Goal: Task Accomplishment & Management: Manage account settings

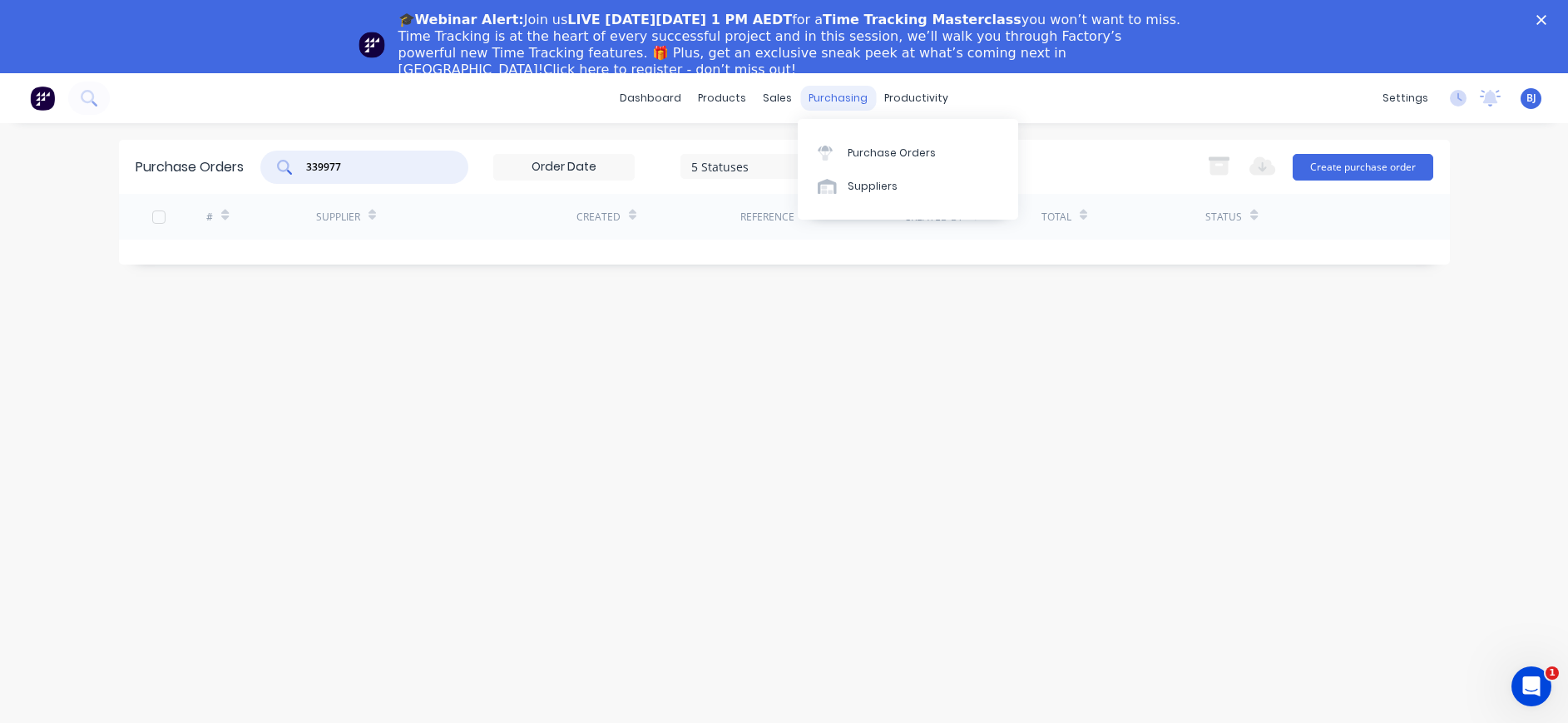
click at [830, 97] on div "purchasing" at bounding box center [838, 98] width 76 height 25
click at [848, 147] on div "Purchase Orders" at bounding box center [891, 153] width 88 height 15
click at [847, 154] on div "Purchase Orders" at bounding box center [891, 153] width 88 height 15
drag, startPoint x: 393, startPoint y: 165, endPoint x: 267, endPoint y: 166, distance: 126.0
click at [267, 165] on div "339977" at bounding box center [364, 167] width 208 height 33
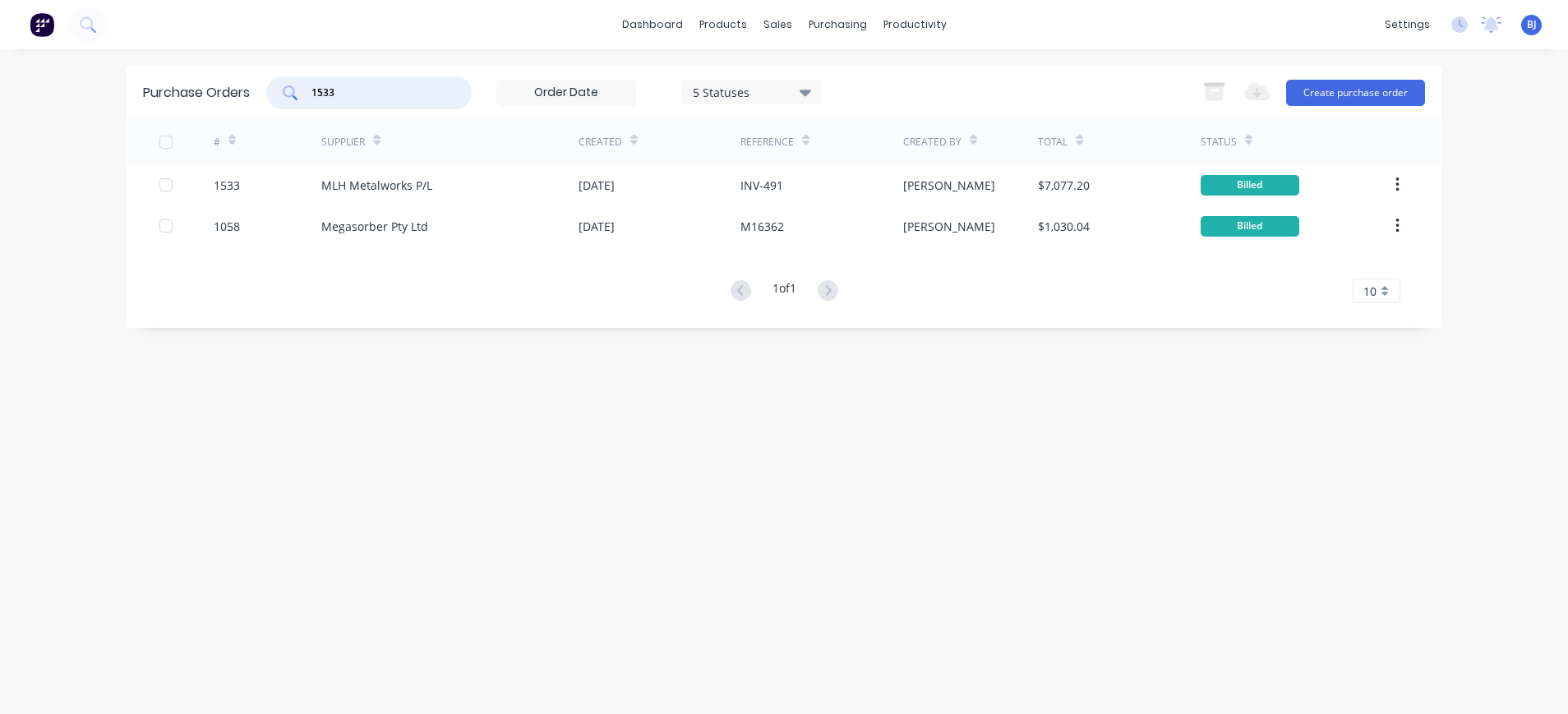
click at [364, 101] on div "1533" at bounding box center [369, 93] width 205 height 33
drag, startPoint x: 364, startPoint y: 102, endPoint x: 291, endPoint y: 93, distance: 73.6
click at [291, 93] on div "1533" at bounding box center [369, 93] width 205 height 33
drag, startPoint x: 348, startPoint y: 96, endPoint x: 294, endPoint y: 94, distance: 54.0
click at [294, 94] on div "1533" at bounding box center [369, 93] width 205 height 33
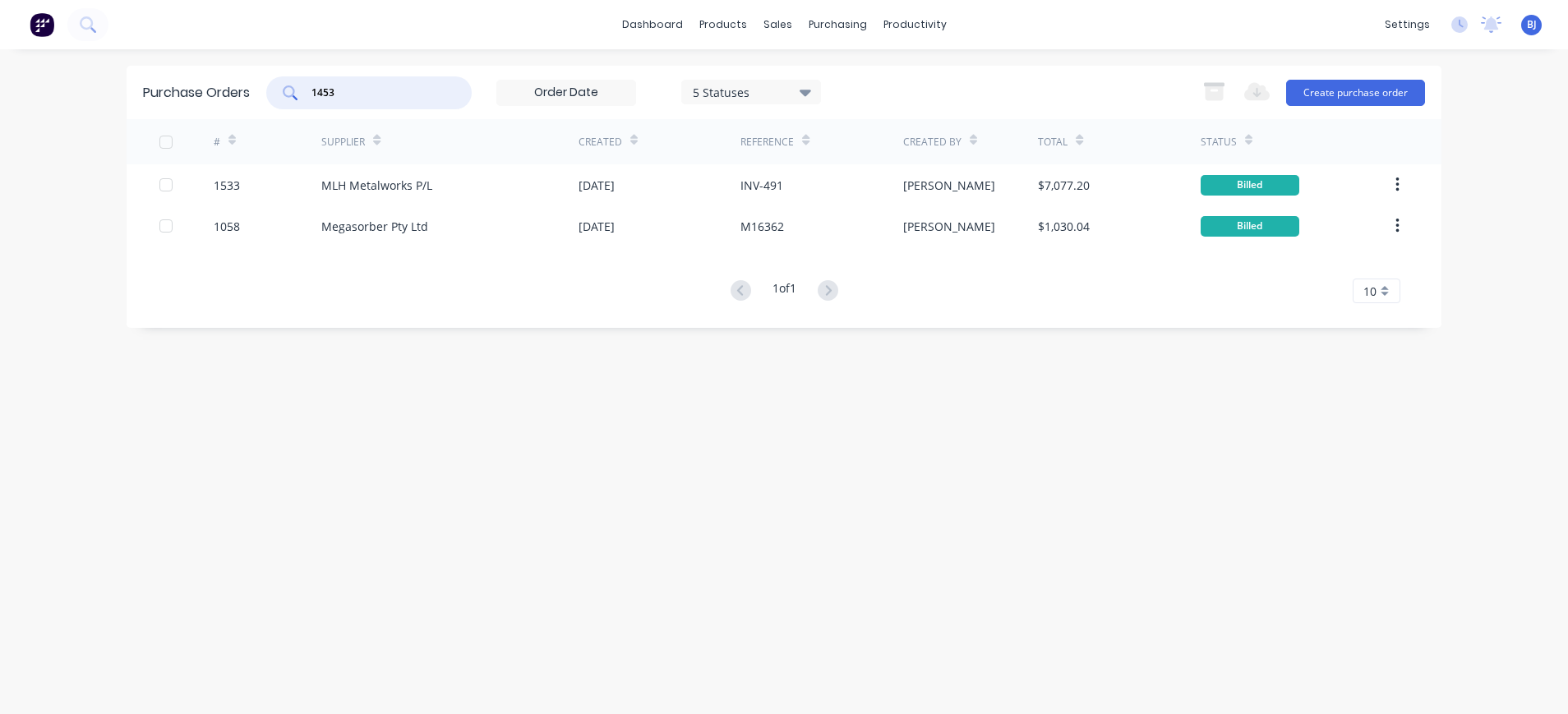
type input "1453"
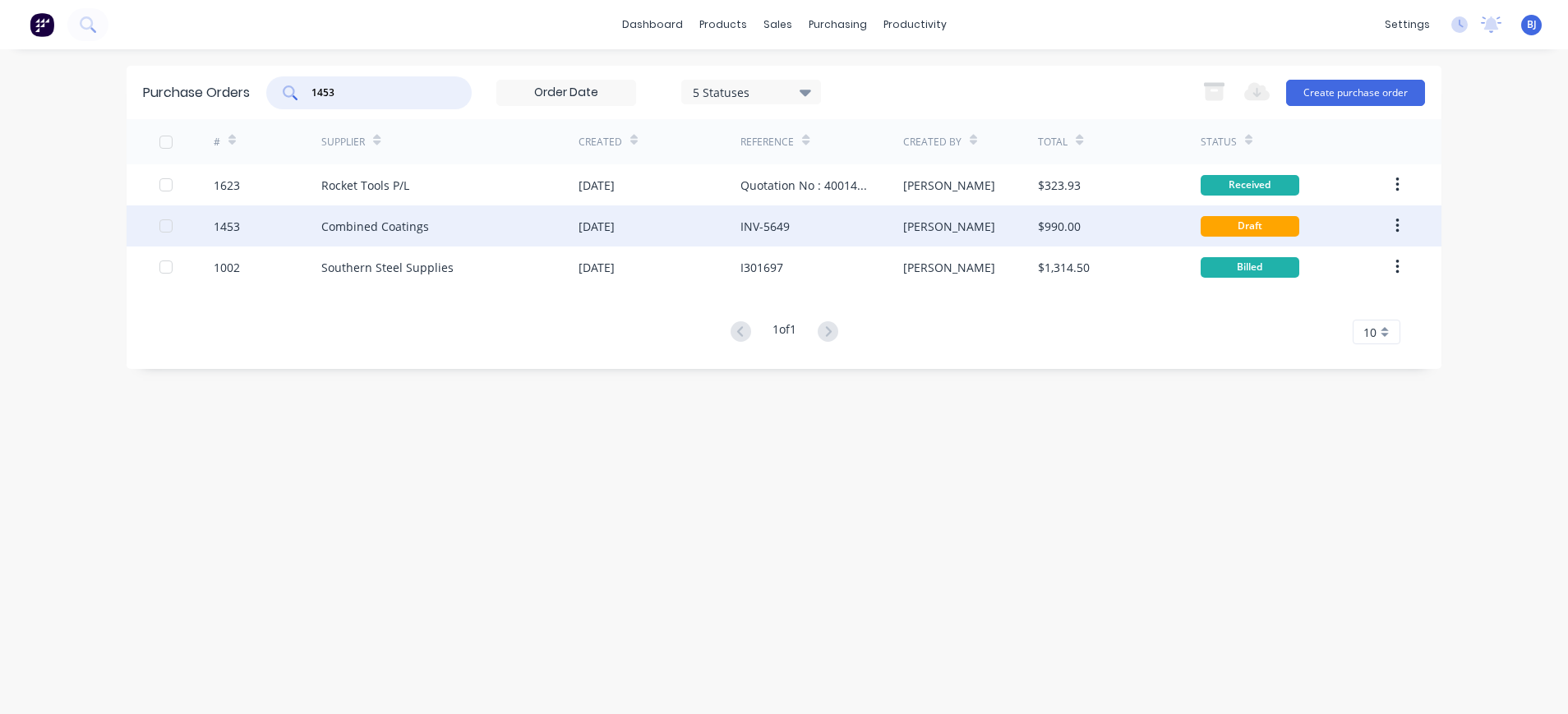
click at [402, 228] on div "Combined Coatings" at bounding box center [375, 226] width 108 height 17
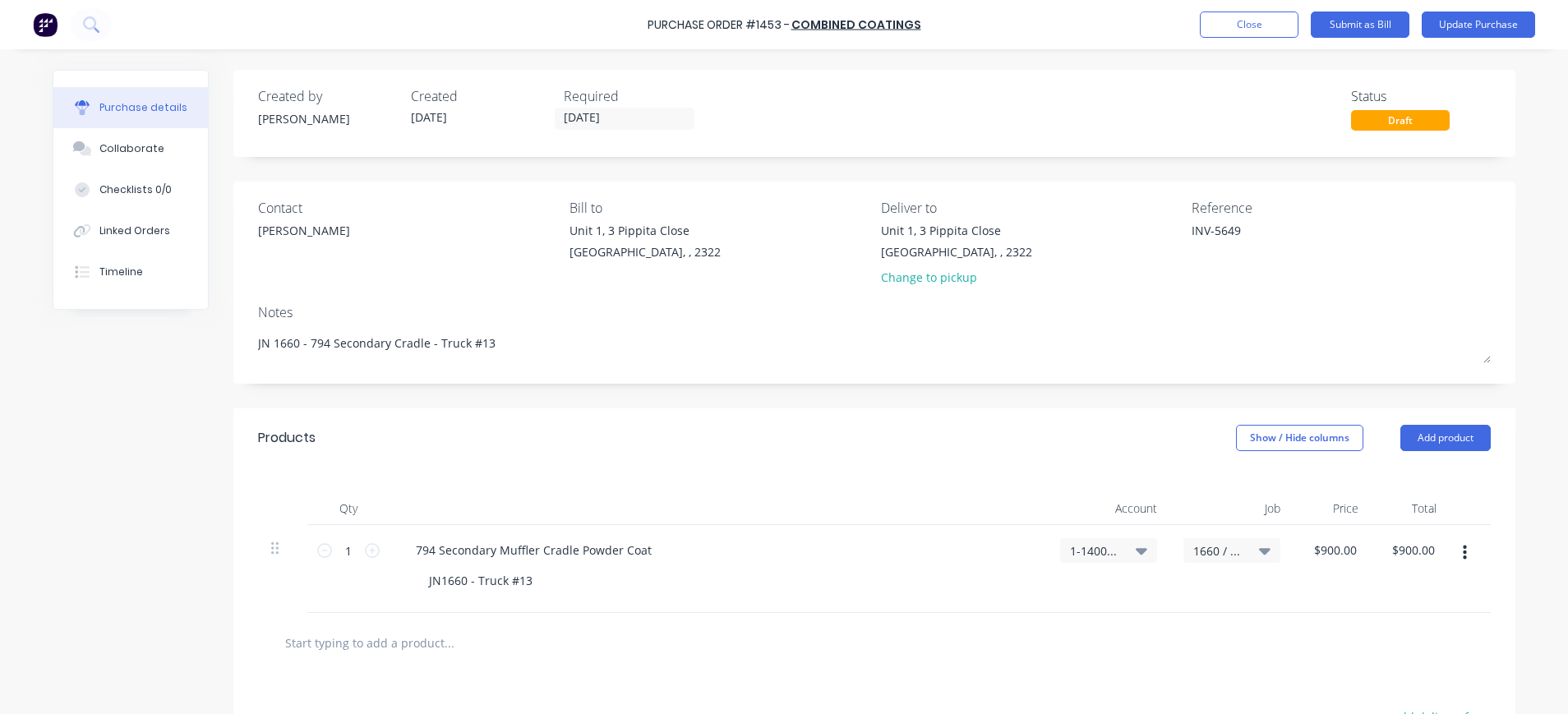
scroll to position [246, 0]
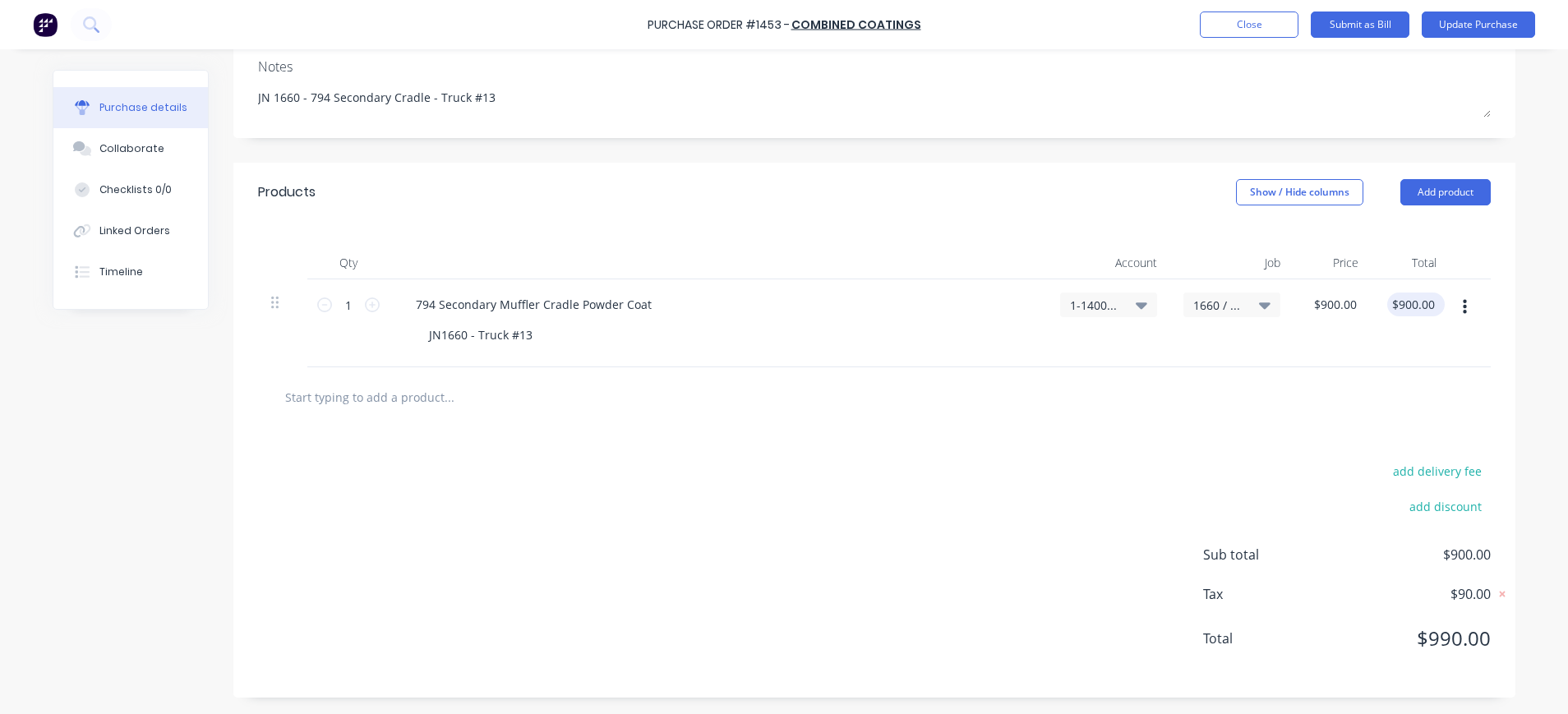
type textarea "x"
type input "900.00"
drag, startPoint x: 1389, startPoint y: 304, endPoint x: 1426, endPoint y: 305, distance: 37.0
click at [1426, 305] on input "900.00" at bounding box center [1416, 304] width 44 height 24
type textarea "x"
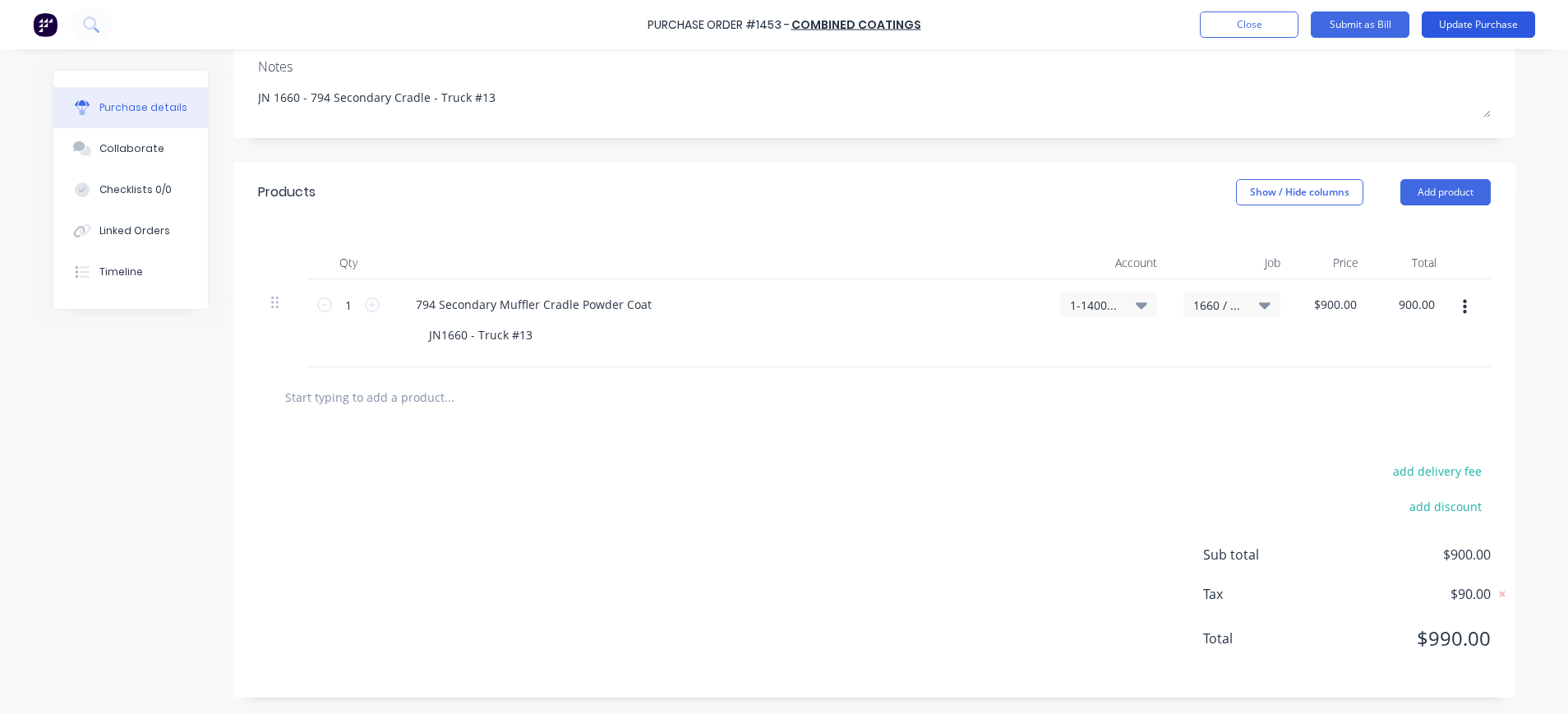
type input "$900.00"
click at [1467, 29] on button "Update Purchase" at bounding box center [1479, 24] width 113 height 26
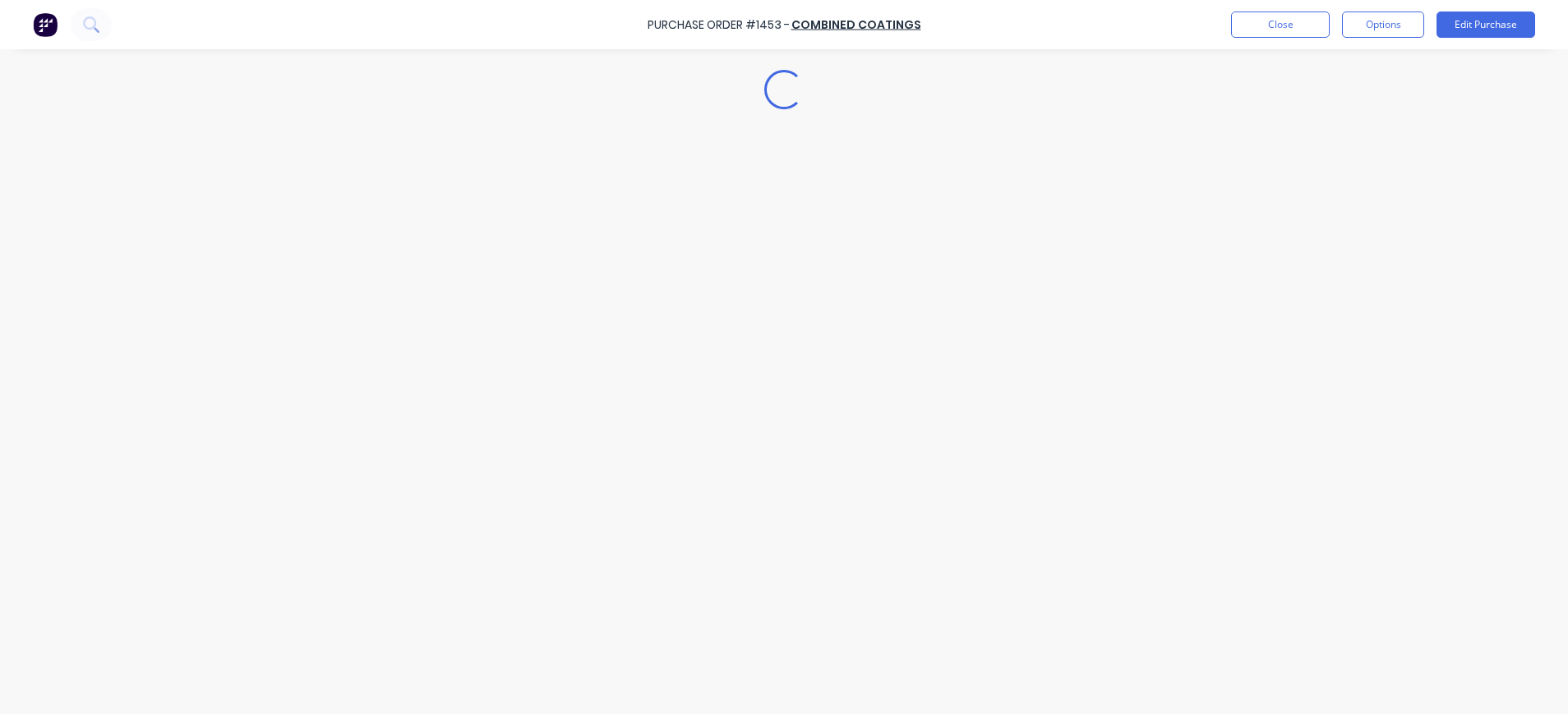
scroll to position [0, 0]
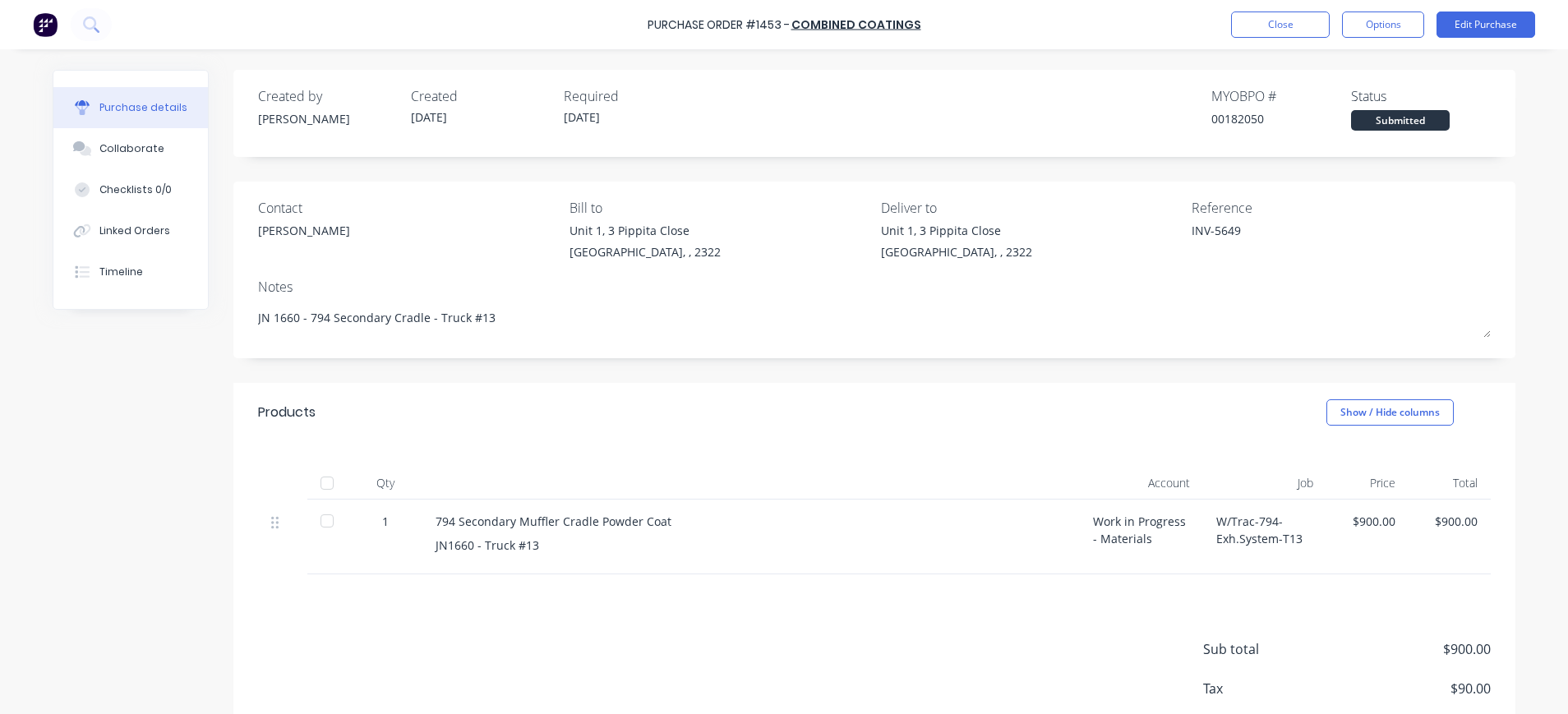
drag, startPoint x: 1431, startPoint y: 513, endPoint x: 1440, endPoint y: 516, distance: 9.5
click at [1440, 516] on div "$900.00" at bounding box center [1450, 521] width 56 height 17
drag, startPoint x: 1440, startPoint y: 516, endPoint x: 1469, endPoint y: 541, distance: 38.3
click at [1469, 541] on div "$900.00" at bounding box center [1450, 536] width 83 height 75
click at [1477, 28] on button "Edit Purchase" at bounding box center [1485, 24] width 99 height 26
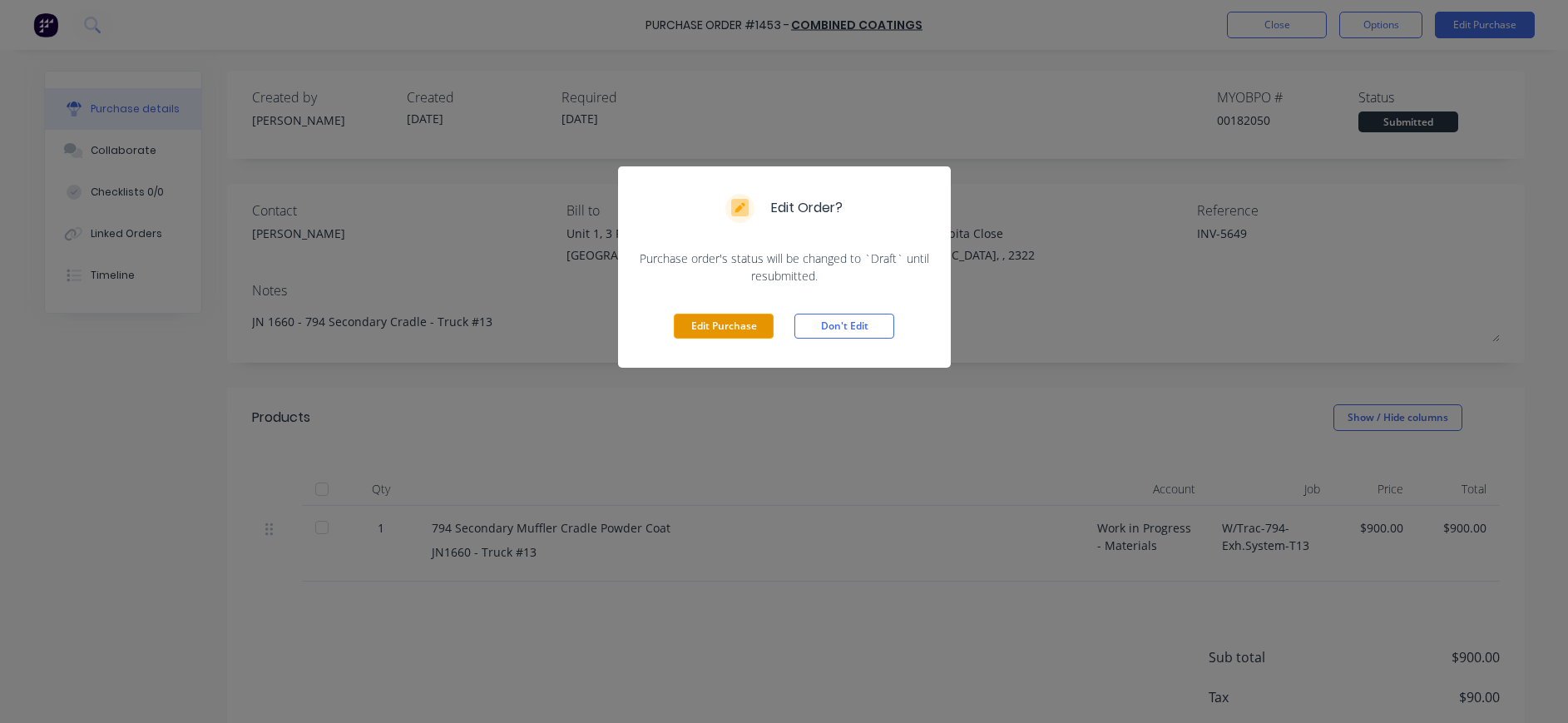
drag, startPoint x: 732, startPoint y: 332, endPoint x: 969, endPoint y: 425, distance: 254.6
click at [735, 333] on button "Edit Purchase" at bounding box center [723, 327] width 100 height 25
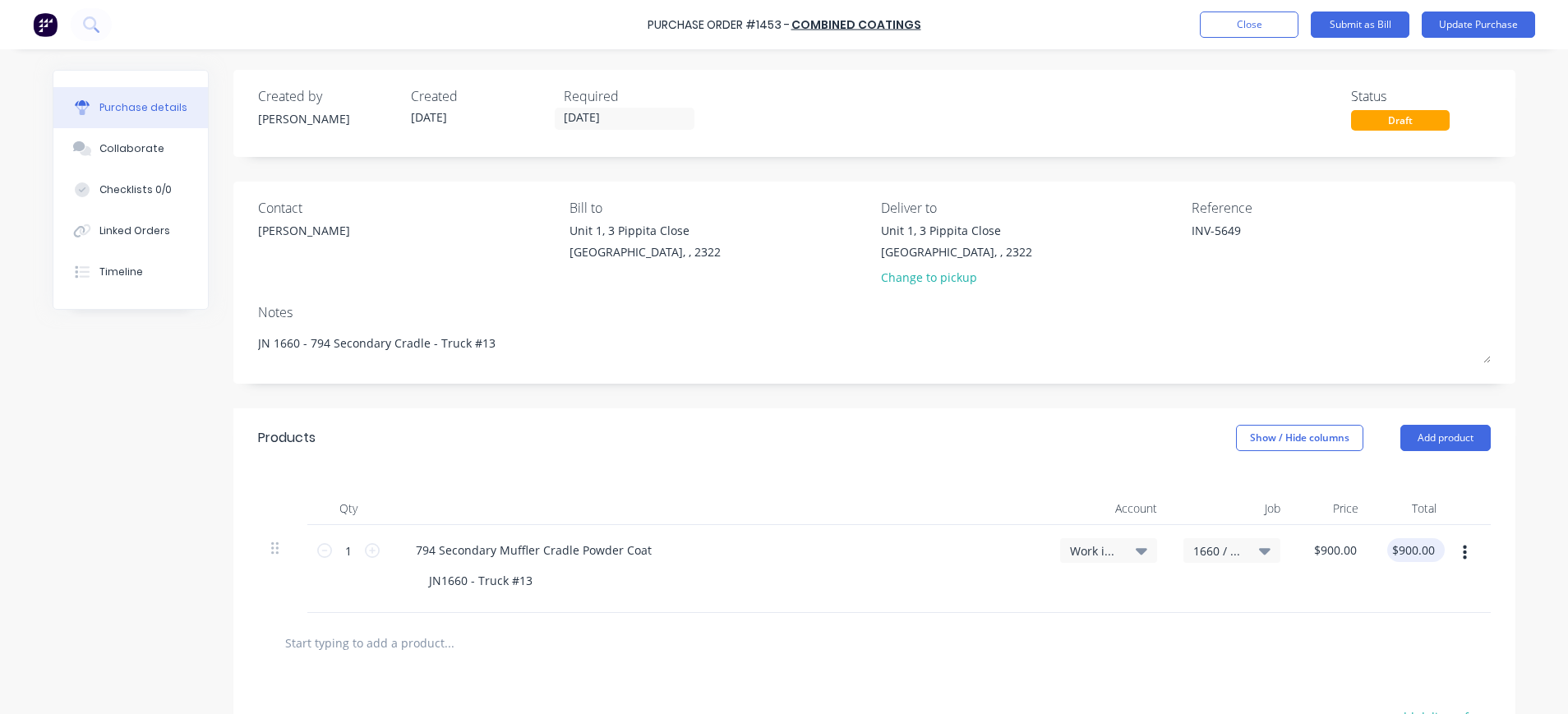
type textarea "x"
drag, startPoint x: 1387, startPoint y: 553, endPoint x: 1439, endPoint y: 552, distance: 52.0
click at [1439, 552] on div "1 1 794 Secondary Muffler Cradle Powder Coat JN1660 - Truck #13 Work in Progres…" at bounding box center [875, 569] width 1233 height 88
type input "800."
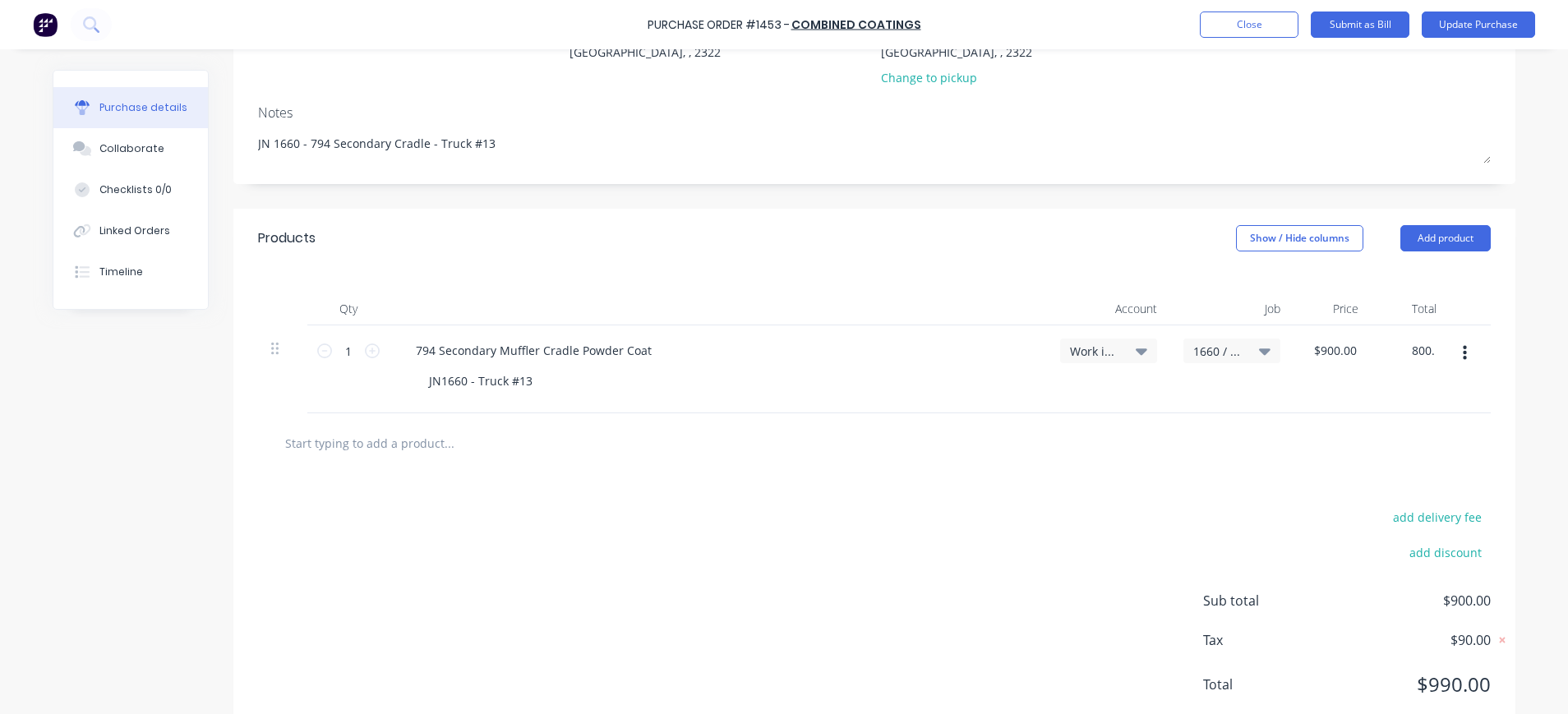
scroll to position [246, 0]
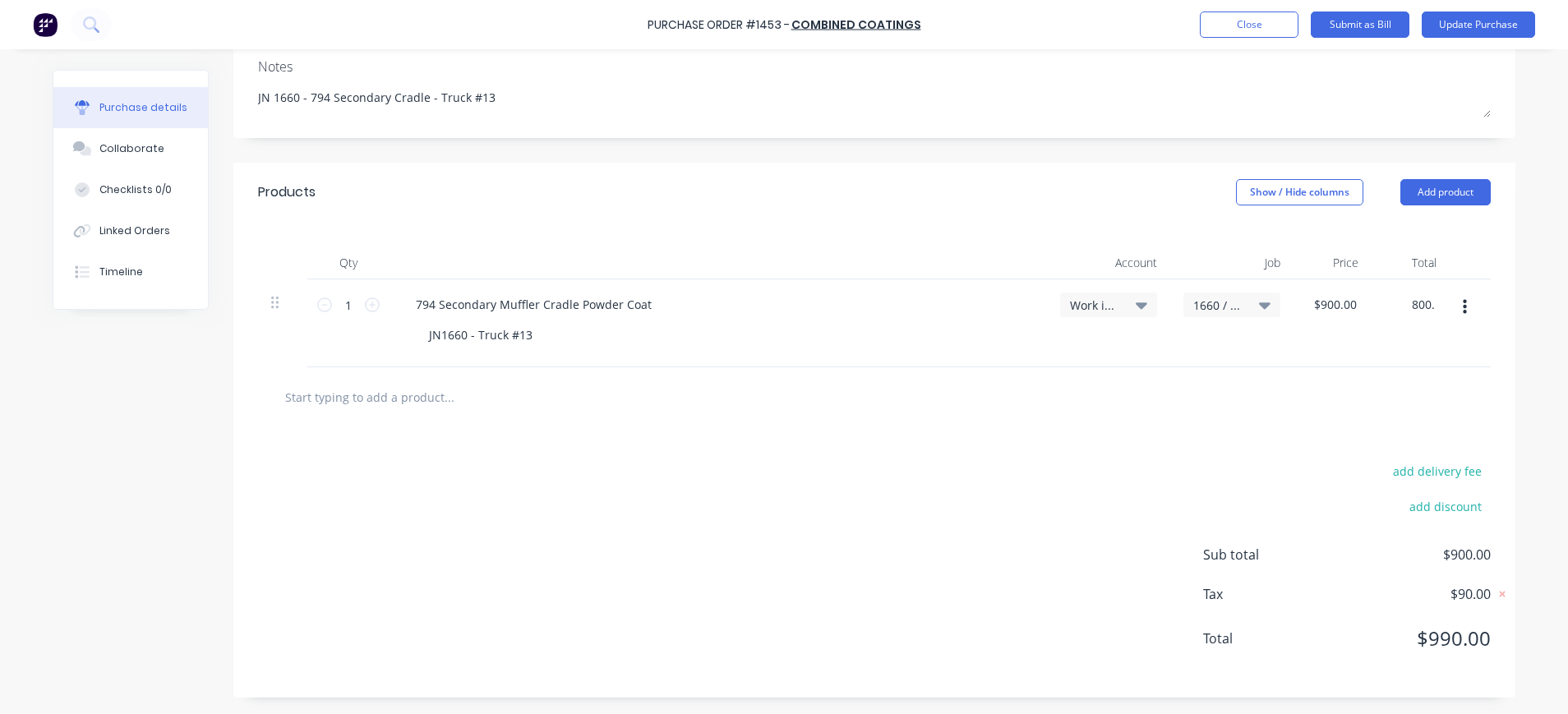
type textarea "x"
type input "$800.00"
click at [1236, 551] on span "Sub total" at bounding box center [1265, 555] width 123 height 20
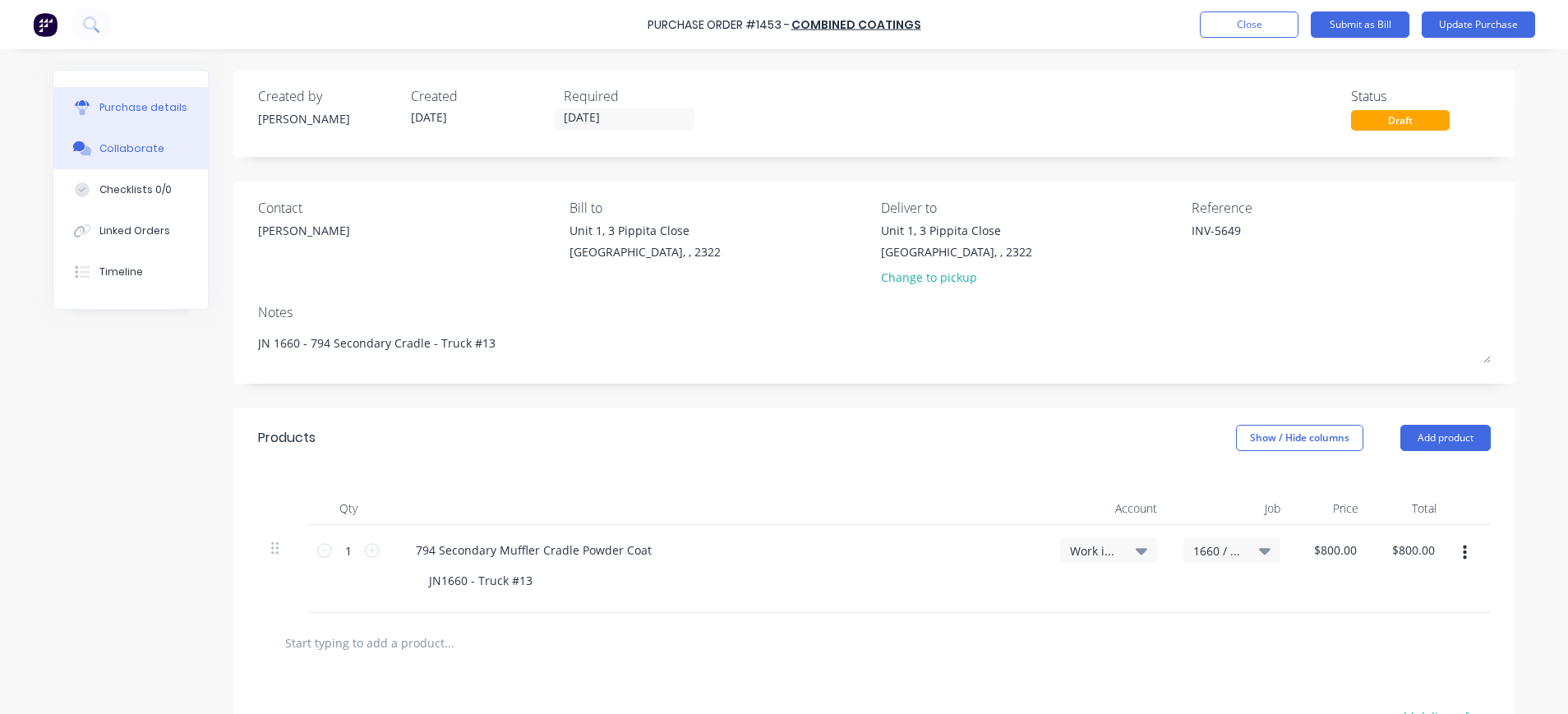
click at [100, 152] on div "Collaborate" at bounding box center [133, 148] width 65 height 14
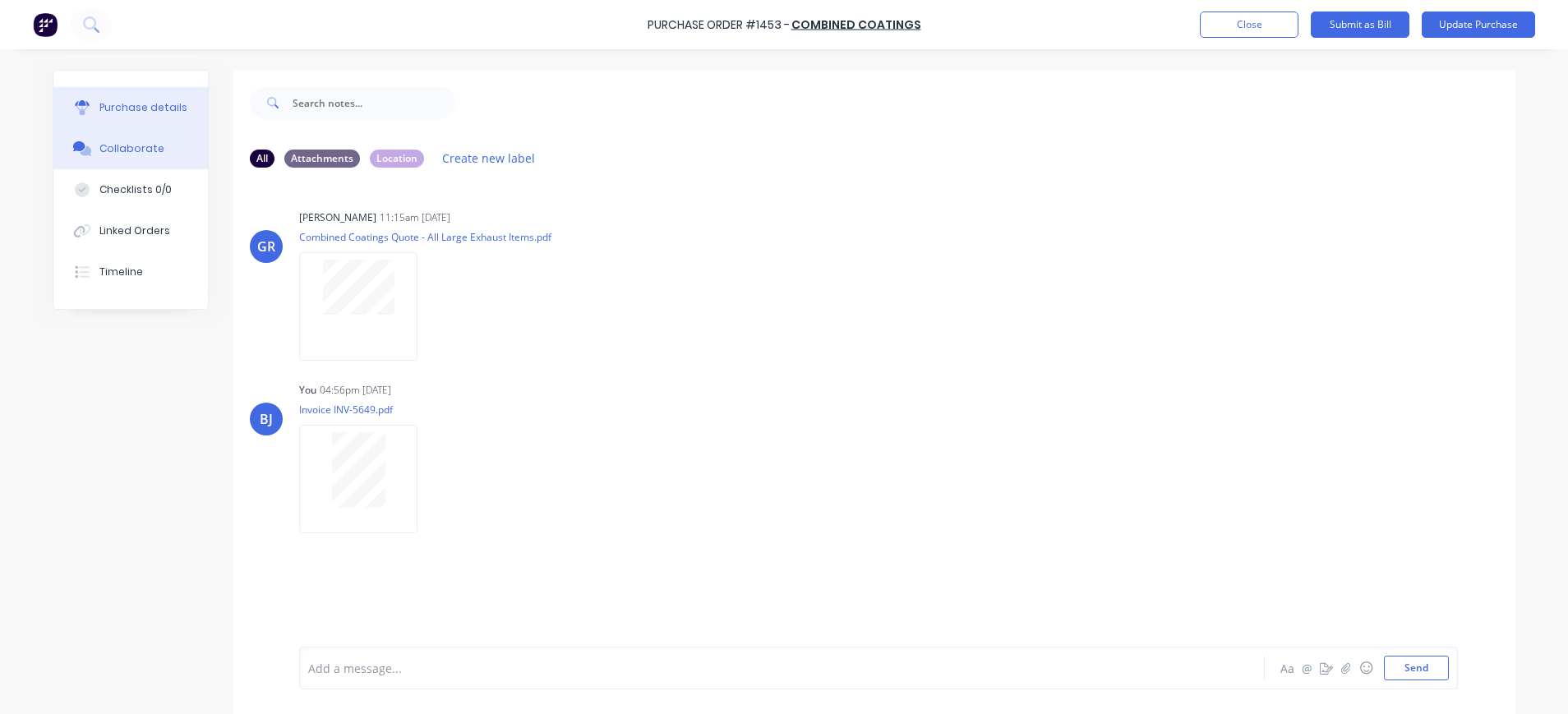
click at [161, 110] on div "Purchase details" at bounding box center [144, 107] width 88 height 14
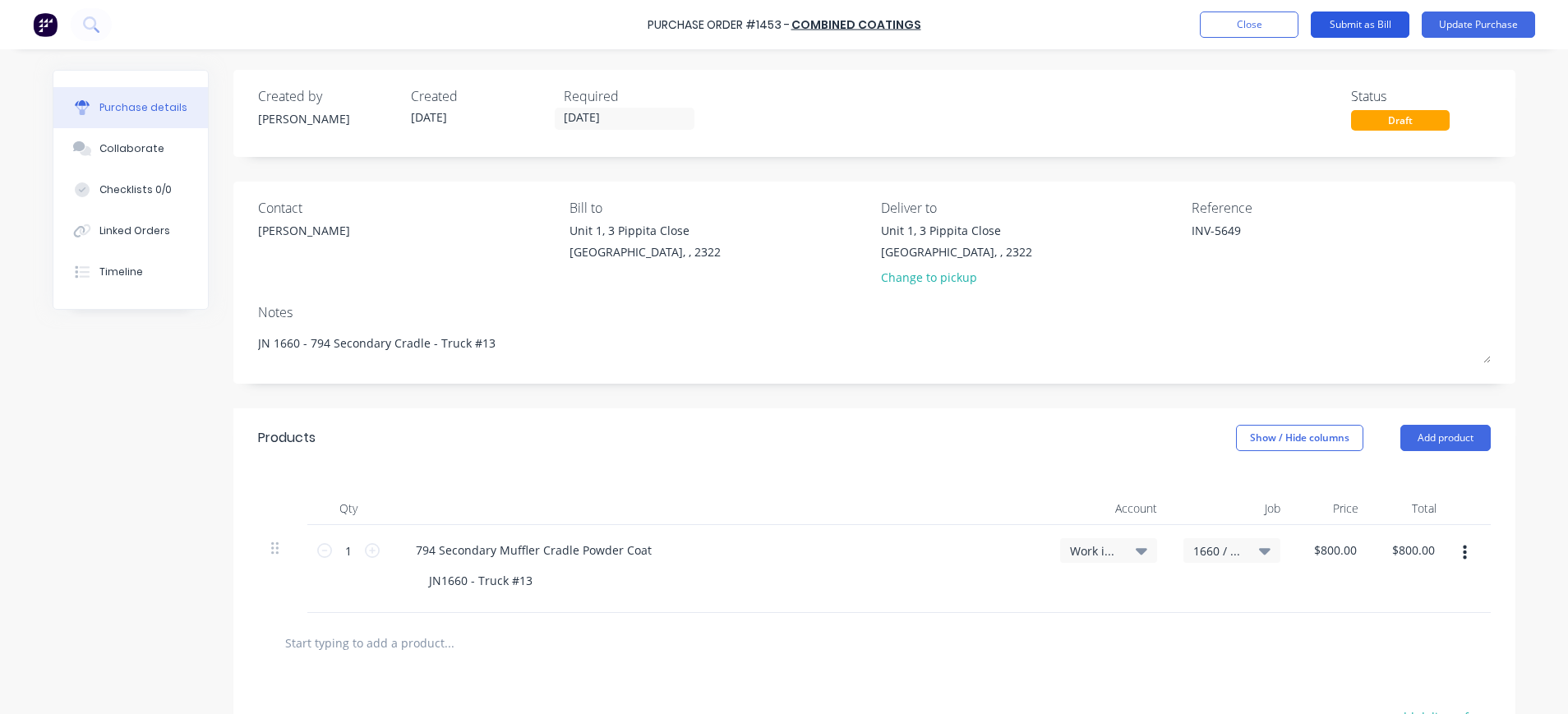
click at [1372, 25] on button "Submit as Bill" at bounding box center [1360, 24] width 99 height 26
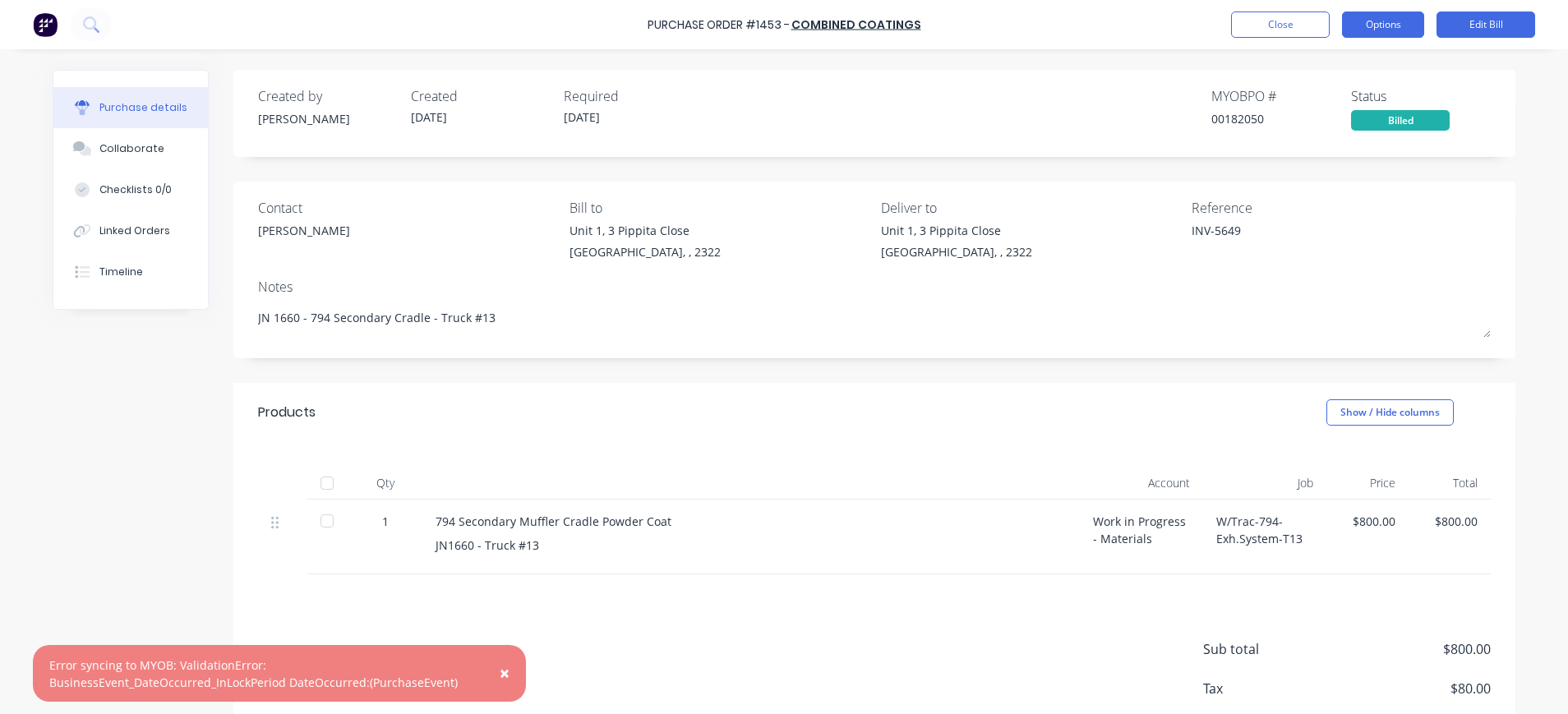
click at [1382, 24] on button "Options" at bounding box center [1384, 24] width 83 height 26
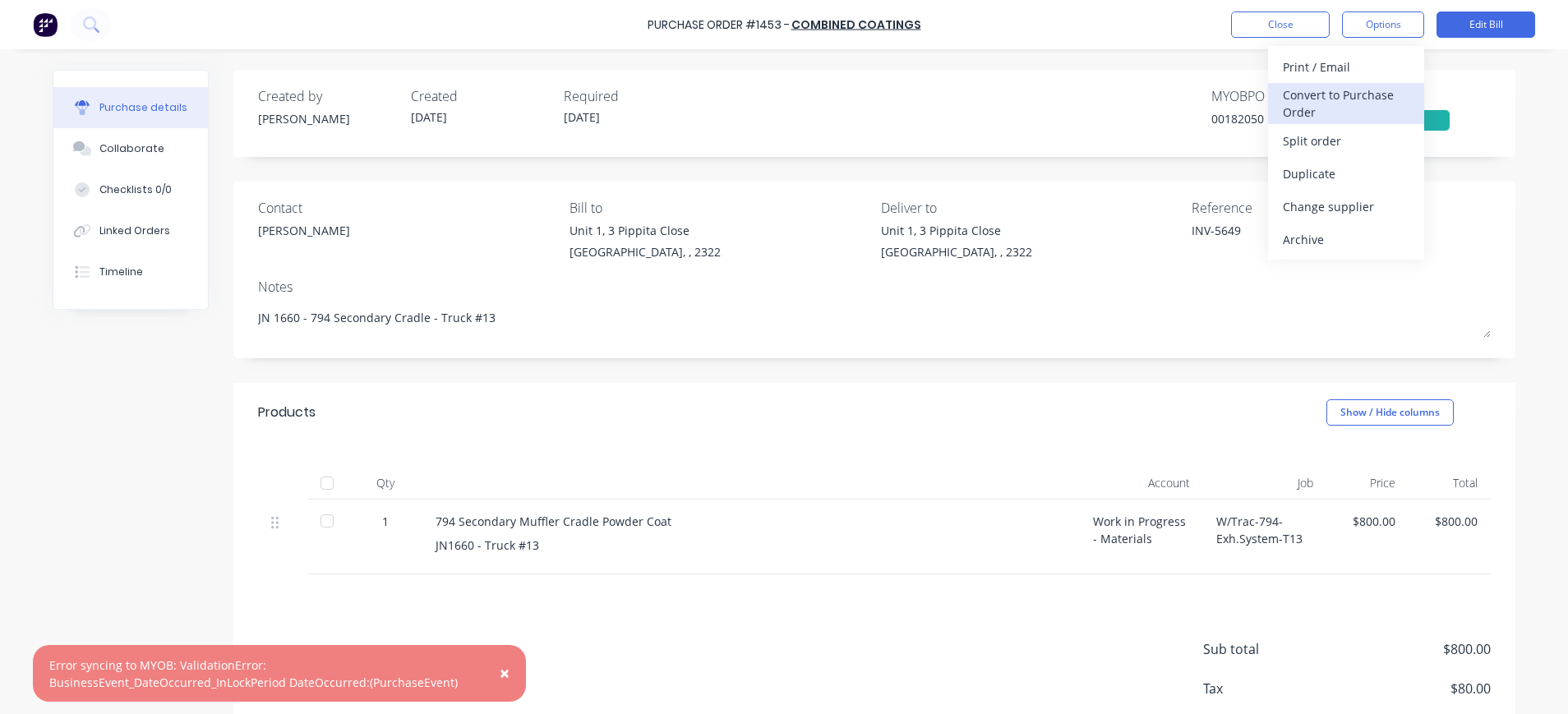
click at [1353, 98] on div "Convert to Purchase Order" at bounding box center [1346, 103] width 127 height 41
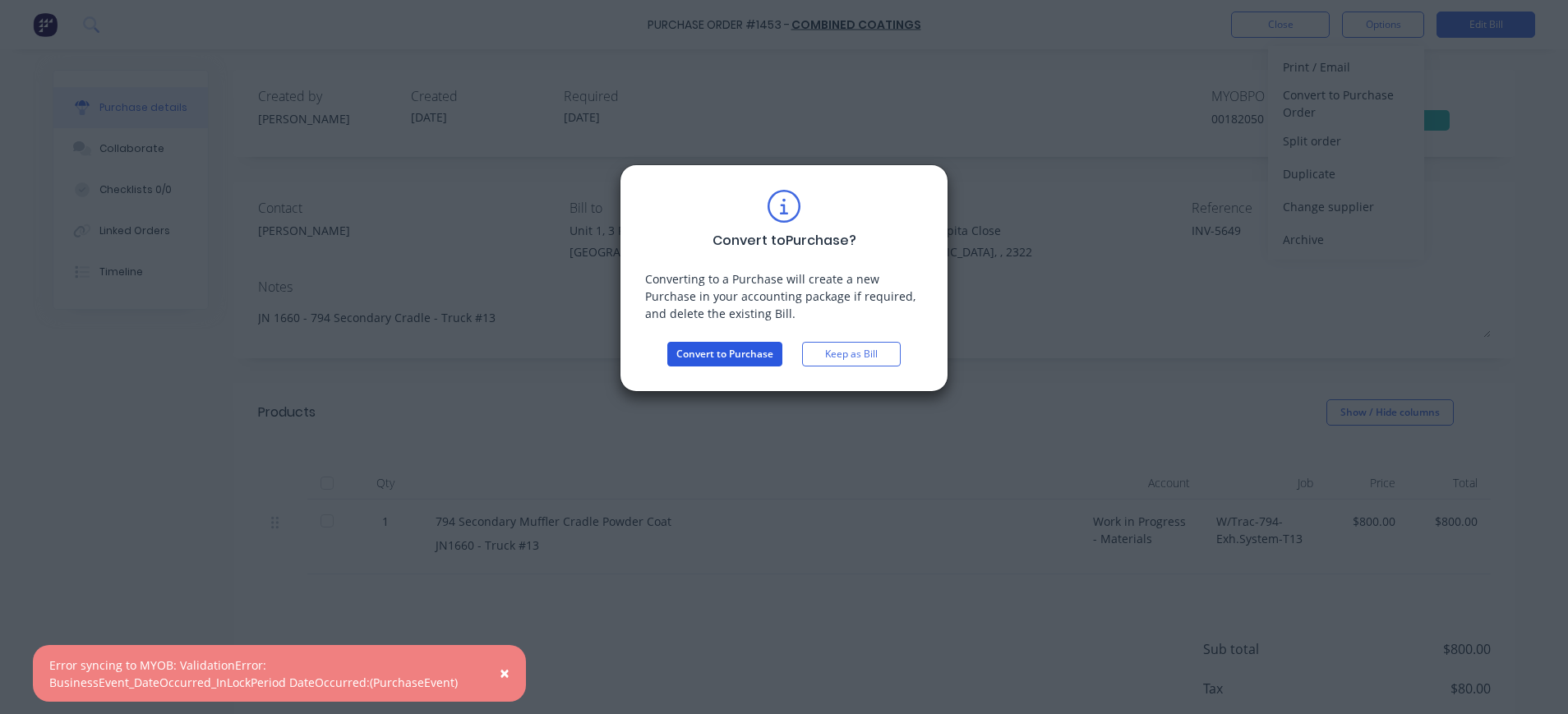
click at [715, 352] on button "Convert to Purchase" at bounding box center [725, 354] width 115 height 25
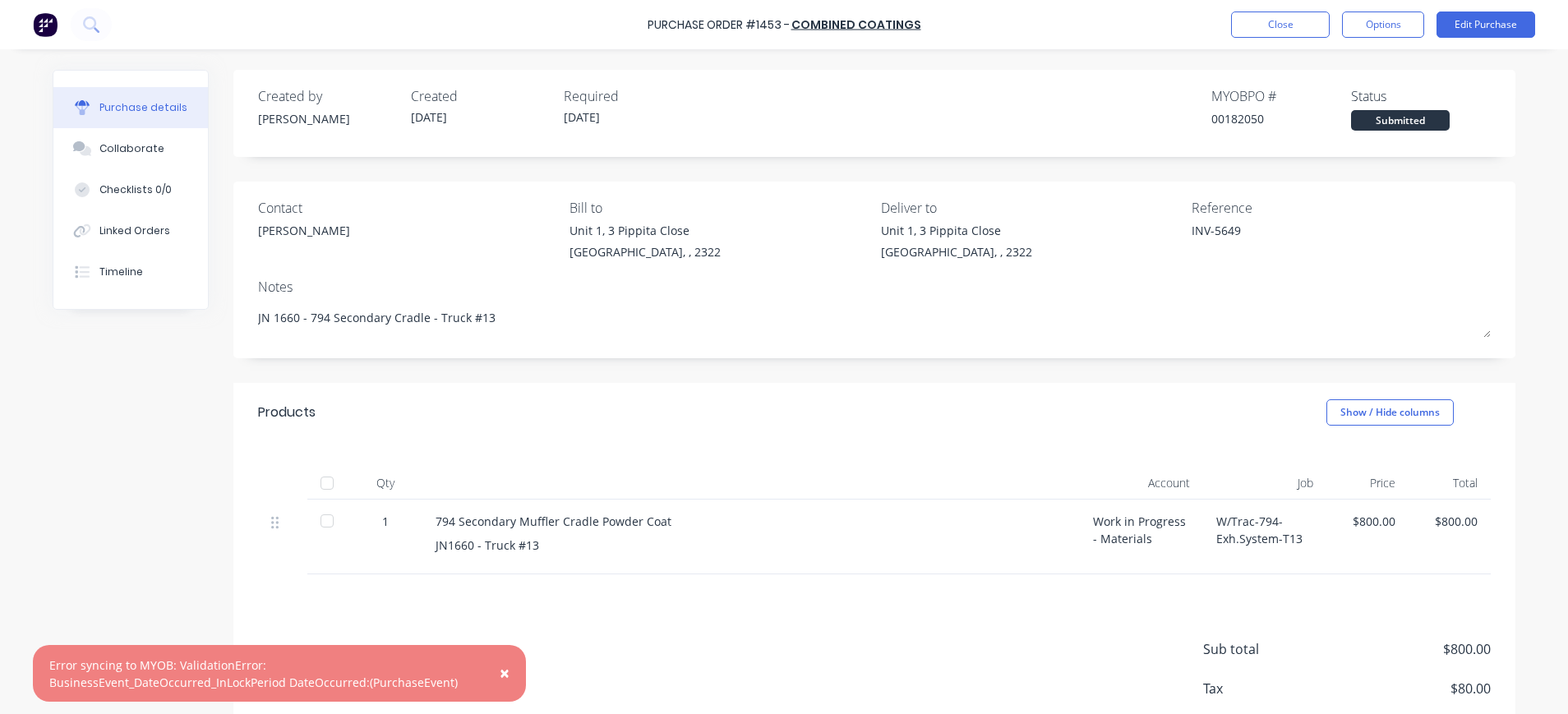
drag, startPoint x: 504, startPoint y: 672, endPoint x: 515, endPoint y: 671, distance: 11.0
click at [510, 672] on button "×" at bounding box center [504, 673] width 43 height 39
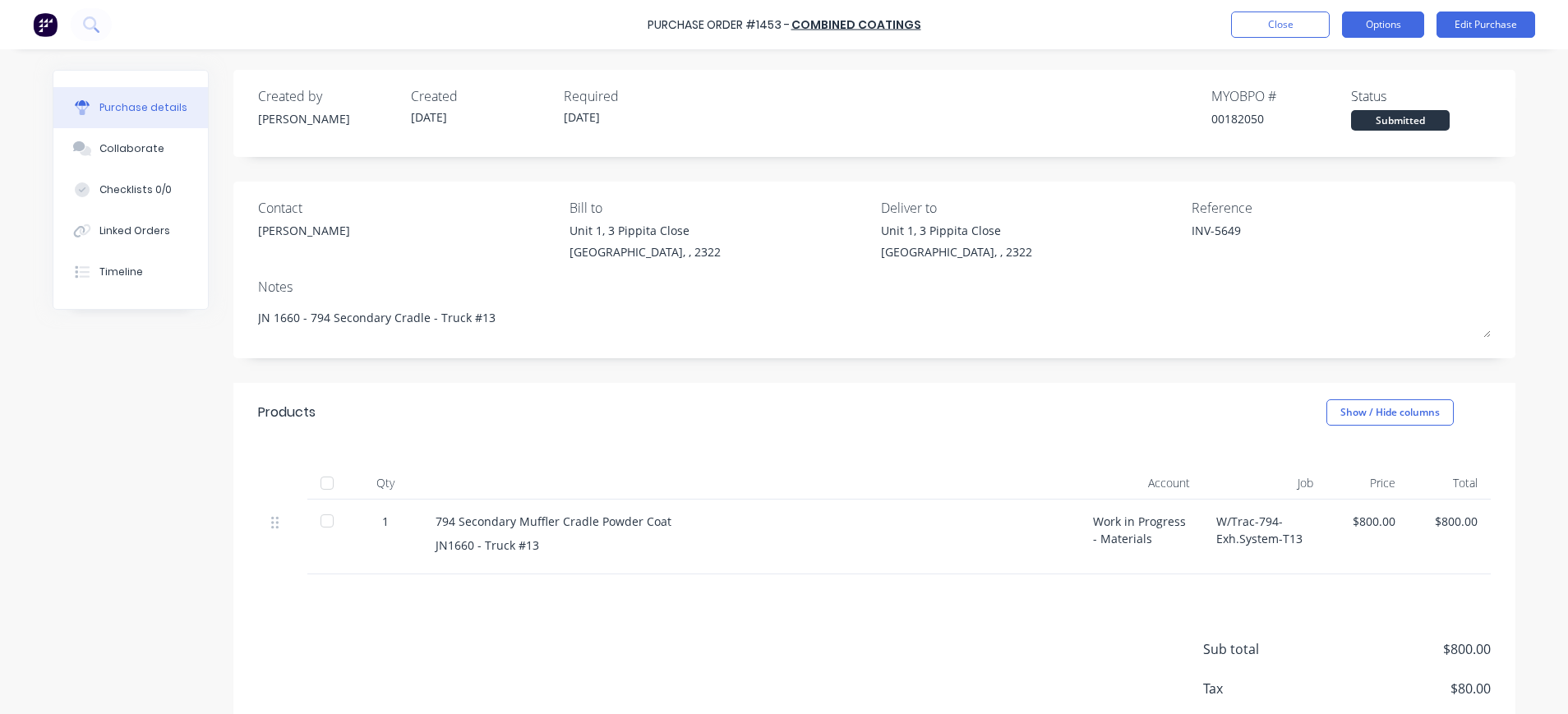
click at [1383, 26] on button "Options" at bounding box center [1384, 24] width 83 height 26
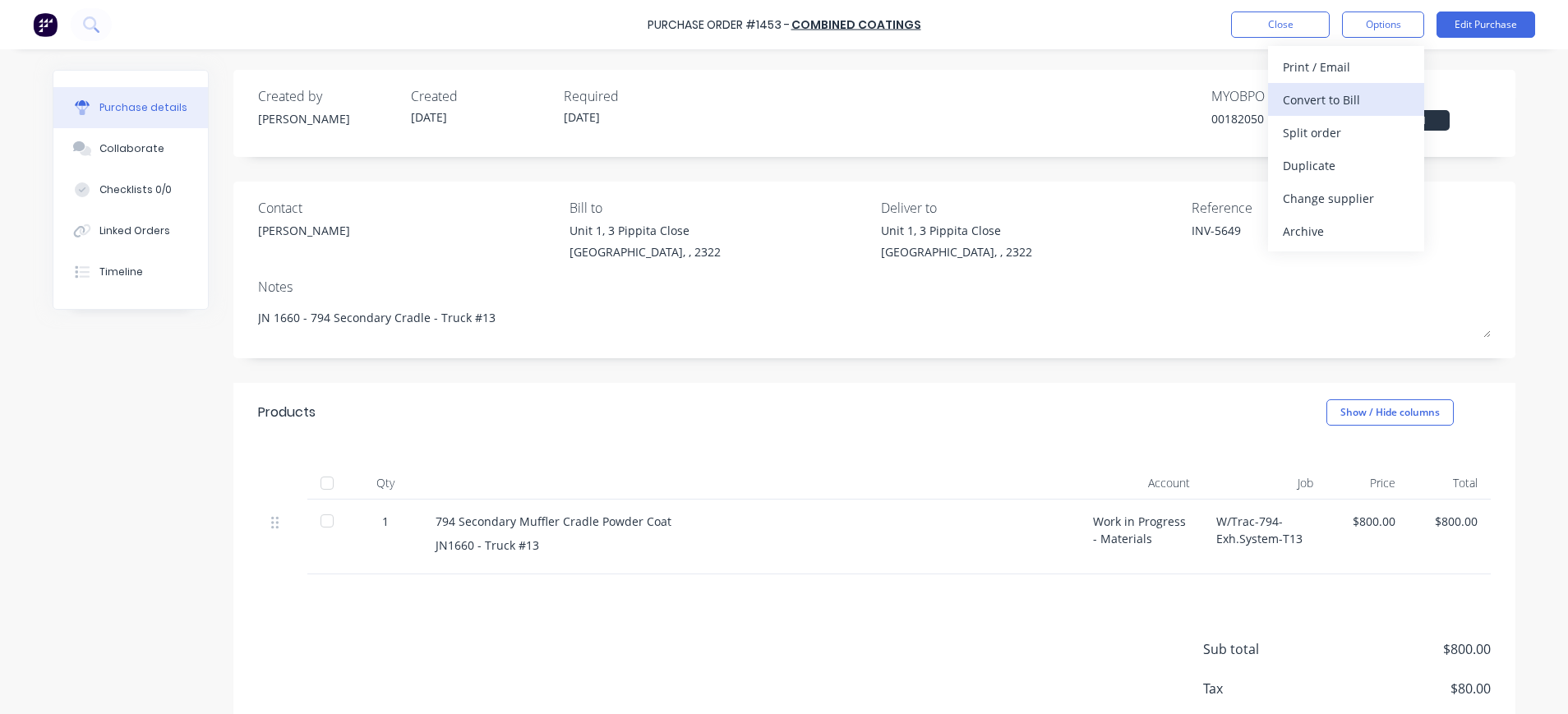
click at [1331, 100] on div "Convert to Bill" at bounding box center [1346, 100] width 127 height 24
type textarea "x"
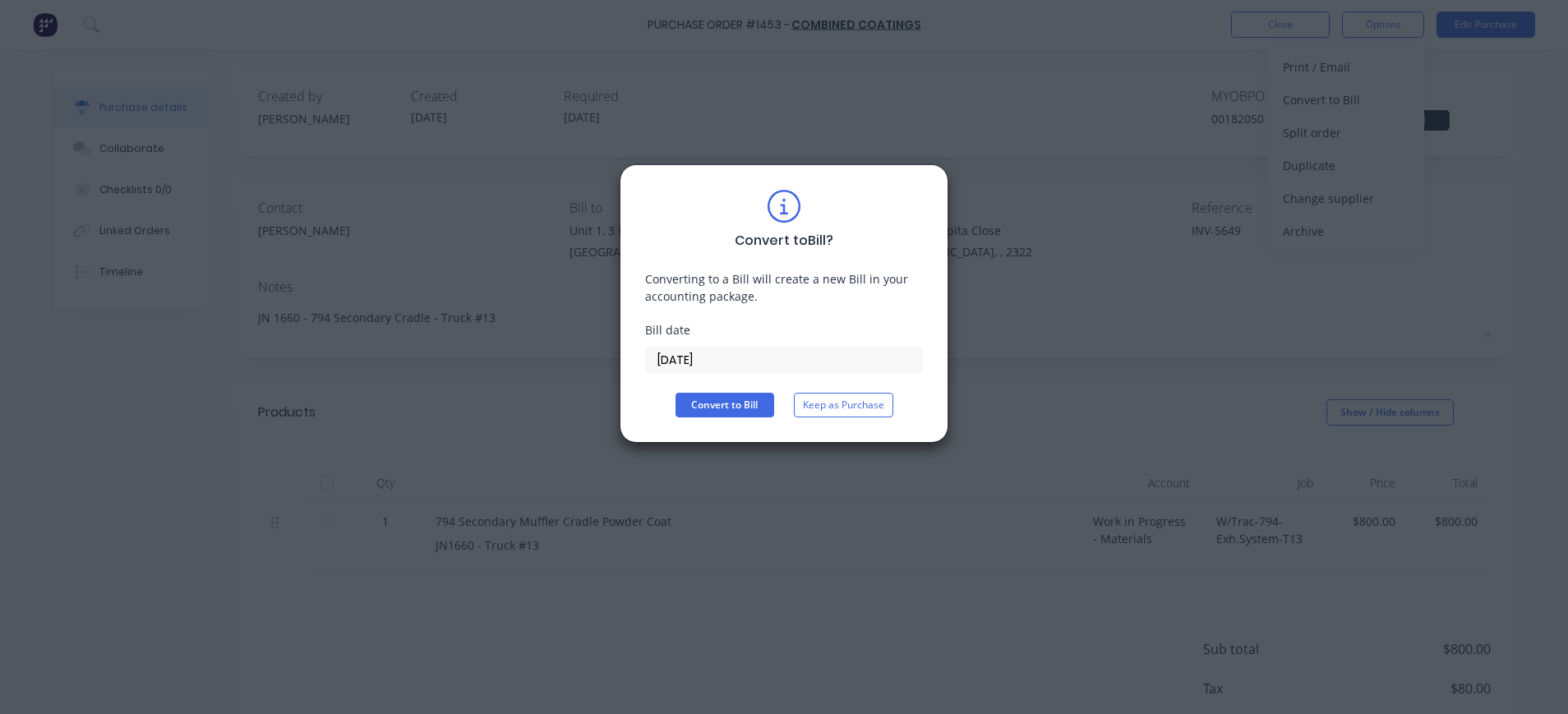
click at [712, 363] on input "[DATE]" at bounding box center [784, 360] width 277 height 25
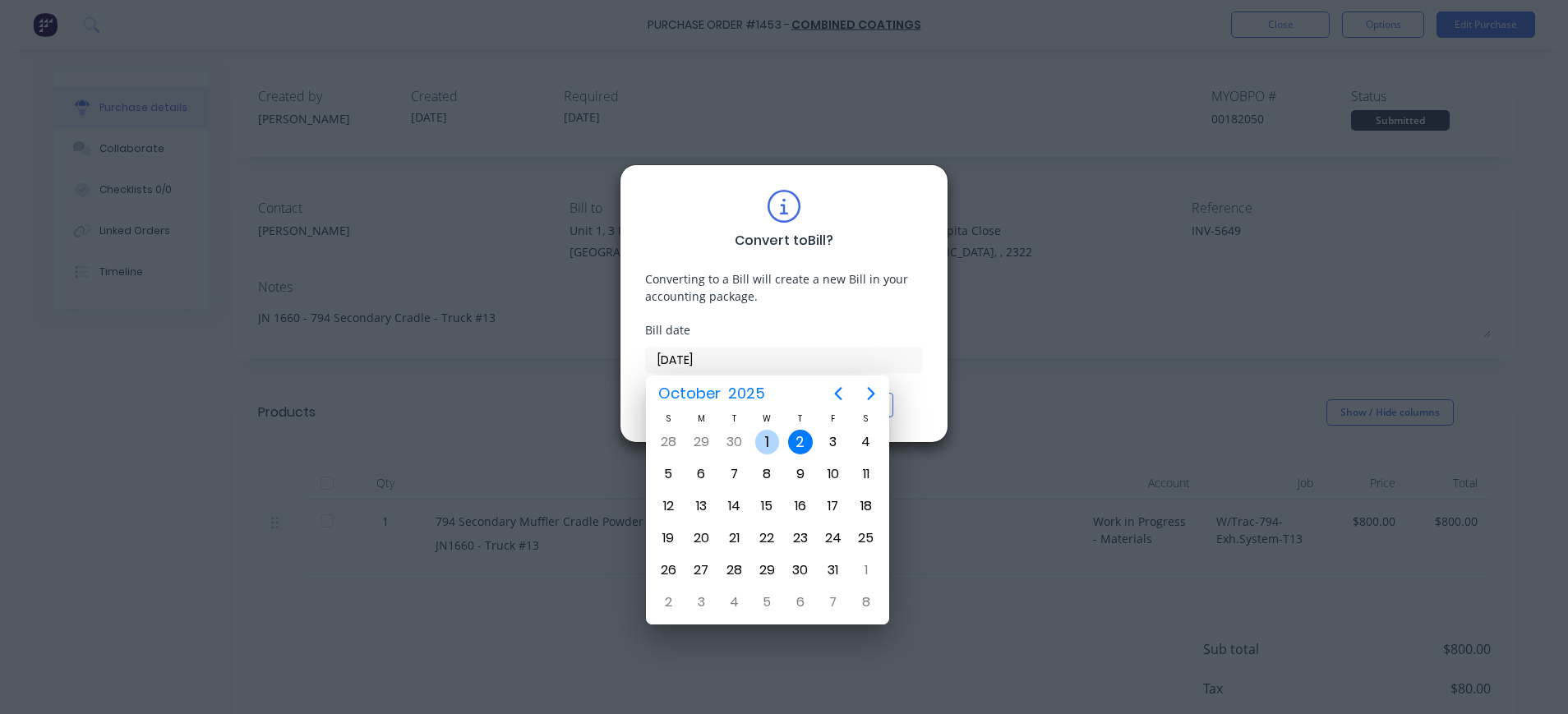
click at [762, 433] on div "1" at bounding box center [768, 442] width 25 height 25
type input "[DATE]"
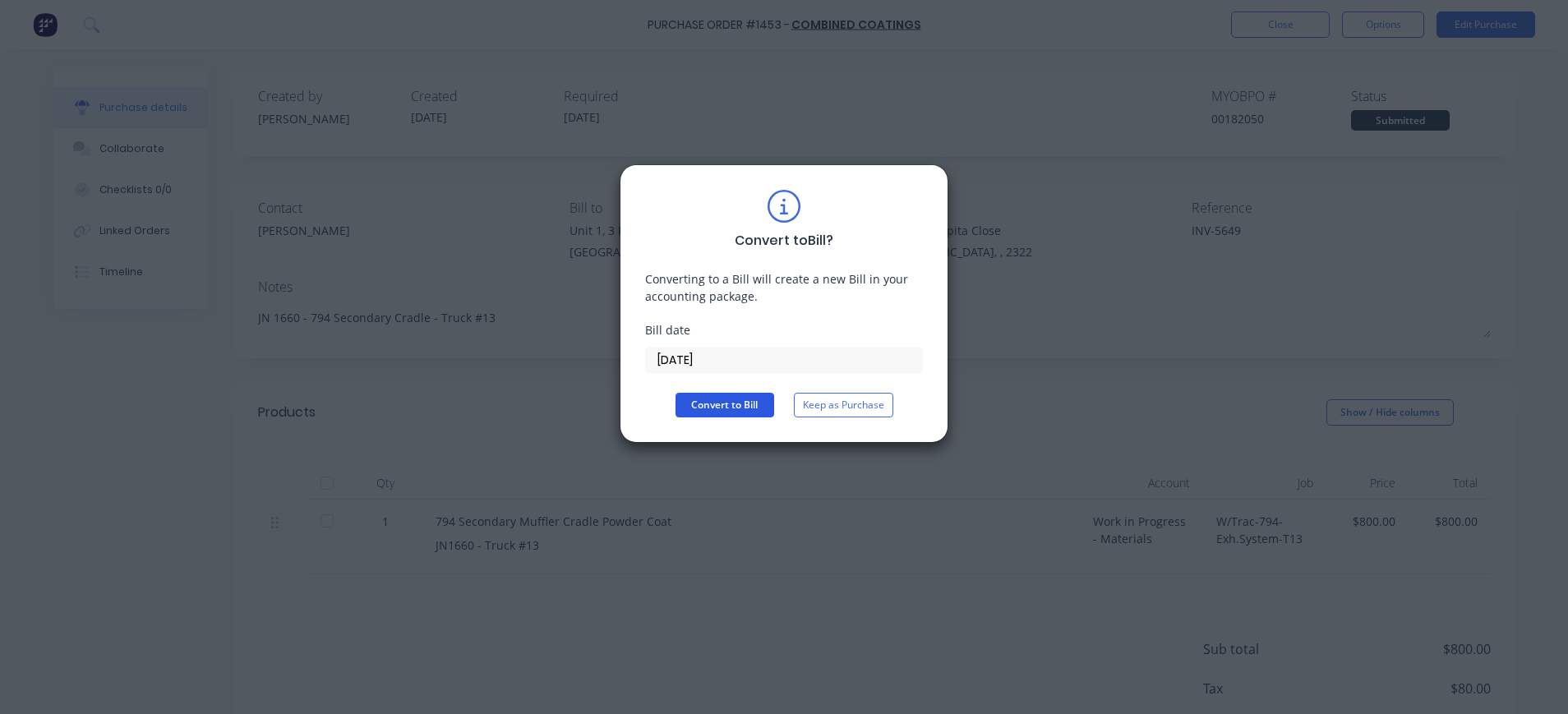
click at [712, 402] on button "Convert to Bill" at bounding box center [725, 405] width 99 height 25
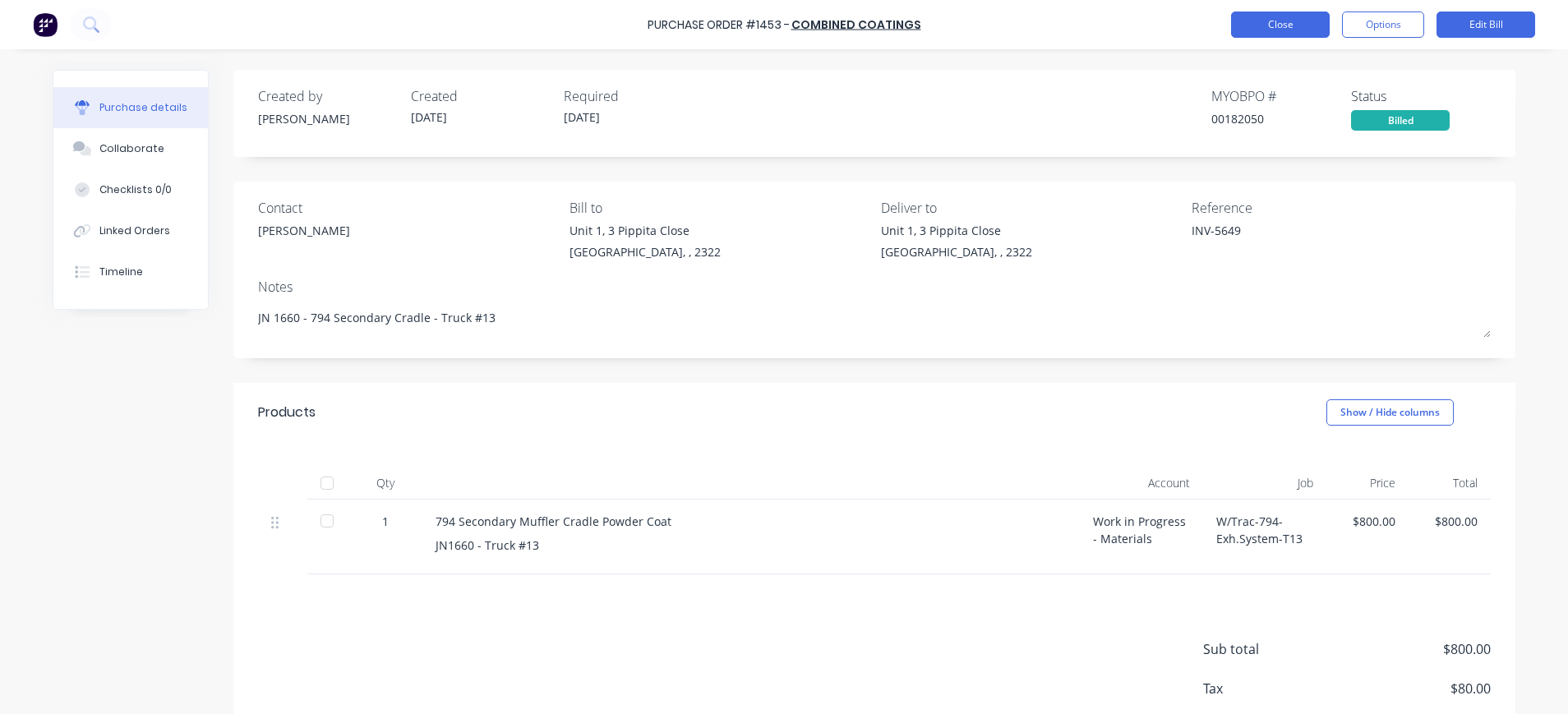
click at [1276, 26] on button "Close" at bounding box center [1280, 24] width 99 height 26
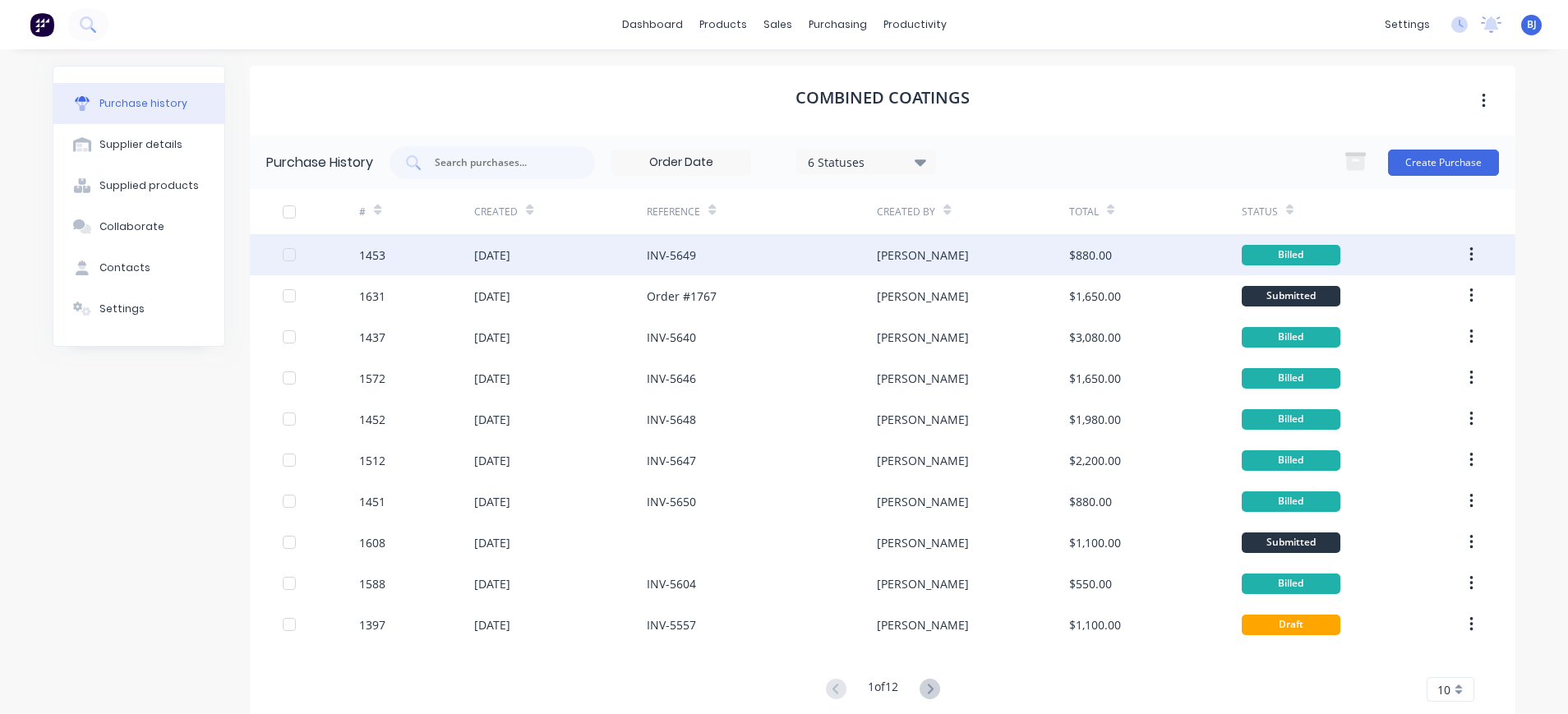
click at [511, 252] on div "[DATE]" at bounding box center [493, 255] width 36 height 17
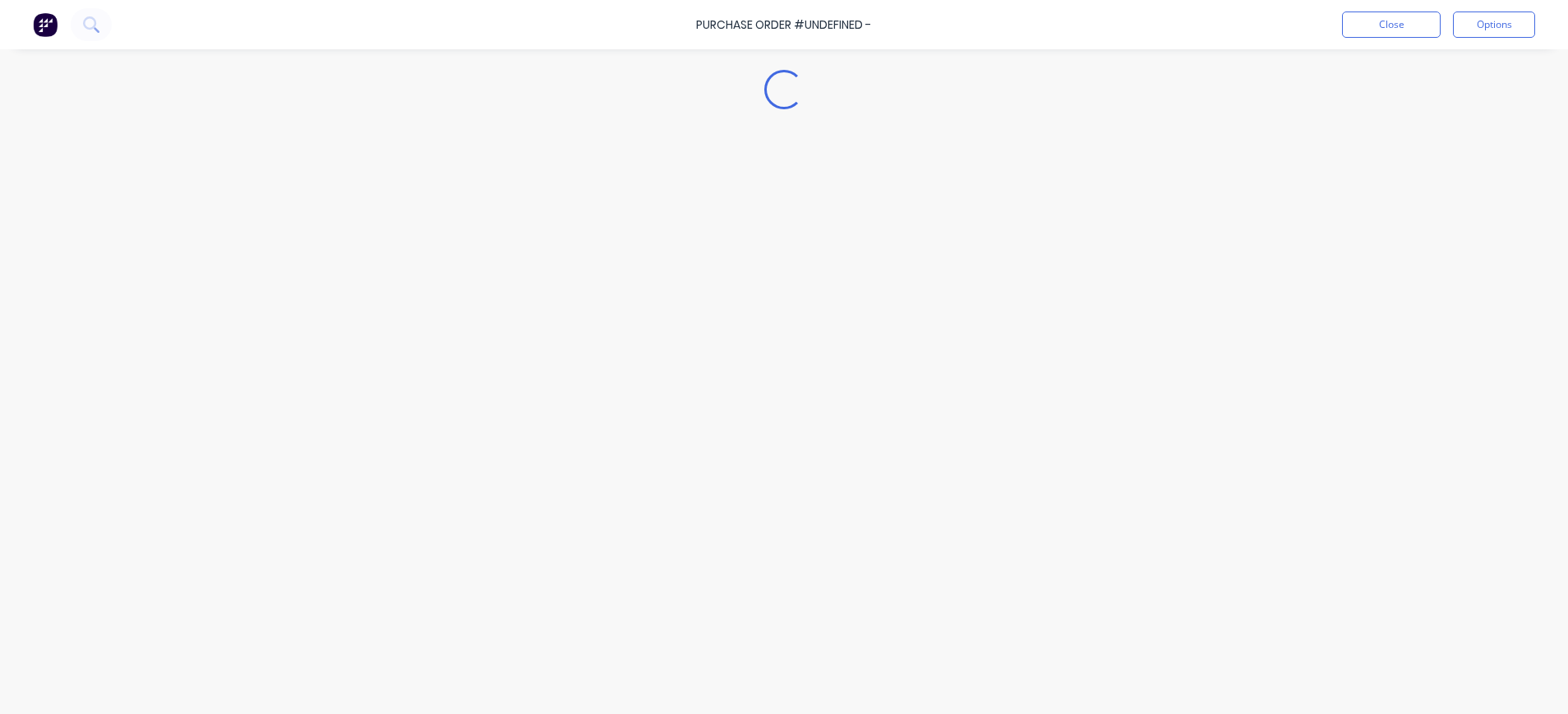
click at [528, 252] on div "Loading..." at bounding box center [784, 332] width 1496 height 631
type textarea "x"
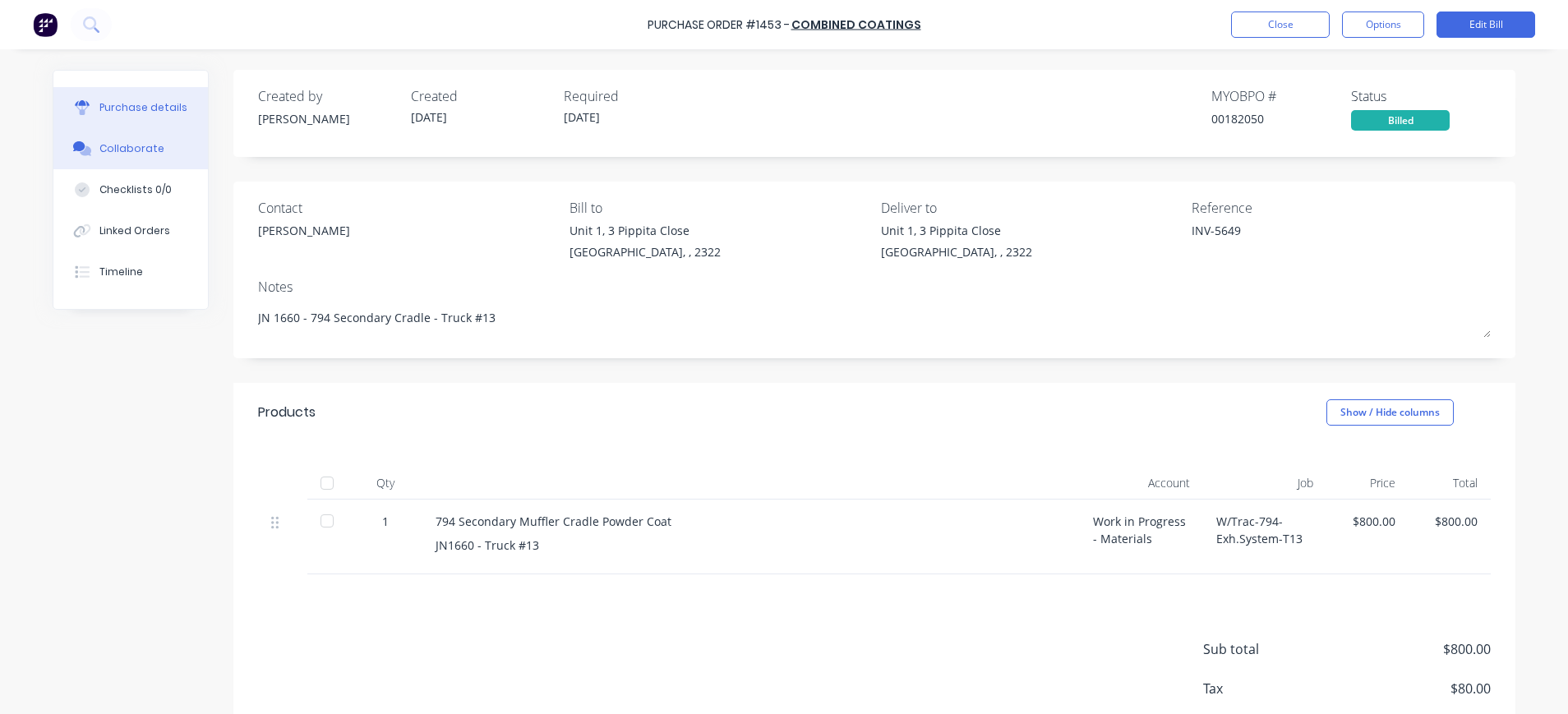
click at [156, 145] on button "Collaborate" at bounding box center [131, 149] width 155 height 41
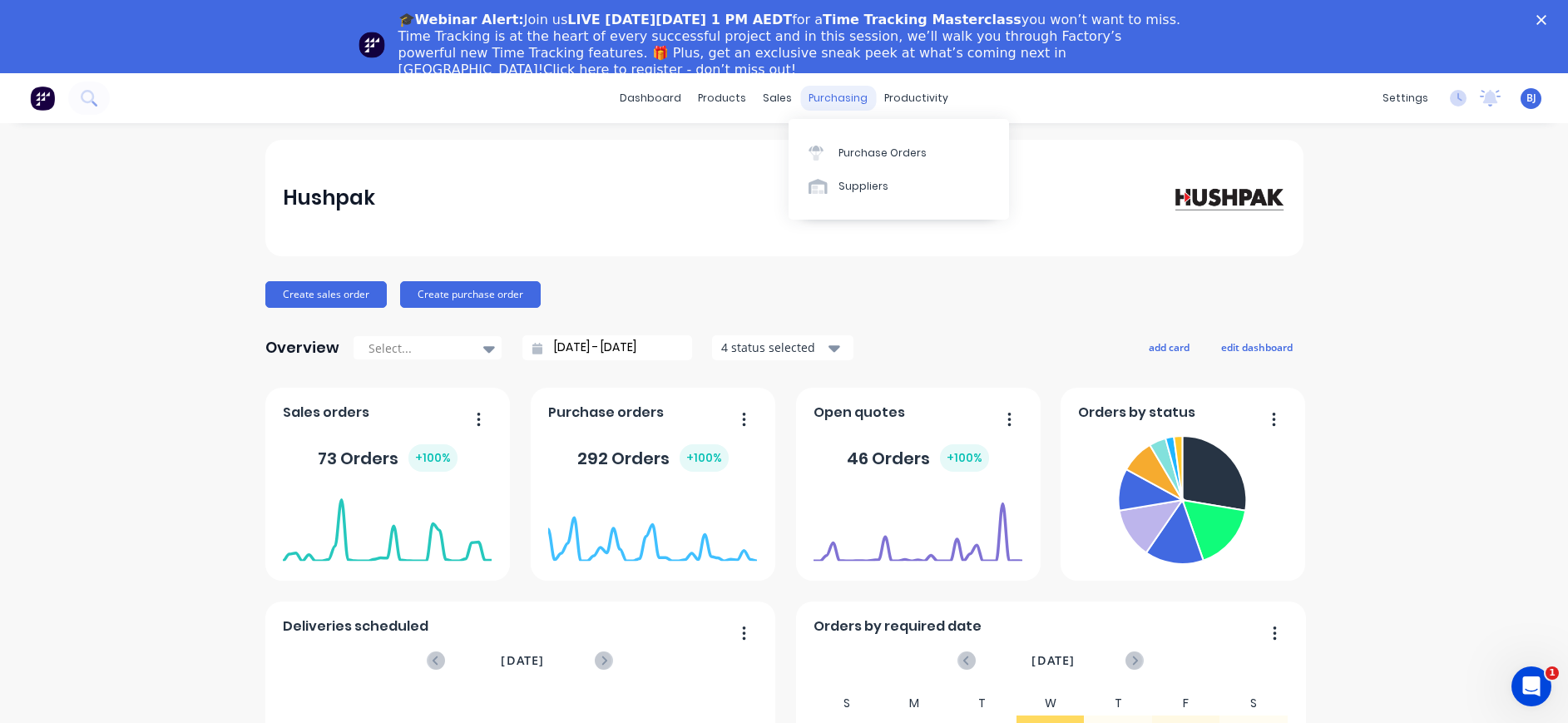
click at [818, 96] on div "purchasing" at bounding box center [838, 98] width 76 height 25
click at [838, 154] on div "Purchase Orders" at bounding box center [882, 153] width 88 height 15
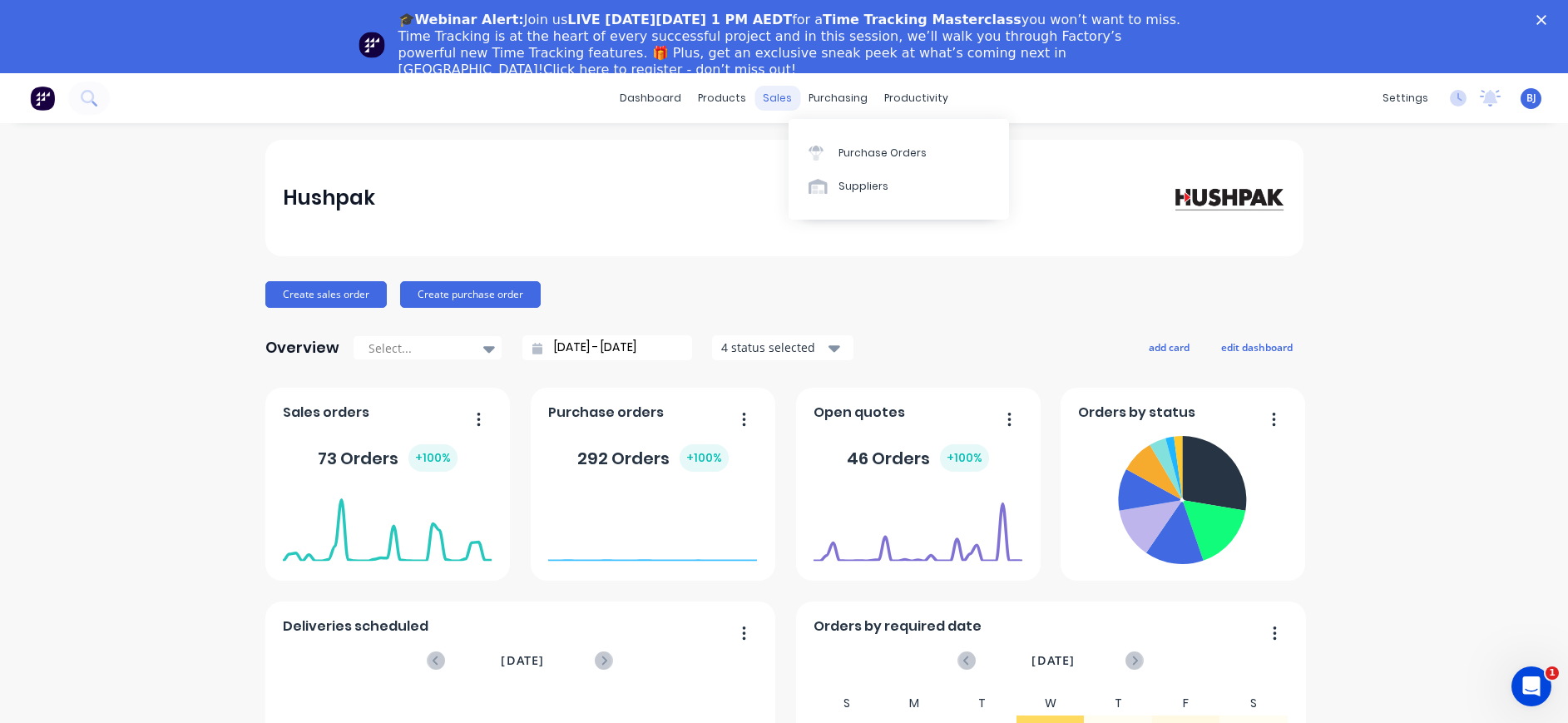
click at [768, 99] on div "sales" at bounding box center [776, 98] width 46 height 25
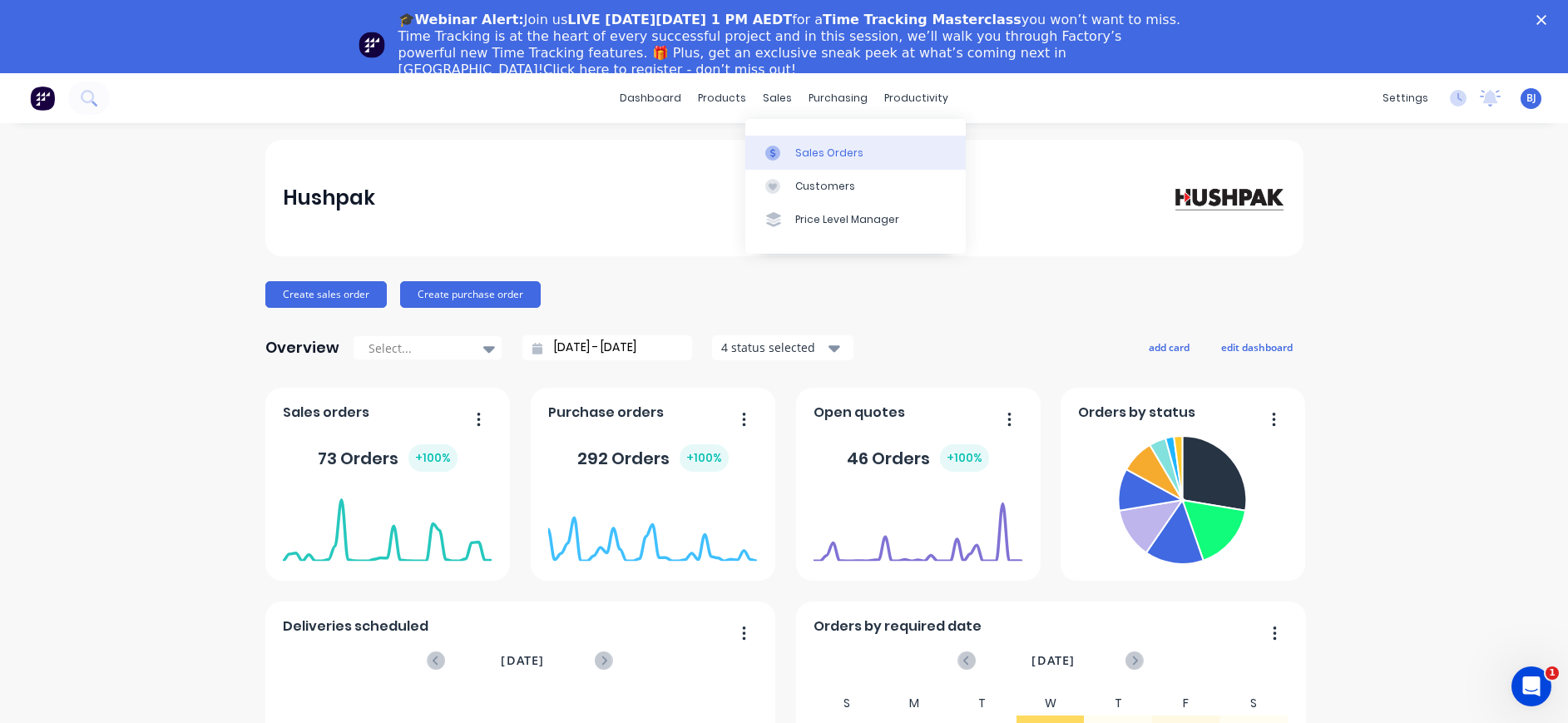
click at [812, 153] on div "Sales Orders" at bounding box center [829, 153] width 68 height 15
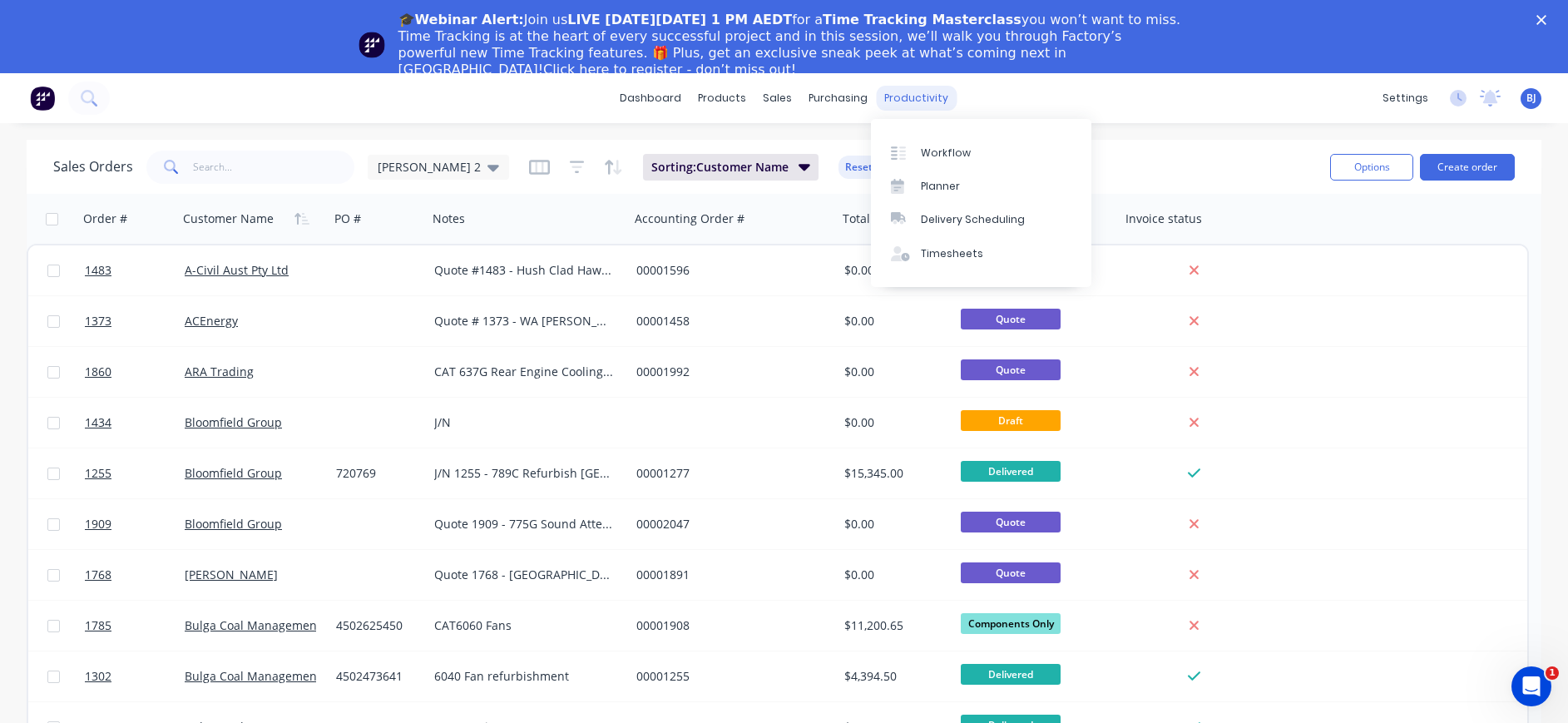
click at [904, 95] on div "productivity" at bounding box center [915, 98] width 81 height 25
click at [935, 252] on div "Timesheets" at bounding box center [952, 253] width 62 height 15
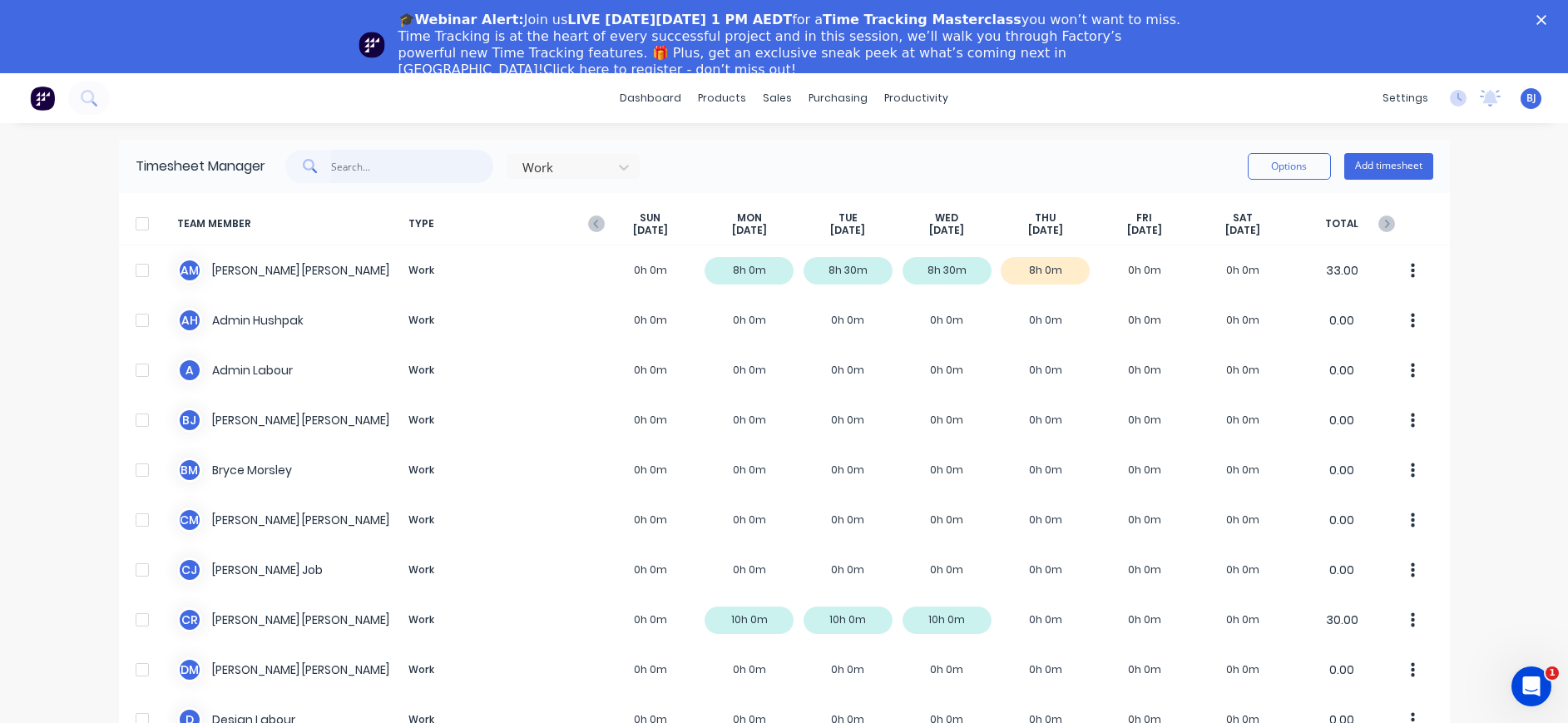
click at [401, 170] on input "text" at bounding box center [412, 166] width 162 height 33
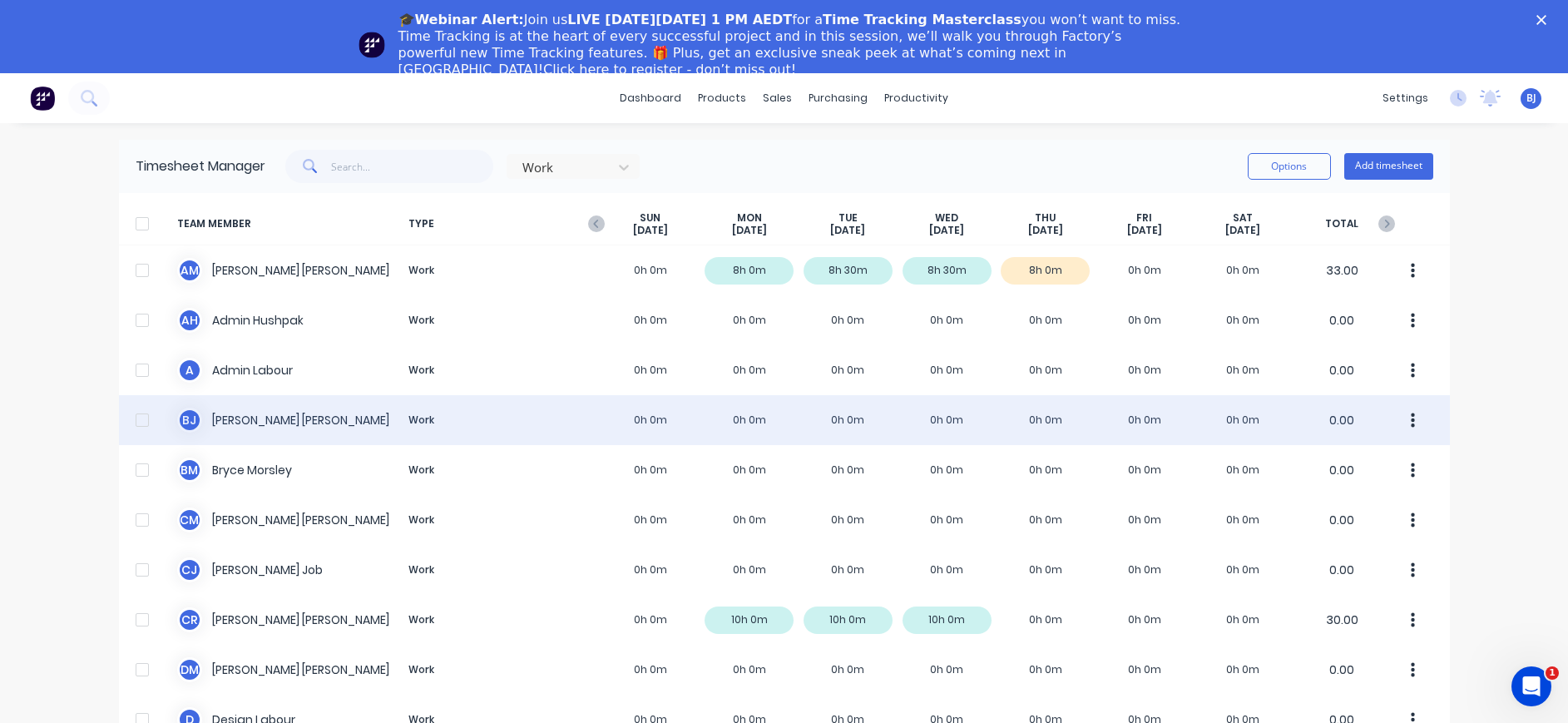
click at [216, 419] on div "B J Beth Jacobs Work 0h 0m 0h 0m 0h 0m 0h 0m 0h 0m 0h 0m 0h 0m 0.00" at bounding box center [784, 420] width 1331 height 50
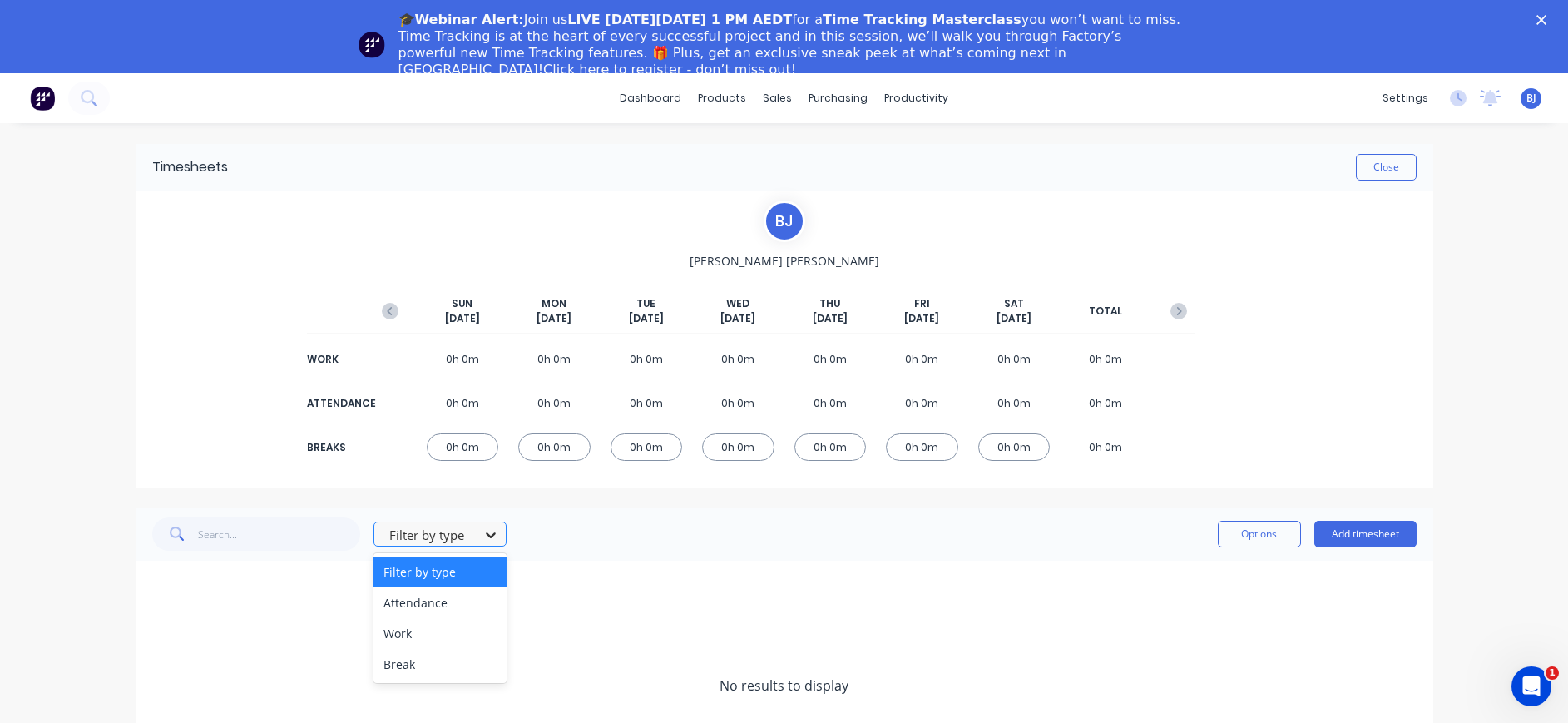
click at [483, 529] on icon at bounding box center [491, 534] width 17 height 17
click at [382, 312] on icon "button" at bounding box center [390, 311] width 17 height 17
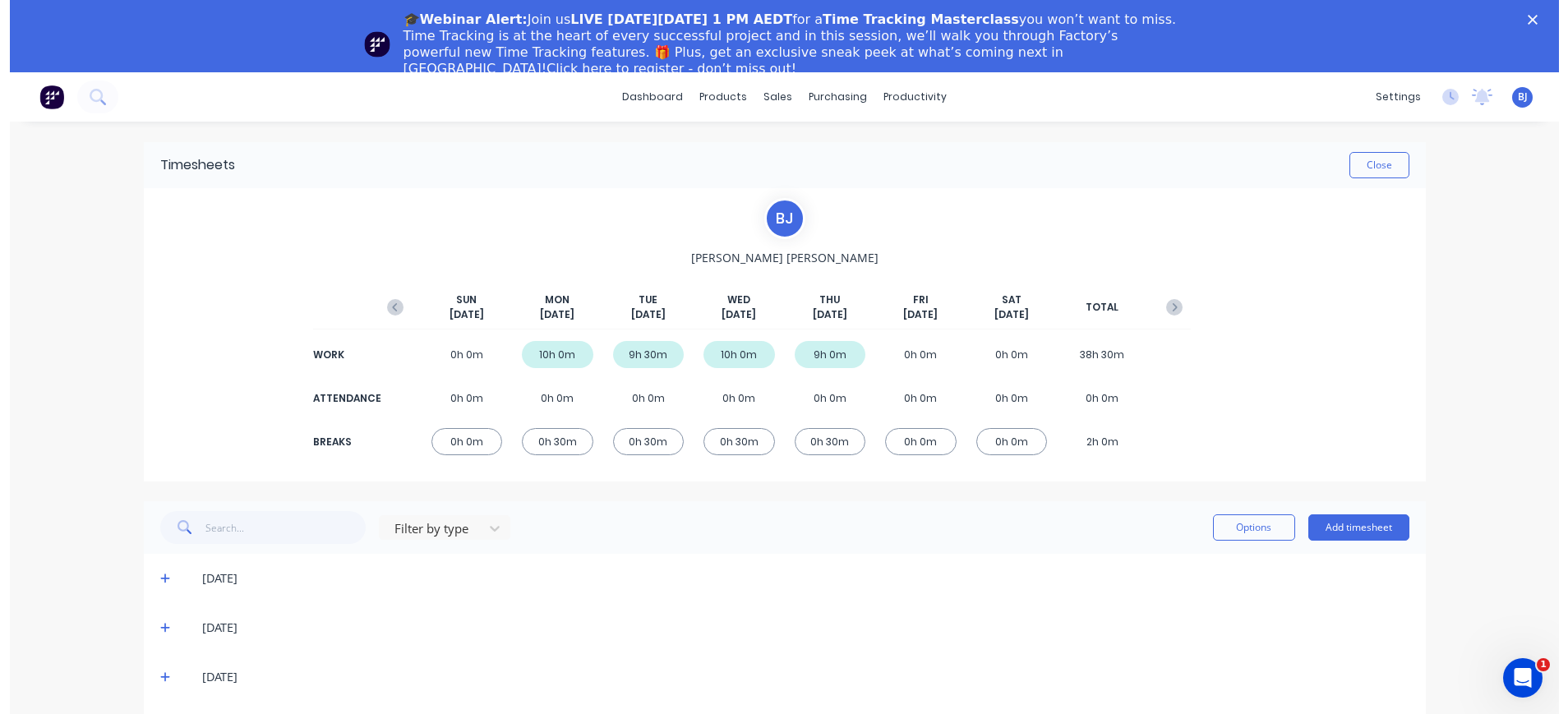
scroll to position [72, 0]
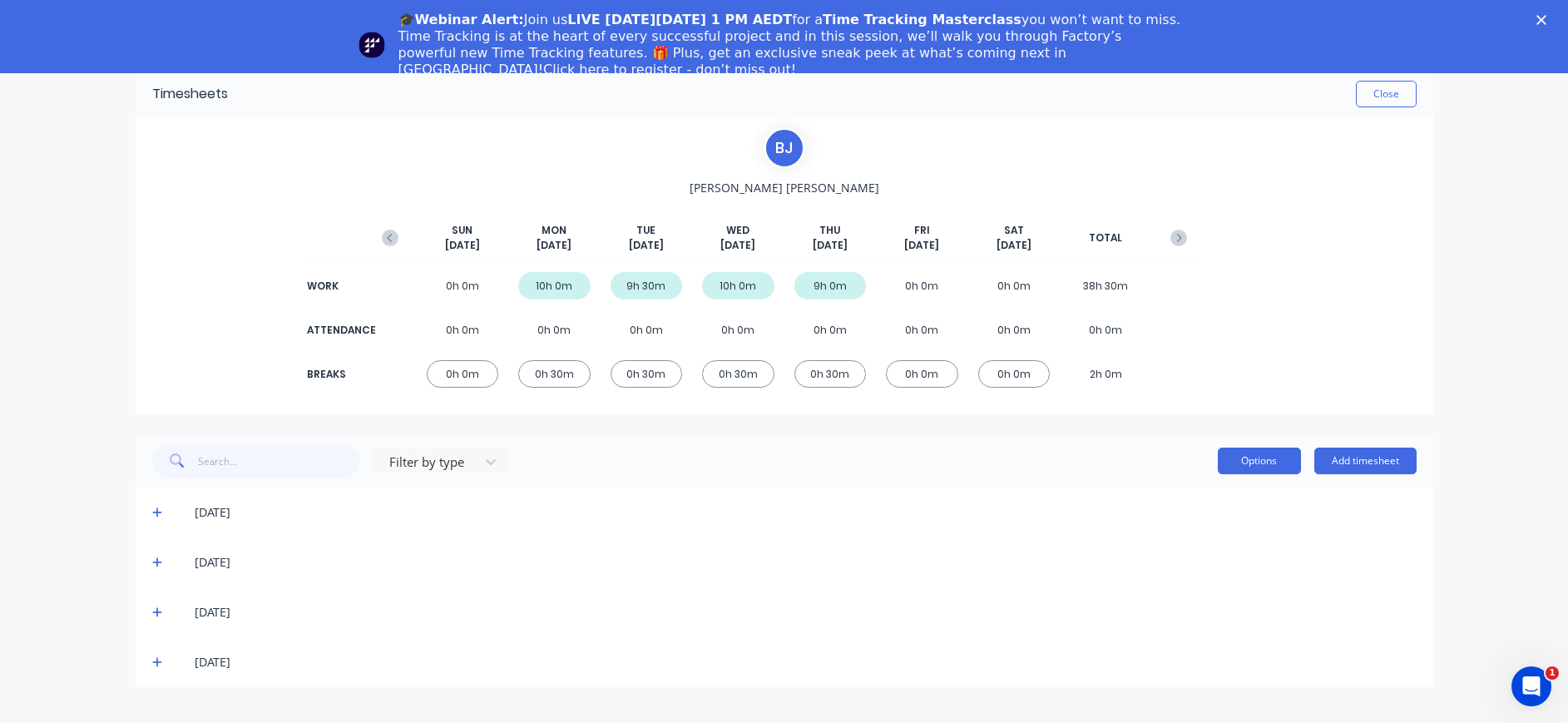
click at [1269, 456] on button "Options" at bounding box center [1259, 461] width 84 height 26
click at [1318, 319] on div "B J Beth Jacobs SUN Sep 21st MON Sep 22nd TUE Sep 23rd WED Sep 24th THU Sep 25t…" at bounding box center [784, 266] width 1297 height 297
click at [1351, 458] on button "Add timesheet" at bounding box center [1365, 461] width 102 height 26
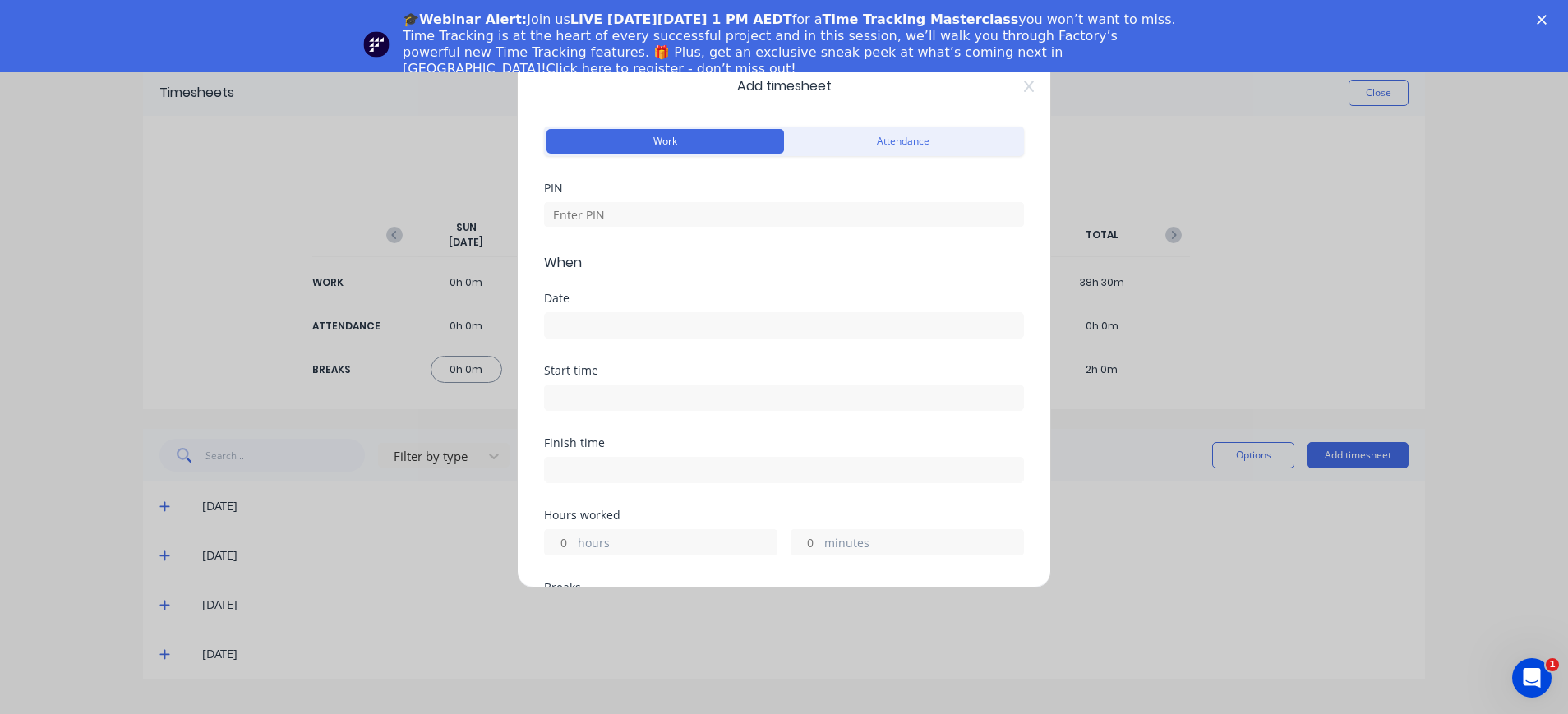
click at [661, 139] on button "Work" at bounding box center [664, 141] width 237 height 25
click at [654, 219] on input at bounding box center [784, 215] width 480 height 25
type input "4000"
click at [653, 315] on input at bounding box center [784, 325] width 478 height 25
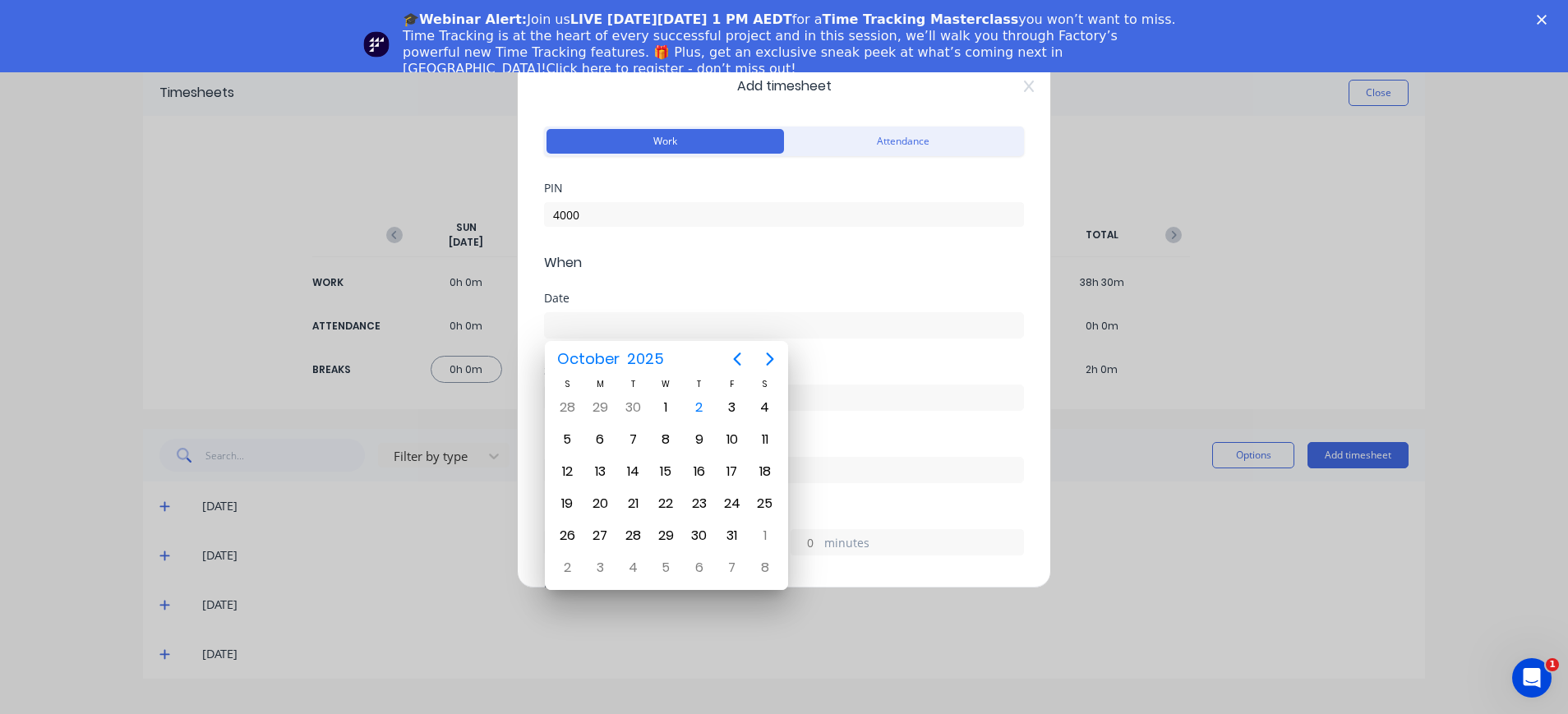
click at [1107, 581] on div "Add timesheet Work Attendance PIN 4000 When Date Start time Finish time Hours w…" at bounding box center [784, 357] width 1568 height 714
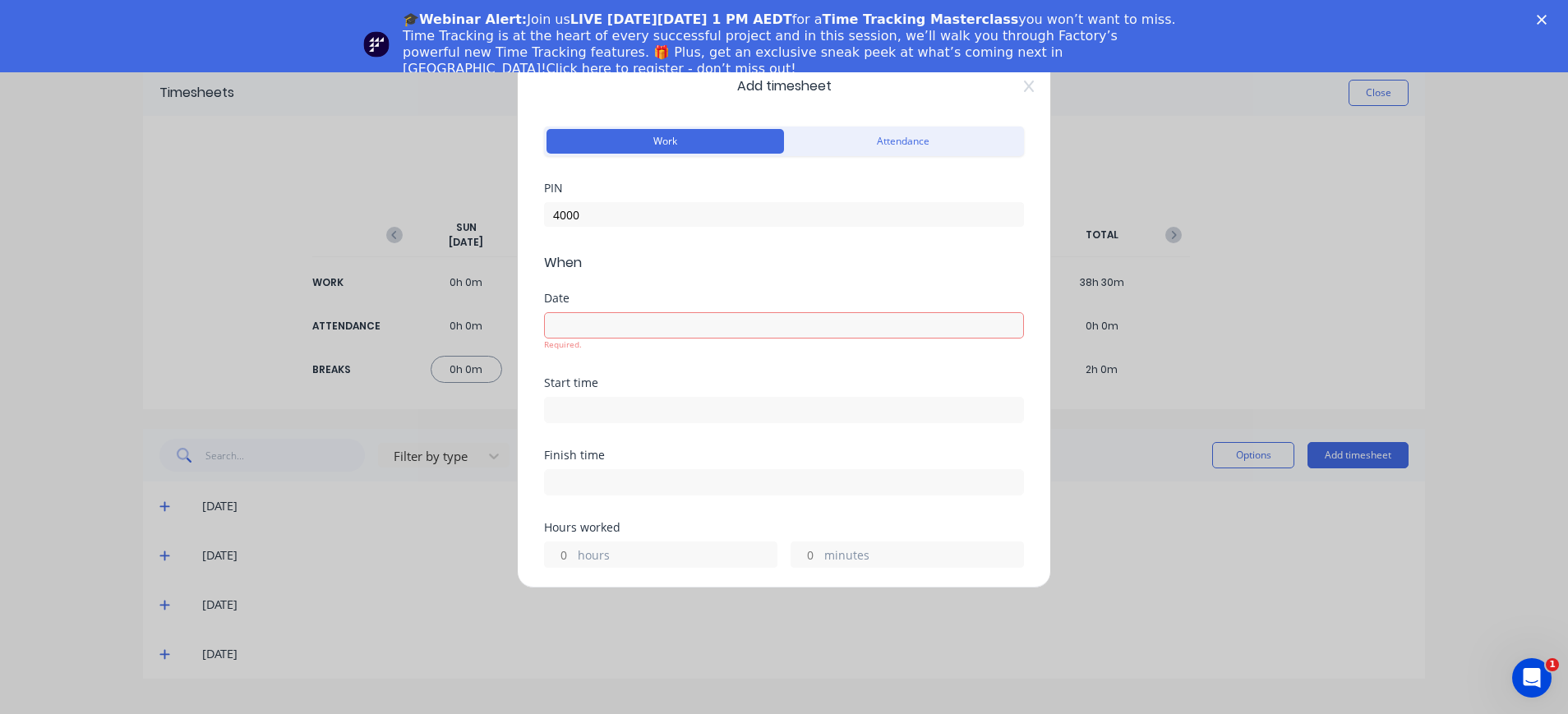
click at [1146, 119] on div "Add timesheet Work Attendance PIN 4000 When Date Required. Start time Finish ti…" at bounding box center [784, 357] width 1568 height 714
click at [1014, 77] on div "Add timesheet Work Attendance PIN 4000 When Date Required. Start time Finish ti…" at bounding box center [784, 321] width 534 height 536
click at [1005, 85] on div "Add timesheet Work Attendance PIN 4000 When Date Required. Start time Finish ti…" at bounding box center [784, 321] width 534 height 536
click at [1102, 616] on div "Add timesheet Work Attendance PIN 4000 When Date Required. Start time Finish ti…" at bounding box center [784, 357] width 1568 height 714
click at [700, 139] on button "Work" at bounding box center [664, 141] width 237 height 25
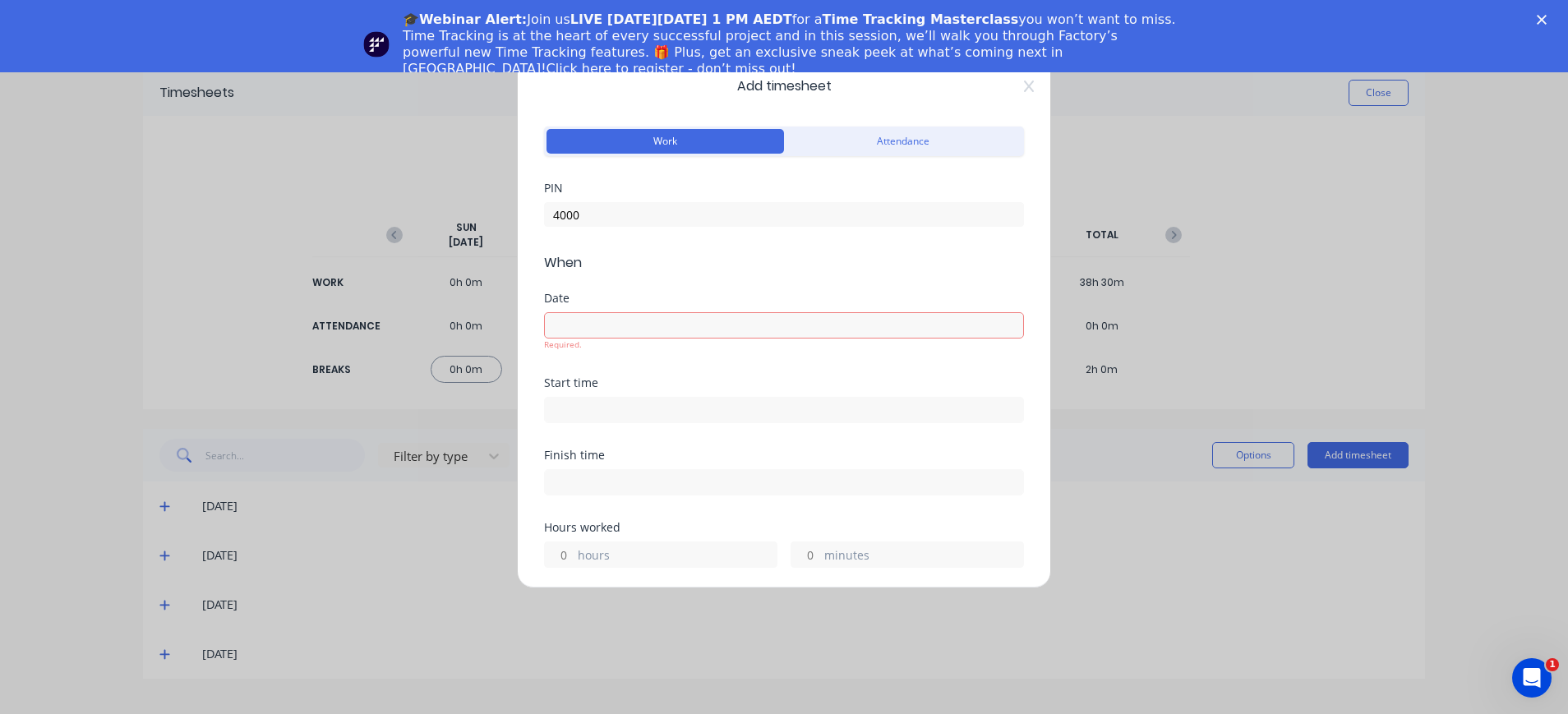
click at [1355, 94] on div "Add timesheet Work Attendance PIN 4000 When Date Required. Start time Finish ti…" at bounding box center [784, 357] width 1568 height 714
click at [1009, 99] on div "Add timesheet Work Attendance PIN 4000 When Date Required. Start time Finish ti…" at bounding box center [784, 321] width 534 height 536
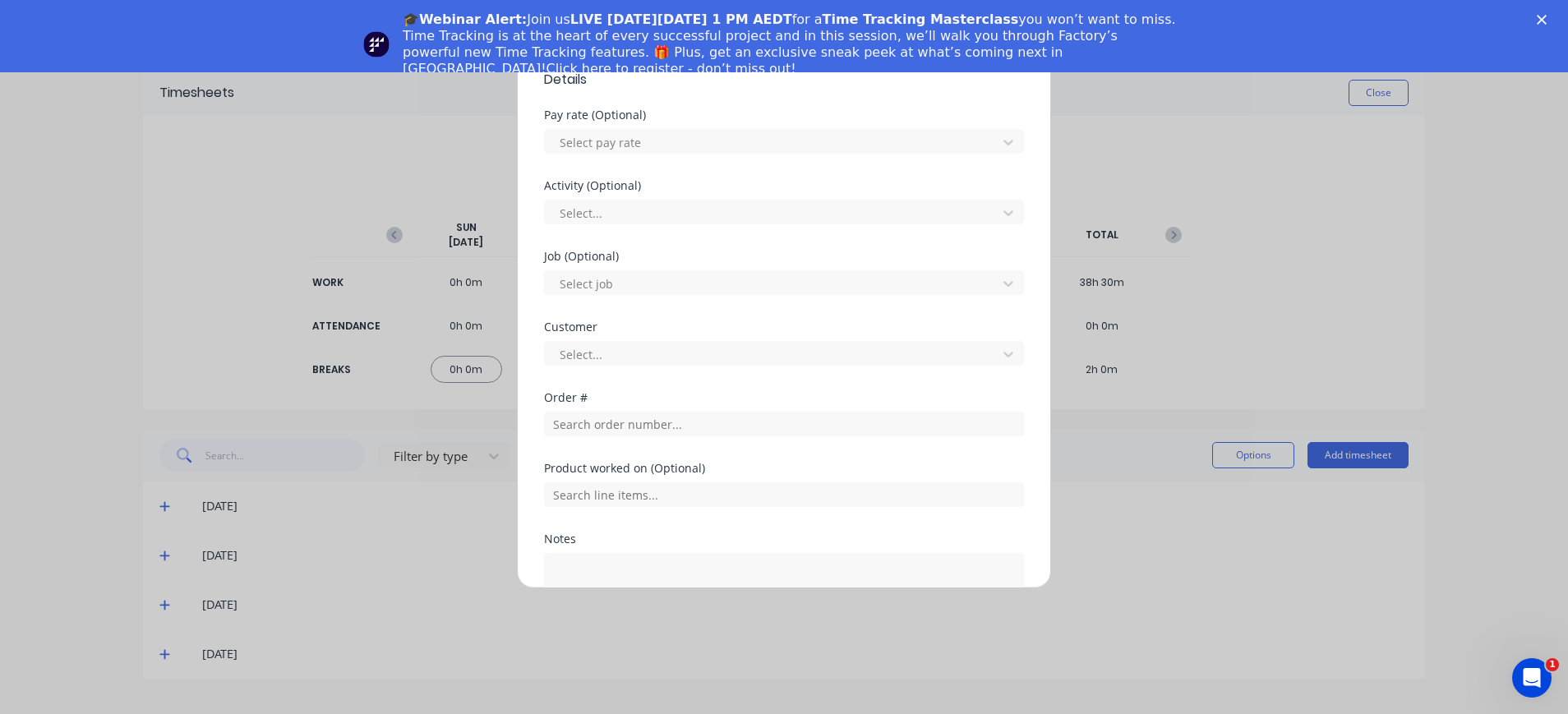
scroll to position [720, 0]
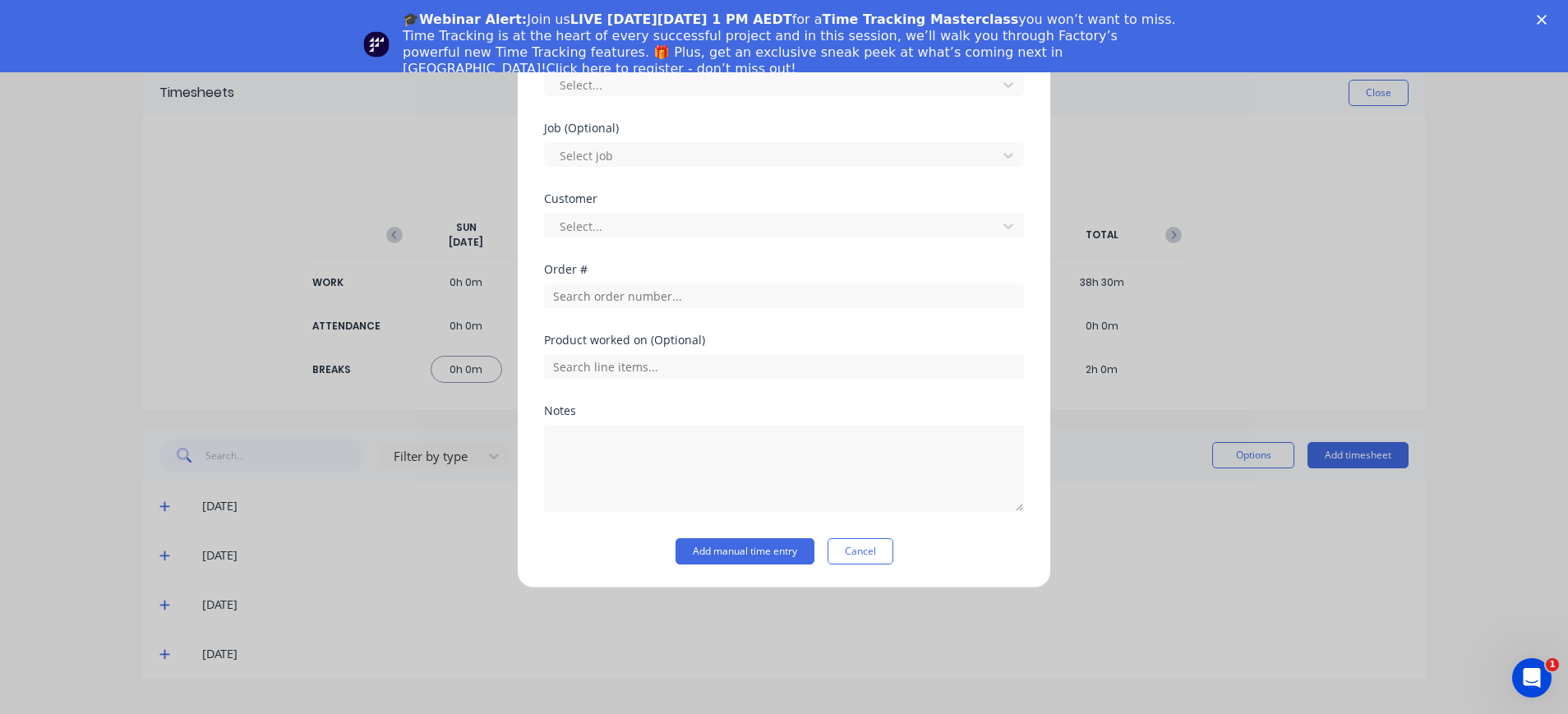
click at [863, 546] on button "Cancel" at bounding box center [860, 551] width 65 height 26
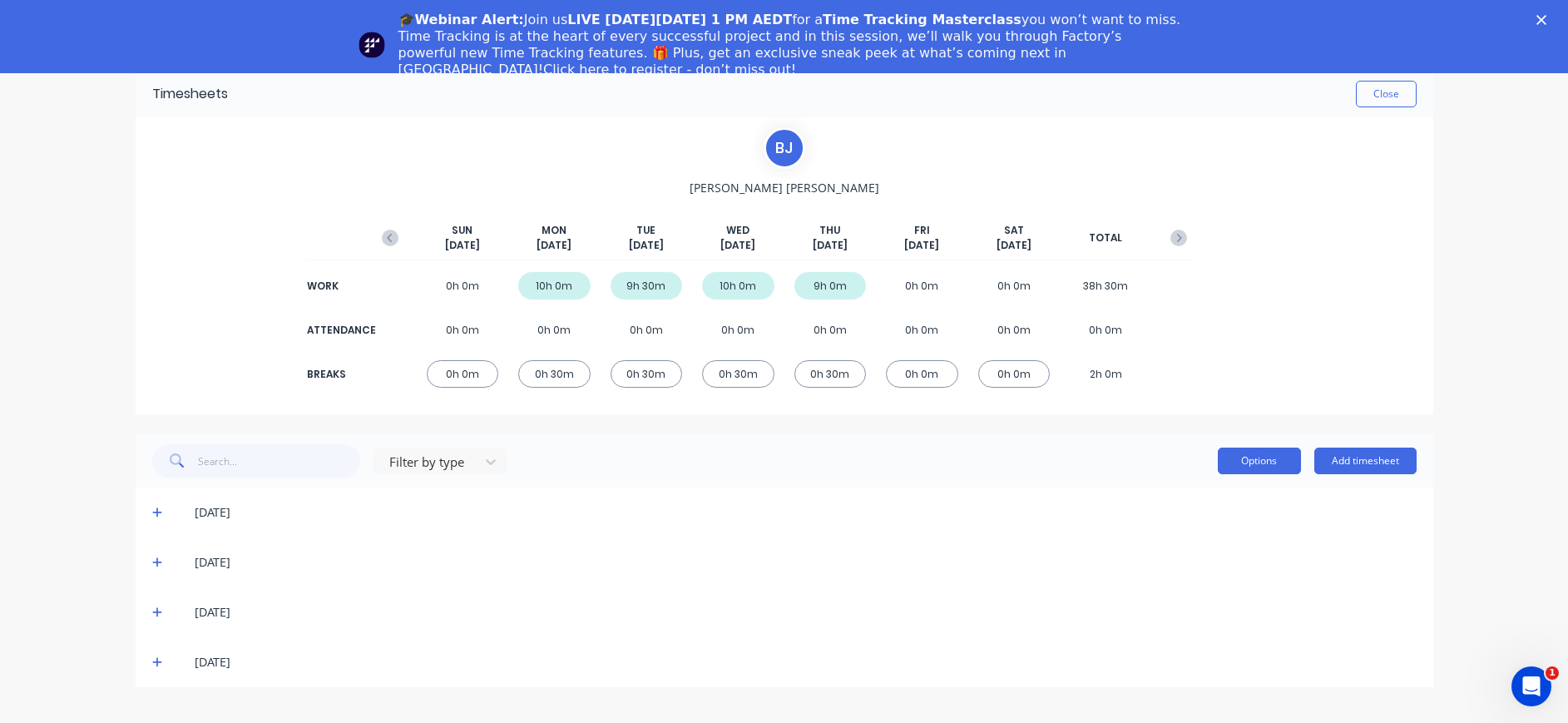
click at [1273, 460] on button "Options" at bounding box center [1259, 461] width 84 height 26
click at [897, 541] on div "[DATE]" at bounding box center [784, 562] width 1297 height 50
click at [1184, 236] on icon "button" at bounding box center [1177, 237] width 17 height 17
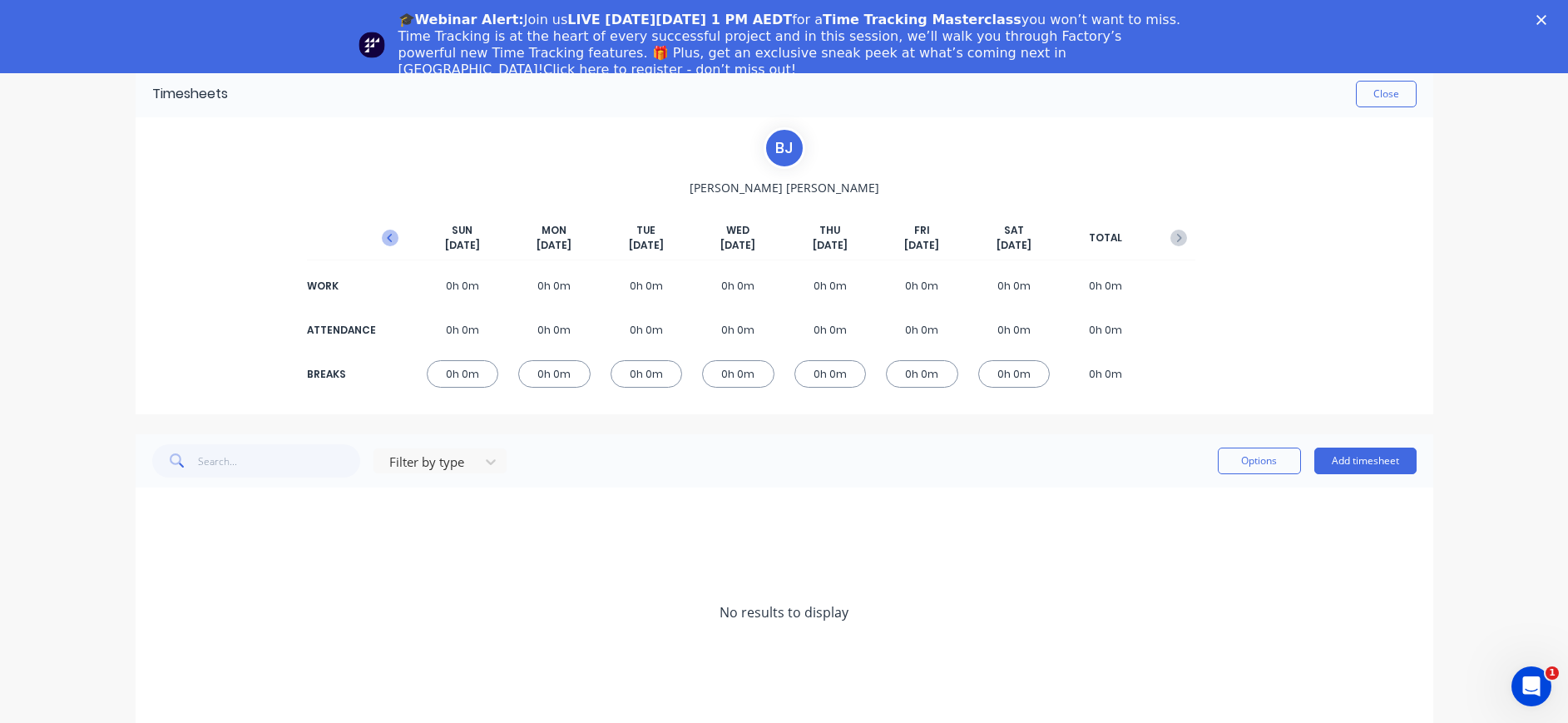
click at [385, 239] on icon "button" at bounding box center [390, 237] width 17 height 17
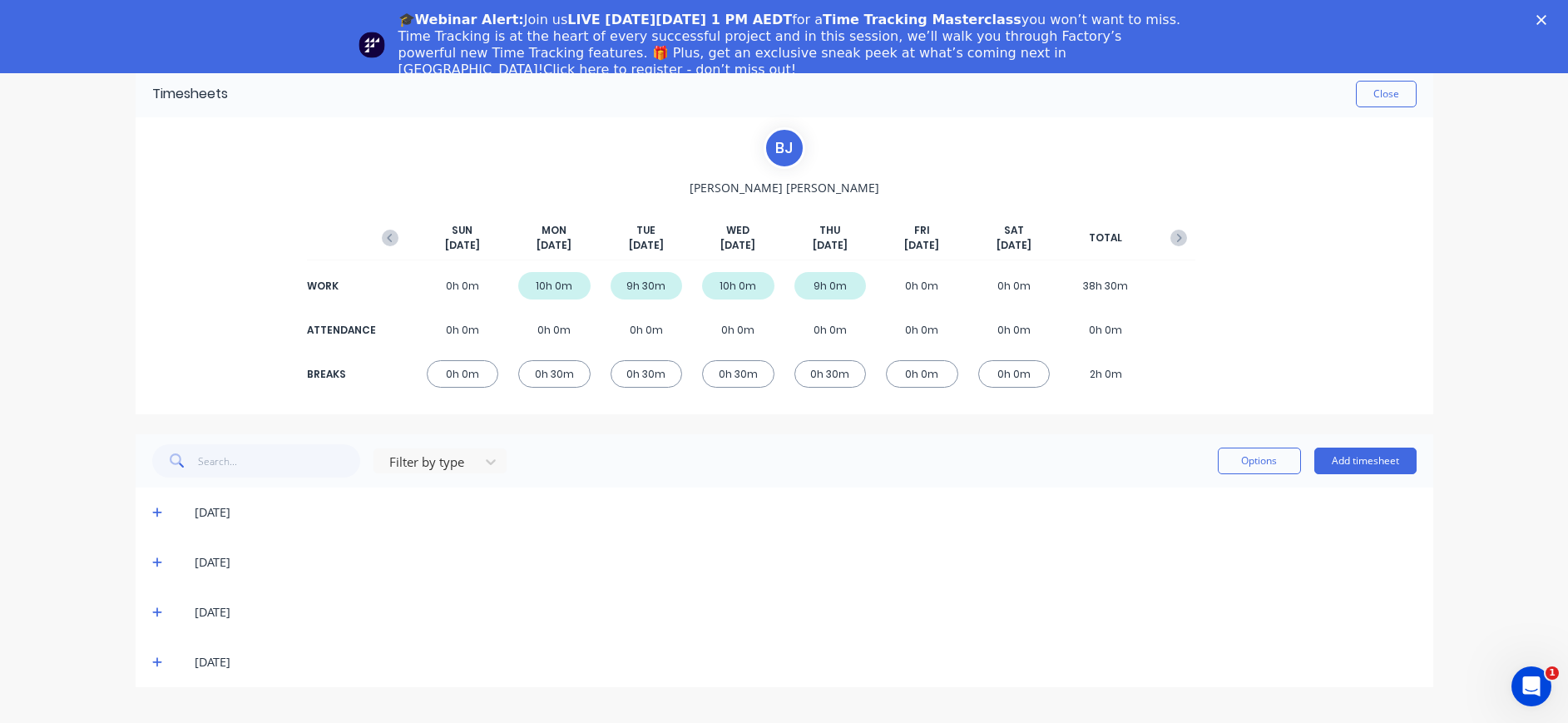
click at [159, 512] on icon at bounding box center [157, 513] width 10 height 10
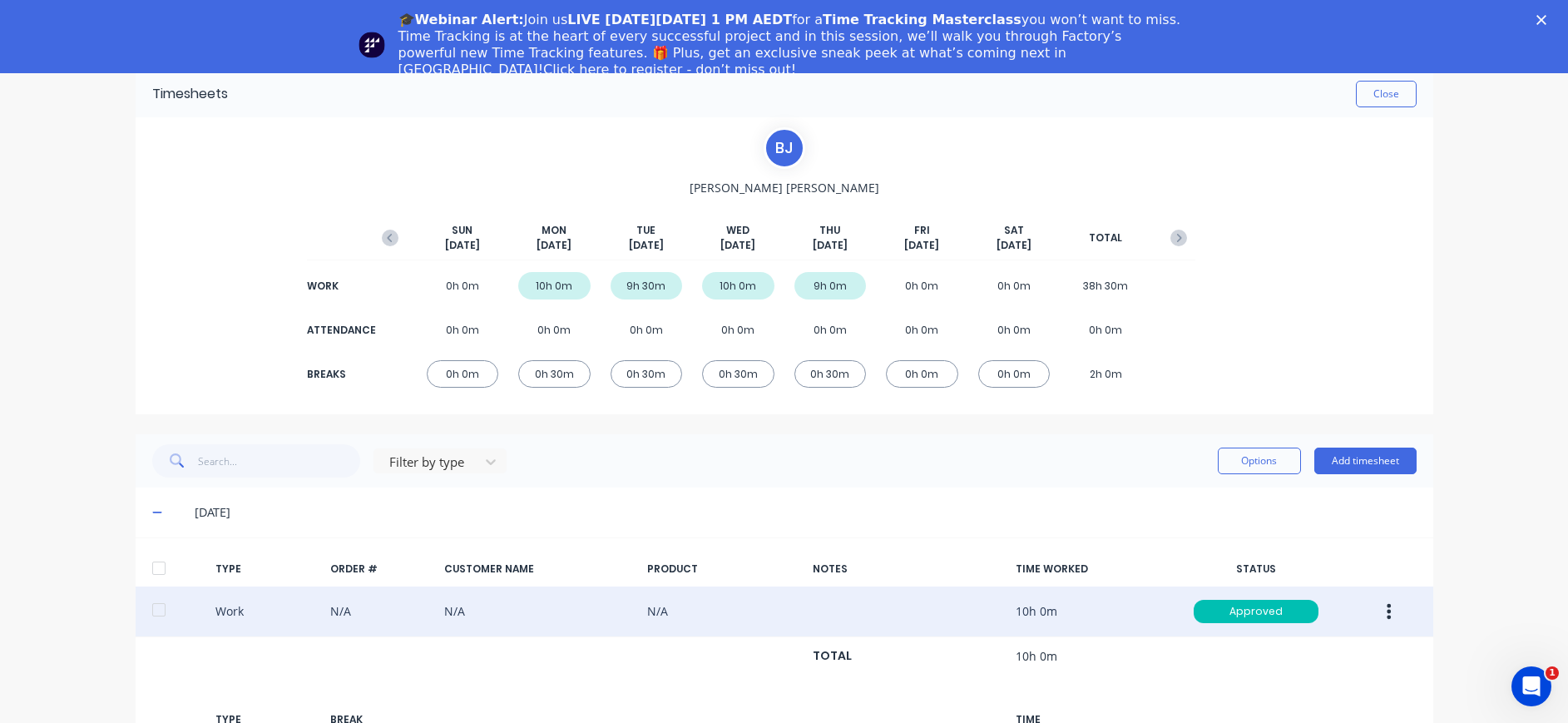
click at [1384, 615] on button "button" at bounding box center [1388, 611] width 39 height 30
click at [1326, 587] on div "Duplicate" at bounding box center [1330, 581] width 128 height 24
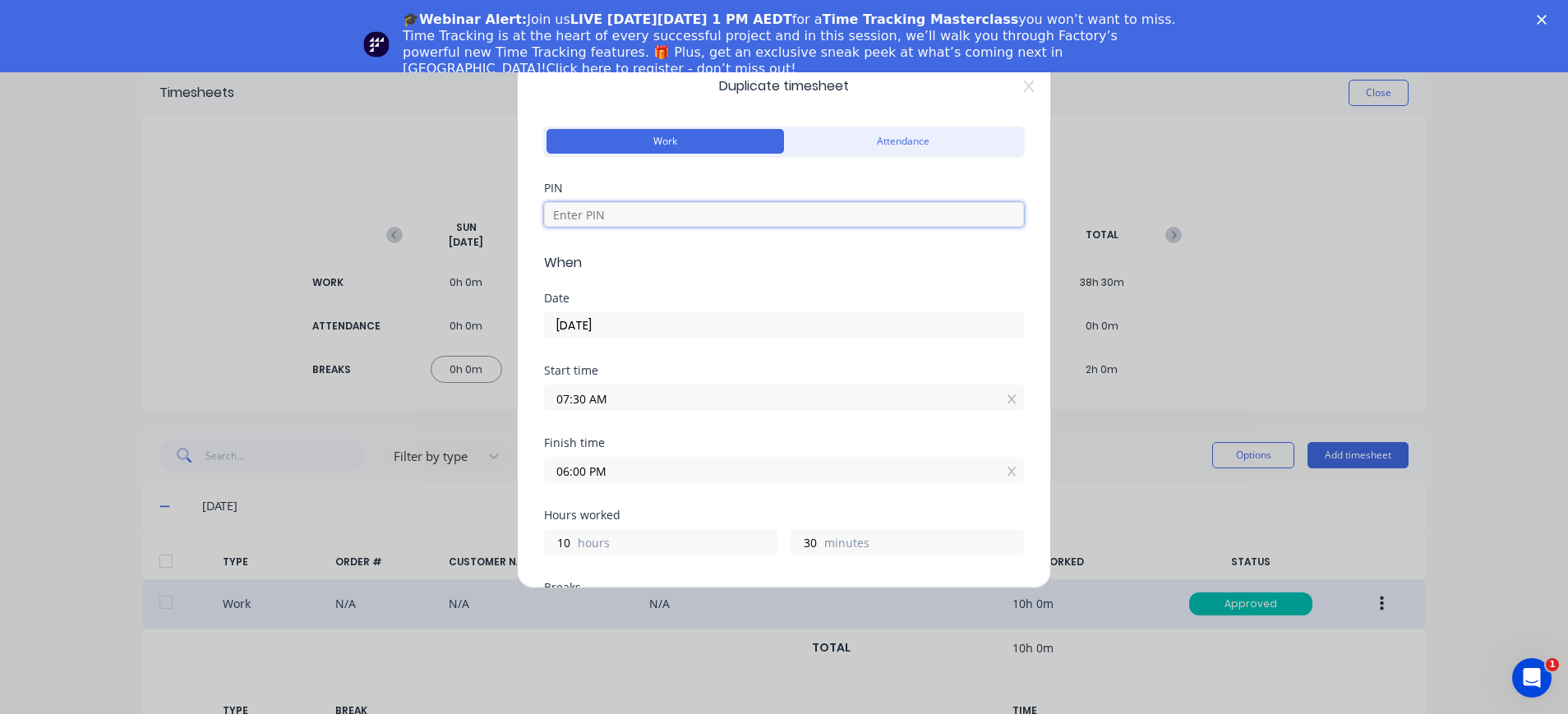
click at [760, 212] on input at bounding box center [784, 215] width 480 height 25
type input "4000"
type textarea "Please supply as per Quote 133686 J/N 1774"
click at [681, 320] on input "22/09/2025" at bounding box center [784, 325] width 478 height 25
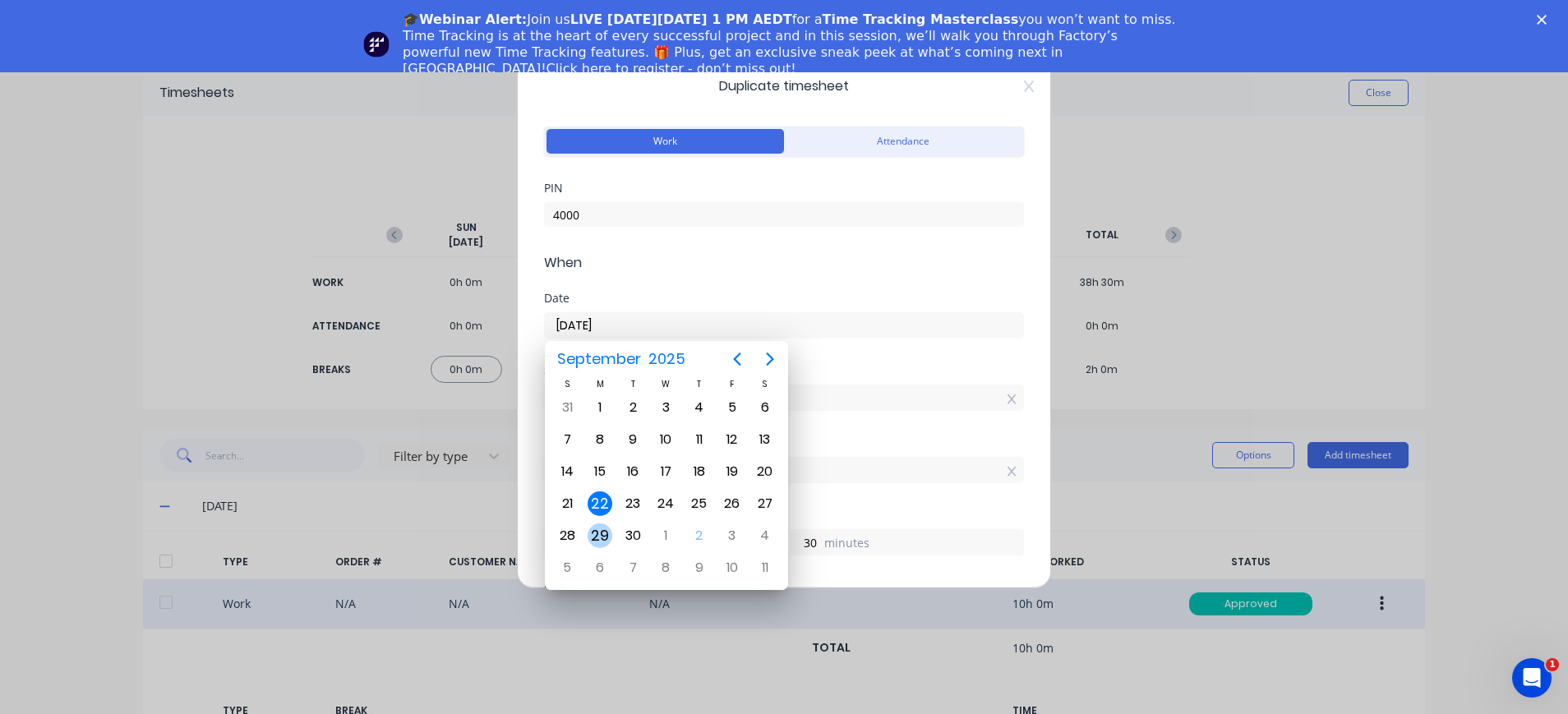
click at [596, 532] on div "29" at bounding box center [600, 536] width 25 height 25
type input "29/09/2025"
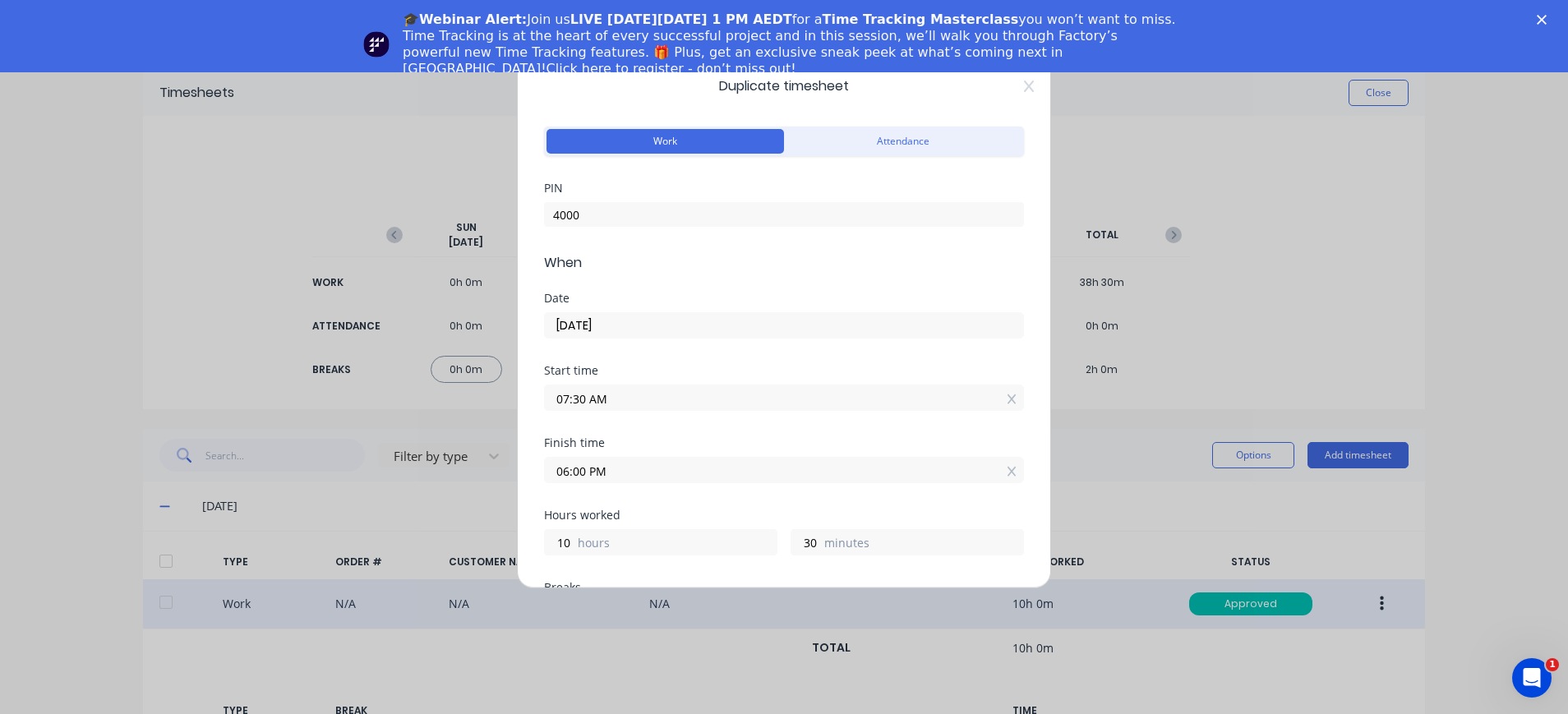
click at [652, 393] on input "07:30 AM" at bounding box center [784, 397] width 478 height 25
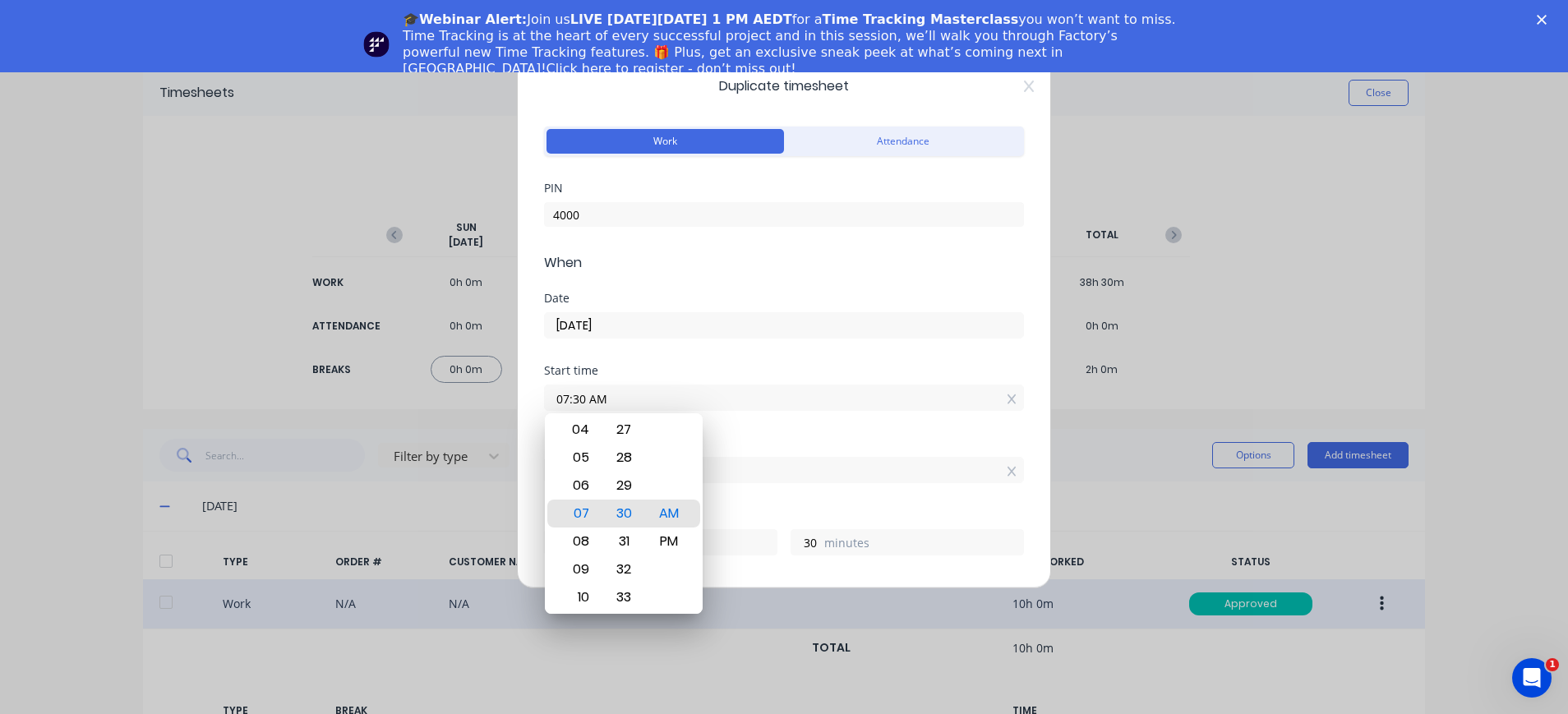
drag, startPoint x: 588, startPoint y: 396, endPoint x: 546, endPoint y: 397, distance: 42.0
click at [546, 397] on input "07:30 AM" at bounding box center [784, 397] width 478 height 25
type input "06:15 AM"
type input "11"
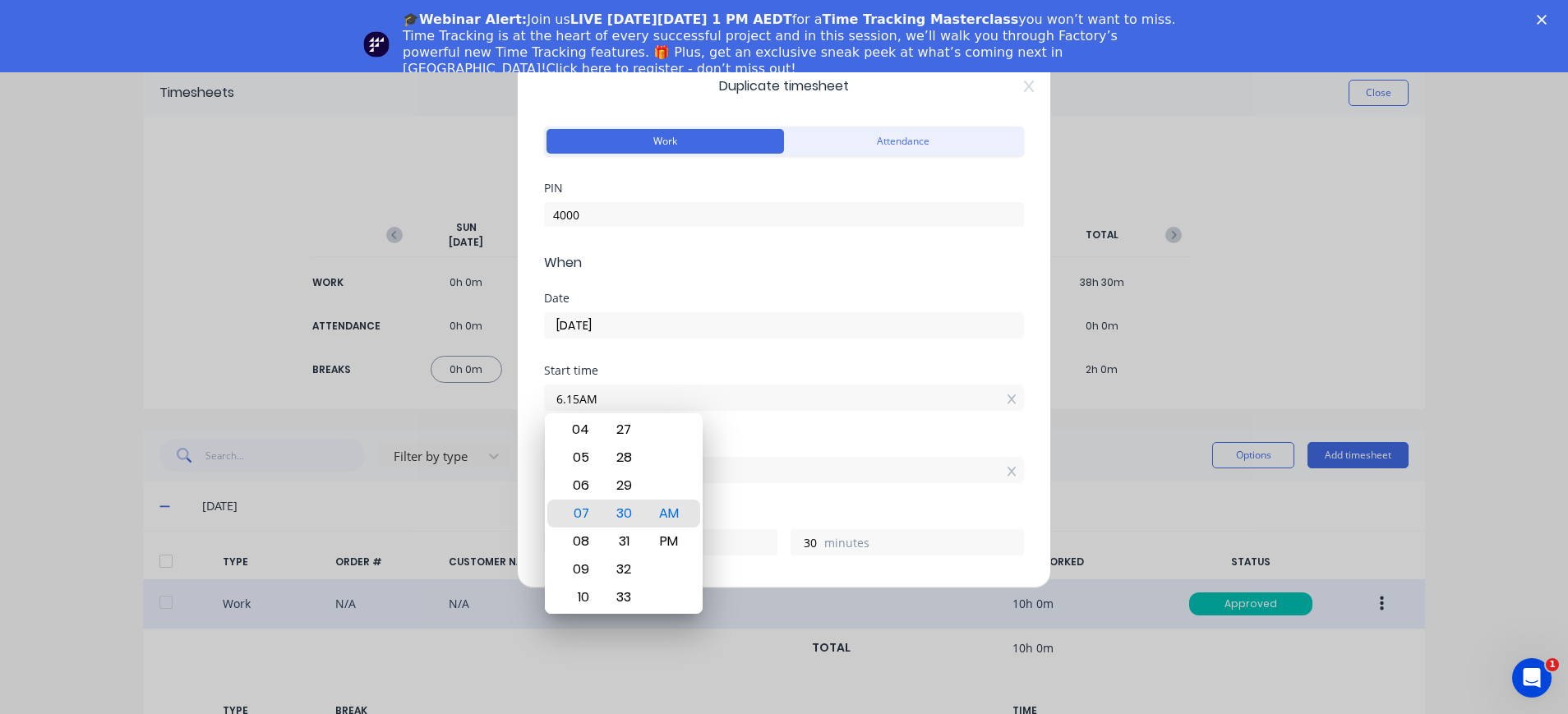
type input "45"
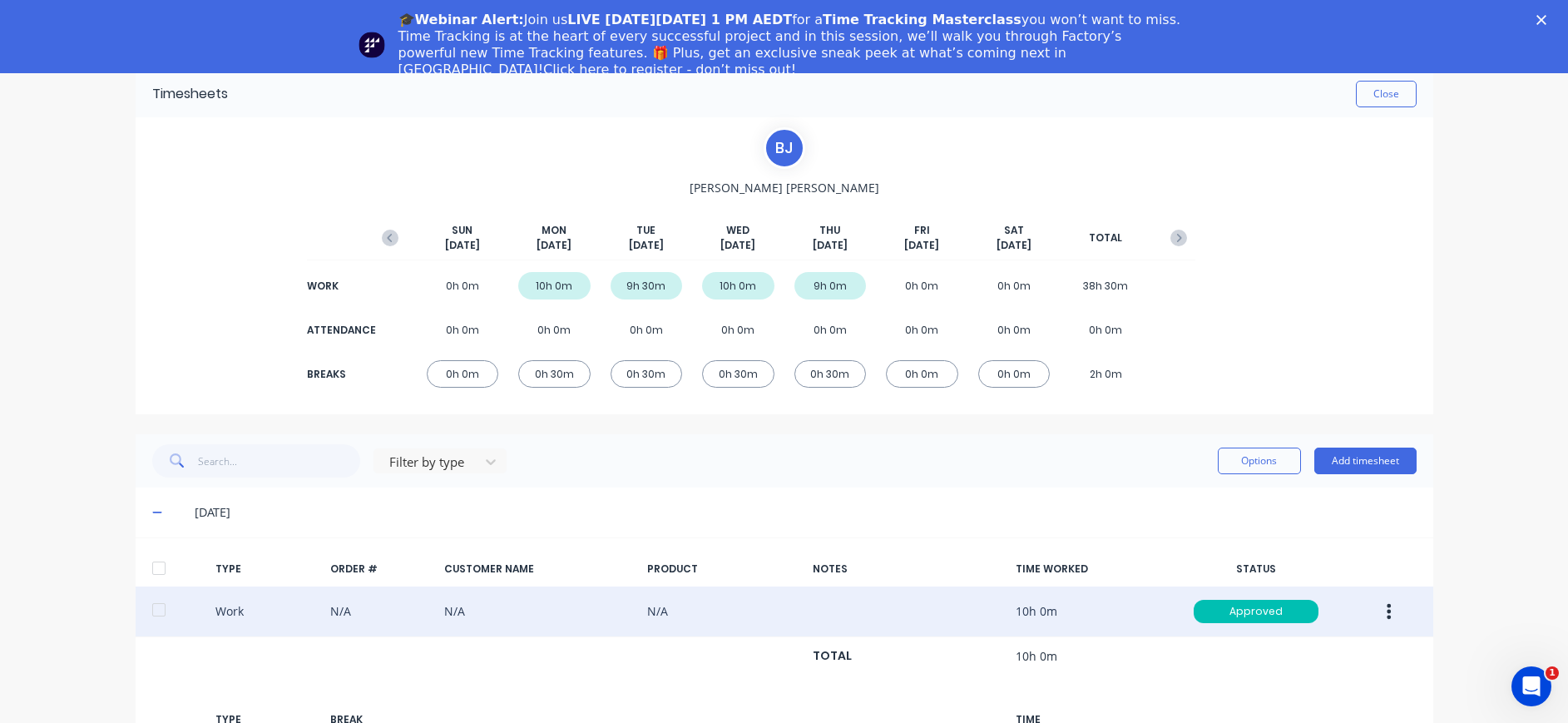
click at [1174, 234] on icon "button" at bounding box center [1177, 237] width 17 height 17
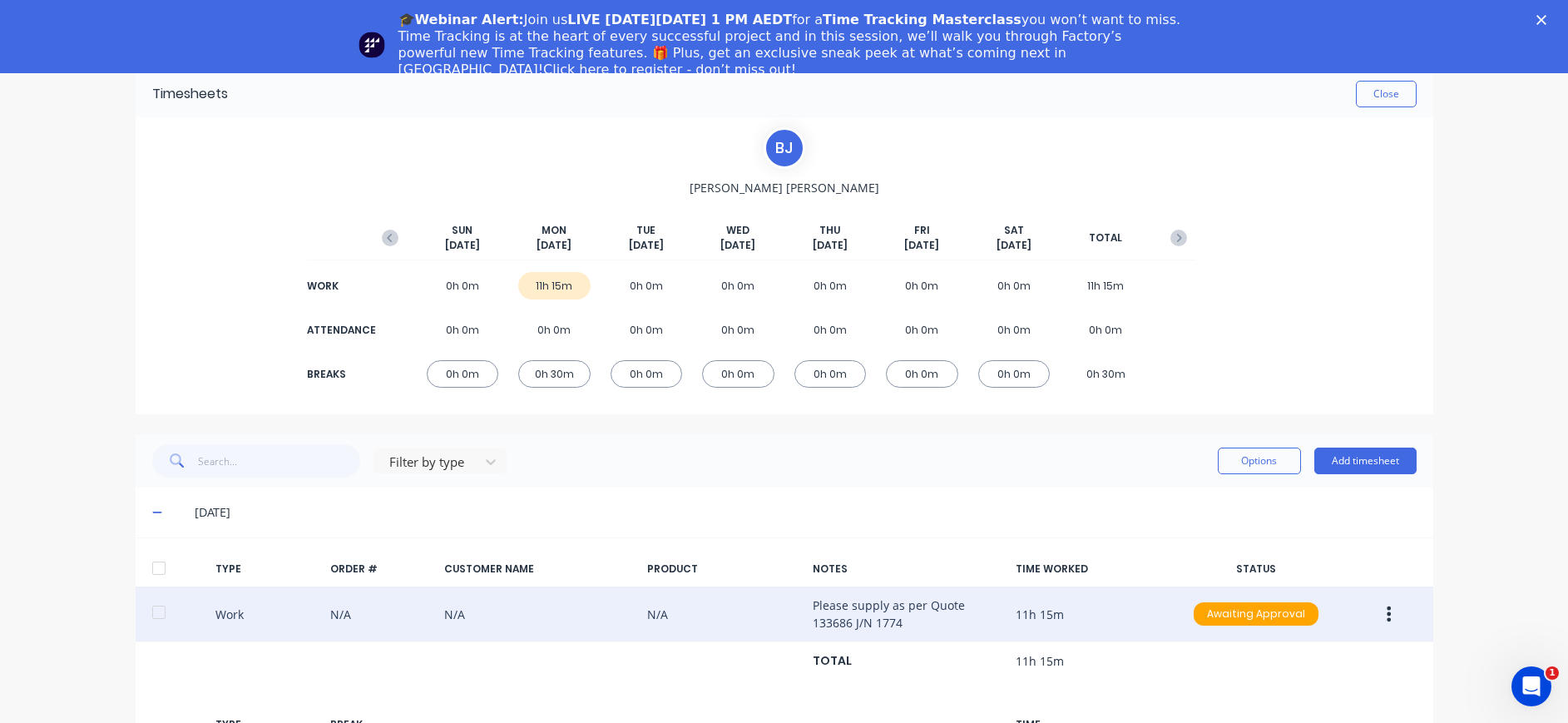
click at [1386, 615] on icon "button" at bounding box center [1388, 613] width 4 height 18
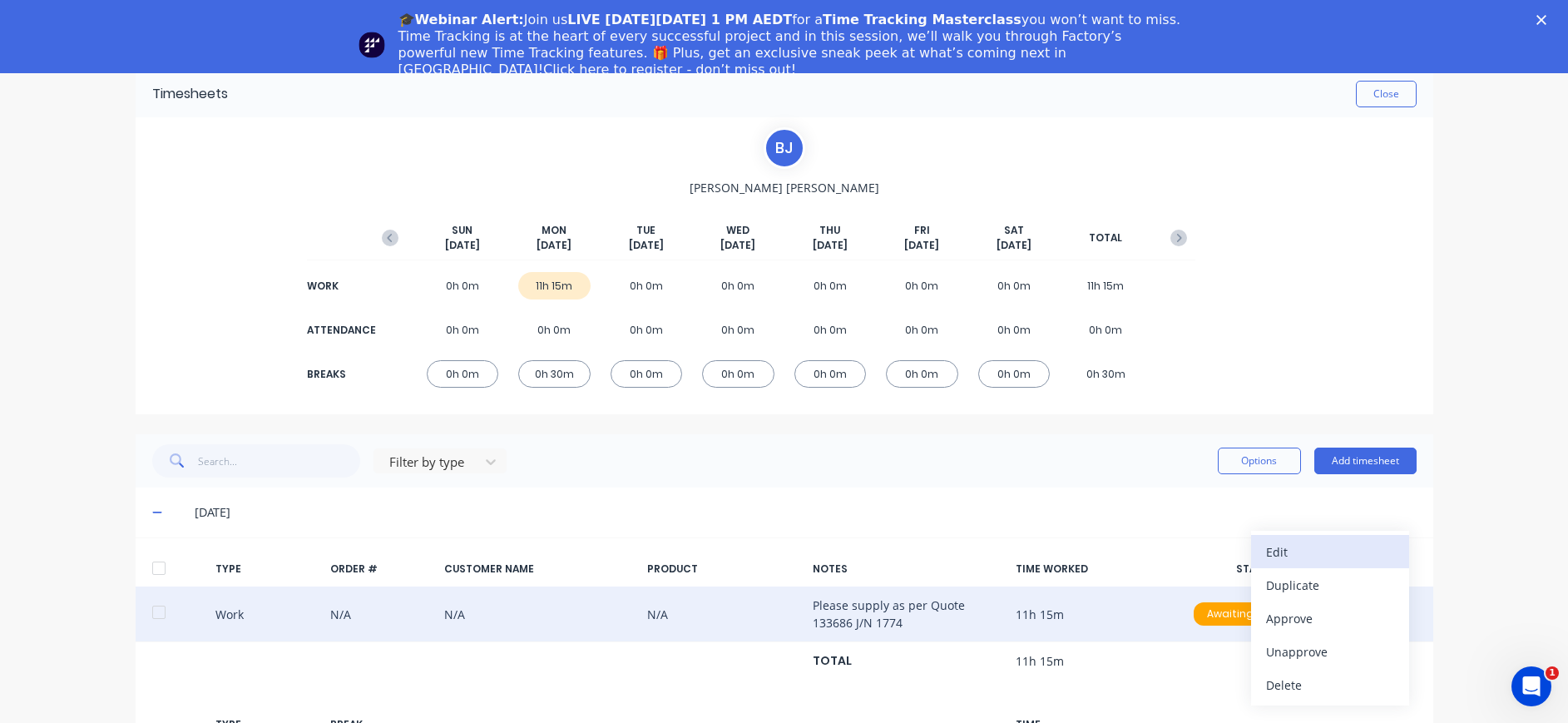
click at [1317, 557] on div "Edit" at bounding box center [1330, 552] width 128 height 24
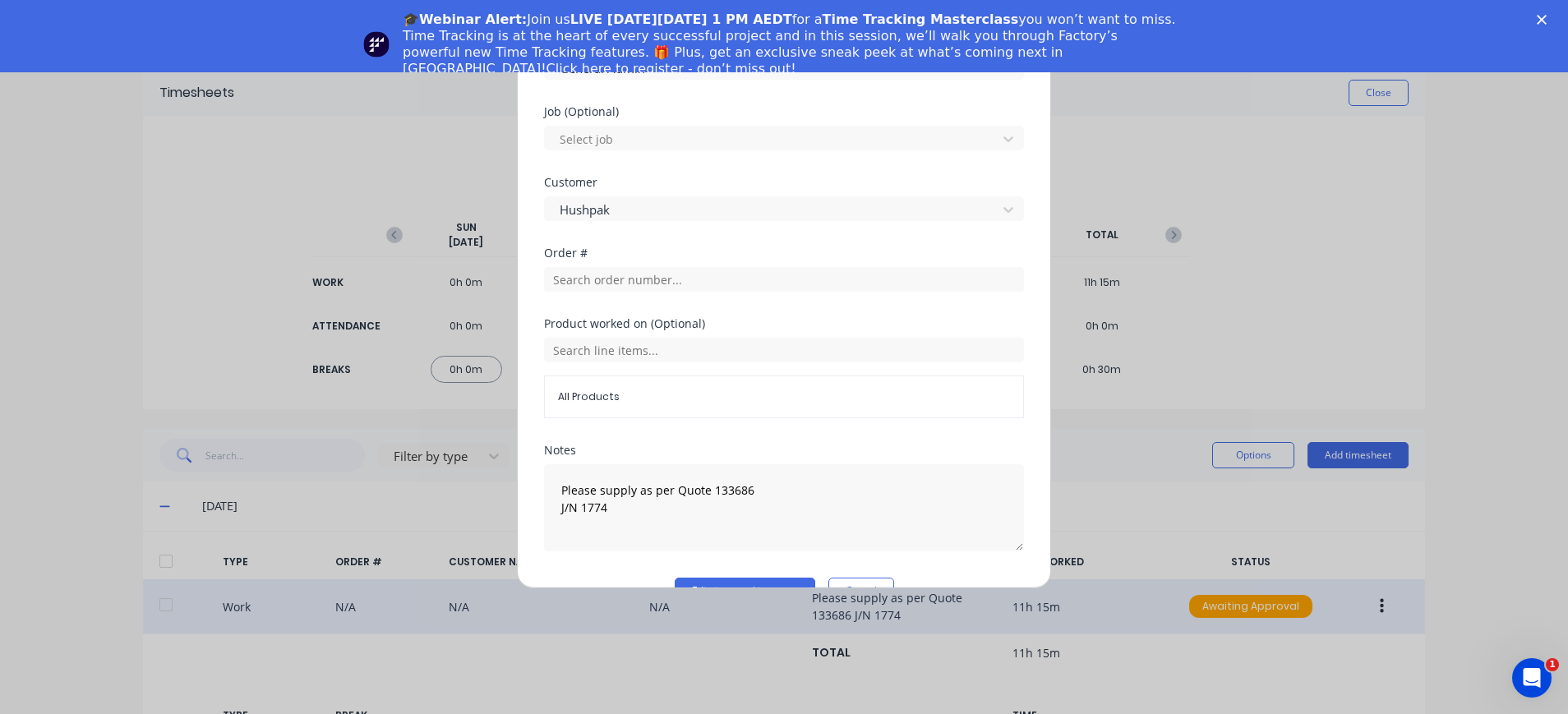
scroll to position [788, 0]
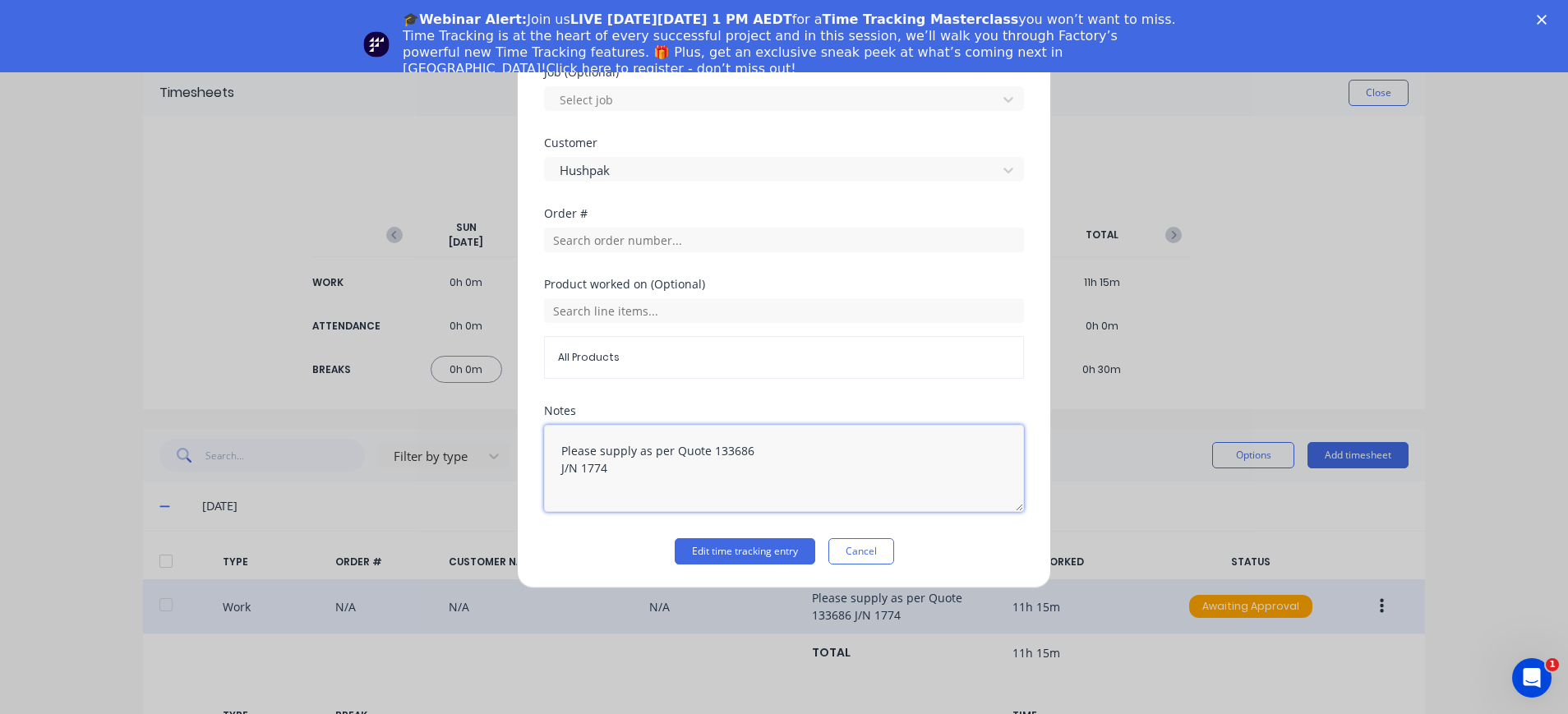
drag, startPoint x: 626, startPoint y: 477, endPoint x: 534, endPoint y: 445, distance: 97.4
click at [534, 445] on div "Edit time tracking entry Work Attendance PIN When Date 29/09/2025 Start time 06…" at bounding box center [784, 321] width 534 height 536
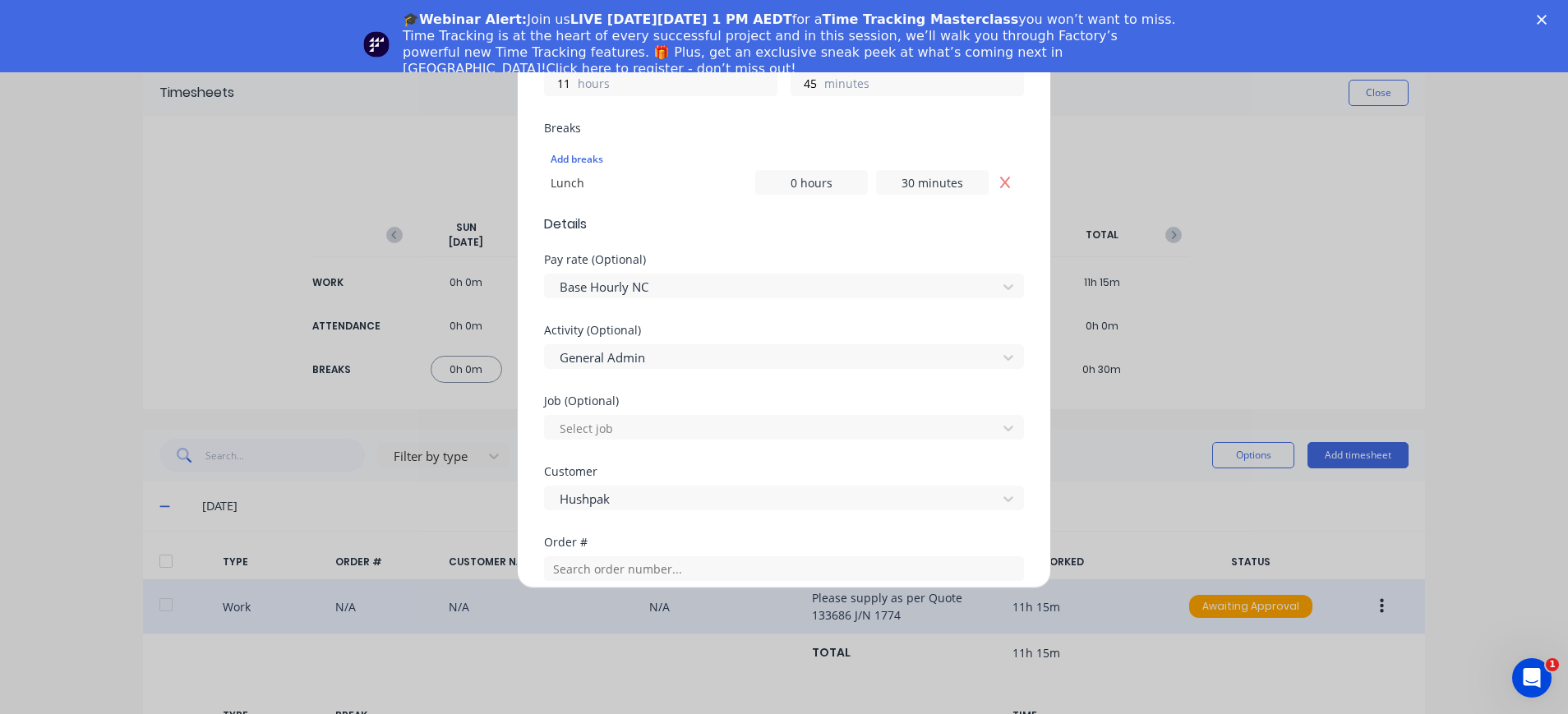
scroll to position [131, 0]
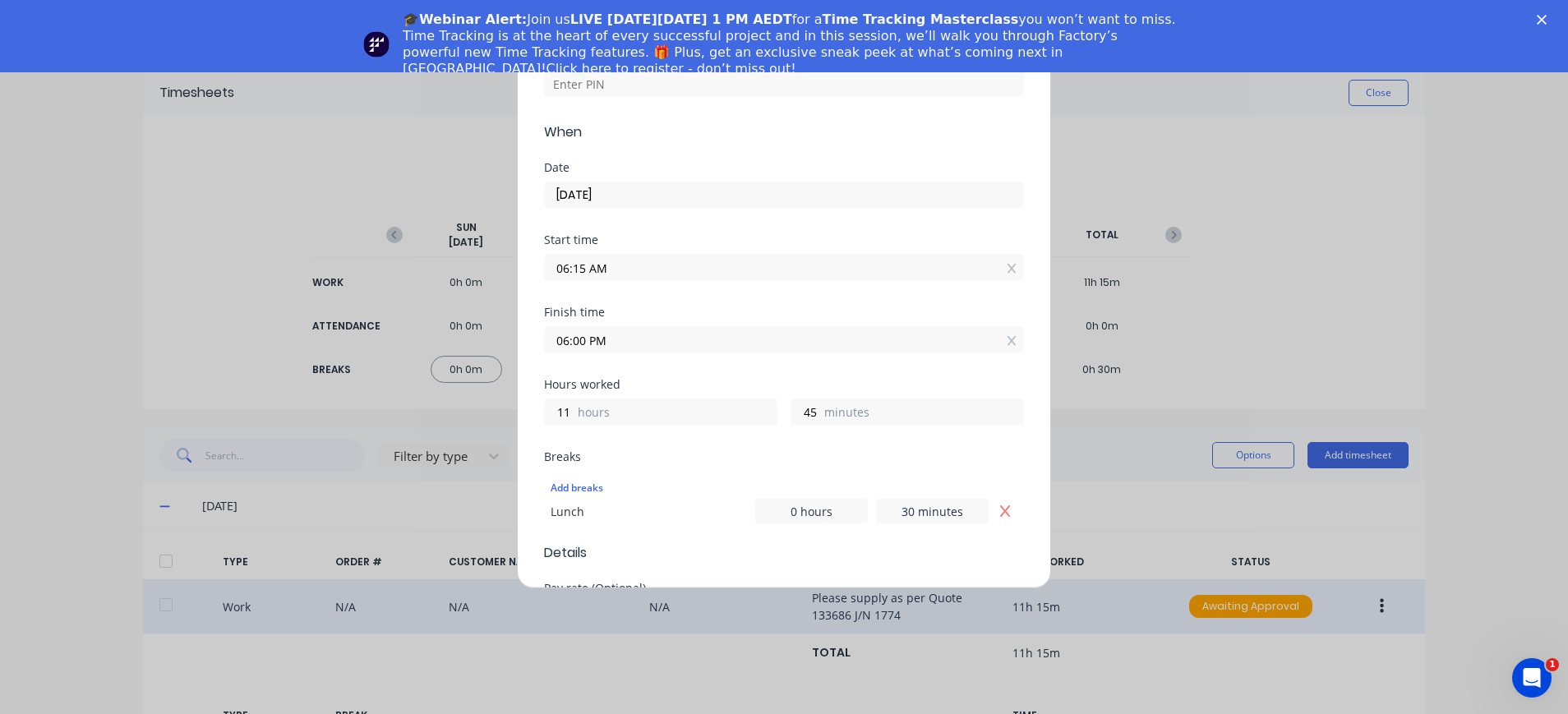
click at [580, 341] on input "06:00 PM" at bounding box center [784, 340] width 478 height 25
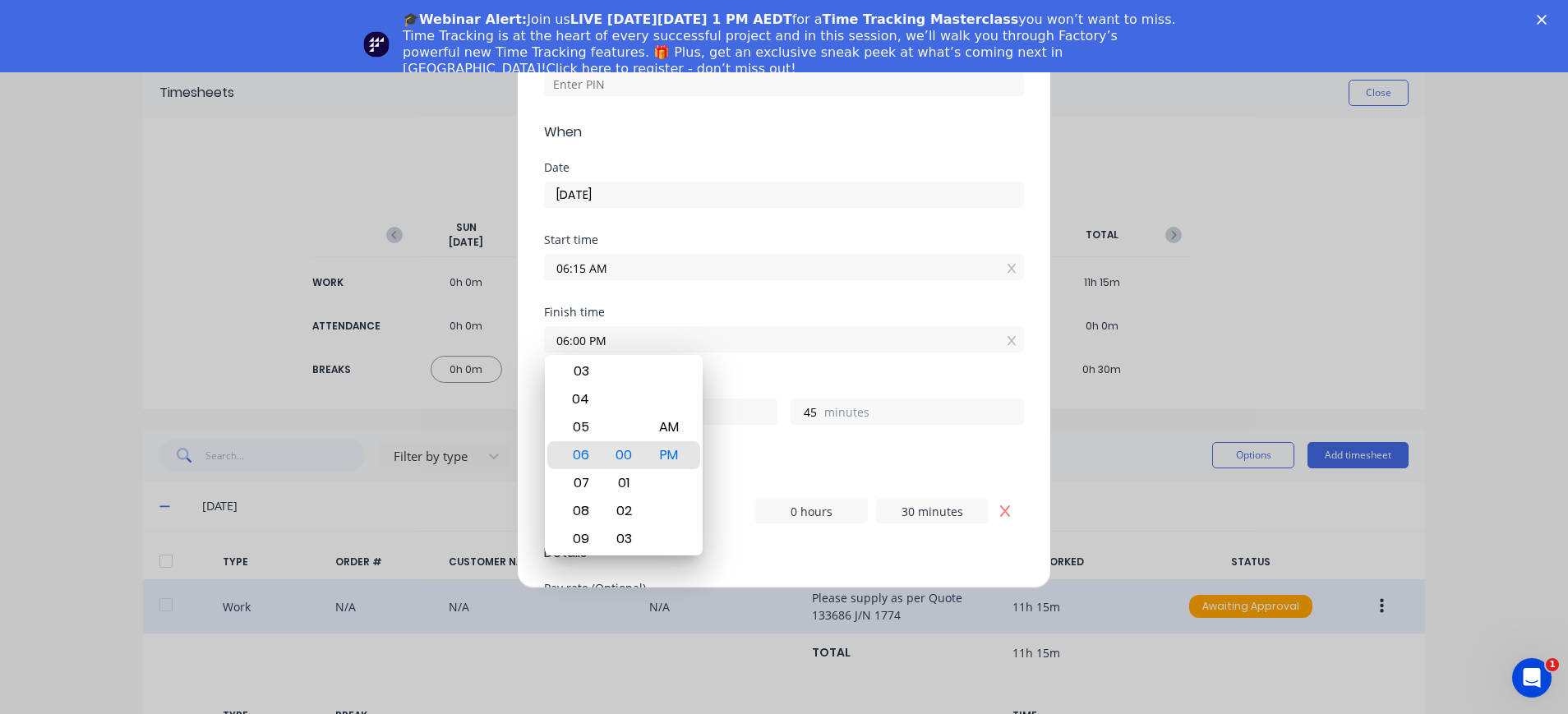
drag, startPoint x: 591, startPoint y: 341, endPoint x: 533, endPoint y: 340, distance: 58.0
click at [533, 340] on div "Edit time tracking entry Work Attendance PIN When Date 29/09/2025 Start time 06…" at bounding box center [784, 321] width 534 height 536
type input "05:00 AM"
type input "22"
click at [585, 431] on div "05" at bounding box center [579, 427] width 40 height 28
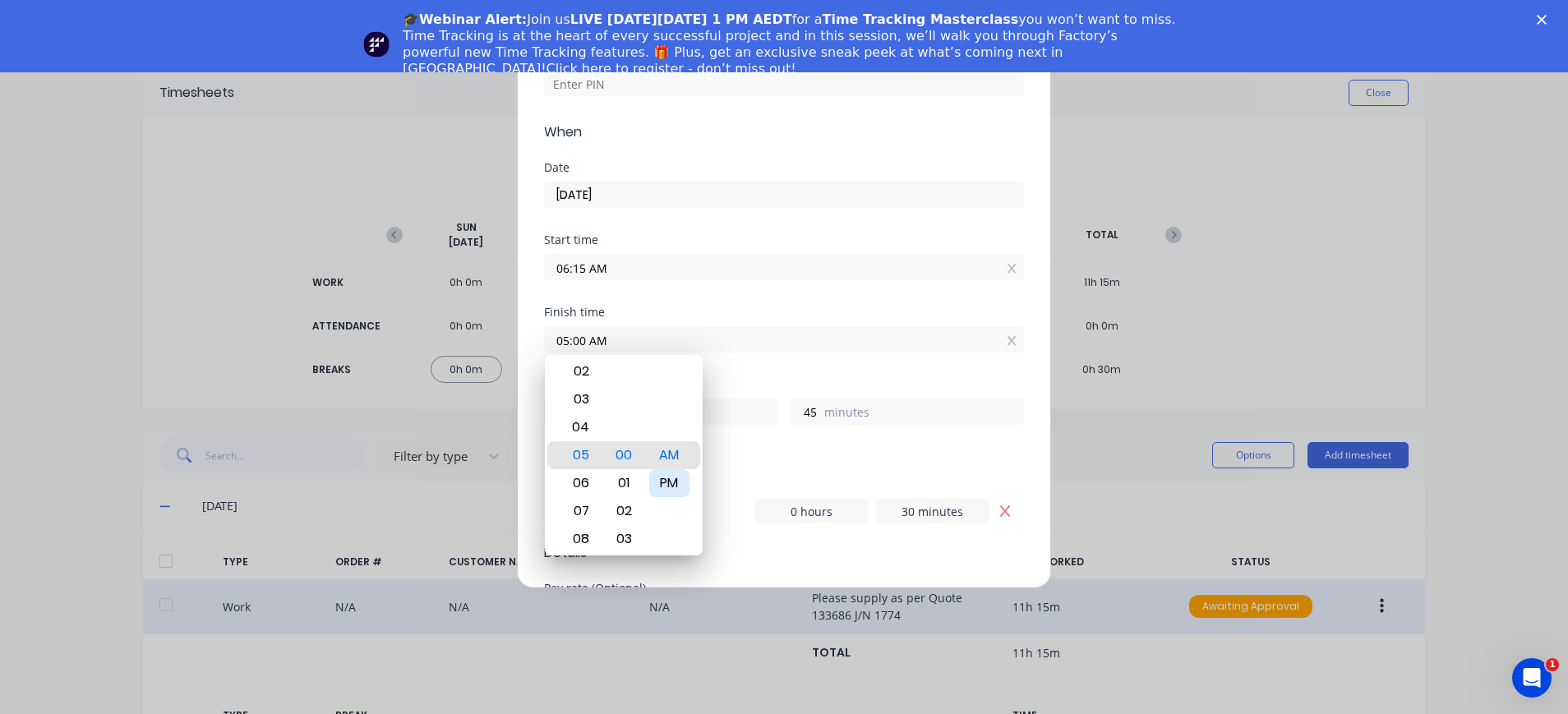
click at [665, 480] on div "PM" at bounding box center [669, 483] width 40 height 28
type input "05:00 PM"
type input "10"
click at [631, 348] on input "05:00 PM" at bounding box center [784, 340] width 478 height 25
click at [758, 342] on input "05:00 PM" at bounding box center [784, 340] width 478 height 25
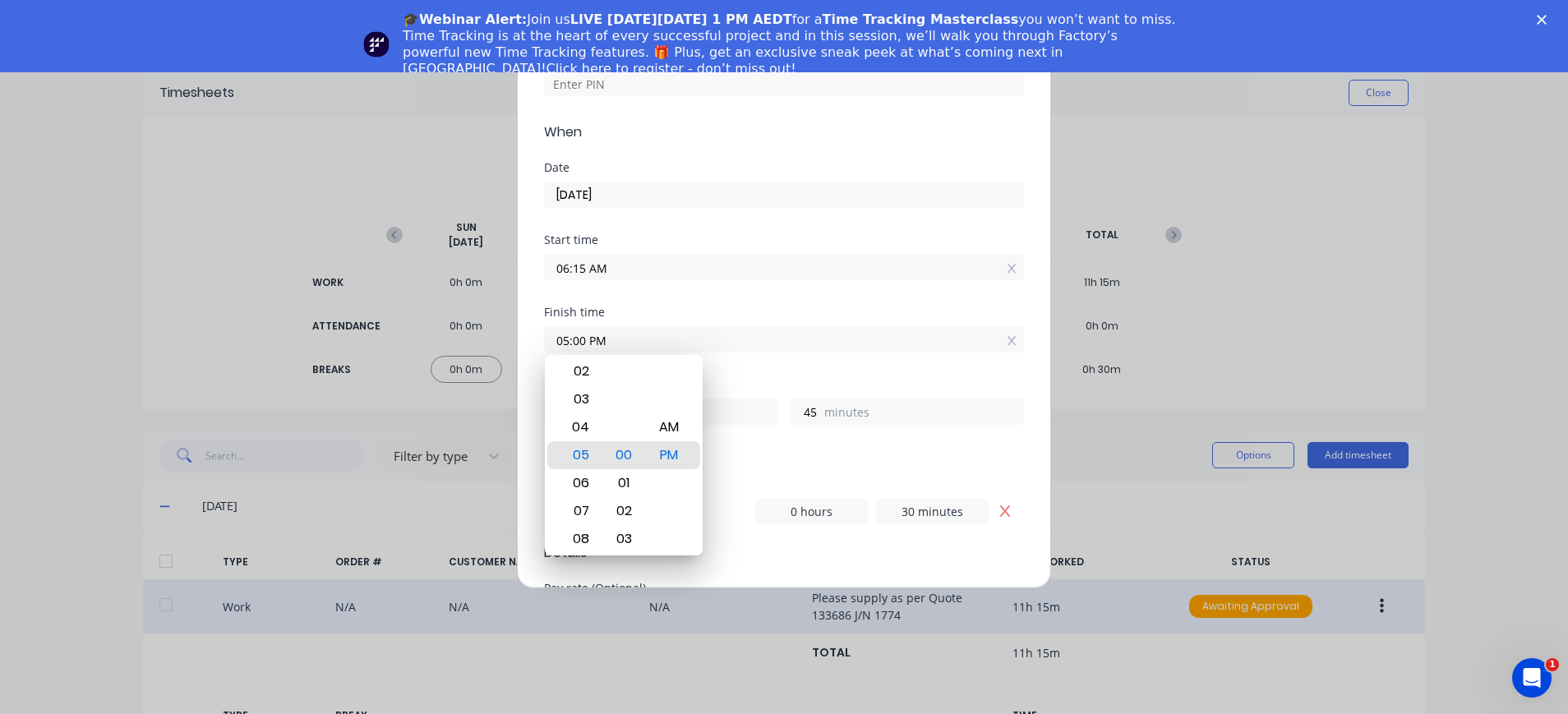
click at [756, 368] on div "Finish time 05:00 PM" at bounding box center [784, 342] width 480 height 72
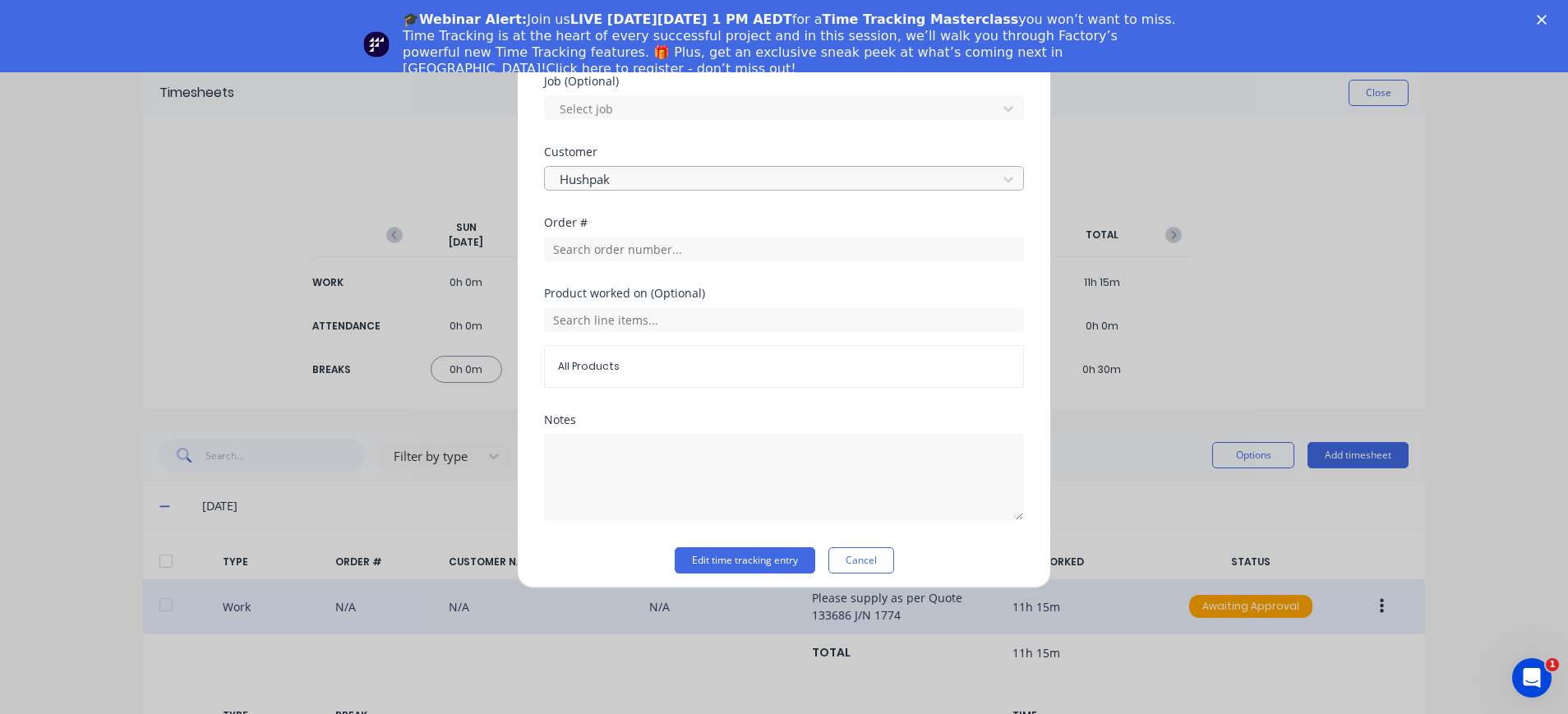
scroll to position [788, 0]
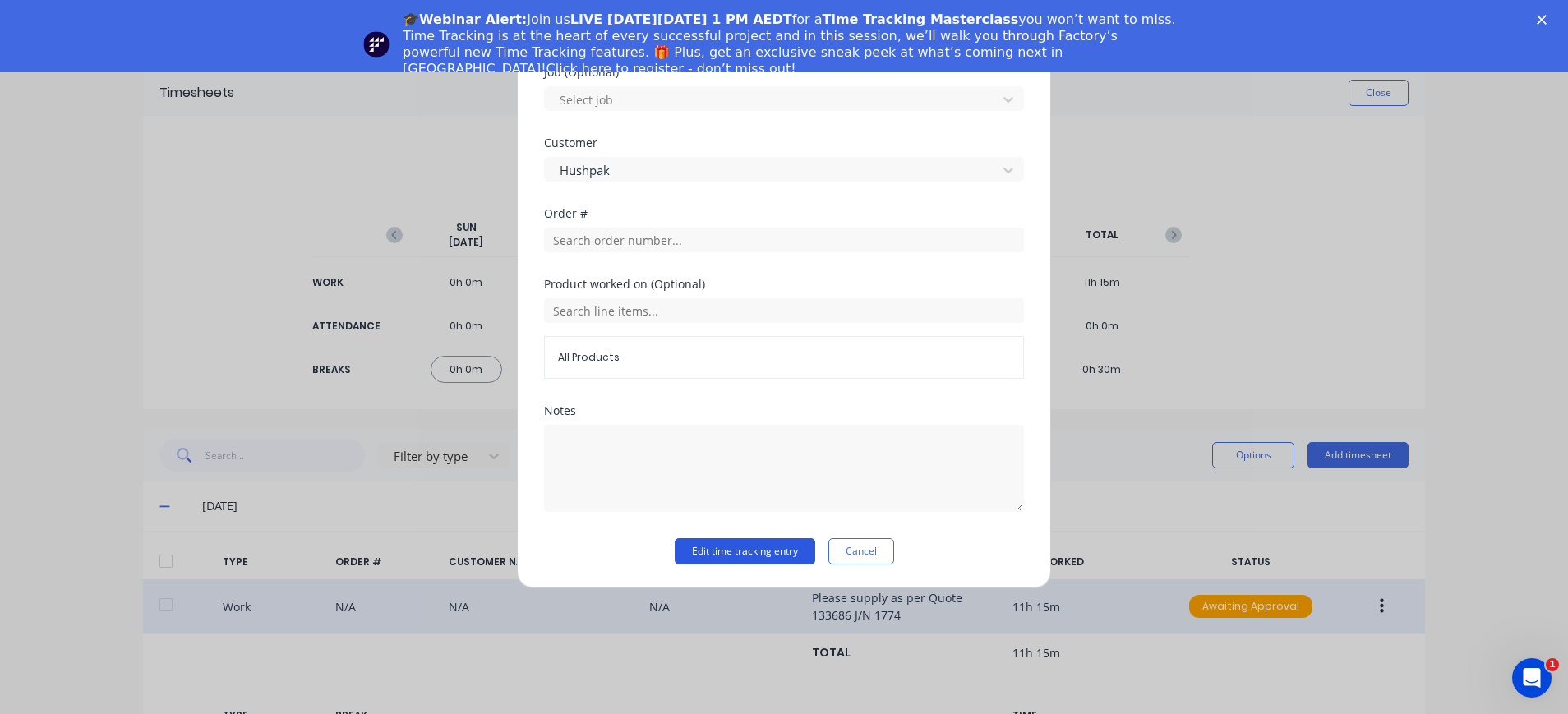
click at [742, 552] on button "Edit time tracking entry" at bounding box center [745, 551] width 140 height 26
click at [762, 549] on button "Edit time tracking entry" at bounding box center [745, 551] width 140 height 26
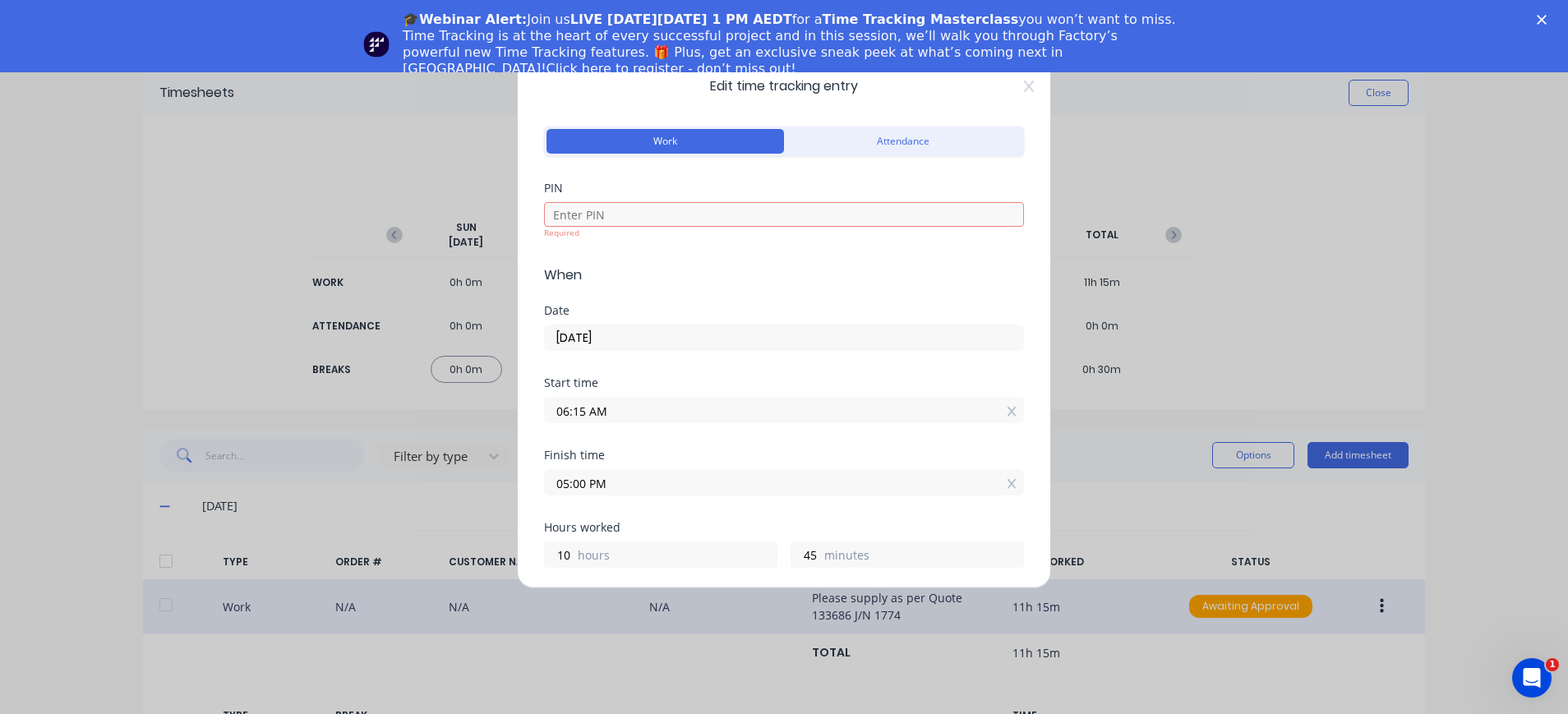
click at [654, 198] on div "Required" at bounding box center [784, 218] width 480 height 41
click at [654, 212] on input at bounding box center [784, 215] width 480 height 25
type input "4000"
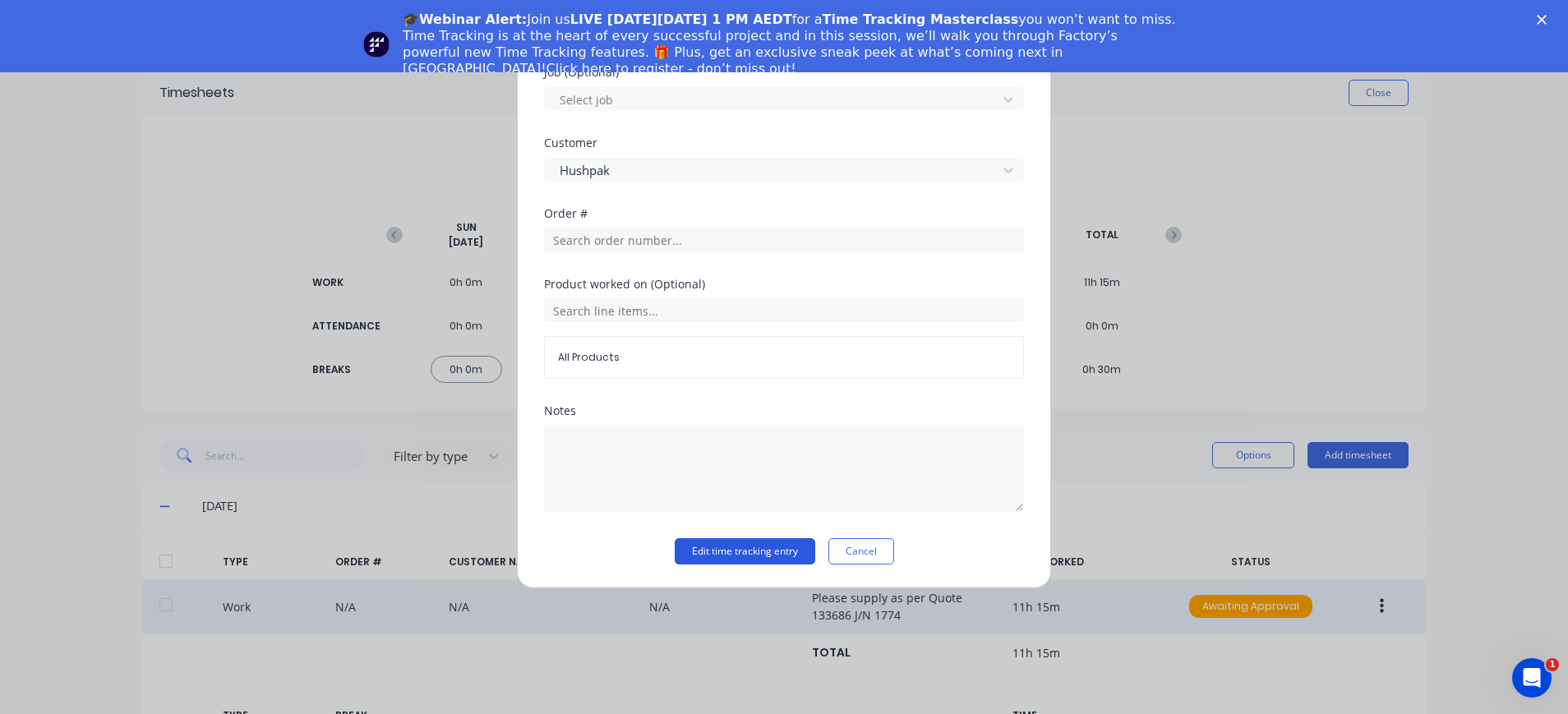
scroll to position [788, 0]
click at [739, 547] on button "Edit time tracking entry" at bounding box center [745, 551] width 140 height 26
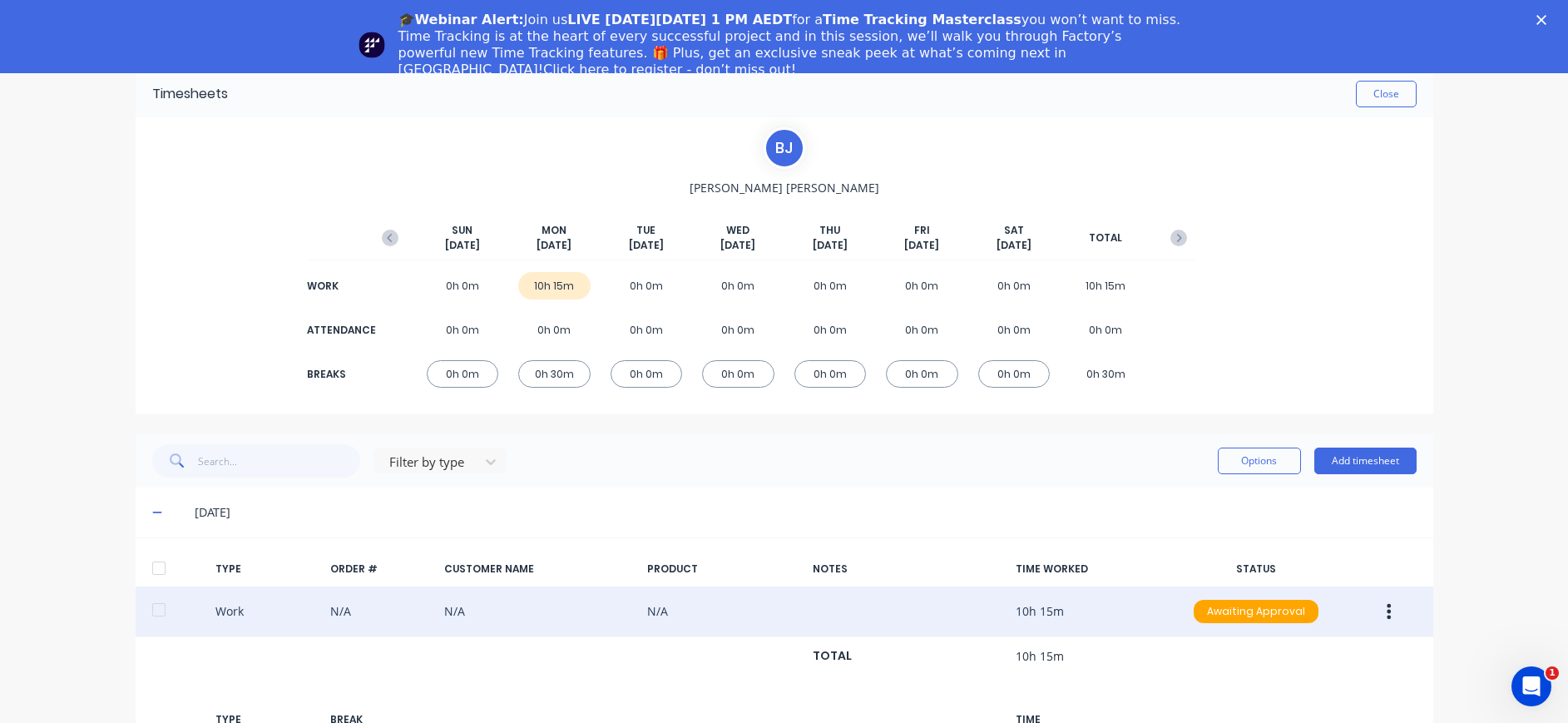
click at [1386, 609] on icon "button" at bounding box center [1388, 611] width 4 height 18
click at [1330, 580] on div "Duplicate" at bounding box center [1330, 581] width 128 height 24
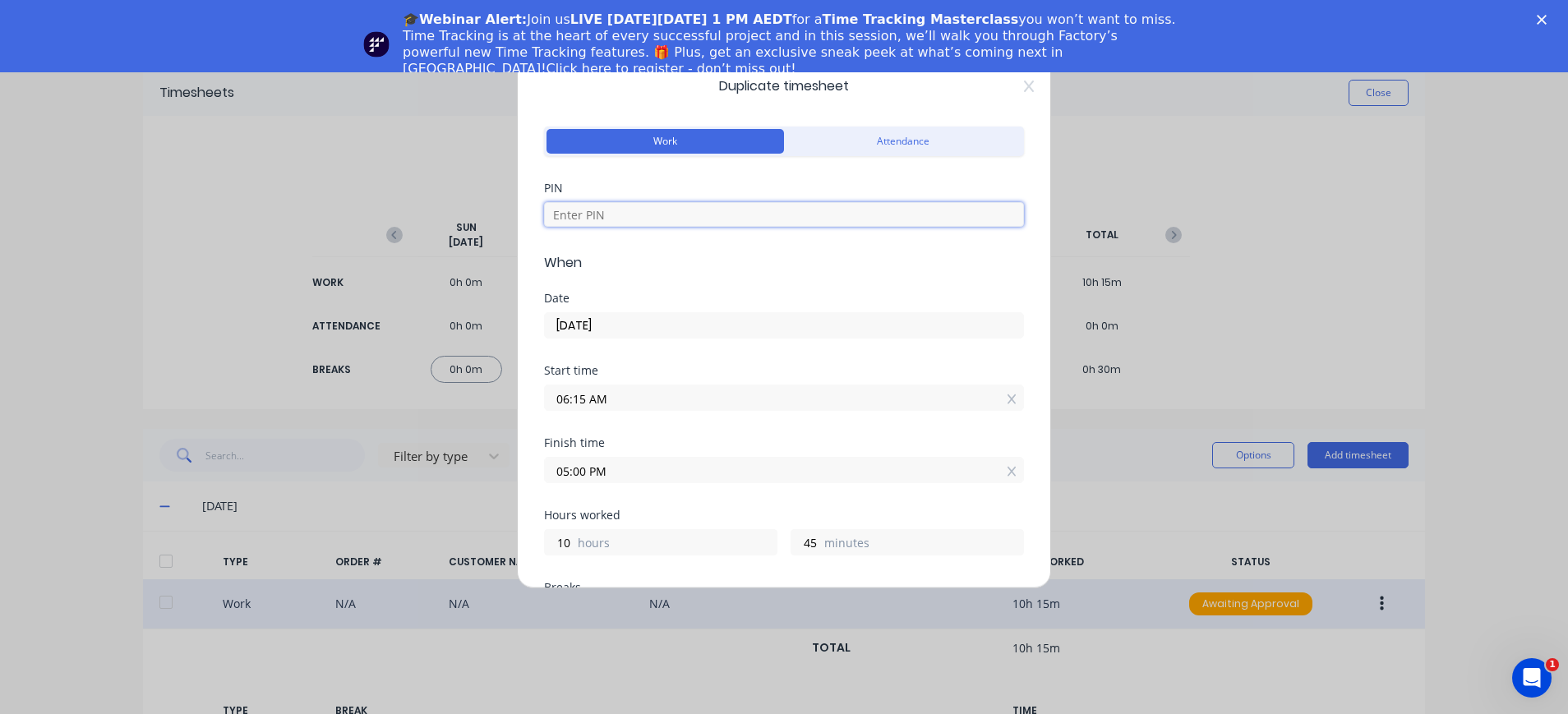
click at [637, 209] on input at bounding box center [784, 215] width 480 height 25
type input "4000"
type textarea "Please supply as per Quote 133686 J/N 1774"
click at [688, 323] on input "29/09/2025" at bounding box center [784, 325] width 478 height 25
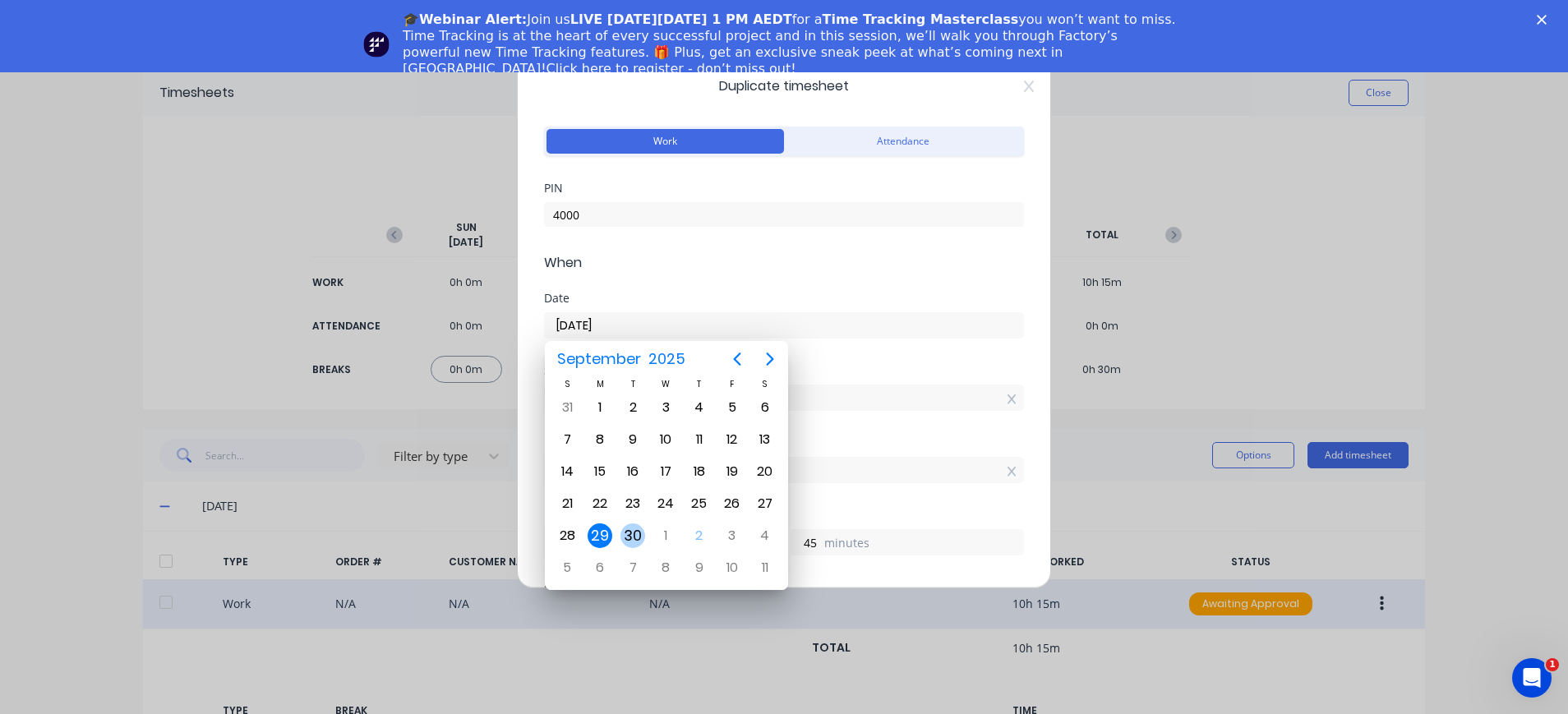
click at [631, 534] on div "30" at bounding box center [633, 536] width 25 height 25
type input "30/09/2025"
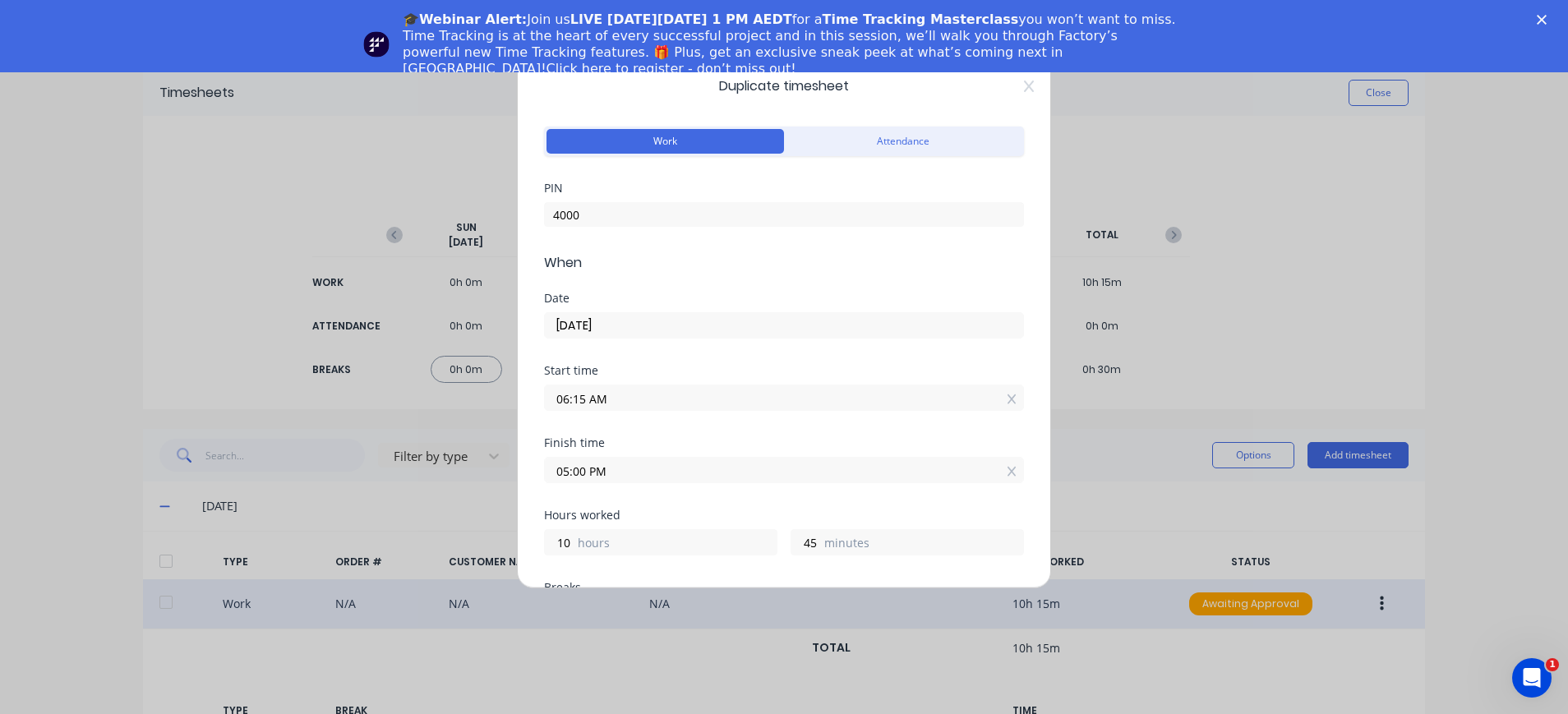
drag, startPoint x: 586, startPoint y: 398, endPoint x: 556, endPoint y: 398, distance: 30.0
click at [556, 398] on input "06:15 AM" at bounding box center [784, 397] width 478 height 25
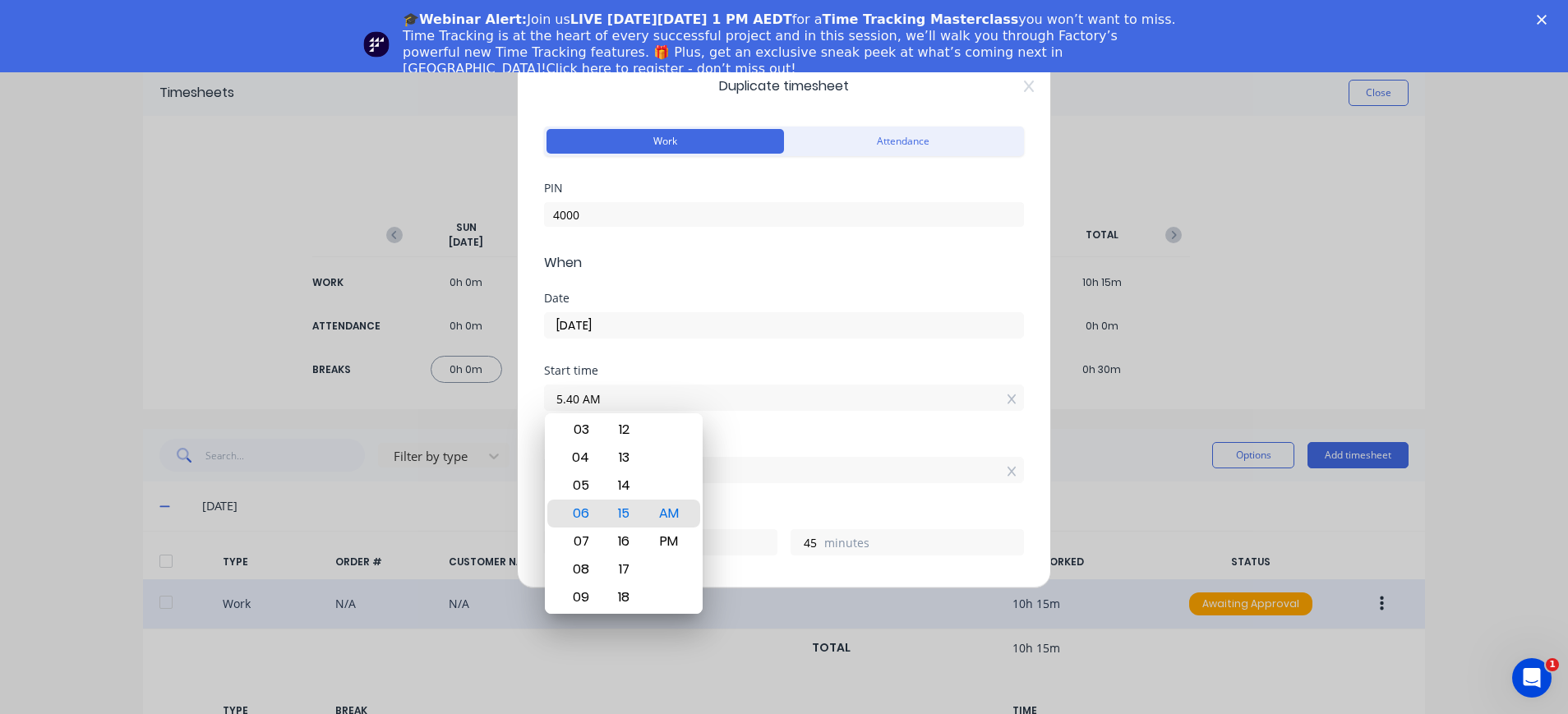
type input "05:40 AM"
type input "11"
type input "20"
click at [809, 431] on div "Start time 05:40 AM" at bounding box center [784, 400] width 480 height 72
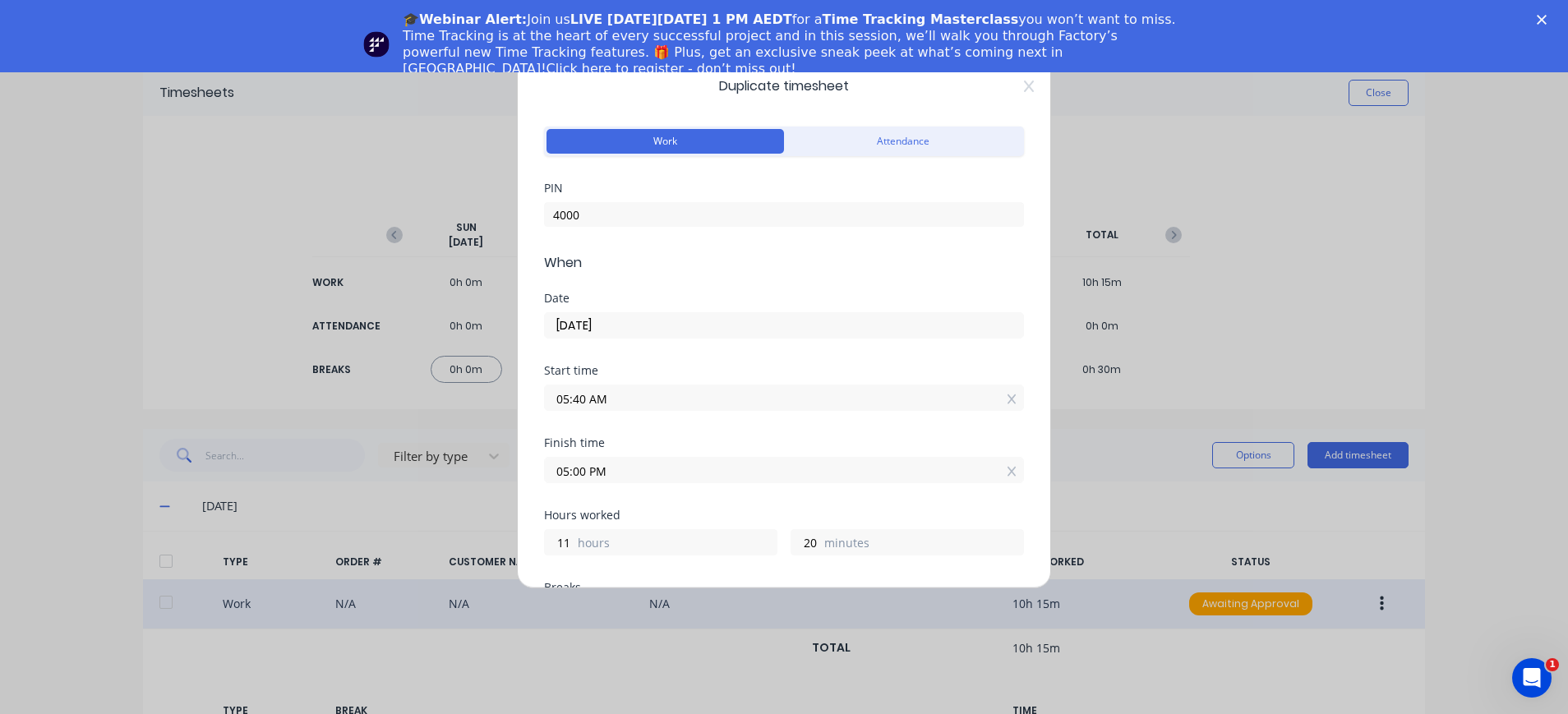
drag, startPoint x: 585, startPoint y: 473, endPoint x: 544, endPoint y: 469, distance: 41.2
click at [544, 469] on label "05:00 PM" at bounding box center [784, 469] width 480 height 26
click at [545, 469] on input "05:00 PM" at bounding box center [784, 470] width 478 height 25
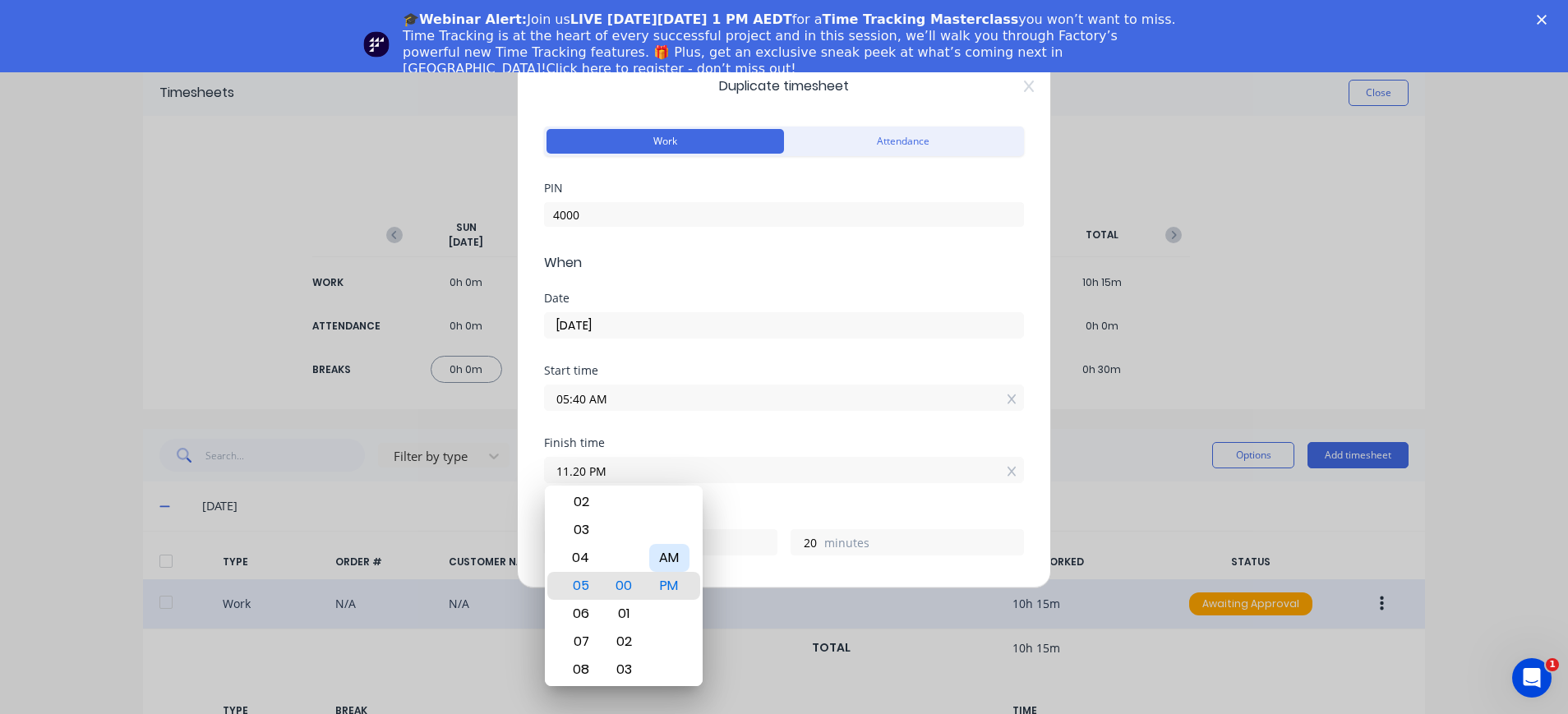
type input "11:20 PM"
type input "17"
type input "40"
click at [677, 552] on div "AM" at bounding box center [669, 558] width 40 height 28
type input "11:20 AM"
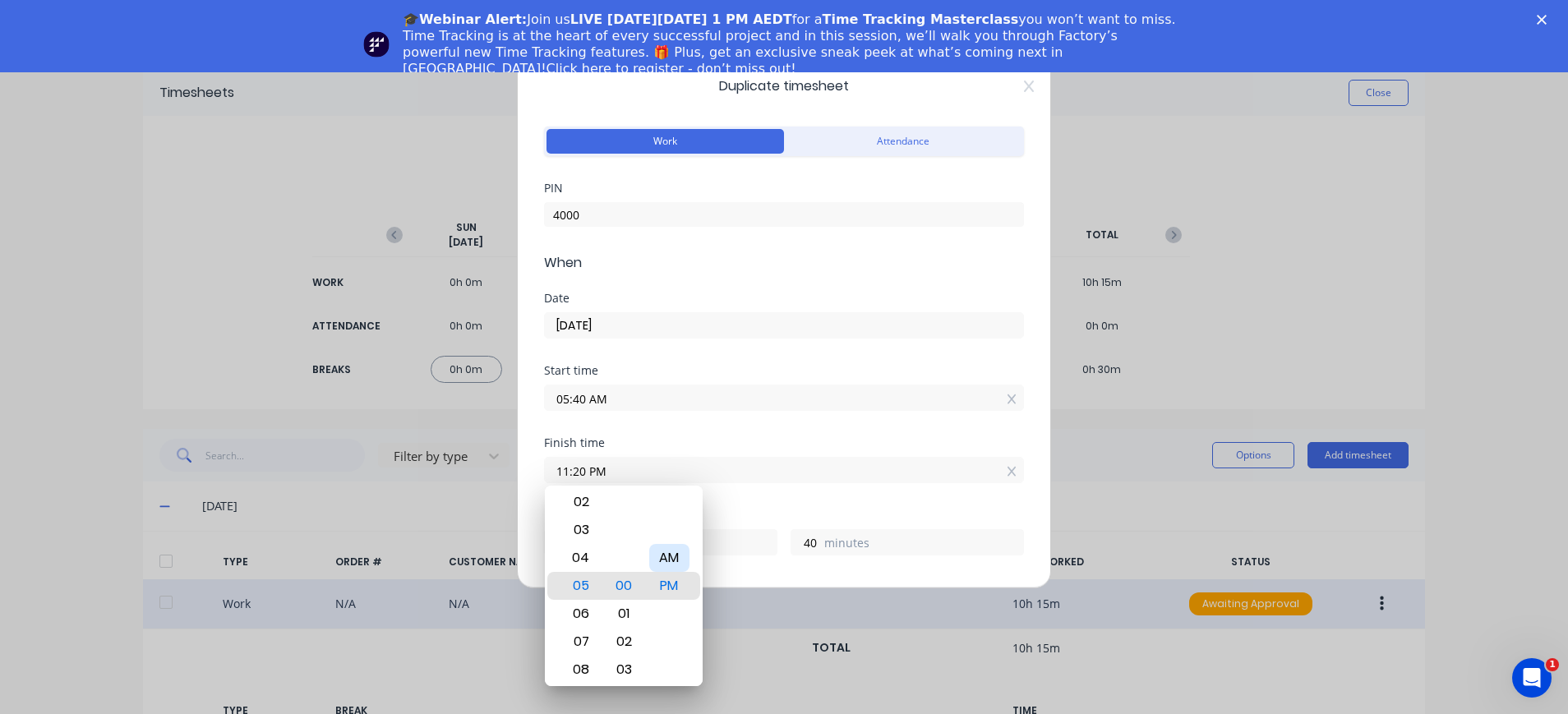
type input "5"
click at [767, 470] on input "11:20 AM" at bounding box center [784, 470] width 478 height 25
click at [851, 512] on div "Hours worked" at bounding box center [784, 515] width 480 height 12
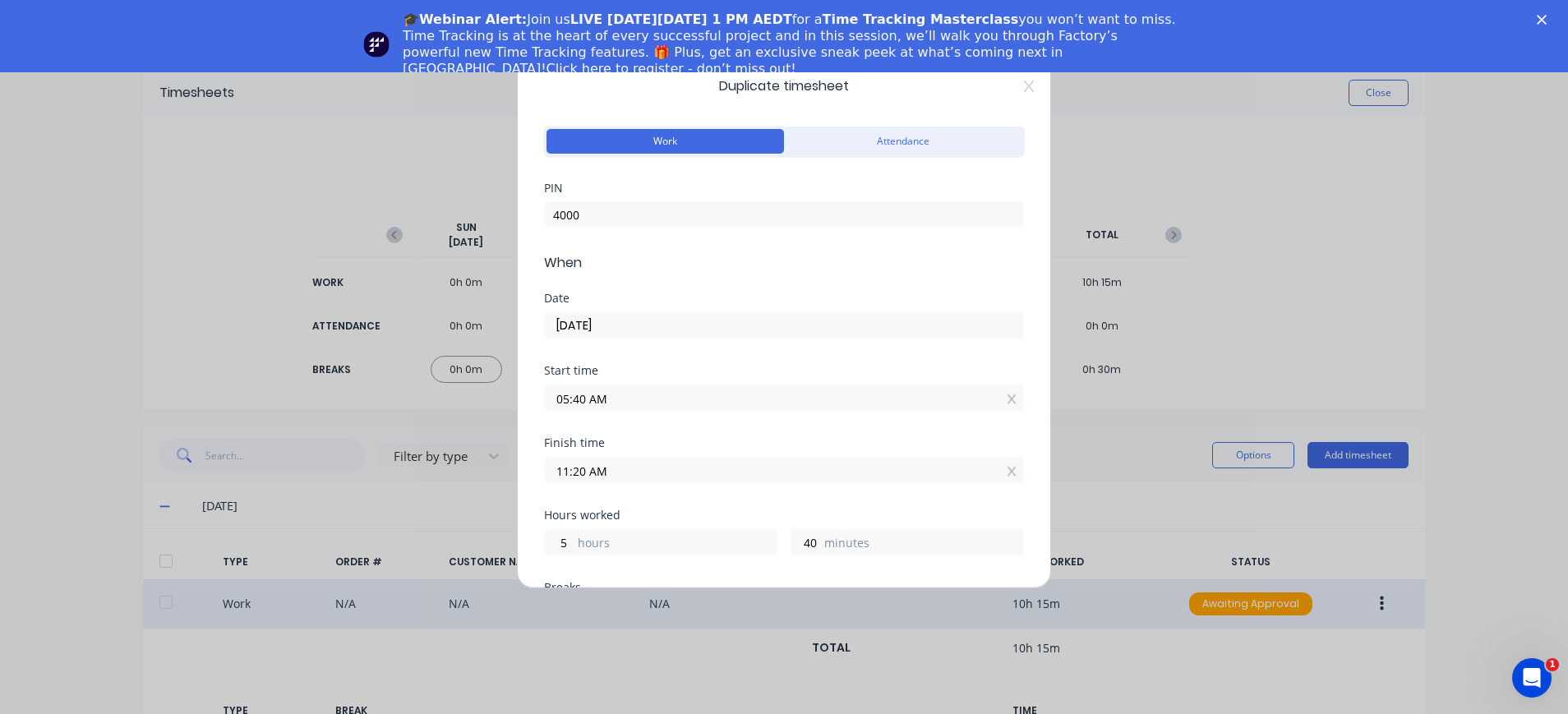
scroll to position [328, 0]
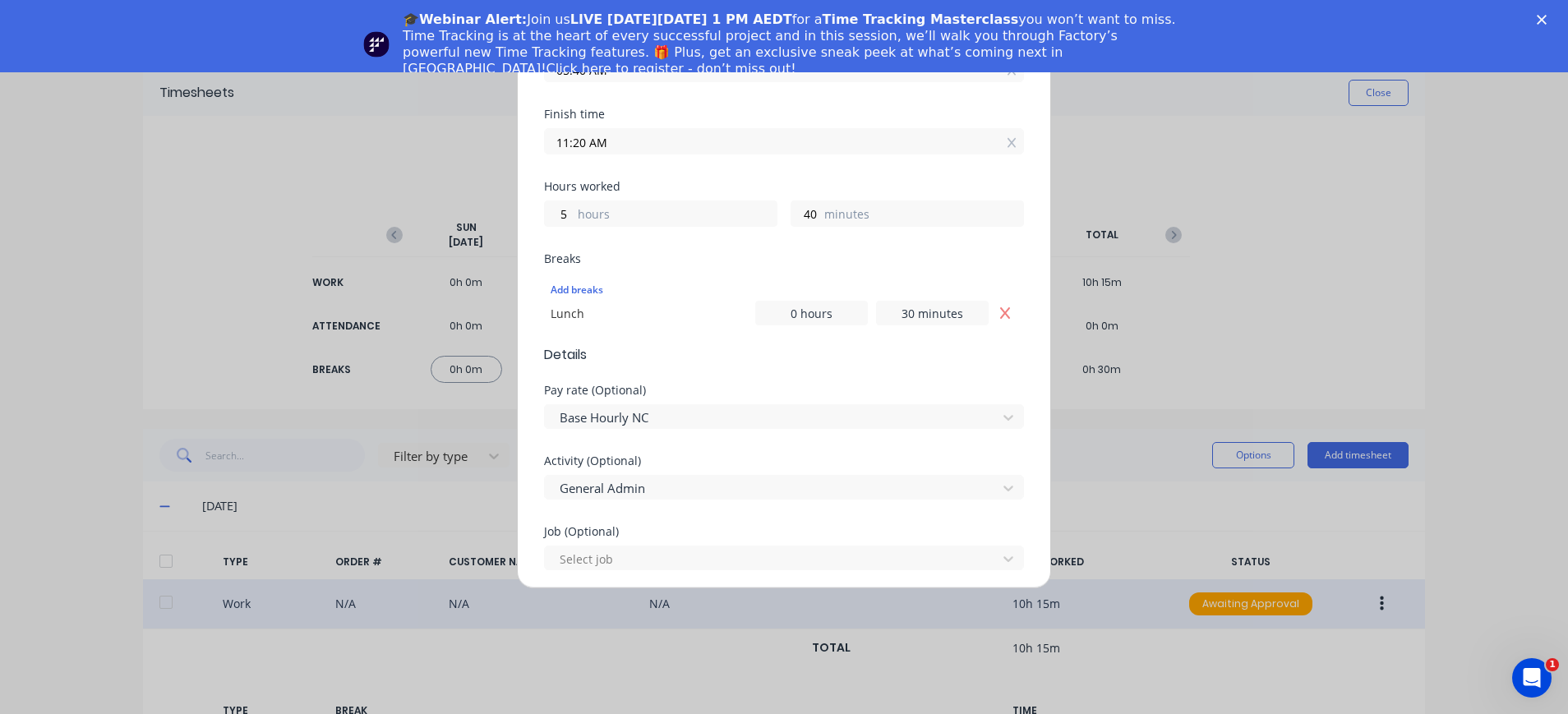
click at [999, 311] on icon "Remove Lunch" at bounding box center [1005, 313] width 13 height 13
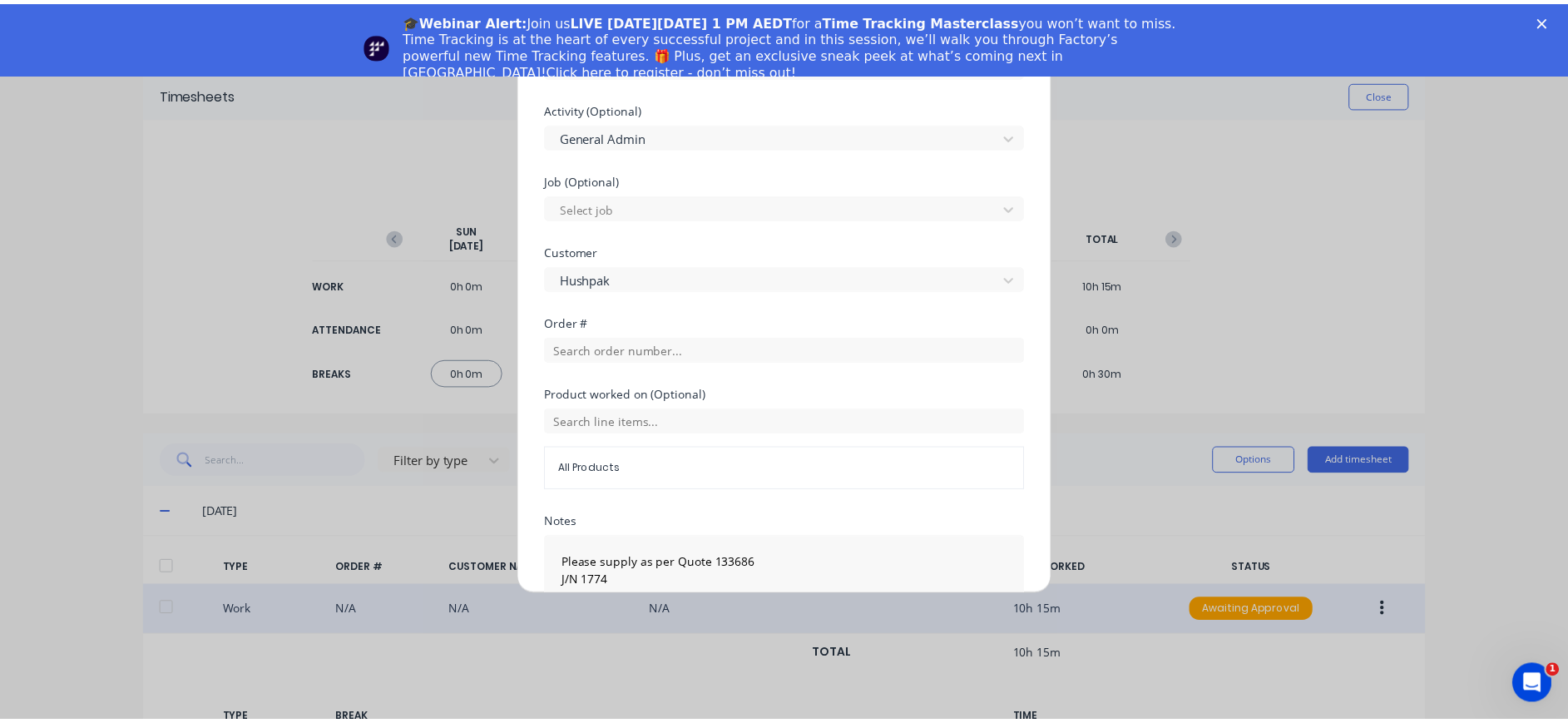
scroll to position [773, 0]
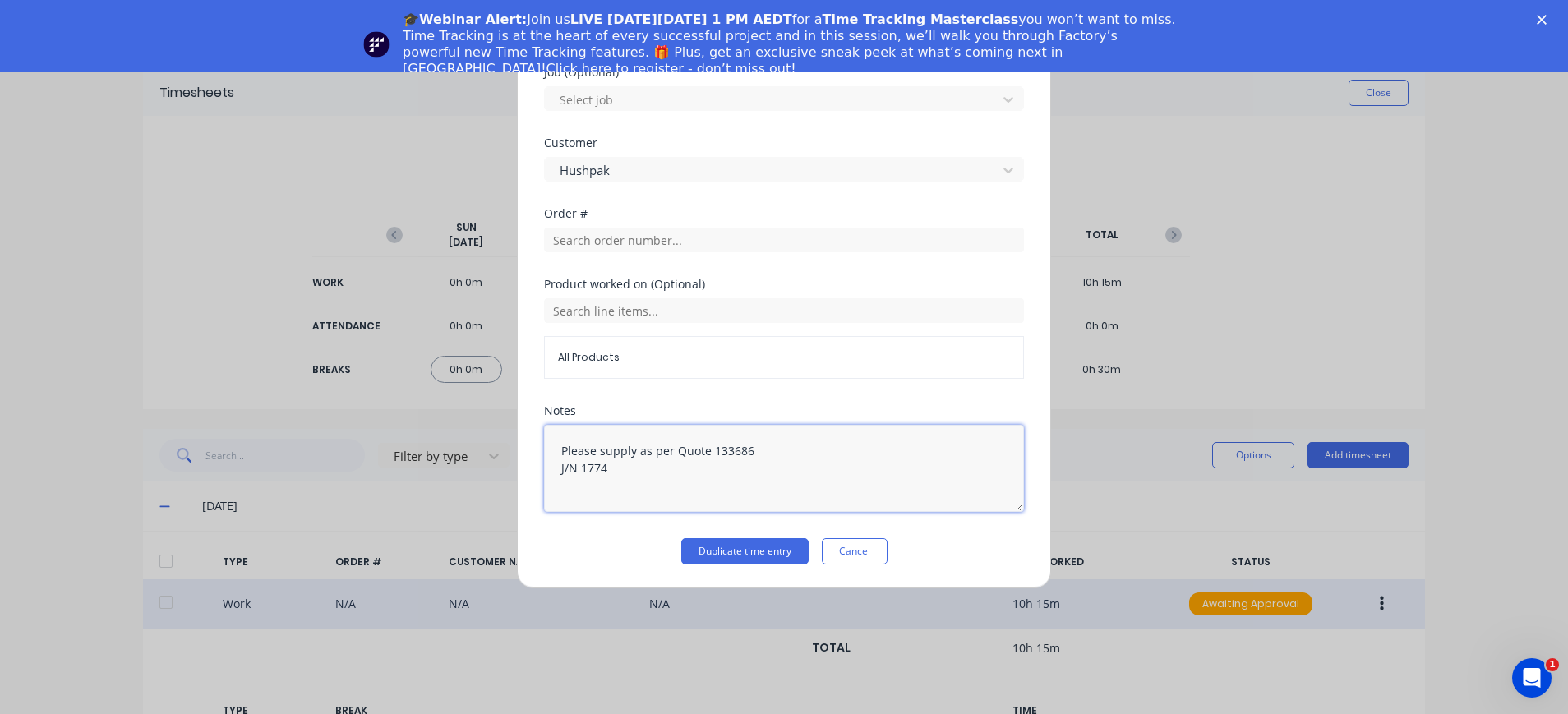
click at [652, 483] on textarea "Please supply as per Quote 133686 J/N 1774" at bounding box center [784, 468] width 480 height 87
drag, startPoint x: 636, startPoint y: 476, endPoint x: 542, endPoint y: 455, distance: 96.3
click at [542, 455] on div "Duplicate timesheet Work Attendance PIN 4000 When Date 30/09/2025 Start time 05…" at bounding box center [784, 321] width 534 height 536
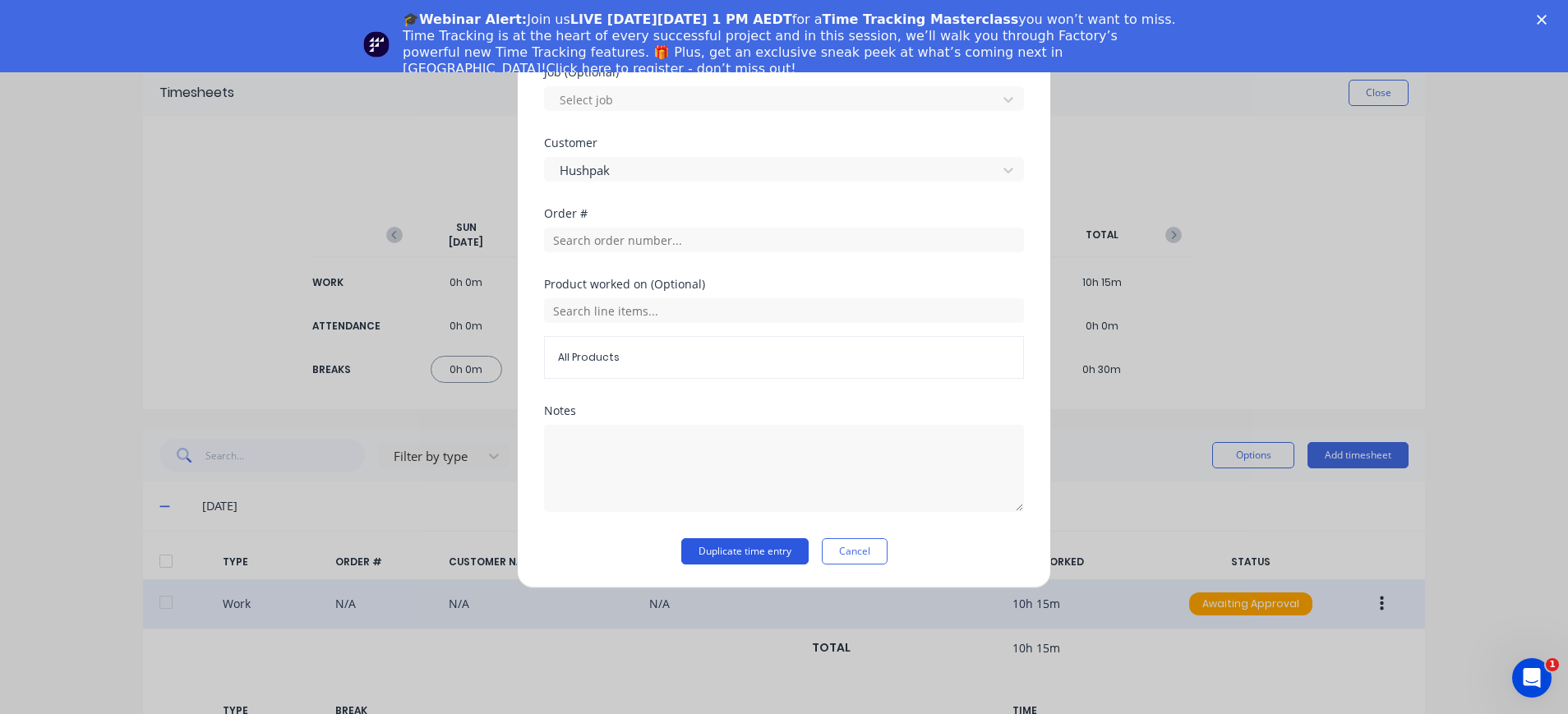
click at [774, 545] on button "Duplicate time entry" at bounding box center [745, 551] width 128 height 26
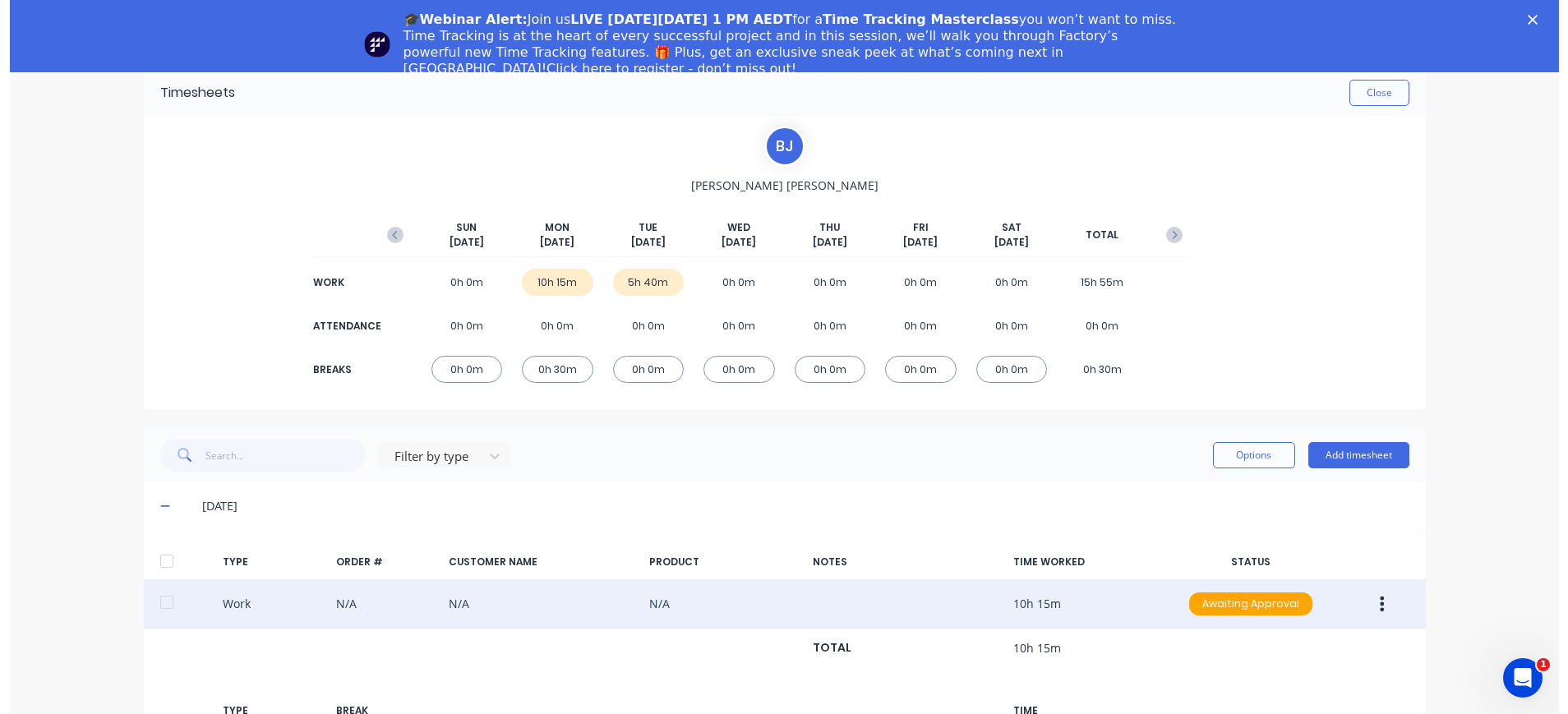
scroll to position [328, 0]
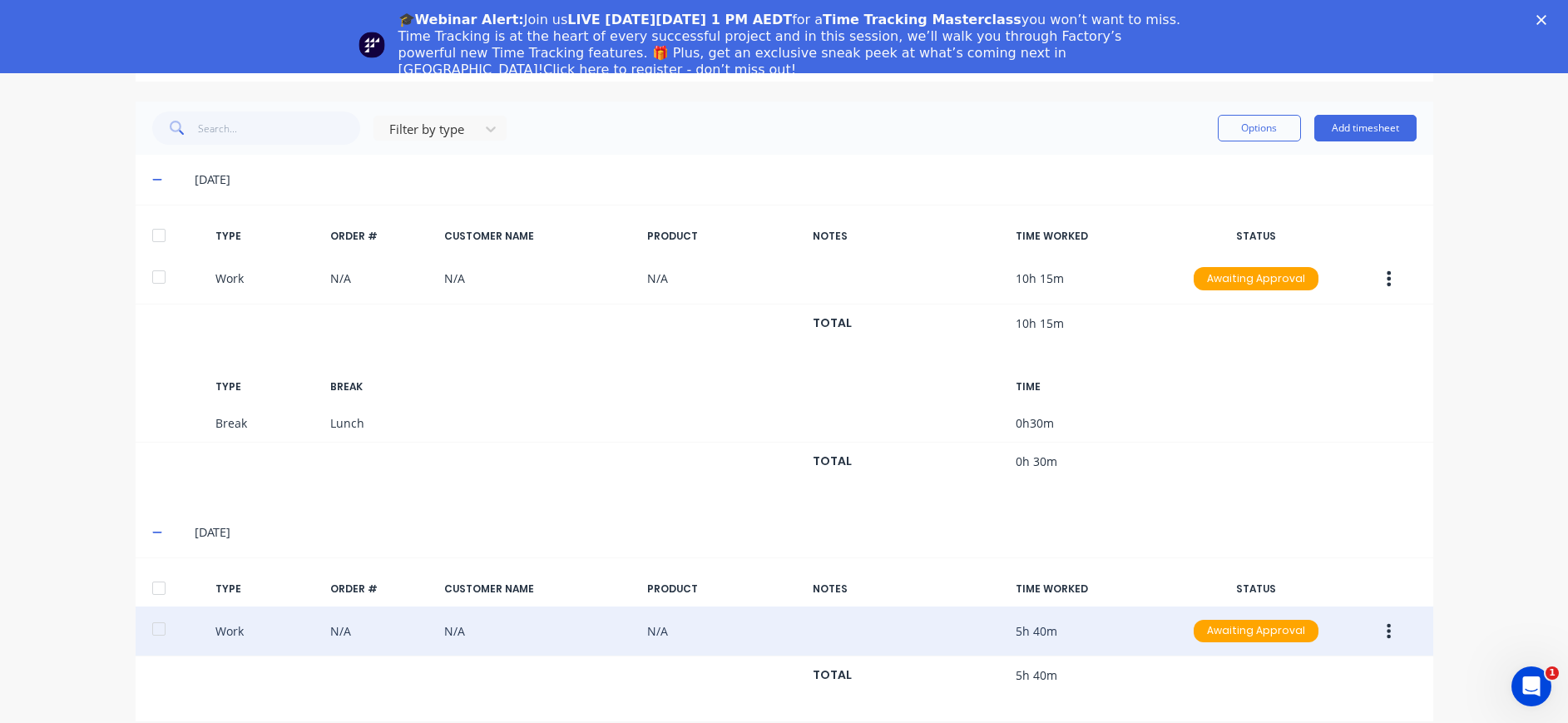
click at [1382, 627] on button "button" at bounding box center [1388, 631] width 39 height 30
click at [1328, 601] on div "Duplicate" at bounding box center [1330, 602] width 128 height 24
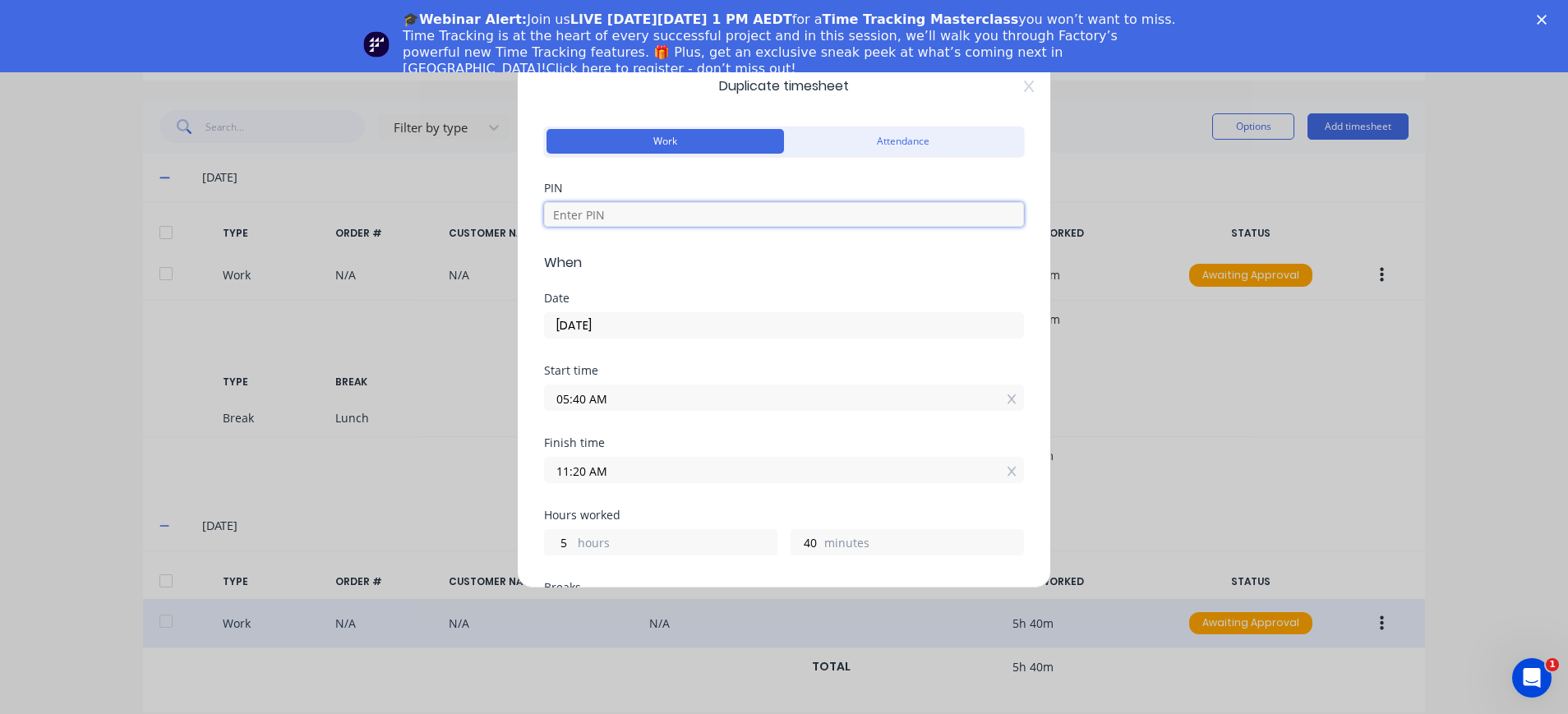
click at [641, 222] on input at bounding box center [784, 215] width 480 height 25
type input "4000"
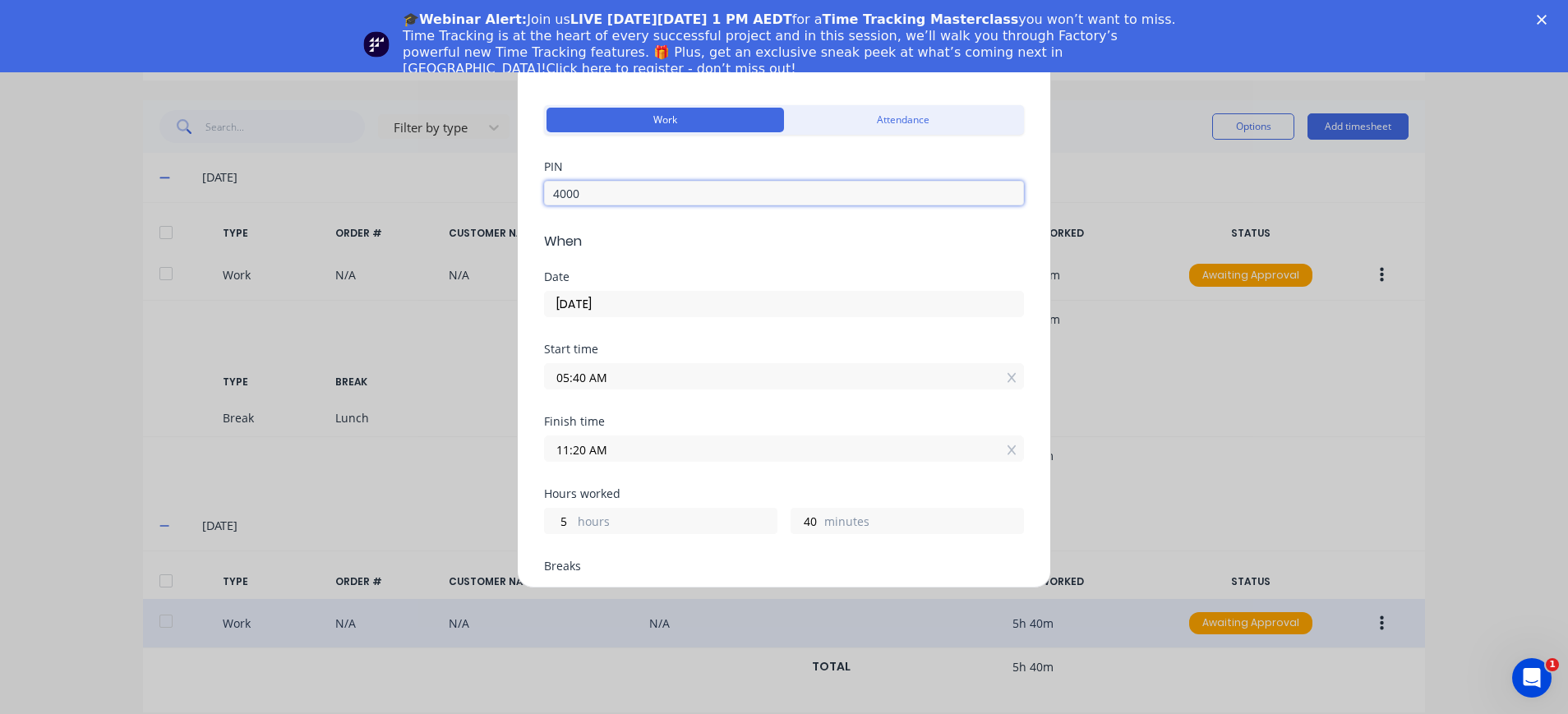
scroll to position [0, 0]
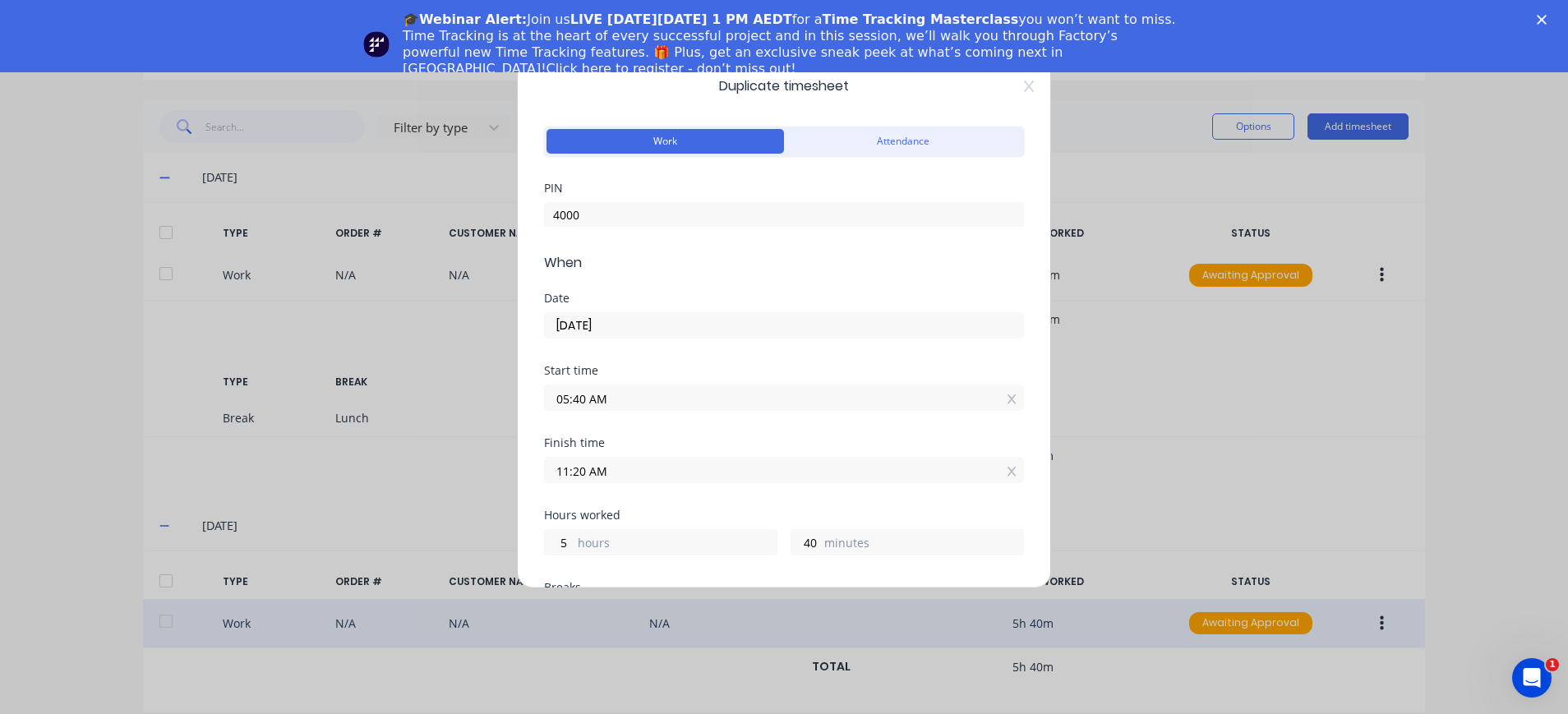
drag, startPoint x: 586, startPoint y: 394, endPoint x: 543, endPoint y: 396, distance: 43.0
click at [543, 396] on div "Duplicate timesheet Work Attendance PIN 4000 When Date 30/09/2025 Start time 05…" at bounding box center [784, 321] width 534 height 536
click at [608, 393] on input "2.30 AM" at bounding box center [784, 397] width 478 height 25
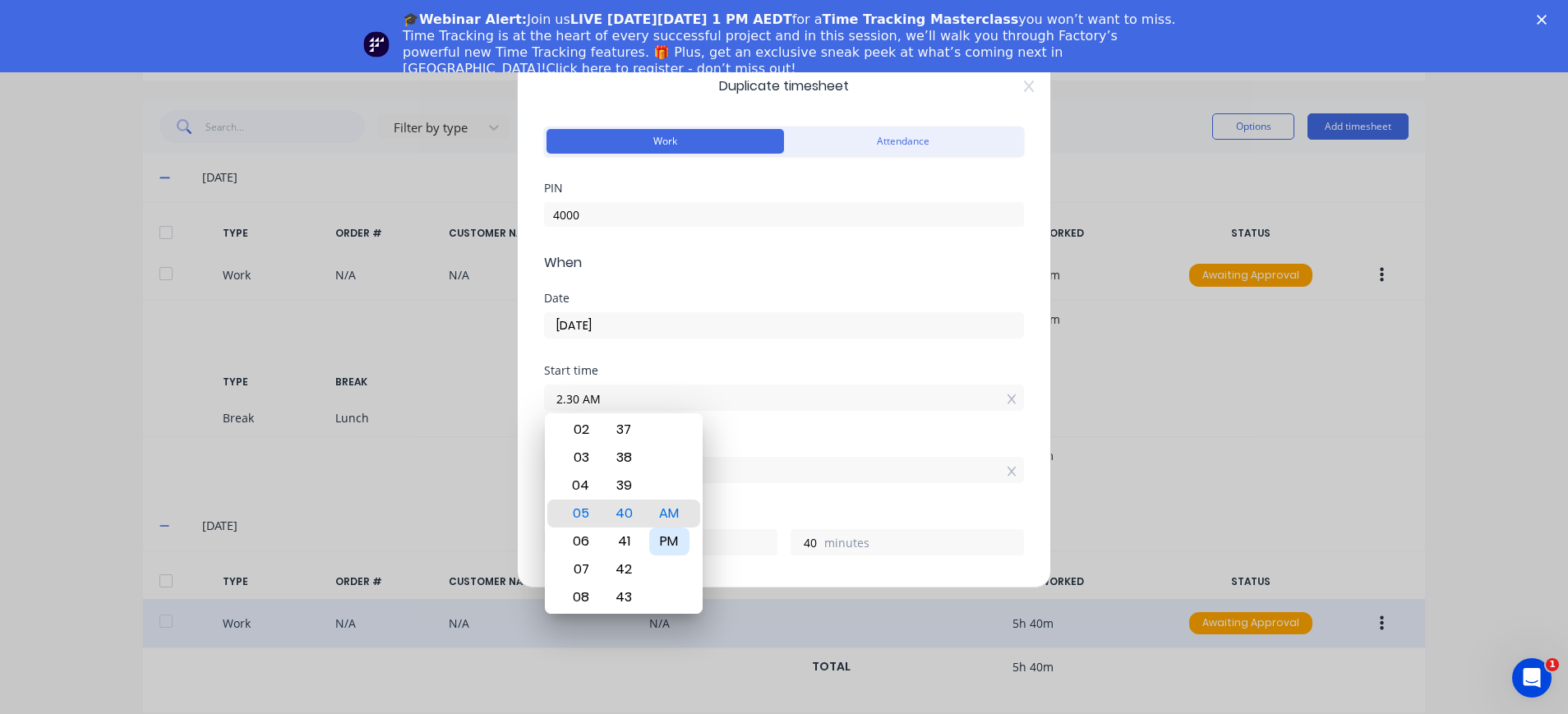
type input "02:30 AM"
type input "8"
type input "50"
click at [664, 538] on div "PM" at bounding box center [669, 541] width 40 height 28
type input "02:30 PM"
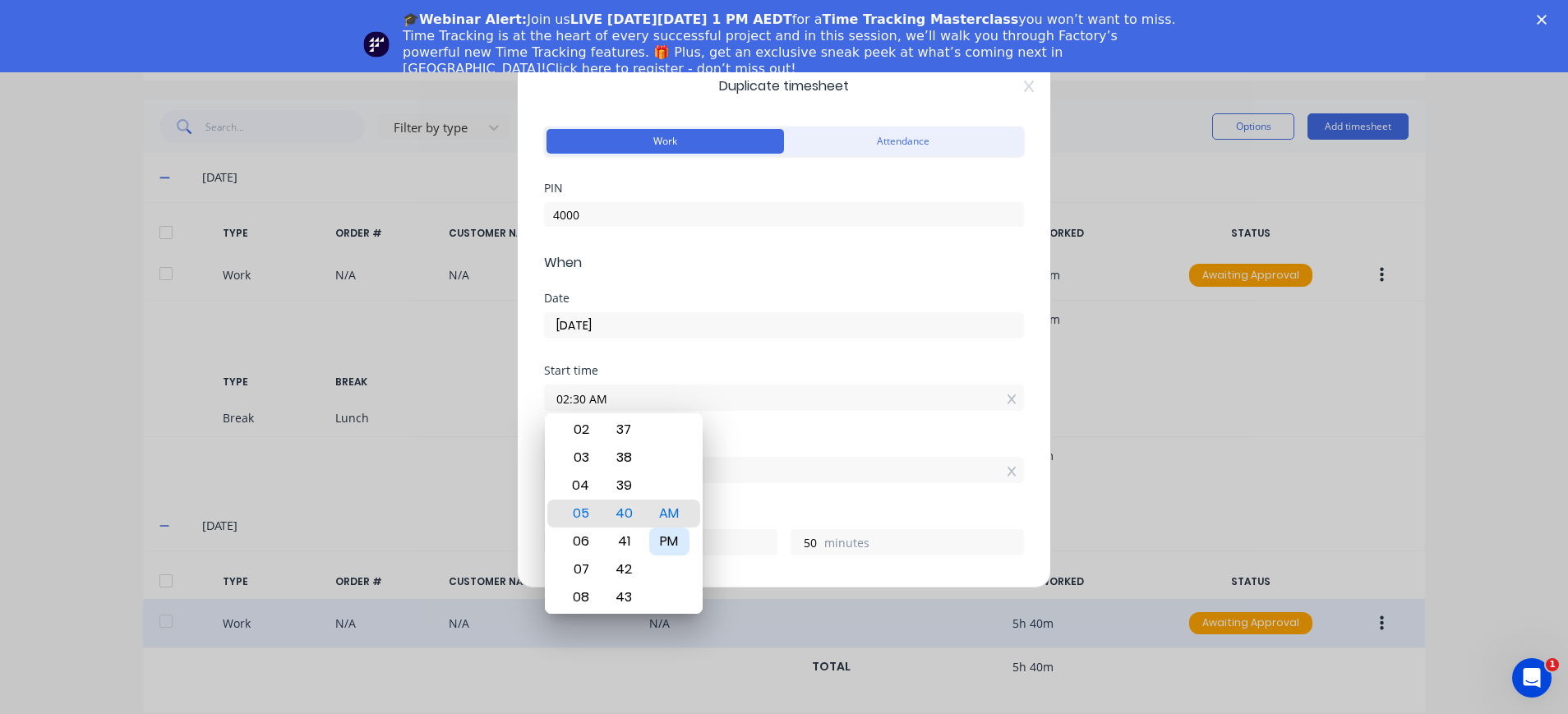
type input "20"
click at [659, 512] on div "PM" at bounding box center [669, 512] width 40 height 28
click at [745, 441] on div "Finish time" at bounding box center [784, 442] width 480 height 12
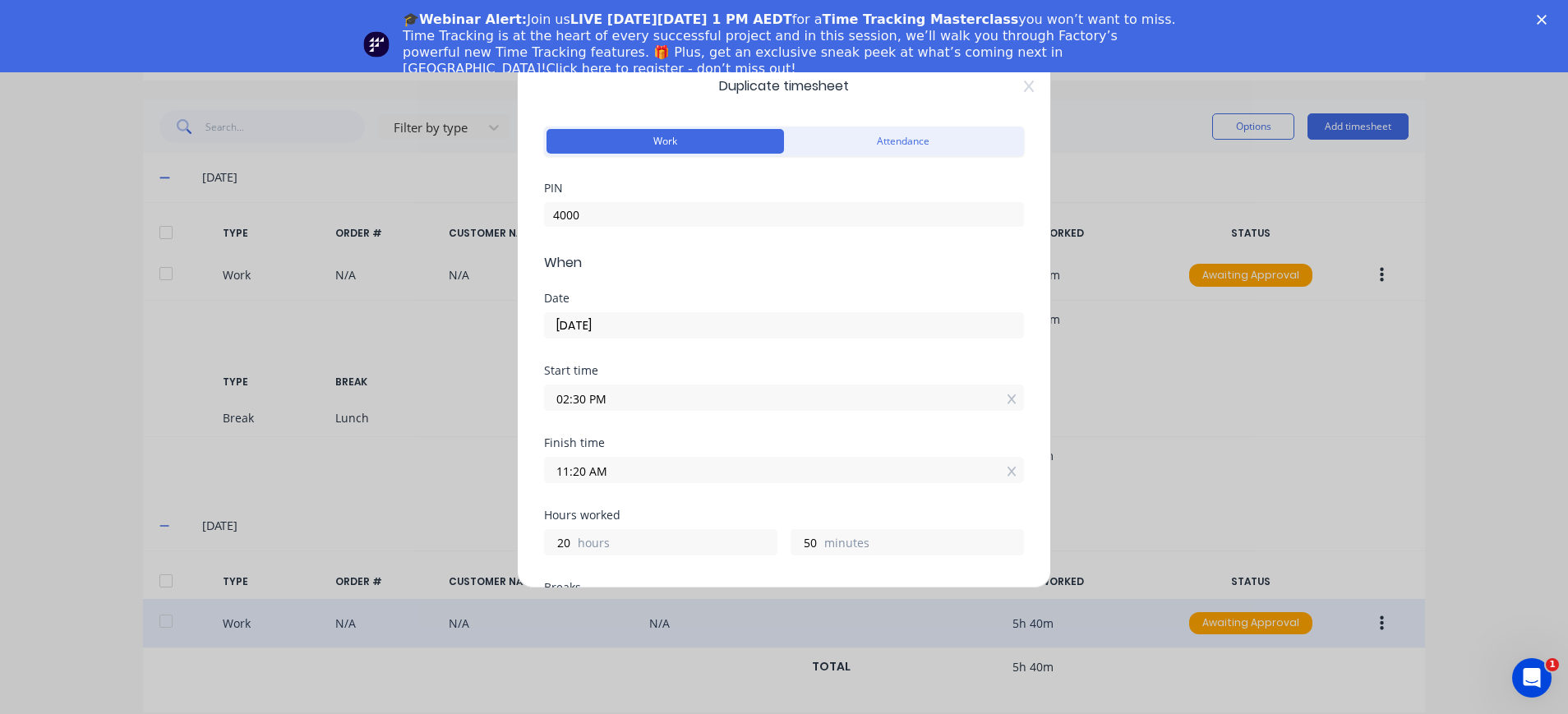
click at [586, 475] on input "11:20 AM" at bounding box center [784, 470] width 478 height 25
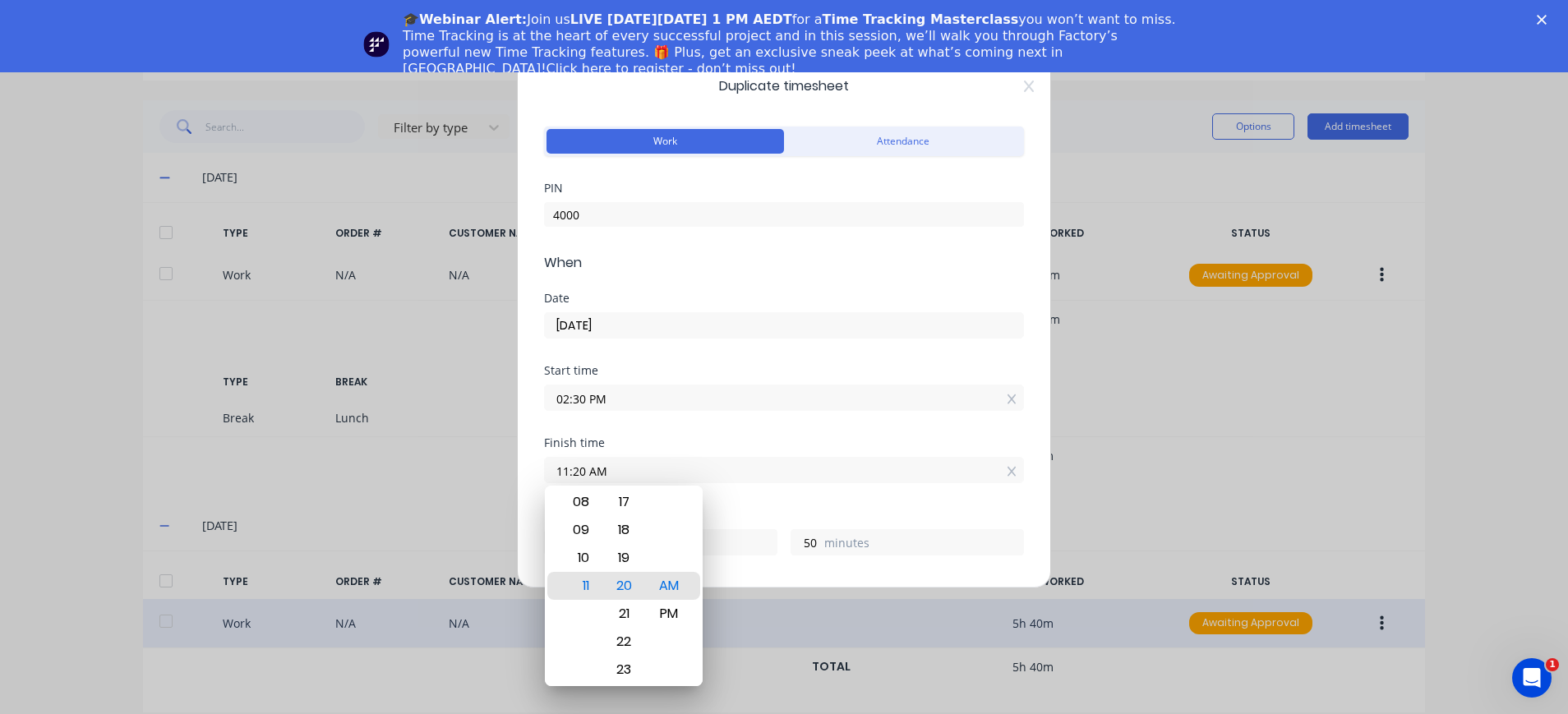
drag, startPoint x: 586, startPoint y: 475, endPoint x: 578, endPoint y: 473, distance: 8.2
click at [578, 473] on input "11:20 AM" at bounding box center [784, 470] width 478 height 25
drag, startPoint x: 588, startPoint y: 469, endPoint x: 559, endPoint y: 467, distance: 29.1
click at [559, 467] on input "20 11:AM" at bounding box center [784, 470] width 478 height 25
type input "05:15 AM"
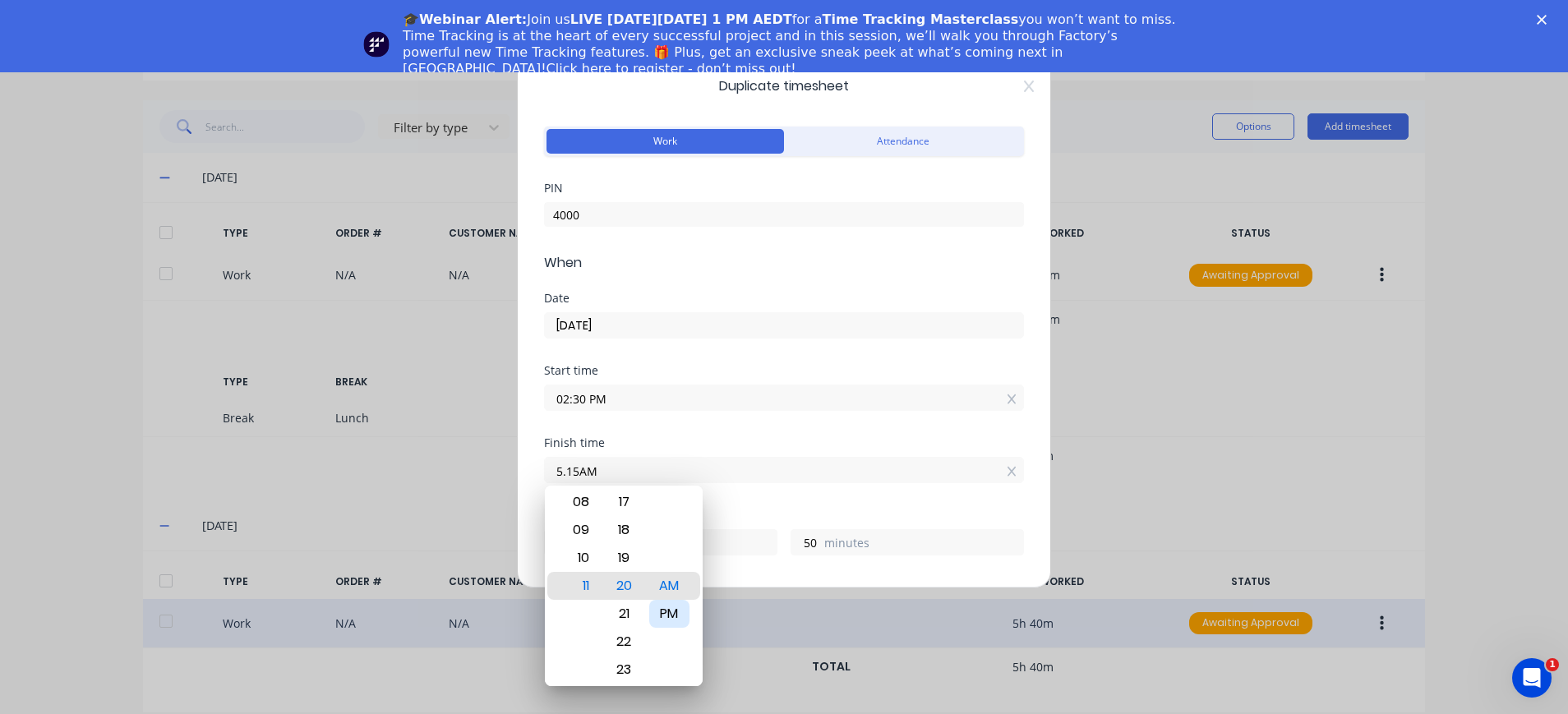
type input "14"
type input "45"
click at [671, 611] on div "PM" at bounding box center [669, 613] width 40 height 28
type input "05:15 PM"
type input "2"
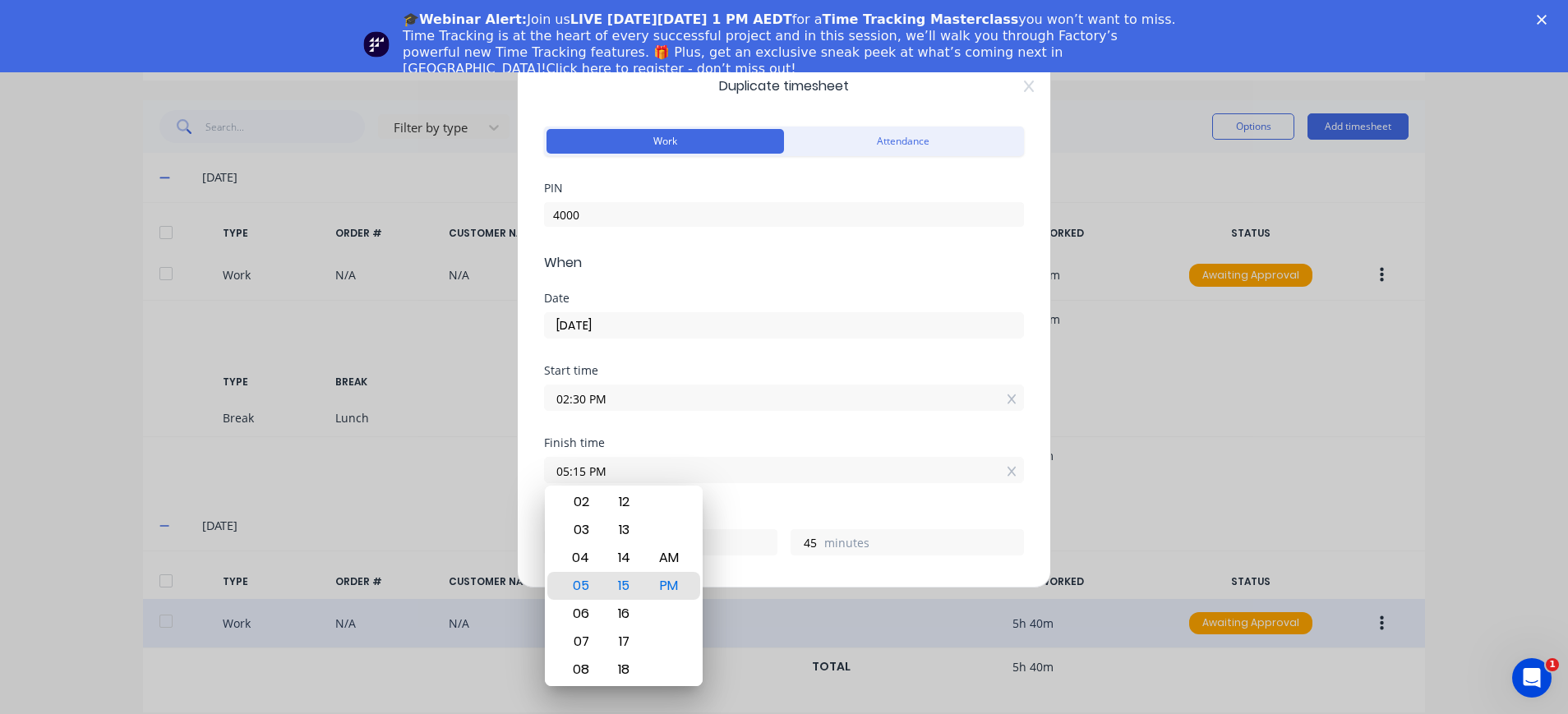
click at [830, 516] on div "Hours worked" at bounding box center [784, 515] width 480 height 12
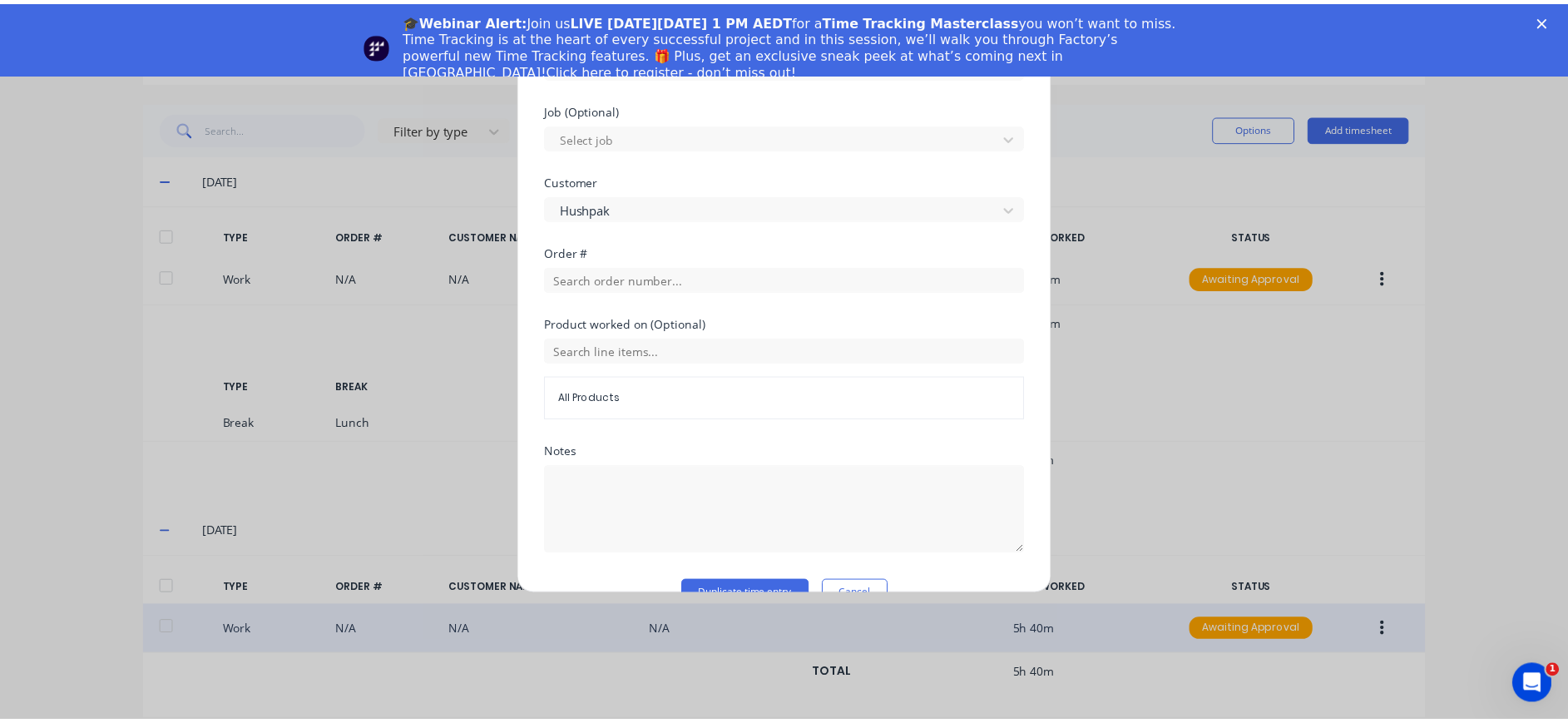
scroll to position [773, 0]
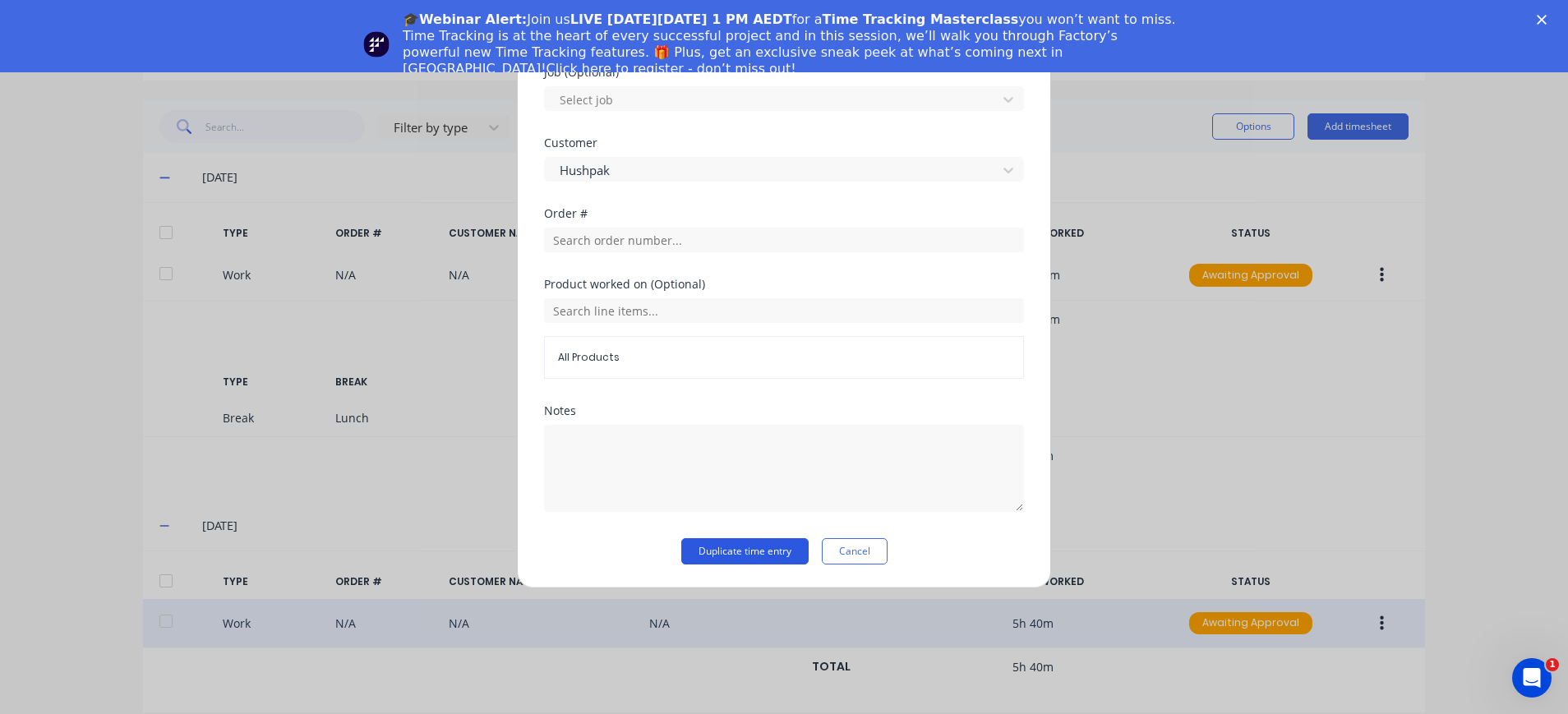
click at [740, 553] on button "Duplicate time entry" at bounding box center [745, 551] width 128 height 26
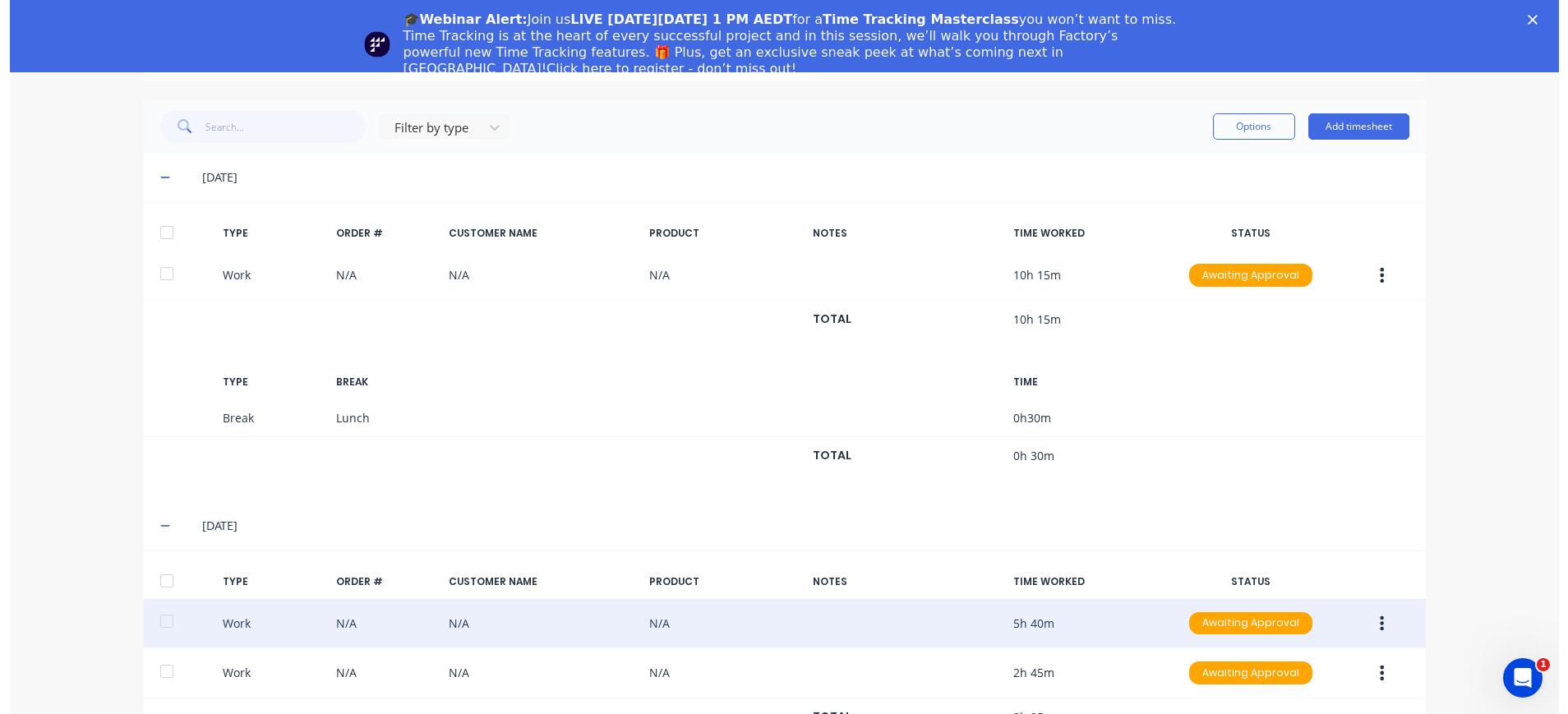
scroll to position [397, 0]
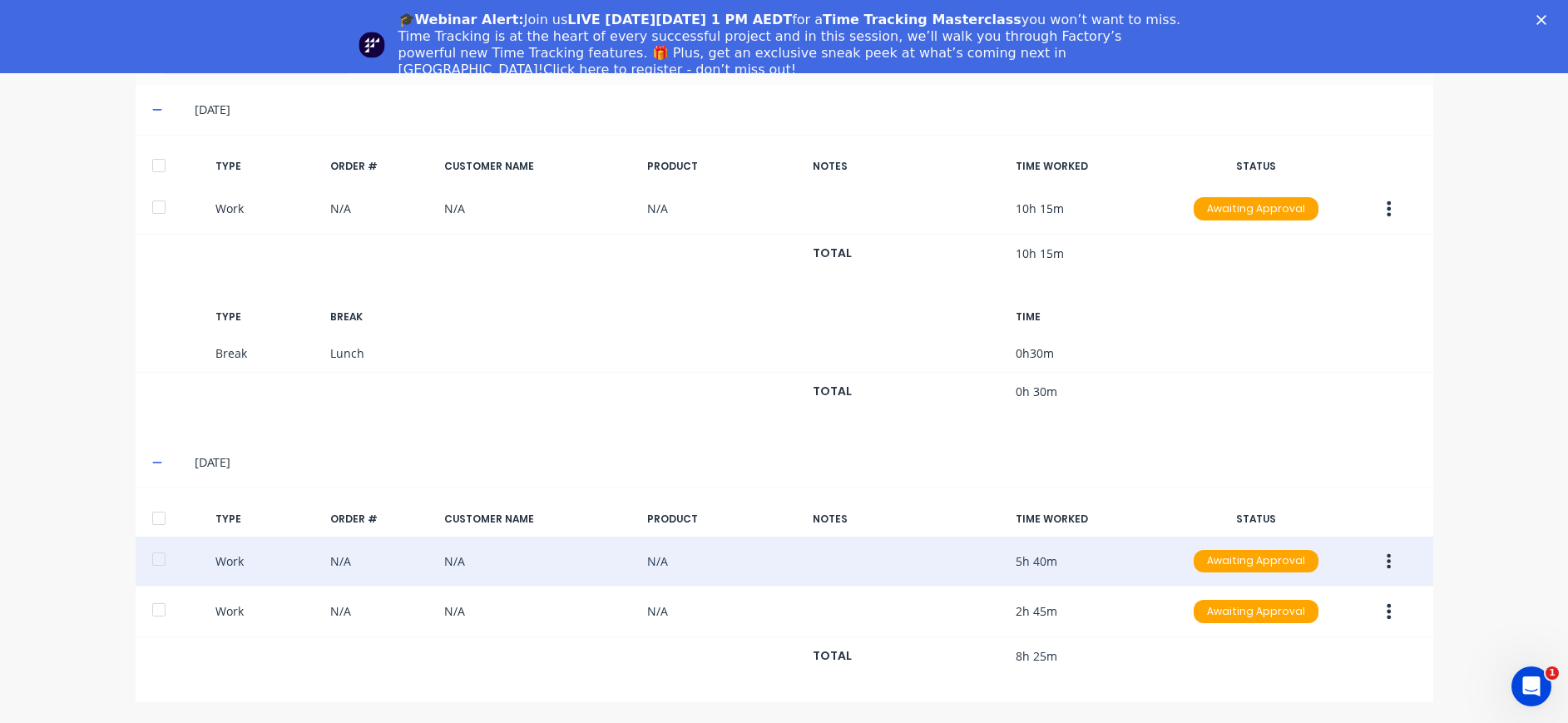
click at [1387, 214] on icon "button" at bounding box center [1389, 208] width 4 height 15
click at [1324, 174] on div "Duplicate" at bounding box center [1330, 179] width 128 height 24
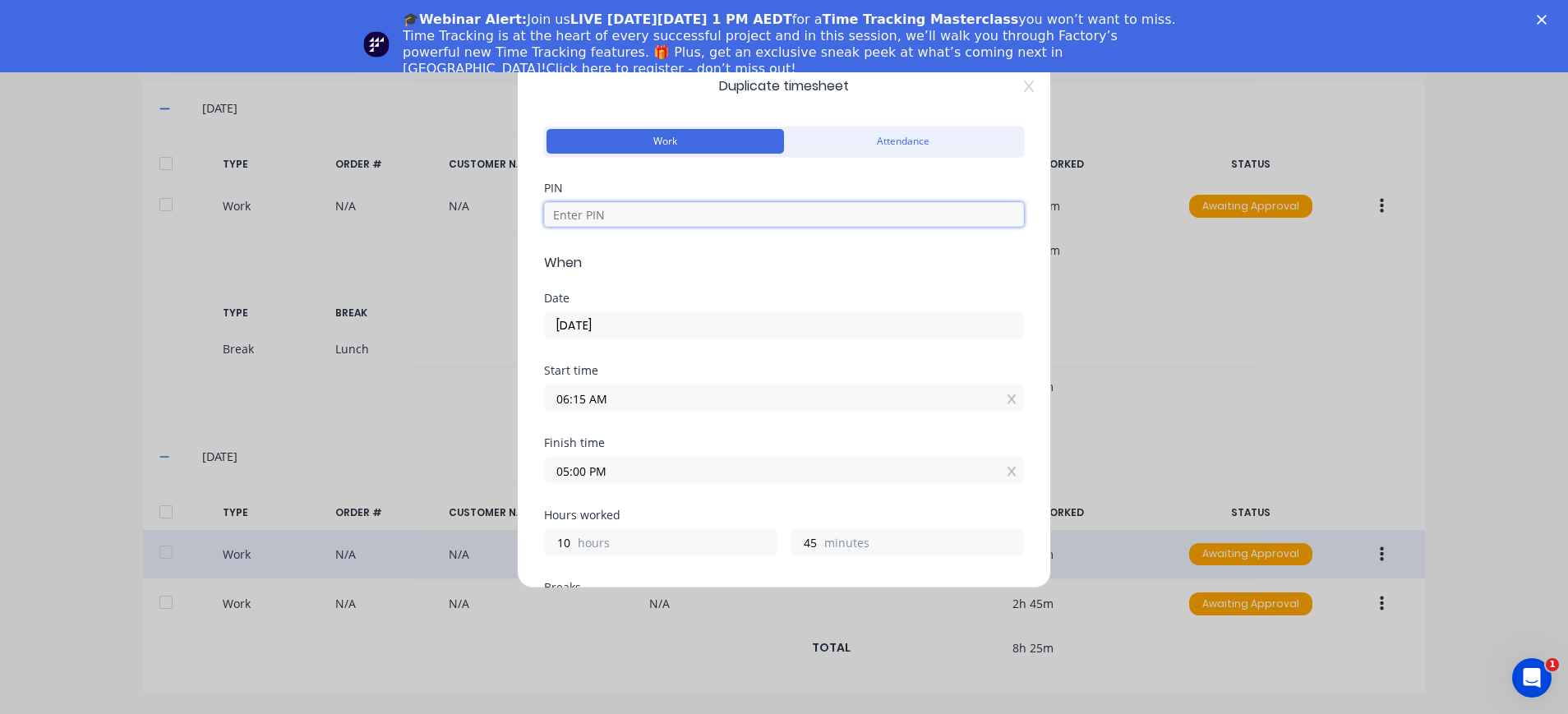
click at [720, 223] on input at bounding box center [784, 215] width 480 height 25
type input "4000"
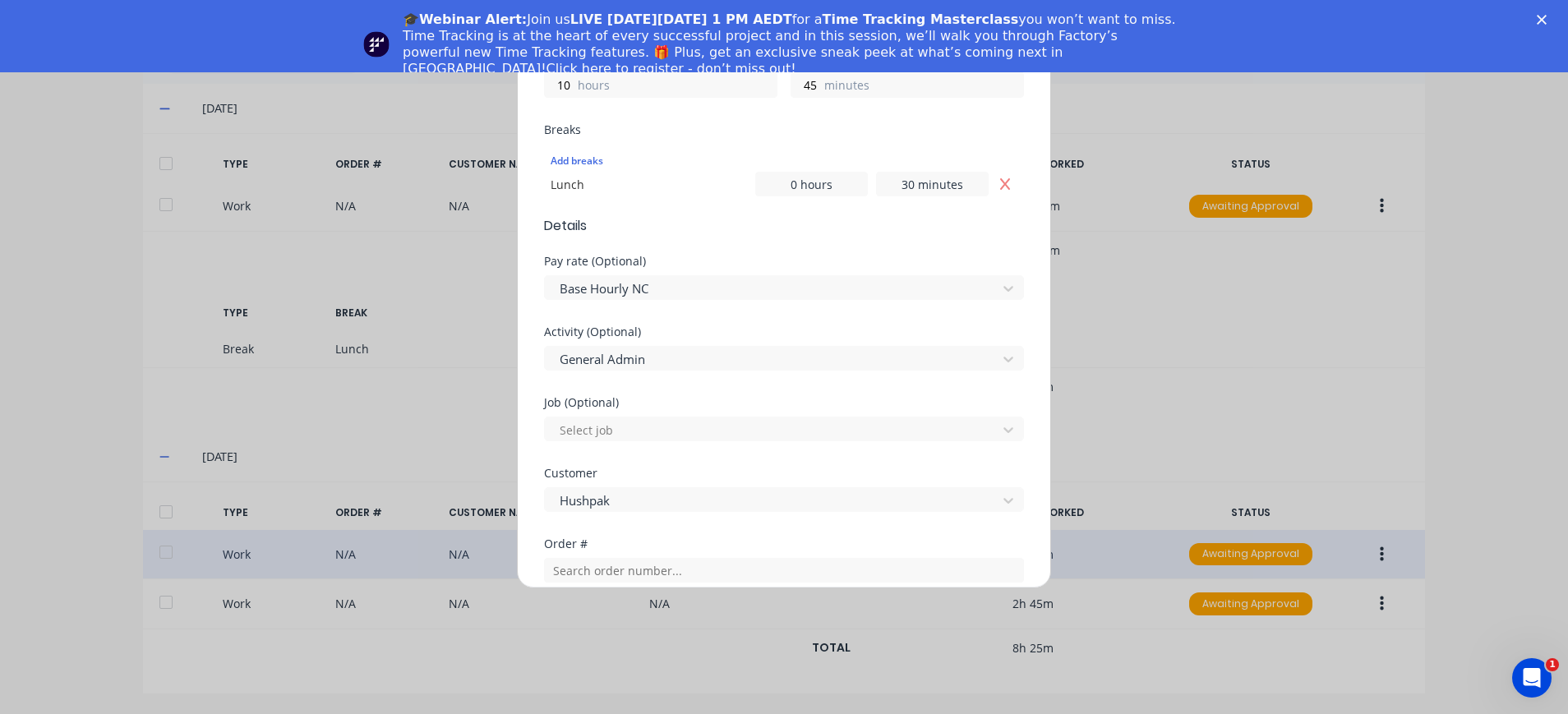
scroll to position [131, 0]
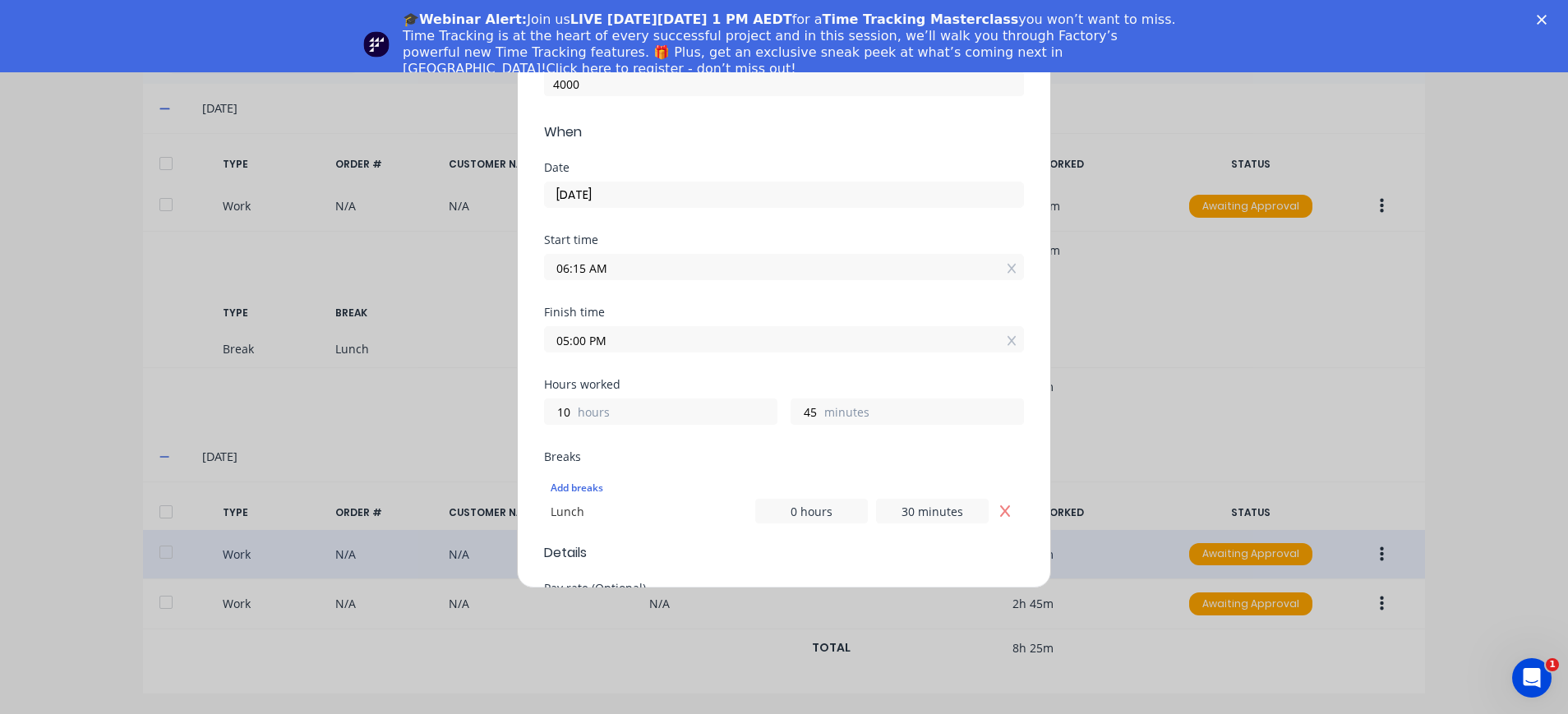
click at [617, 191] on input "29/09/2025" at bounding box center [784, 195] width 478 height 25
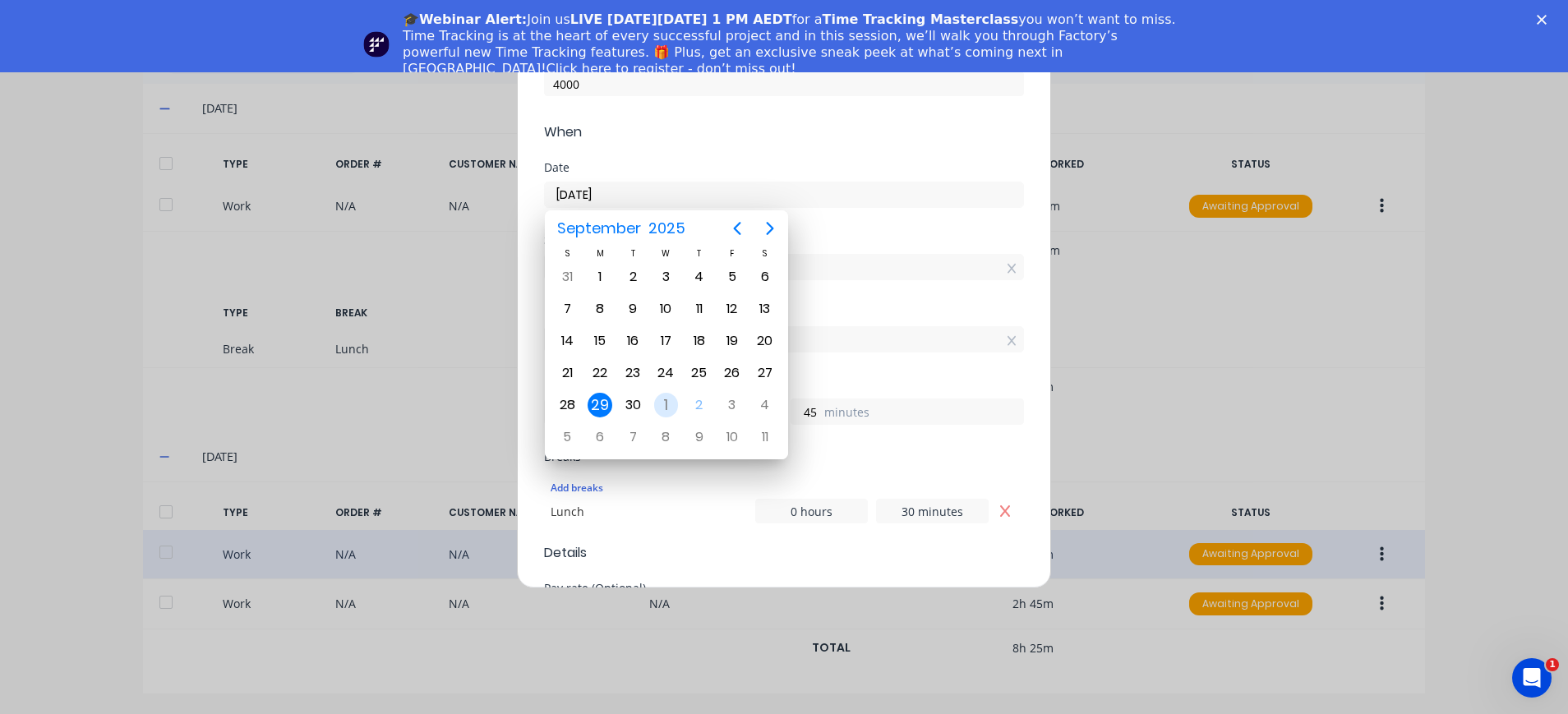
click at [665, 406] on div "1" at bounding box center [666, 405] width 25 height 25
type input "01/10/2025"
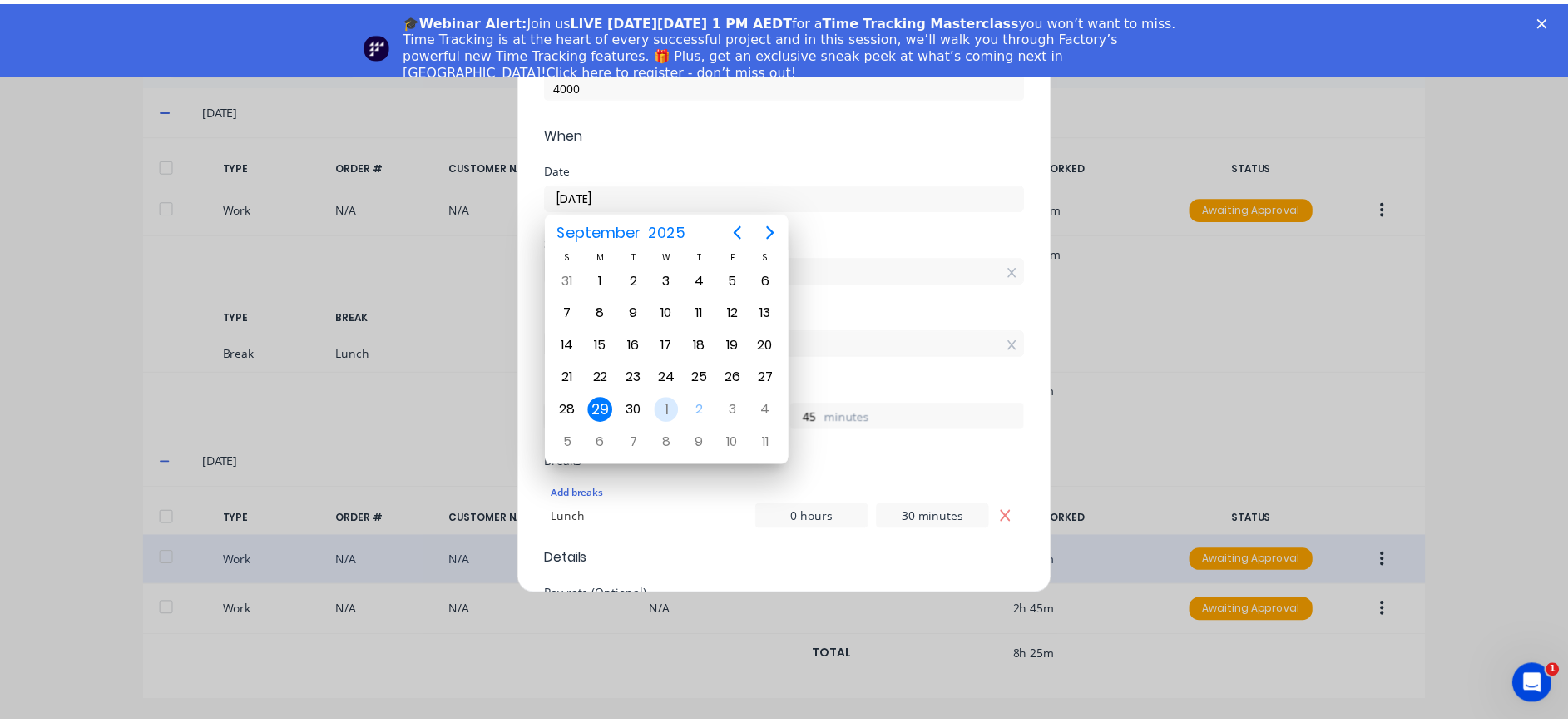
scroll to position [0, 0]
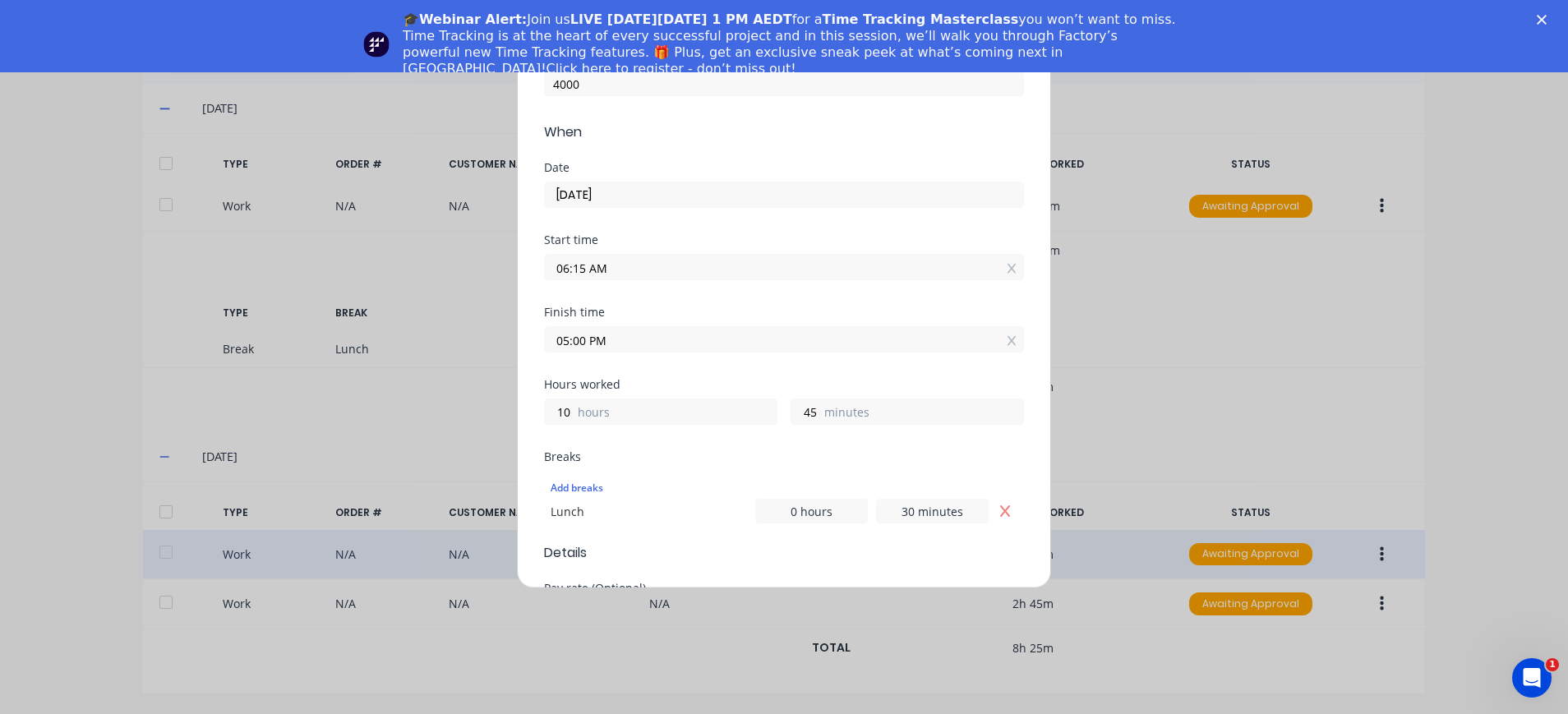
drag, startPoint x: 584, startPoint y: 272, endPoint x: 560, endPoint y: 267, distance: 24.5
click at [560, 267] on input "06:15 AM" at bounding box center [784, 267] width 478 height 25
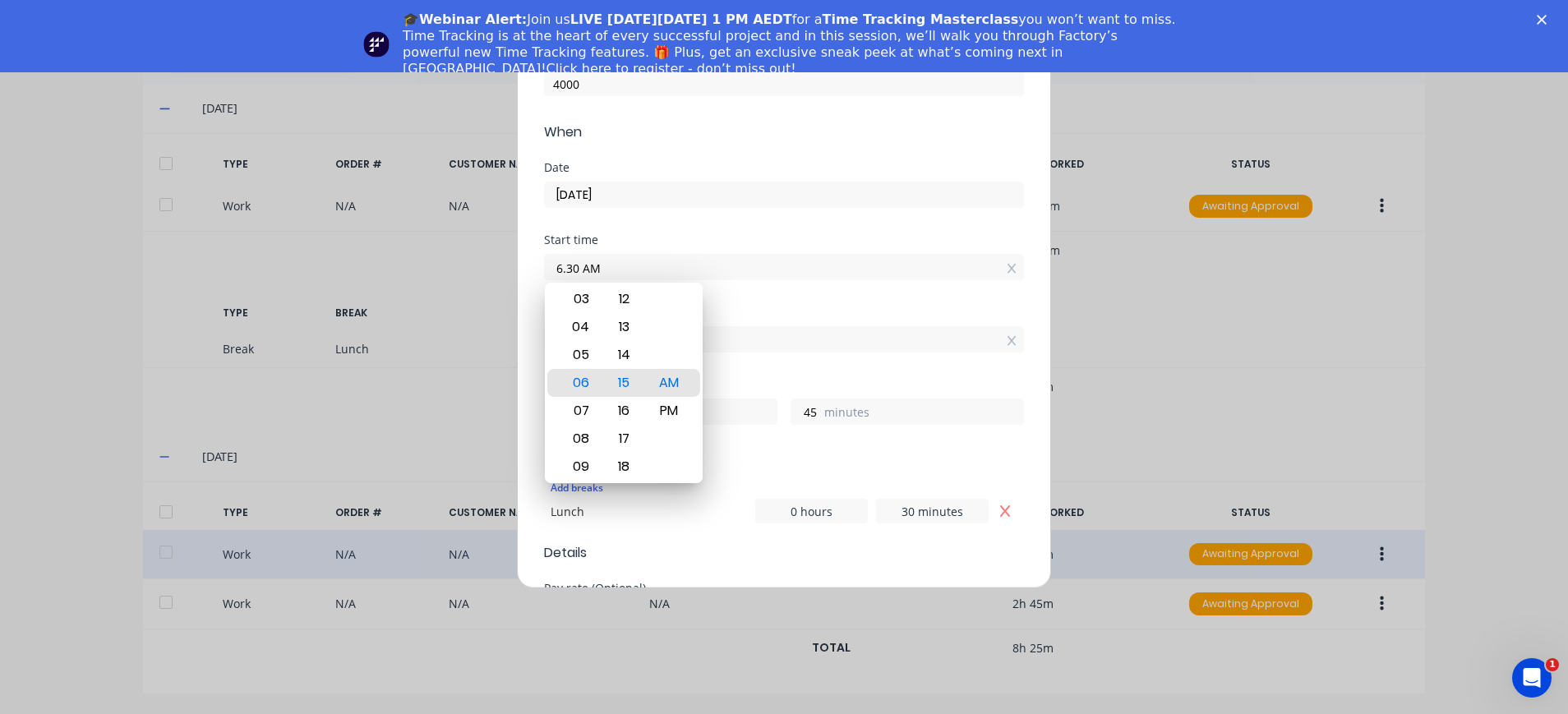
type input "06:30 AM"
type input "30"
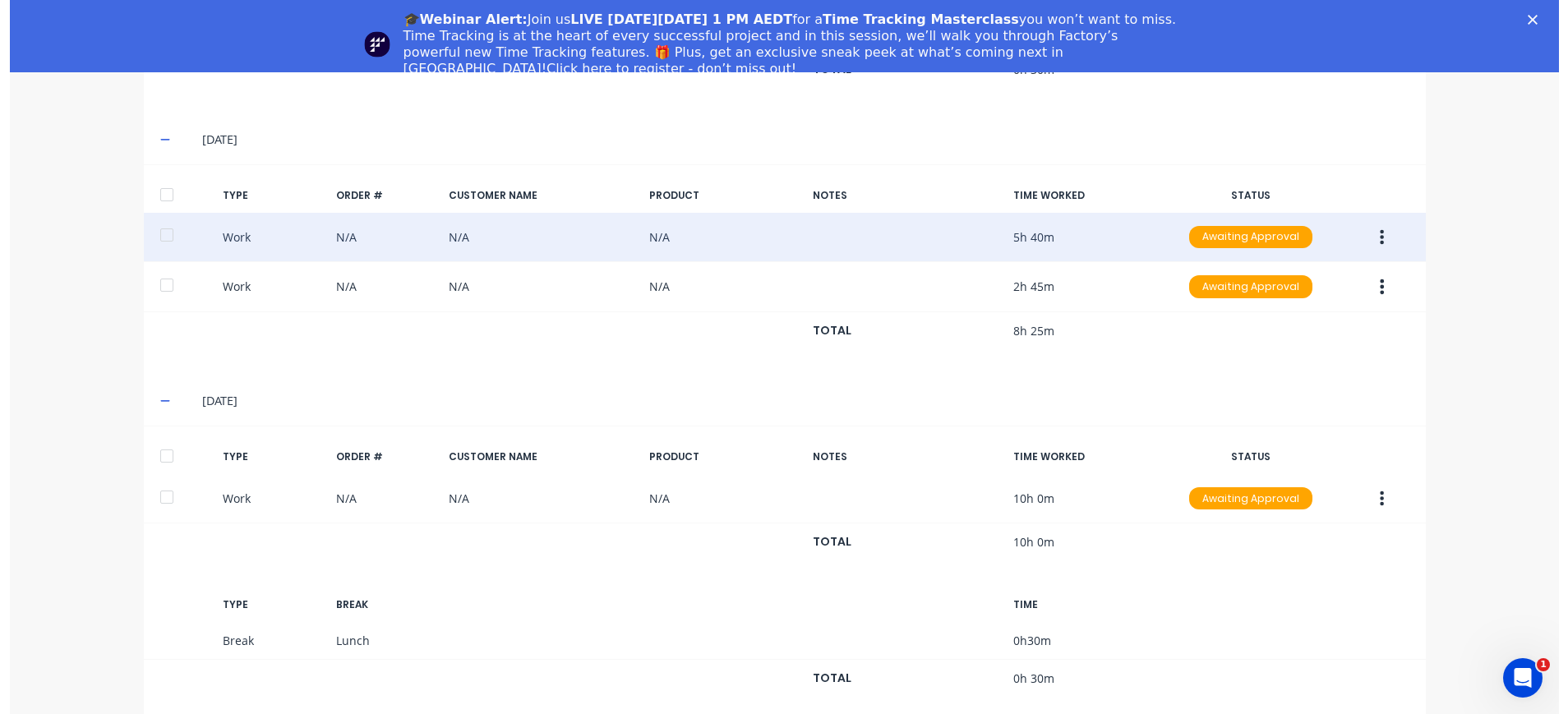
scroll to position [726, 0]
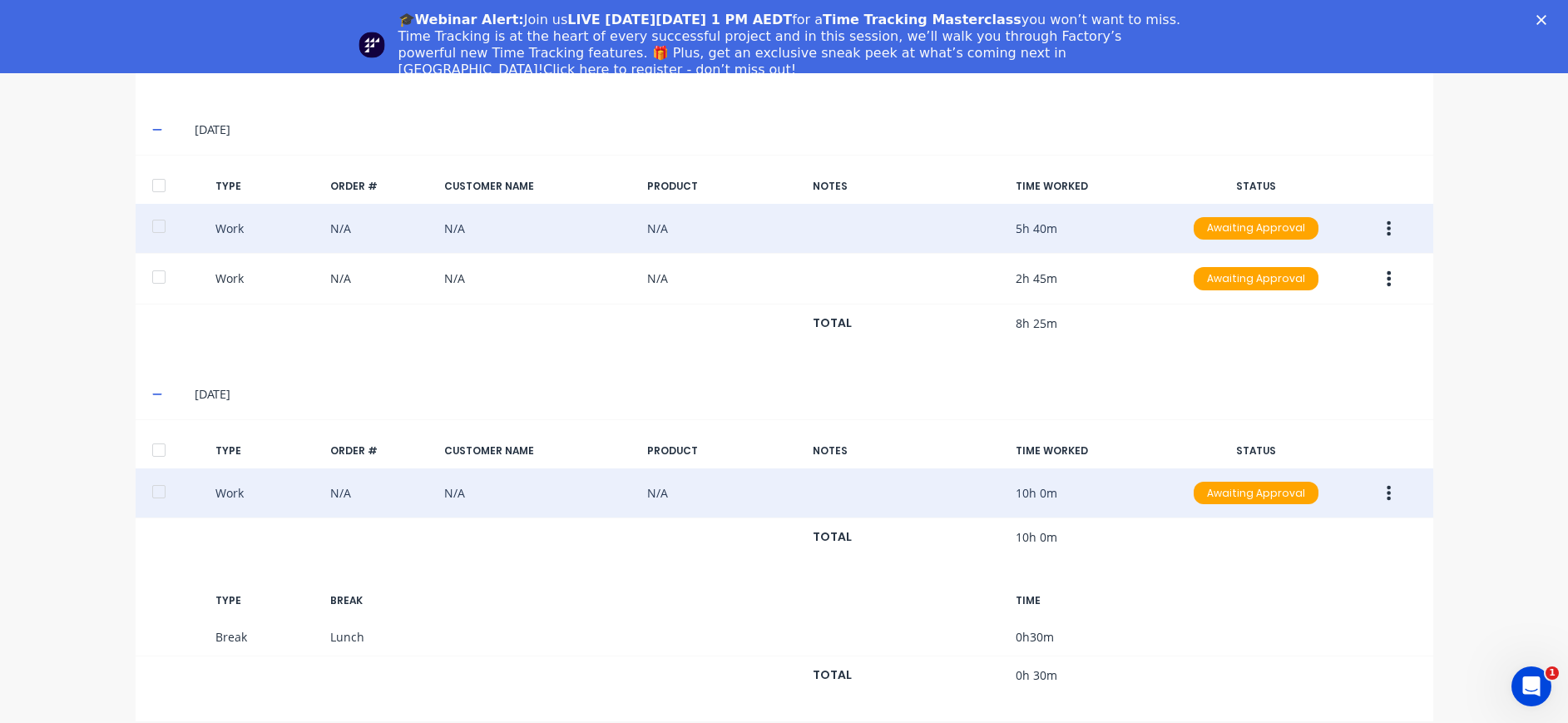
click at [1386, 491] on icon "button" at bounding box center [1388, 493] width 4 height 18
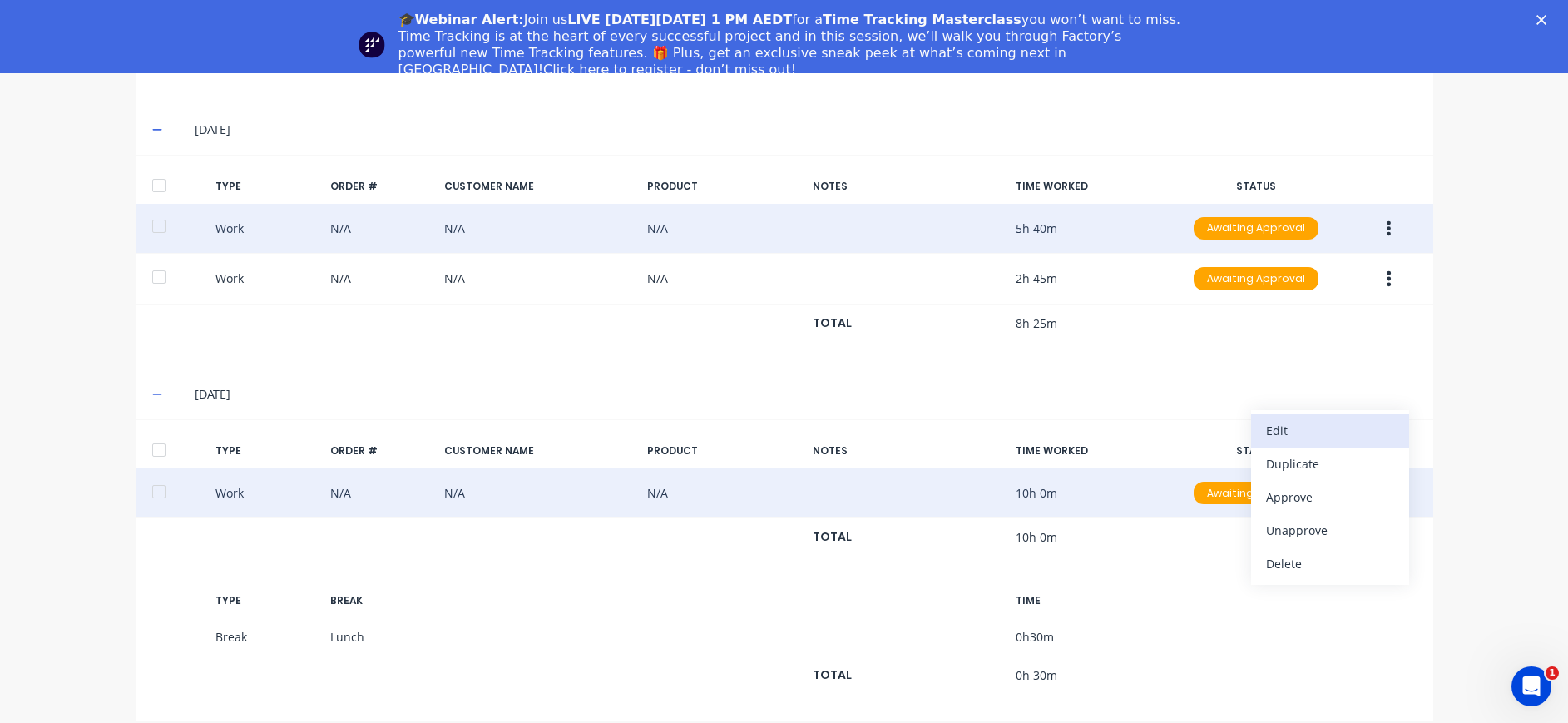
click at [1327, 423] on div "Edit" at bounding box center [1330, 430] width 128 height 24
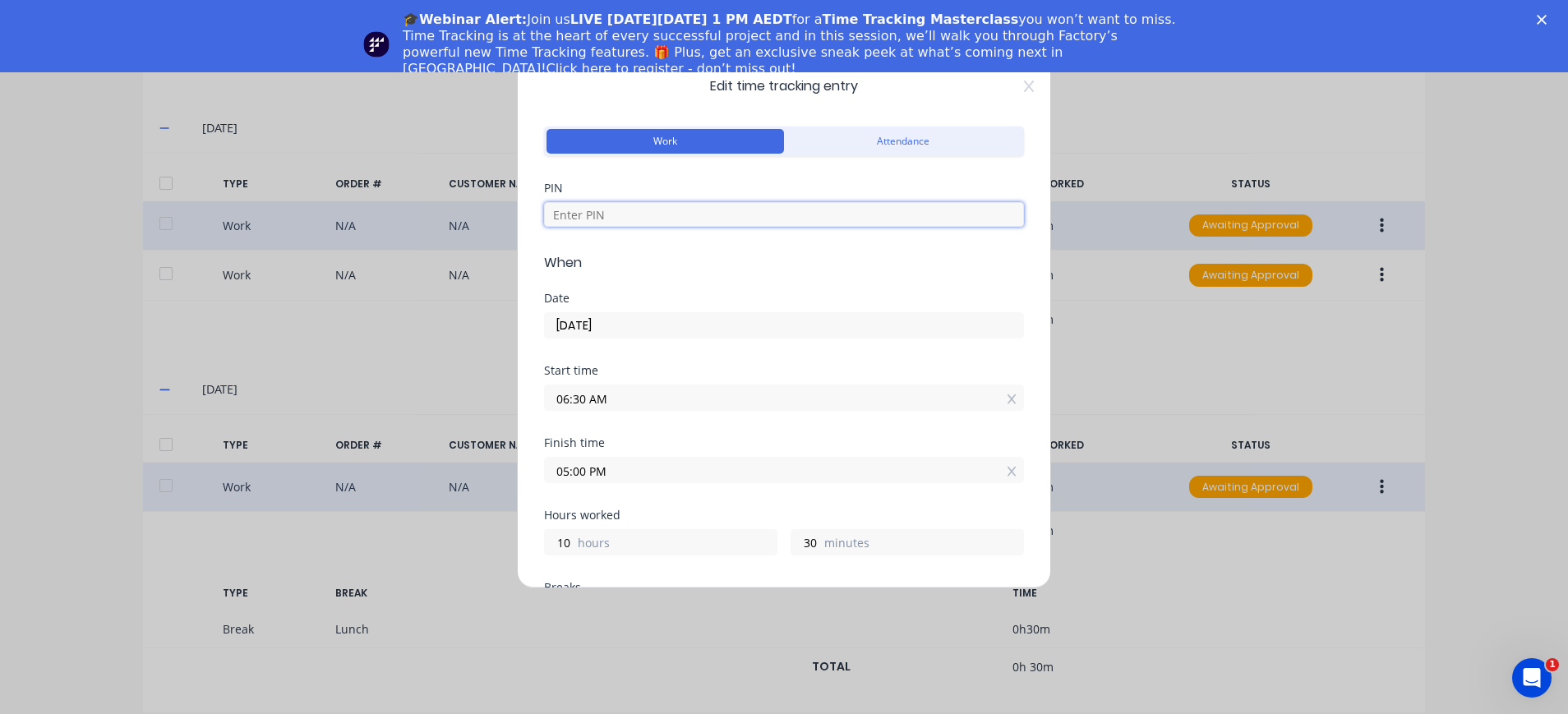
click at [619, 208] on input at bounding box center [784, 215] width 480 height 25
type input "4"
type input "4000"
type textarea "Please supply as per Quote 133686 J/N 1774"
drag, startPoint x: 590, startPoint y: 468, endPoint x: 548, endPoint y: 469, distance: 42.0
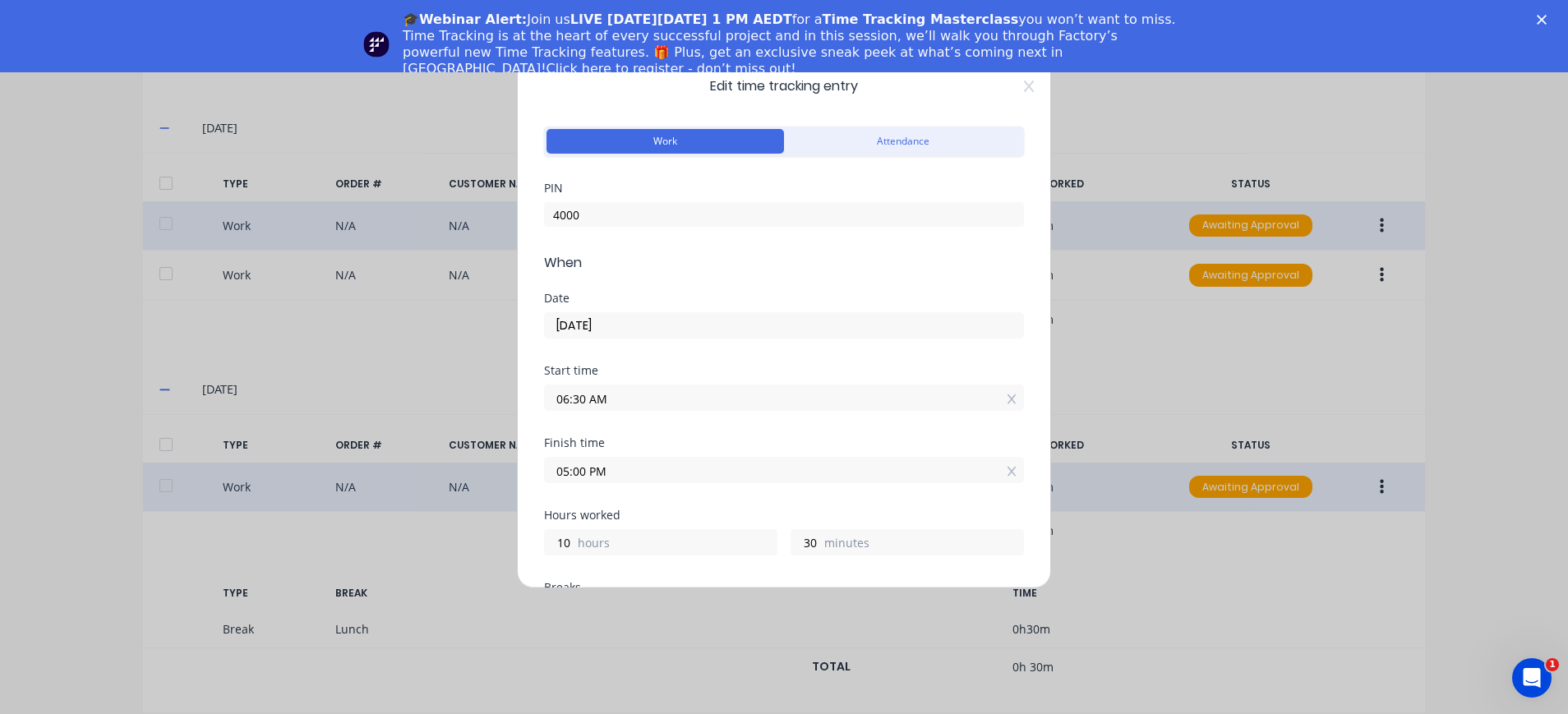
click at [548, 469] on input "05:00 PM" at bounding box center [784, 470] width 478 height 25
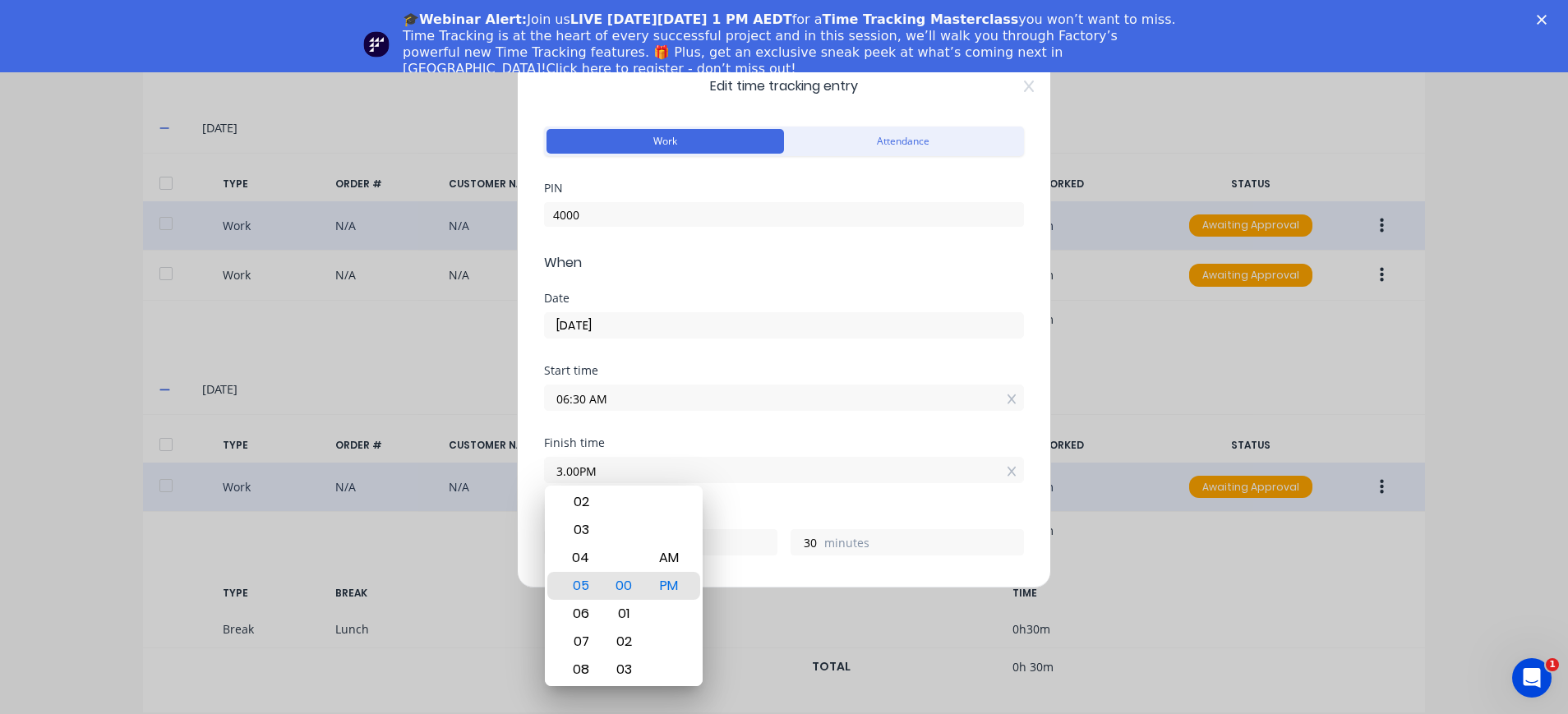
type input "03:00 AM"
type input "20"
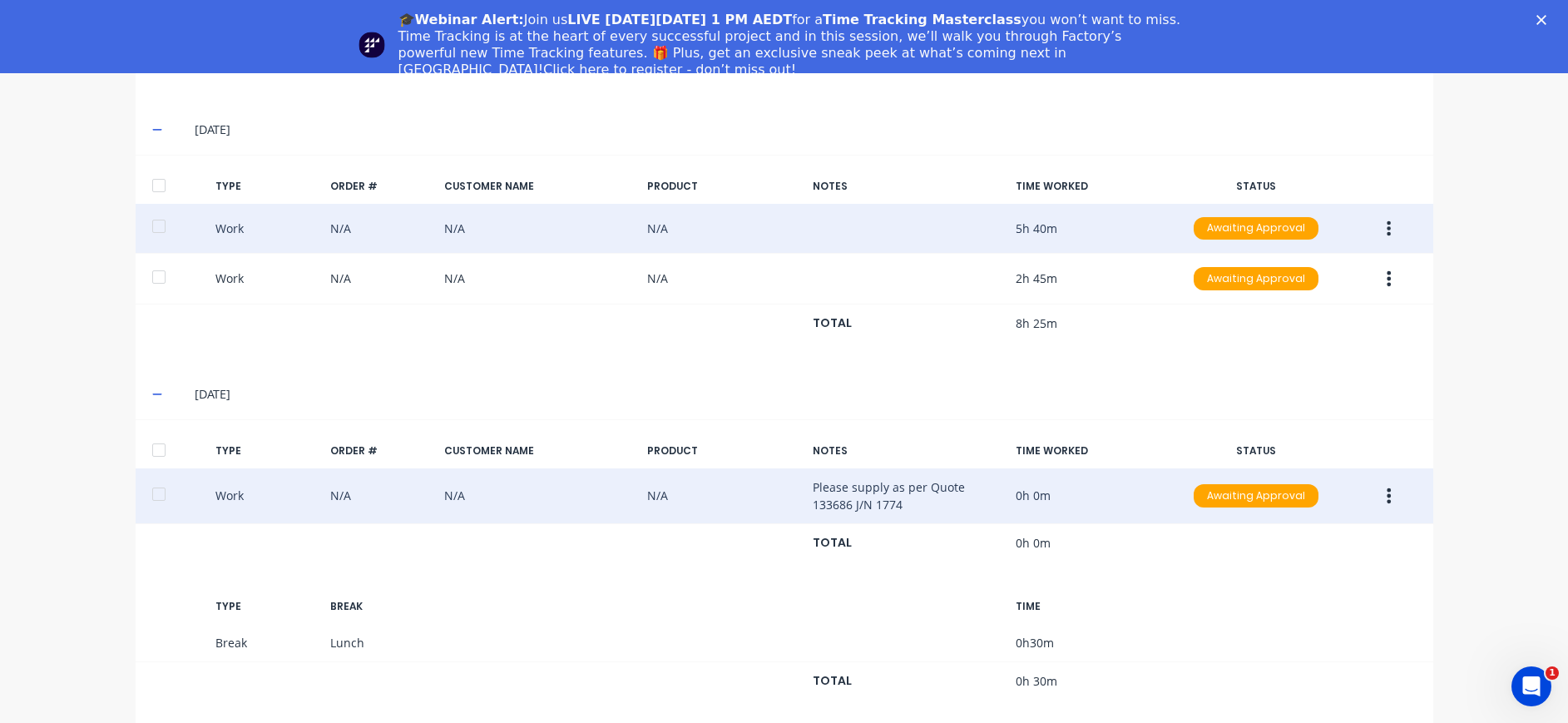
click at [1386, 497] on icon "button" at bounding box center [1388, 496] width 4 height 18
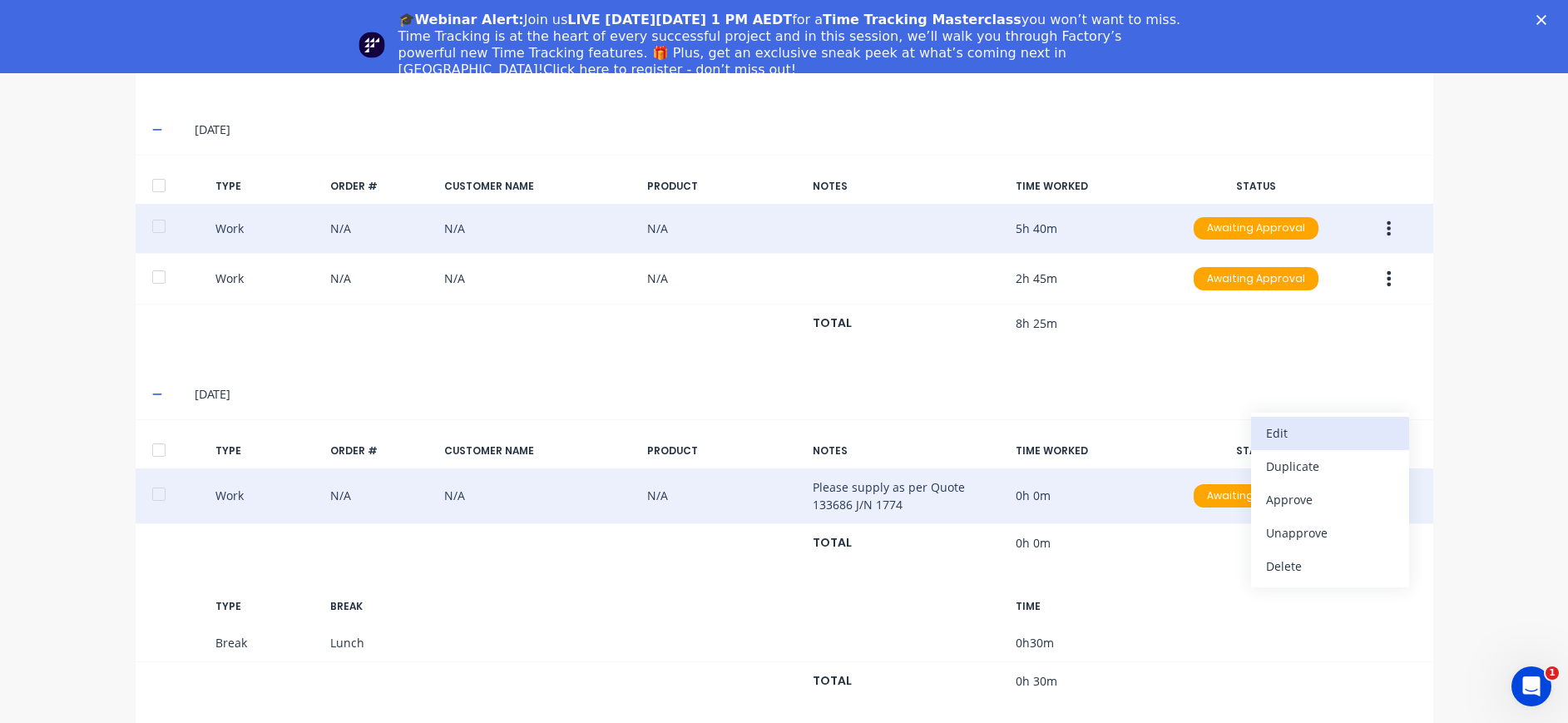
click at [1313, 428] on div "Edit" at bounding box center [1330, 432] width 128 height 24
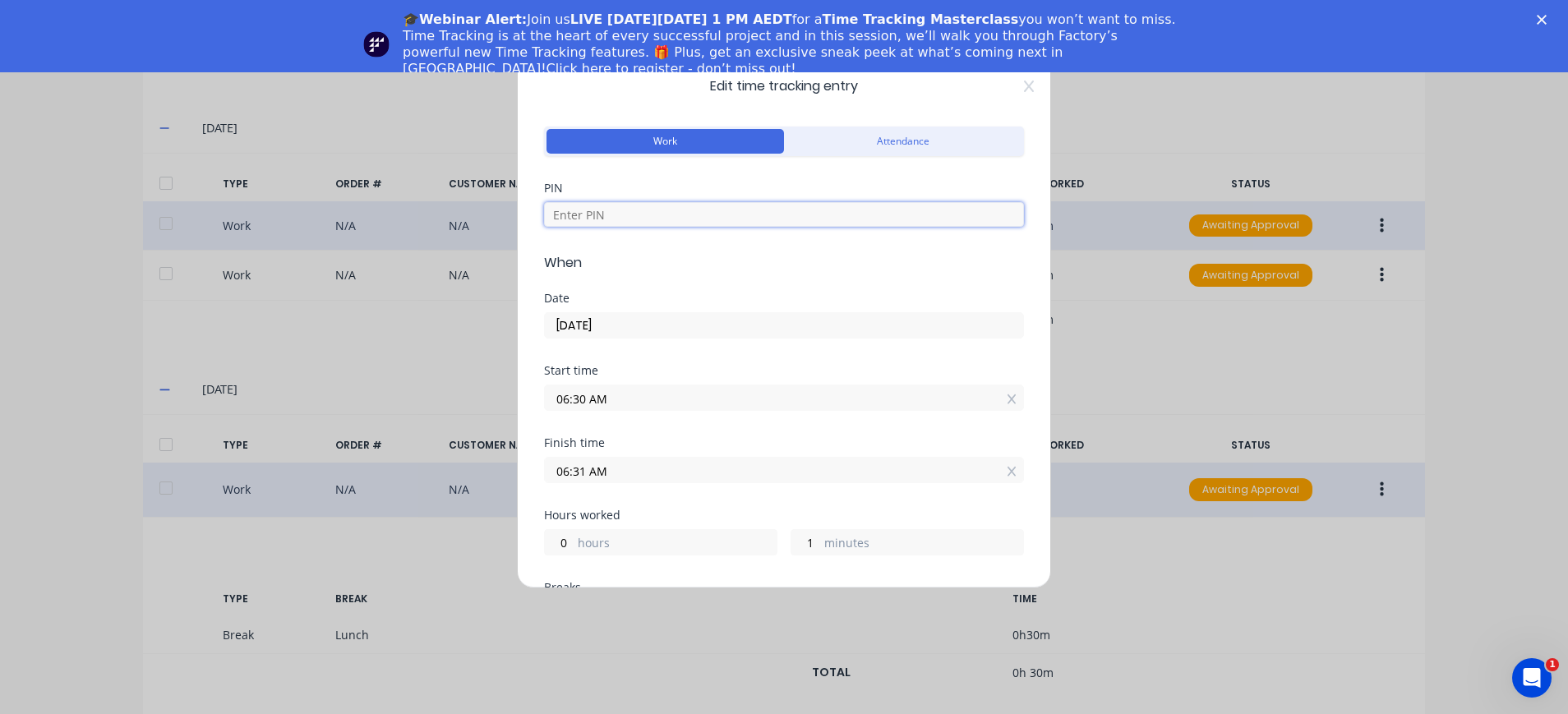
click at [741, 220] on input at bounding box center [784, 215] width 480 height 25
type input "4000"
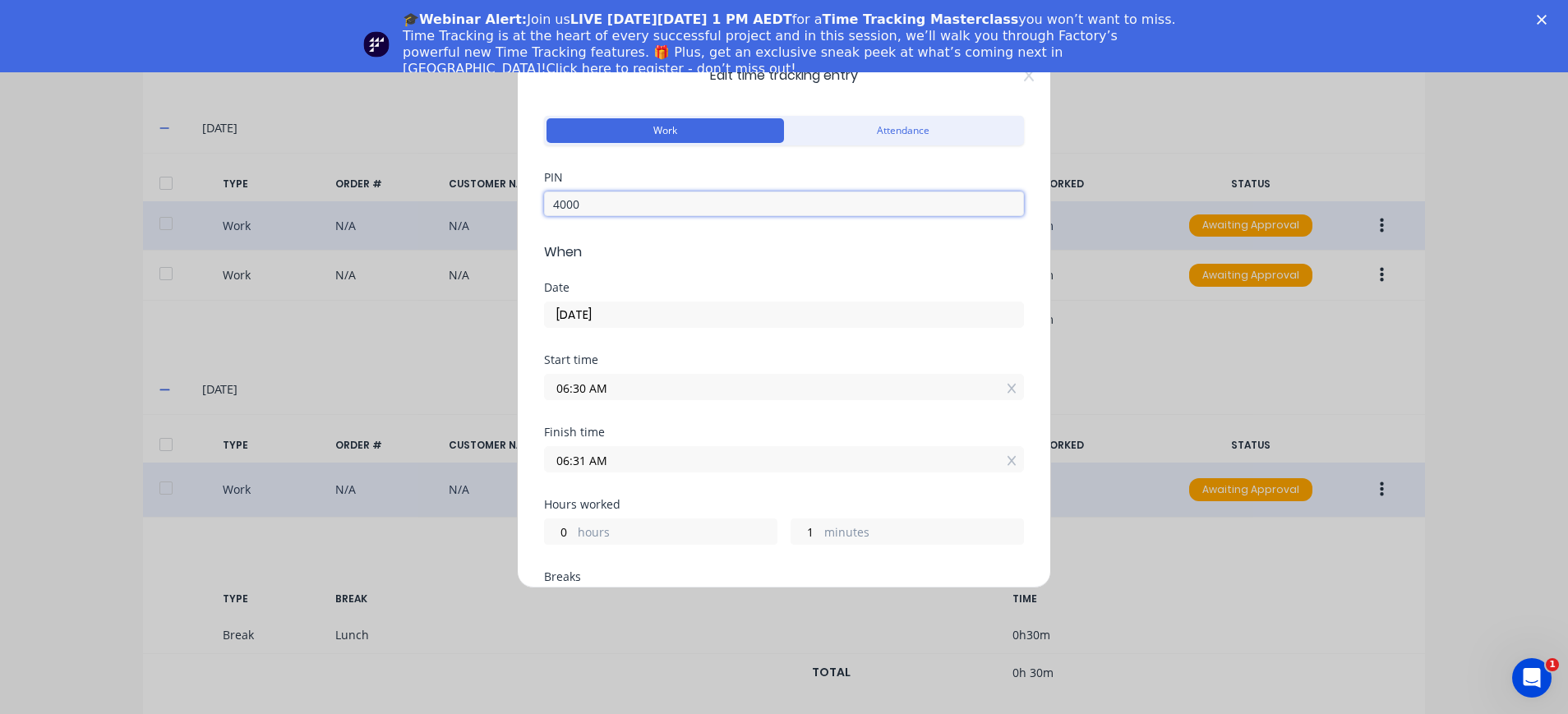
scroll to position [0, 0]
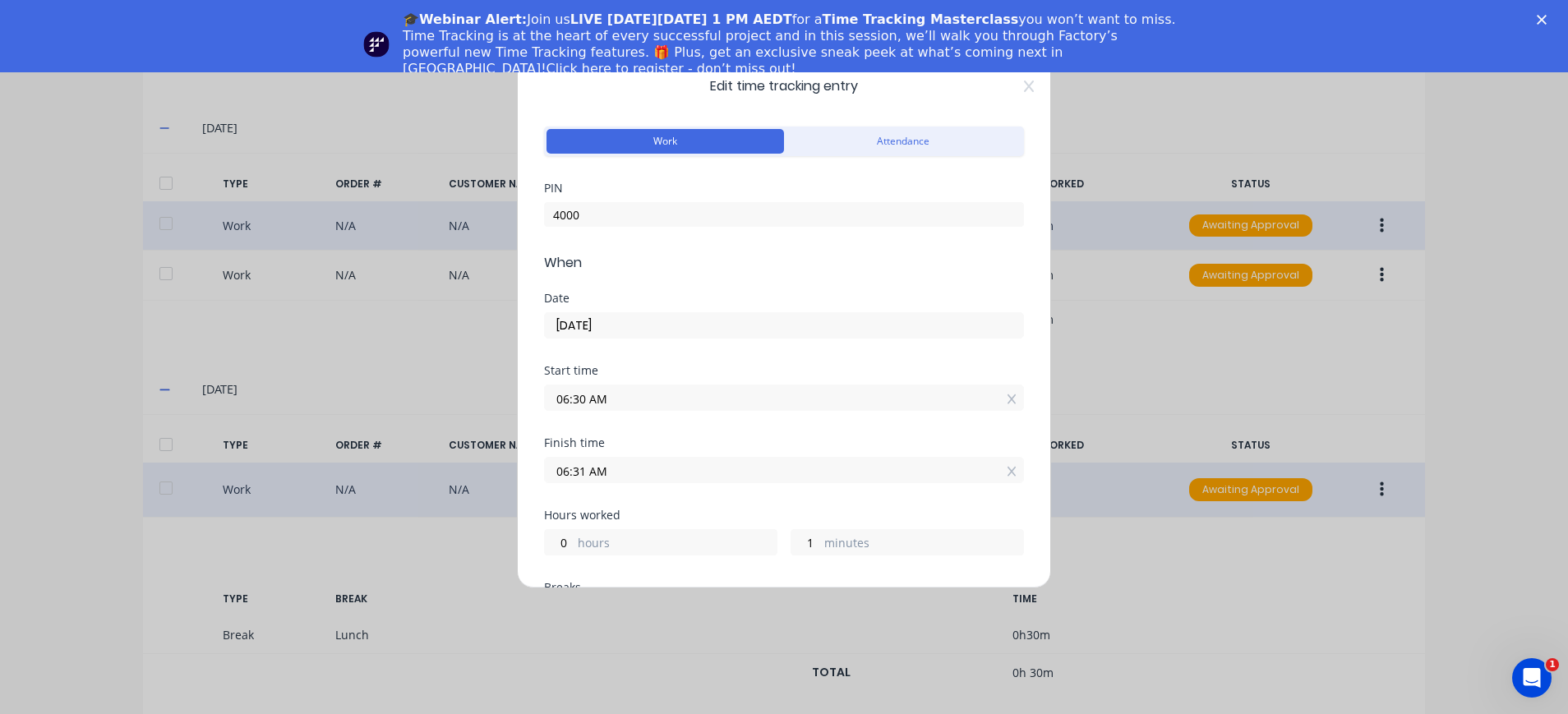
click at [589, 473] on input "06:31 AM" at bounding box center [784, 470] width 478 height 25
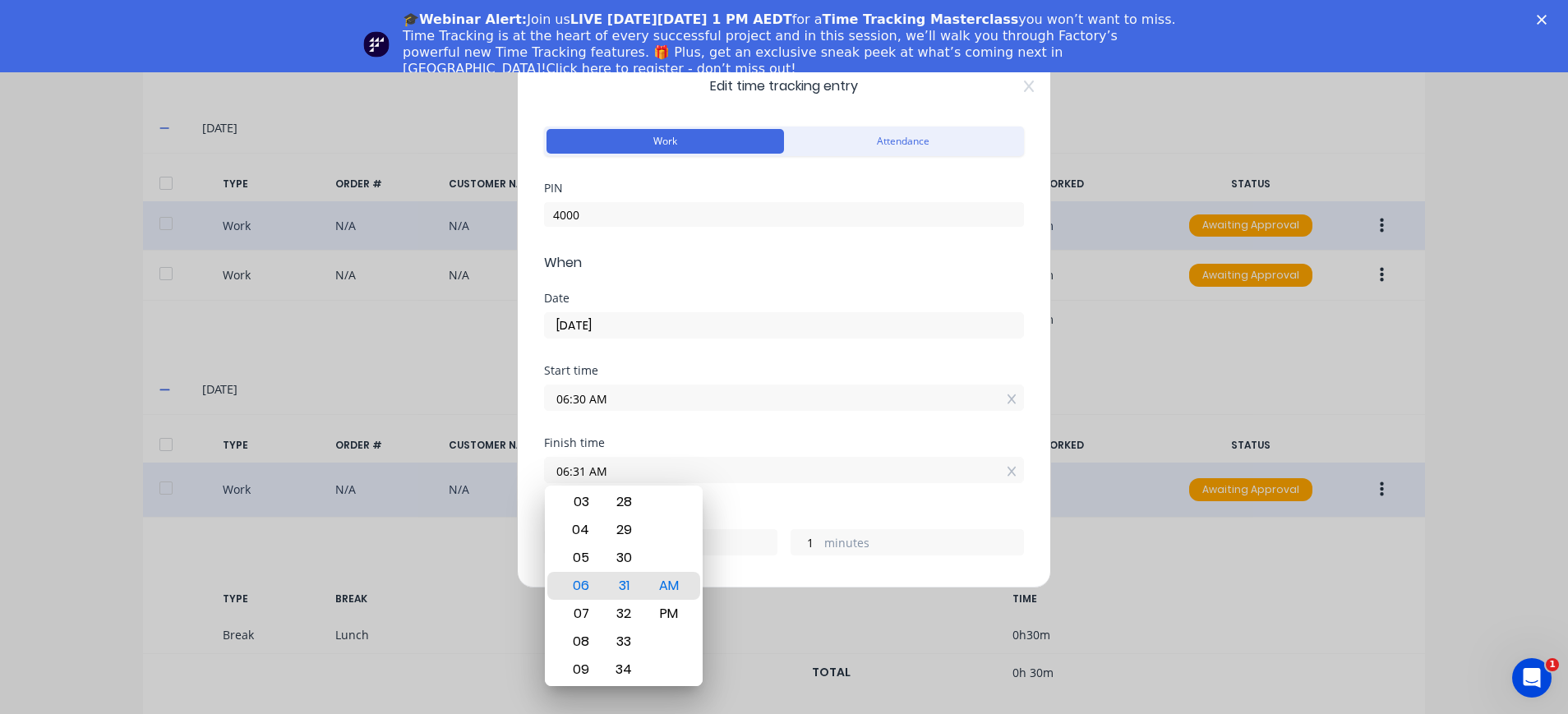
drag, startPoint x: 586, startPoint y: 474, endPoint x: 551, endPoint y: 471, distance: 35.1
click at [551, 471] on input "06:31 AM" at bounding box center [784, 470] width 478 height 25
type input "03:00 AM"
type input "20"
type input "30"
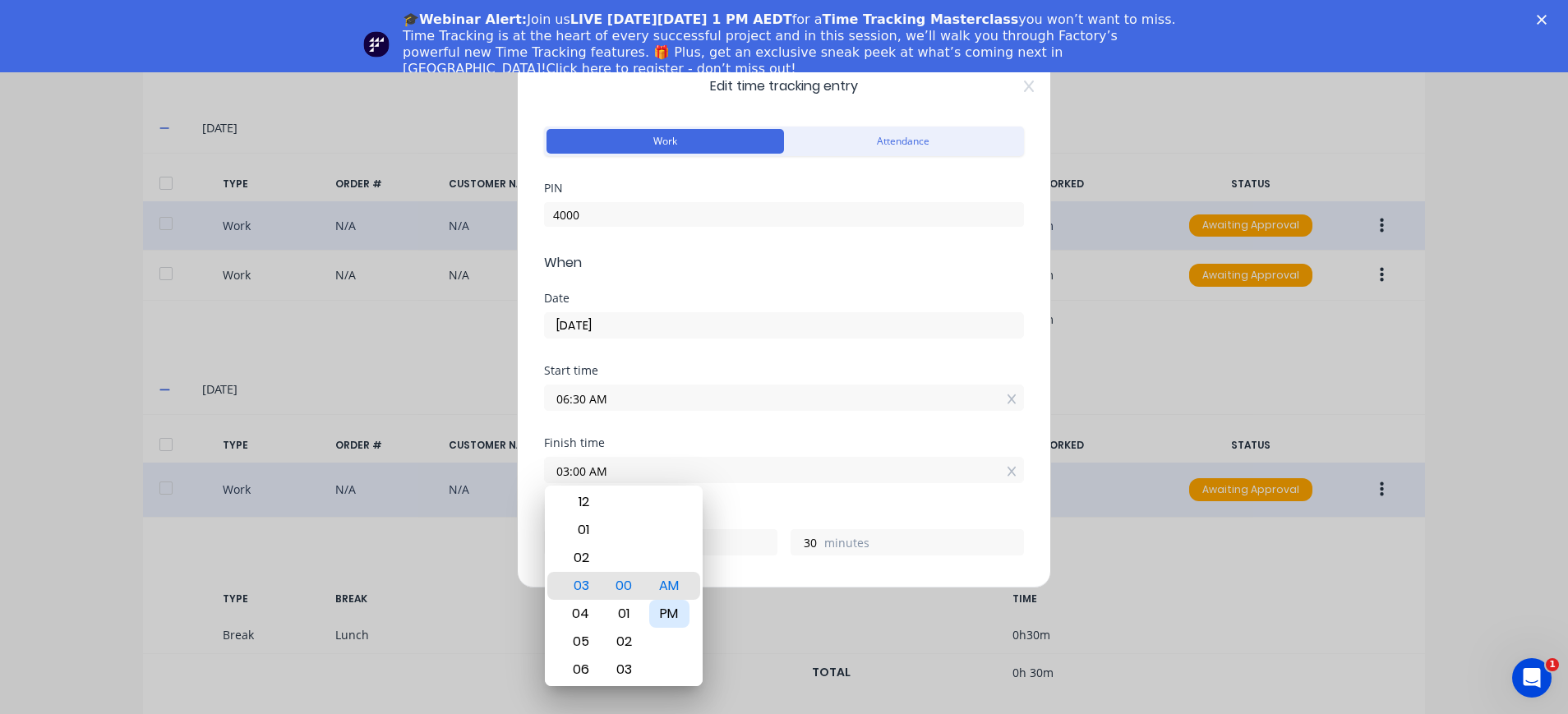
click at [676, 616] on div "PM" at bounding box center [669, 613] width 40 height 28
type input "03:00 PM"
type input "8"
click at [751, 515] on div "Hours worked" at bounding box center [784, 515] width 480 height 12
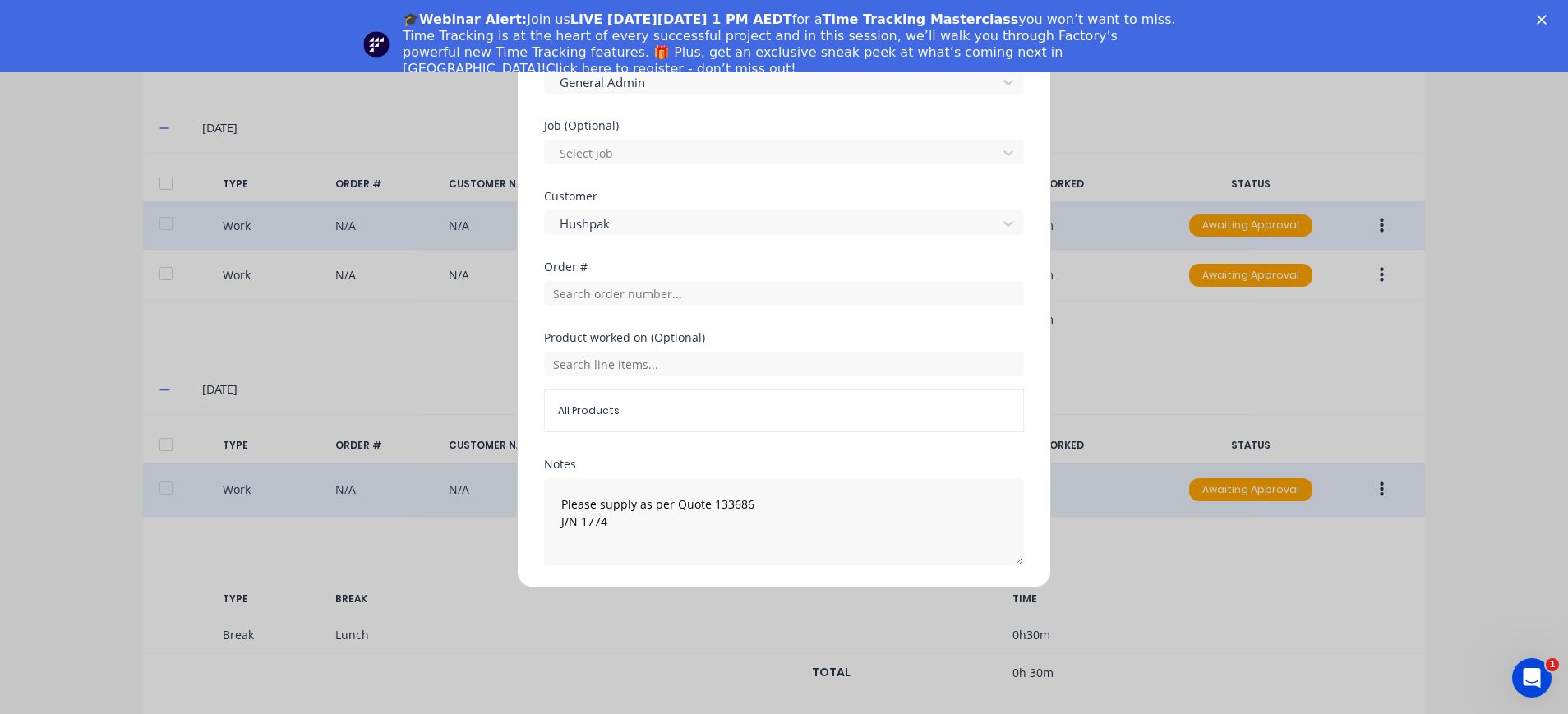
scroll to position [788, 0]
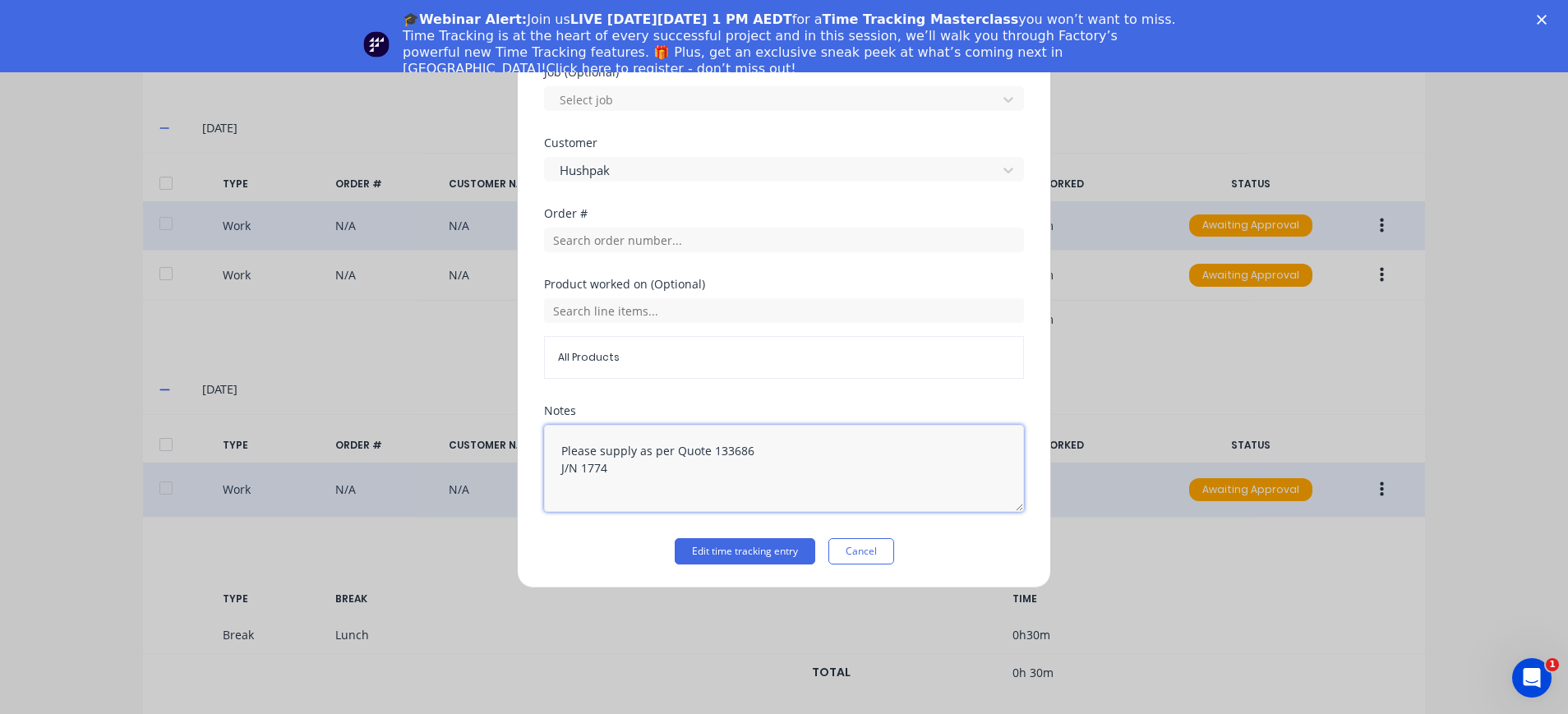
drag, startPoint x: 653, startPoint y: 472, endPoint x: 554, endPoint y: 444, distance: 102.9
click at [554, 444] on textarea "Please supply as per Quote 133686 J/N 1774" at bounding box center [784, 468] width 480 height 87
click at [1140, 568] on div "Edit time tracking entry Work Attendance PIN 4000 When Date 01/10/2025 Start ti…" at bounding box center [784, 357] width 1568 height 714
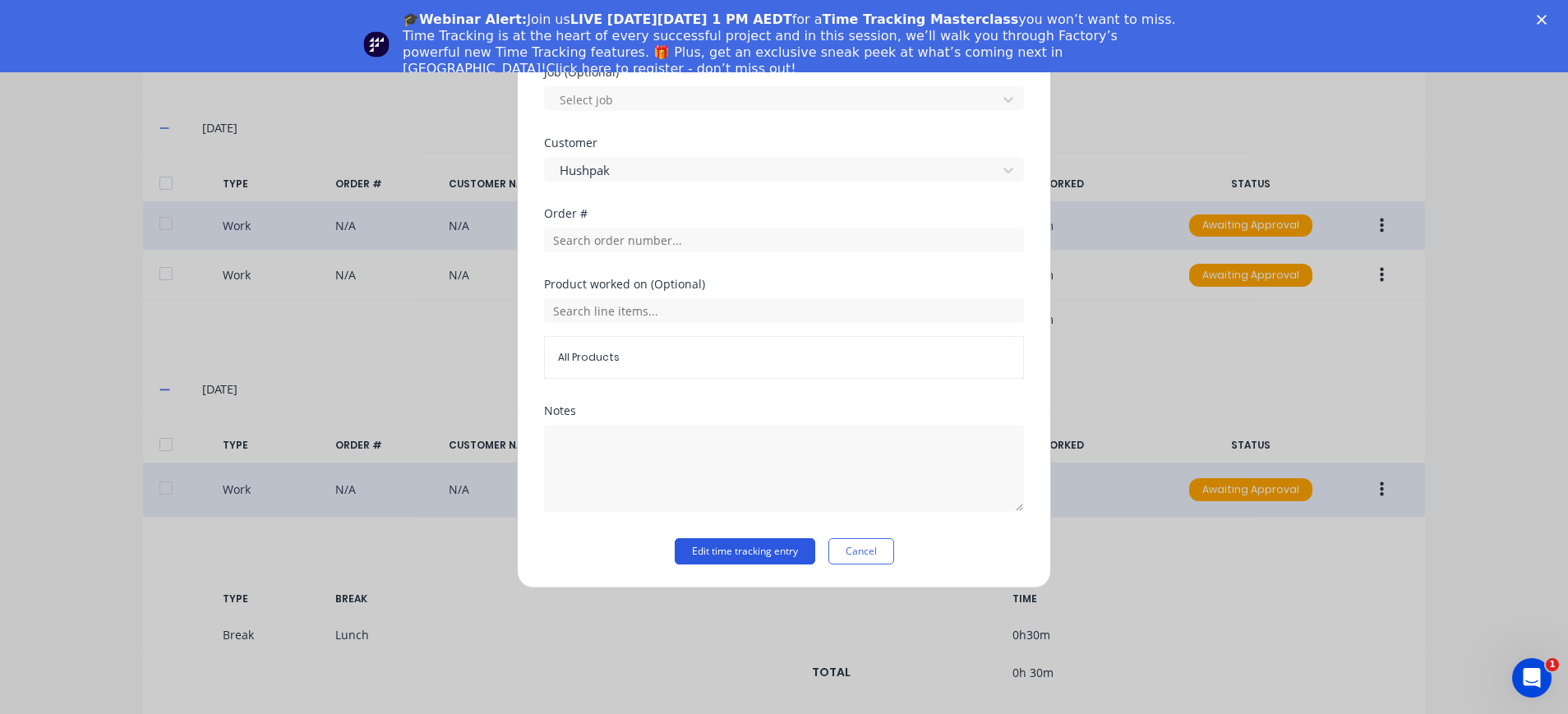
click at [771, 544] on button "Edit time tracking entry" at bounding box center [745, 551] width 140 height 26
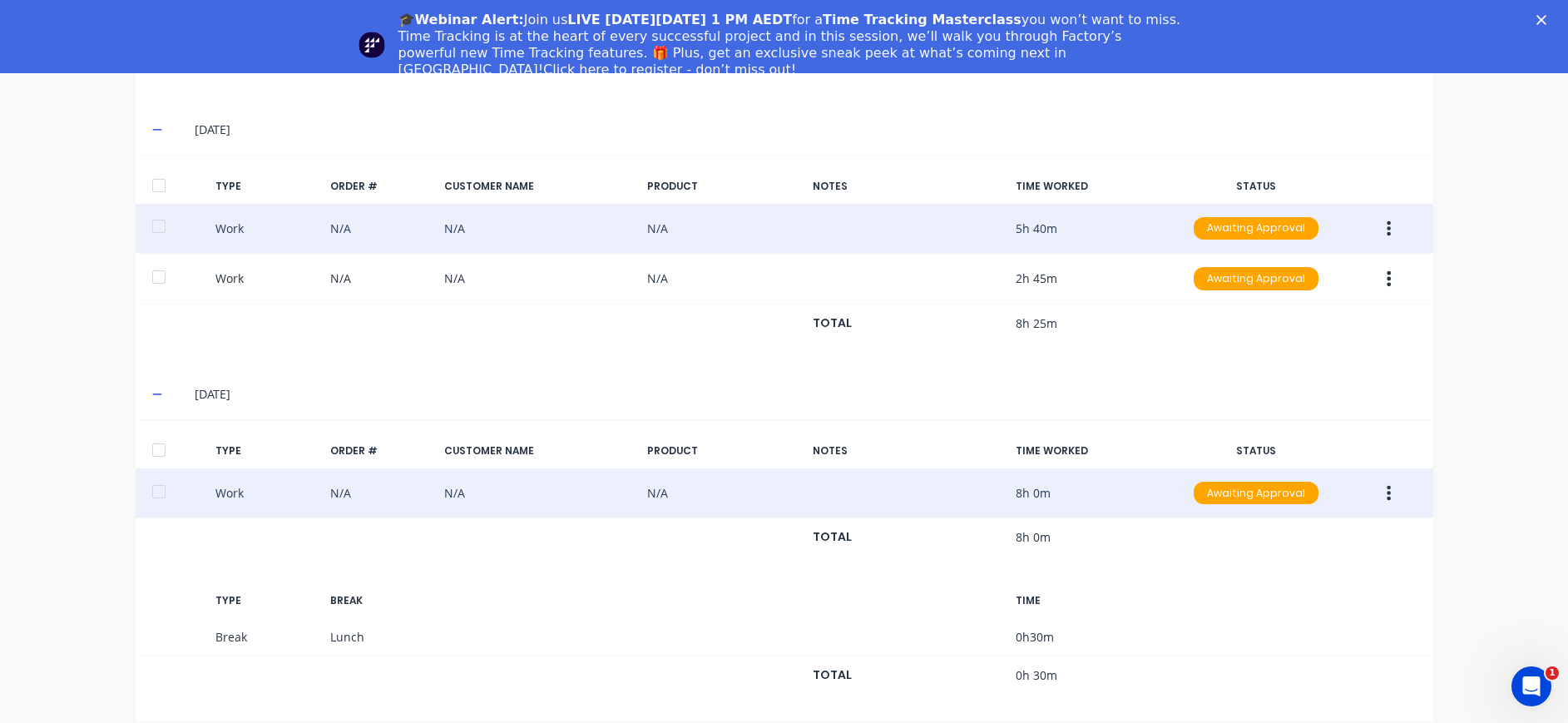
click at [1383, 495] on button "button" at bounding box center [1388, 493] width 39 height 30
click at [1344, 458] on div "Duplicate" at bounding box center [1330, 464] width 128 height 24
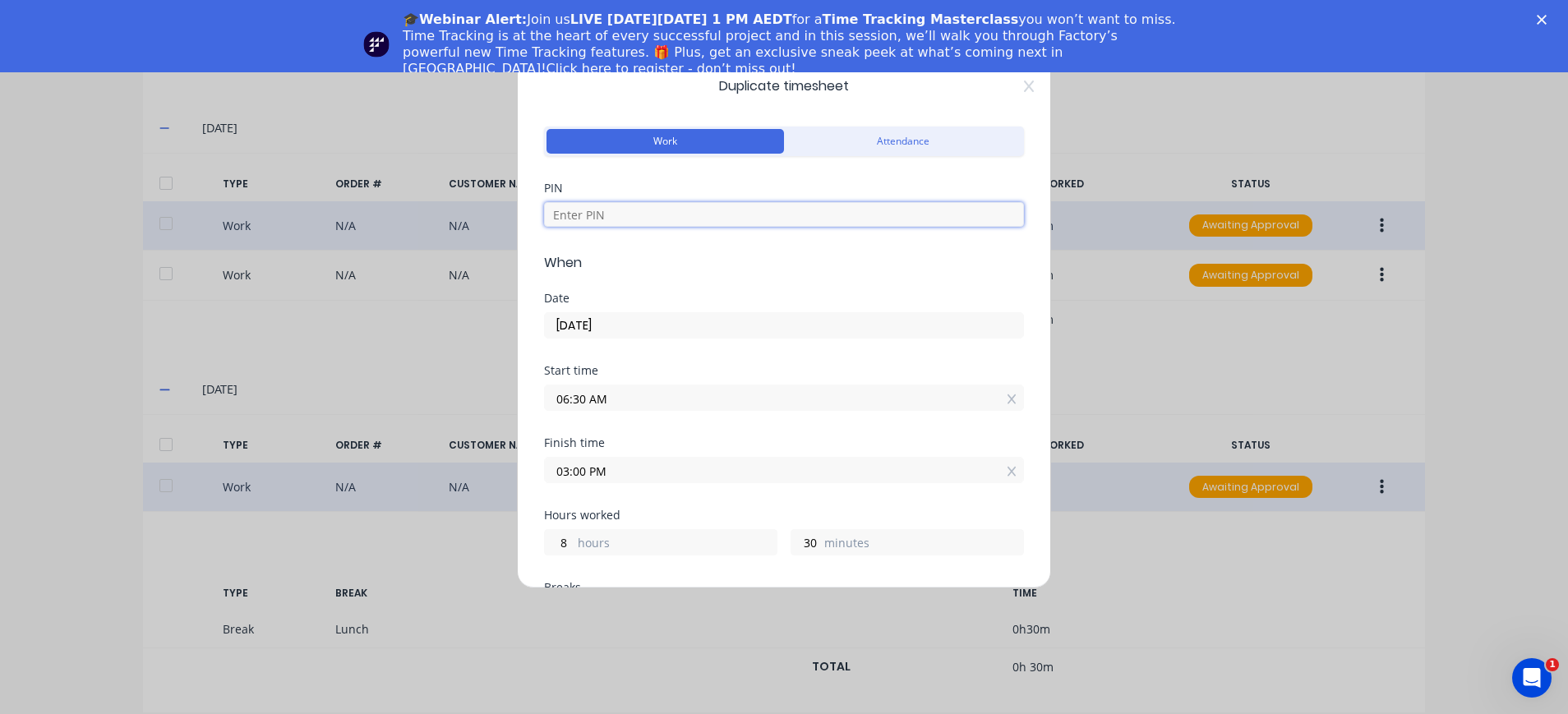
click at [656, 207] on input at bounding box center [784, 215] width 480 height 25
type input "4000"
click at [640, 322] on input "01/10/2025" at bounding box center [784, 325] width 478 height 25
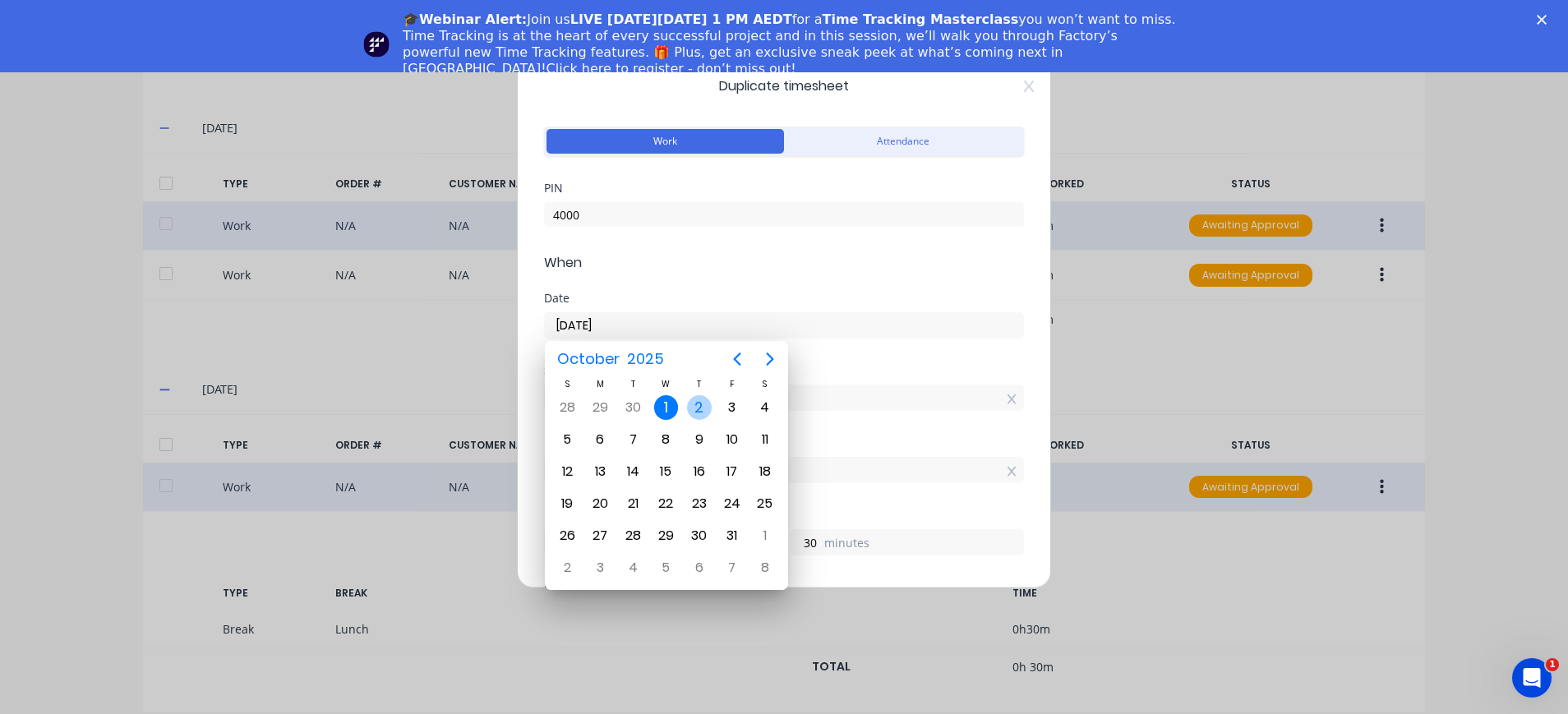
click at [704, 410] on div "2" at bounding box center [700, 408] width 25 height 25
type input "02/10/2025"
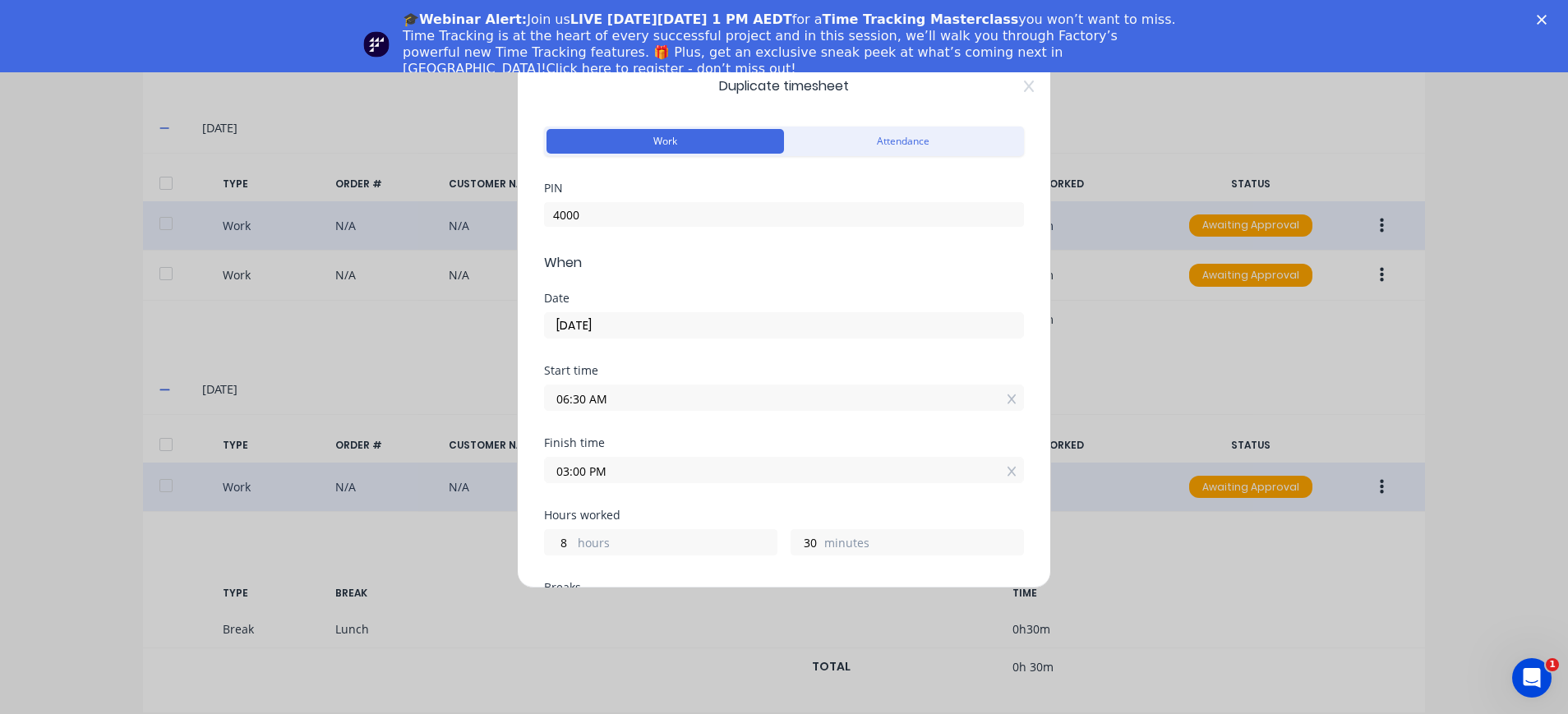
click at [617, 471] on input "03:00 PM" at bounding box center [784, 470] width 478 height 25
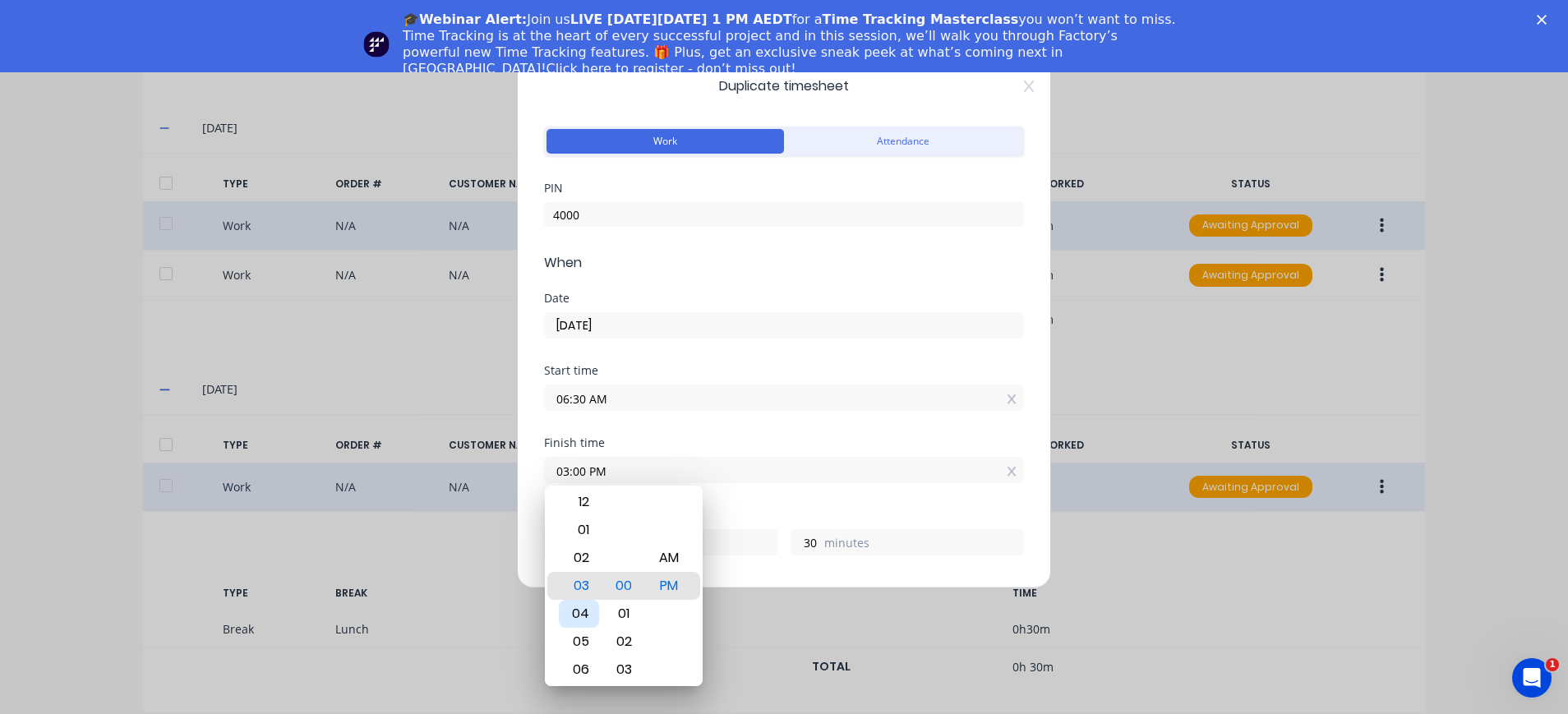
click at [580, 611] on div "04" at bounding box center [579, 613] width 40 height 28
type input "04:00 PM"
type input "9"
type input "04:02 PM"
type input "32"
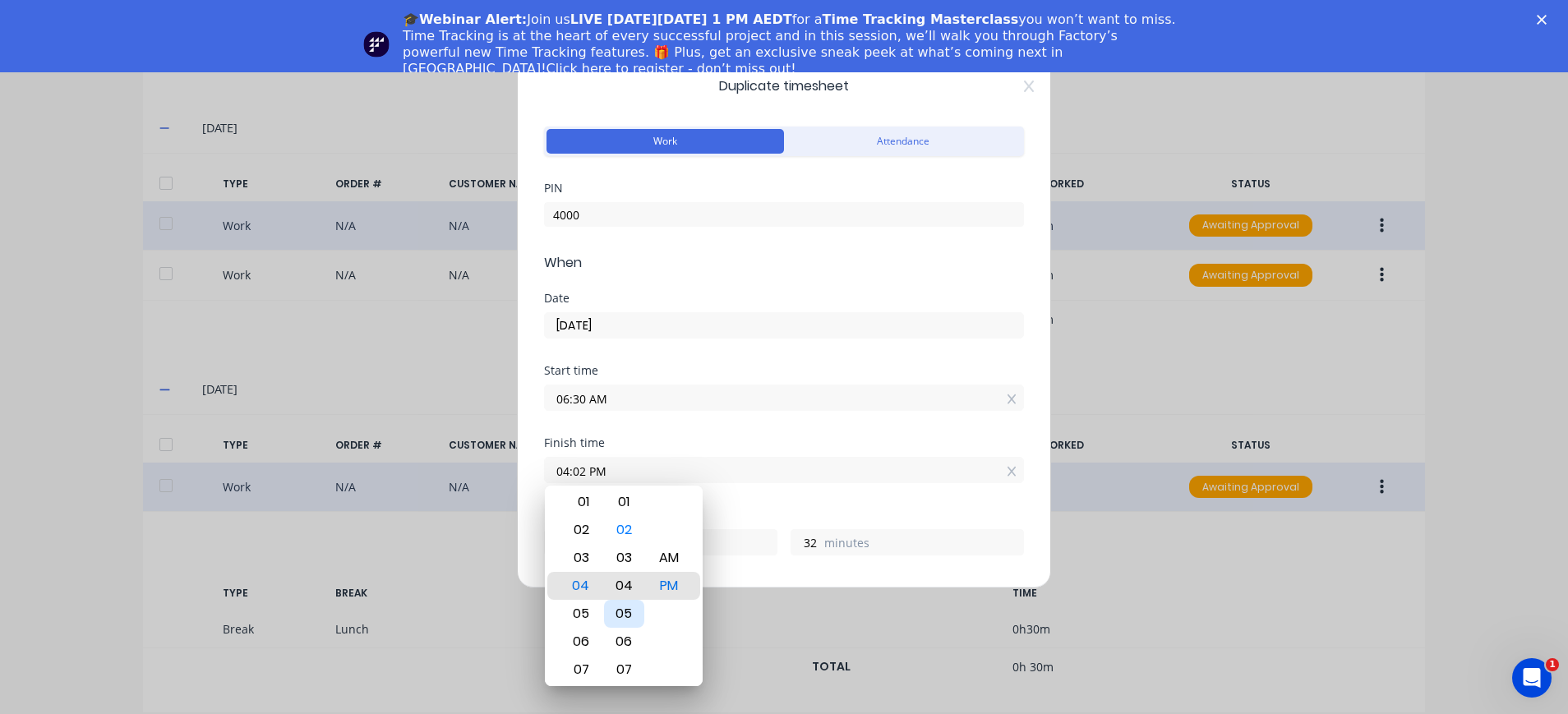
type input "04:04 PM"
type input "34"
type input "04:09 PM"
type input "39"
type input "04:11 PM"
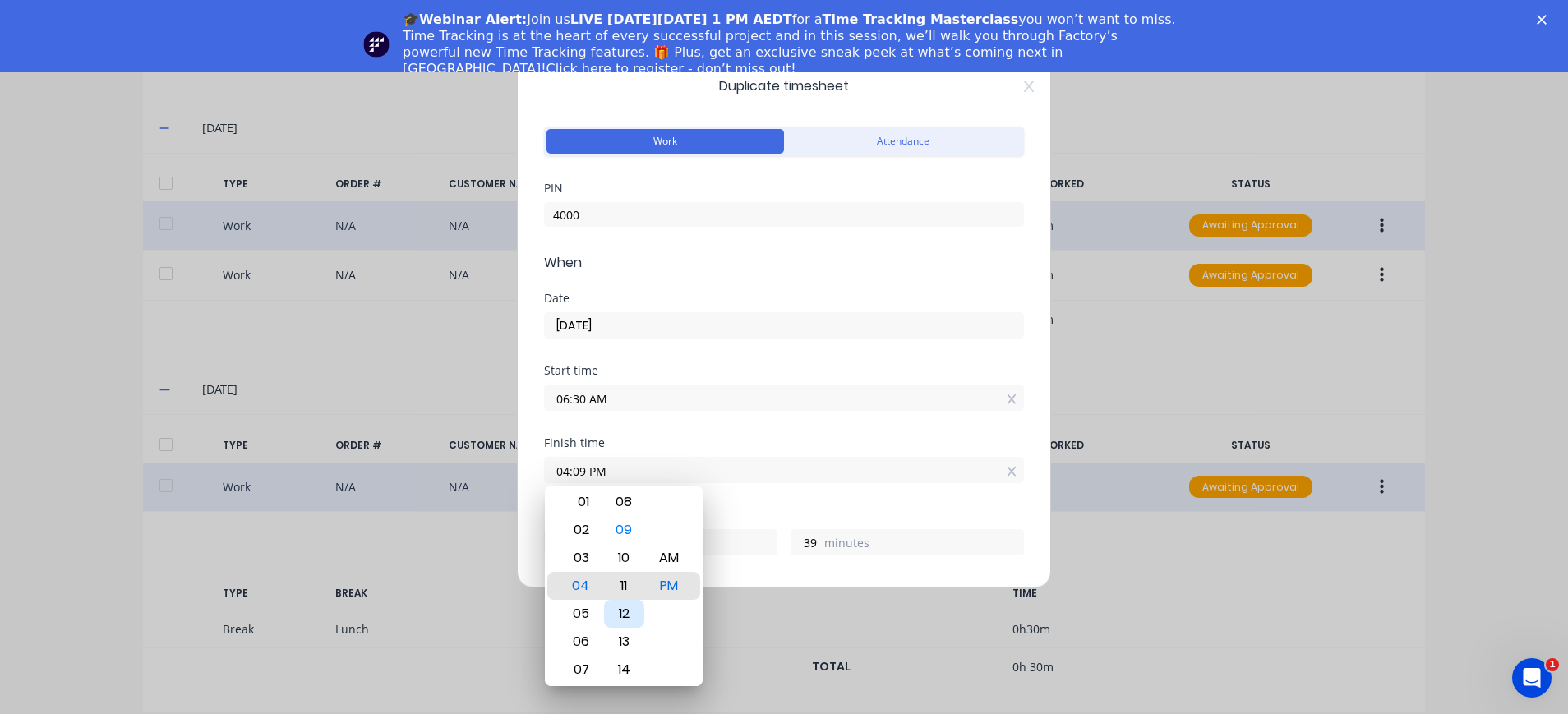
type input "41"
type input "04:14 PM"
type input "44"
type input "04:17 PM"
type input "47"
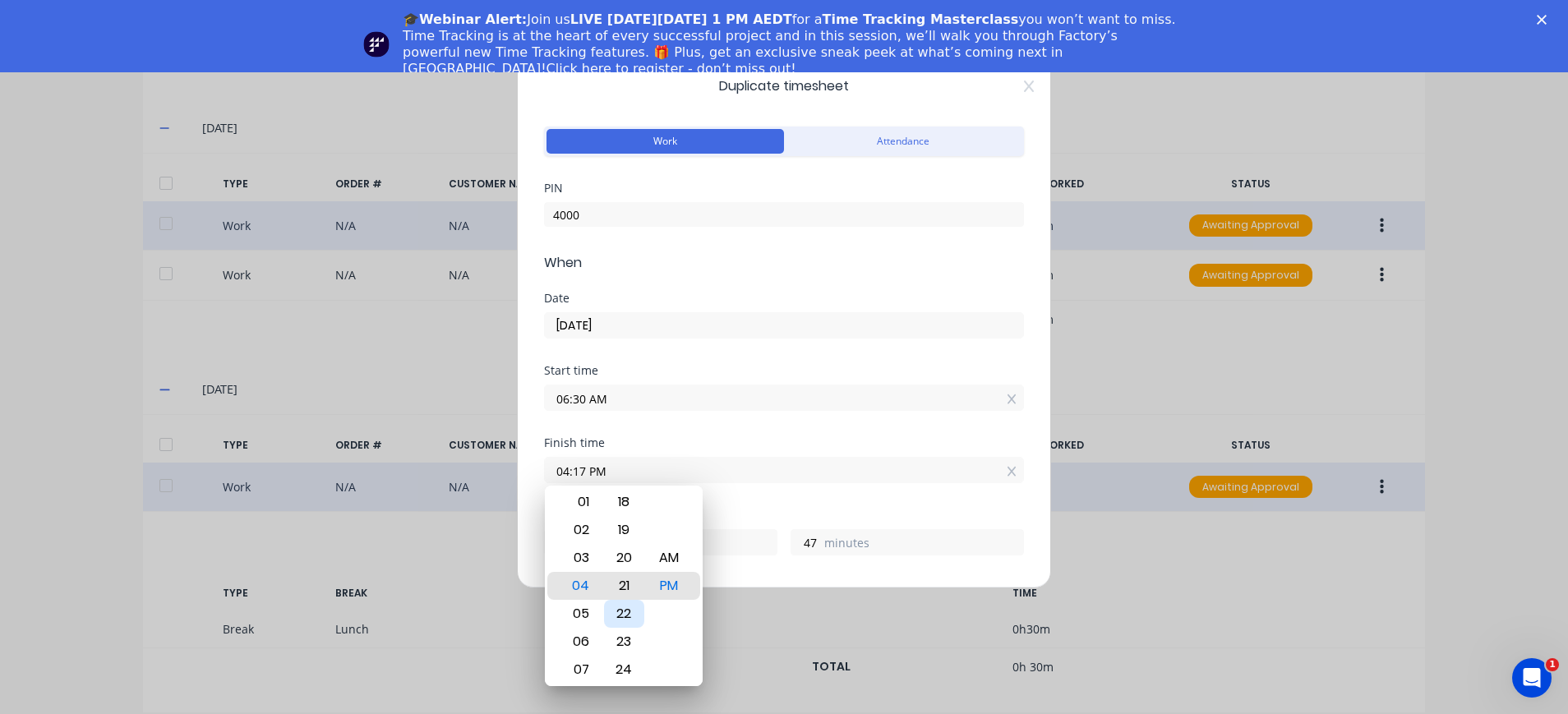
type input "04:21 PM"
type input "51"
type input "04:23 PM"
type input "53"
type input "04:25 PM"
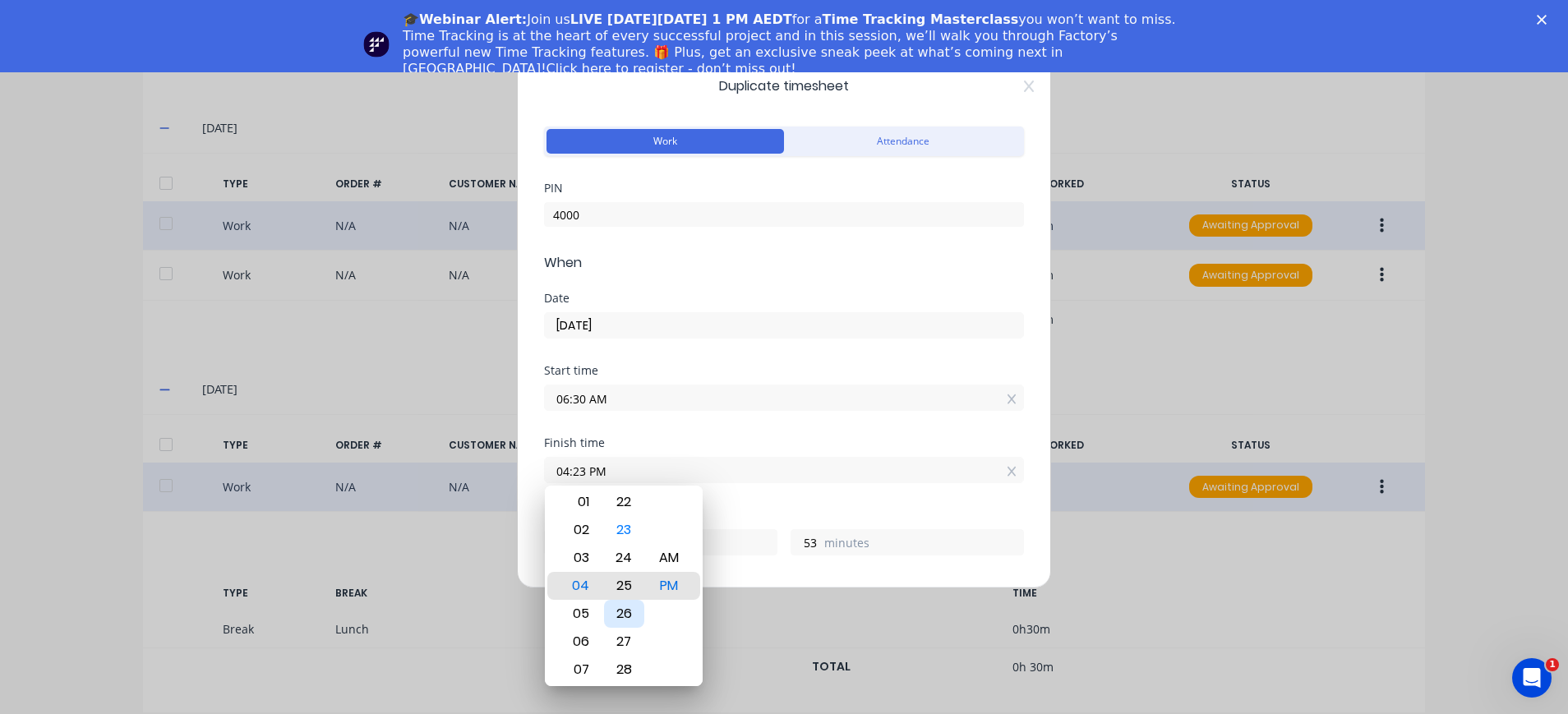
type input "55"
type input "04:27 PM"
type input "57"
type input "04:29 PM"
type input "59"
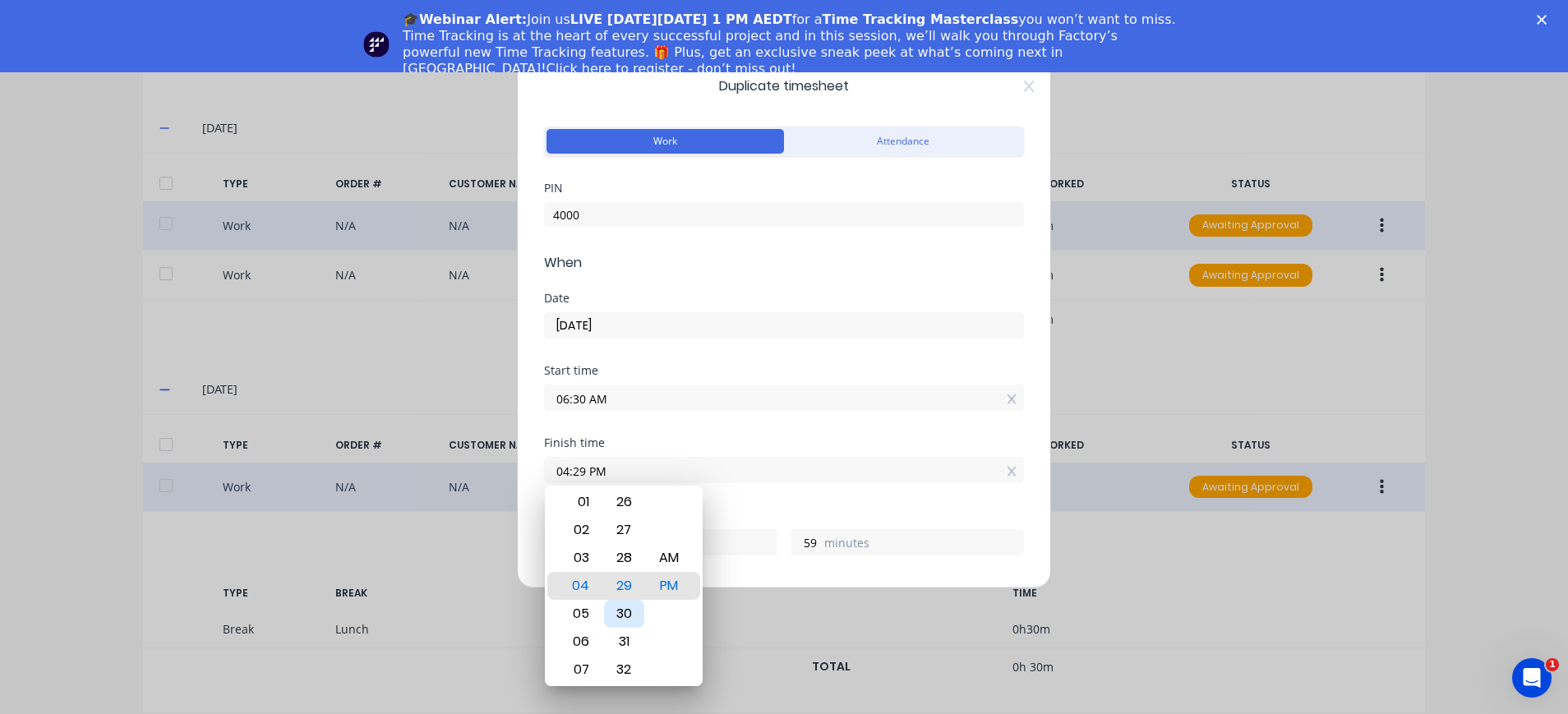
click at [629, 608] on div "30" at bounding box center [624, 613] width 40 height 28
type input "04:30 PM"
type input "10"
type input "0"
click at [671, 580] on div "PM" at bounding box center [669, 585] width 40 height 28
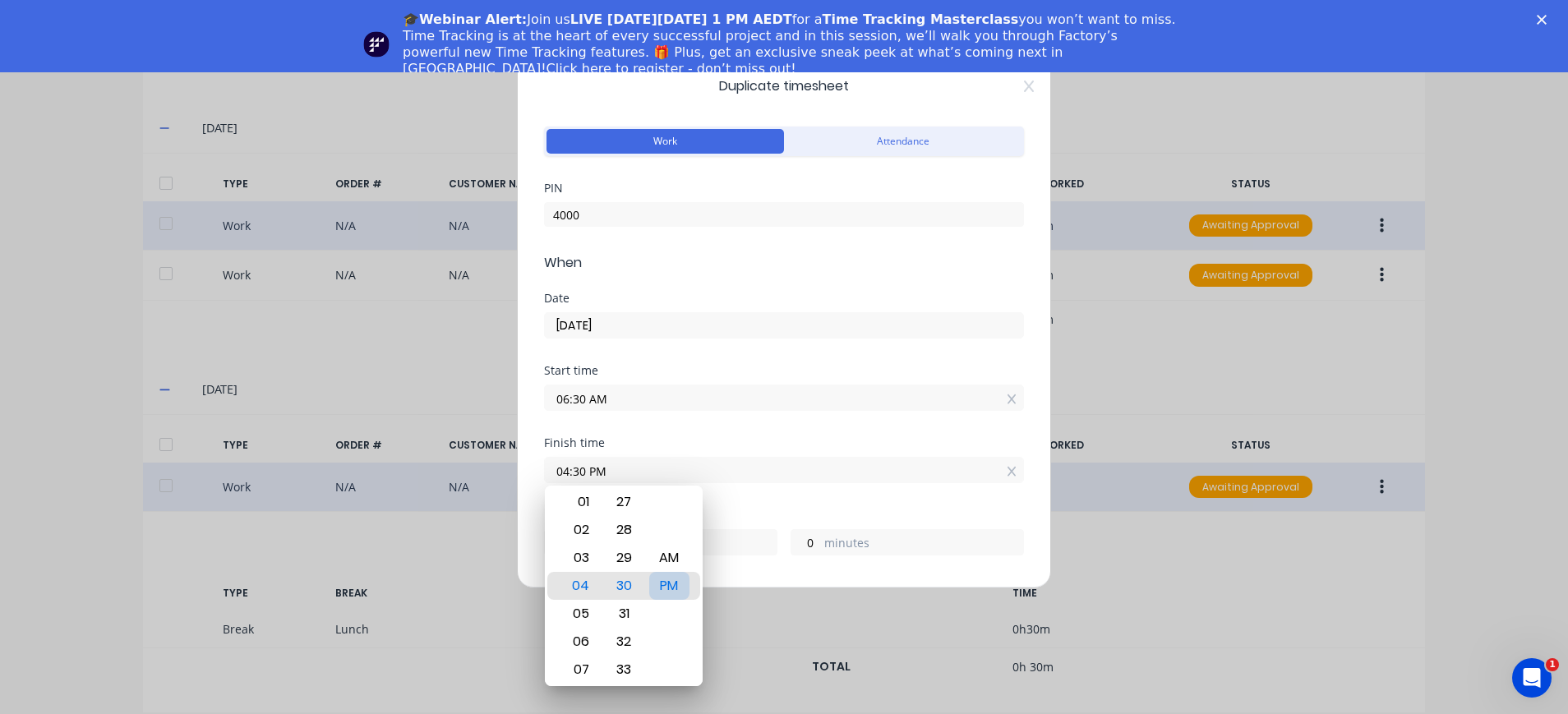
click at [676, 583] on div "PM" at bounding box center [669, 585] width 40 height 28
click at [888, 502] on div "Finish time 04:30 PM" at bounding box center [784, 472] width 480 height 72
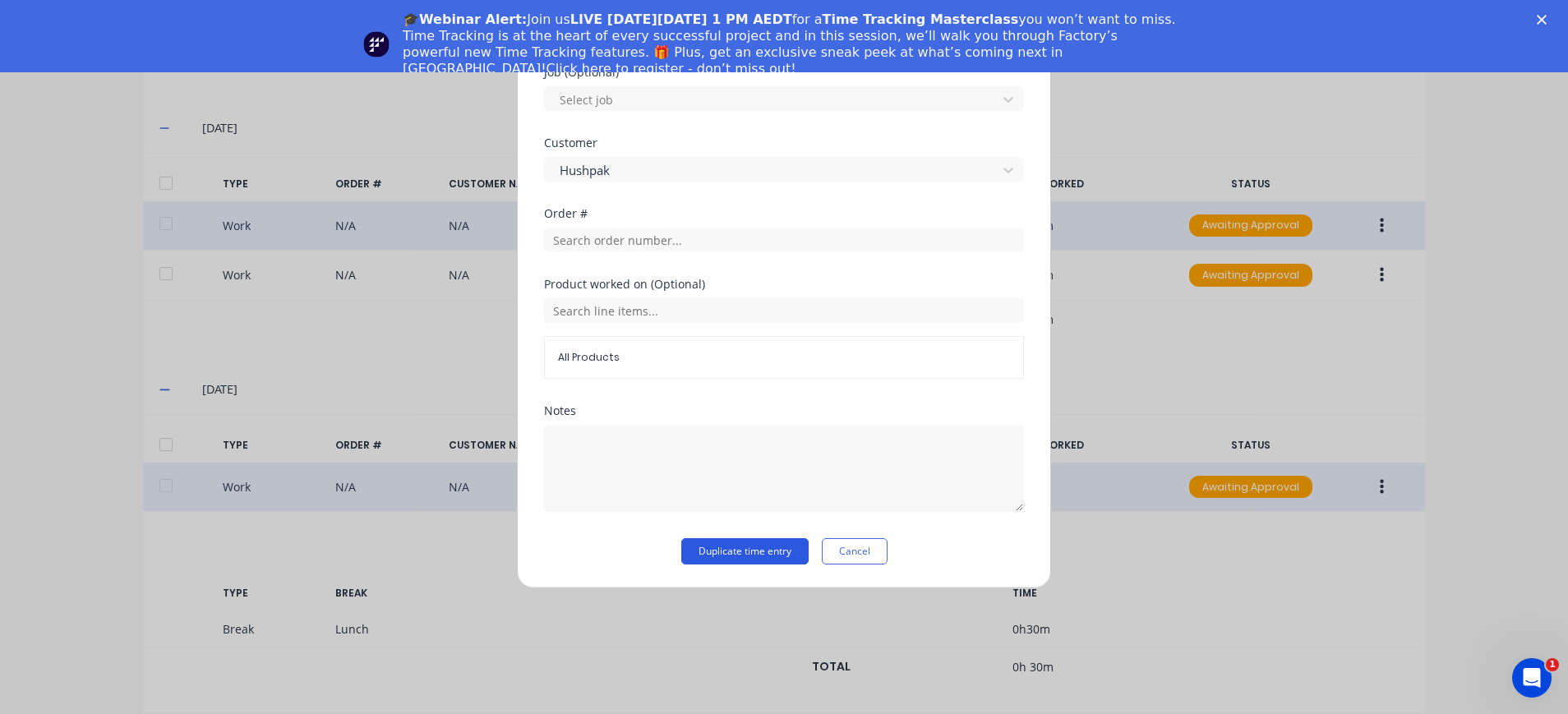
click at [742, 550] on button "Duplicate time entry" at bounding box center [745, 551] width 128 height 26
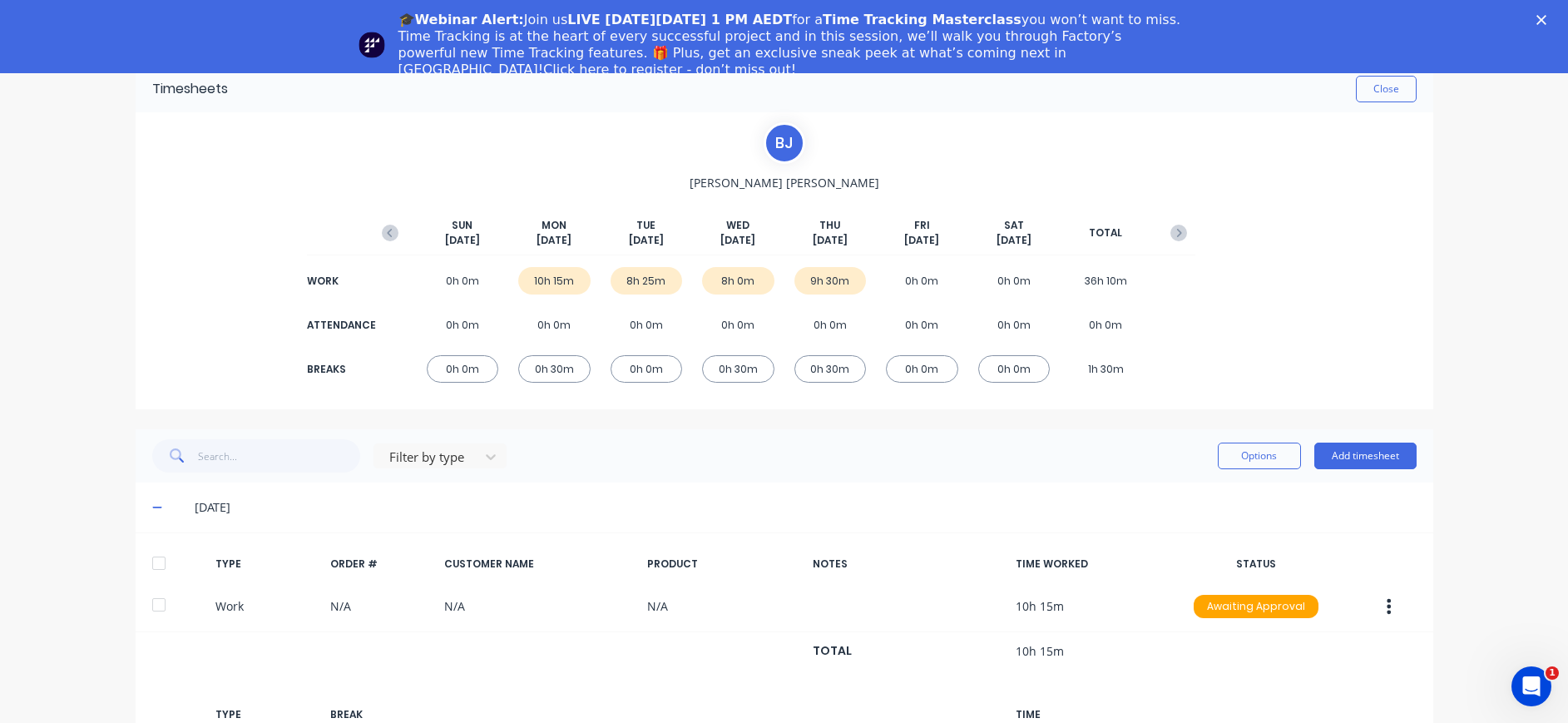
scroll to position [0, 0]
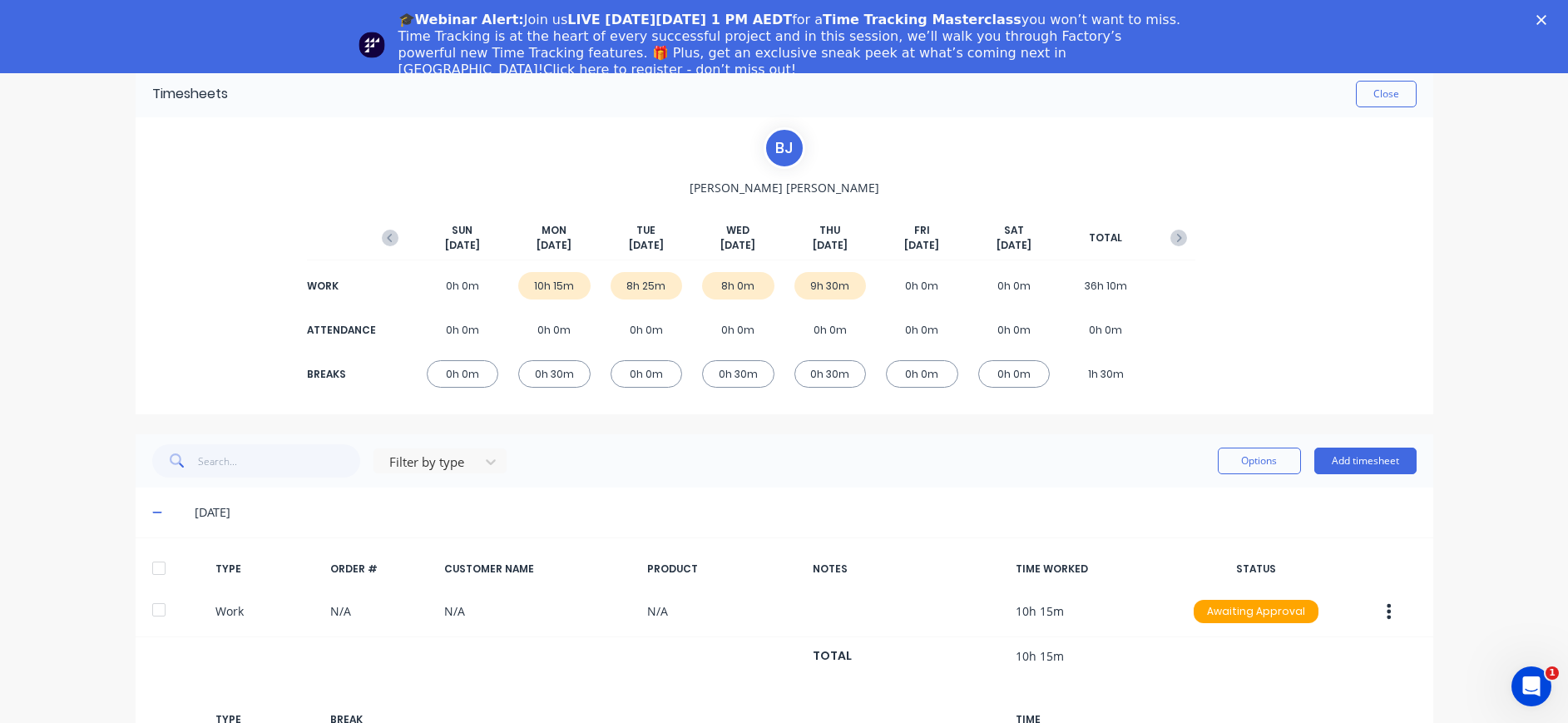
click at [645, 286] on div "8h 25m" at bounding box center [646, 286] width 72 height 27
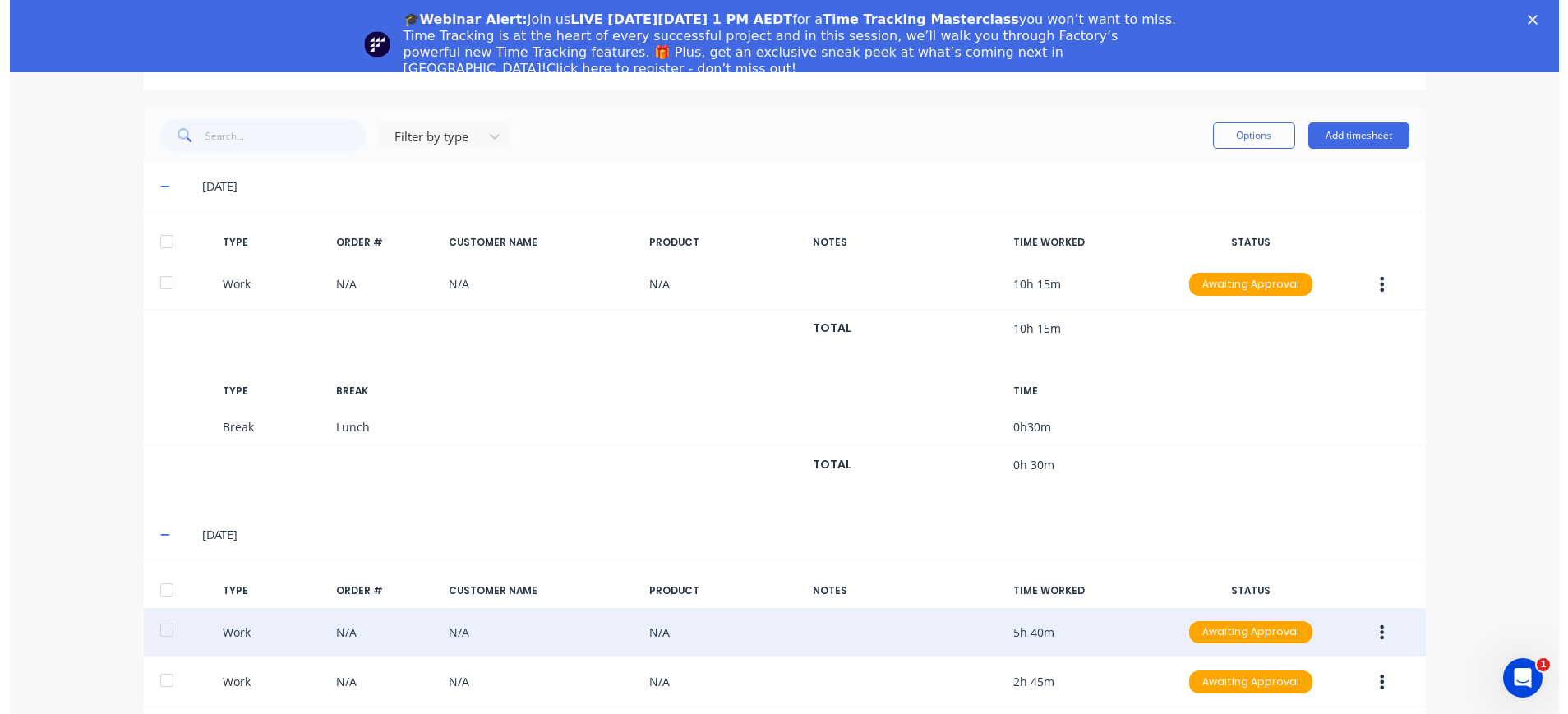
scroll to position [328, 0]
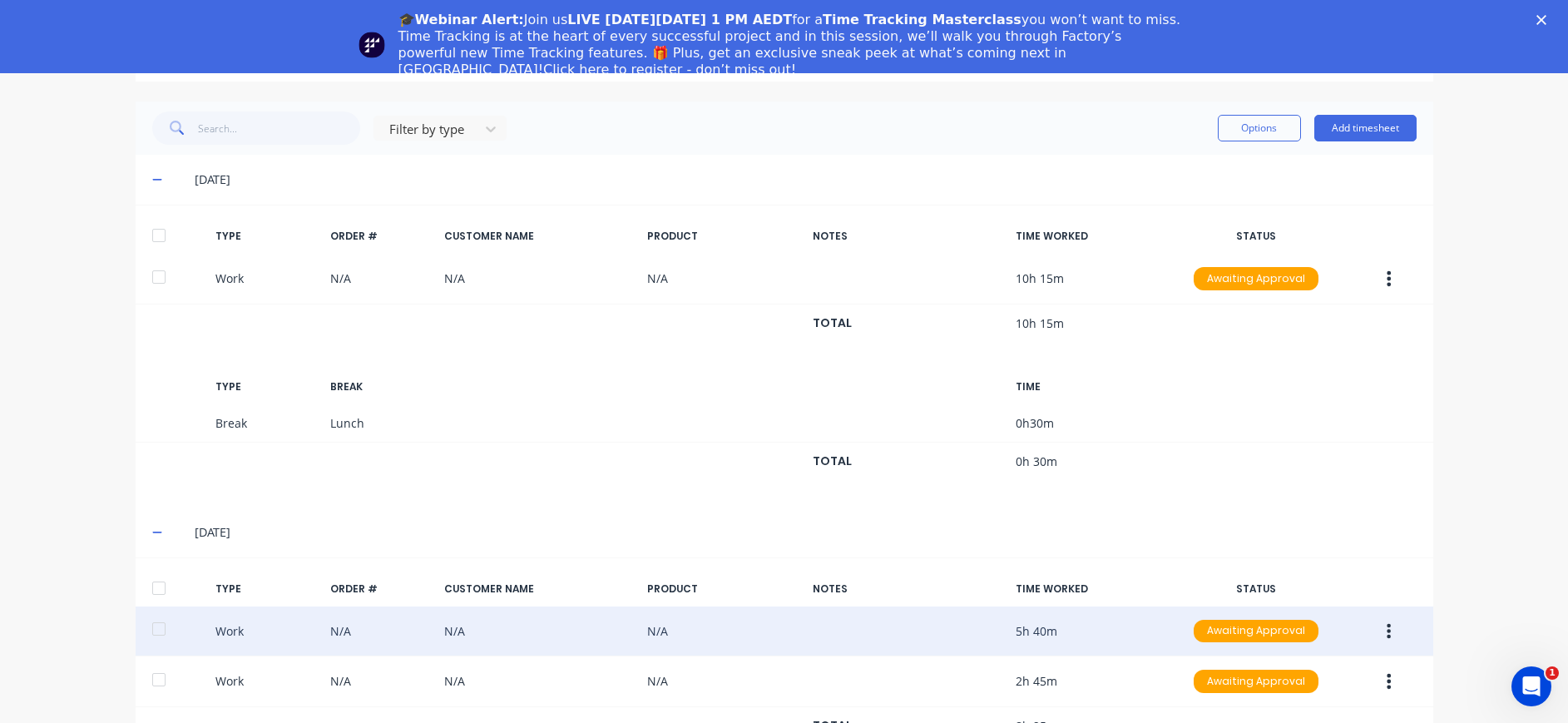
click at [1386, 633] on icon "button" at bounding box center [1388, 631] width 4 height 18
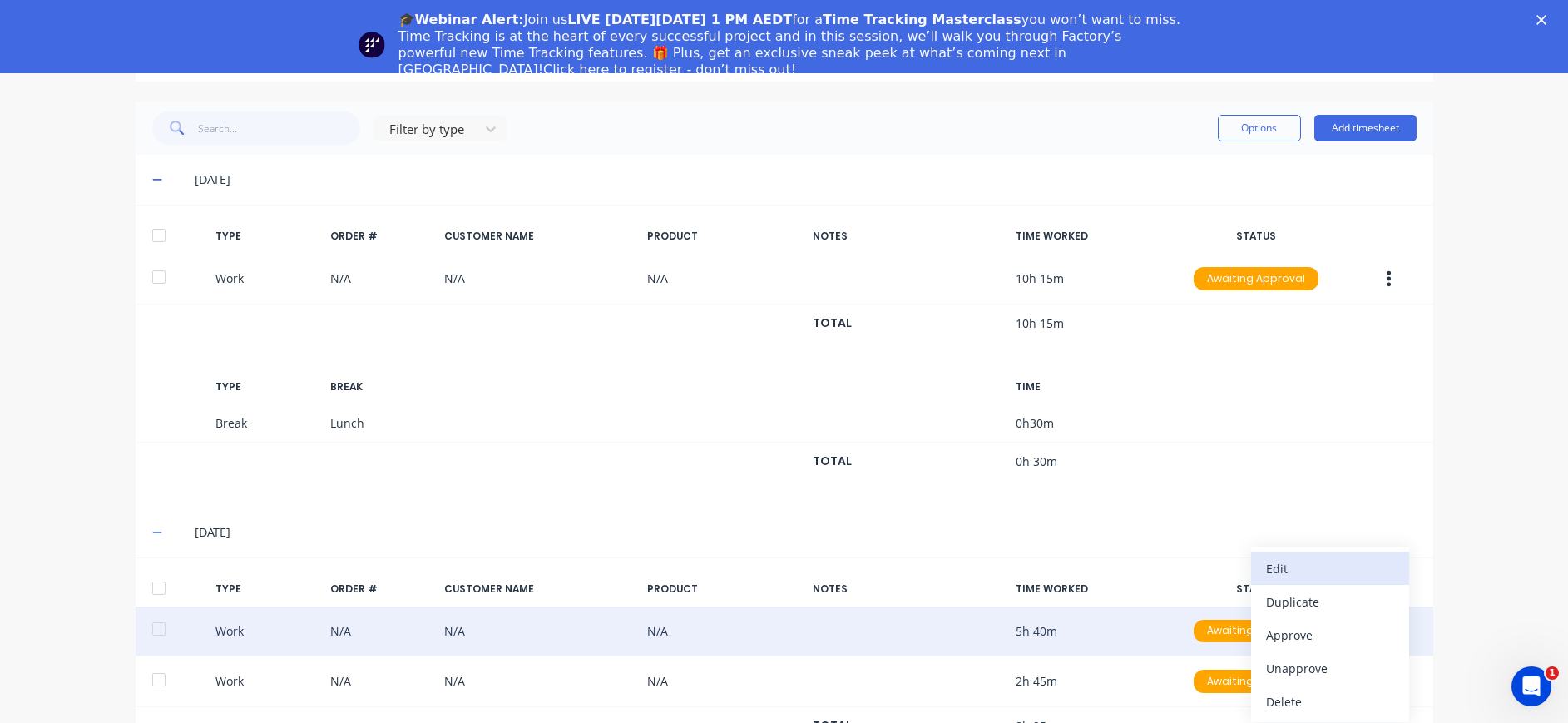
click at [1315, 573] on div "Edit" at bounding box center [1330, 568] width 128 height 24
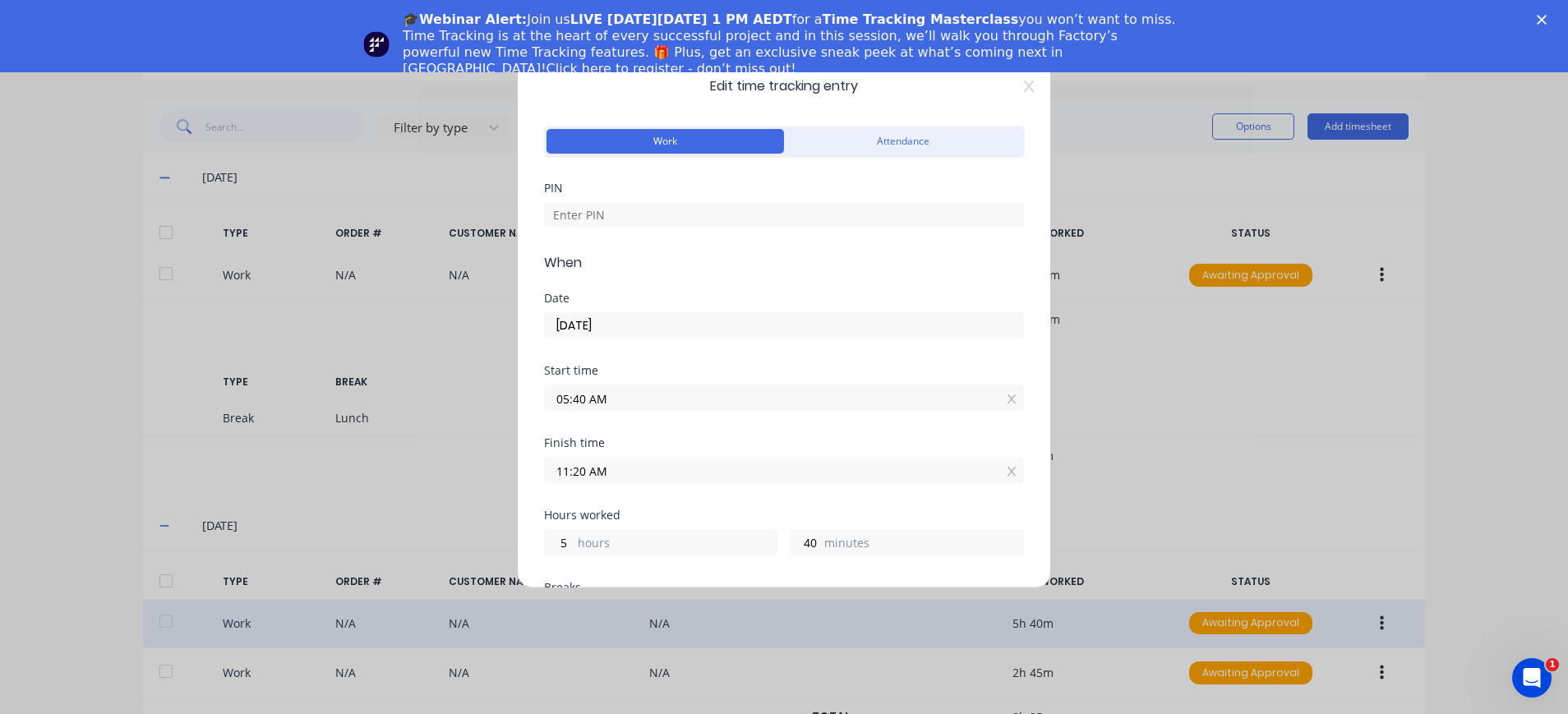
click at [586, 472] on input "11:20 AM" at bounding box center [784, 470] width 478 height 25
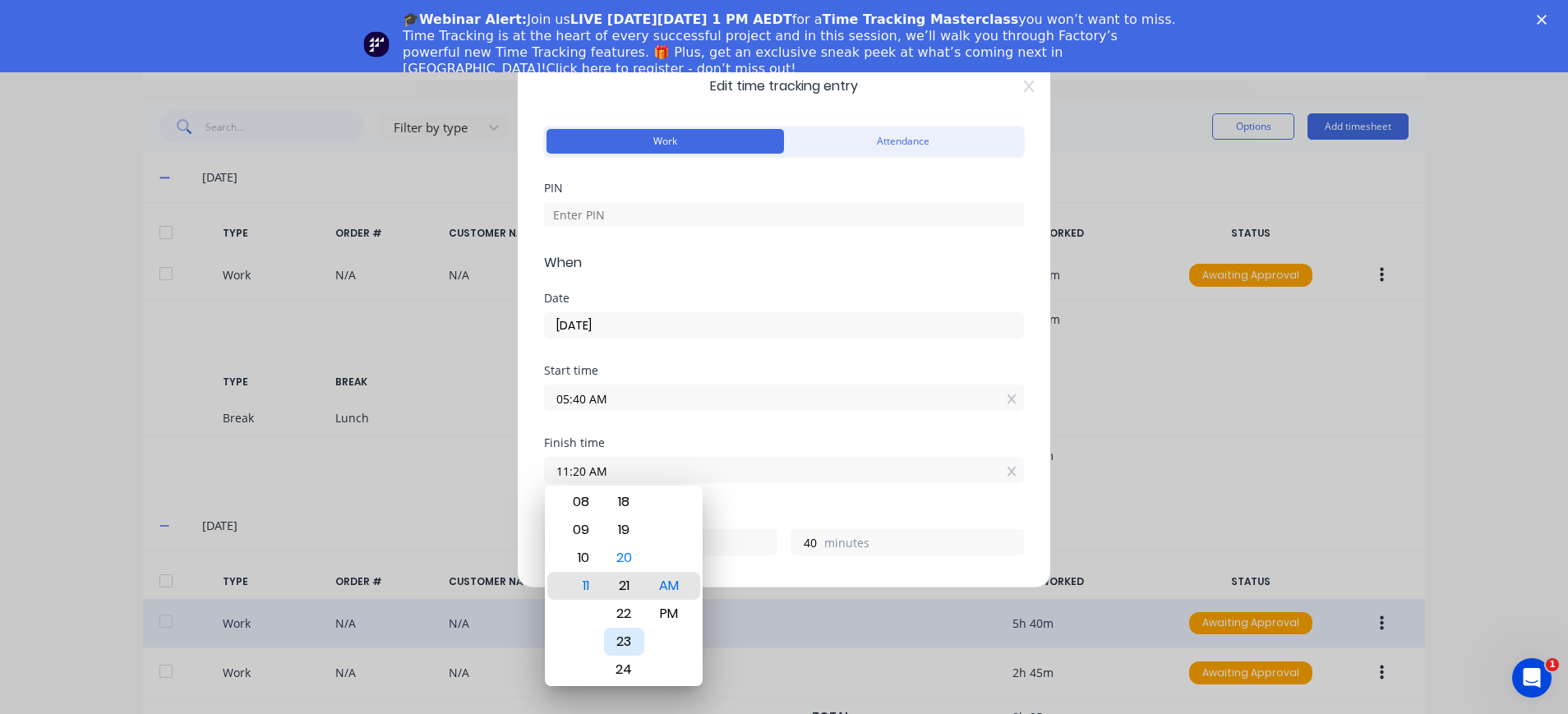
type input "11:21 AM"
type input "41"
type input "11:23 AM"
type input "43"
click at [630, 643] on div "25" at bounding box center [624, 641] width 40 height 28
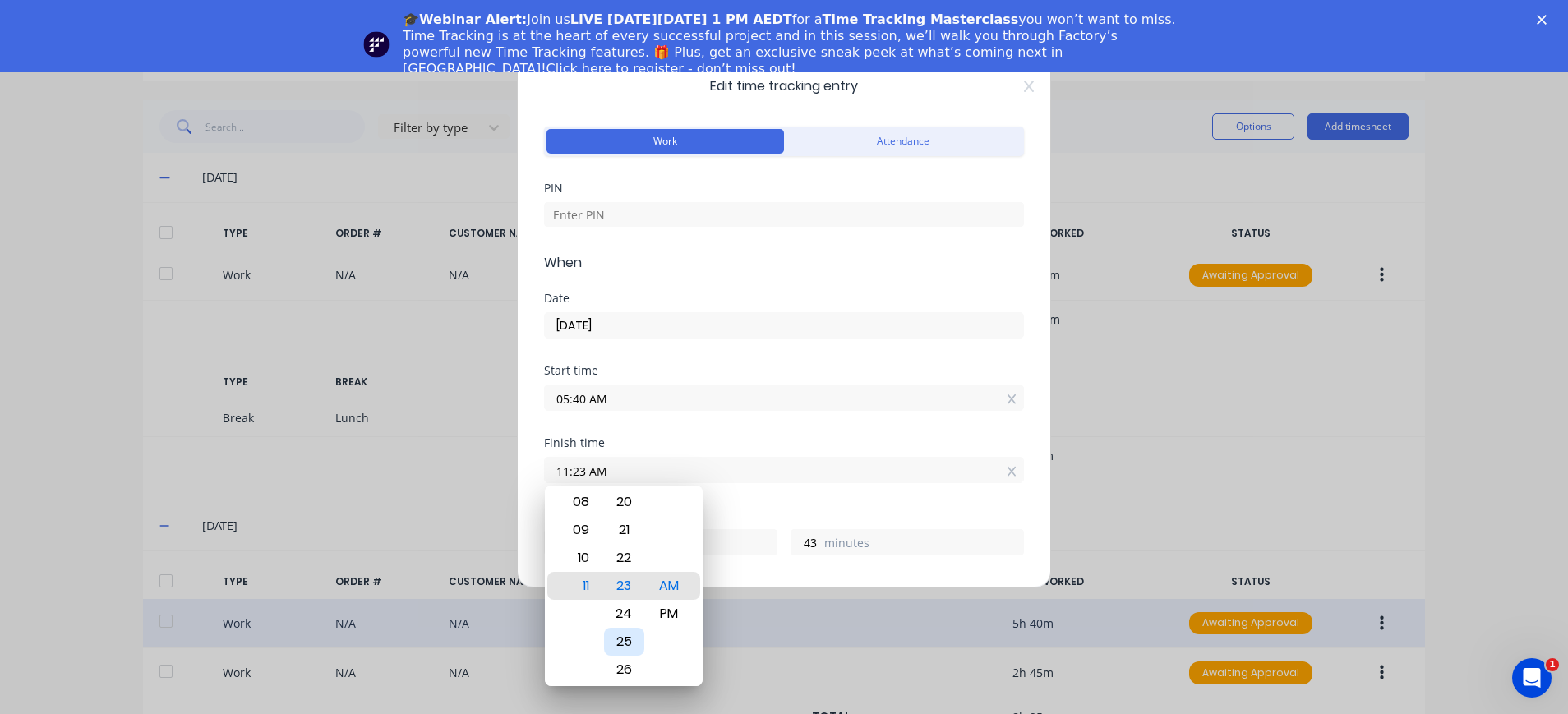
type input "11:25 AM"
type input "45"
click at [648, 583] on div "AM PM" at bounding box center [669, 586] width 45 height 2263
click at [639, 583] on div "25" at bounding box center [624, 585] width 40 height 28
drag, startPoint x: 803, startPoint y: 482, endPoint x: 796, endPoint y: 488, distance: 9.2
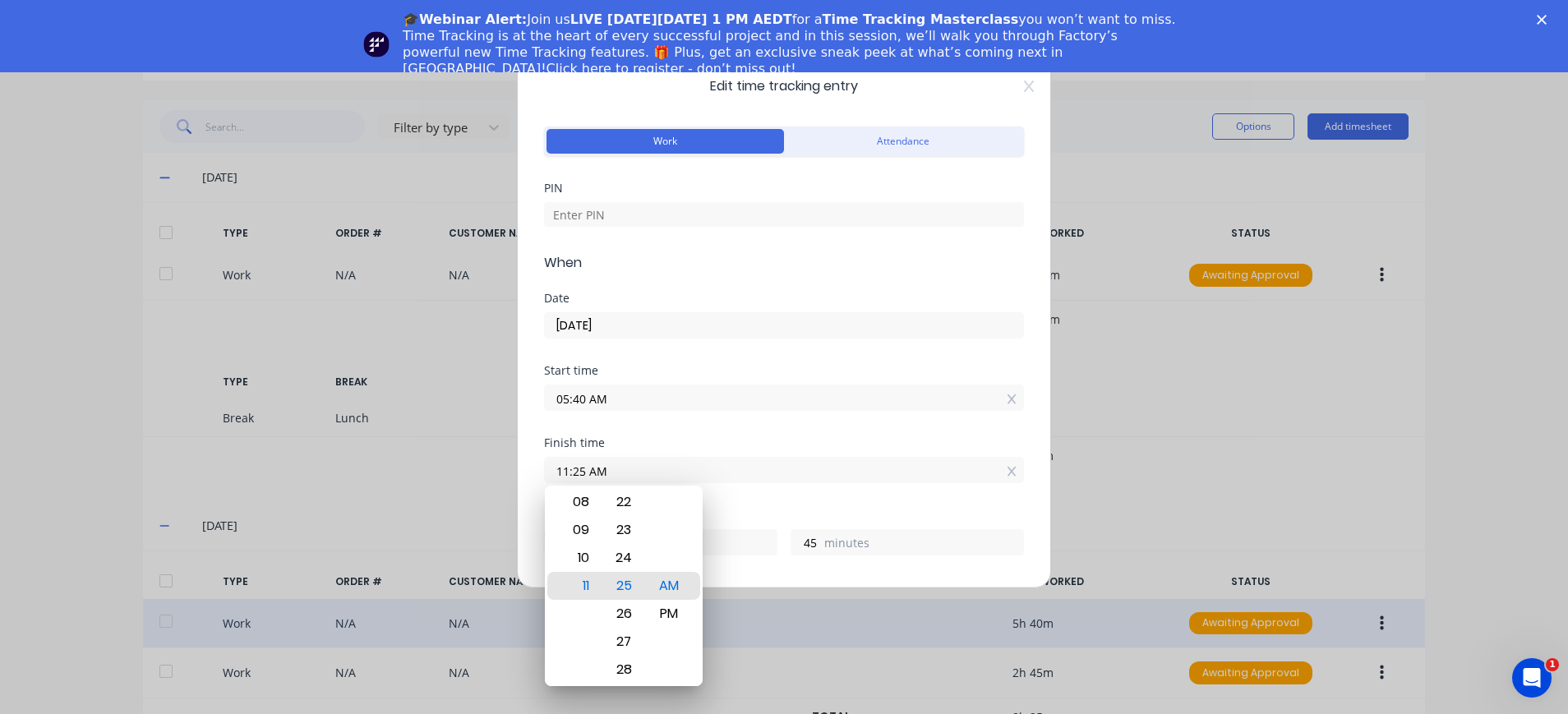
click at [800, 484] on div "Finish time 11:25 AM" at bounding box center [784, 472] width 480 height 72
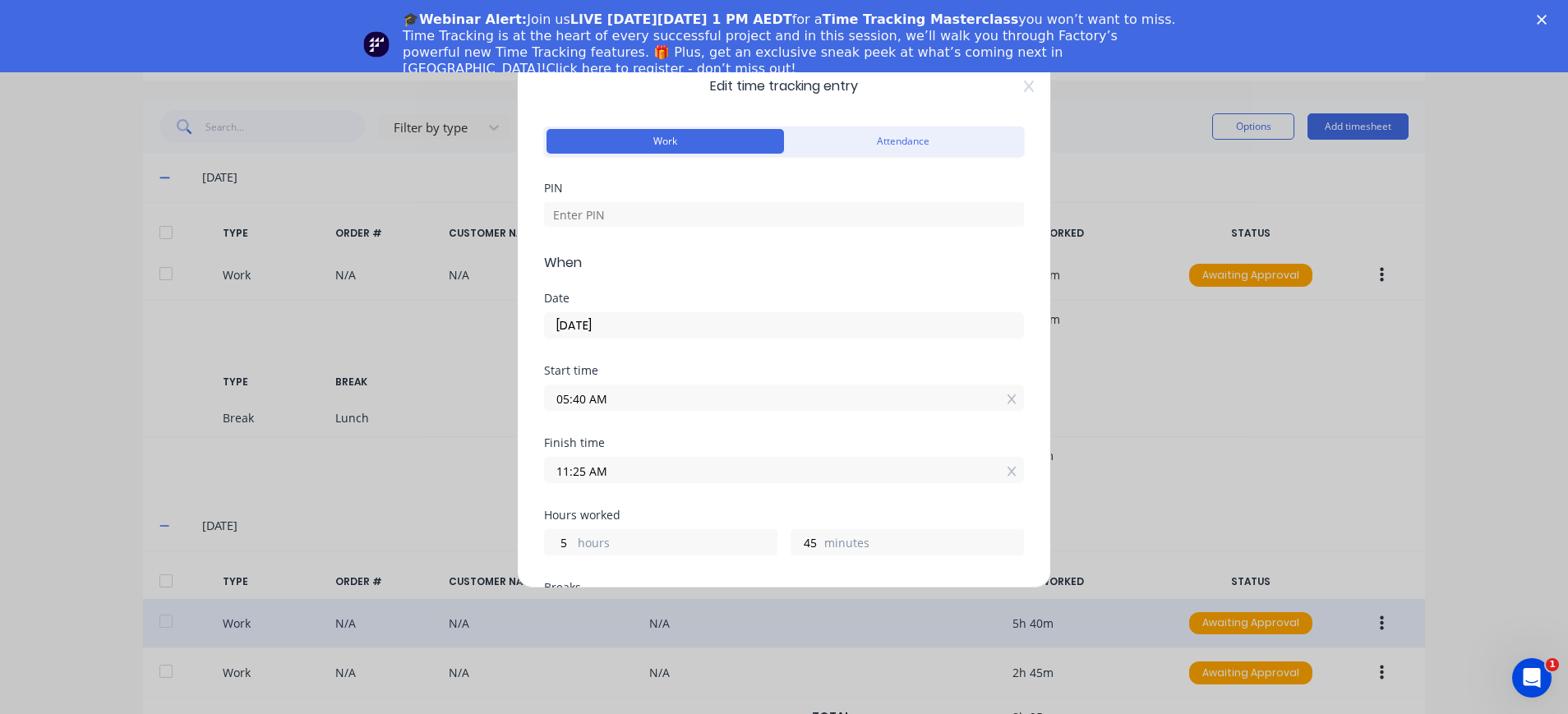
scroll to position [763, 0]
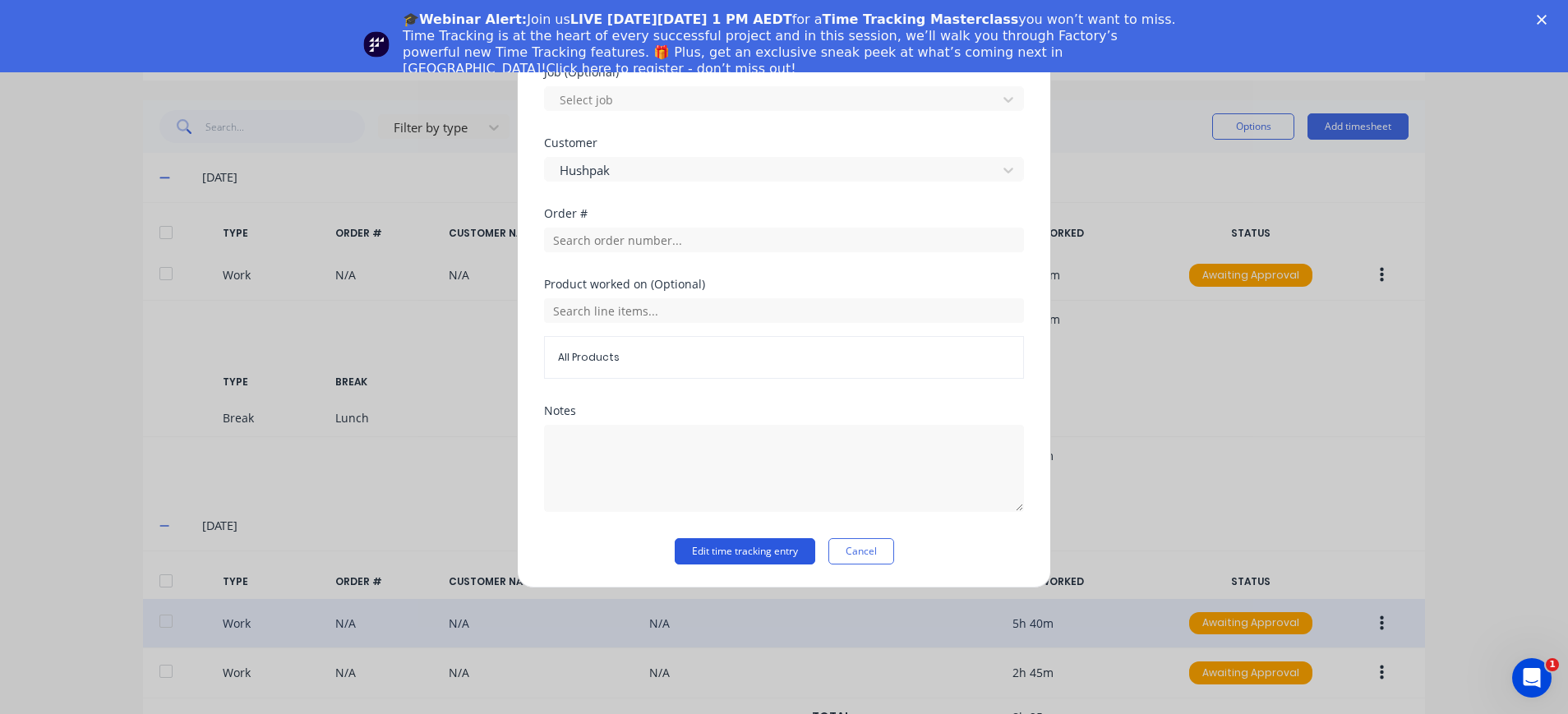
click at [771, 547] on button "Edit time tracking entry" at bounding box center [745, 551] width 140 height 26
click at [762, 545] on button "Edit time tracking entry" at bounding box center [745, 551] width 140 height 26
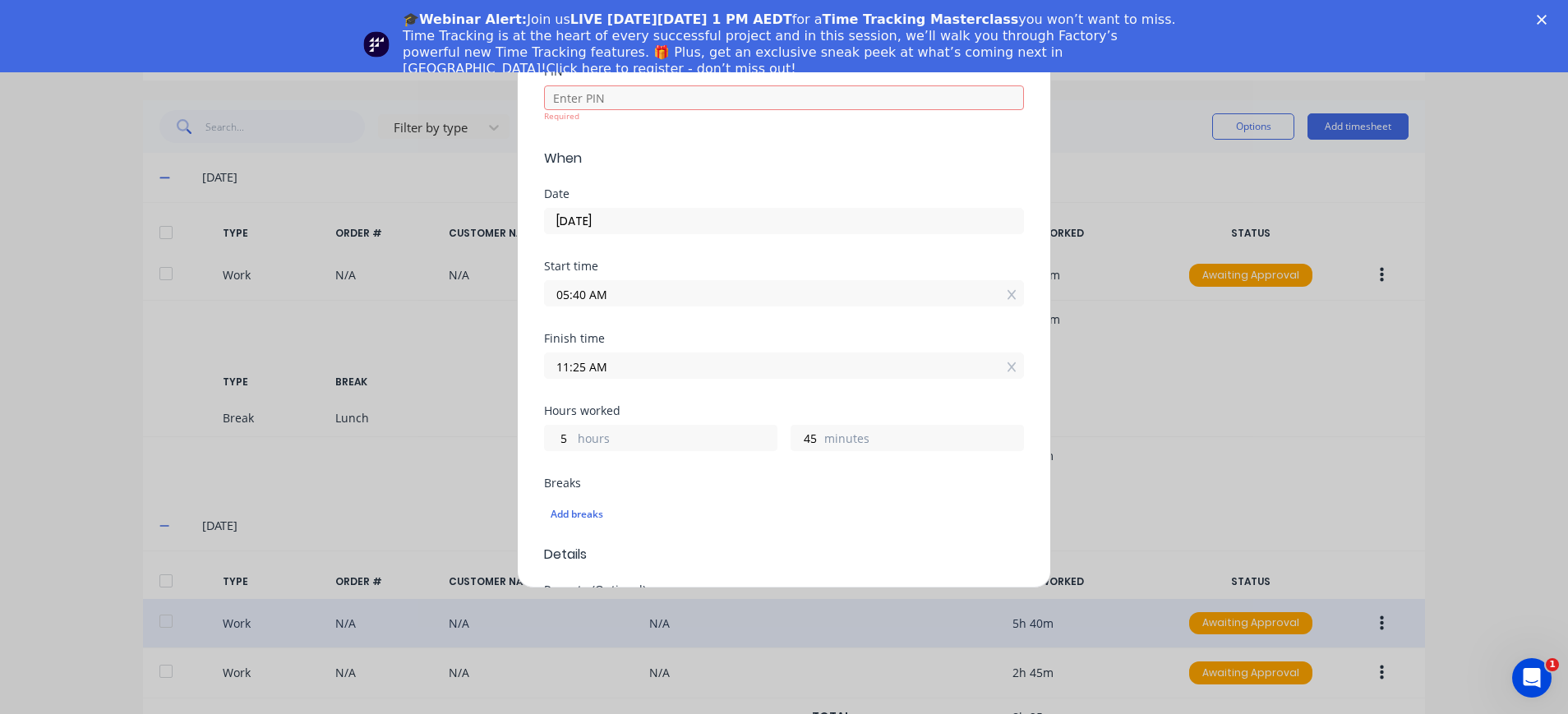
scroll to position [0, 0]
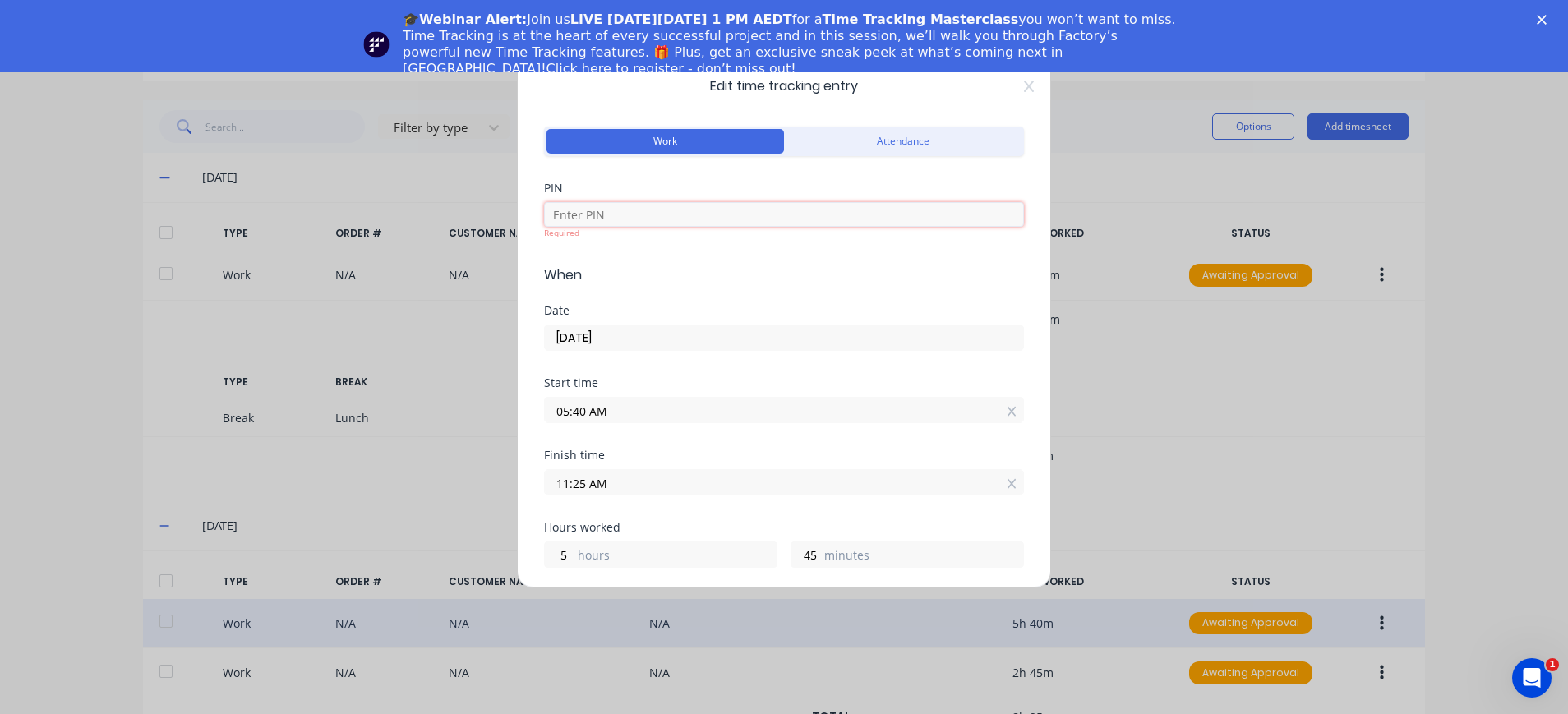
click at [636, 224] on input at bounding box center [784, 215] width 480 height 25
type input "4000"
click at [640, 247] on div "PIN 4000" at bounding box center [784, 218] width 480 height 71
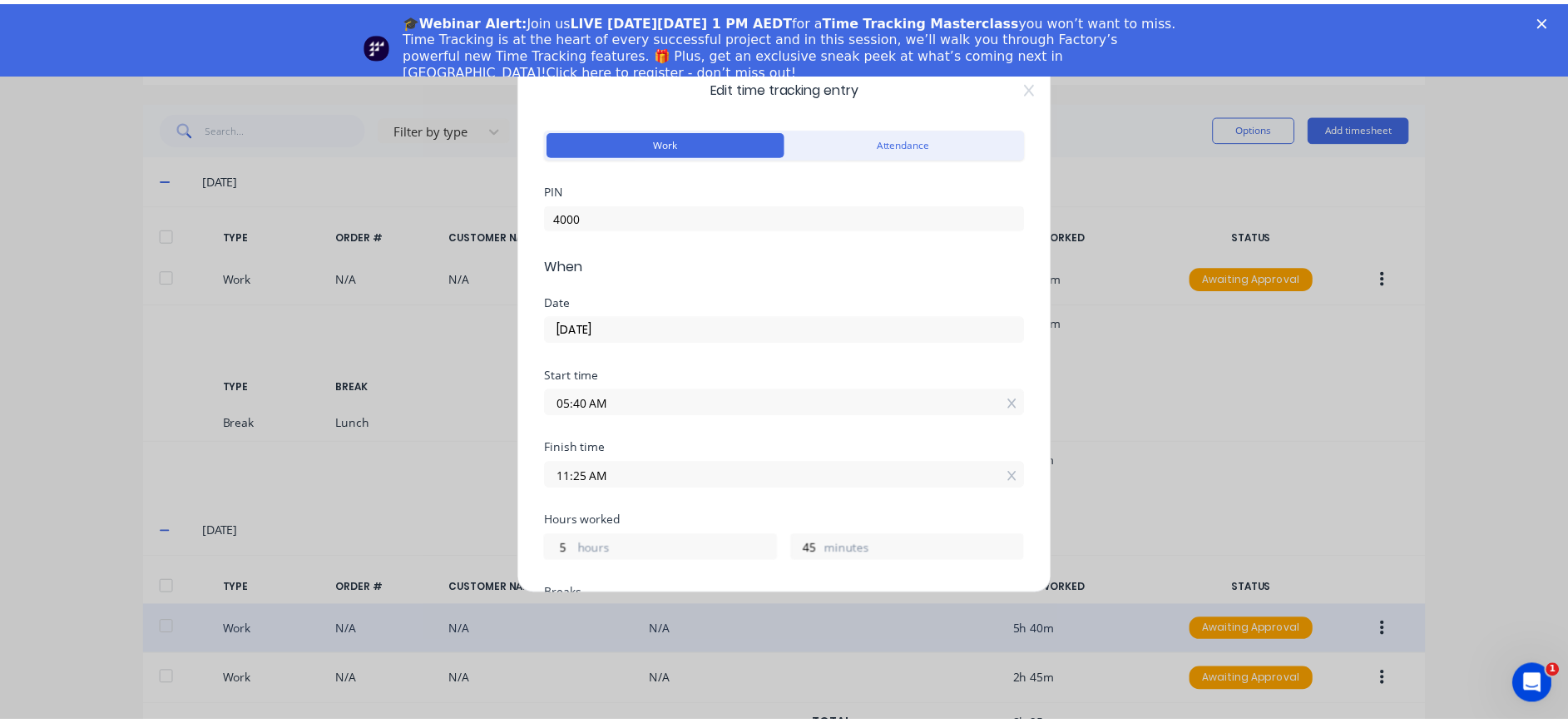
scroll to position [773, 0]
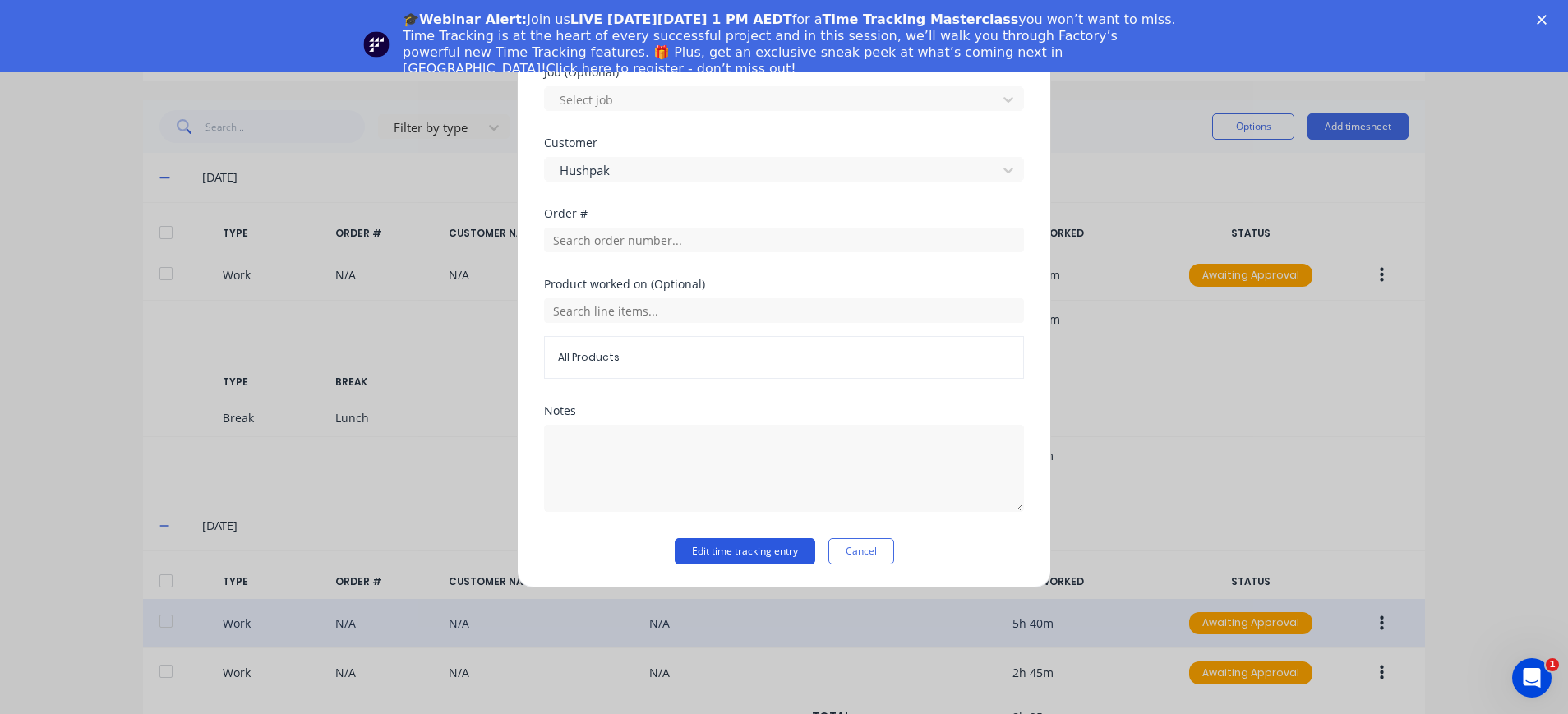
click at [747, 548] on button "Edit time tracking entry" at bounding box center [745, 551] width 140 height 26
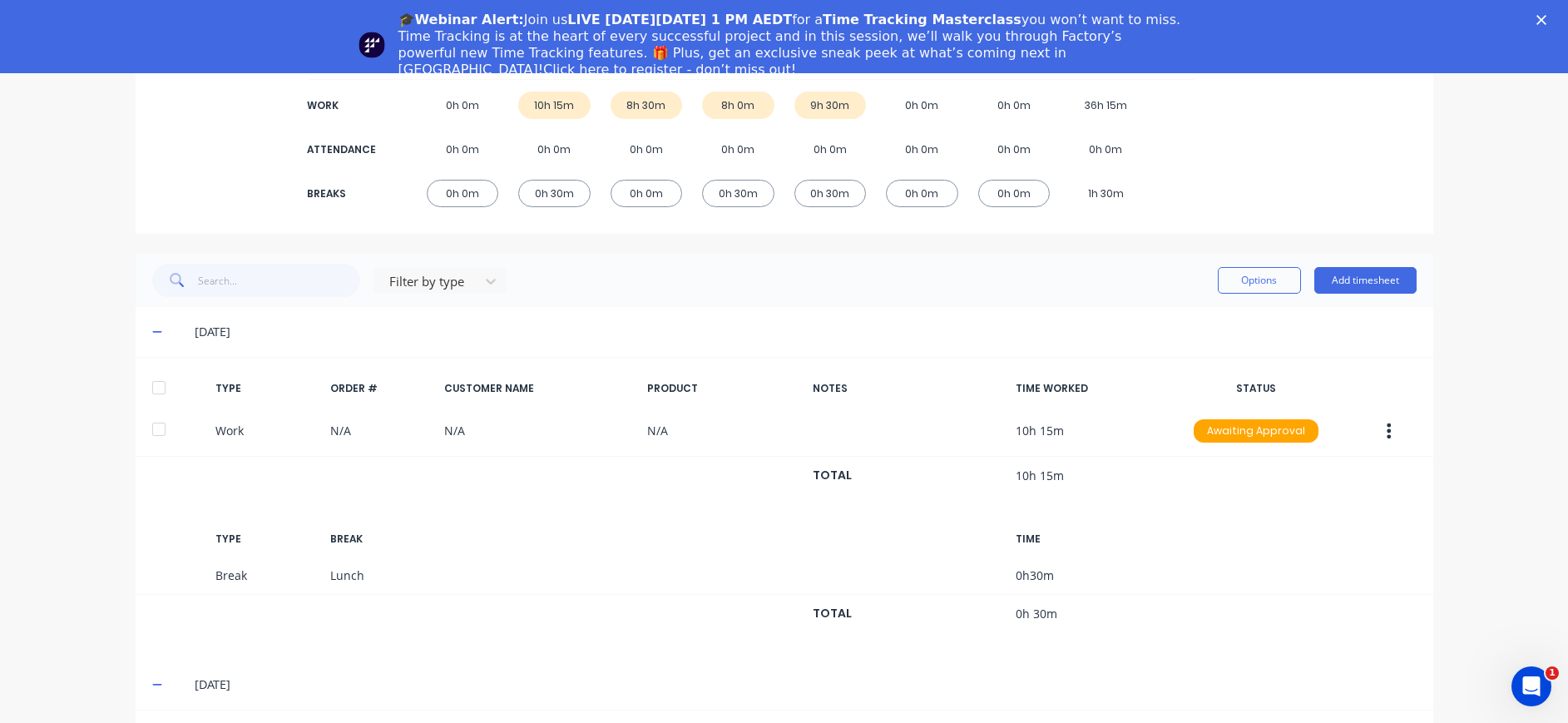
scroll to position [0, 0]
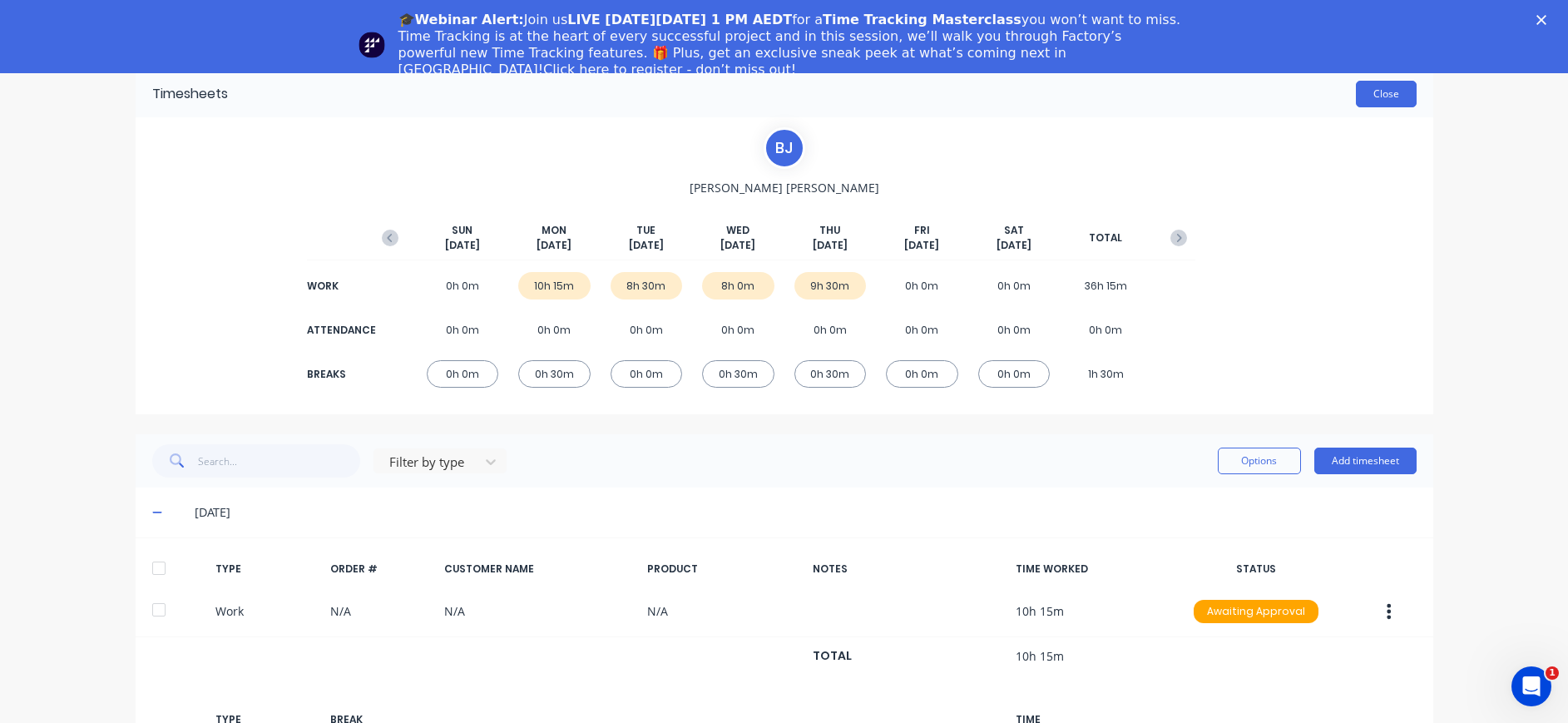
click at [1361, 99] on button "Close" at bounding box center [1385, 93] width 60 height 26
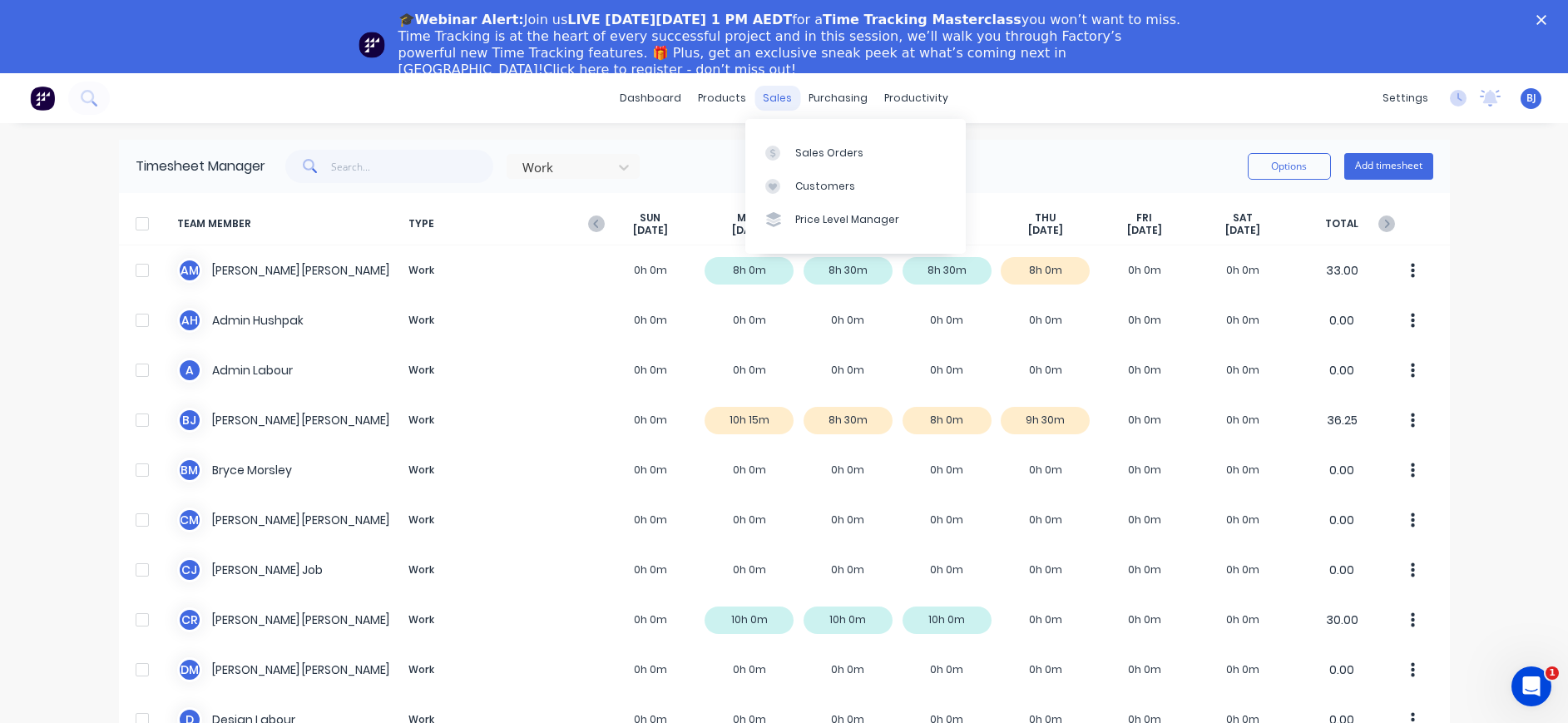
click at [777, 96] on div "sales" at bounding box center [776, 98] width 46 height 25
click at [812, 153] on div "Sales Orders" at bounding box center [829, 153] width 68 height 15
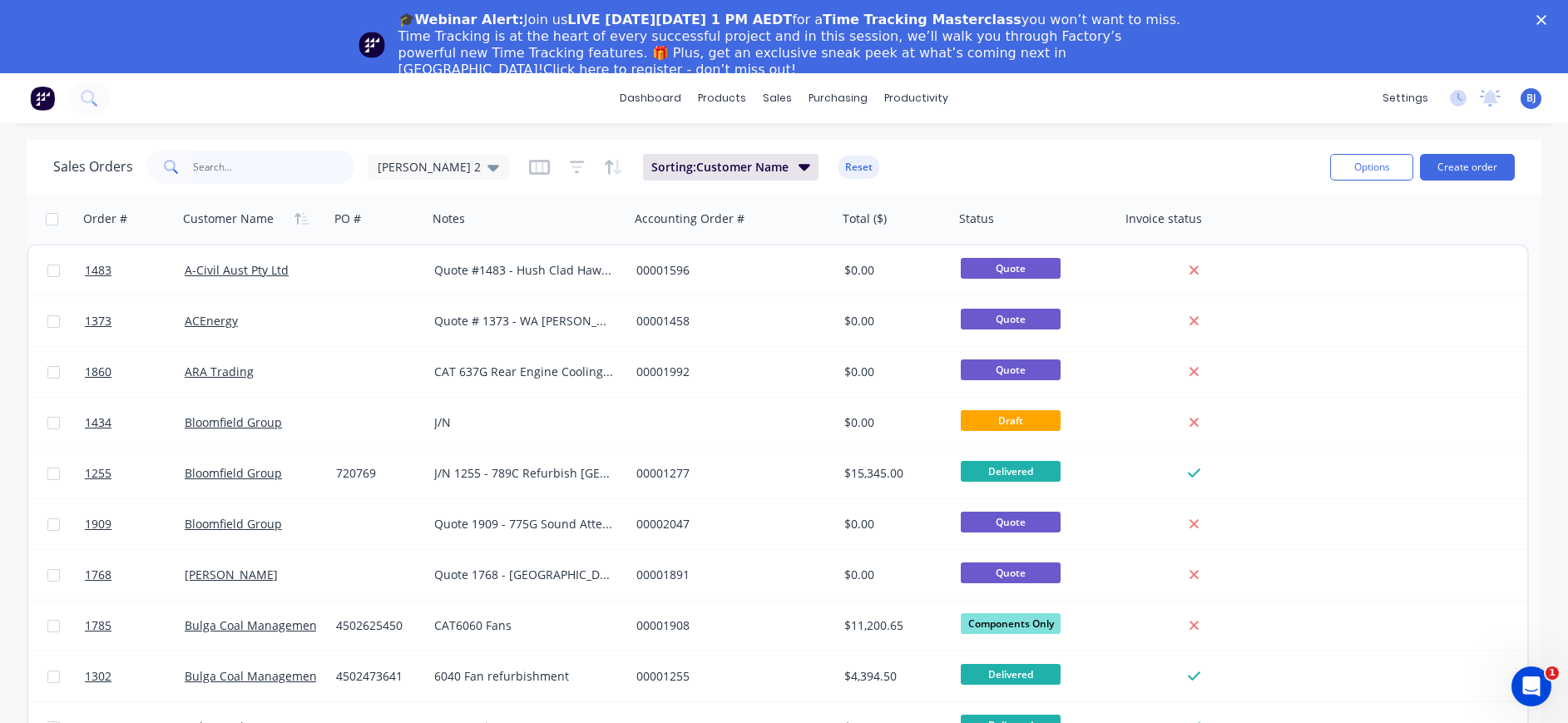
click at [301, 171] on input "text" at bounding box center [274, 167] width 162 height 33
type input "1625"
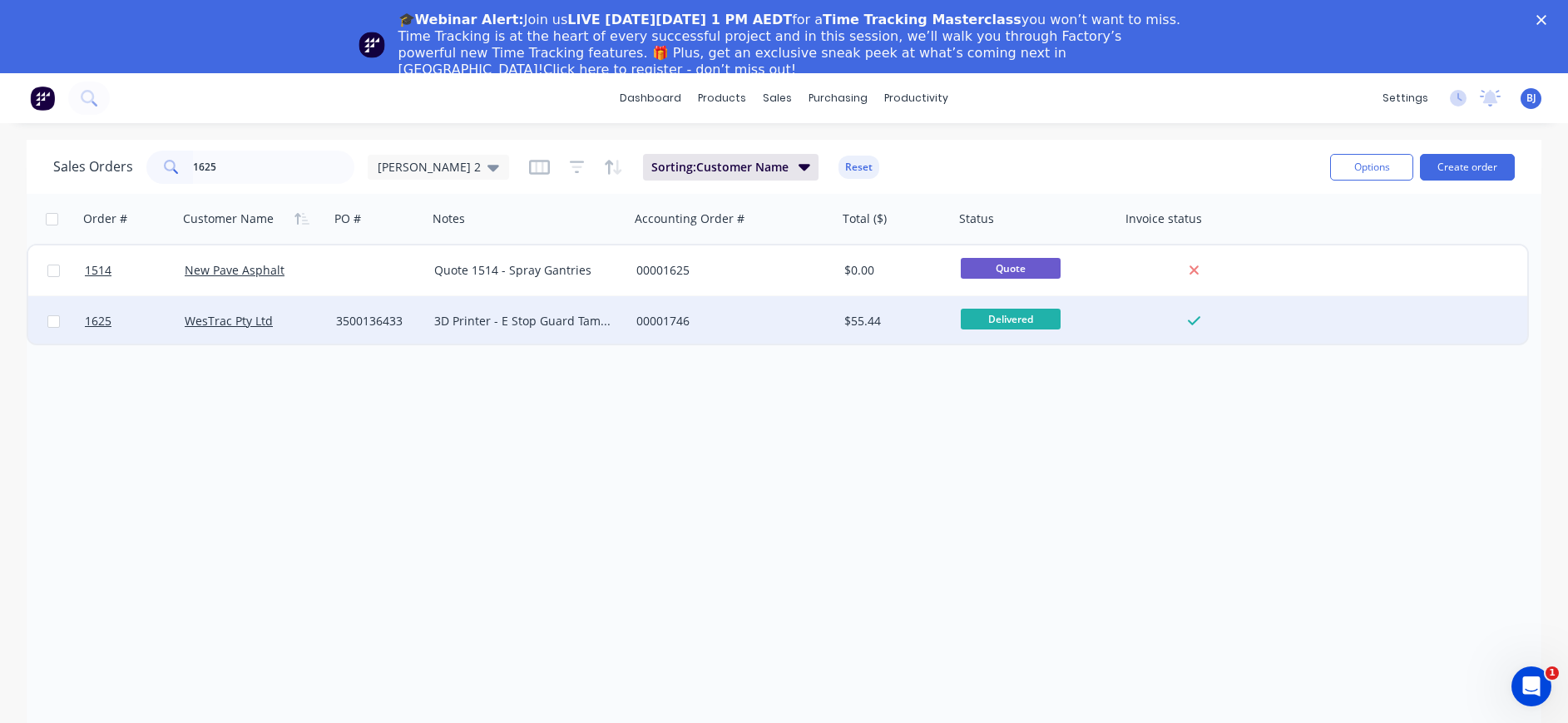
click at [271, 323] on div "WesTrac Pty Ltd" at bounding box center [250, 321] width 131 height 17
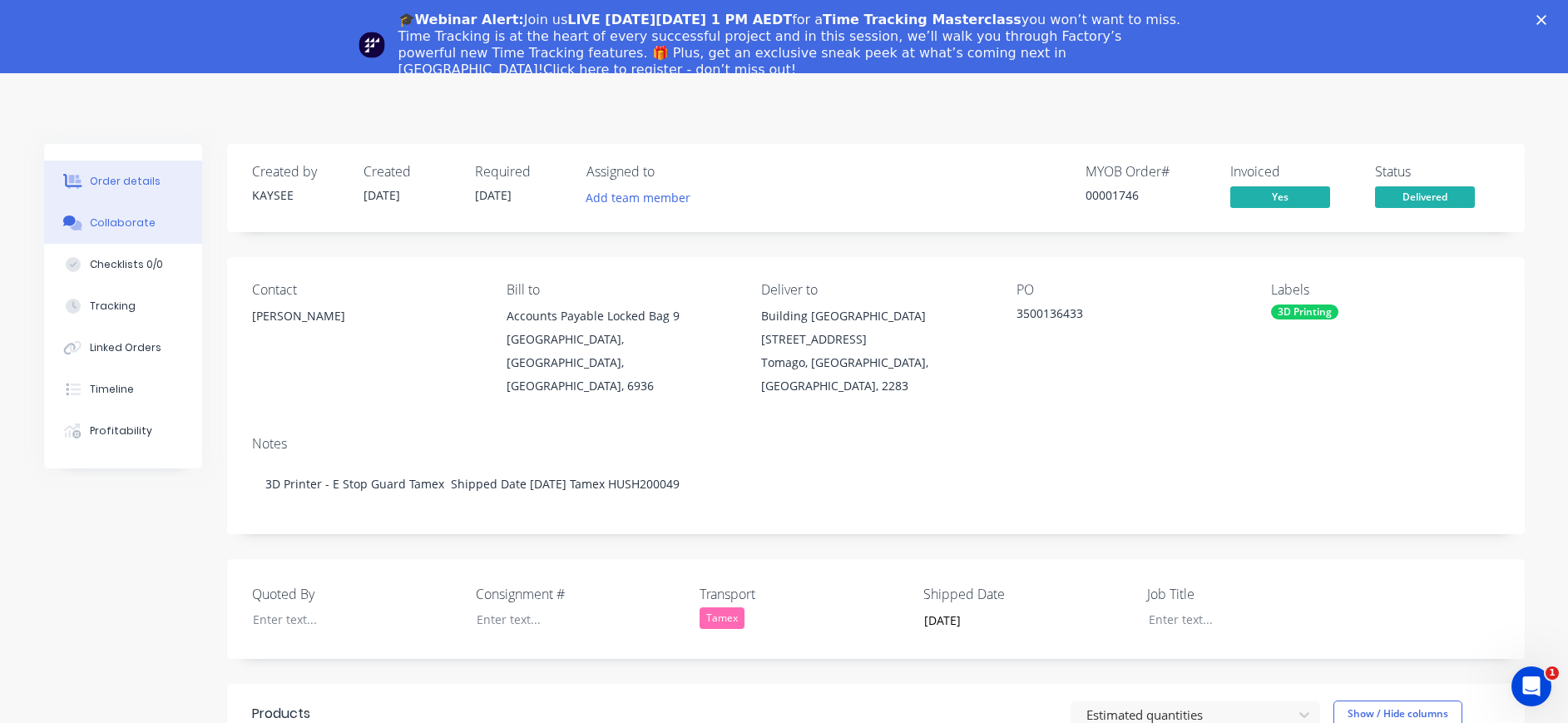
click at [112, 220] on div "Collaborate" at bounding box center [122, 223] width 66 height 15
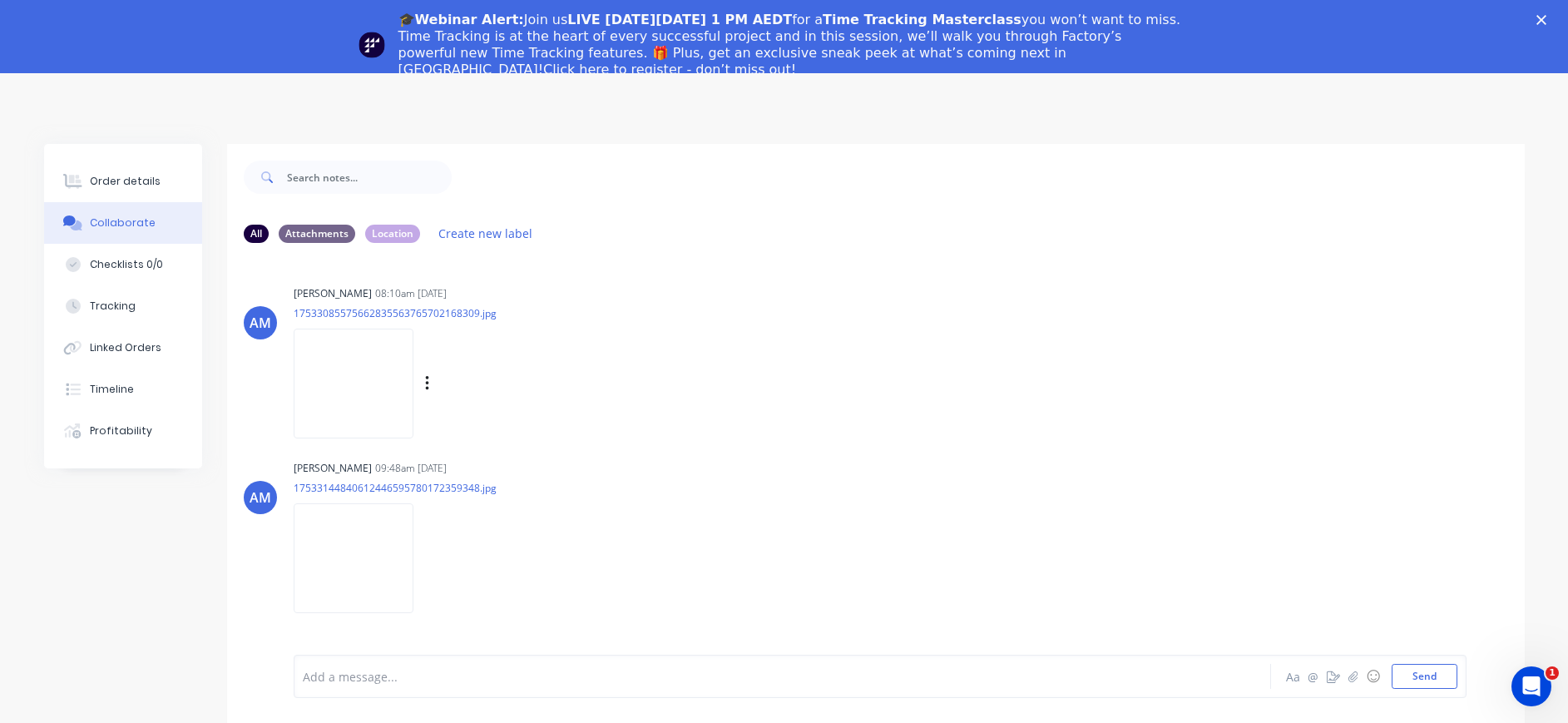
click at [899, 324] on div "AM Aaron MacDonell 08:10am 24/07/25 17533085575662835563765702168309.jpg Labels…" at bounding box center [875, 356] width 1297 height 150
click at [156, 186] on button "Order details" at bounding box center [122, 181] width 158 height 42
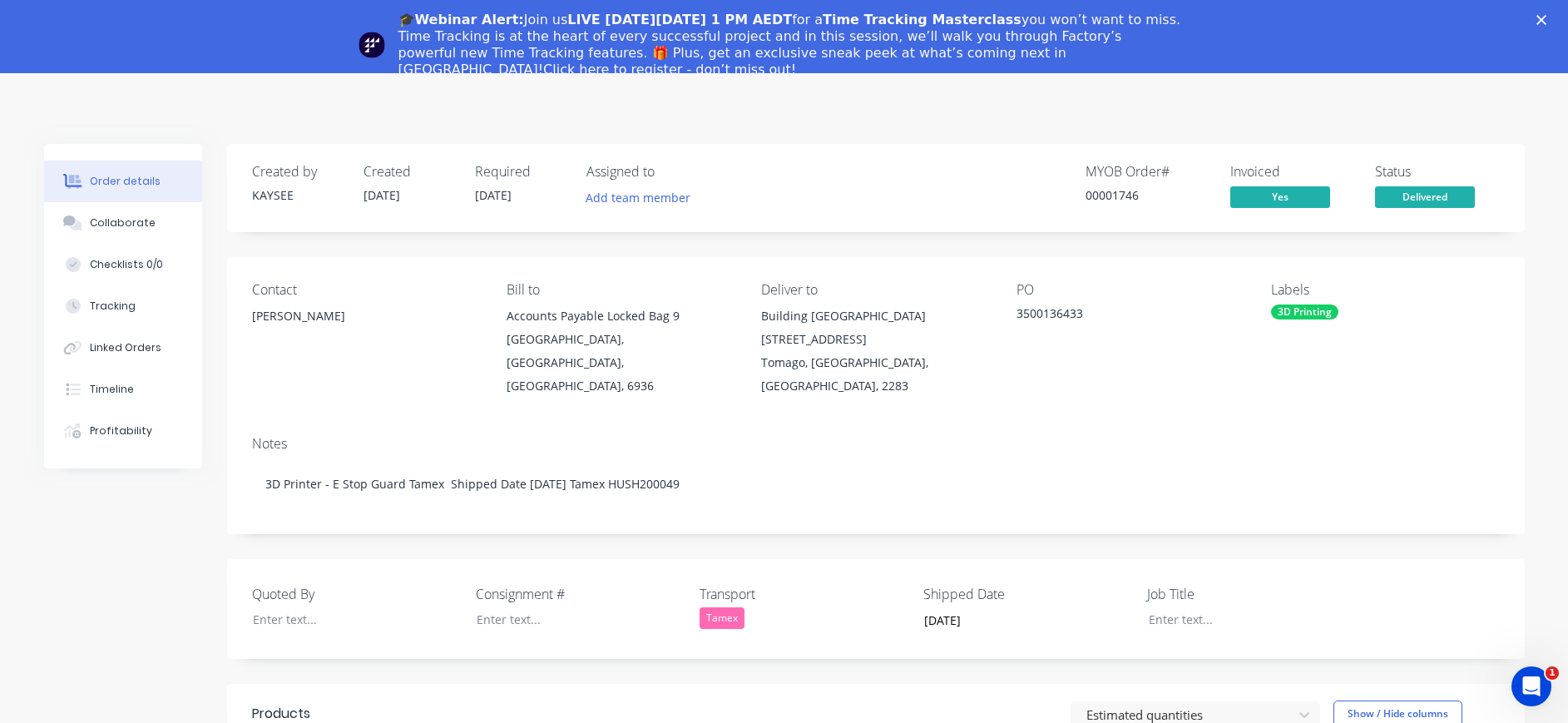
click at [1546, 15] on icon "Close" at bounding box center [1541, 19] width 10 height 10
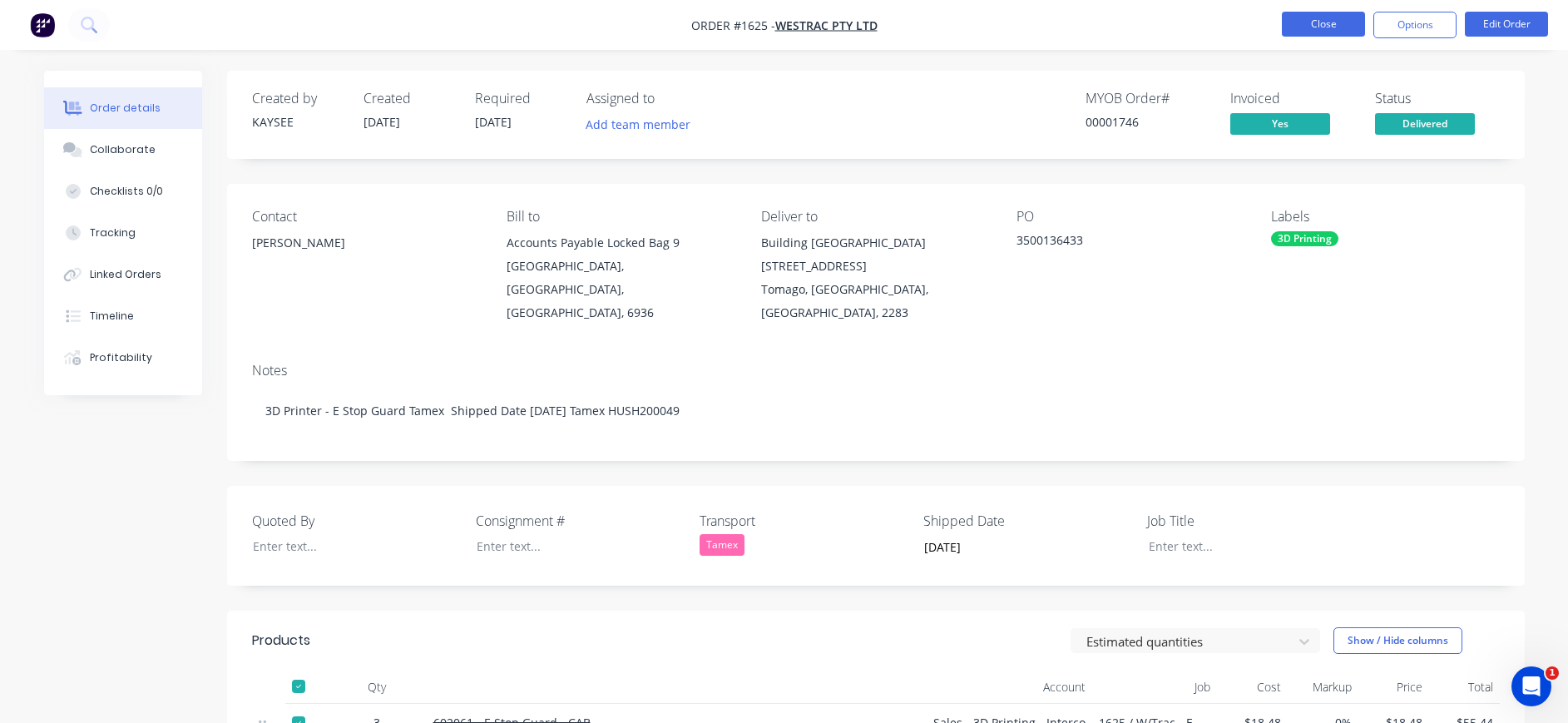
click at [1340, 26] on button "Close" at bounding box center [1323, 24] width 84 height 25
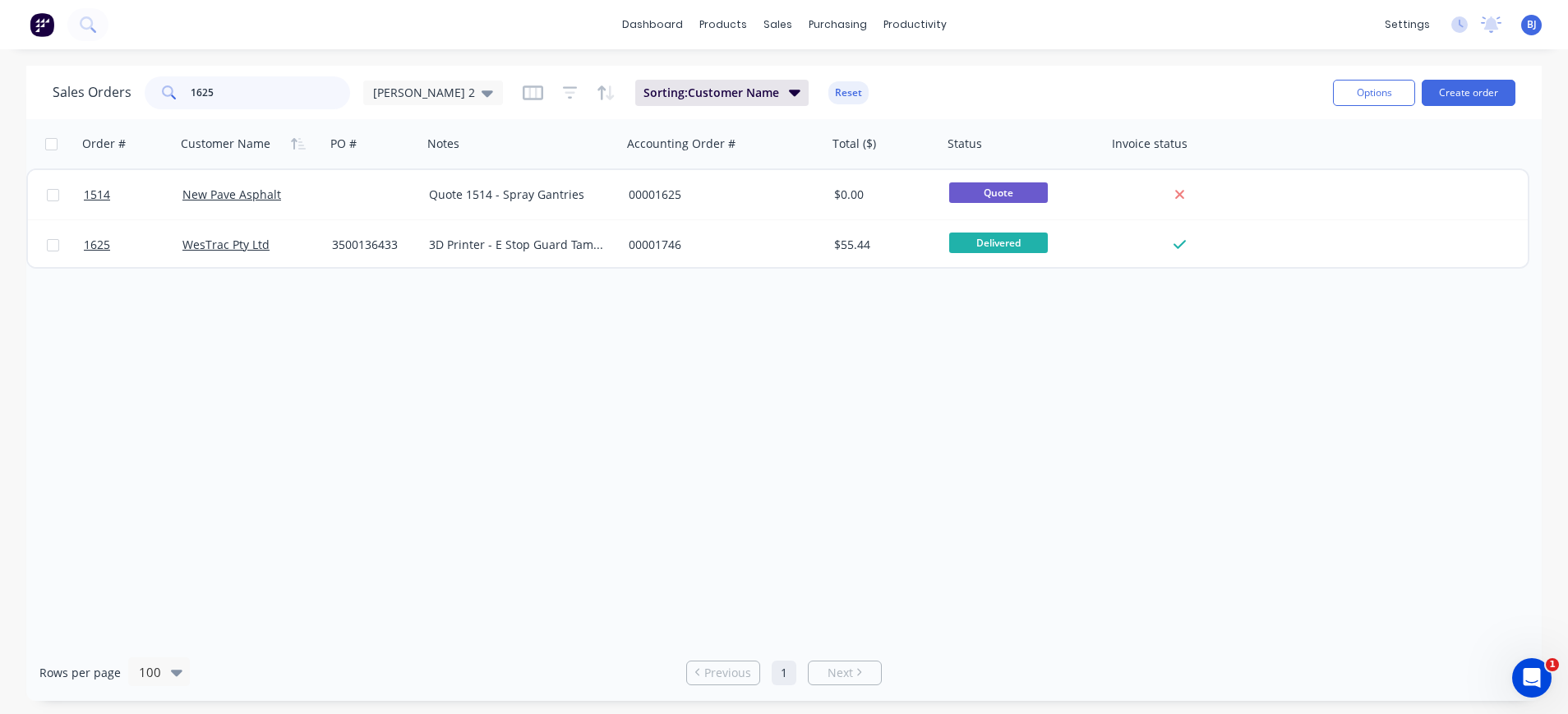
click at [228, 93] on input "1625" at bounding box center [271, 93] width 160 height 33
drag, startPoint x: 228, startPoint y: 93, endPoint x: 186, endPoint y: 93, distance: 42.0
click at [186, 93] on div "1625" at bounding box center [248, 93] width 205 height 33
drag, startPoint x: 292, startPoint y: 94, endPoint x: 164, endPoint y: 94, distance: 128.0
click at [164, 94] on div "1647" at bounding box center [248, 93] width 205 height 33
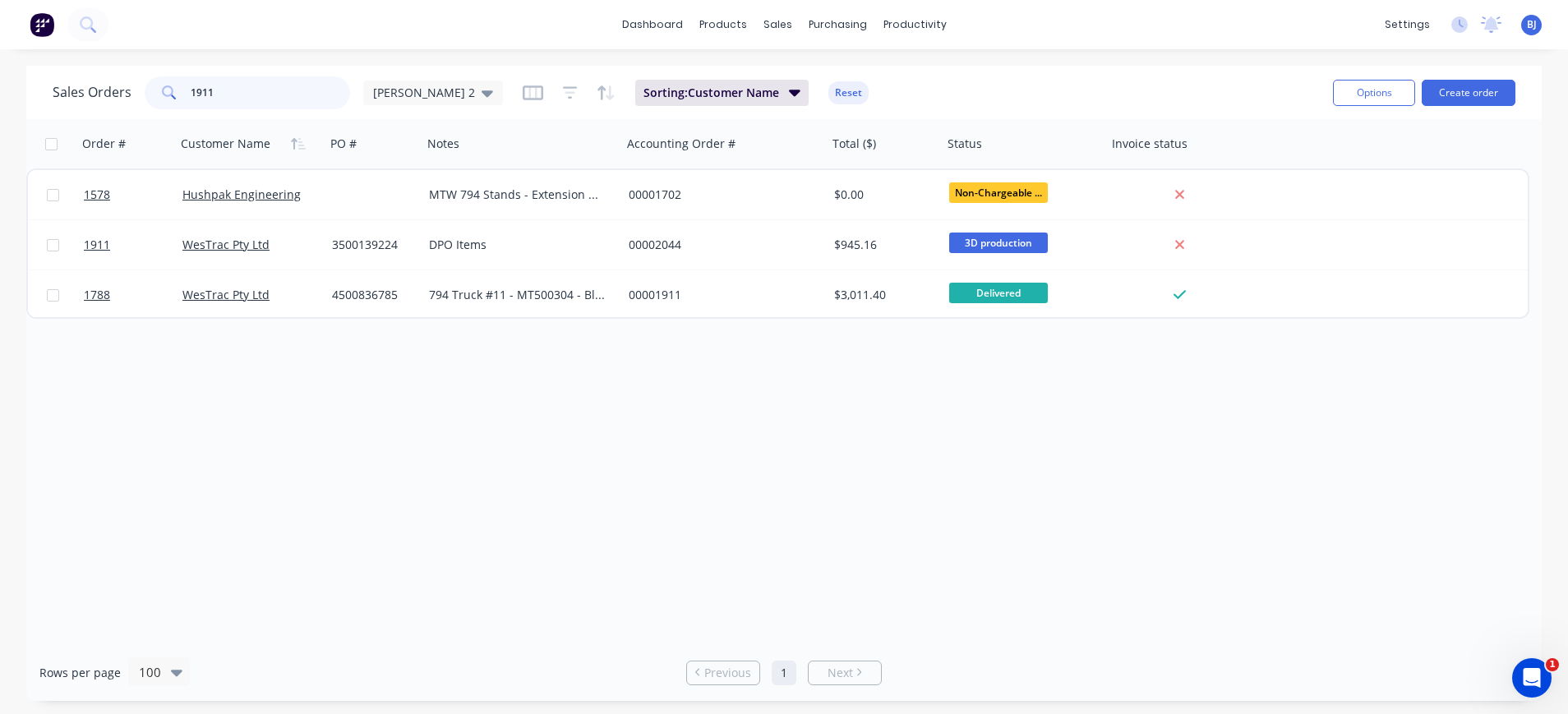
click at [241, 94] on input "1911" at bounding box center [271, 93] width 160 height 33
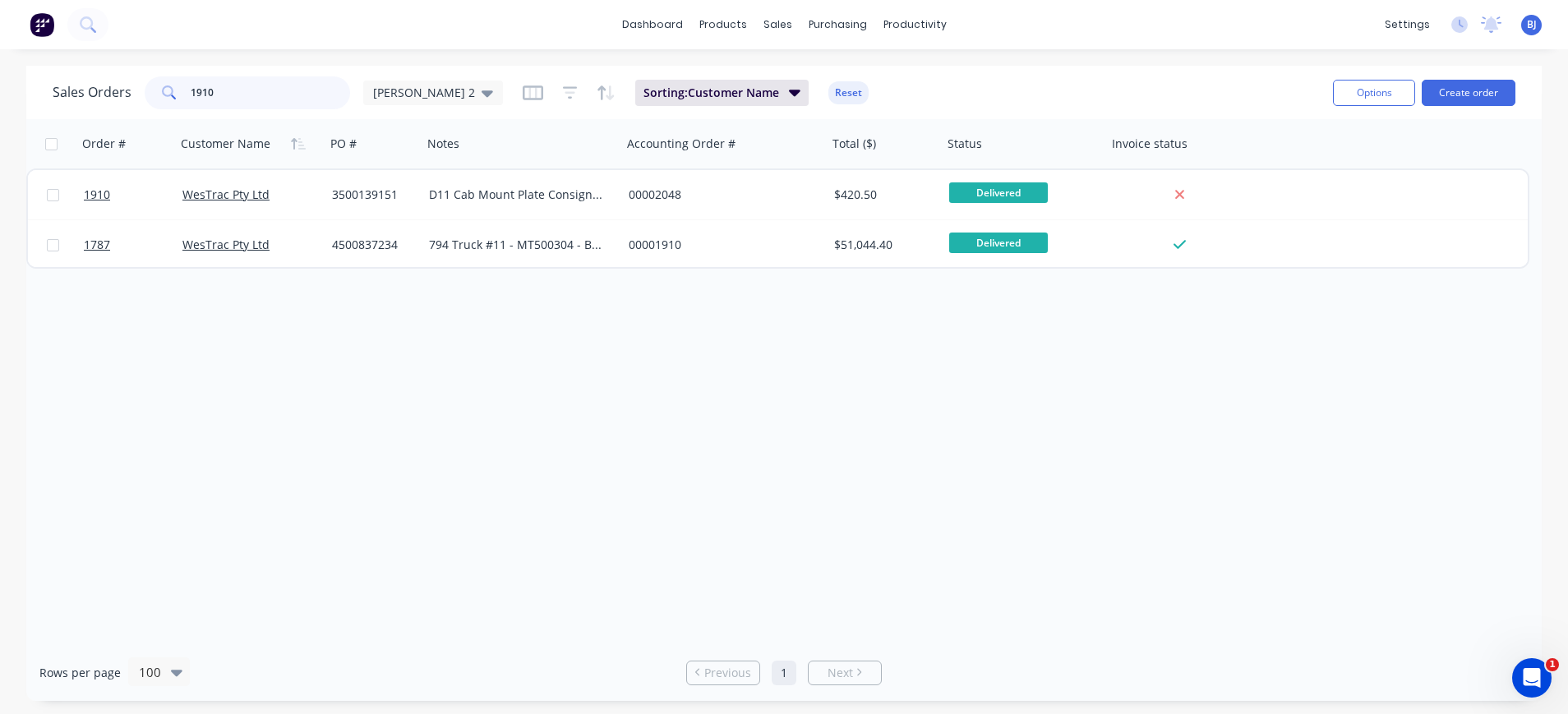
click at [292, 100] on input "1910" at bounding box center [271, 93] width 160 height 33
type input "1913"
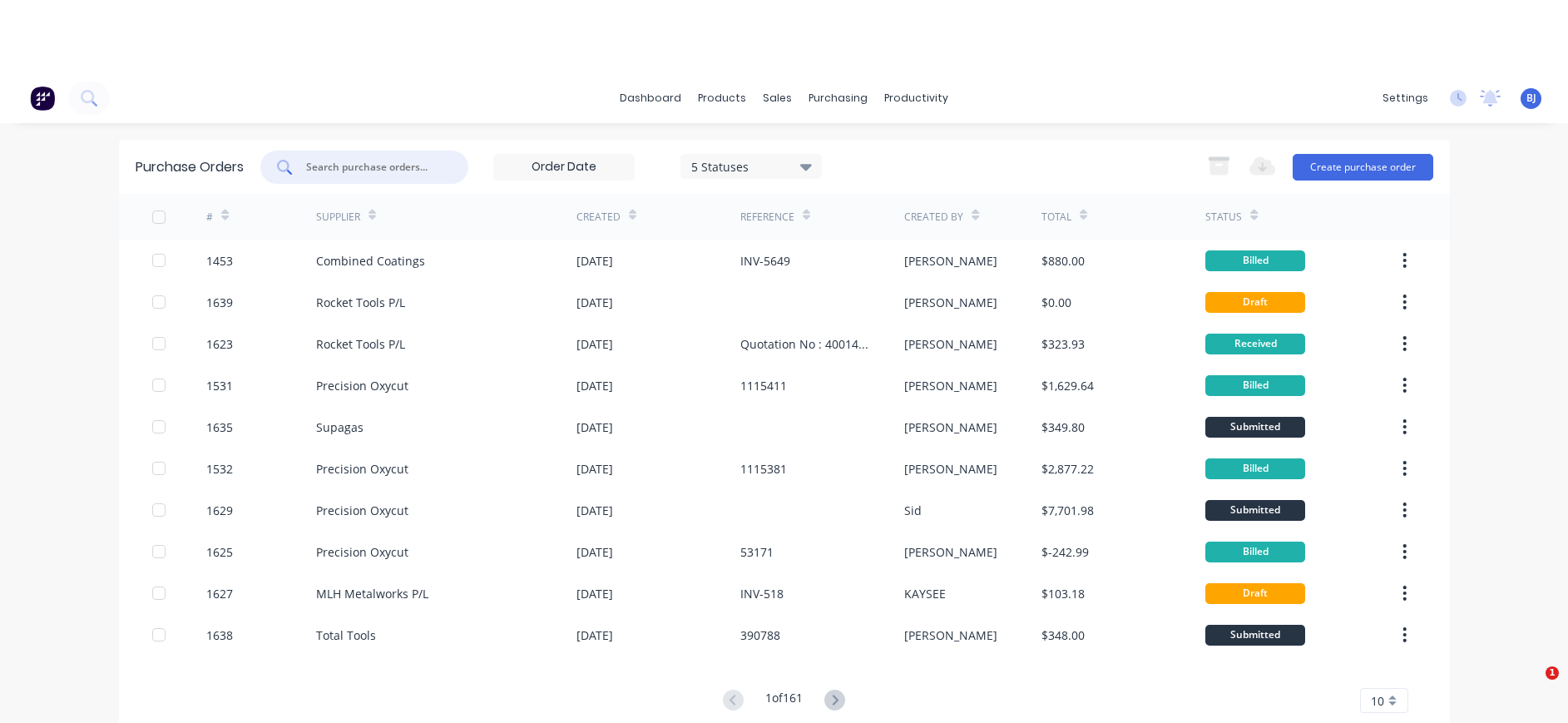
click at [428, 159] on input "text" at bounding box center [373, 167] width 138 height 17
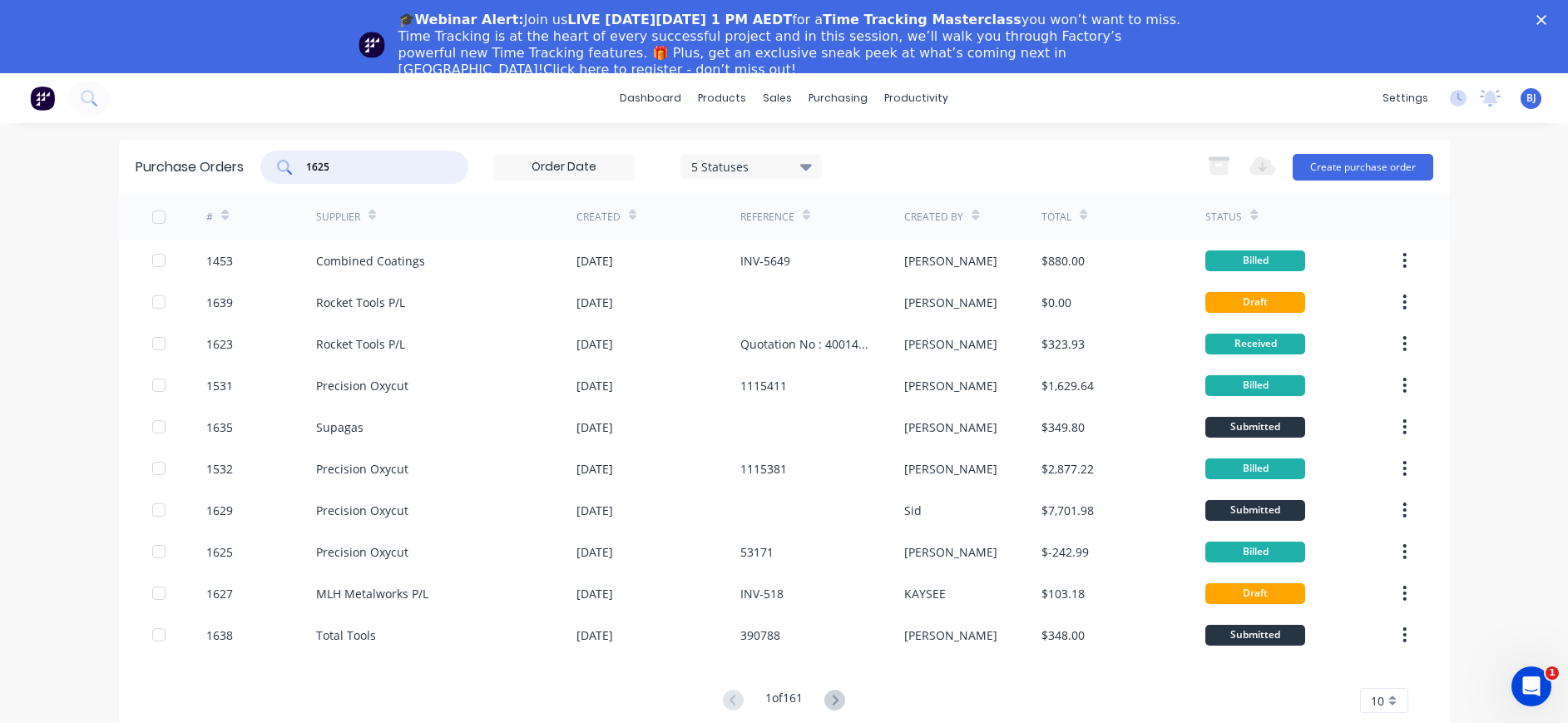
type input "1625"
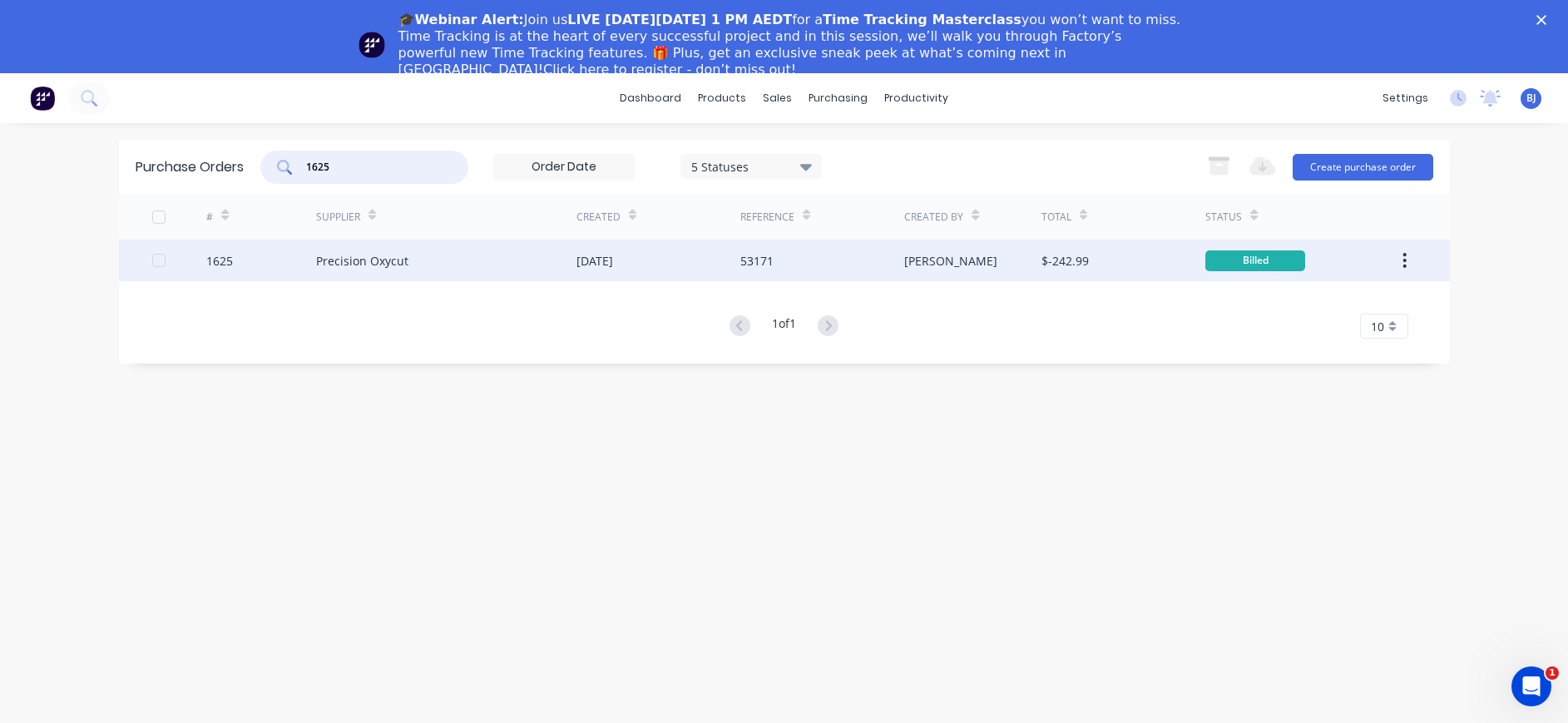
click at [390, 260] on div "Precision Oxycut" at bounding box center [361, 260] width 92 height 17
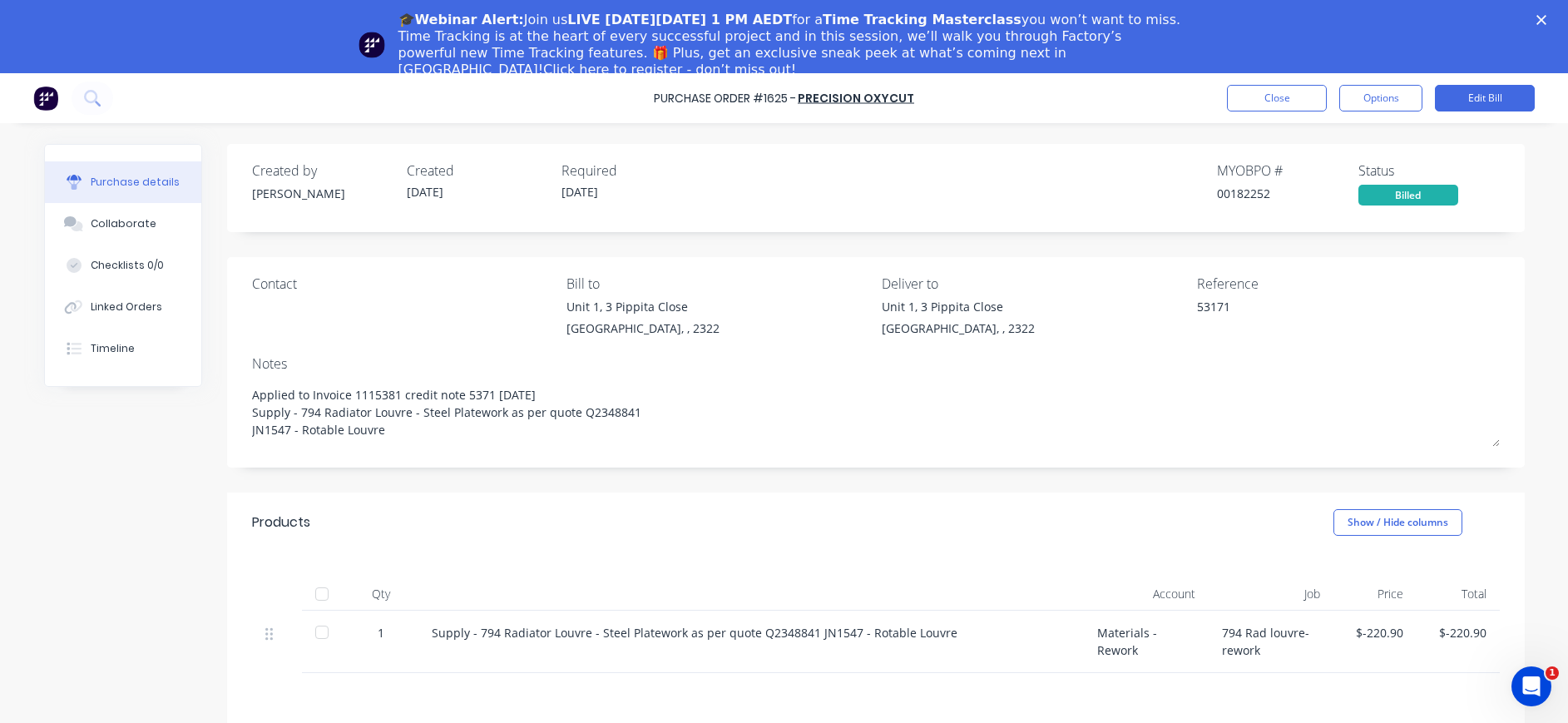
type textarea "x"
click at [1240, 109] on button "Close" at bounding box center [1277, 97] width 100 height 26
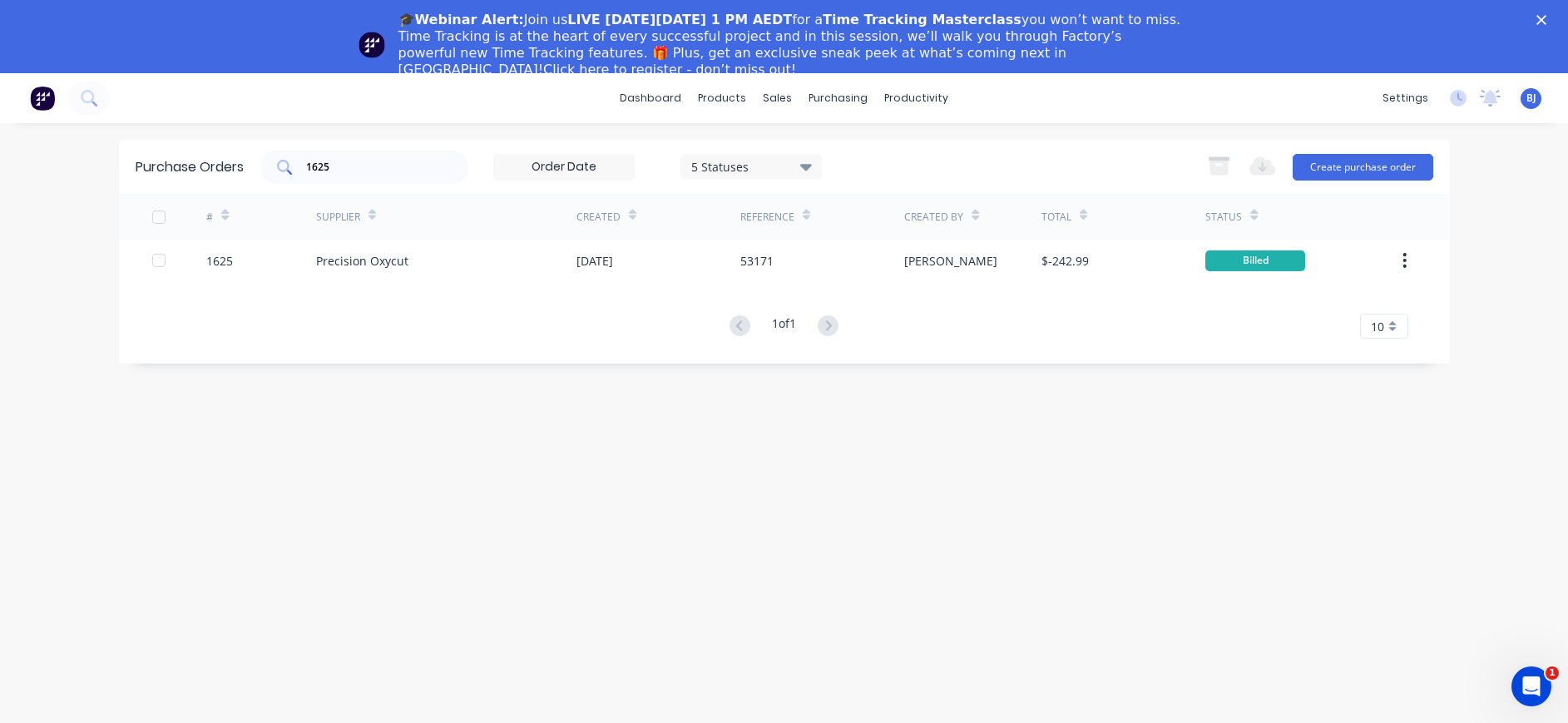
click at [354, 166] on input "1625" at bounding box center [373, 167] width 138 height 17
drag, startPoint x: 355, startPoint y: 166, endPoint x: 267, endPoint y: 165, distance: 88.0
click at [278, 165] on div "1625" at bounding box center [364, 167] width 208 height 33
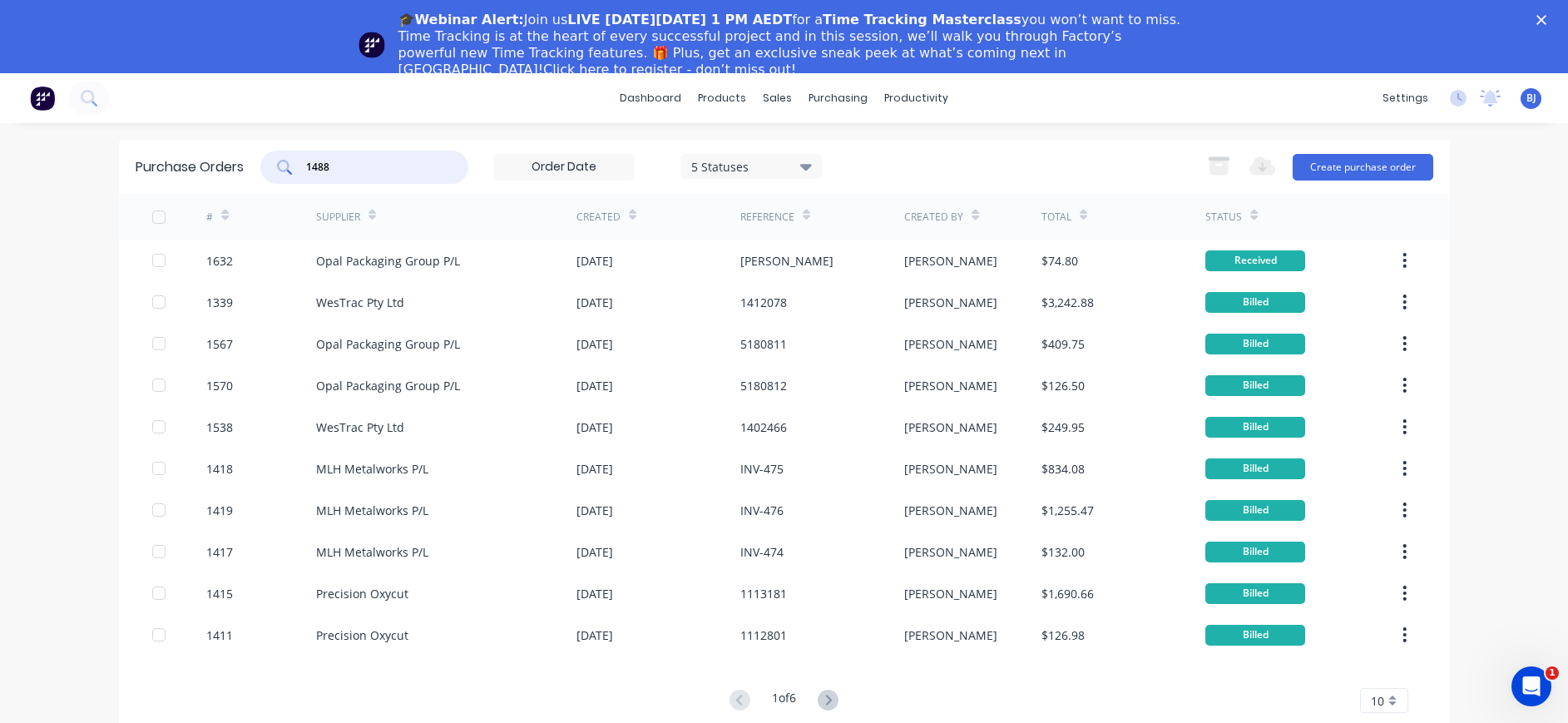
type input "1488"
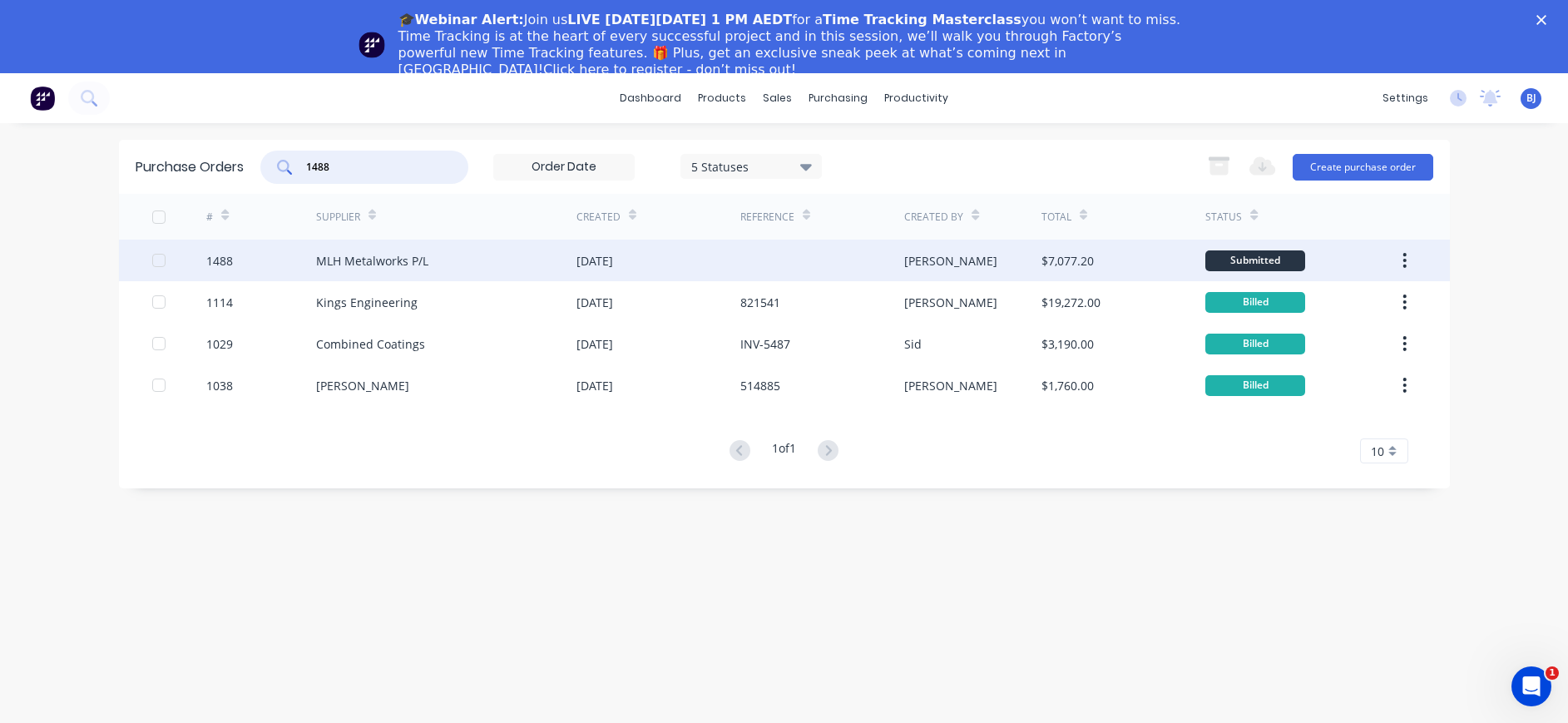
click at [366, 255] on div "MLH Metalworks P/L" at bounding box center [372, 260] width 113 height 17
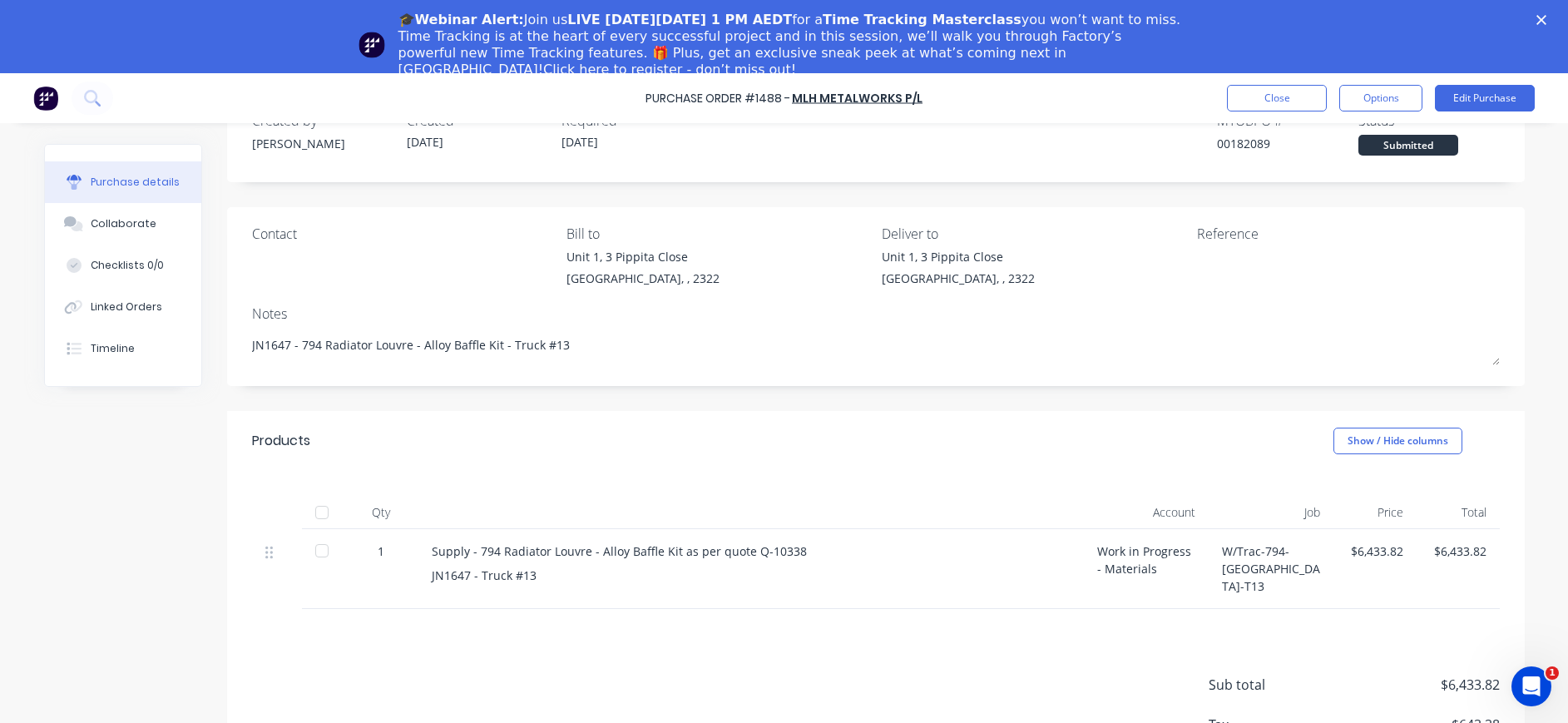
scroll to position [95, 0]
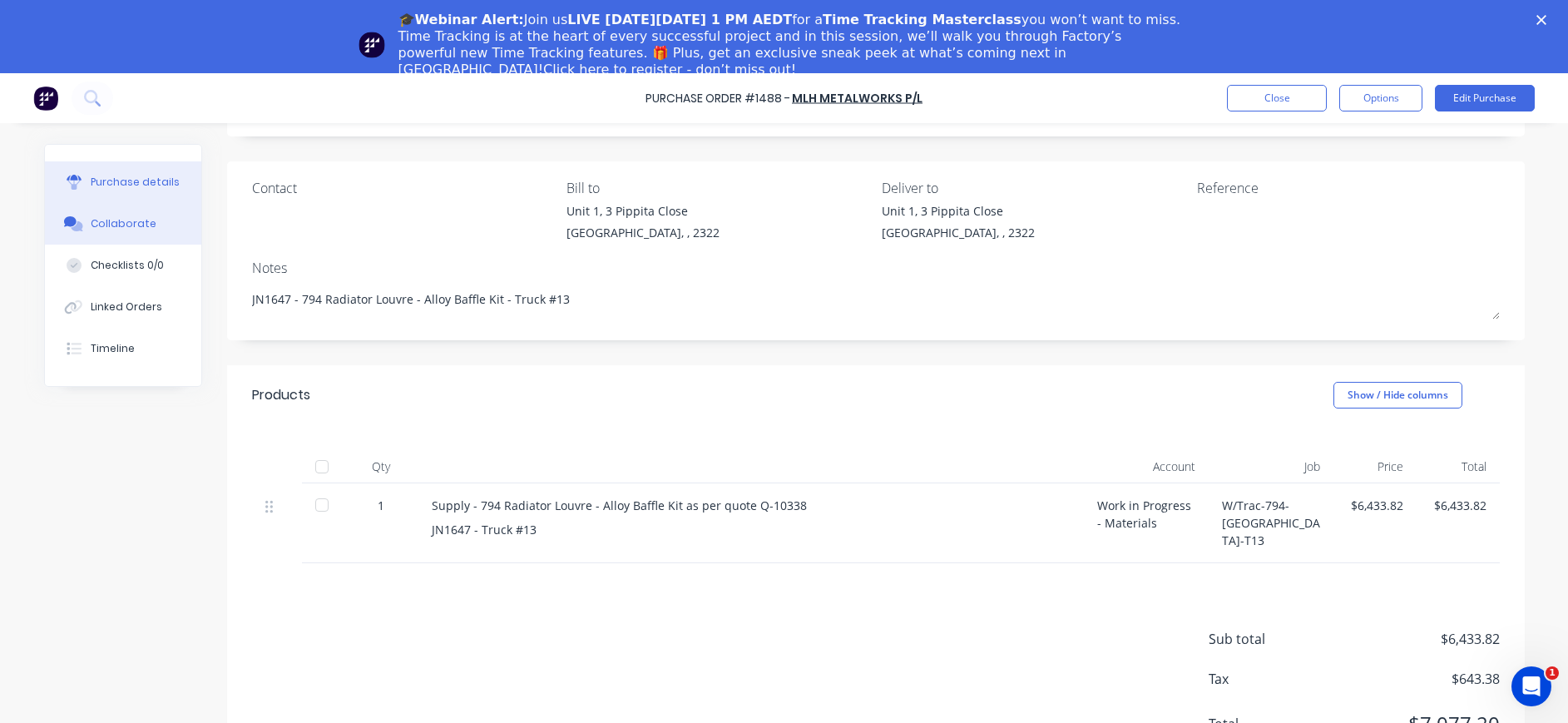
click at [132, 211] on button "Collaborate" at bounding box center [122, 224] width 156 height 42
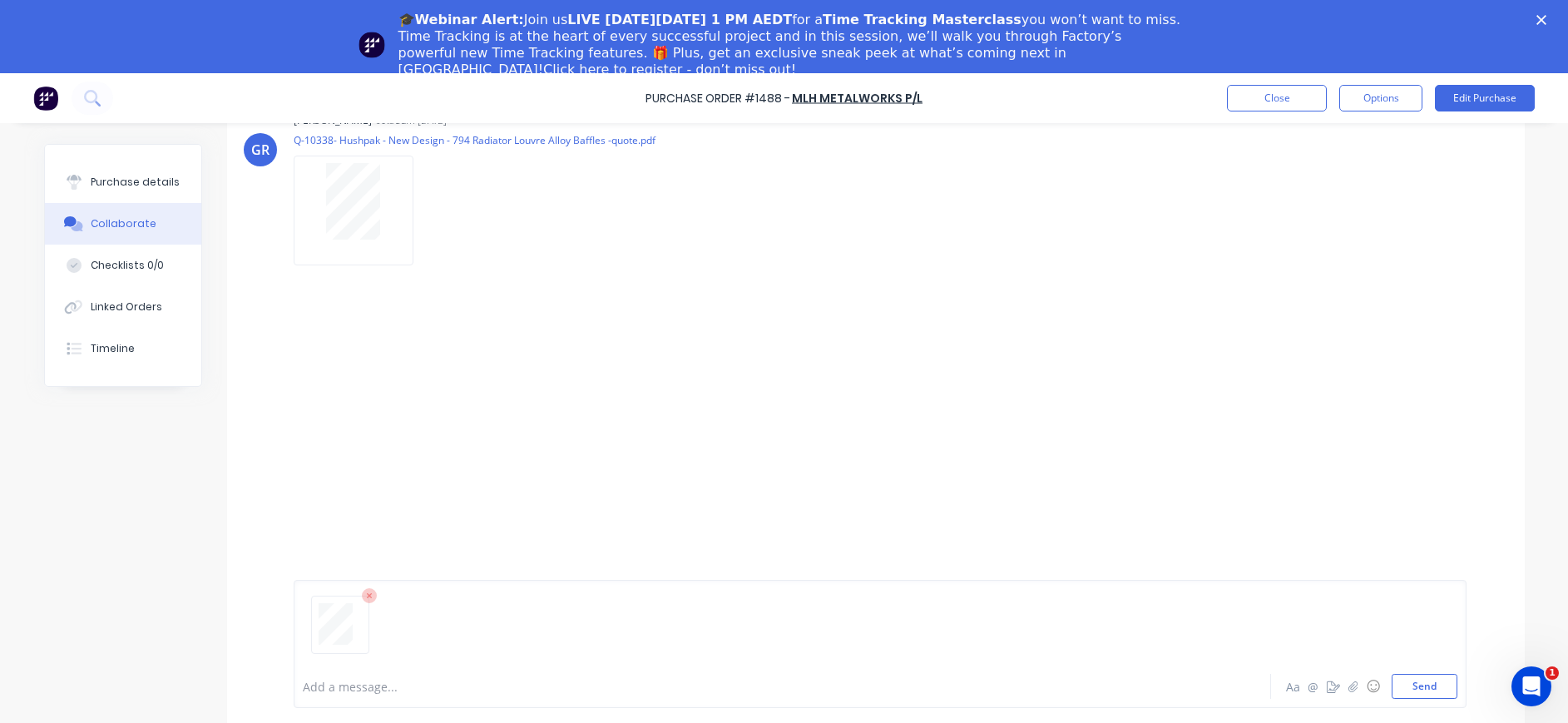
scroll to position [73, 0]
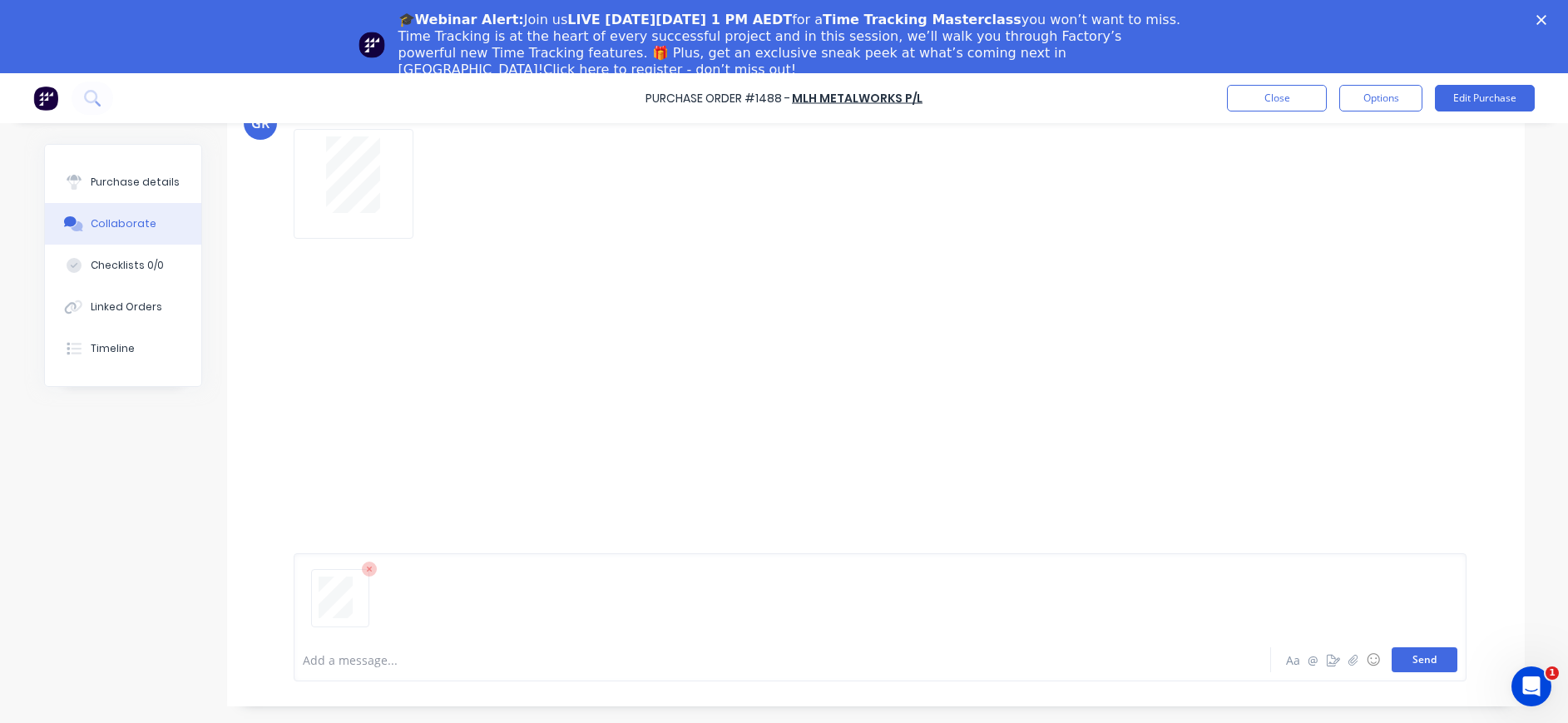
click at [1415, 662] on button "Send" at bounding box center [1424, 660] width 66 height 25
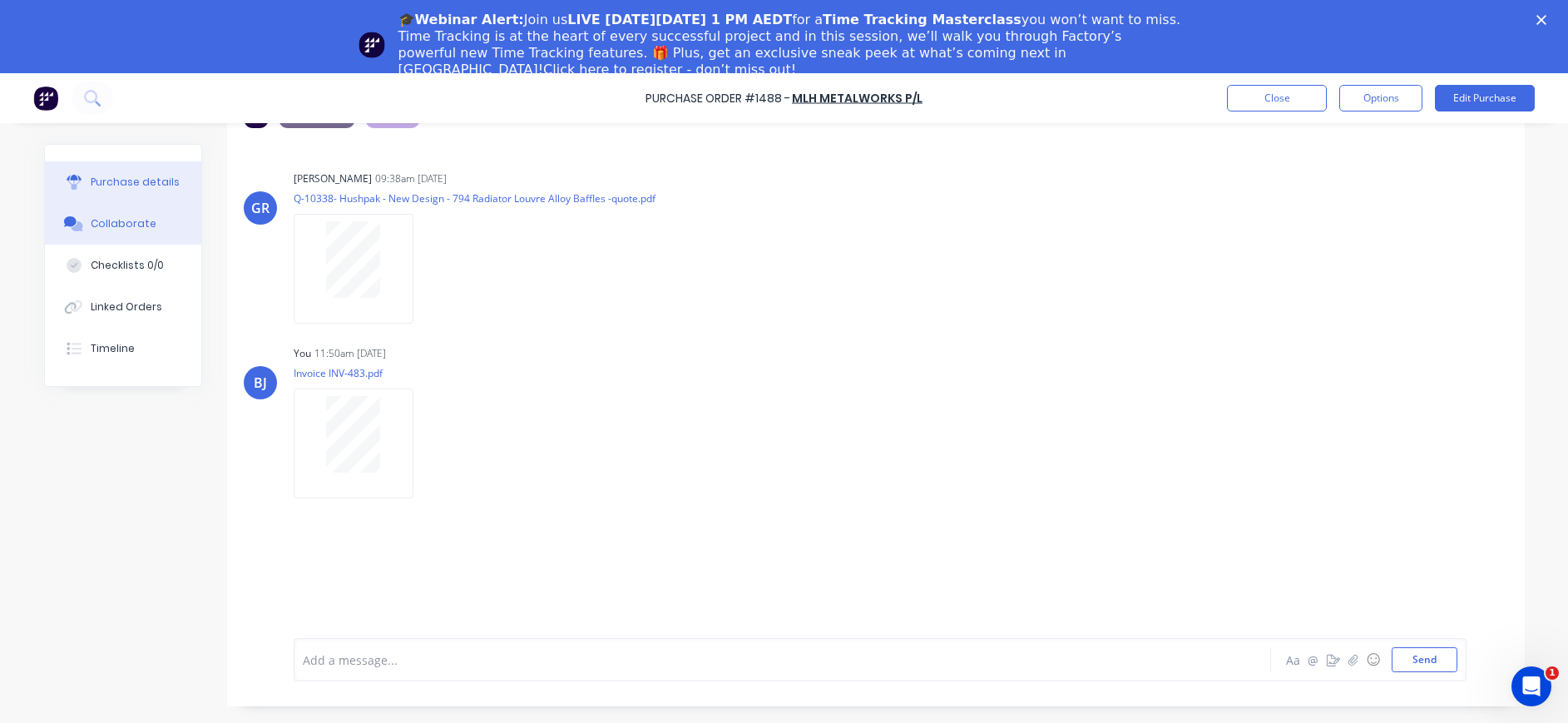
drag, startPoint x: 159, startPoint y: 183, endPoint x: 170, endPoint y: 190, distance: 13.0
click at [170, 190] on button "Purchase details" at bounding box center [122, 182] width 156 height 42
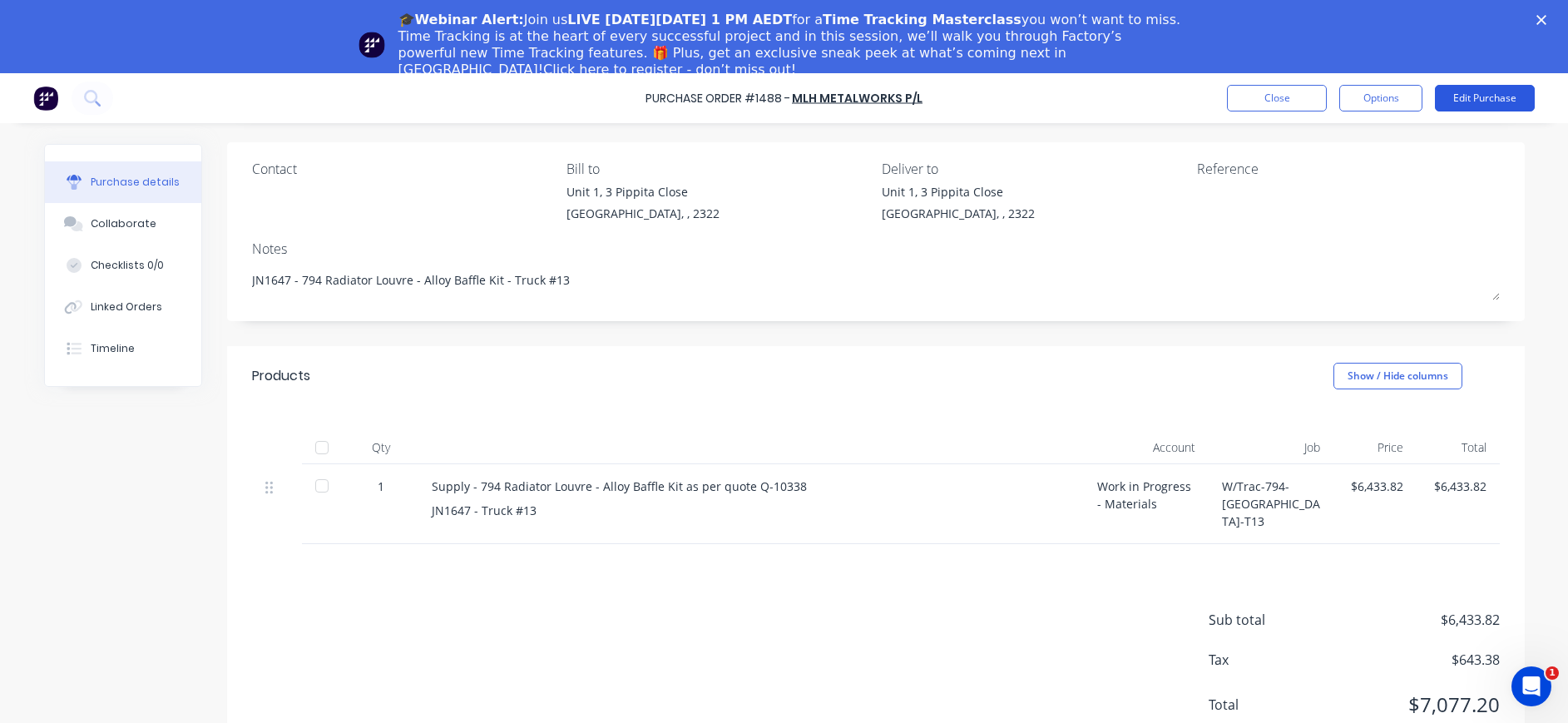
click at [1480, 91] on button "Edit Purchase" at bounding box center [1484, 97] width 100 height 26
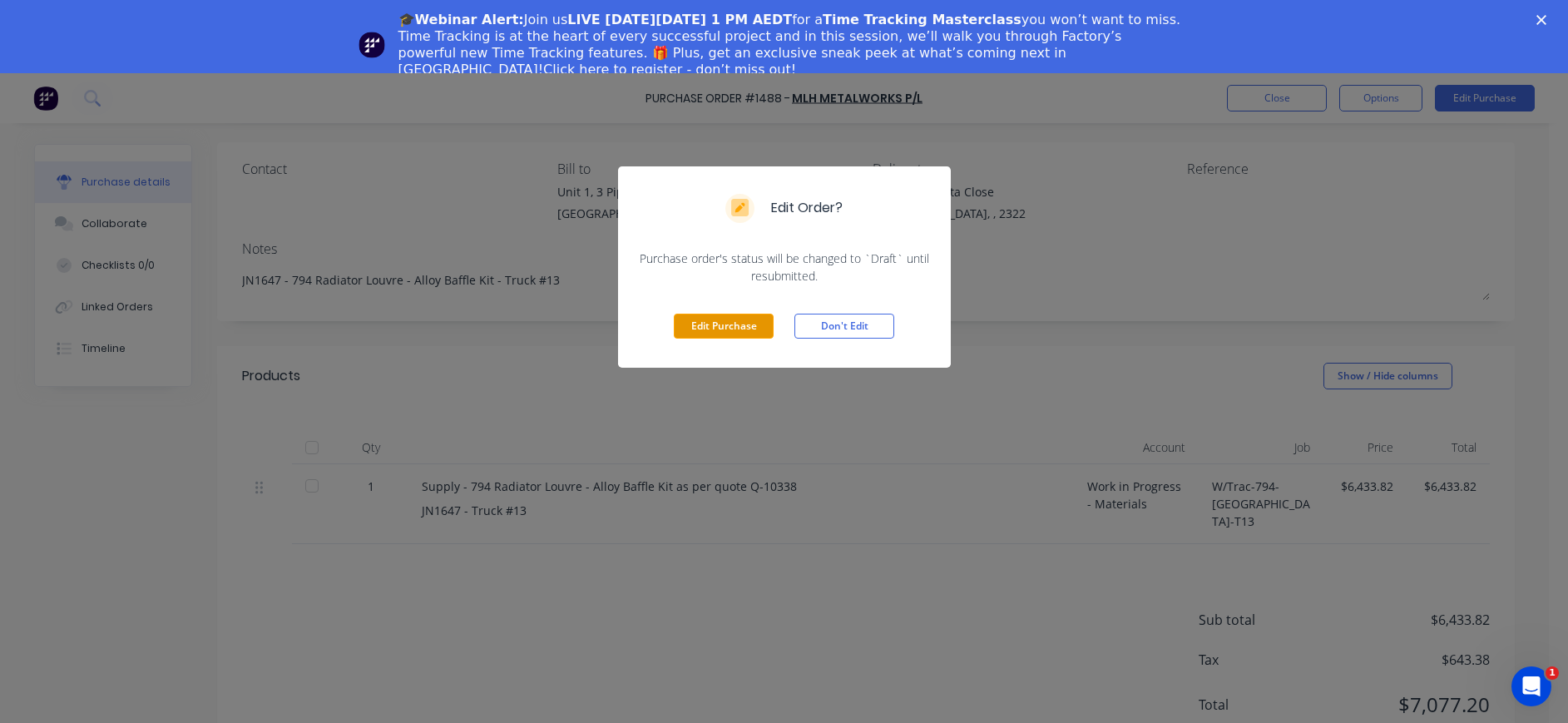
click at [750, 324] on button "Edit Purchase" at bounding box center [723, 327] width 100 height 25
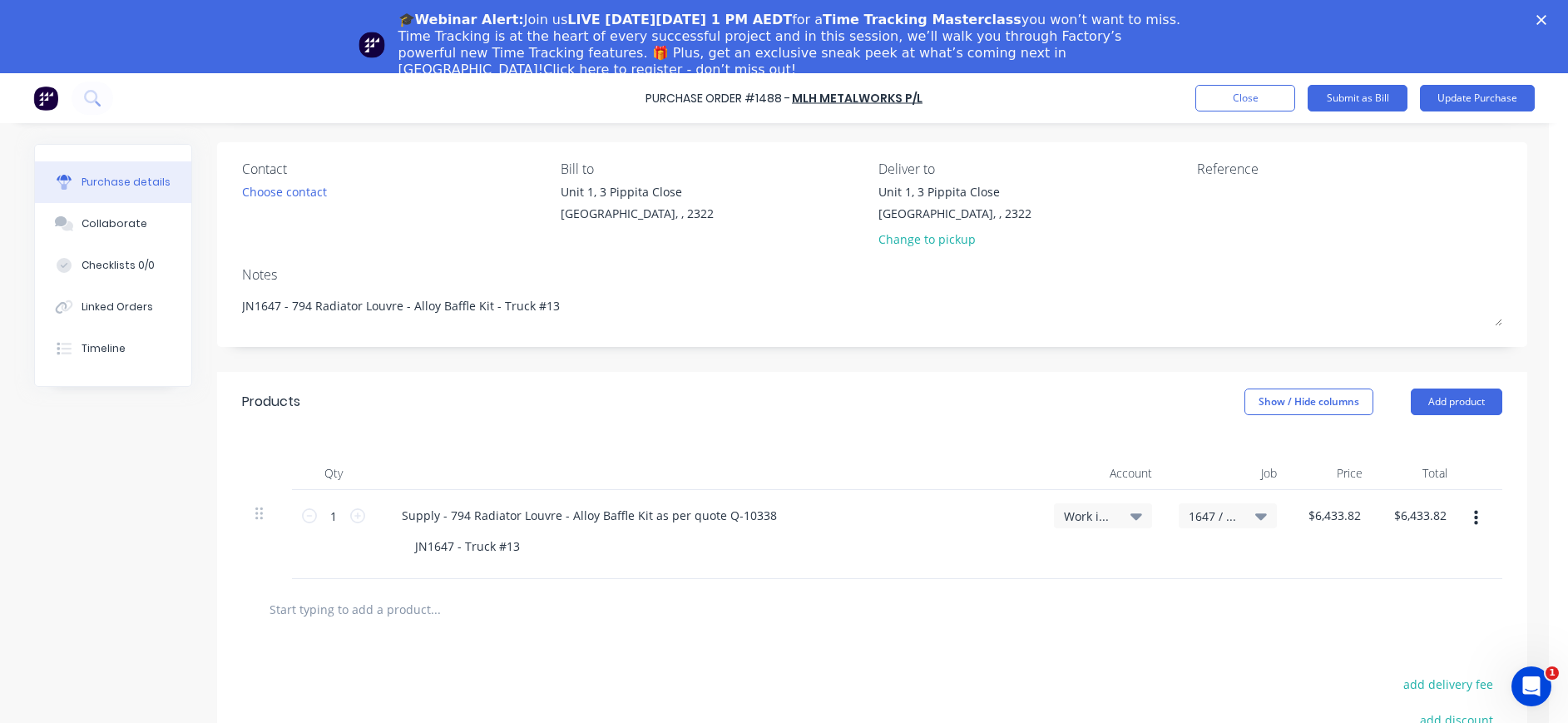
type textarea "x"
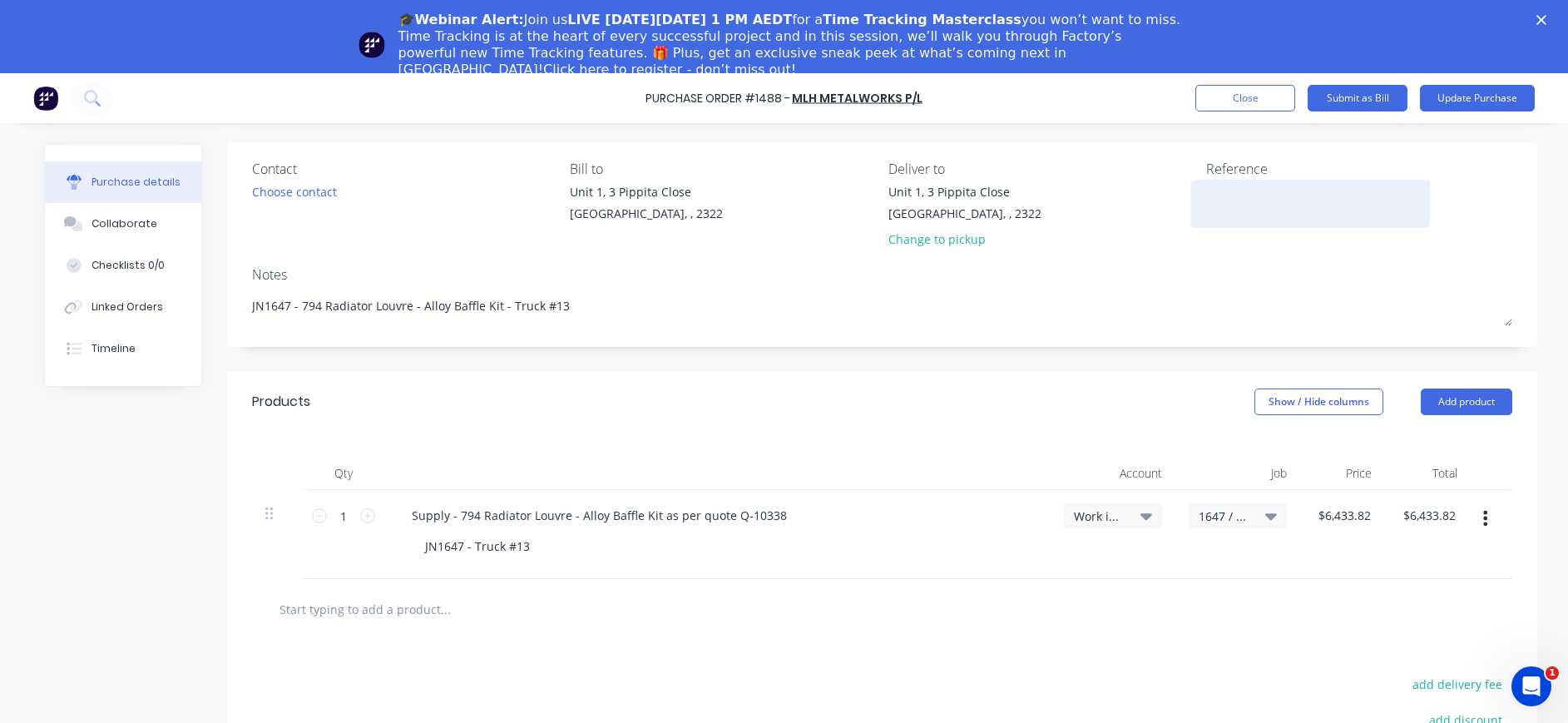
click at [1231, 212] on textarea at bounding box center [1310, 201] width 208 height 38
type textarea "INV-483"
type textarea "x"
type textarea "INV-483"
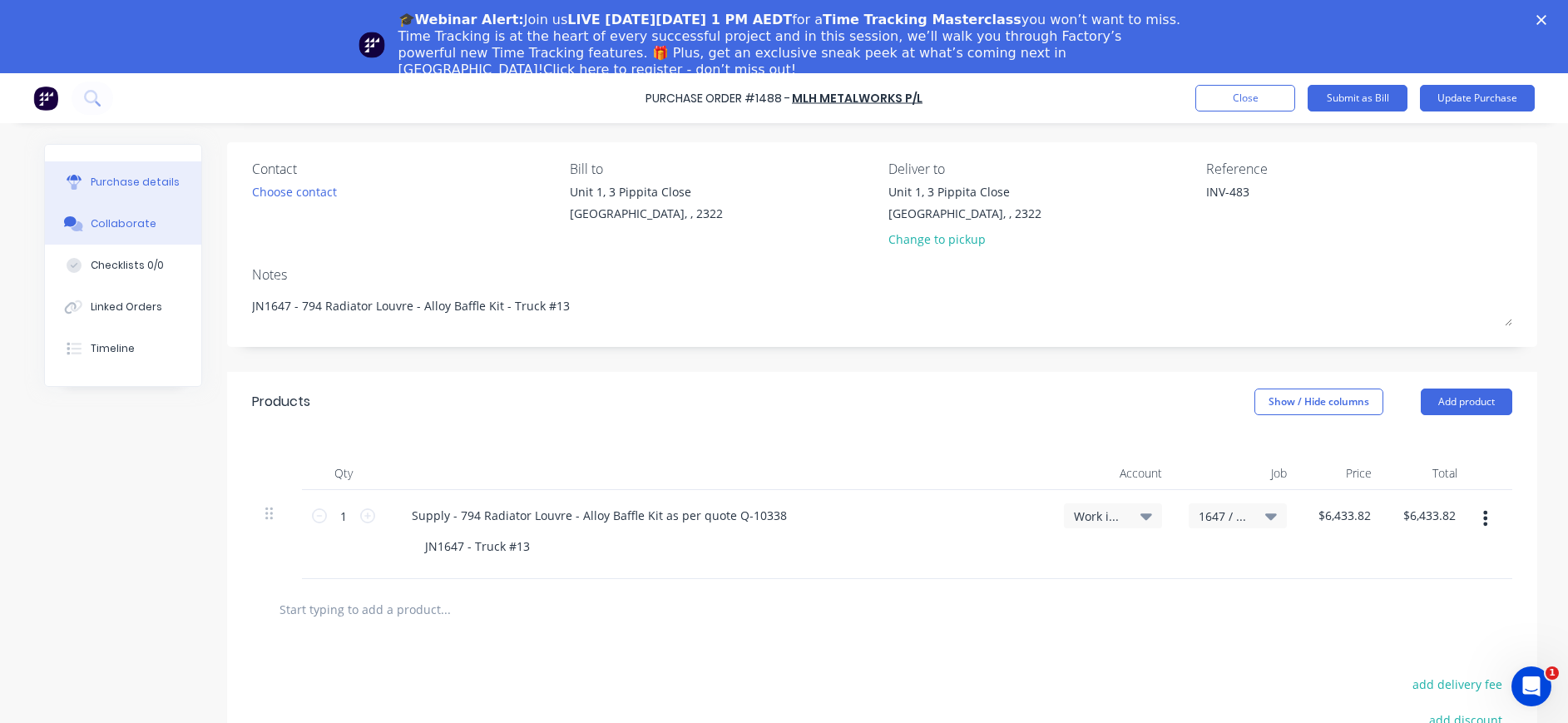
click at [105, 223] on div "Collaborate" at bounding box center [123, 224] width 66 height 15
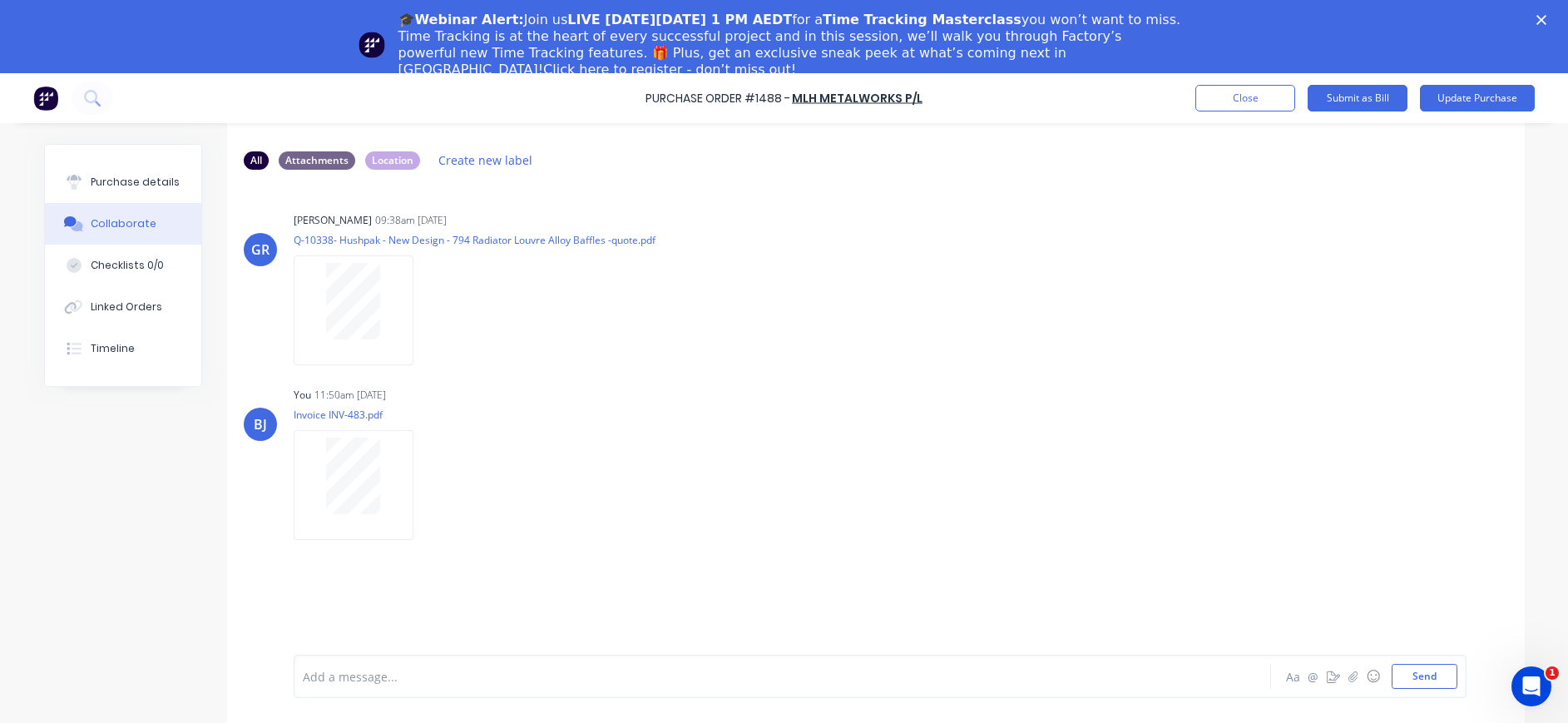
drag, startPoint x: 173, startPoint y: 179, endPoint x: 210, endPoint y: 183, distance: 37.2
click at [173, 180] on button "Purchase details" at bounding box center [122, 182] width 156 height 42
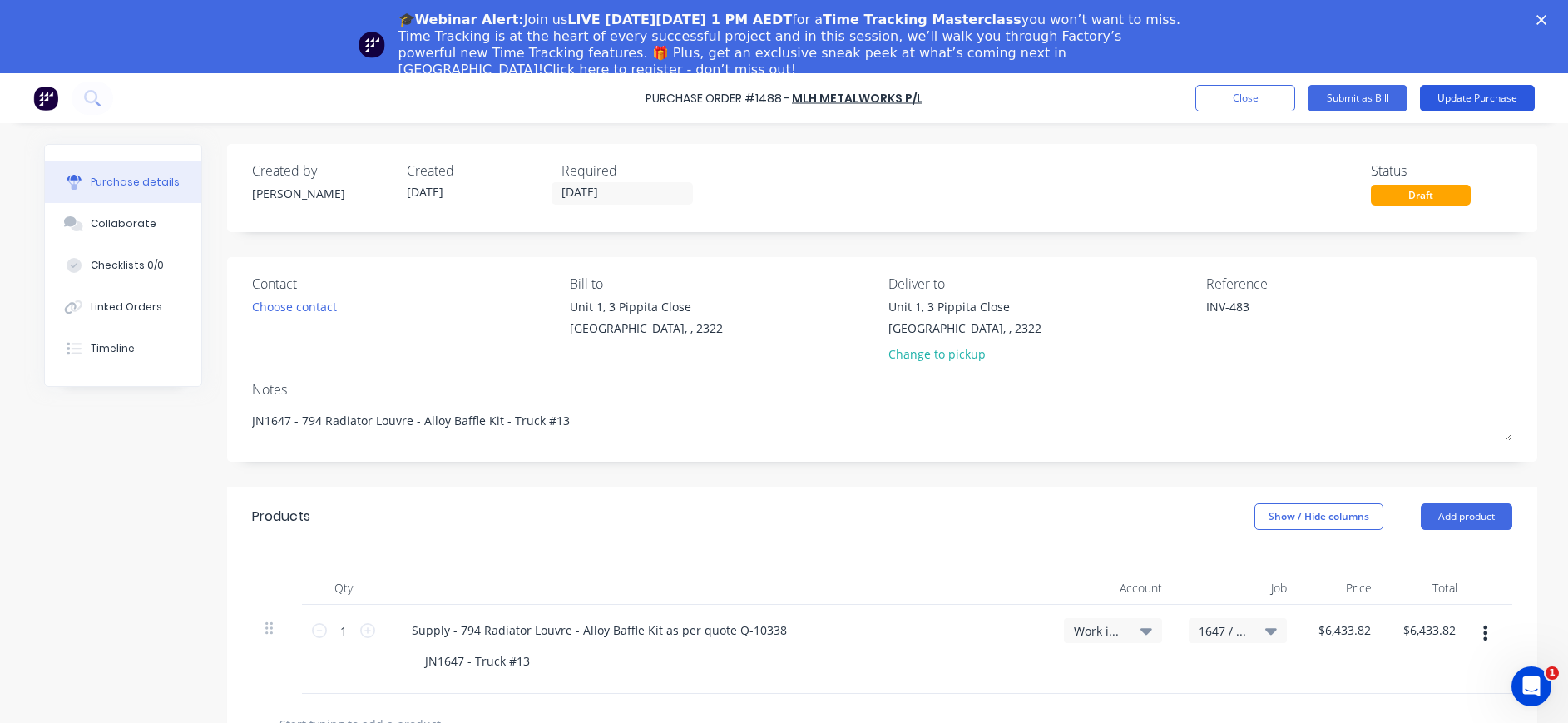
click at [1478, 86] on button "Update Purchase" at bounding box center [1477, 97] width 115 height 26
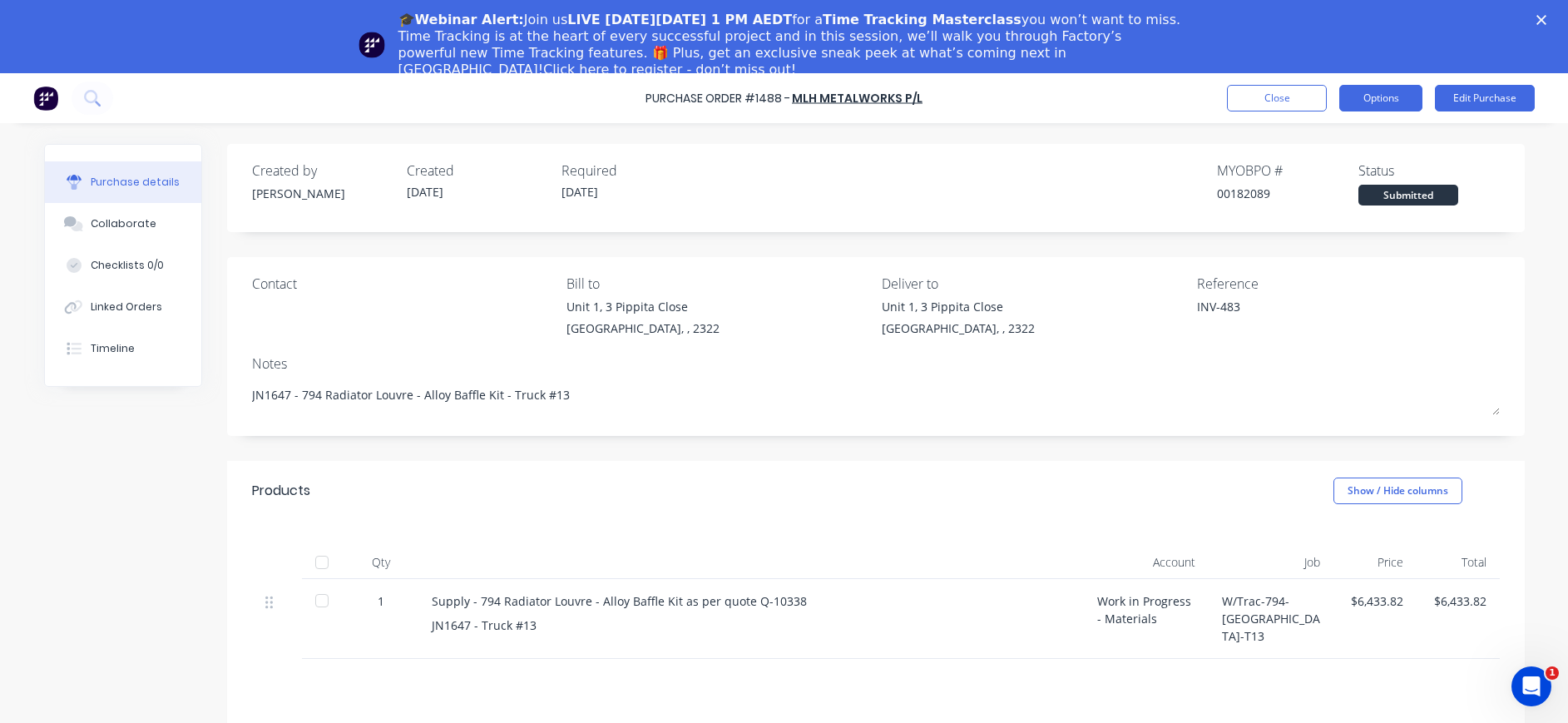
click at [1395, 98] on button "Options" at bounding box center [1381, 97] width 84 height 26
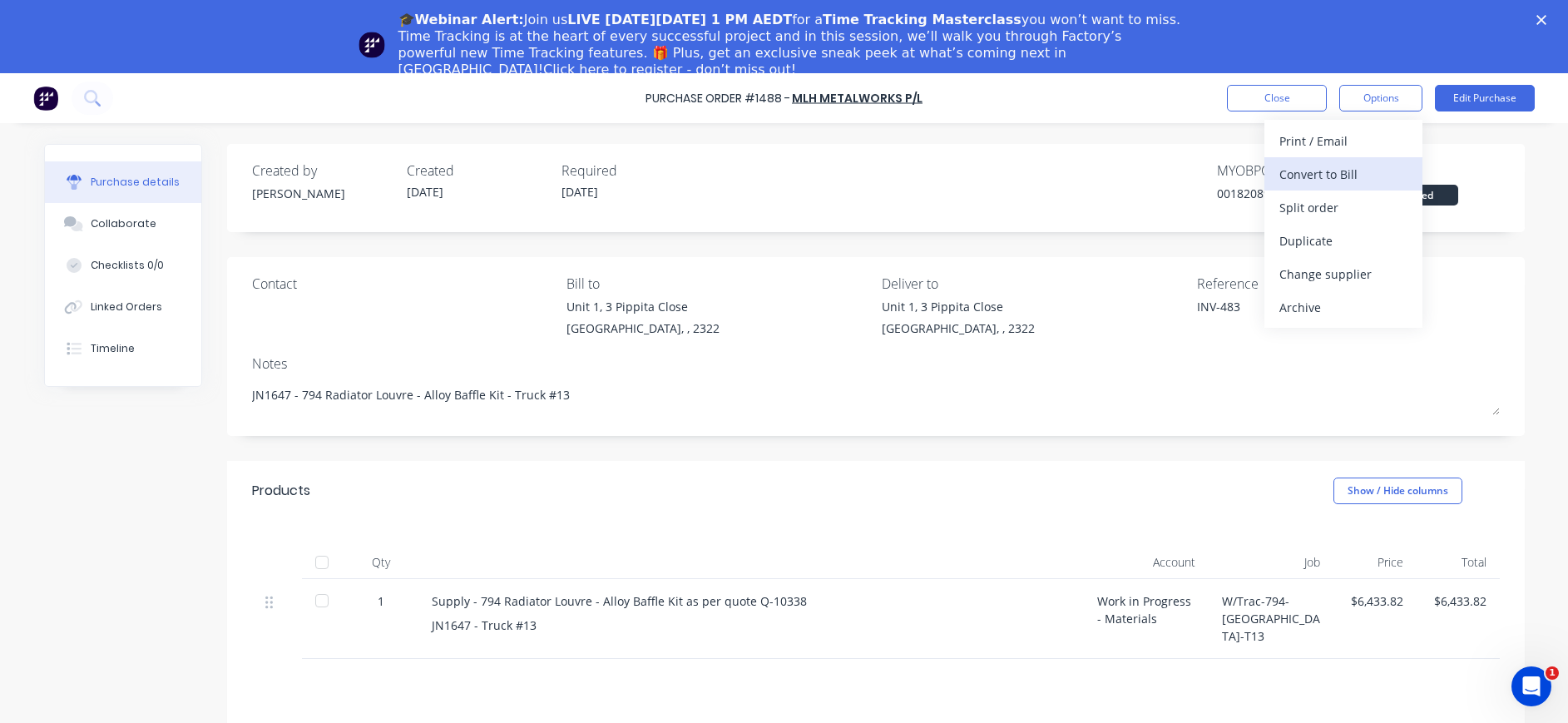
click at [1347, 173] on div "Convert to Bill" at bounding box center [1344, 174] width 128 height 24
type textarea "x"
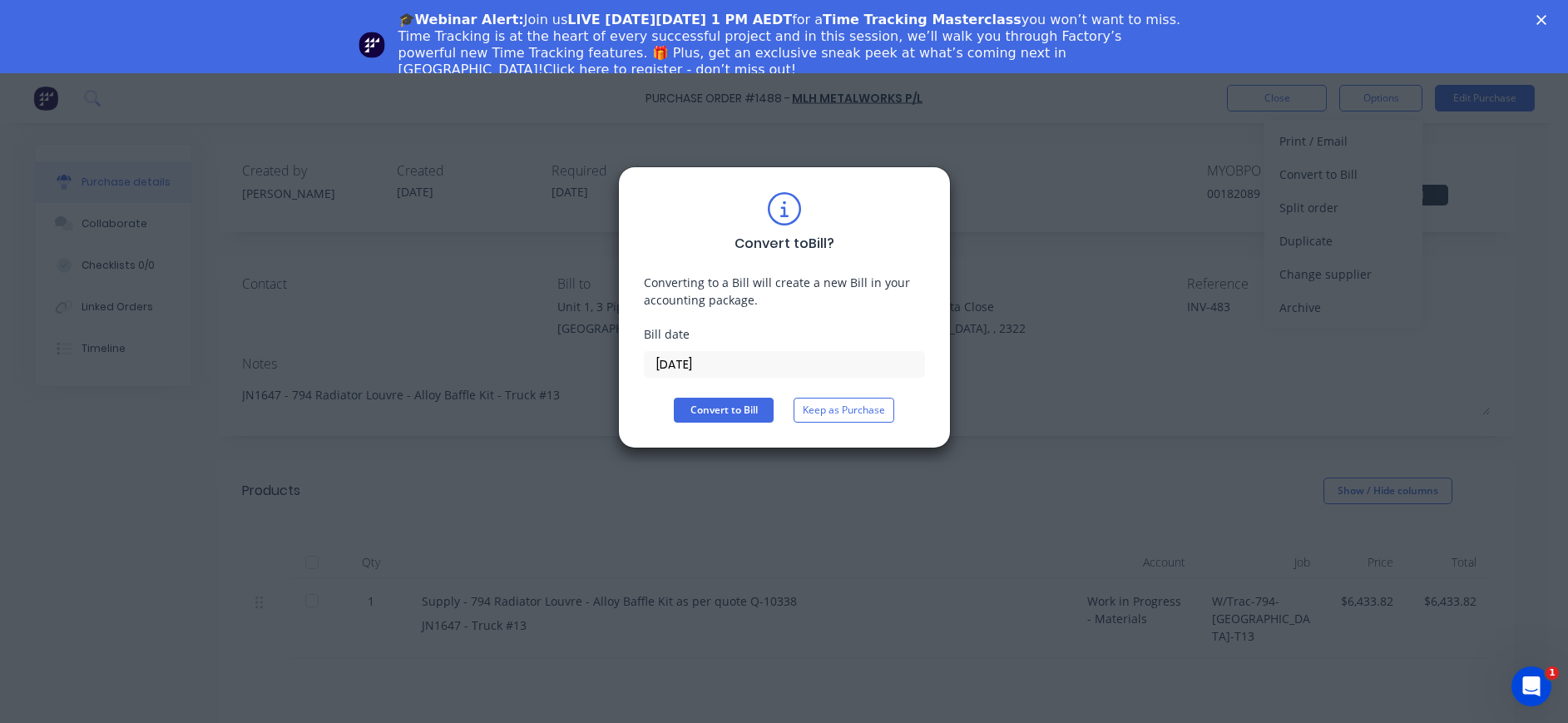
click at [674, 365] on input "[DATE]" at bounding box center [784, 364] width 280 height 25
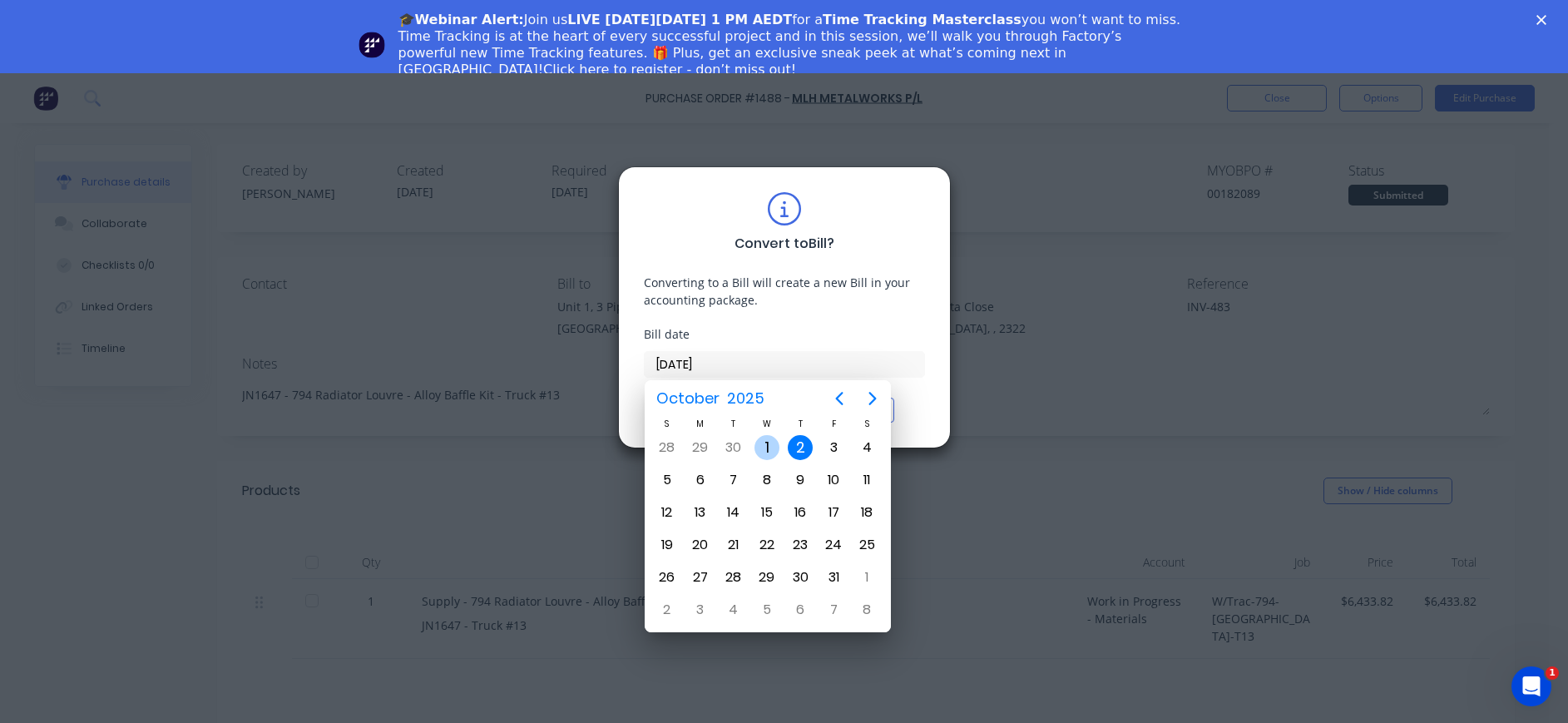
click at [764, 448] on div "1" at bounding box center [767, 448] width 25 height 25
type input "[DATE]"
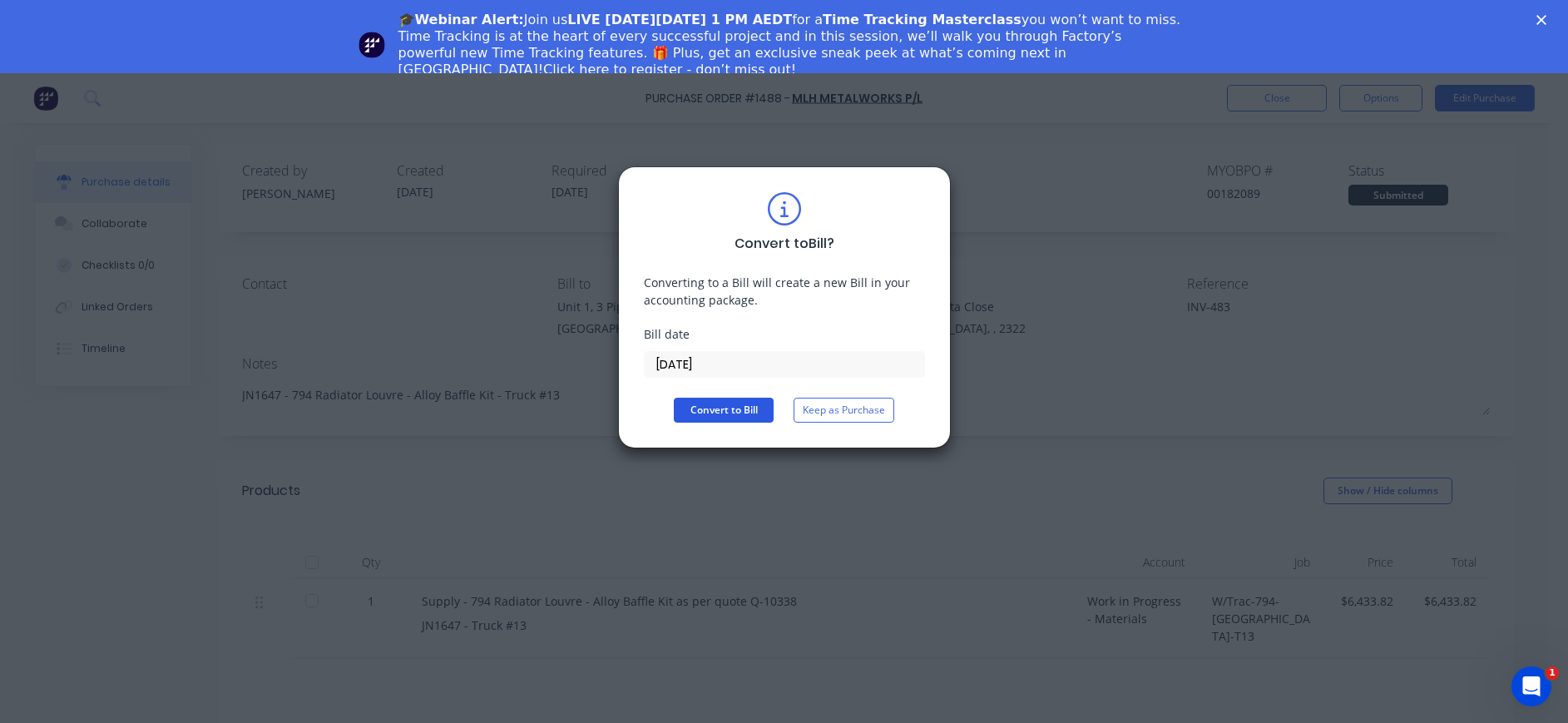
click at [727, 408] on button "Convert to Bill" at bounding box center [723, 410] width 100 height 25
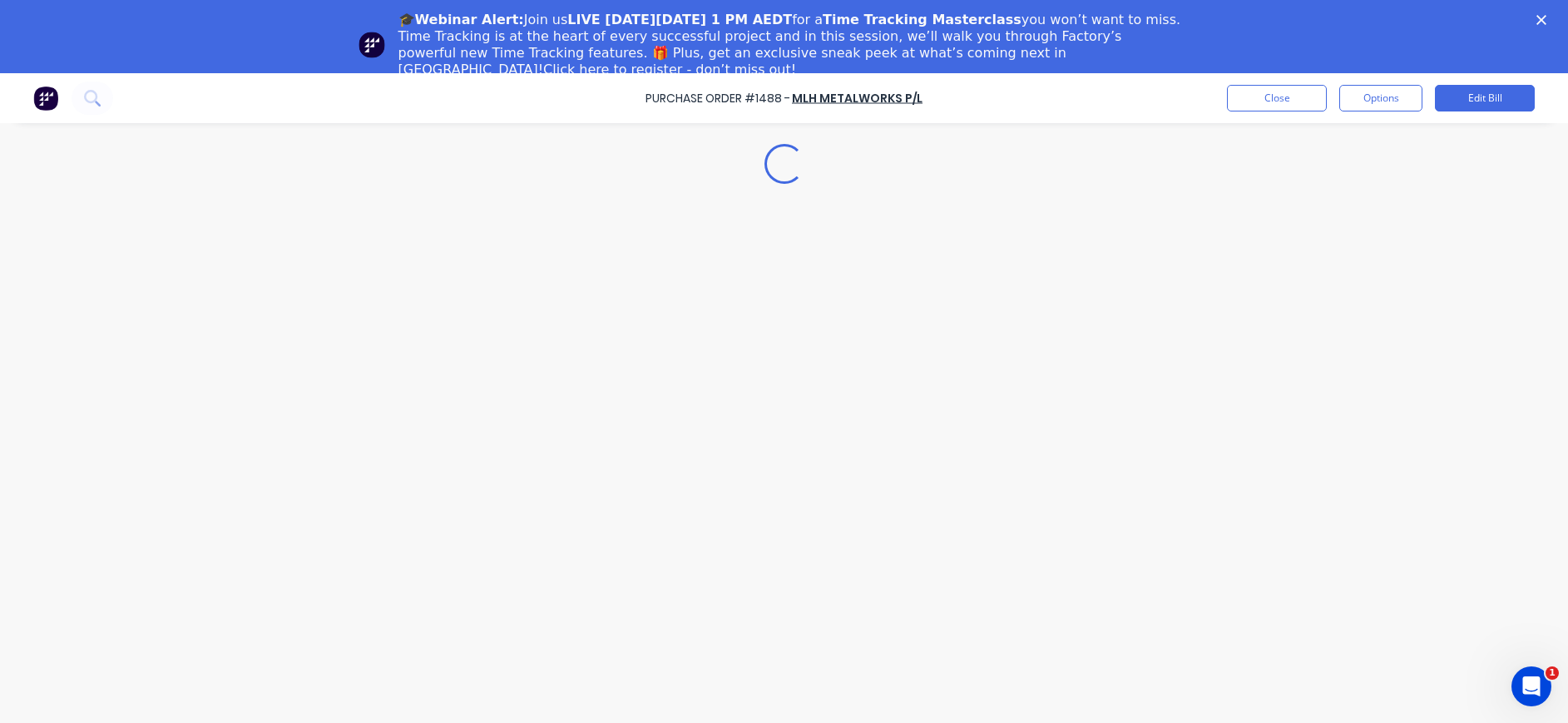
type textarea "x"
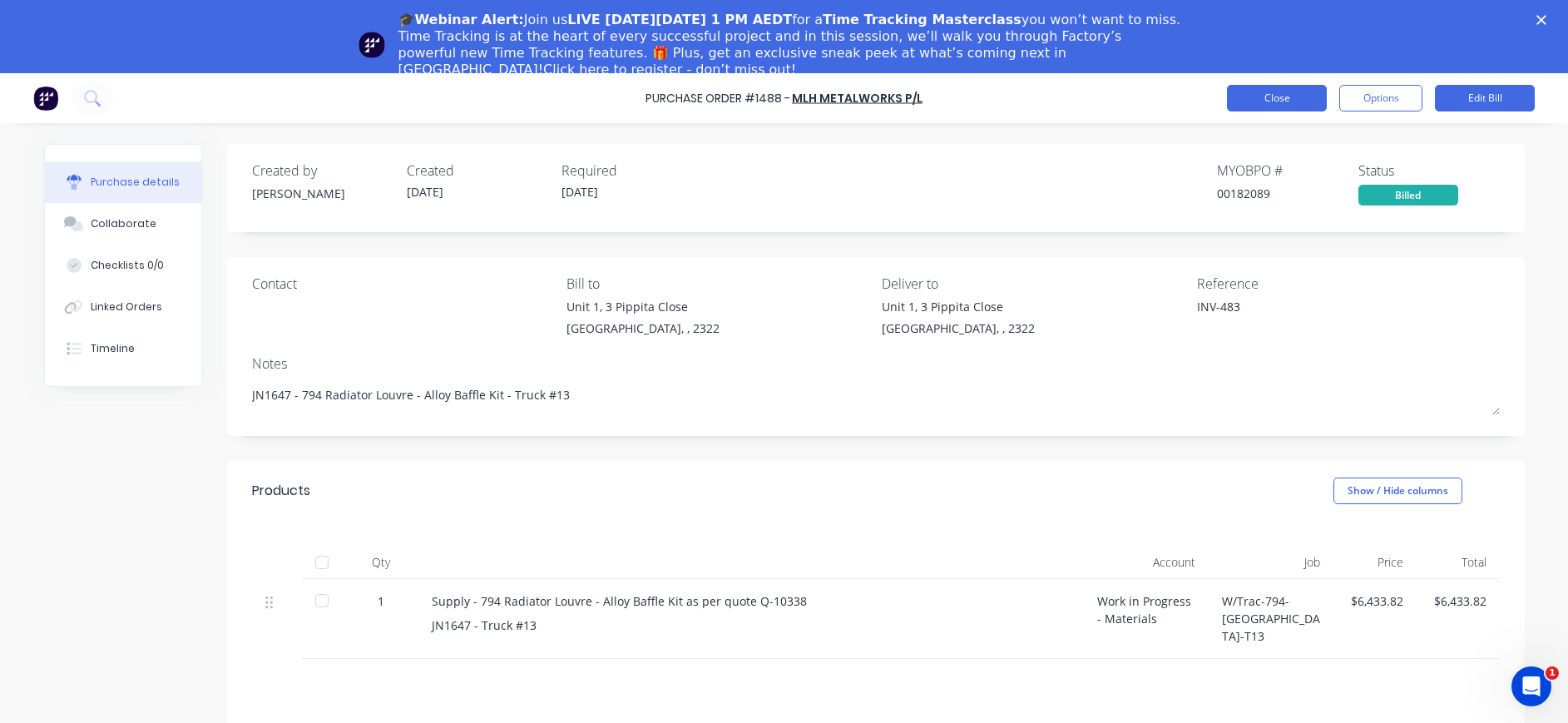
click at [1263, 105] on button "Close" at bounding box center [1277, 97] width 100 height 26
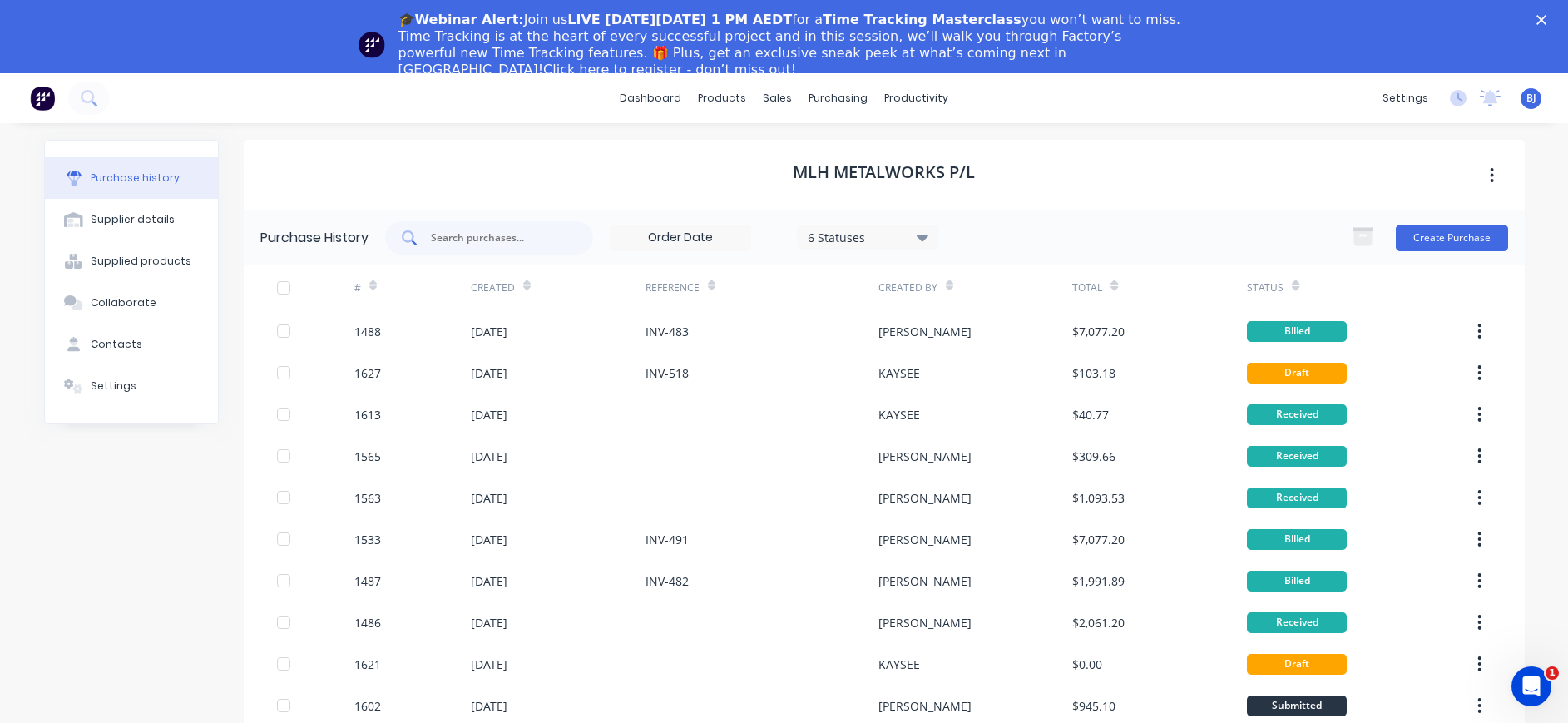
click at [478, 233] on input "text" at bounding box center [498, 237] width 138 height 17
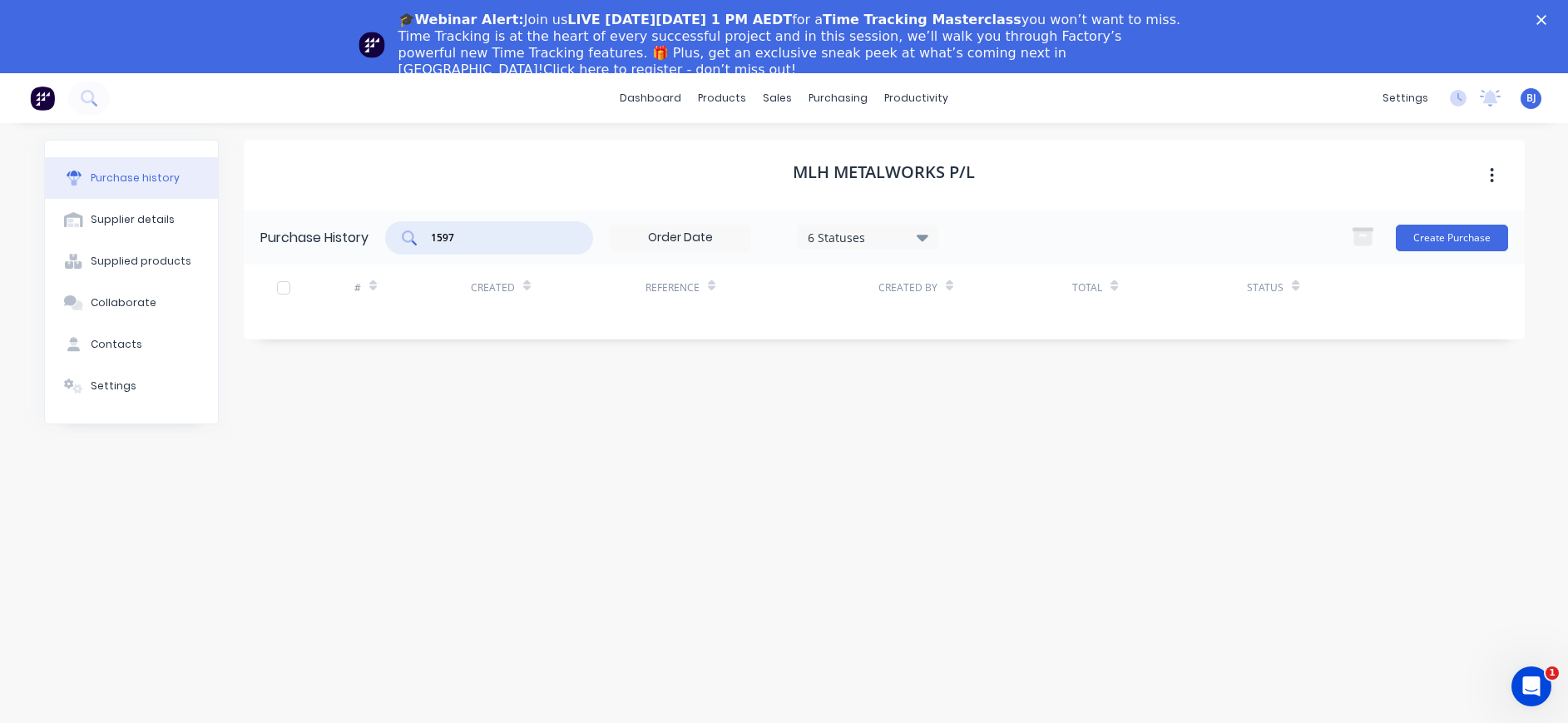
drag, startPoint x: 488, startPoint y: 233, endPoint x: 388, endPoint y: 224, distance: 100.4
click at [397, 235] on div "1597" at bounding box center [489, 238] width 208 height 33
type input "1587"
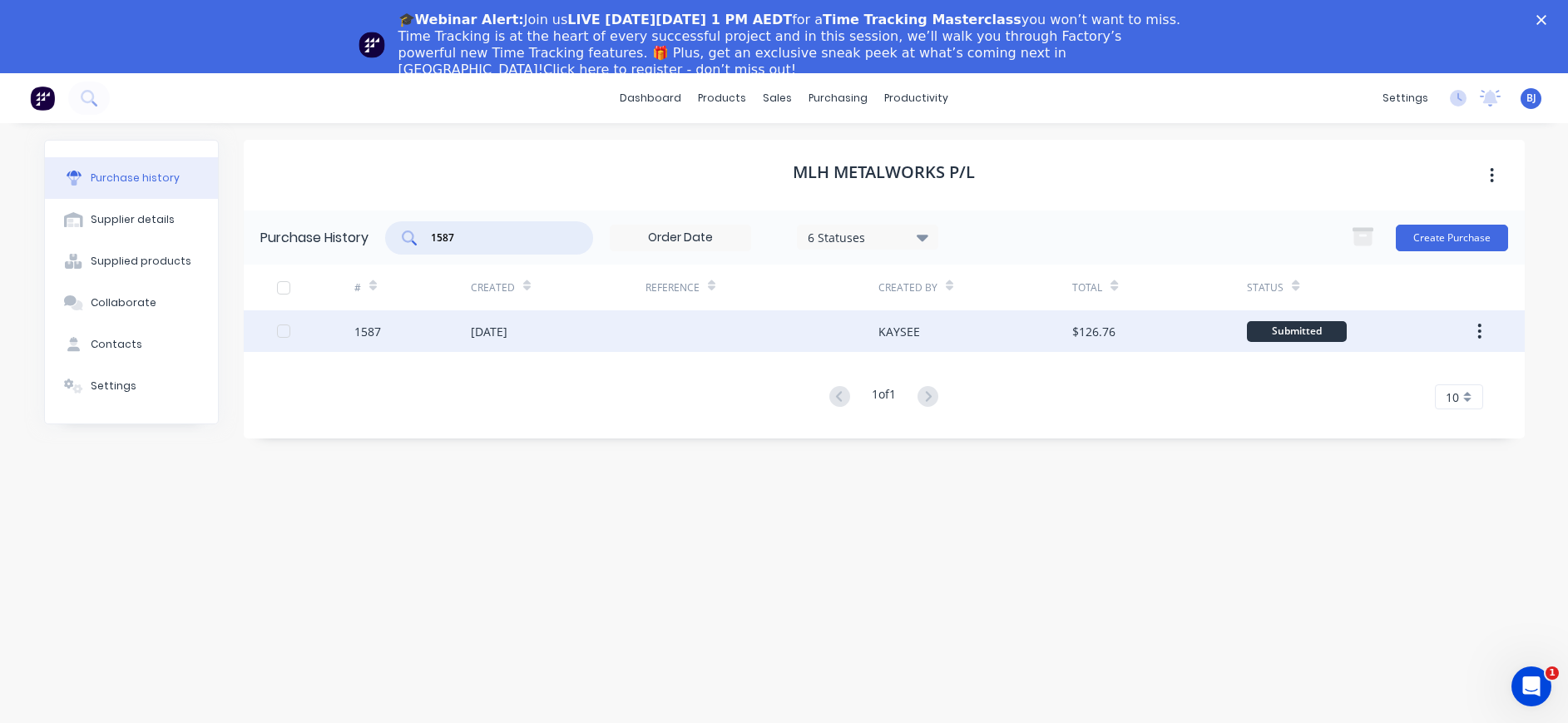
click at [507, 328] on div "[DATE]" at bounding box center [490, 331] width 37 height 17
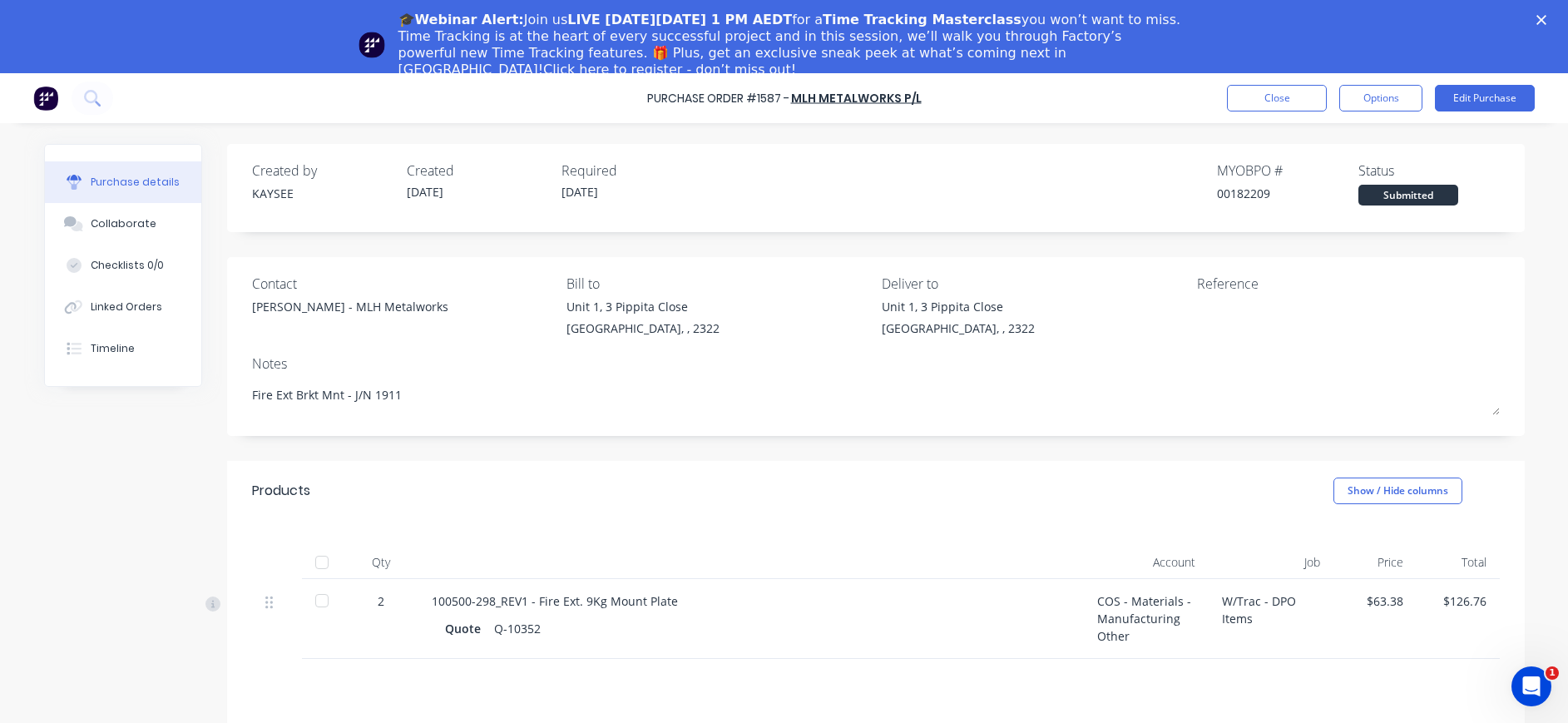
drag, startPoint x: 139, startPoint y: 213, endPoint x: 275, endPoint y: 205, distance: 136.2
click at [140, 213] on button "Collaborate" at bounding box center [122, 224] width 156 height 42
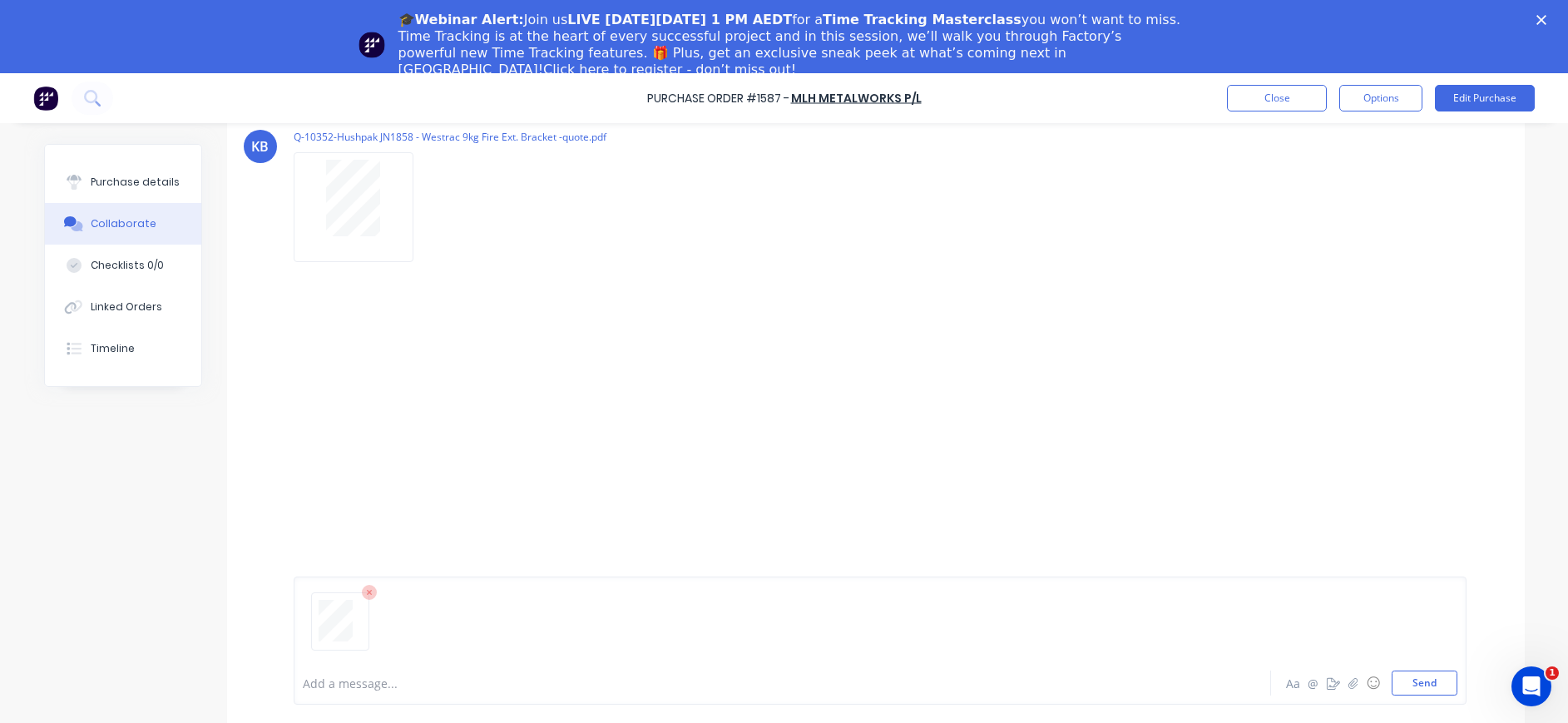
scroll to position [73, 0]
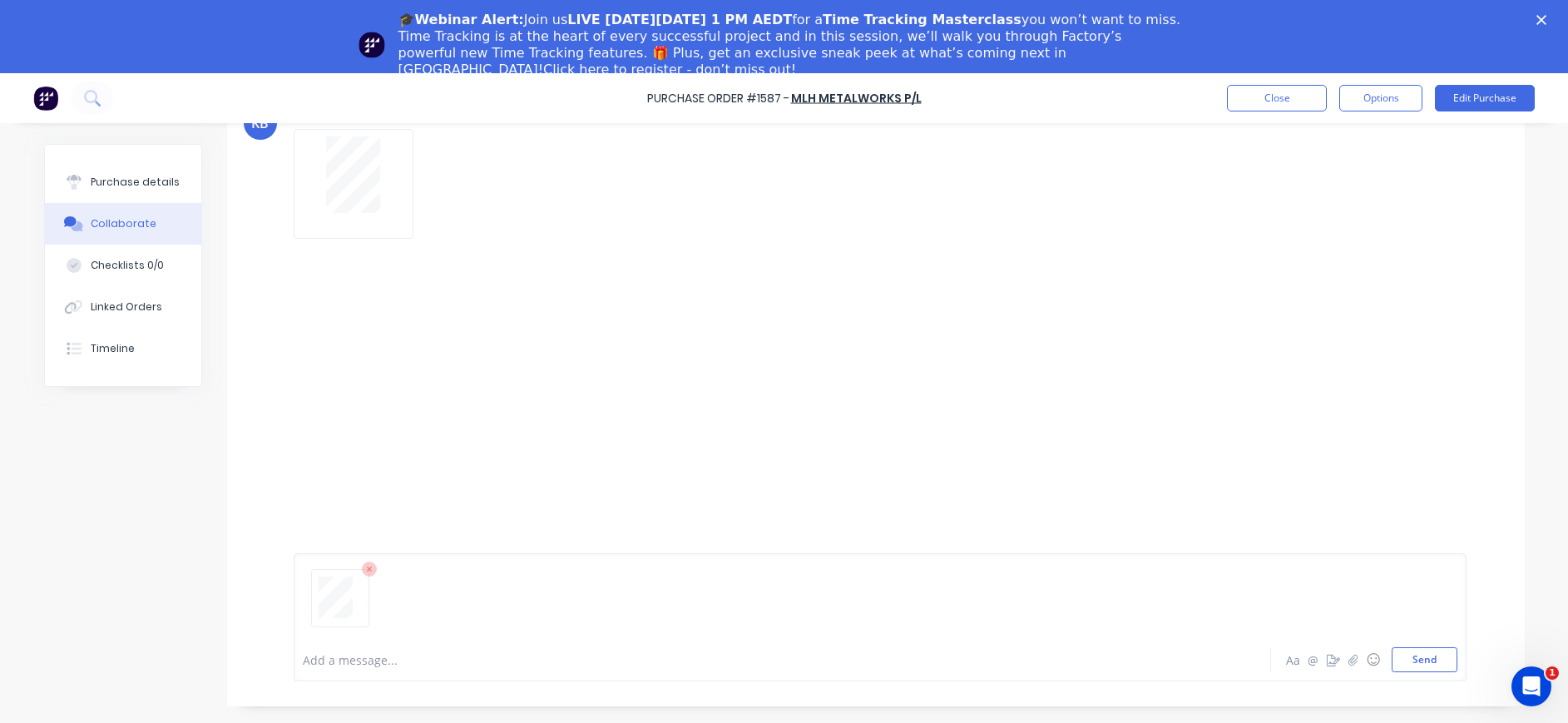
drag, startPoint x: 1413, startPoint y: 665, endPoint x: 1394, endPoint y: 644, distance: 28.3
click at [1413, 664] on button "Send" at bounding box center [1424, 660] width 66 height 25
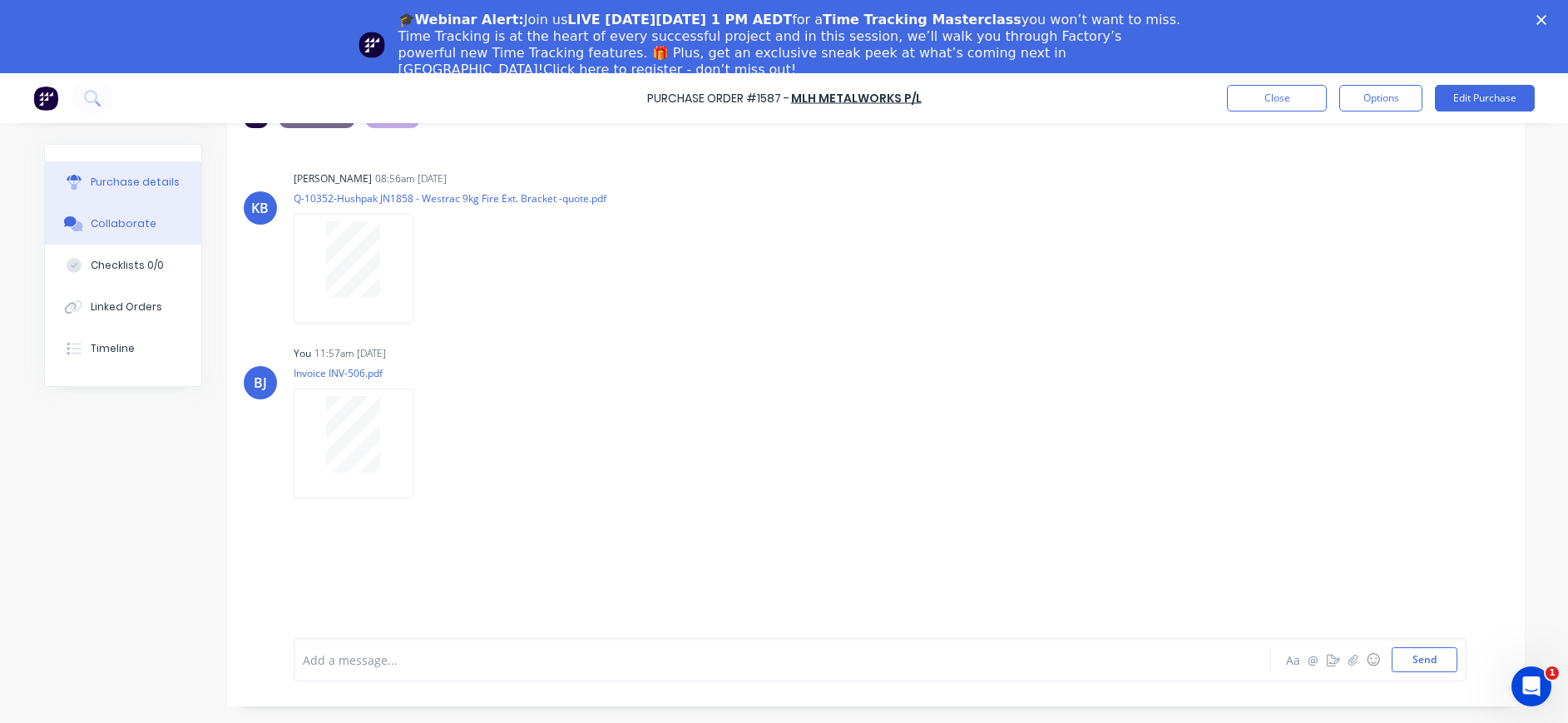
click at [70, 181] on icon at bounding box center [73, 185] width 14 height 9
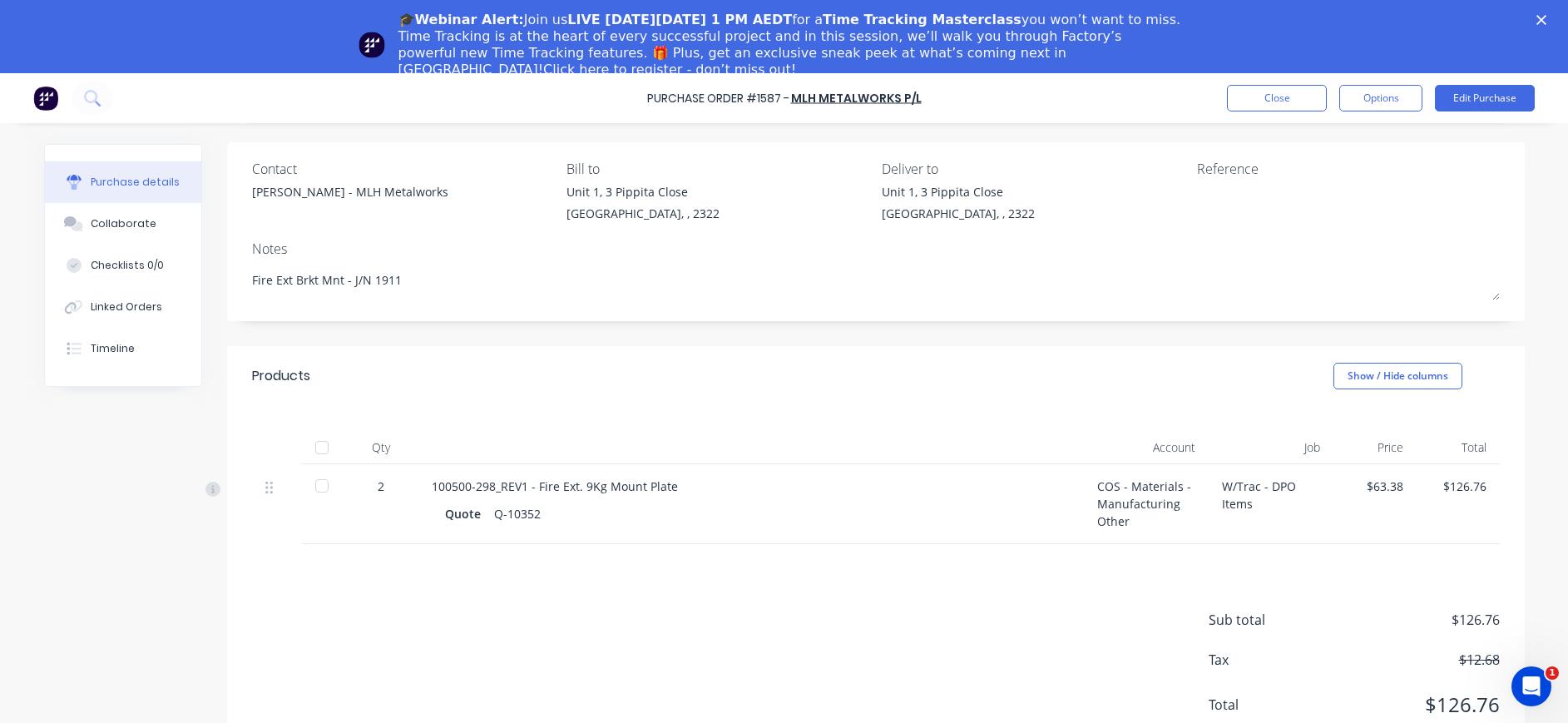
click at [1197, 194] on div at bounding box center [1301, 203] width 208 height 42
click at [1473, 86] on button "Edit Purchase" at bounding box center [1484, 97] width 100 height 26
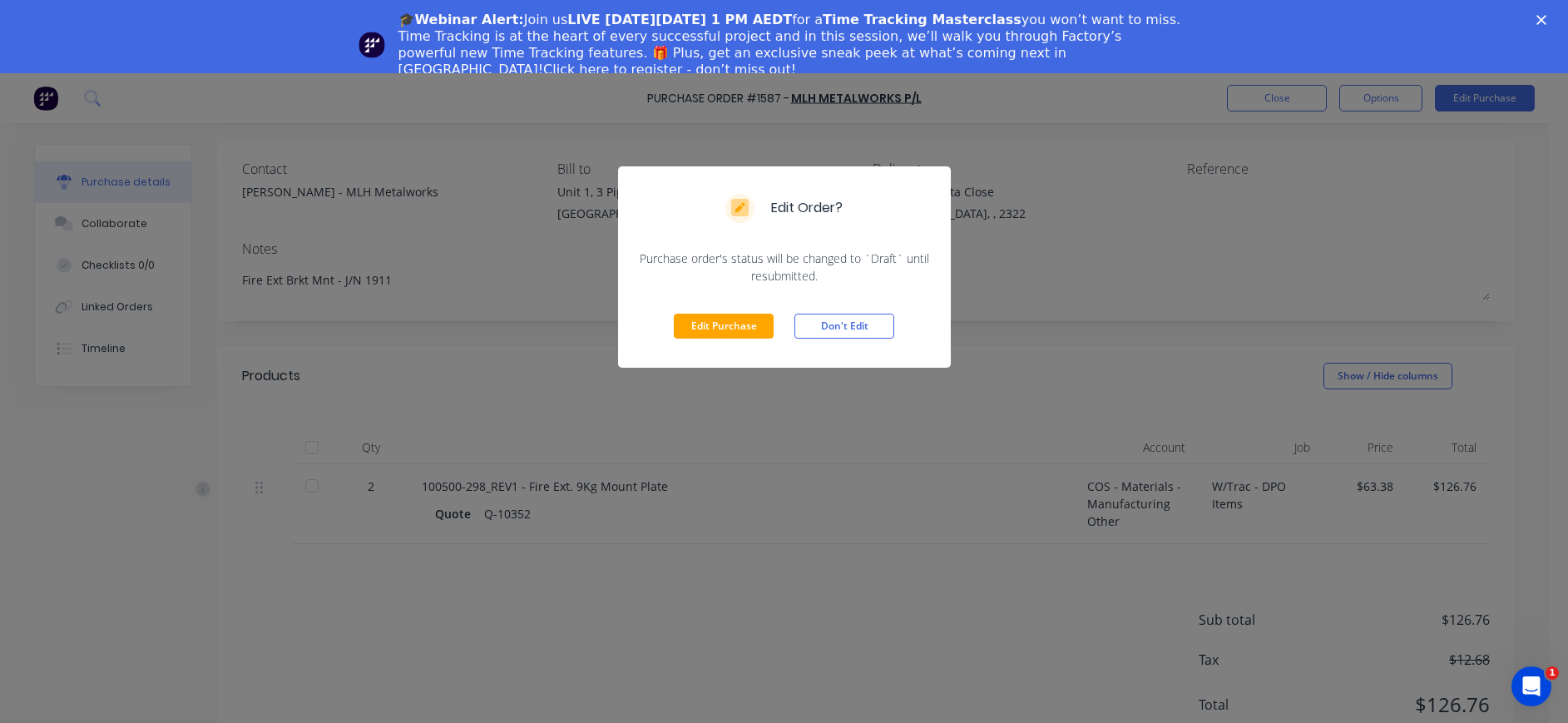
drag, startPoint x: 738, startPoint y: 326, endPoint x: 1015, endPoint y: 279, distance: 281.0
click at [752, 327] on button "Edit Purchase" at bounding box center [723, 327] width 100 height 25
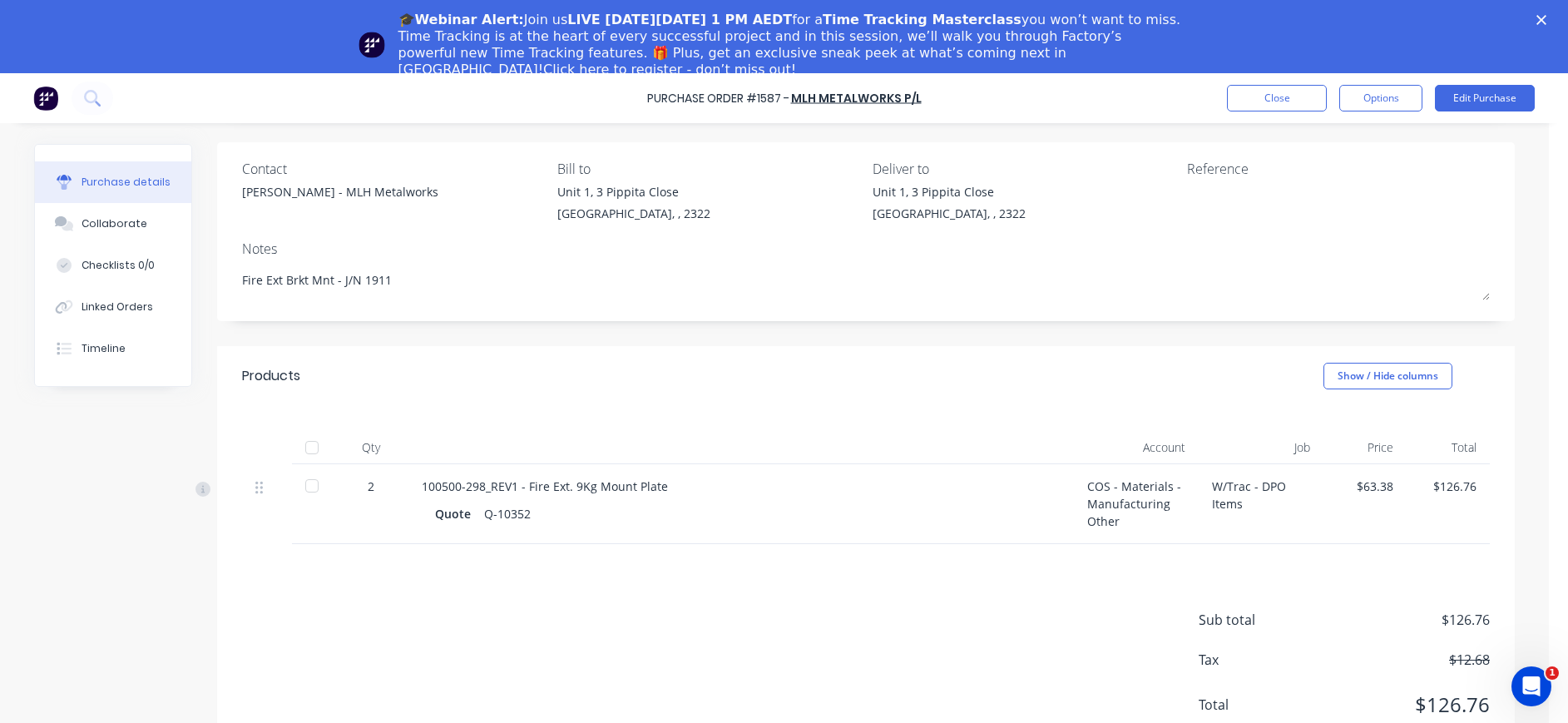
type textarea "x"
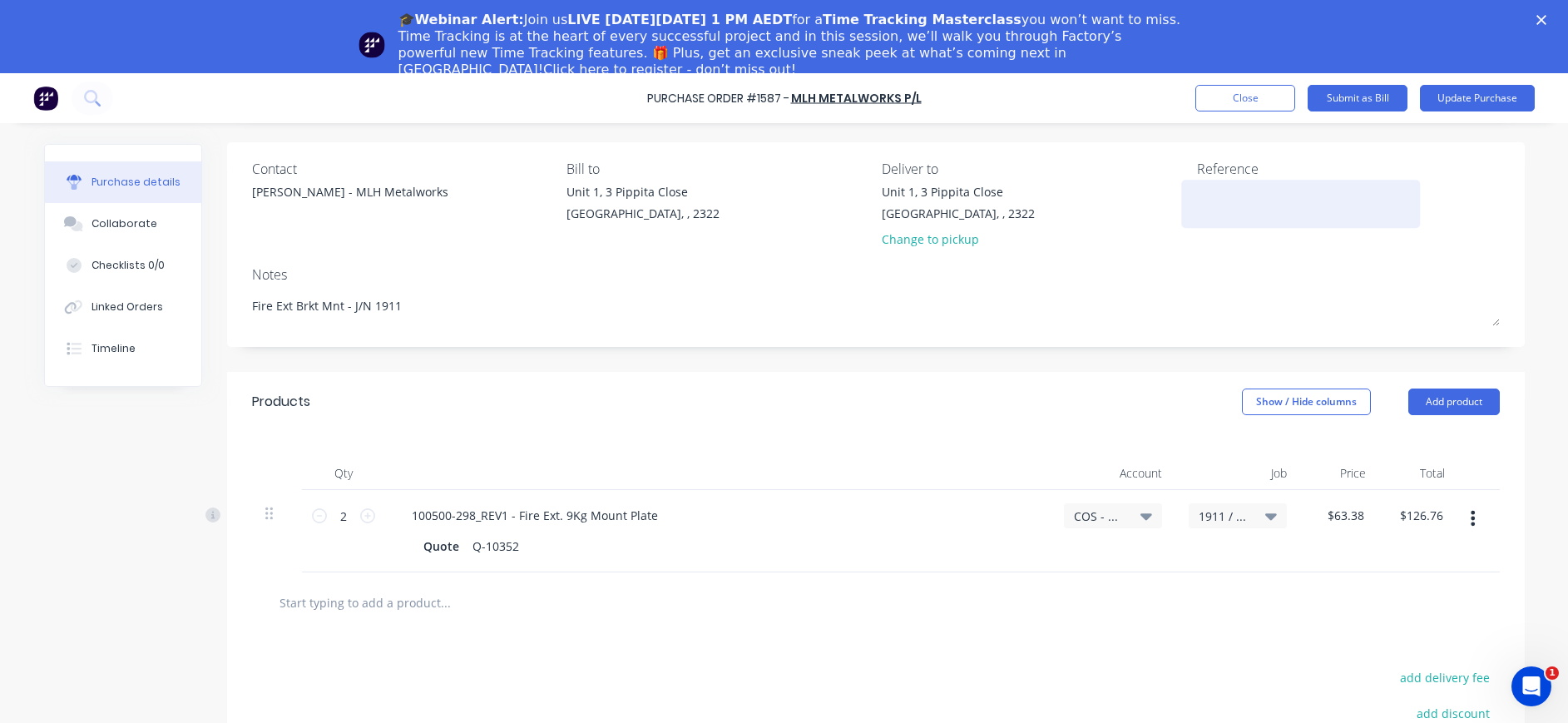
click at [1216, 193] on textarea at bounding box center [1301, 201] width 208 height 38
type textarea "O"
type textarea "INV-506"
type textarea "x"
type textarea "INV-506"
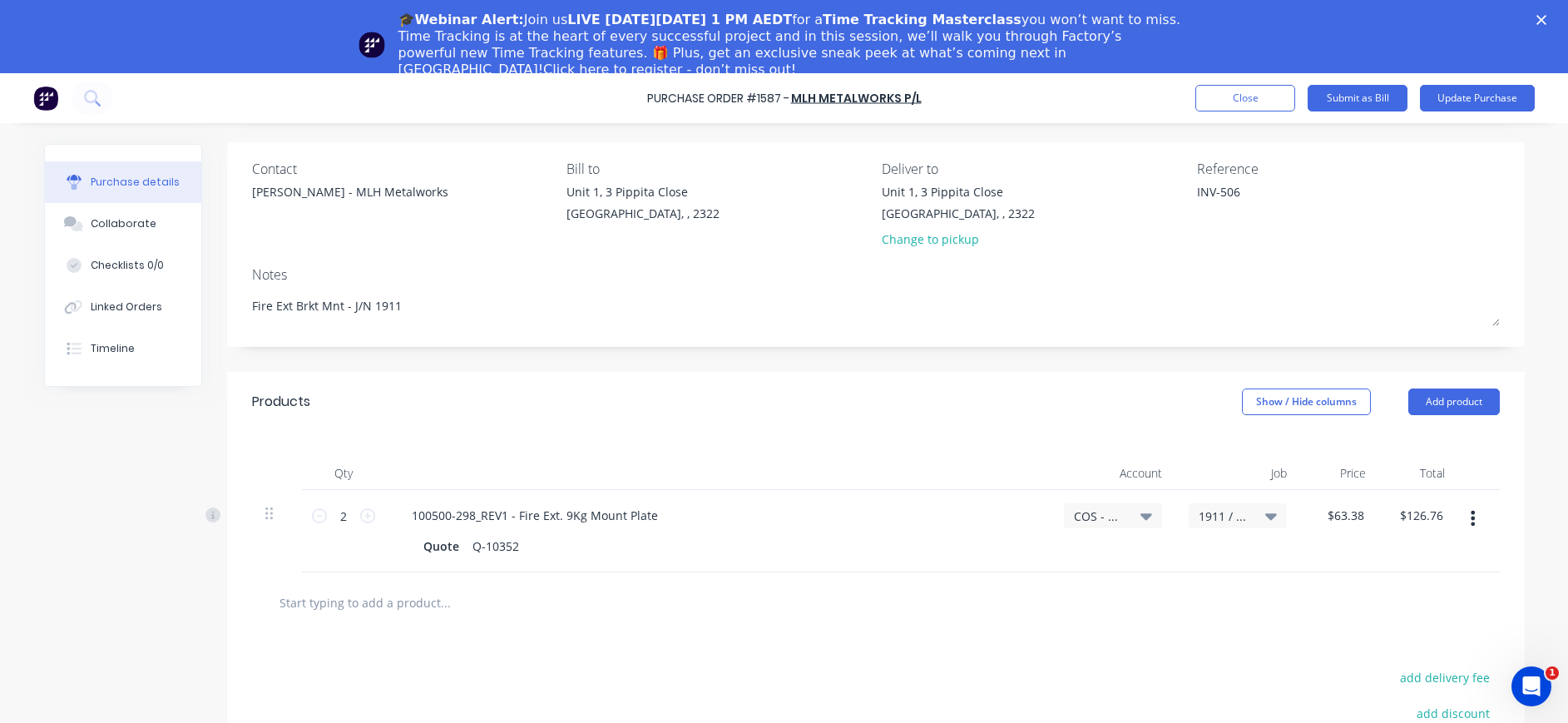
click at [1141, 515] on icon at bounding box center [1146, 516] width 12 height 7
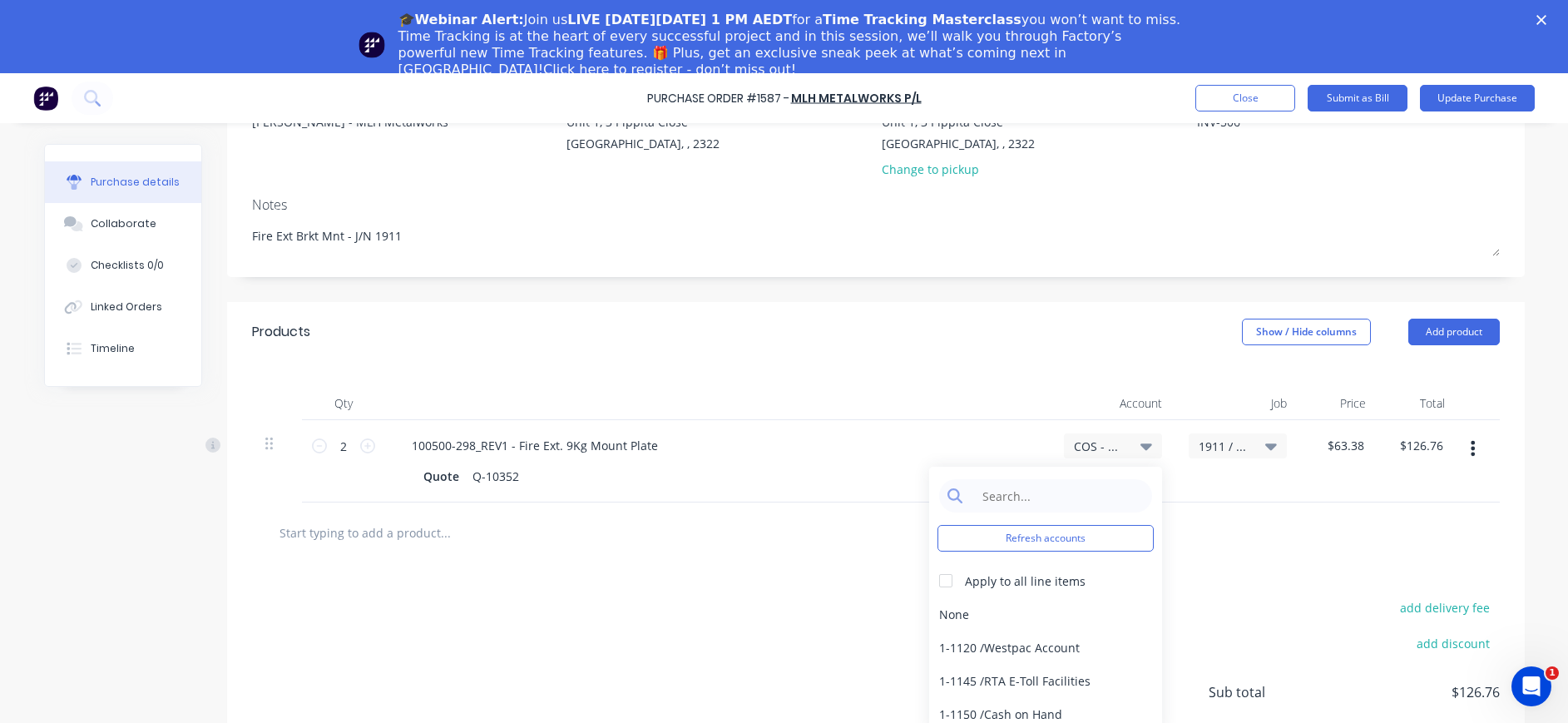
scroll to position [242, 0]
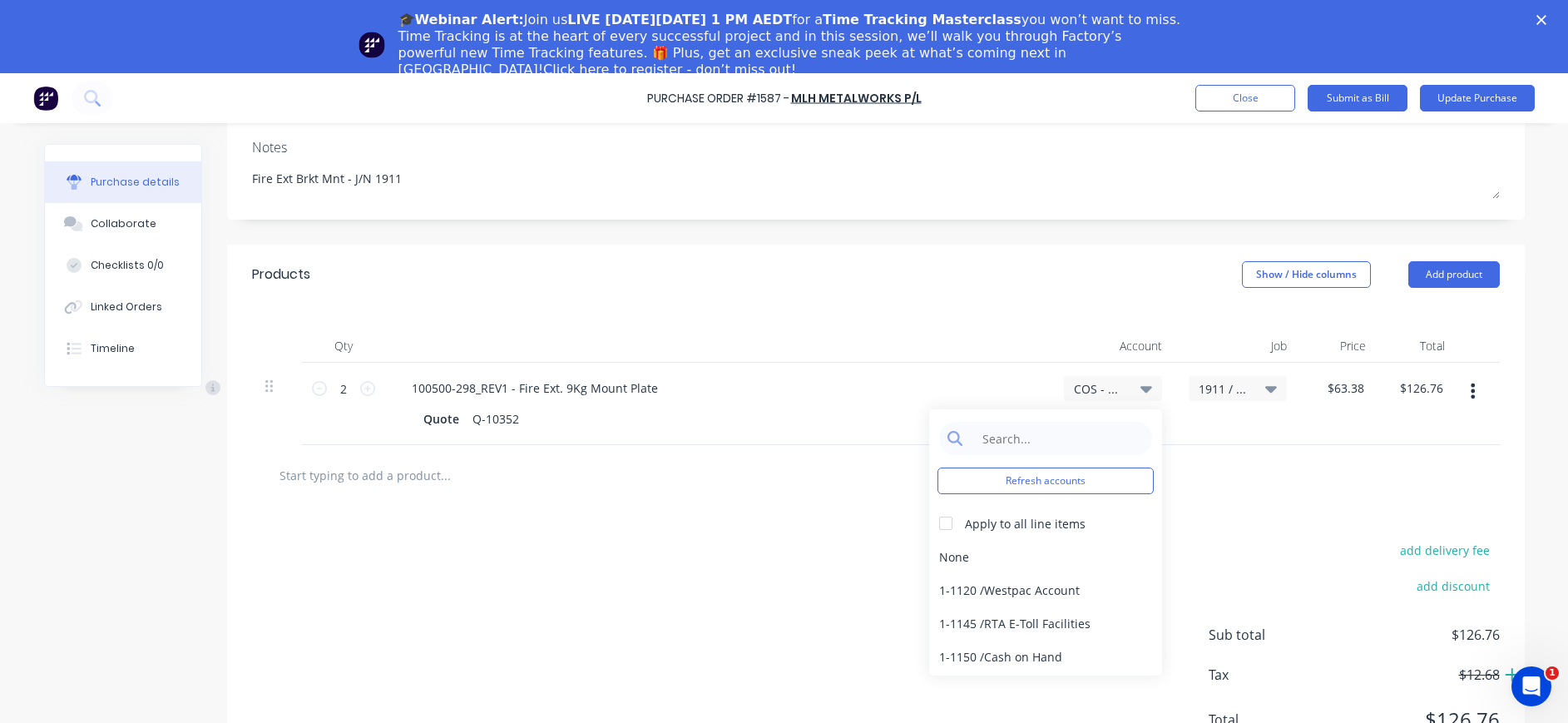
click at [1505, 670] on icon at bounding box center [1512, 674] width 14 height 14
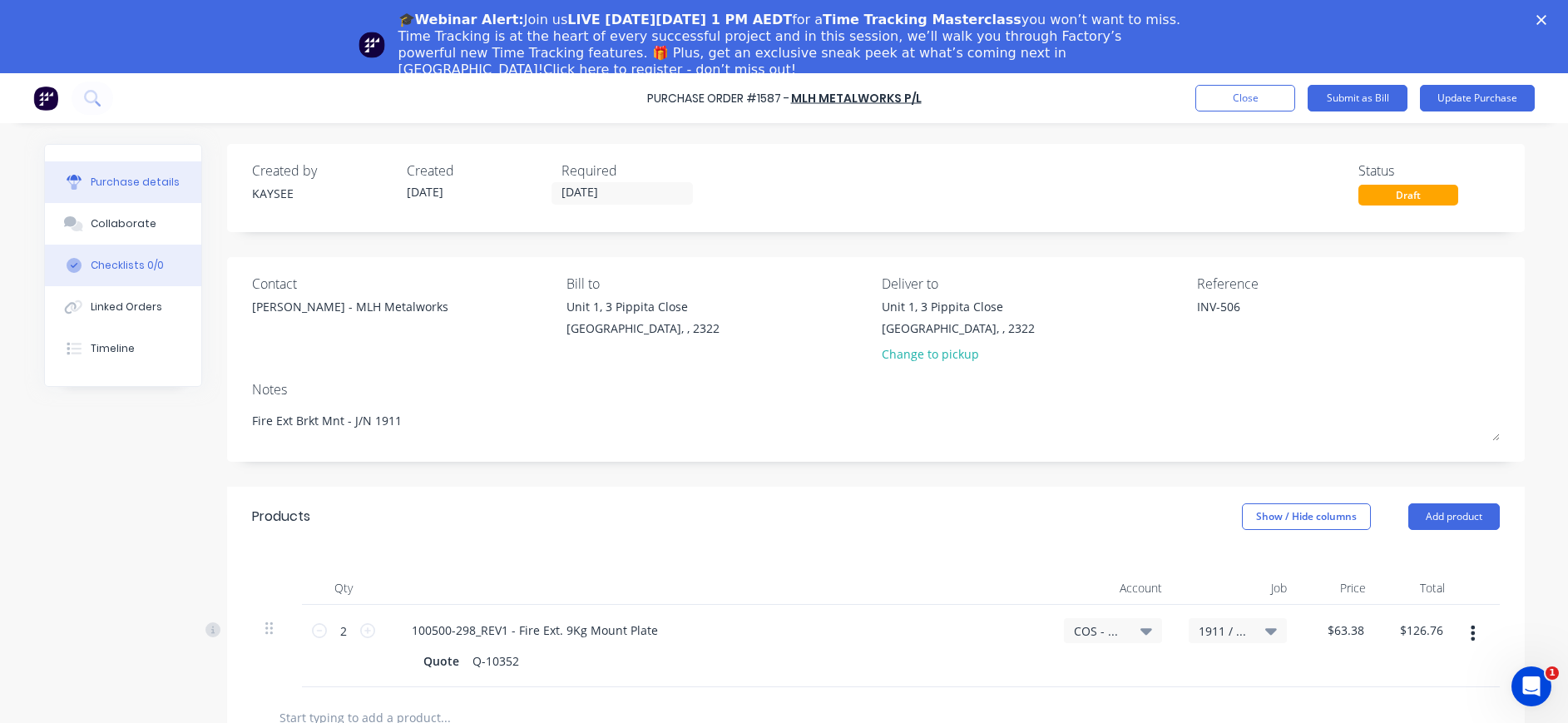
drag, startPoint x: 102, startPoint y: 226, endPoint x: 113, endPoint y: 248, distance: 24.6
click at [104, 229] on div "Collaborate" at bounding box center [123, 224] width 66 height 15
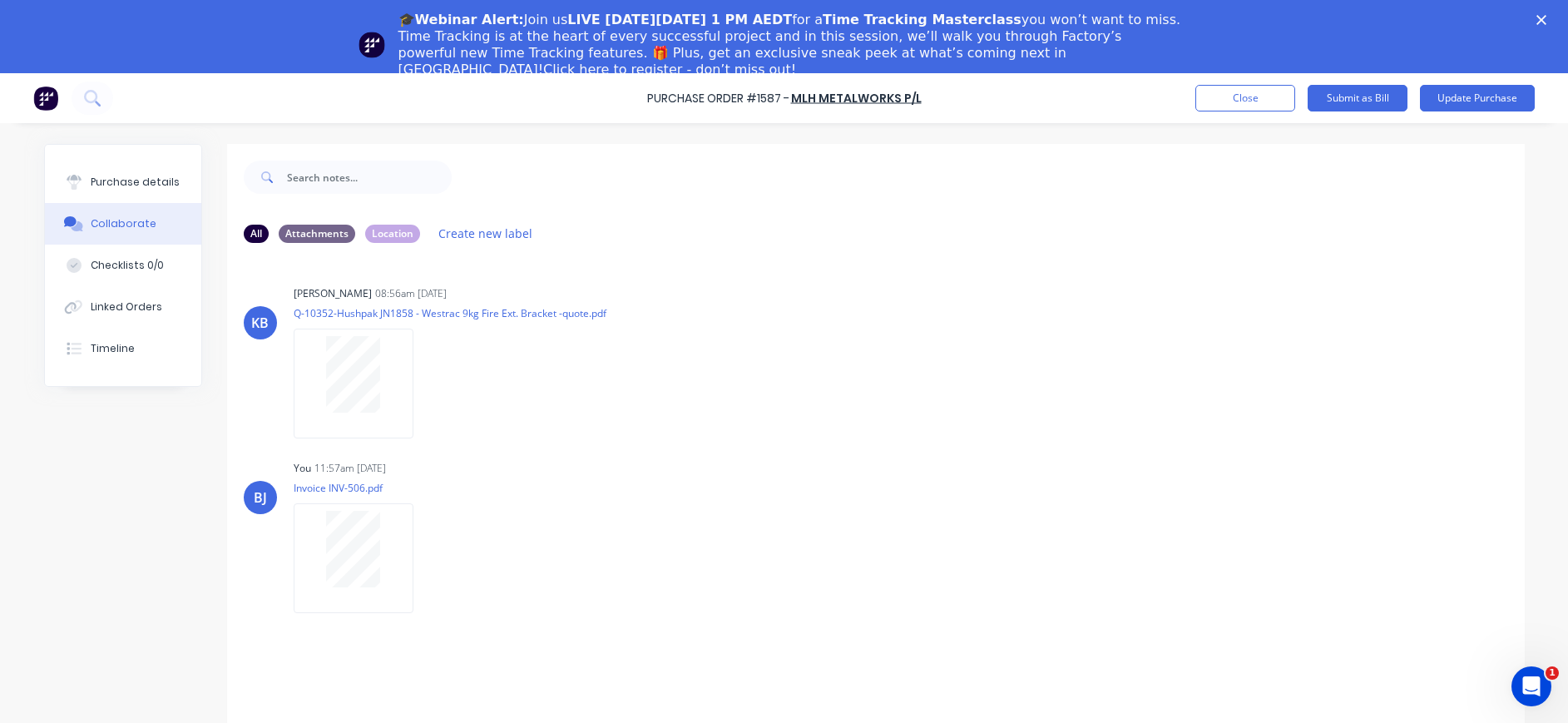
drag, startPoint x: 64, startPoint y: 186, endPoint x: 199, endPoint y: 222, distance: 139.7
click at [78, 193] on button "Purchase details" at bounding box center [122, 182] width 156 height 42
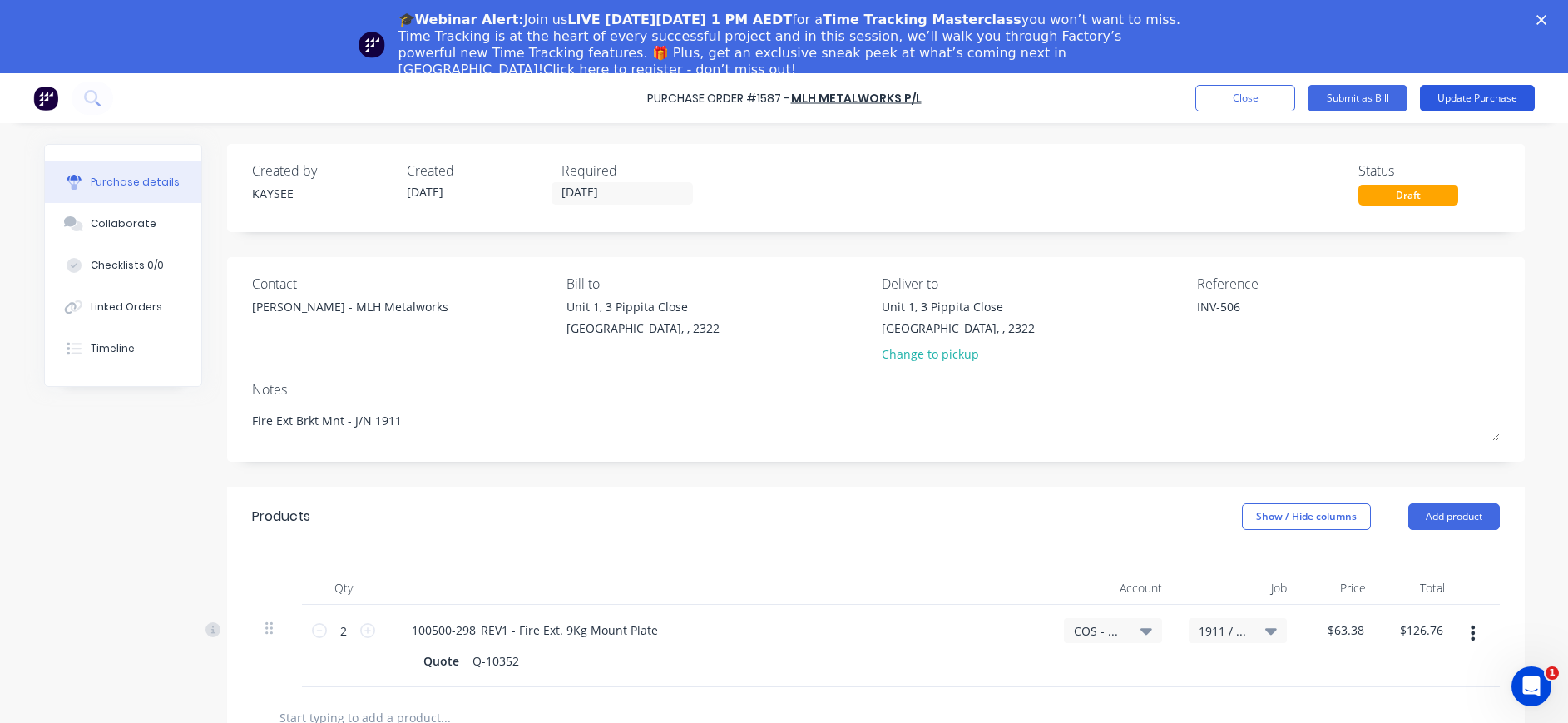
drag, startPoint x: 1466, startPoint y: 95, endPoint x: 1465, endPoint y: 108, distance: 13.0
click at [1465, 108] on button "Update Purchase" at bounding box center [1477, 97] width 115 height 26
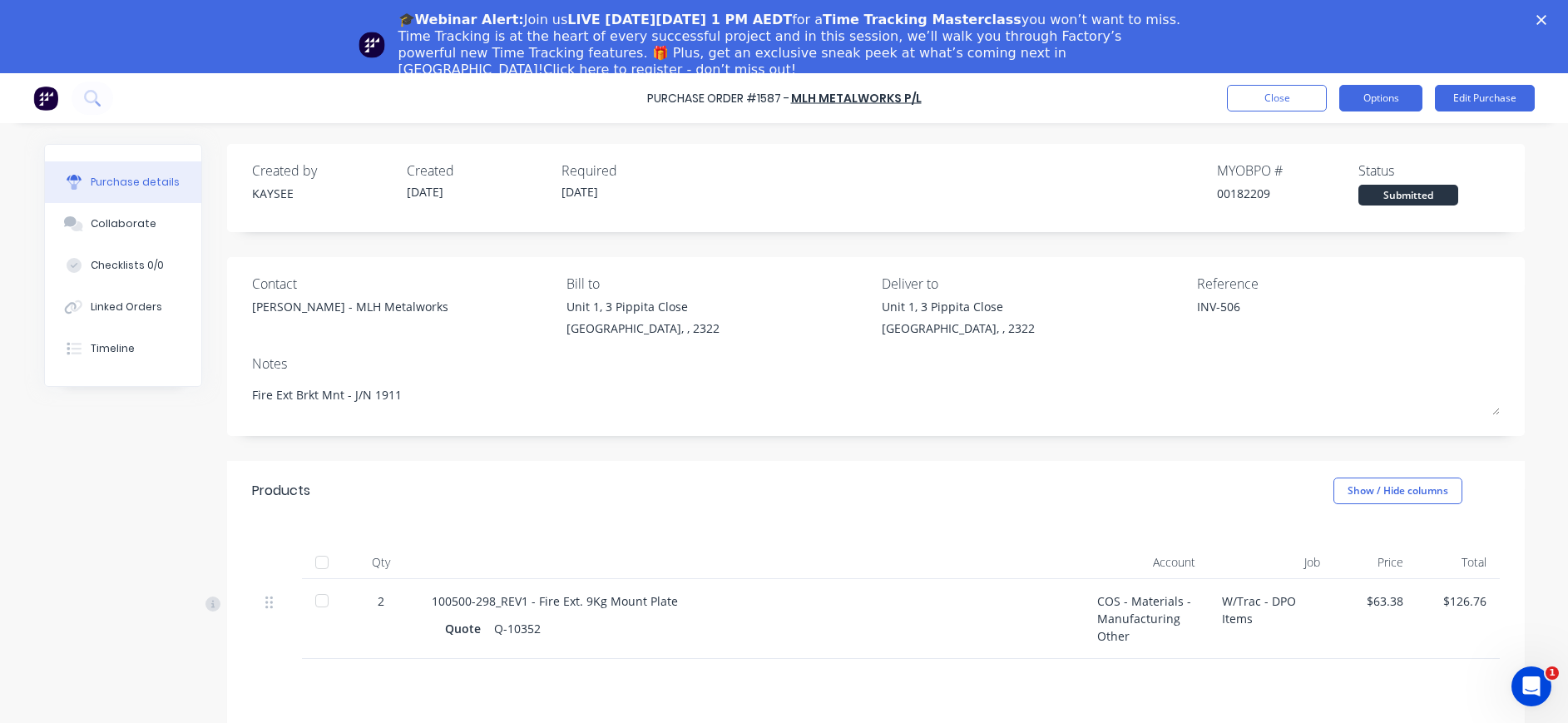
click at [1359, 100] on button "Options" at bounding box center [1381, 97] width 84 height 26
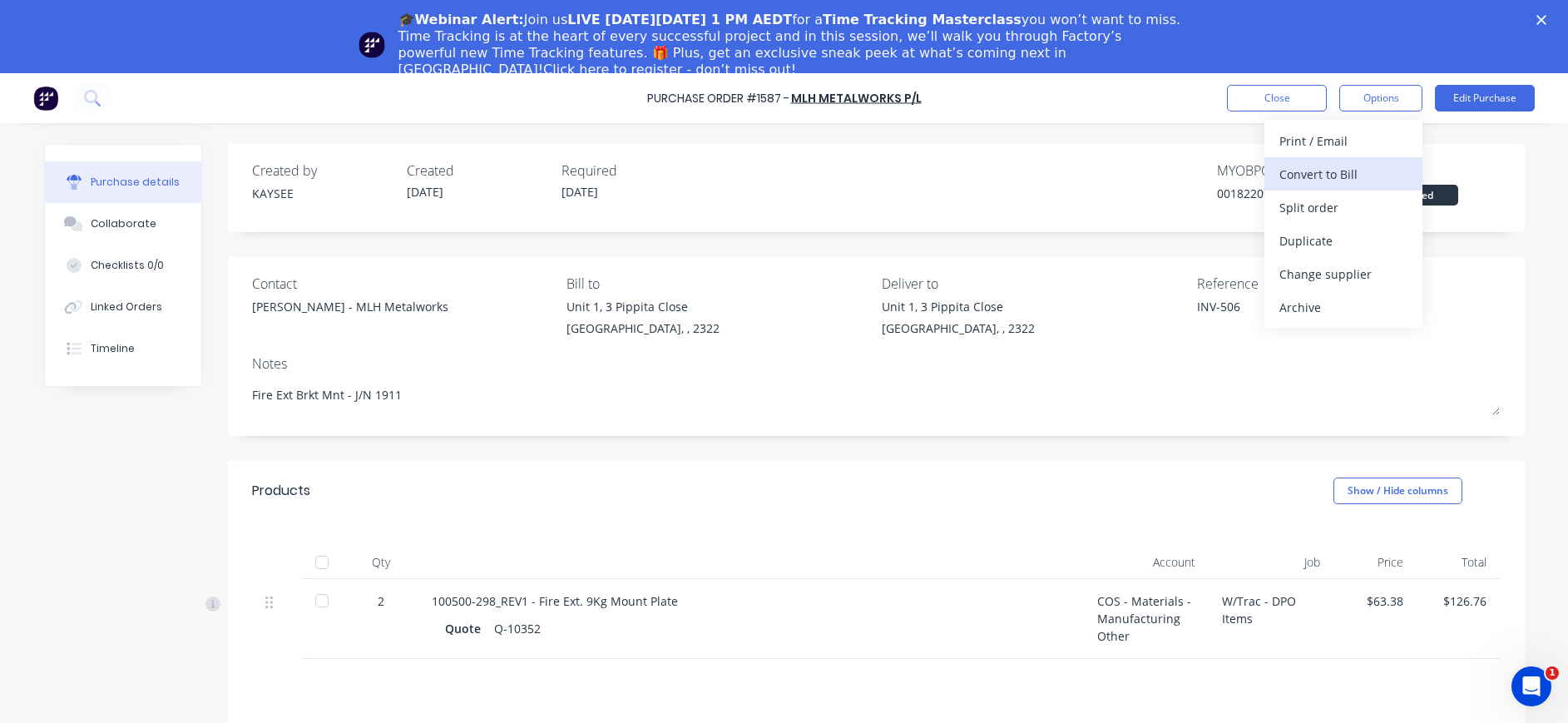
click at [1334, 176] on div "Convert to Bill" at bounding box center [1344, 174] width 128 height 24
type textarea "x"
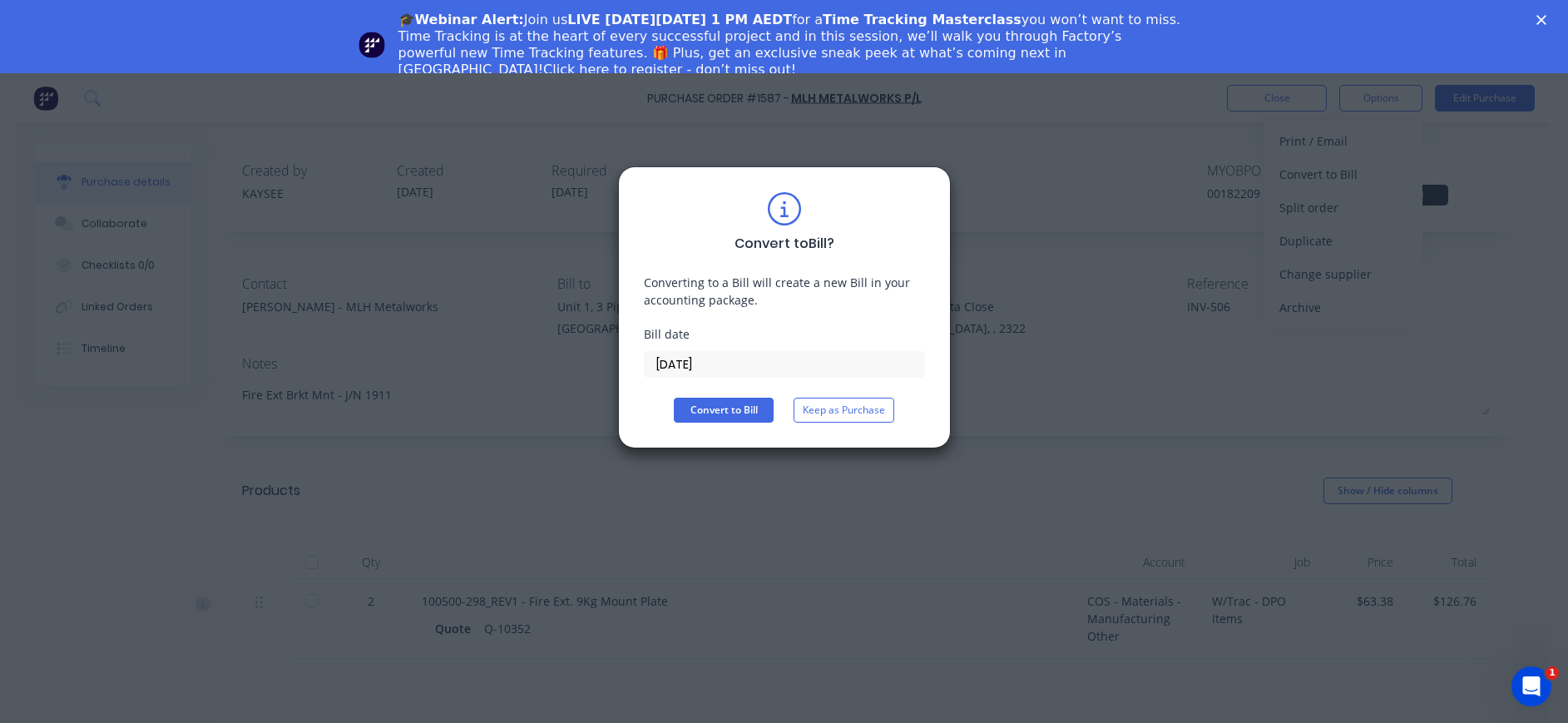
drag, startPoint x: 682, startPoint y: 358, endPoint x: 704, endPoint y: 373, distance: 26.6
click at [686, 363] on input "[DATE]" at bounding box center [784, 364] width 280 height 25
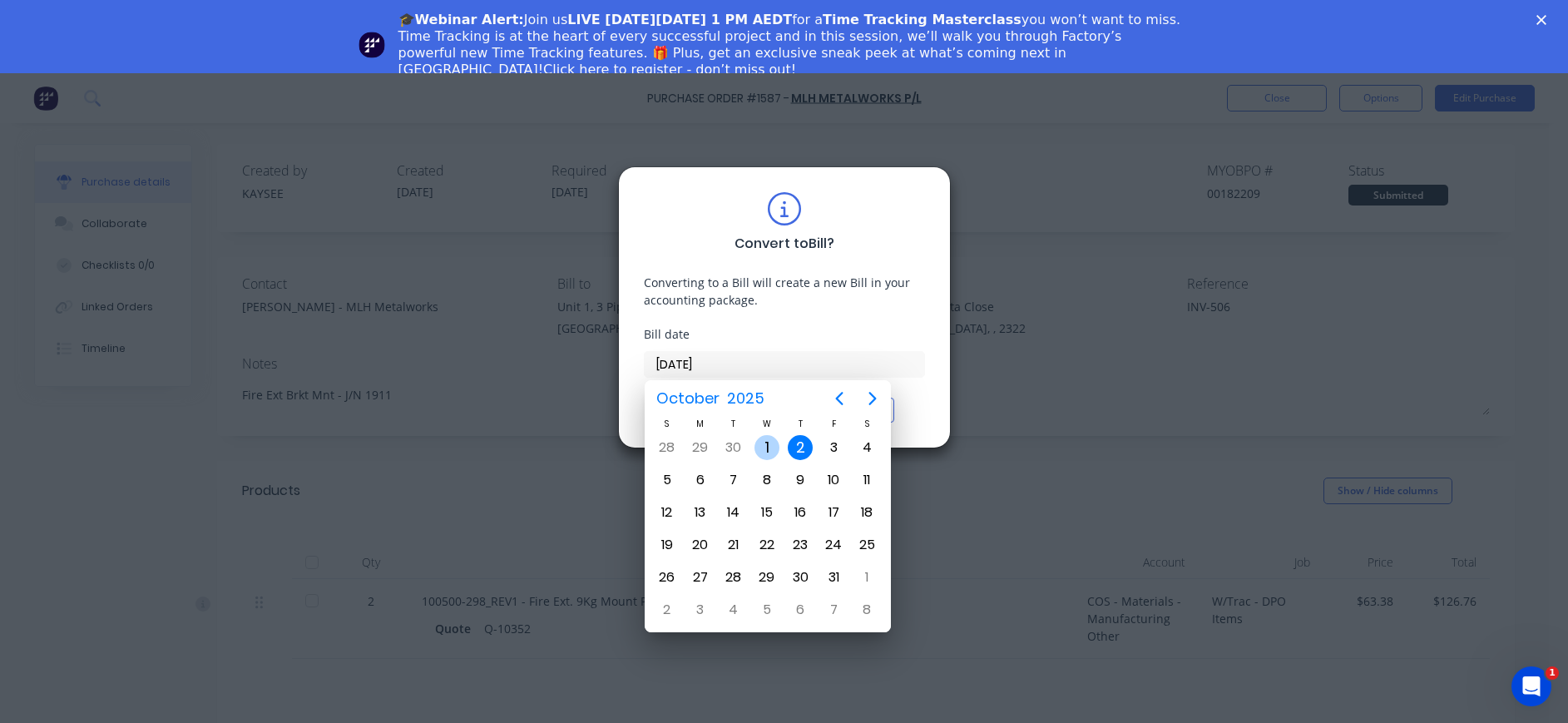
click at [770, 448] on div "1" at bounding box center [767, 448] width 25 height 25
type input "[DATE]"
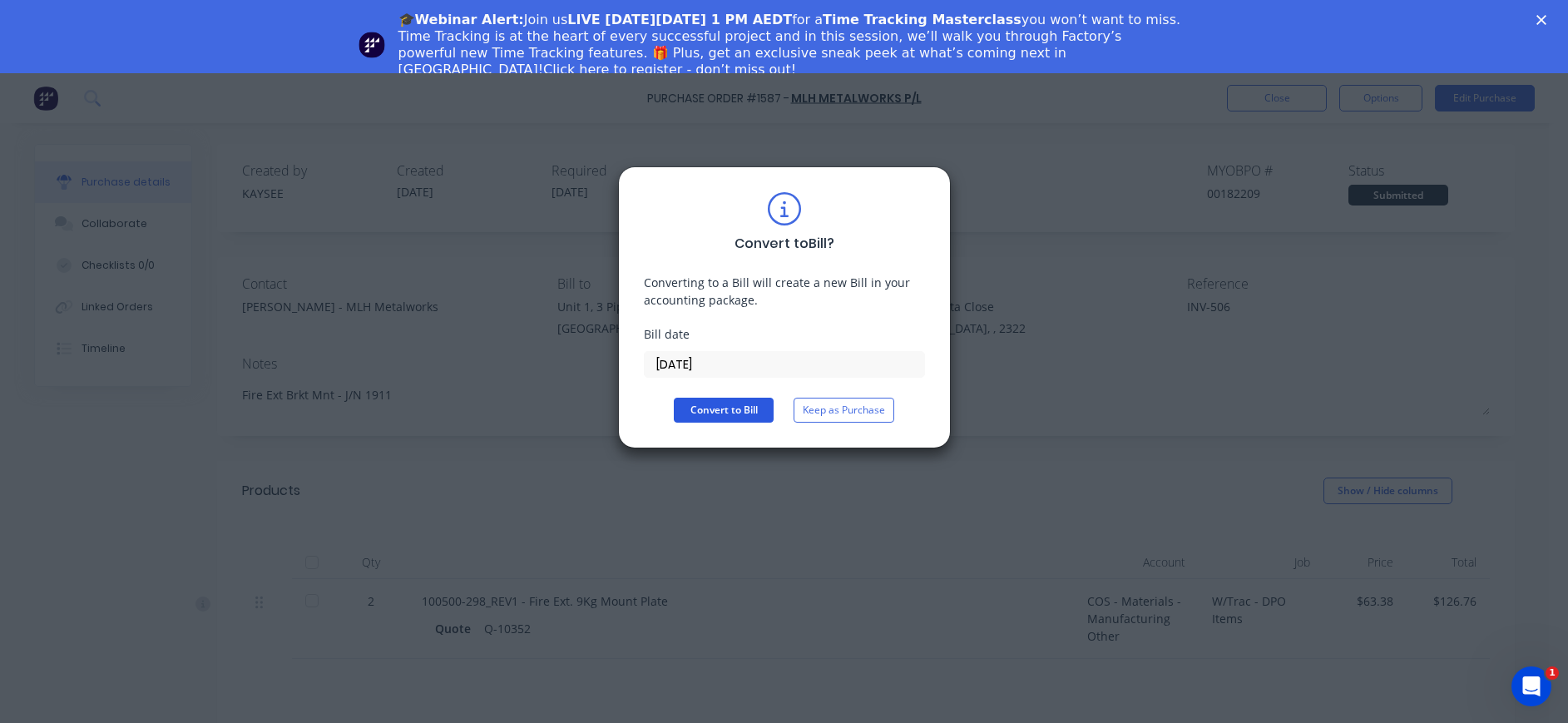
click at [730, 416] on button "Convert to Bill" at bounding box center [723, 410] width 100 height 25
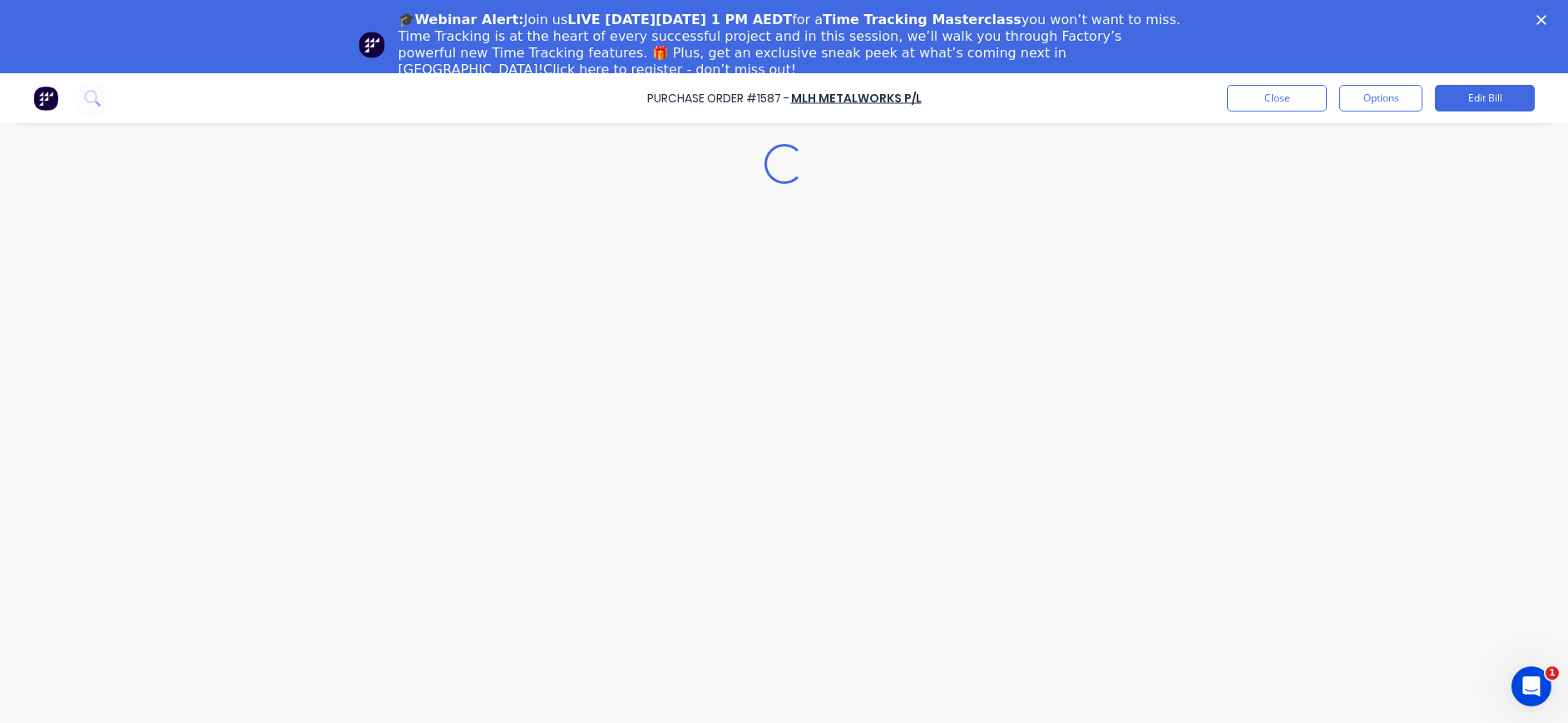
type textarea "x"
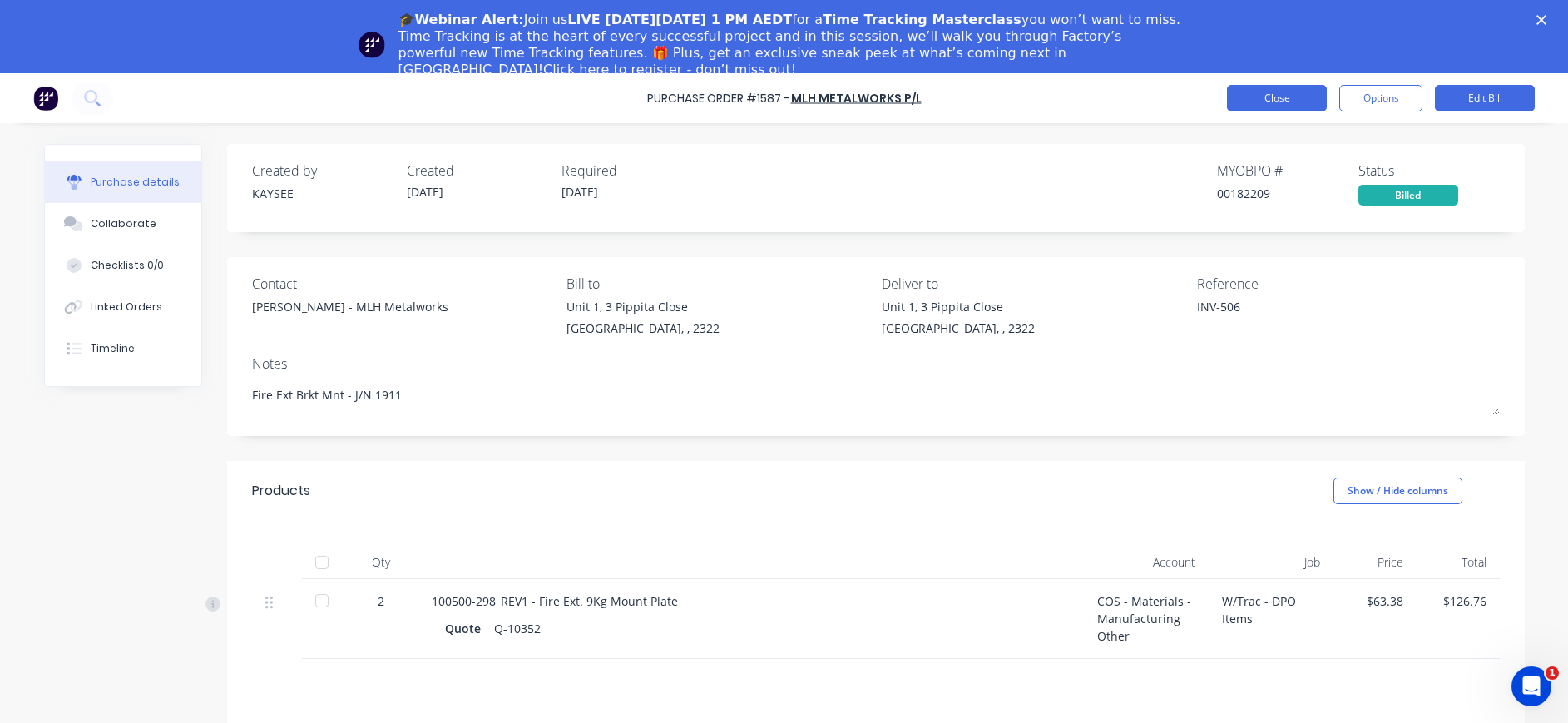
click at [1304, 92] on button "Close" at bounding box center [1277, 97] width 100 height 26
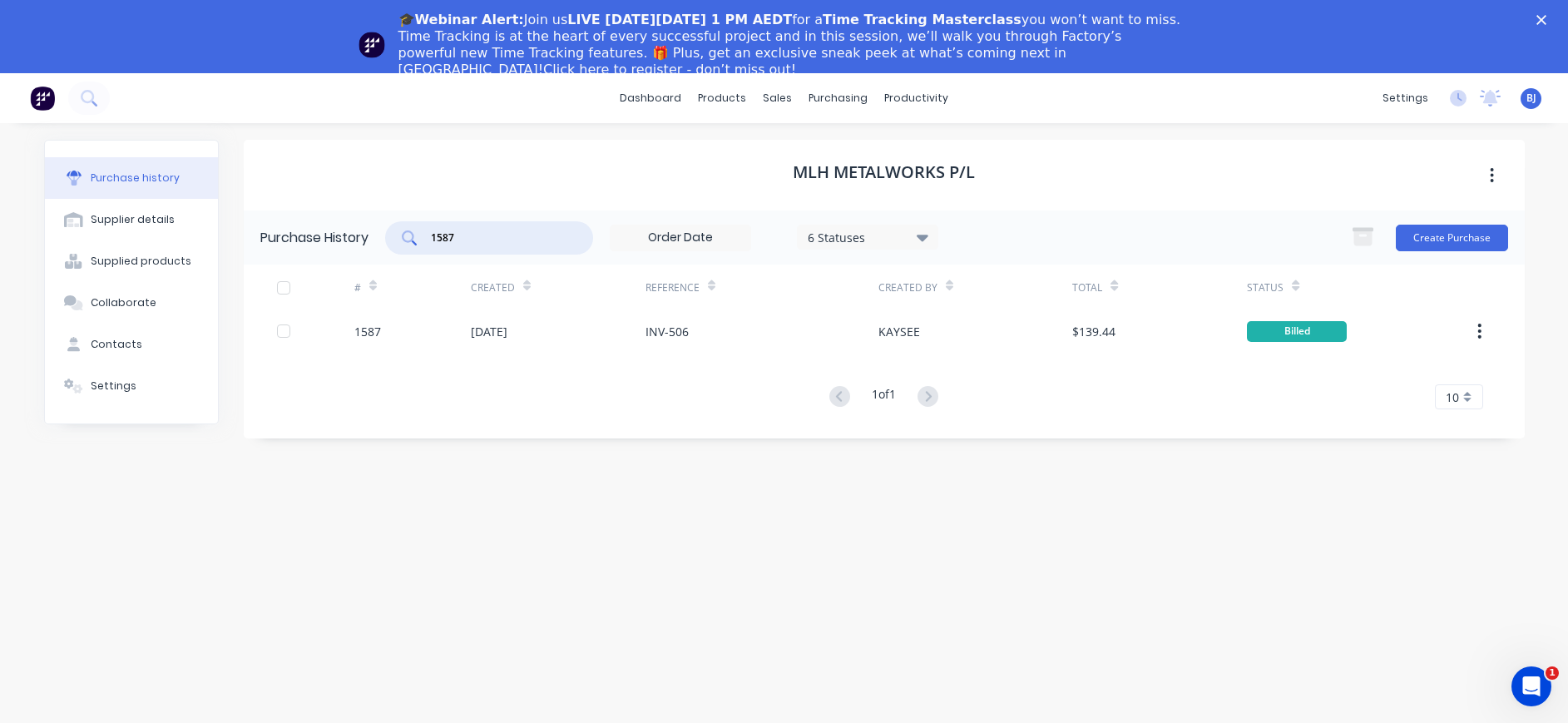
click at [477, 242] on input "1587" at bounding box center [498, 237] width 138 height 17
drag, startPoint x: 465, startPoint y: 240, endPoint x: 406, endPoint y: 234, distance: 59.3
click at [407, 234] on div "1587" at bounding box center [489, 238] width 208 height 33
type input "1589"
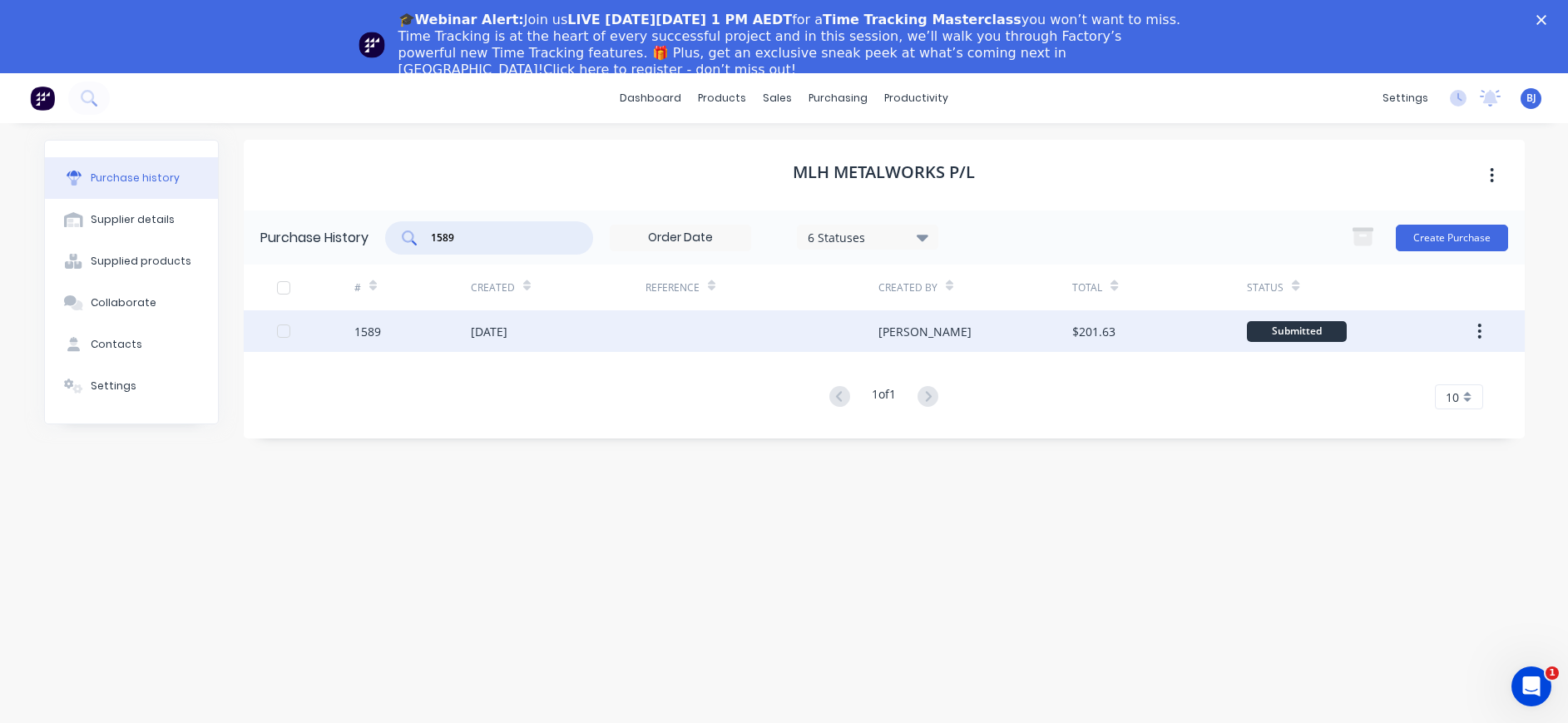
click at [500, 327] on div "[DATE]" at bounding box center [490, 331] width 37 height 17
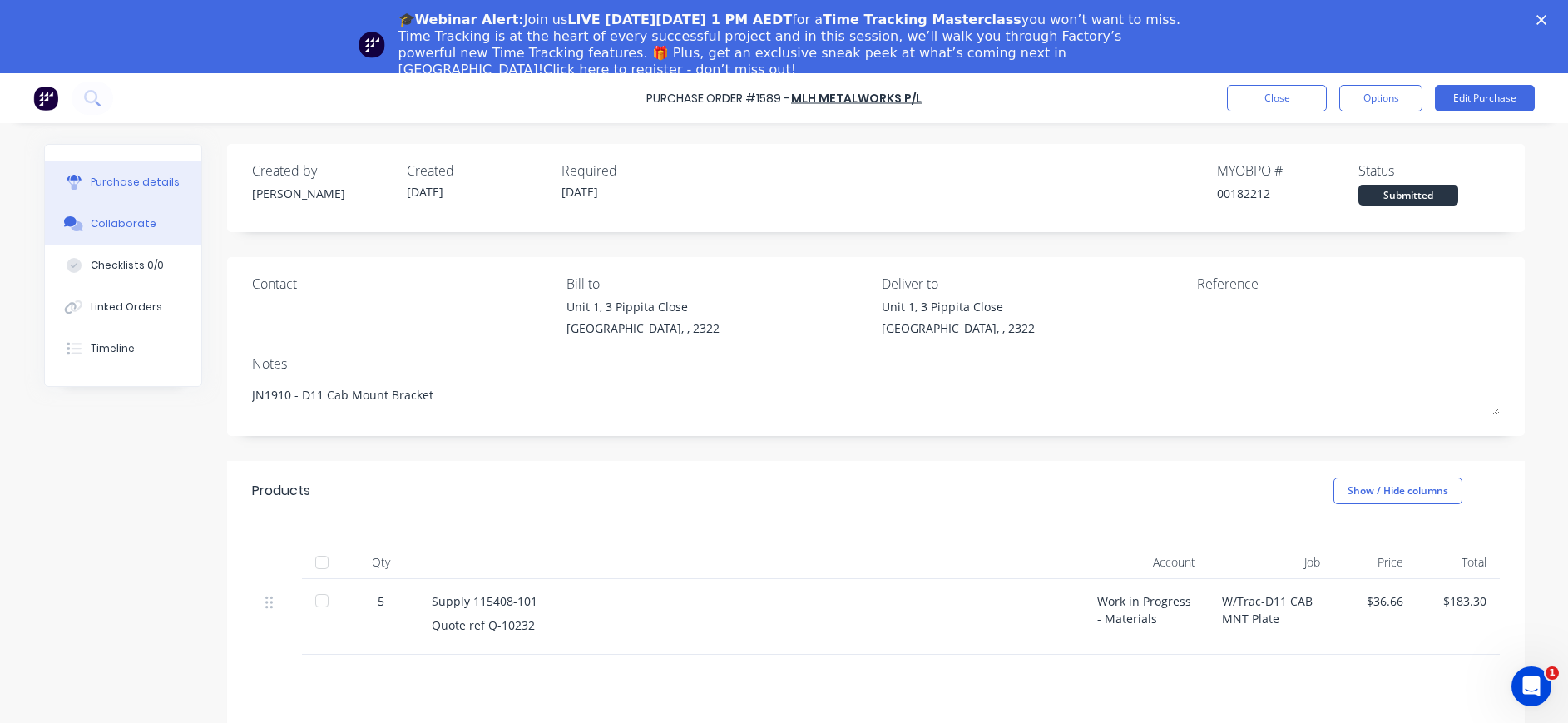
click at [107, 218] on div "Collaborate" at bounding box center [123, 224] width 66 height 15
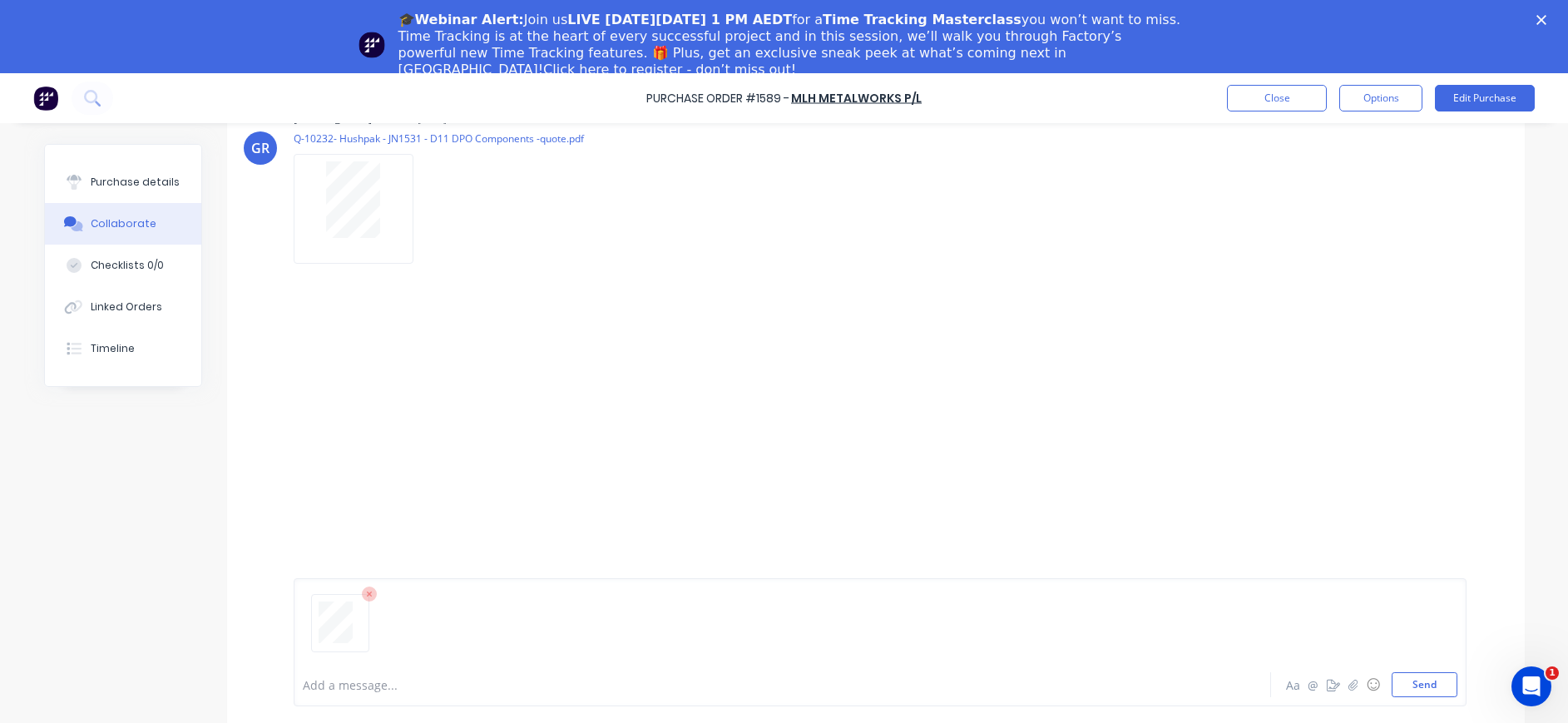
scroll to position [73, 0]
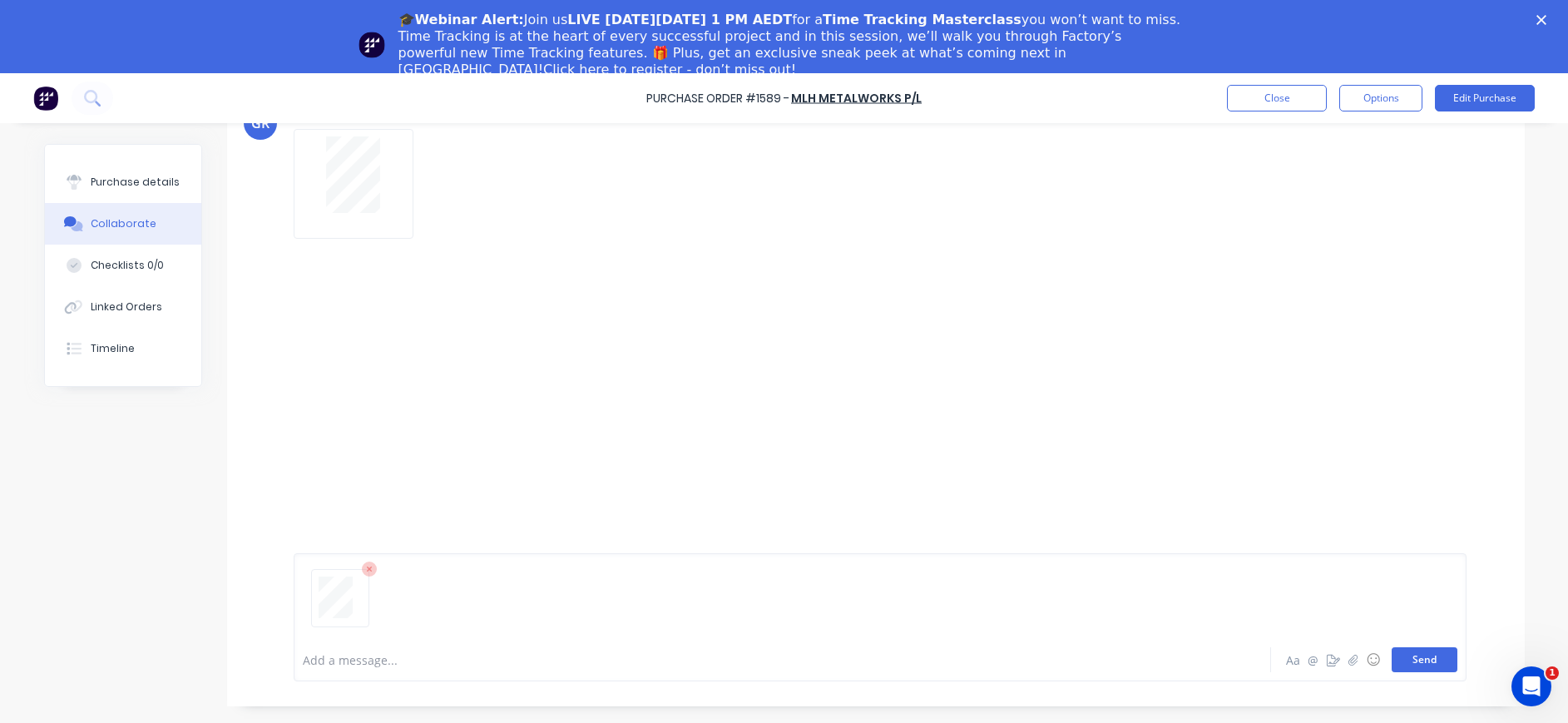
click at [1415, 663] on button "Send" at bounding box center [1424, 660] width 66 height 25
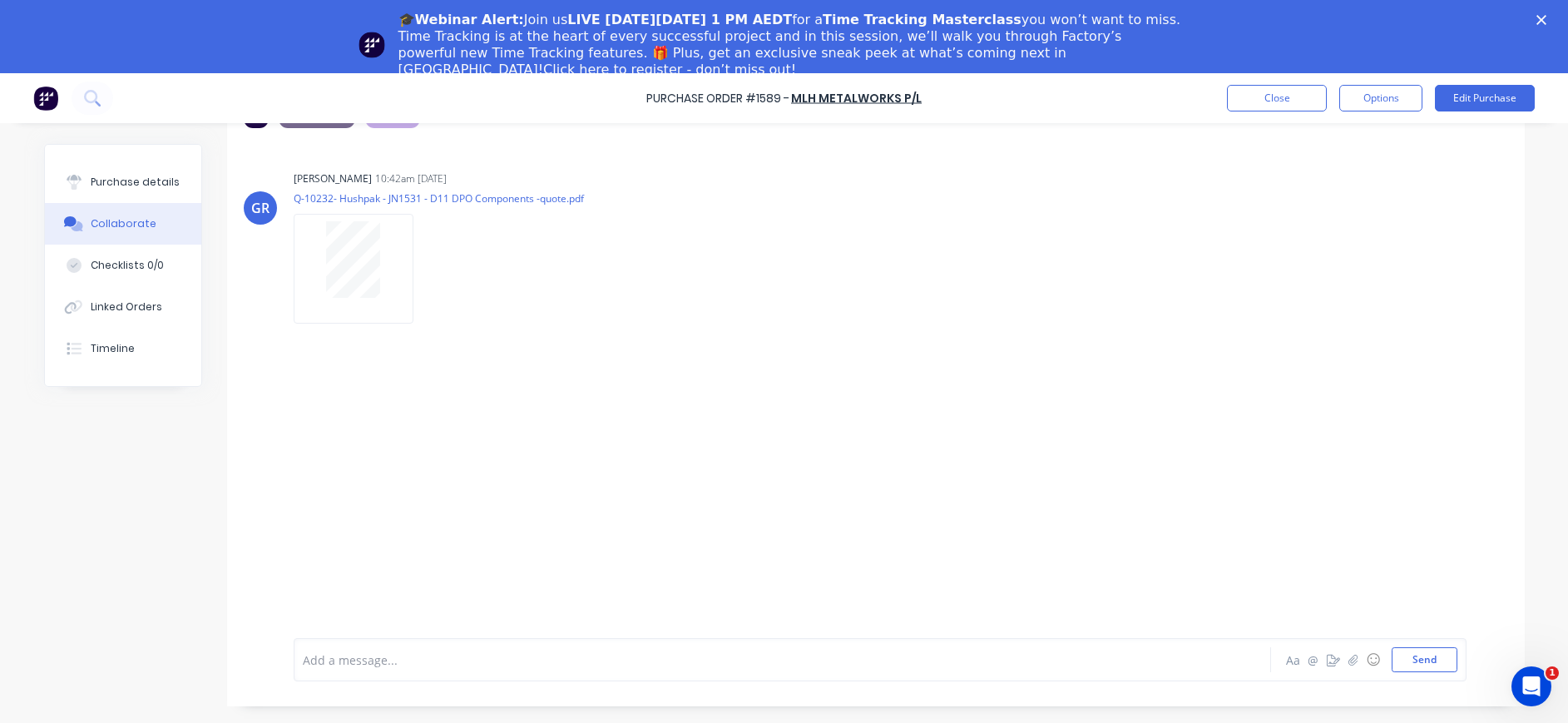
scroll to position [42, 0]
drag, startPoint x: 111, startPoint y: 179, endPoint x: 195, endPoint y: 179, distance: 84.0
click at [112, 179] on div "Purchase details" at bounding box center [135, 182] width 89 height 15
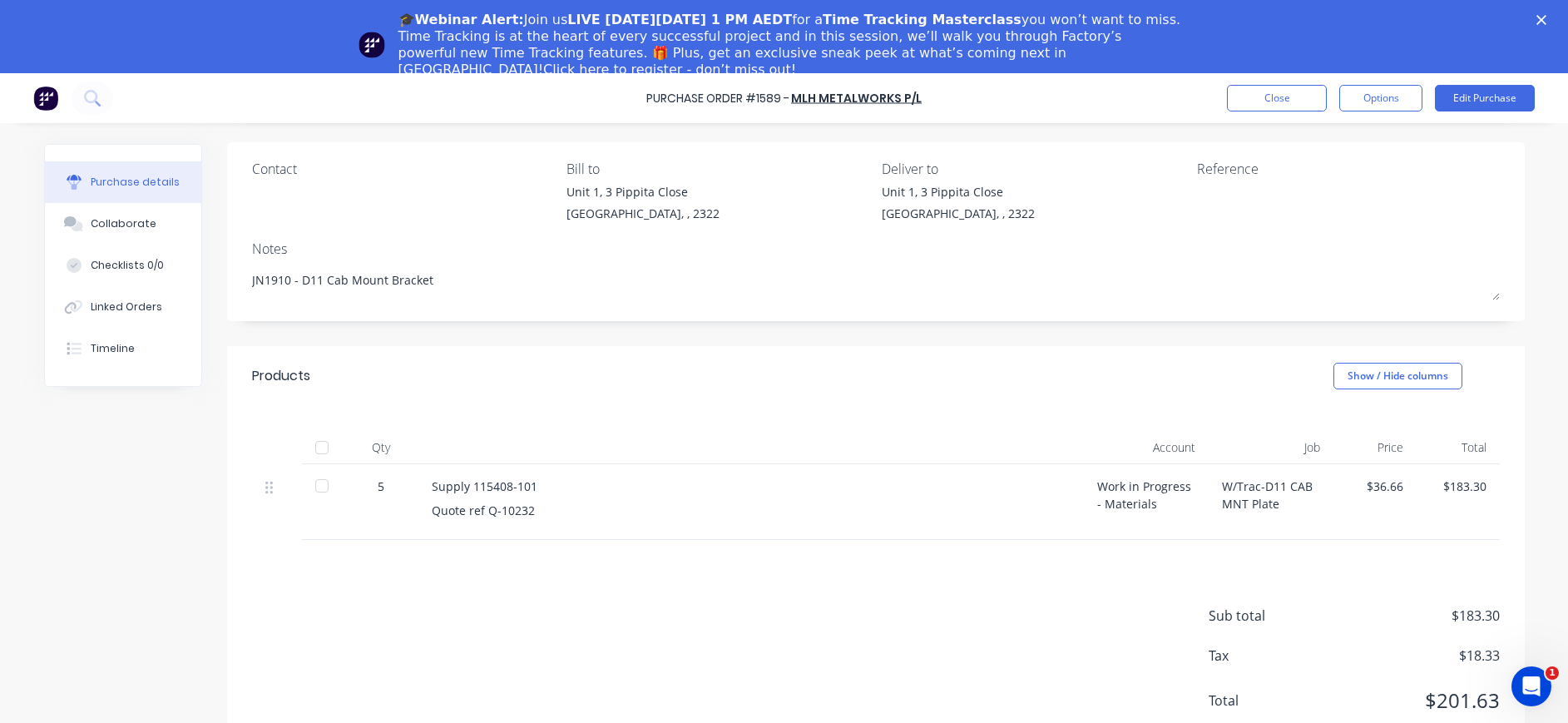
click at [1197, 183] on div at bounding box center [1301, 203] width 208 height 42
click at [1499, 92] on button "Edit Purchase" at bounding box center [1484, 97] width 100 height 26
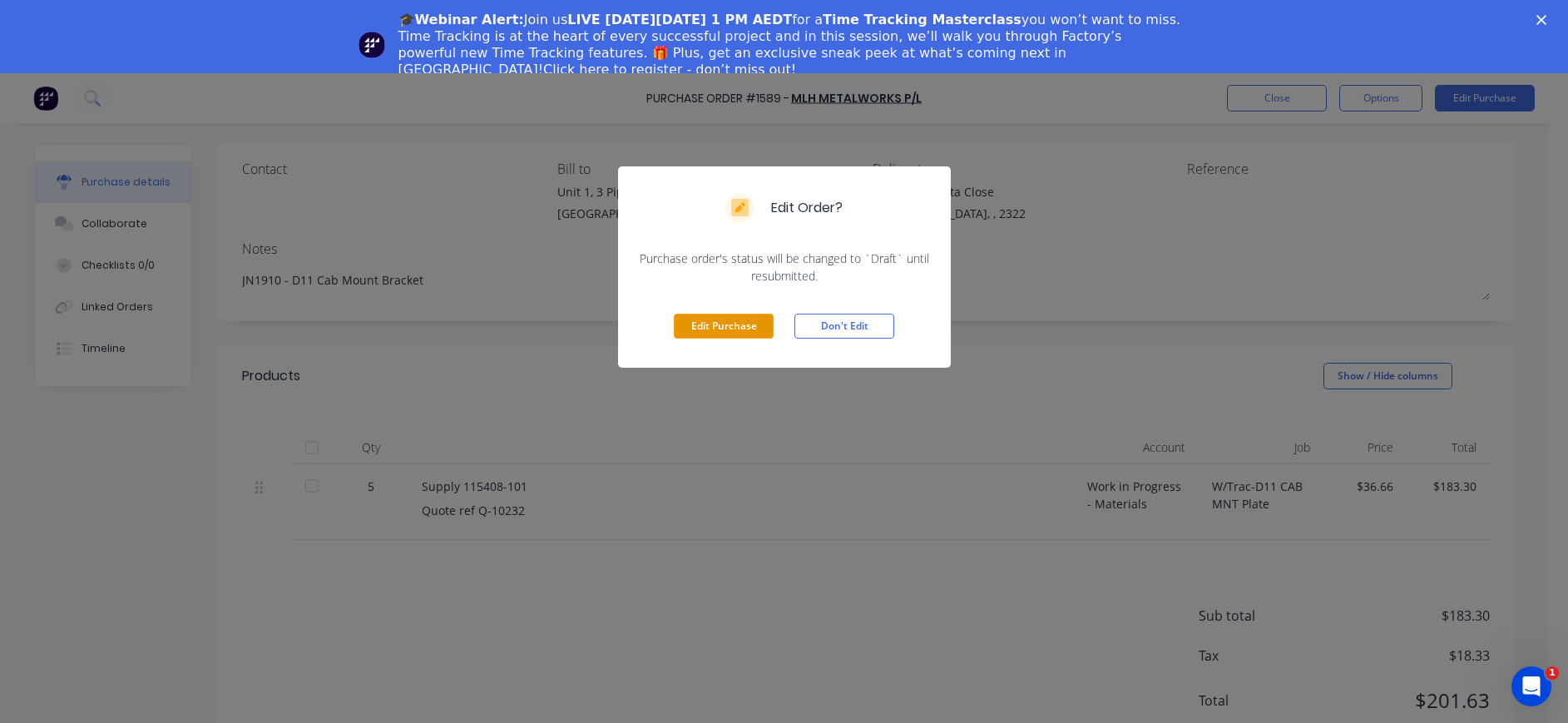
click at [759, 327] on button "Edit Purchase" at bounding box center [723, 327] width 100 height 25
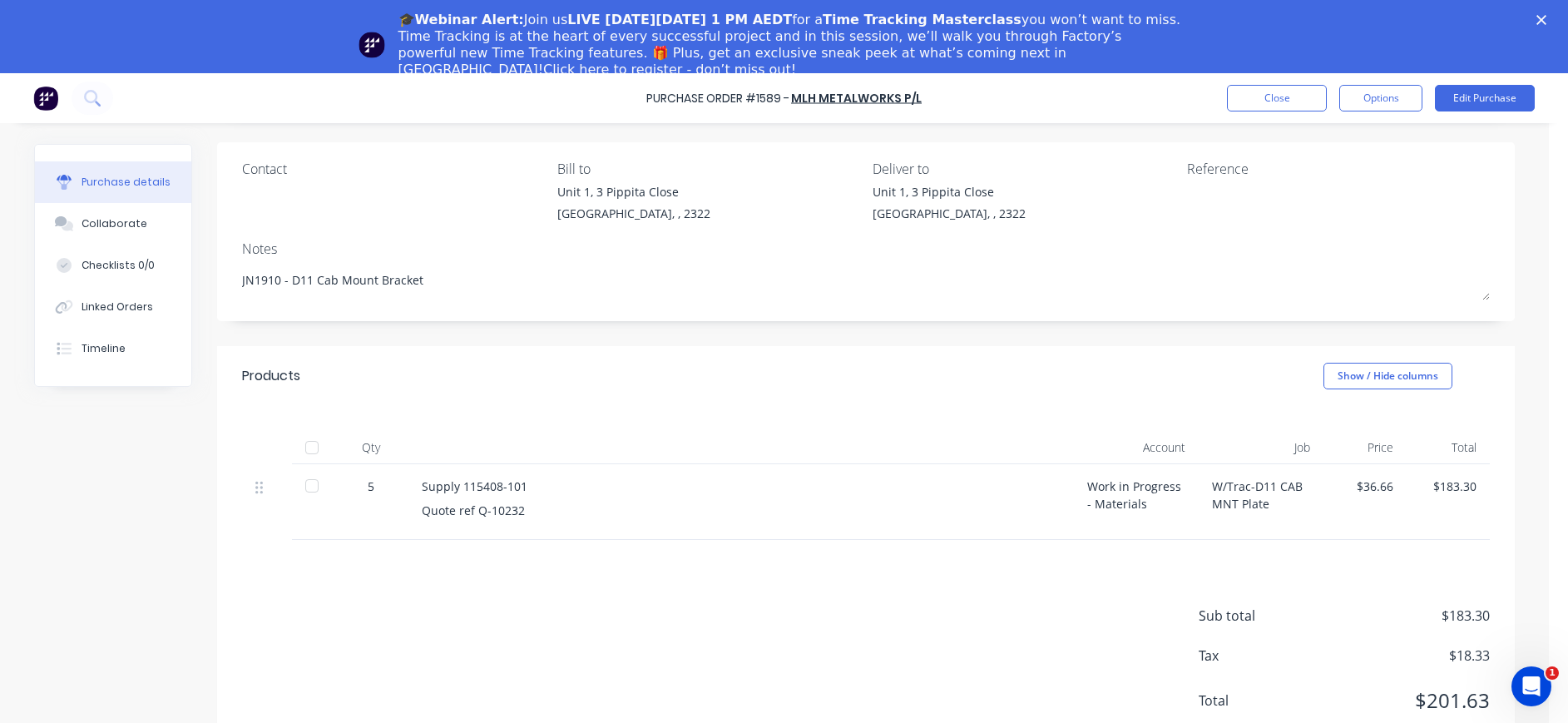
type textarea "x"
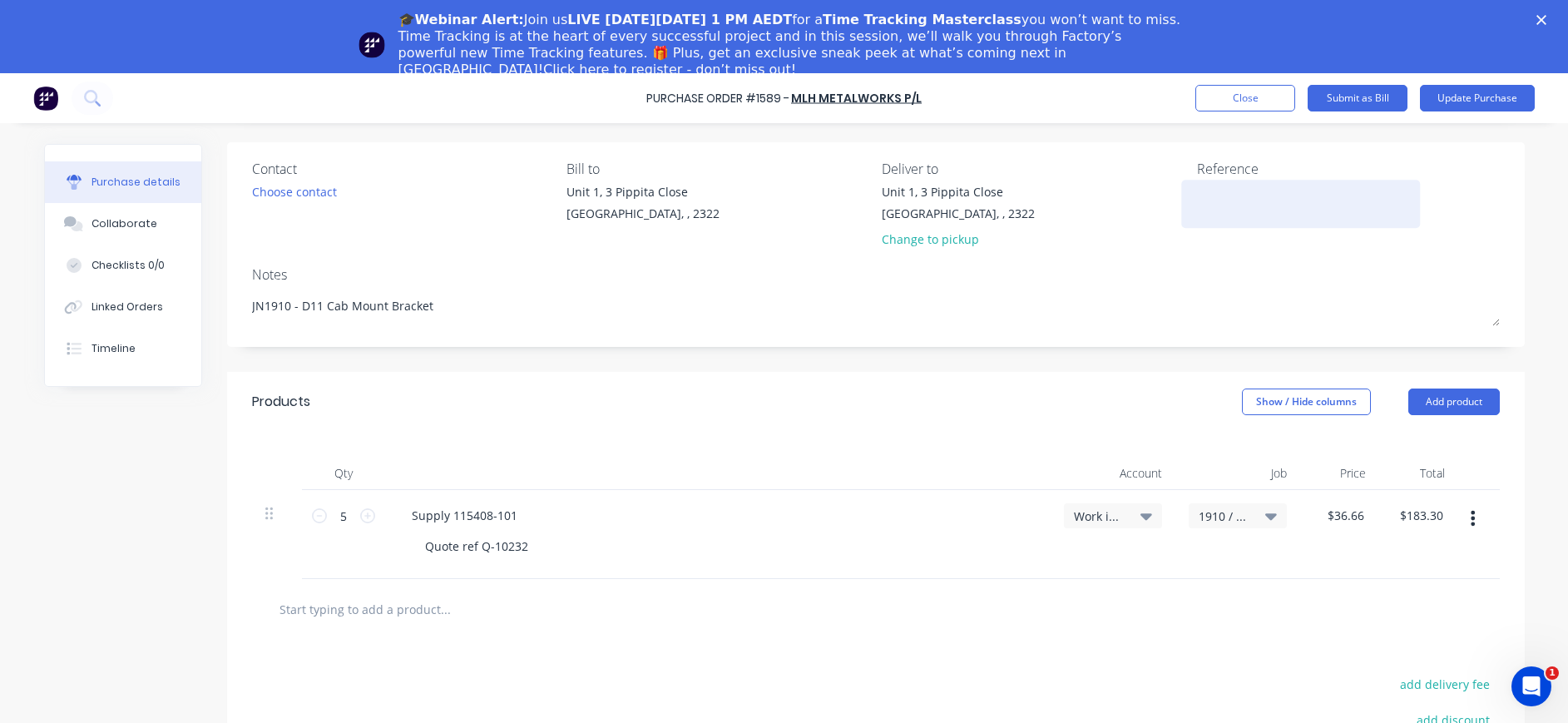
drag, startPoint x: 1222, startPoint y: 188, endPoint x: 1240, endPoint y: 192, distance: 18.4
click at [1224, 189] on textarea at bounding box center [1301, 201] width 208 height 38
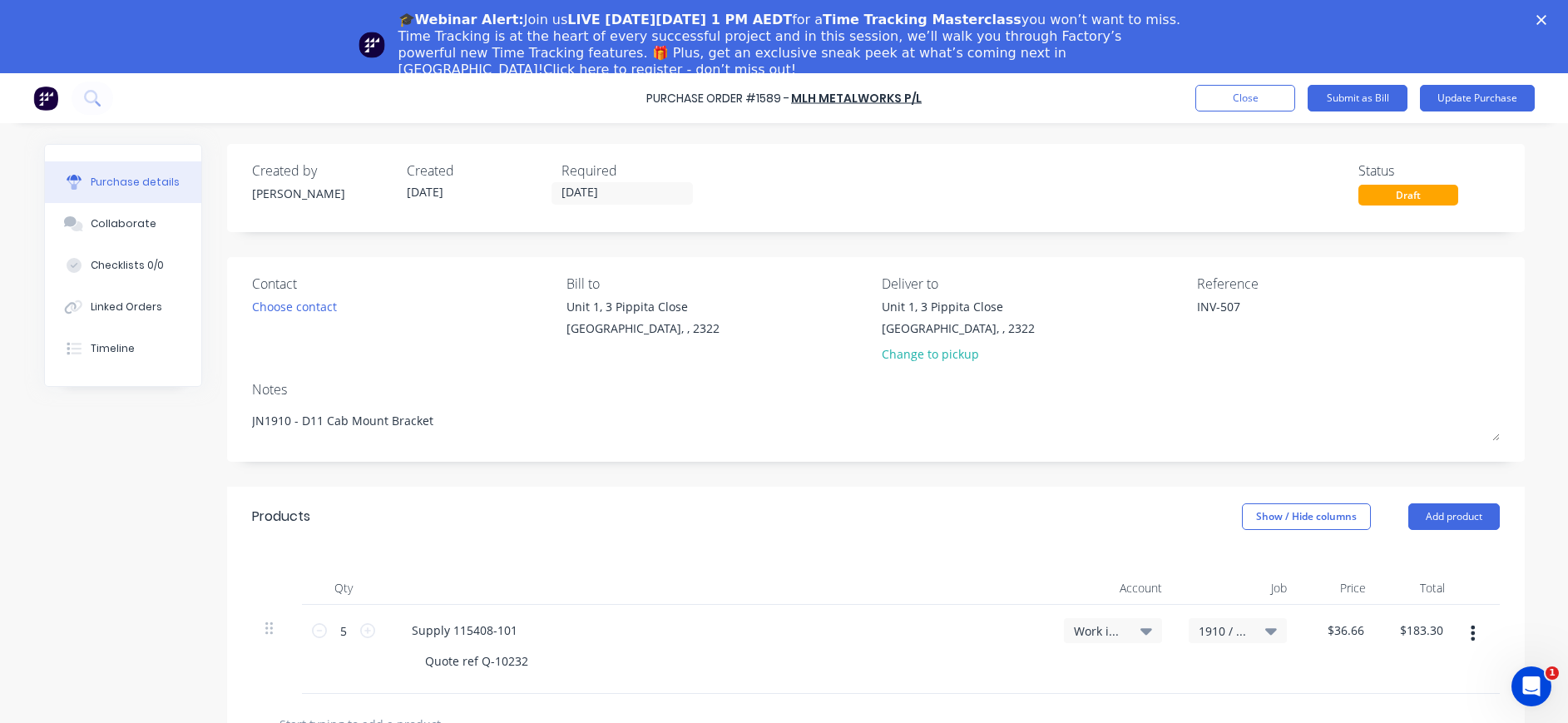
type textarea "INV-507"
type textarea "x"
type textarea "INV-507"
click at [1485, 103] on button "Update Purchase" at bounding box center [1477, 97] width 115 height 26
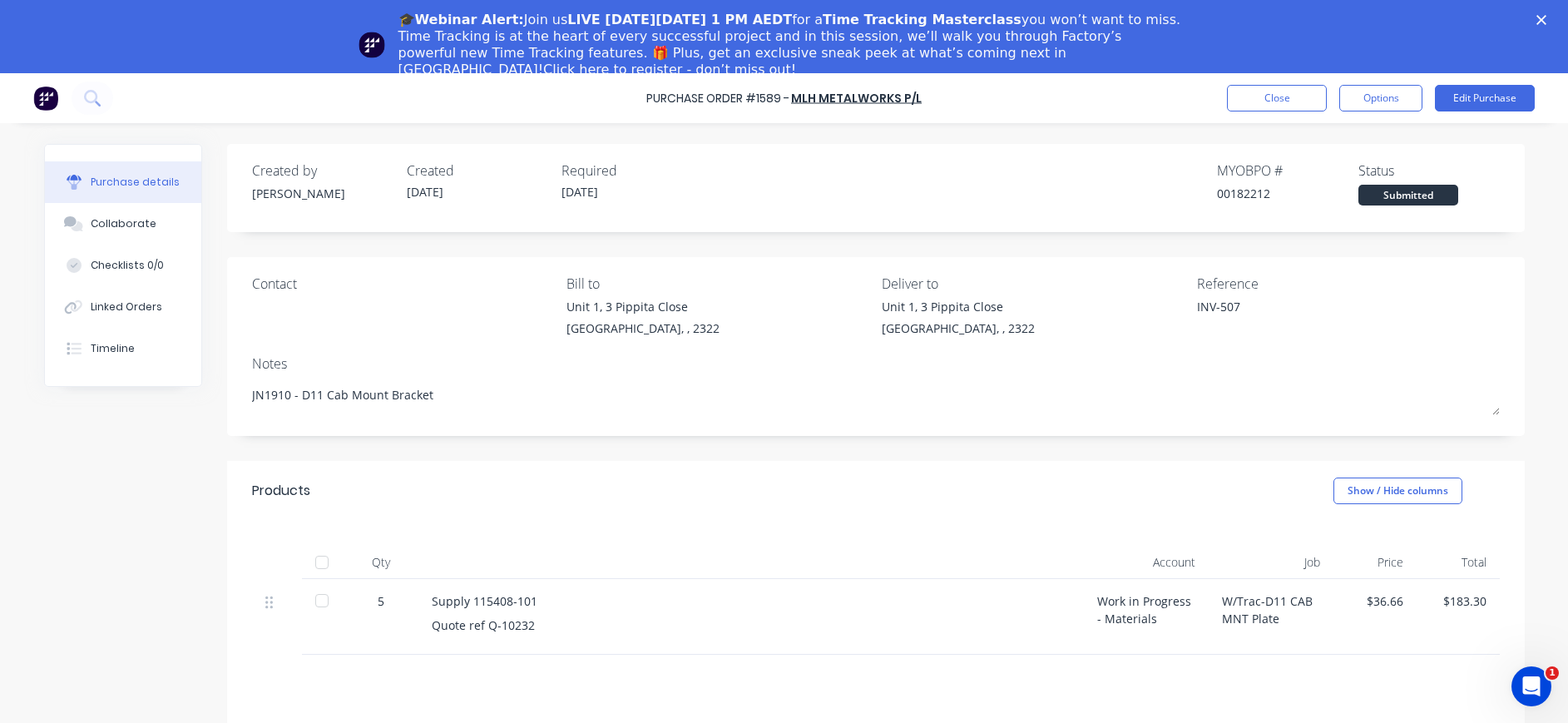
drag, startPoint x: 1367, startPoint y: 101, endPoint x: 1361, endPoint y: 114, distance: 14.3
click at [1366, 101] on button "Options" at bounding box center [1381, 97] width 84 height 26
click at [1349, 165] on div "Convert to Bill" at bounding box center [1344, 174] width 128 height 24
type textarea "x"
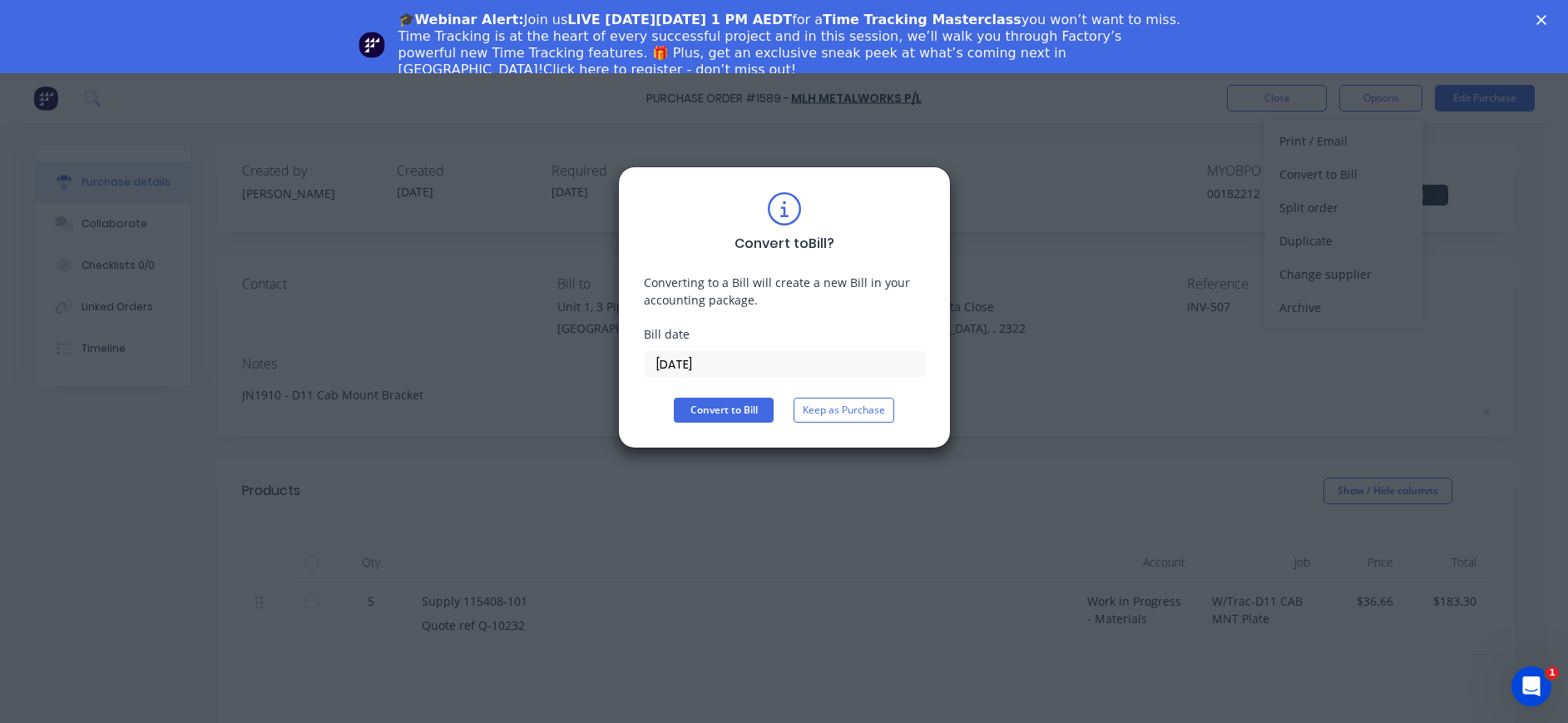
click at [678, 366] on input "[DATE]" at bounding box center [784, 364] width 280 height 25
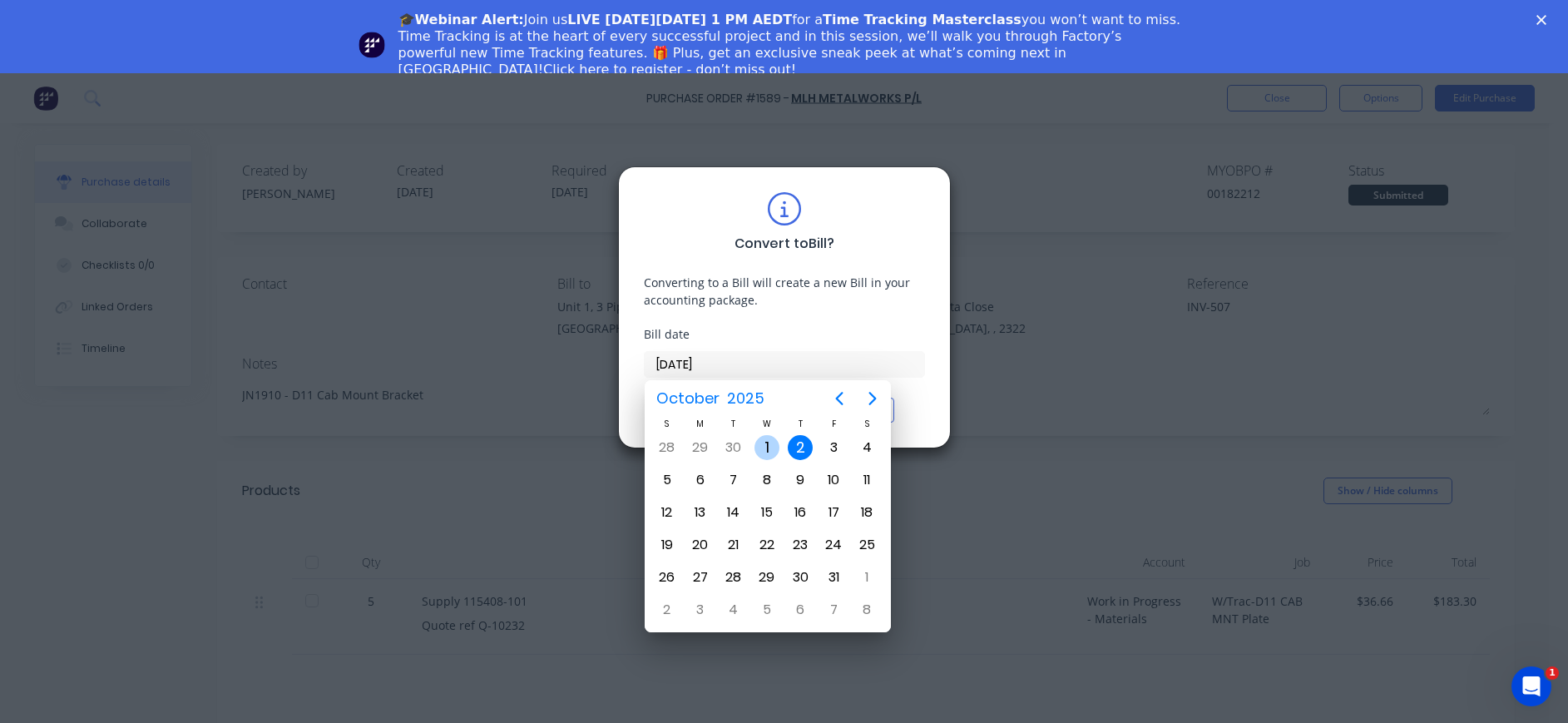
click at [770, 436] on div "[DATE]" at bounding box center [767, 447] width 33 height 32
type input "[DATE]"
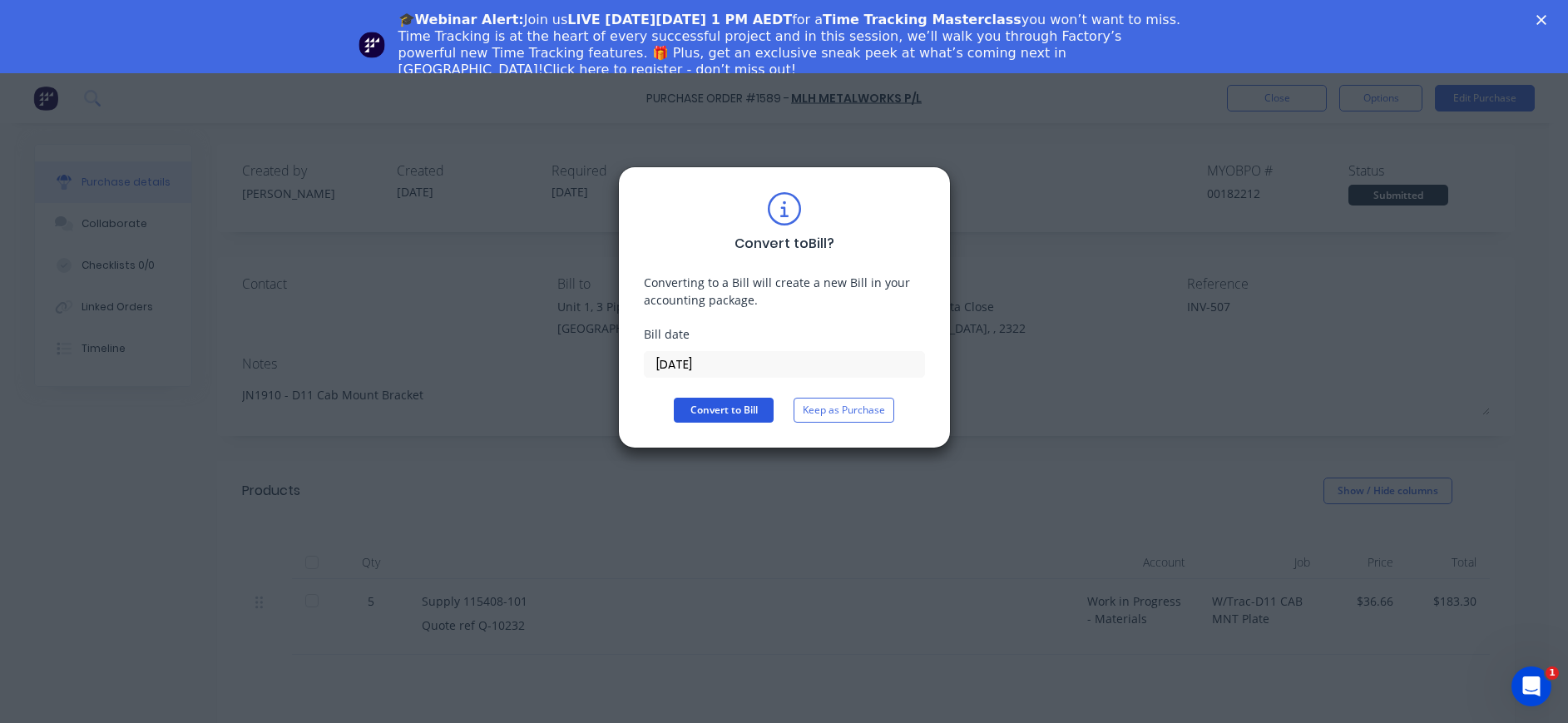
click at [733, 413] on button "Convert to Bill" at bounding box center [723, 410] width 100 height 25
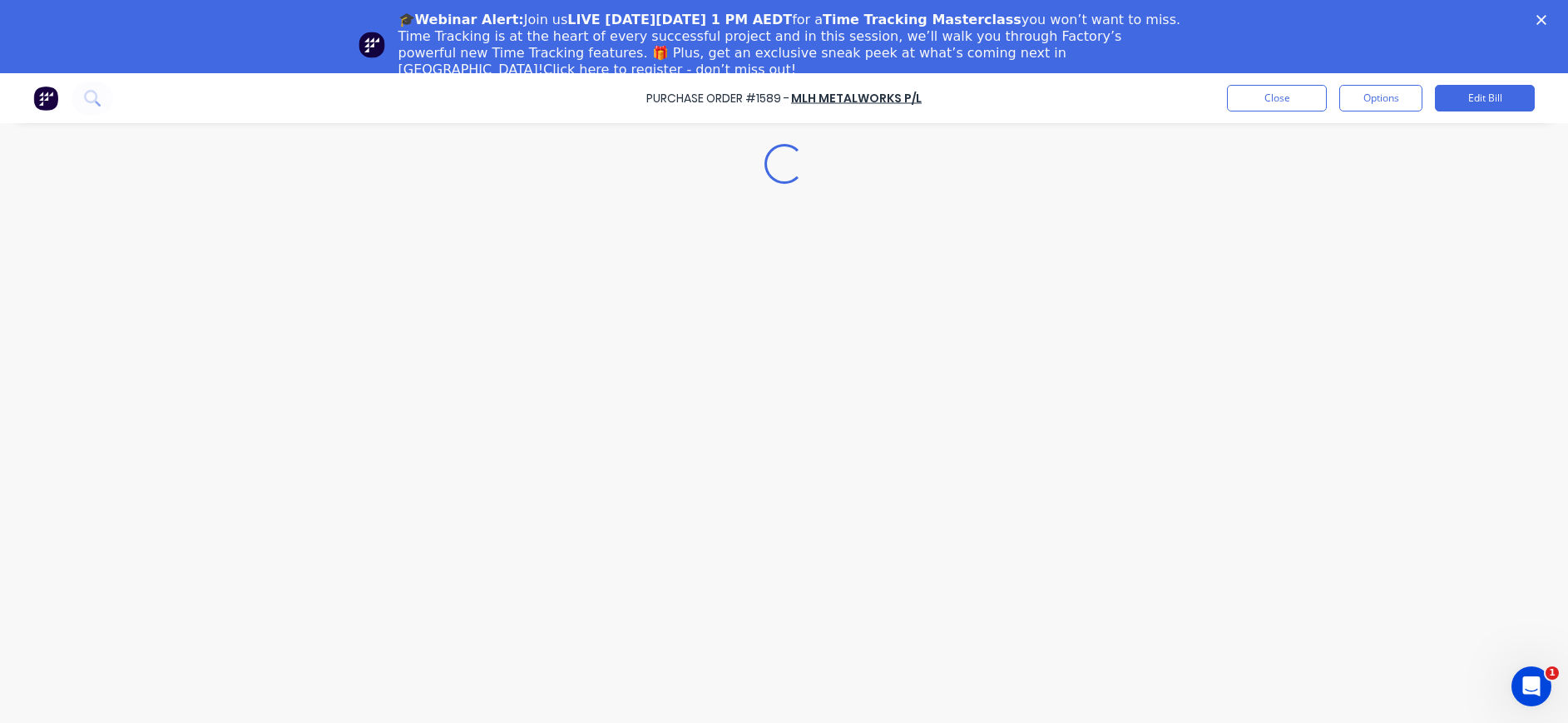
type textarea "x"
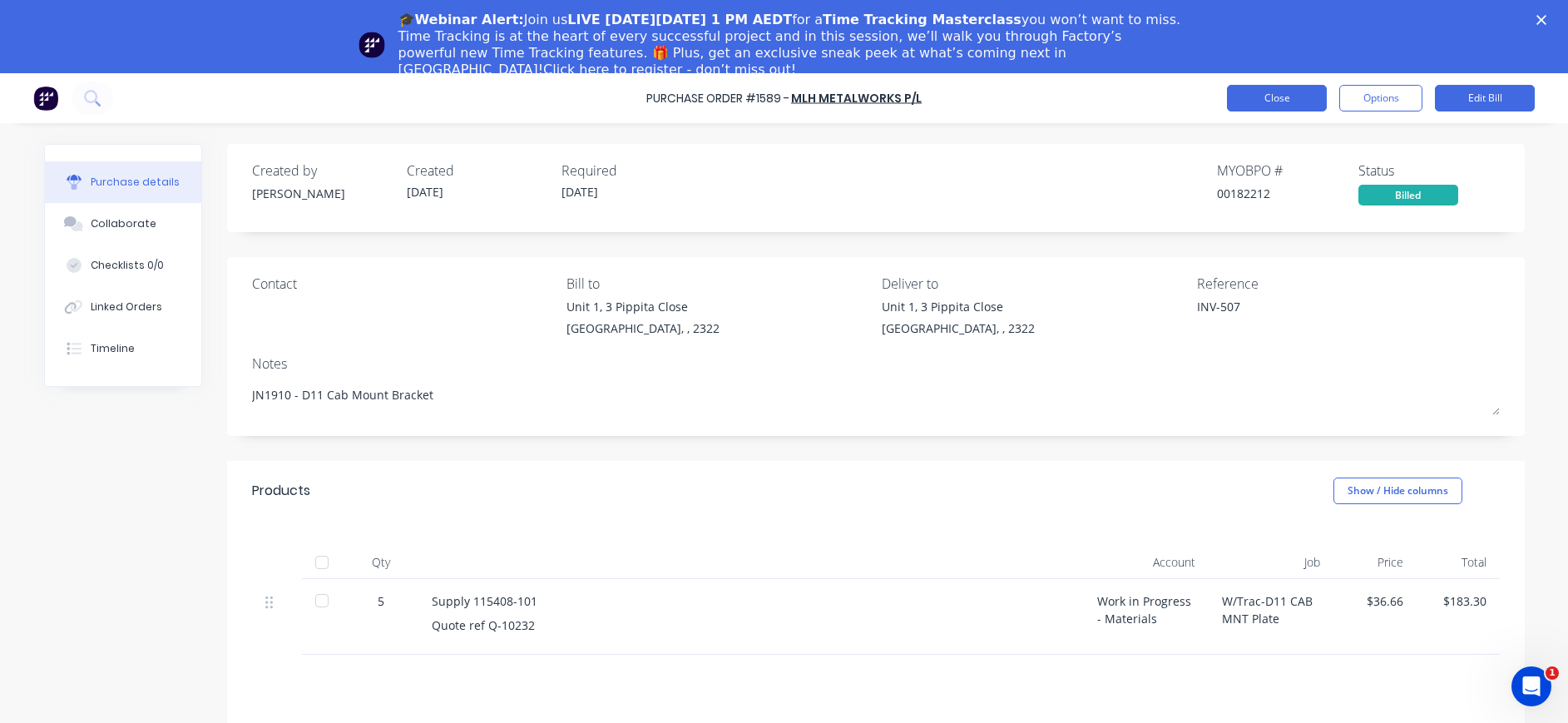
click at [1240, 107] on button "Close" at bounding box center [1277, 97] width 100 height 26
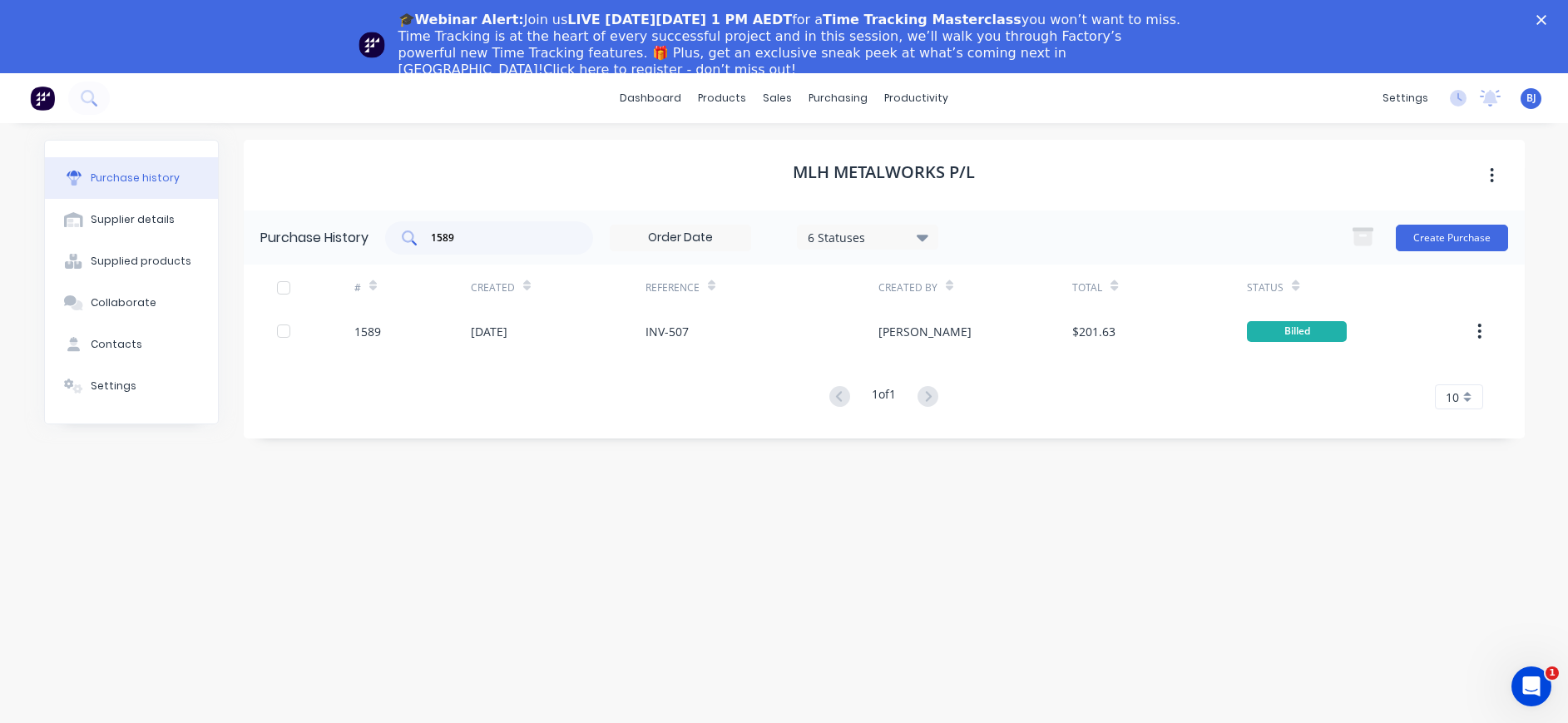
click at [491, 239] on input "1589" at bounding box center [498, 237] width 138 height 17
drag, startPoint x: 447, startPoint y: 239, endPoint x: 411, endPoint y: 239, distance: 36.0
click at [411, 239] on div "1589" at bounding box center [489, 238] width 208 height 33
type input "1590"
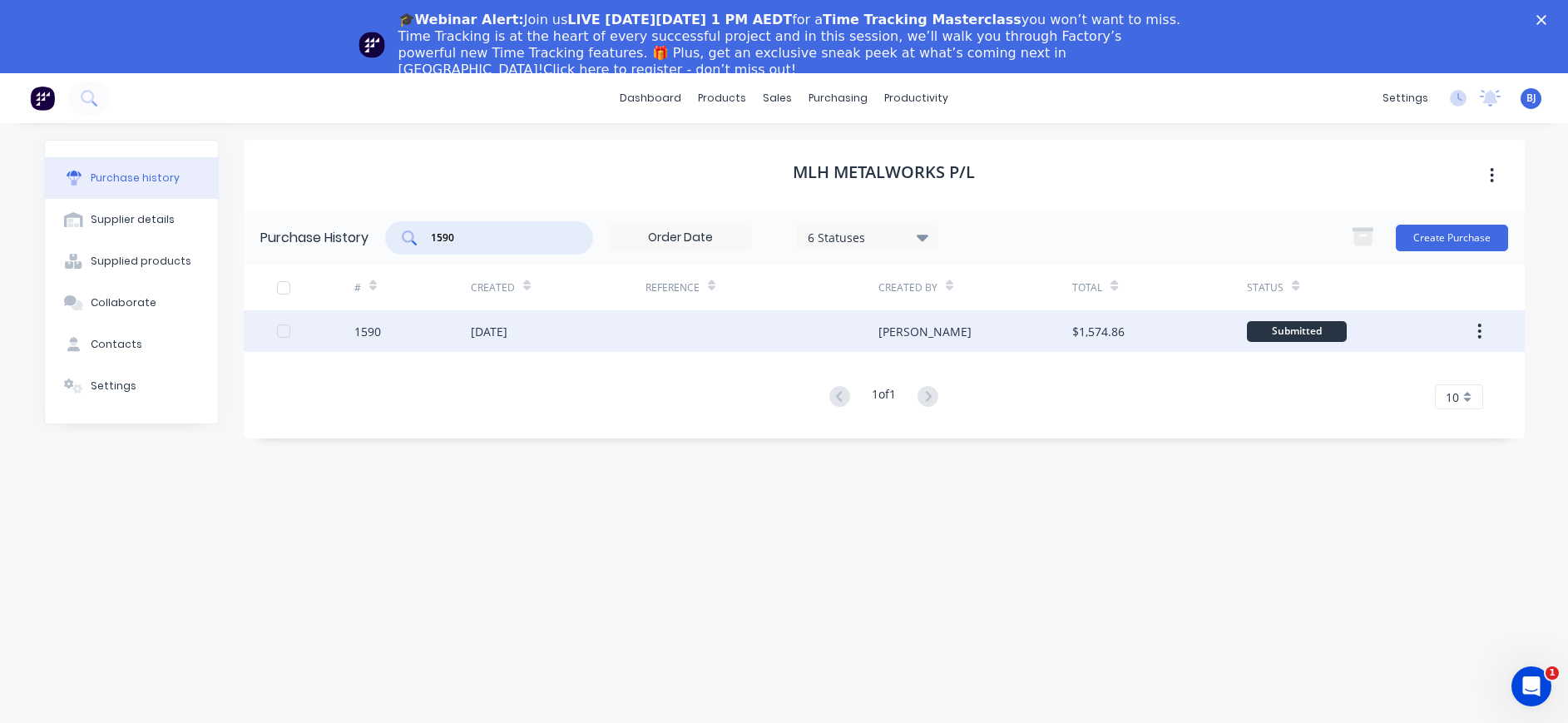
click at [507, 331] on div "[DATE]" at bounding box center [490, 331] width 37 height 17
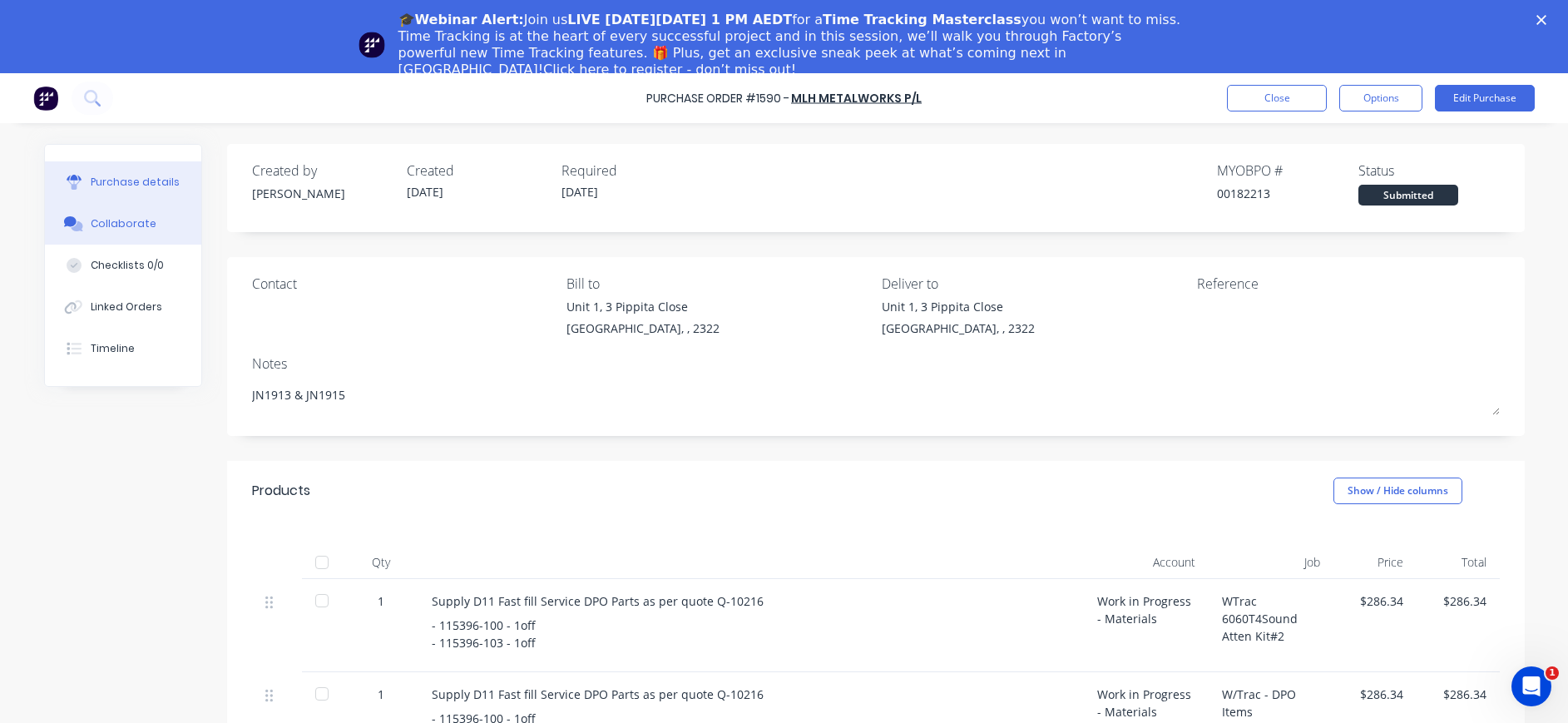
click at [126, 224] on div "Collaborate" at bounding box center [123, 224] width 66 height 15
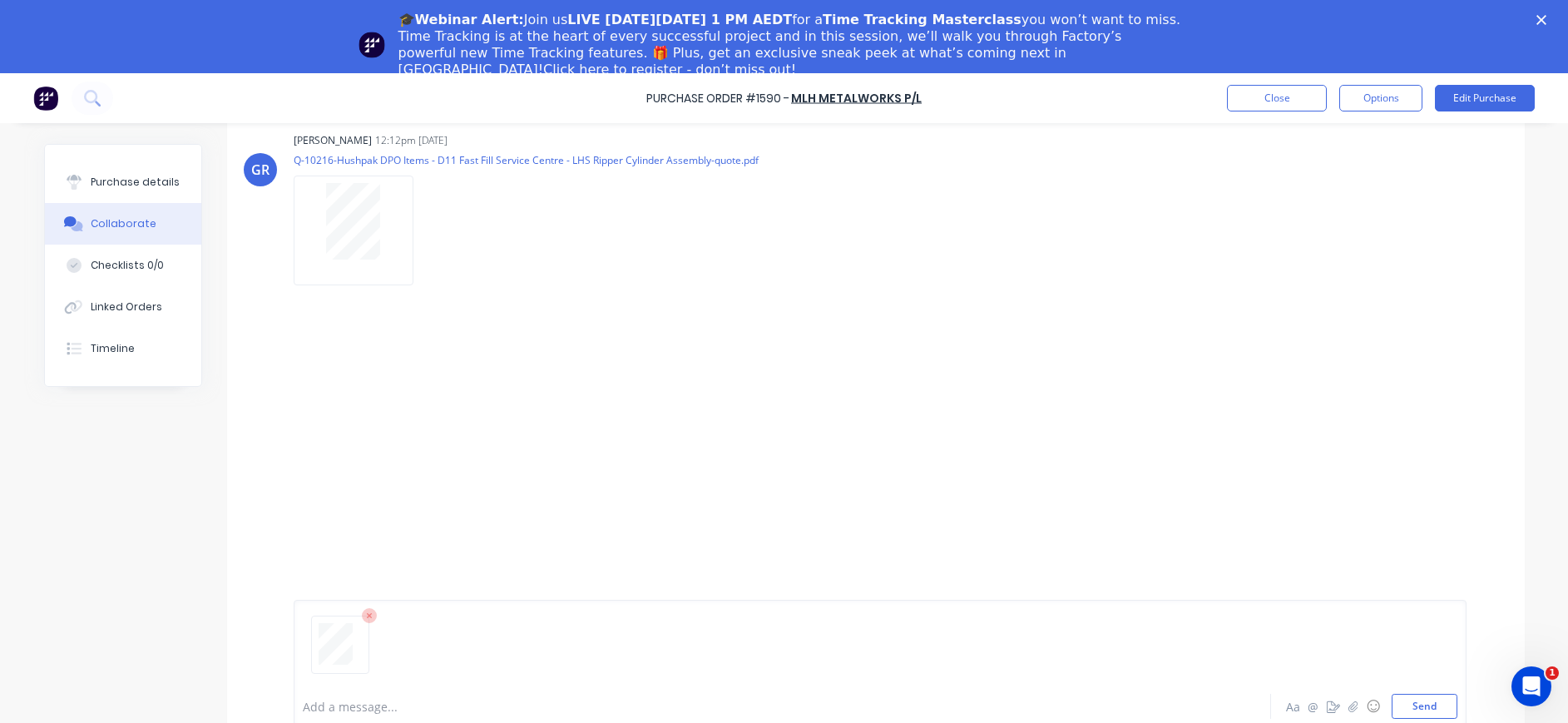
scroll to position [73, 0]
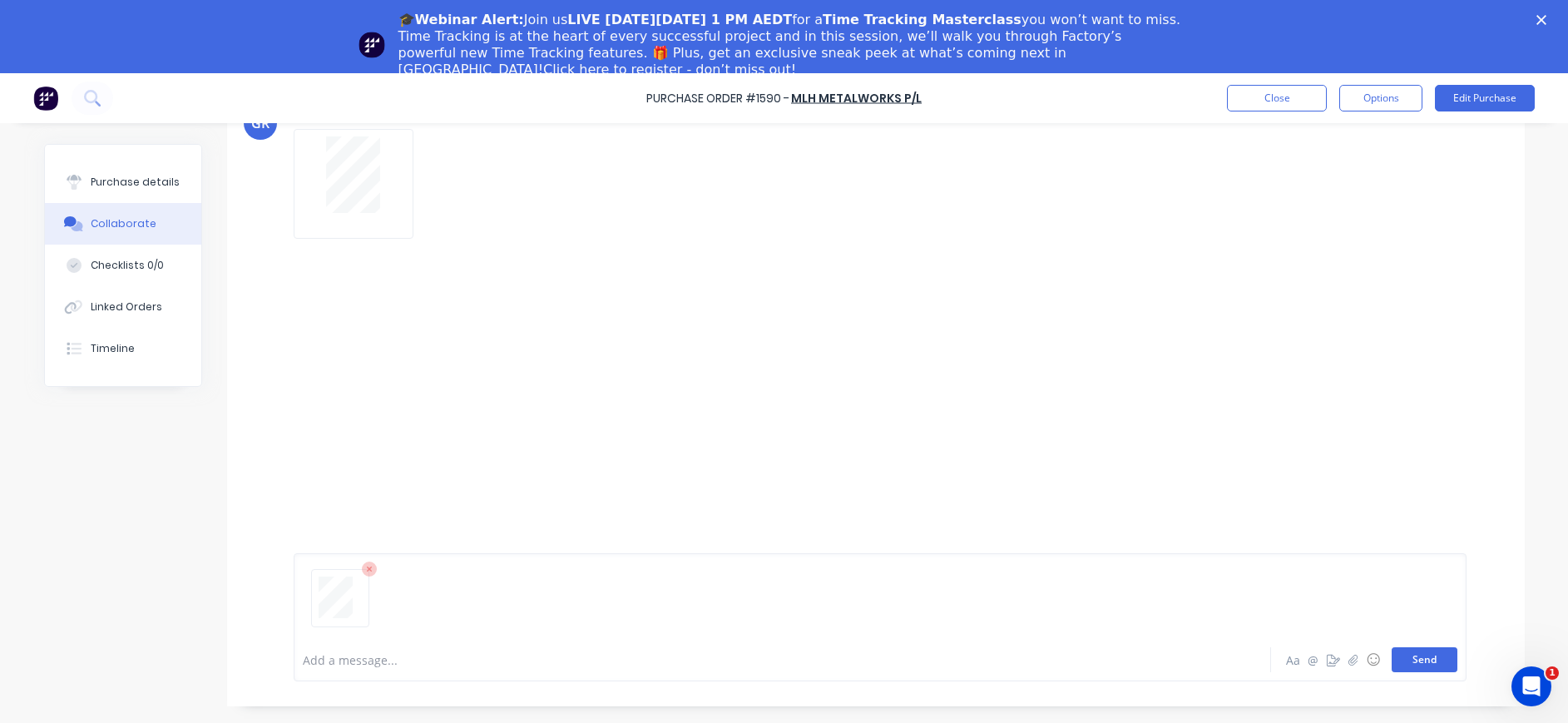
click at [1414, 661] on button "Send" at bounding box center [1424, 660] width 66 height 25
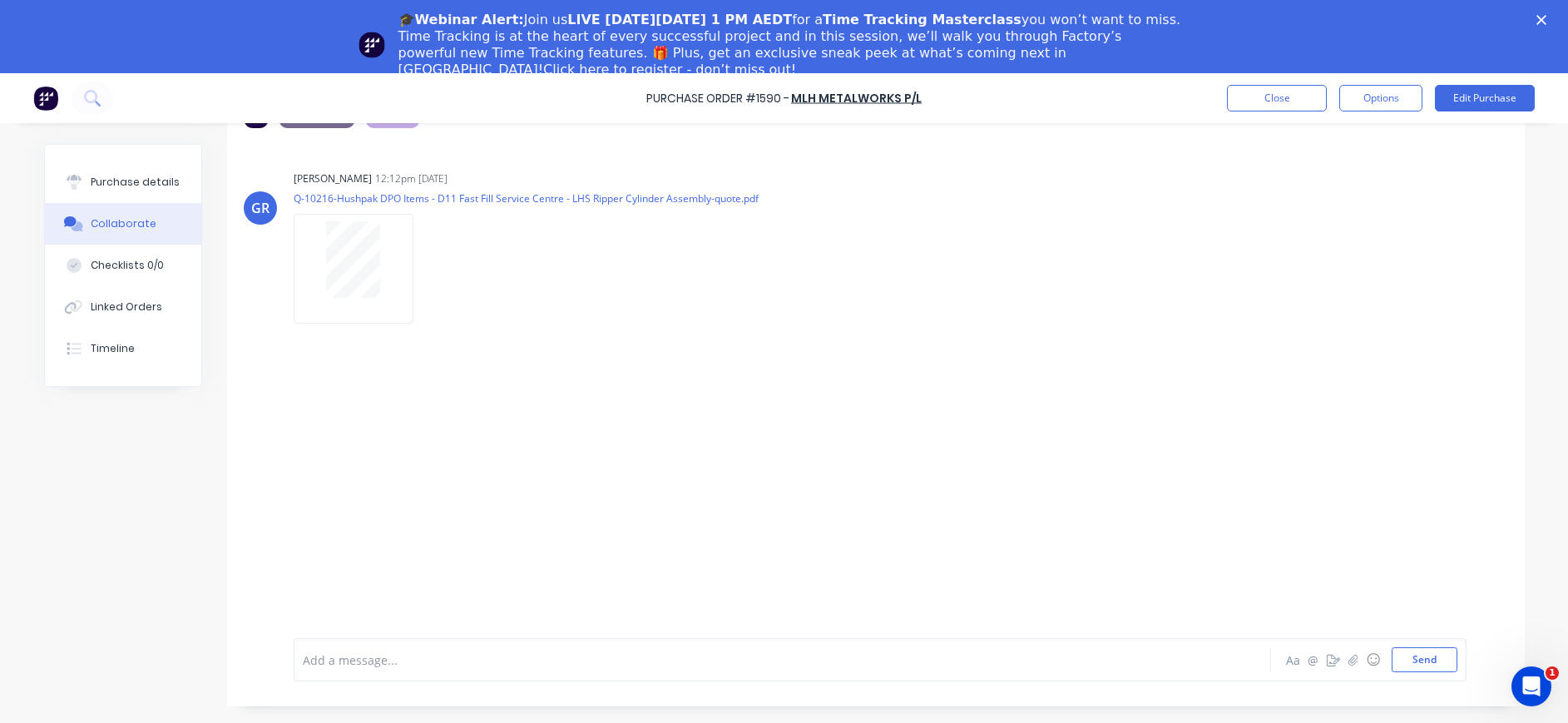
scroll to position [42, 0]
drag, startPoint x: 103, startPoint y: 182, endPoint x: 209, endPoint y: 236, distance: 119.0
click at [104, 184] on div "Purchase details" at bounding box center [135, 182] width 89 height 15
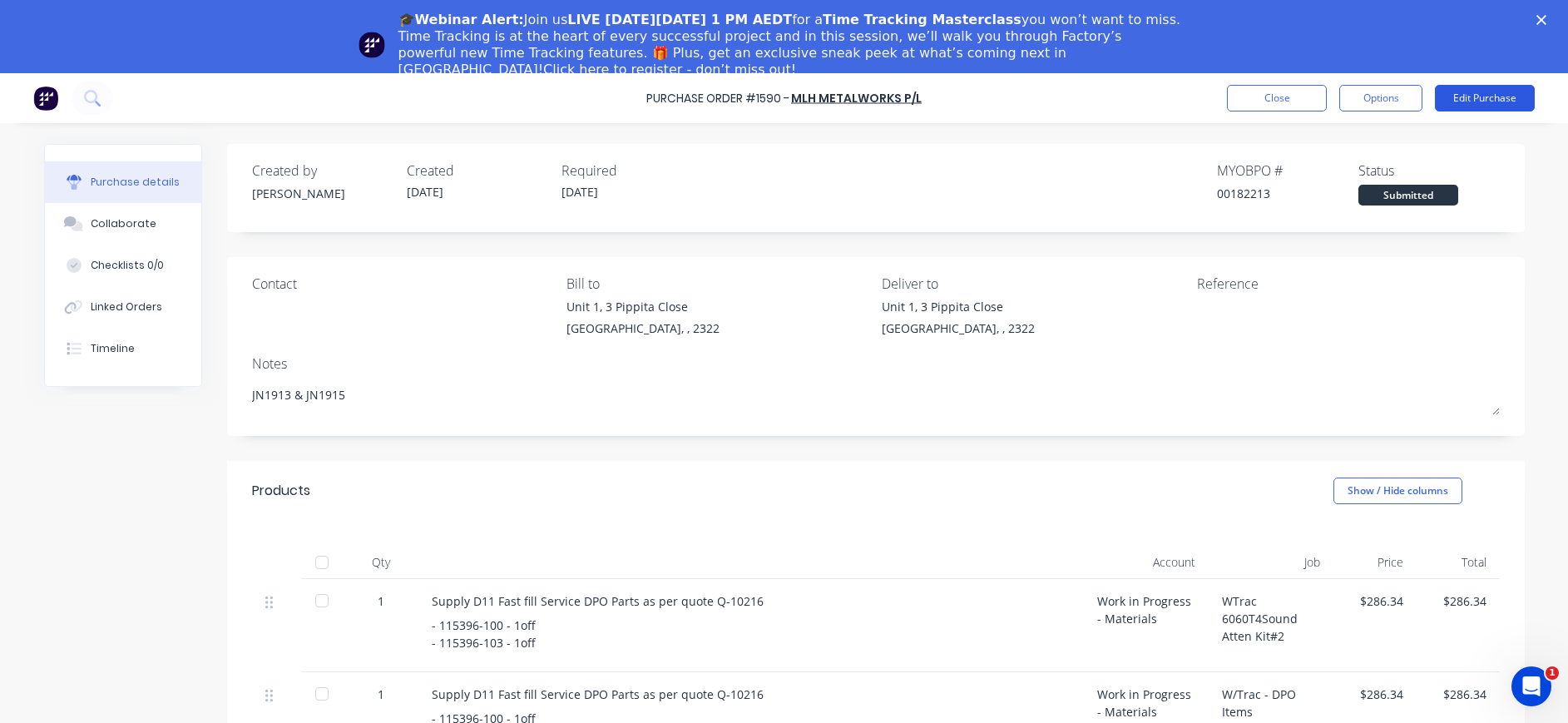
drag, startPoint x: 1475, startPoint y: 93, endPoint x: 1471, endPoint y: 101, distance: 8.9
click at [1471, 101] on button "Edit Purchase" at bounding box center [1484, 97] width 100 height 26
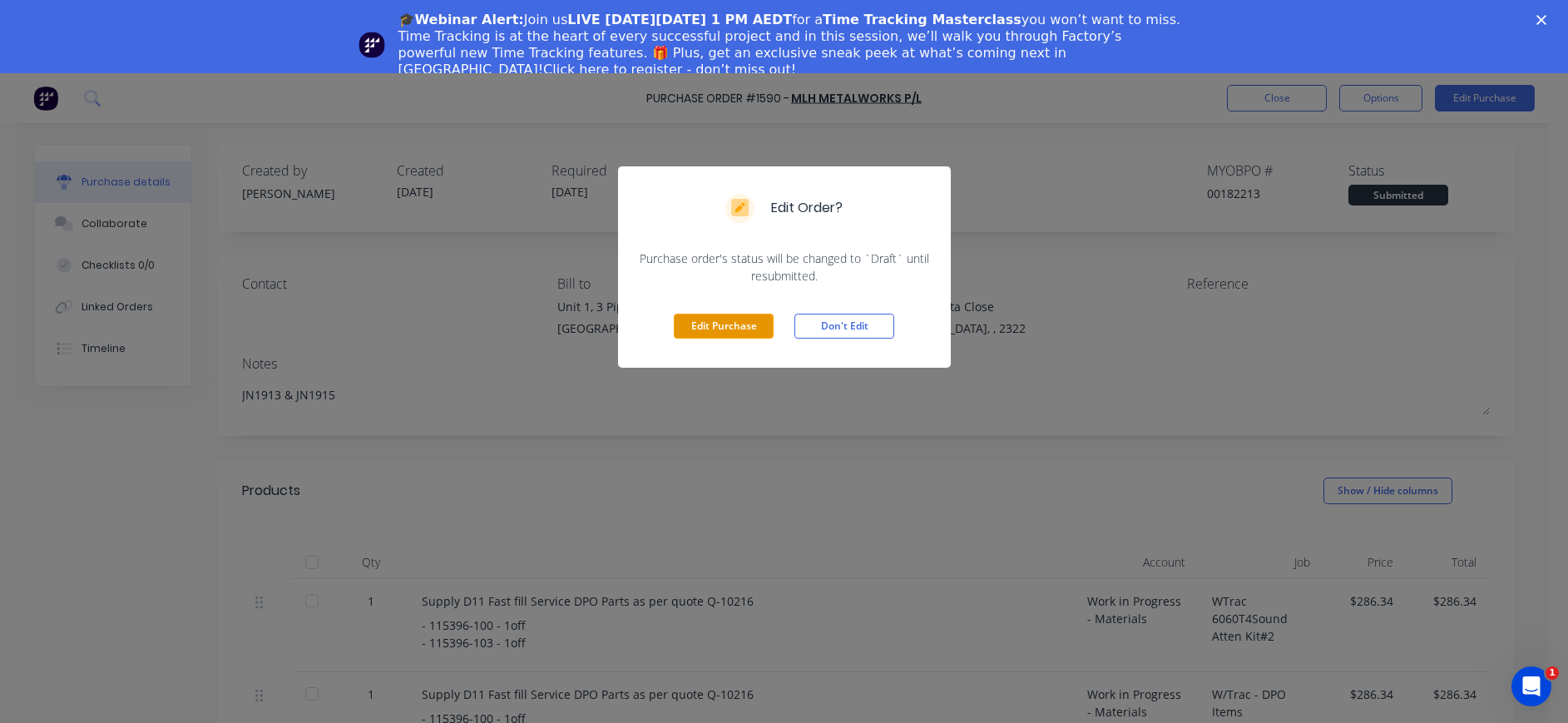
drag, startPoint x: 717, startPoint y: 328, endPoint x: 808, endPoint y: 350, distance: 93.6
click at [720, 329] on button "Edit Purchase" at bounding box center [723, 327] width 100 height 25
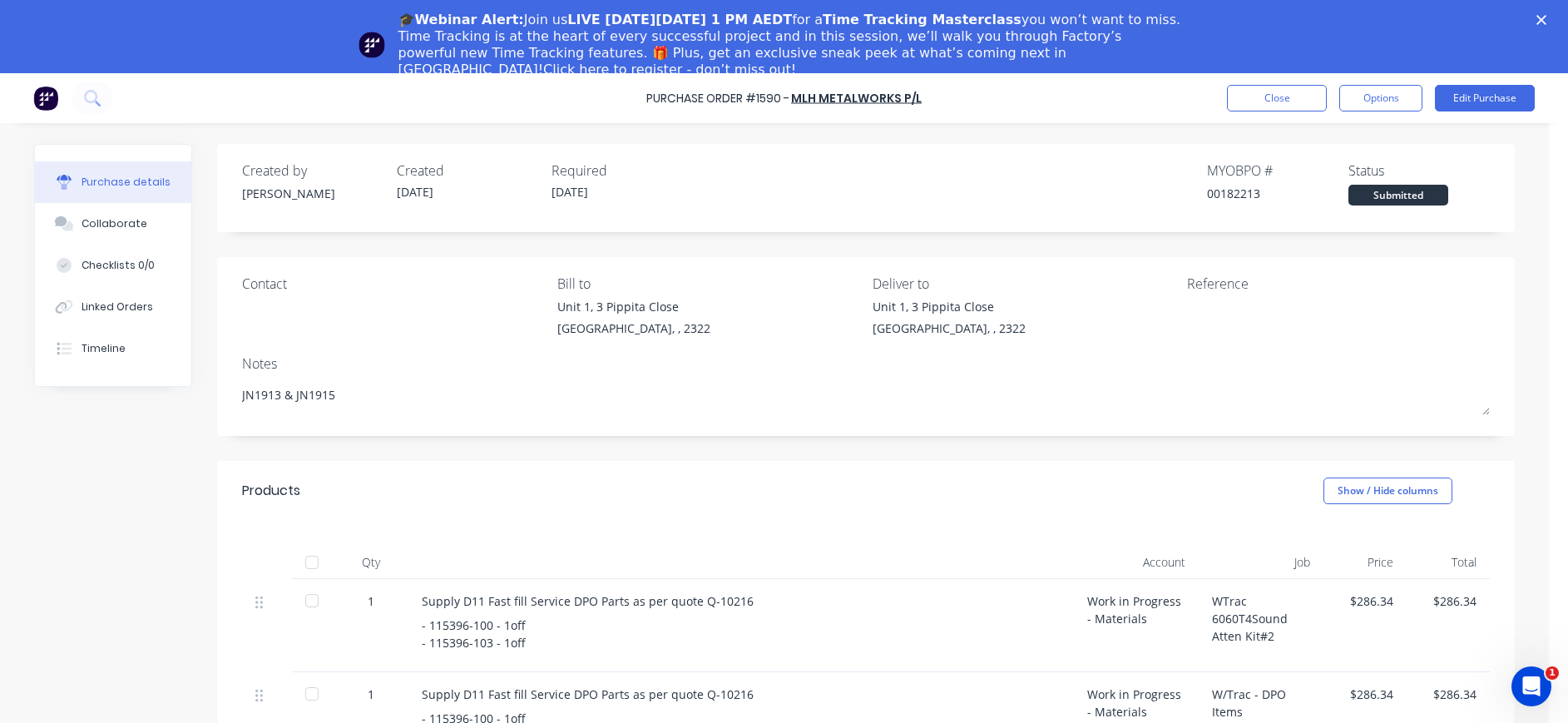
type textarea "x"
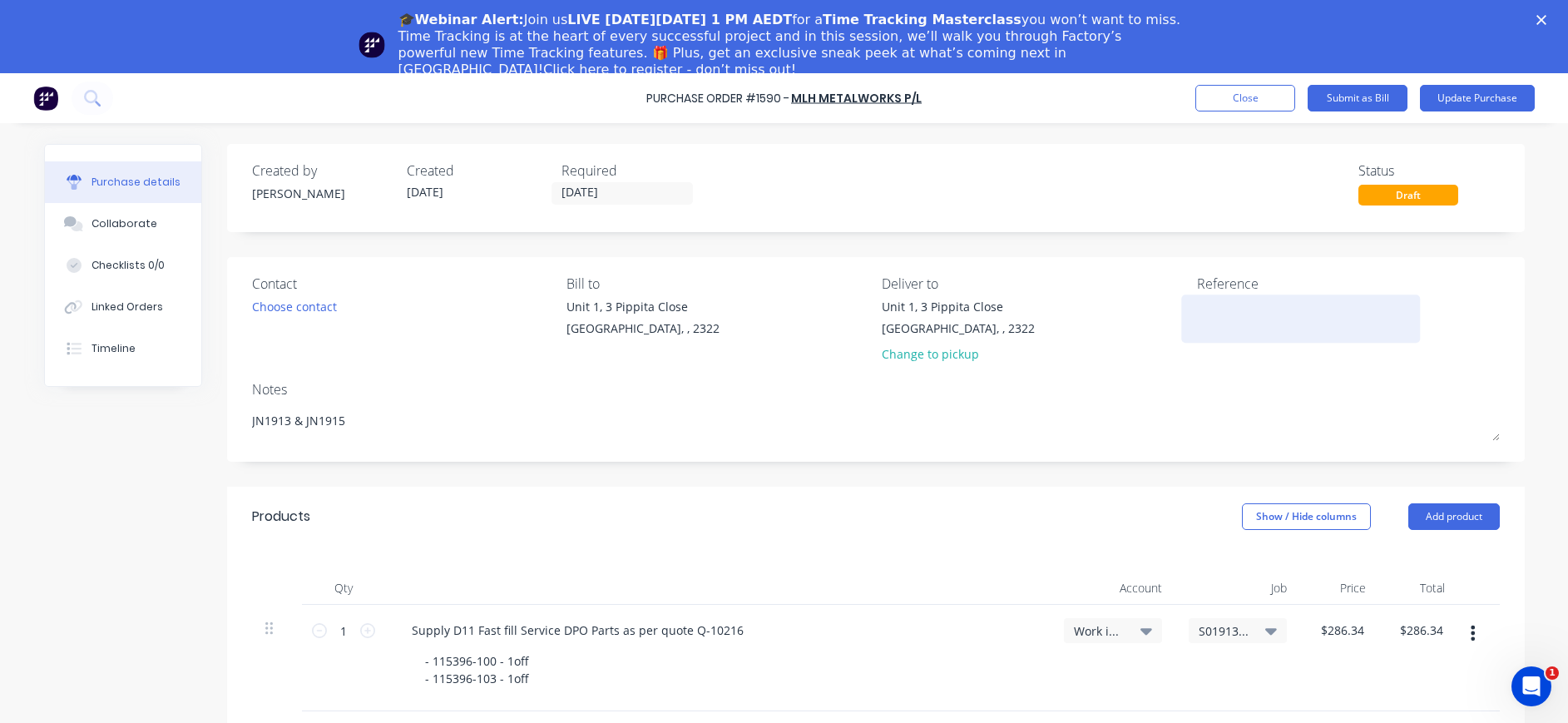
click at [1202, 321] on textarea at bounding box center [1301, 316] width 208 height 38
type textarea "INV-508"
type textarea "x"
type textarea "INV-508"
click at [1454, 96] on button "Update Purchase" at bounding box center [1477, 97] width 115 height 26
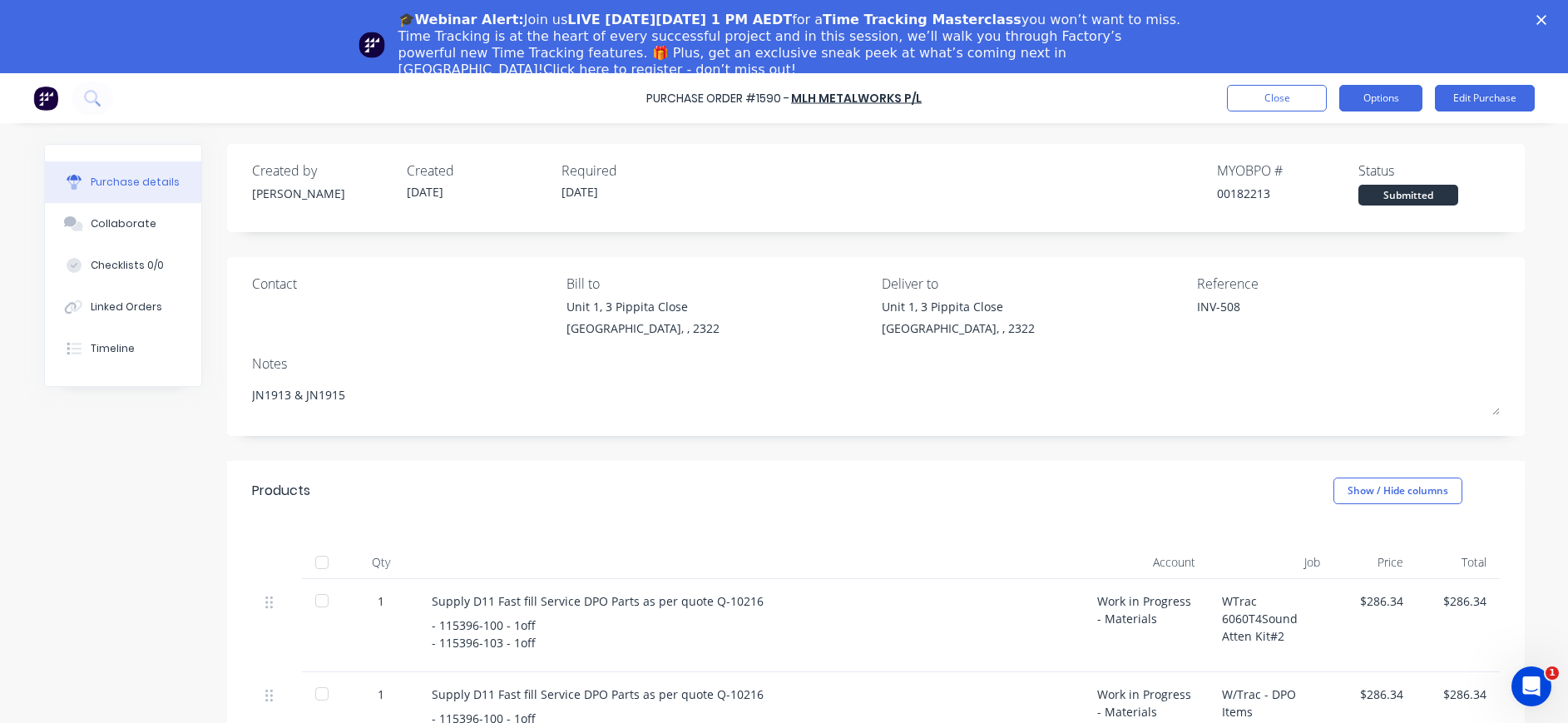
click at [1408, 95] on button "Options" at bounding box center [1381, 97] width 84 height 26
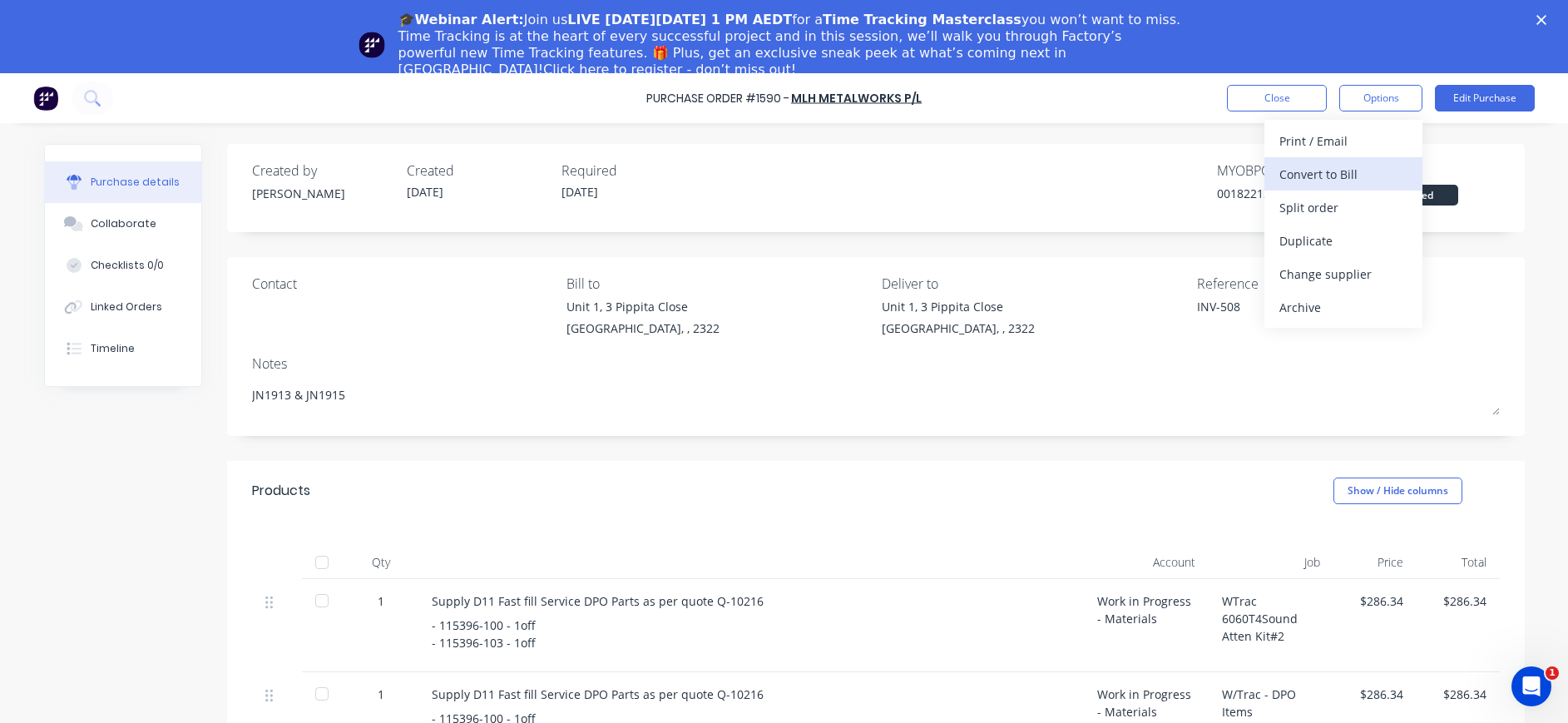
click at [1362, 176] on div "Convert to Bill" at bounding box center [1344, 174] width 128 height 24
type textarea "x"
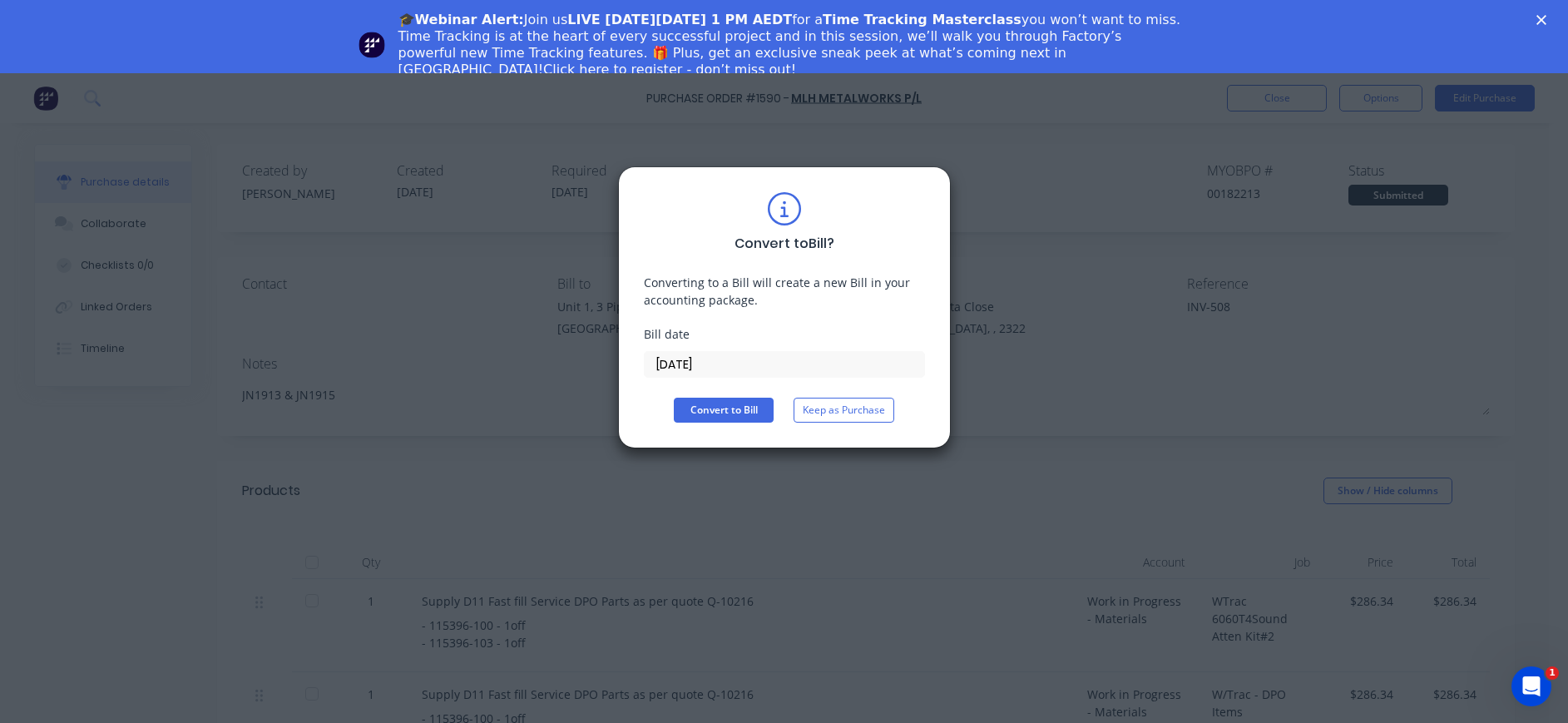
click at [679, 362] on input "[DATE]" at bounding box center [784, 364] width 280 height 25
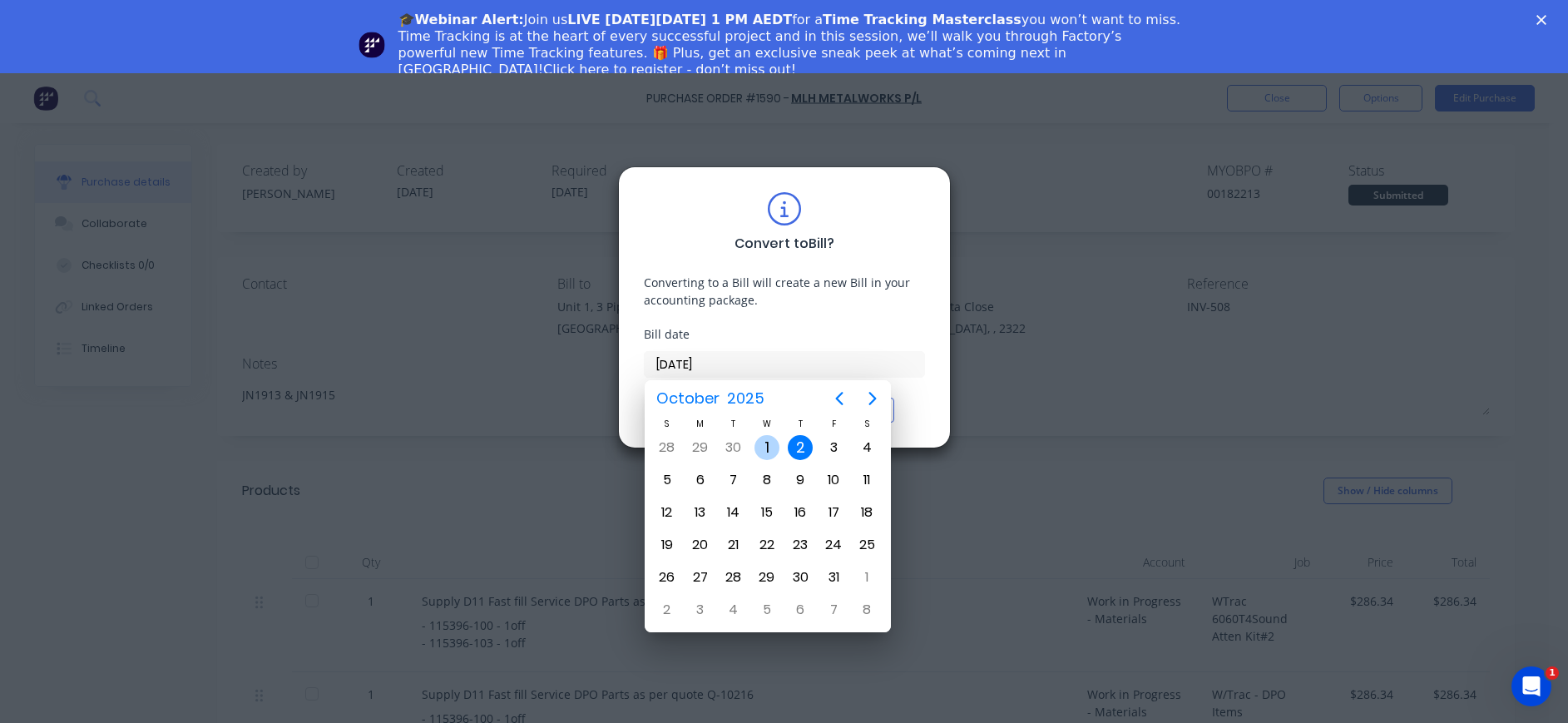
click at [766, 442] on div "1" at bounding box center [767, 448] width 25 height 25
type input "[DATE]"
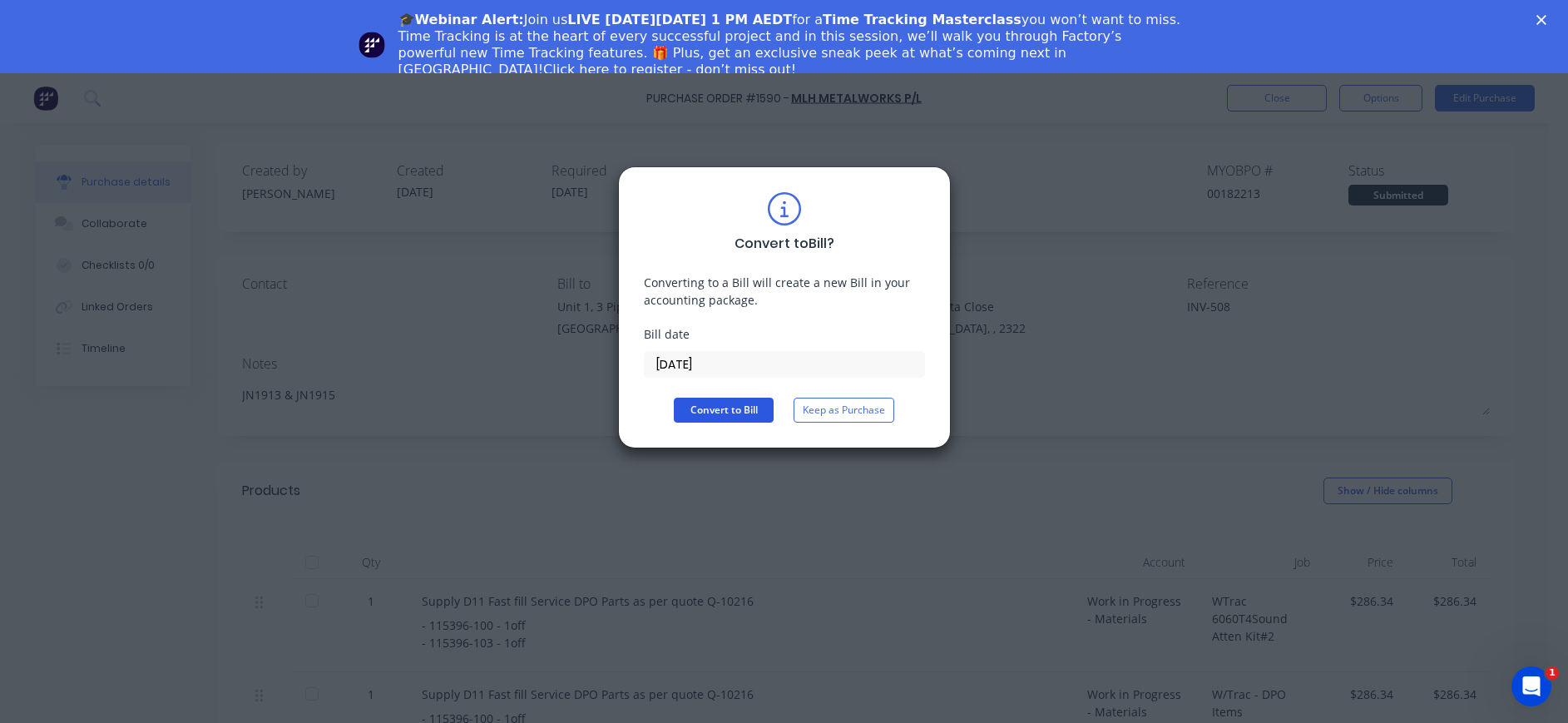
click at [696, 405] on button "Convert to Bill" at bounding box center [723, 410] width 100 height 25
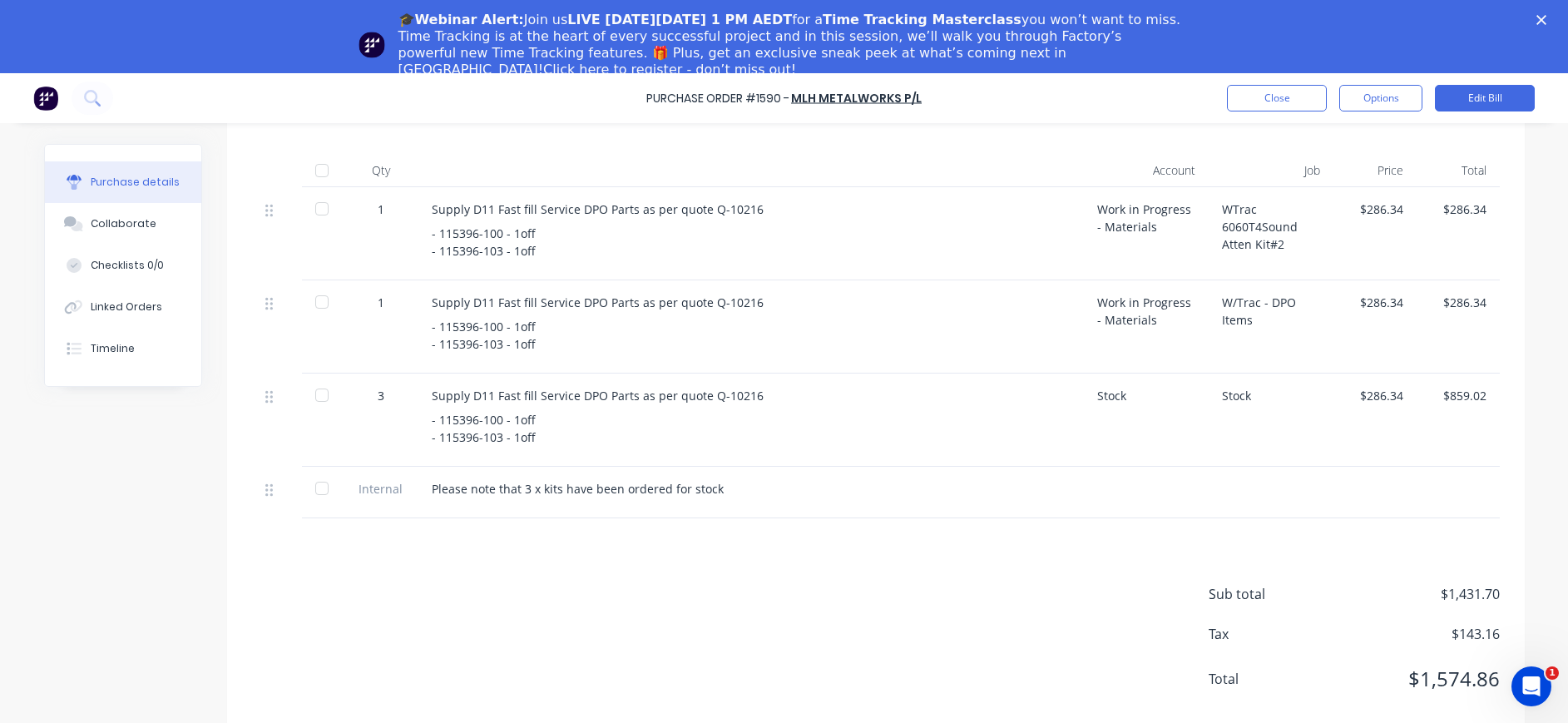
scroll to position [73, 0]
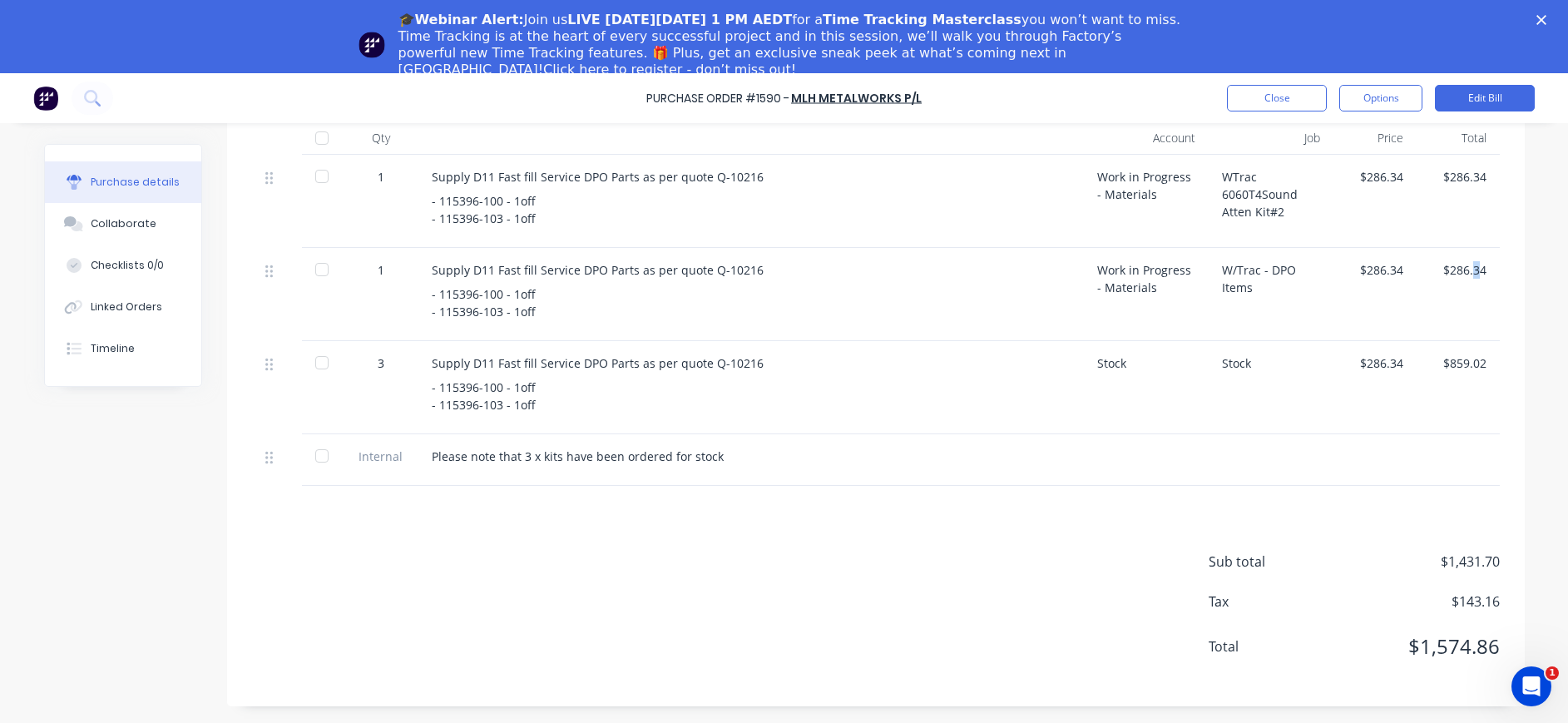
click at [1469, 271] on div "$286.34" at bounding box center [1458, 270] width 56 height 17
drag, startPoint x: 1469, startPoint y: 271, endPoint x: 1433, endPoint y: 294, distance: 42.7
click at [1433, 294] on div "$286.34" at bounding box center [1458, 294] width 84 height 93
click at [1497, 97] on button "Edit Bill" at bounding box center [1484, 97] width 100 height 26
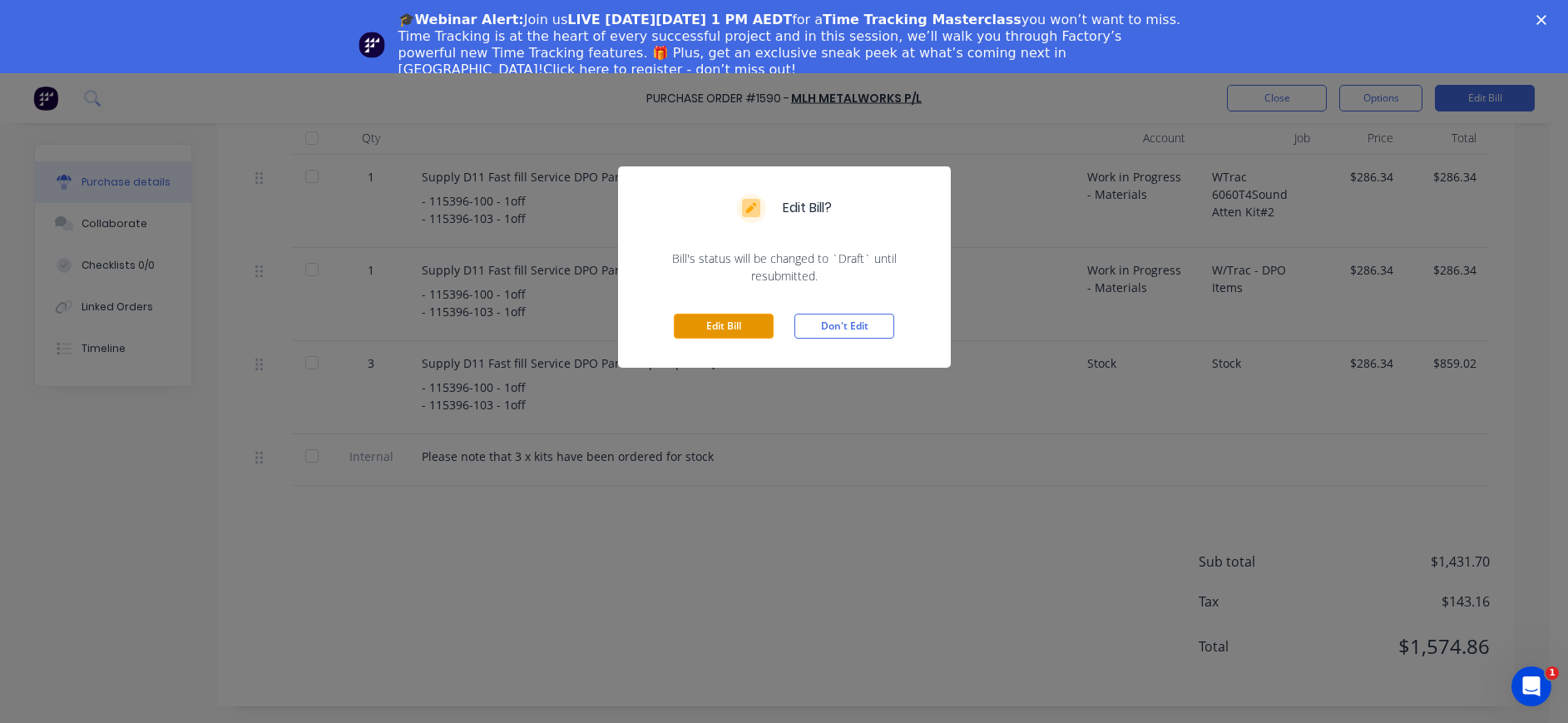
click at [749, 325] on button "Edit Bill" at bounding box center [723, 327] width 100 height 25
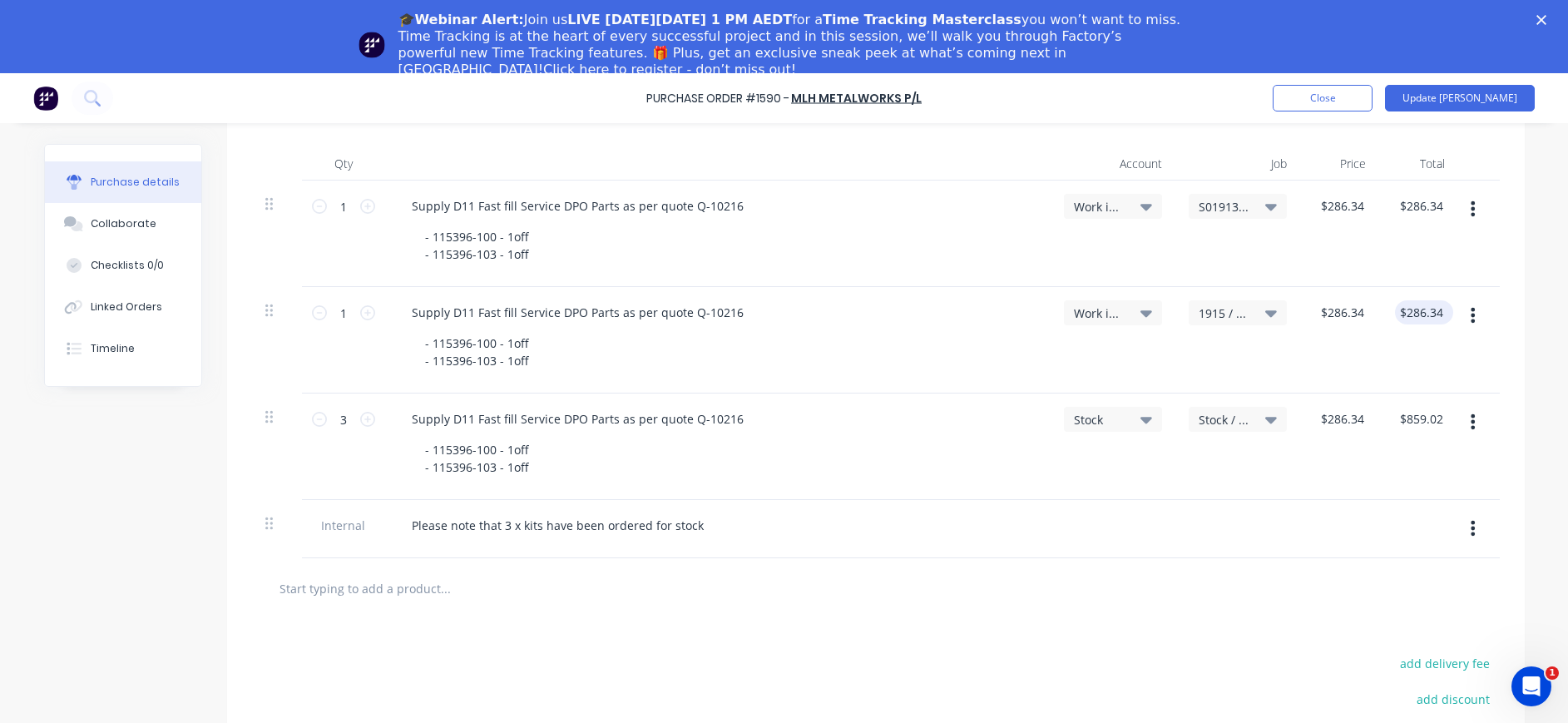
type textarea "x"
type input "286.34"
click at [1427, 311] on input "286.34" at bounding box center [1423, 312] width 45 height 24
type textarea "x"
click at [1428, 312] on input "286.34" at bounding box center [1423, 312] width 45 height 24
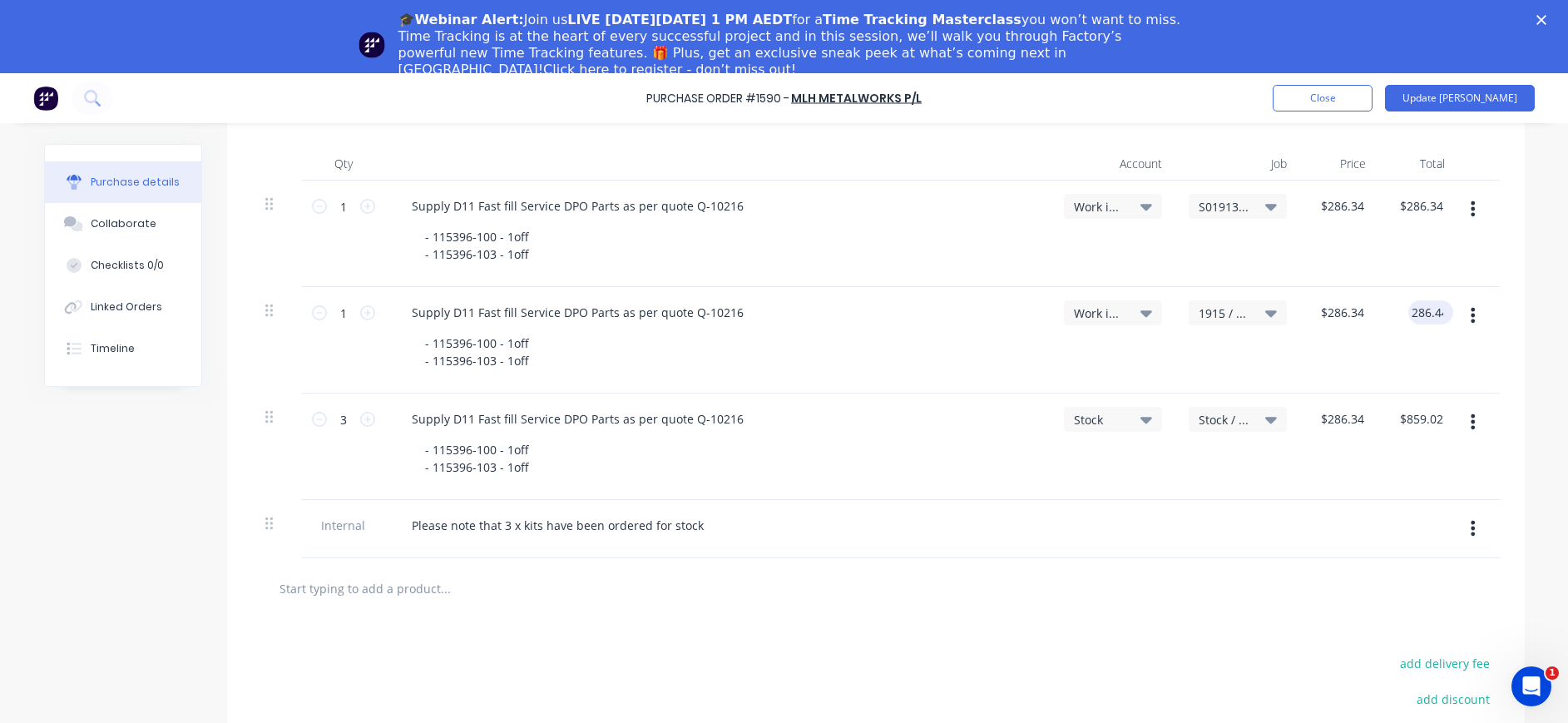
type input "286.44"
type textarea "x"
type input "$286.44"
click at [1442, 416] on div "$859.02 $859.02" at bounding box center [1424, 419] width 58 height 24
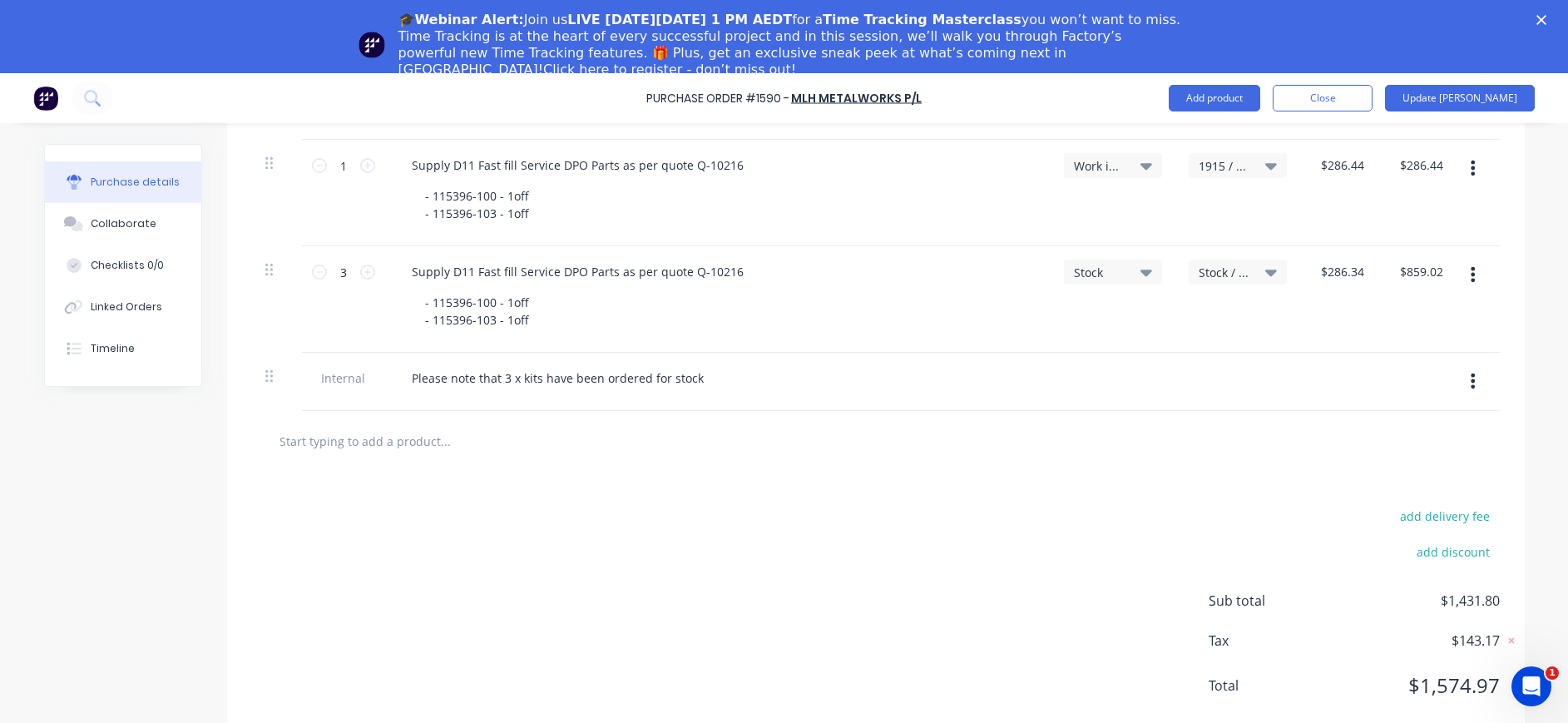
scroll to position [537, 0]
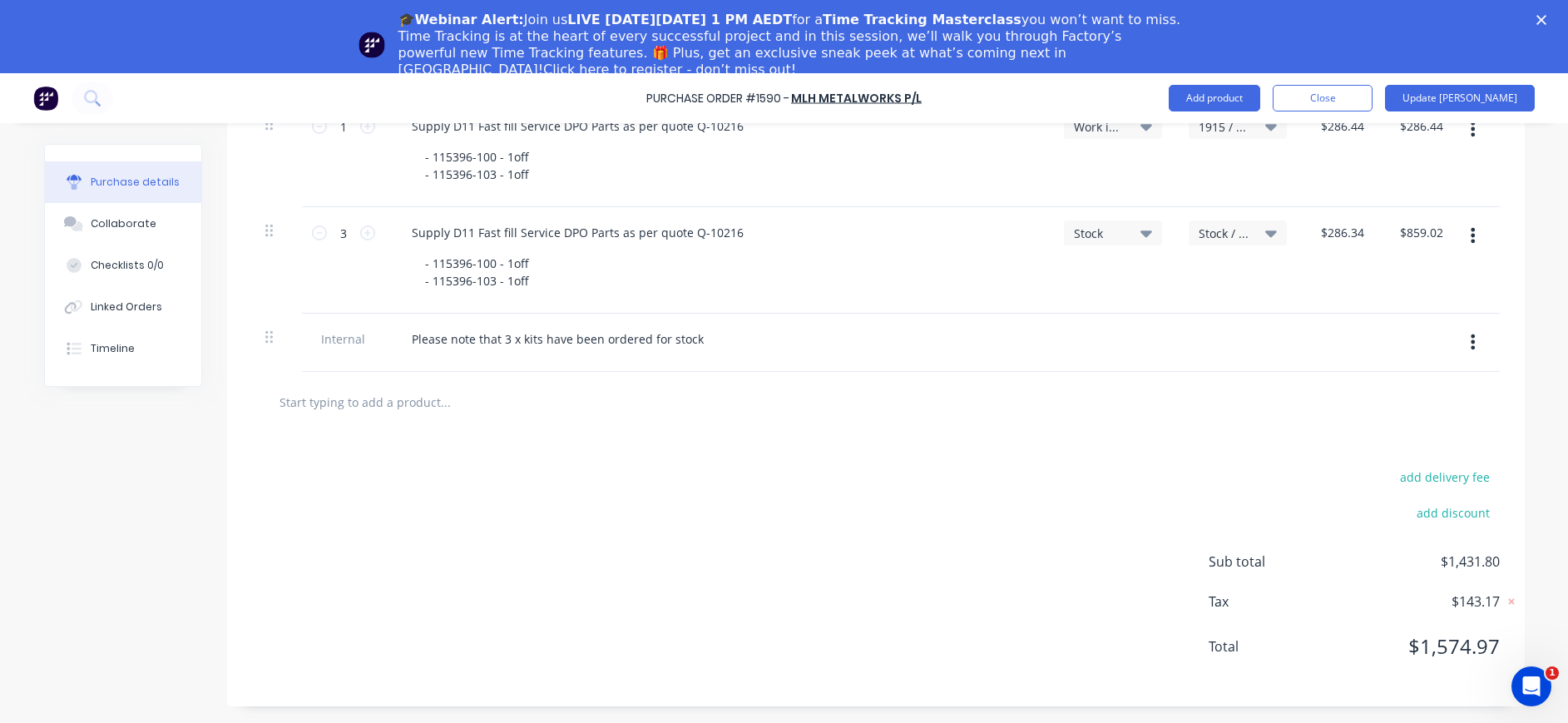
click at [1407, 549] on div "add delivery fee add discount Sub total $1,431.80 Tax $143.17 Total $1,574.97" at bounding box center [875, 569] width 1297 height 274
click at [1413, 565] on span "$1,431.80" at bounding box center [1415, 562] width 166 height 20
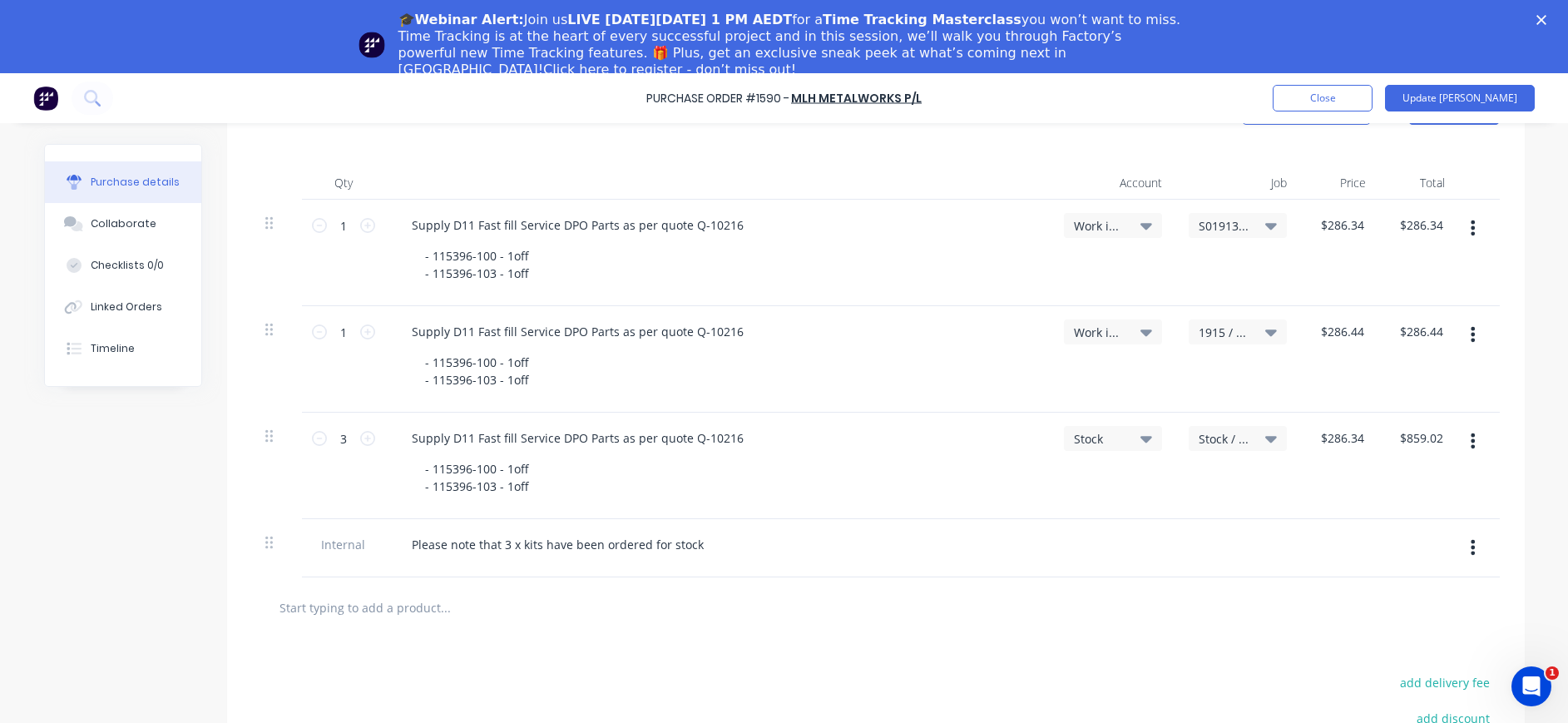
scroll to position [332, 0]
type textarea "x"
type input "286.44"
click at [1426, 339] on input "286.44" at bounding box center [1423, 330] width 45 height 24
type textarea "x"
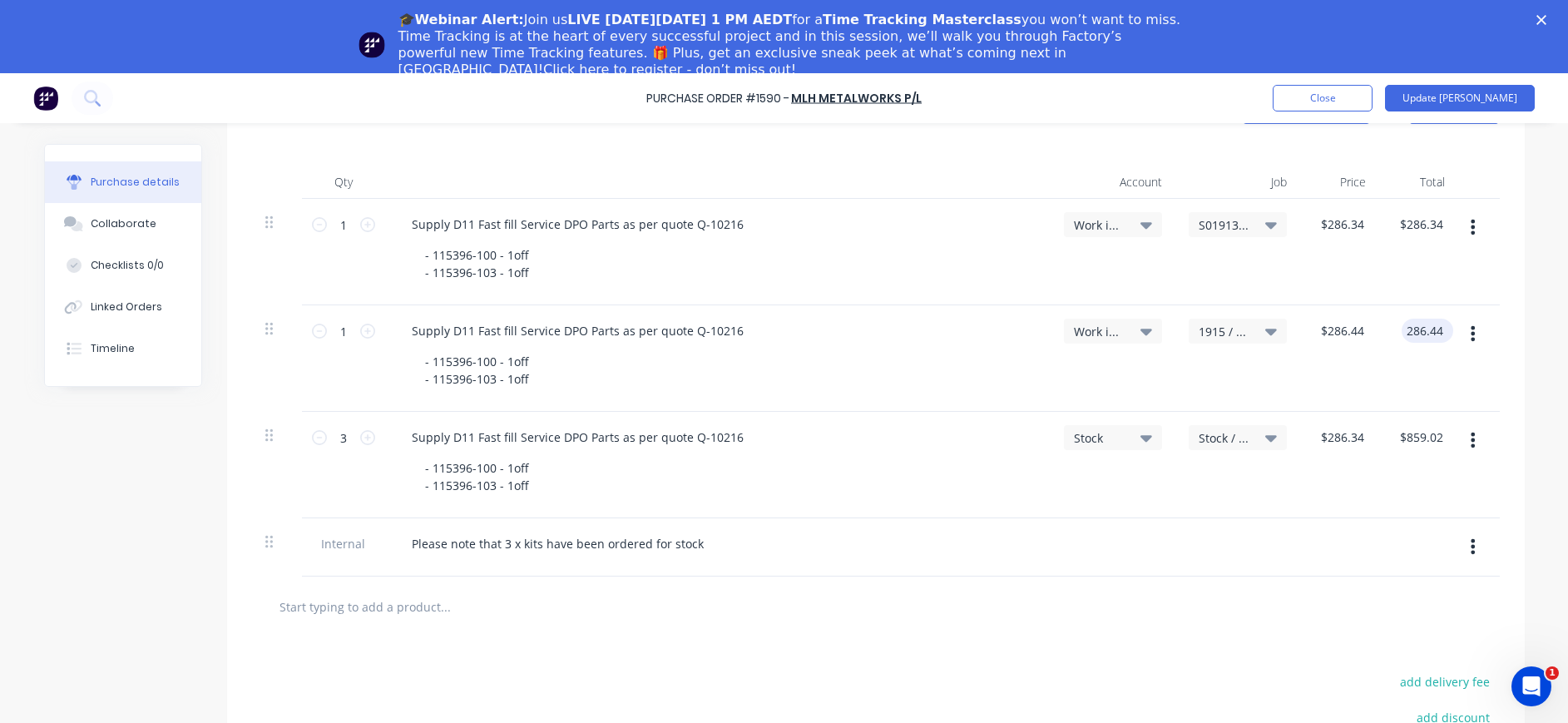
drag, startPoint x: 1424, startPoint y: 332, endPoint x: 1432, endPoint y: 333, distance: 8.1
click at [1424, 332] on input "286.44" at bounding box center [1423, 330] width 45 height 24
type input "286.34"
type textarea "x"
click at [1413, 325] on input "286.34" at bounding box center [1423, 330] width 45 height 24
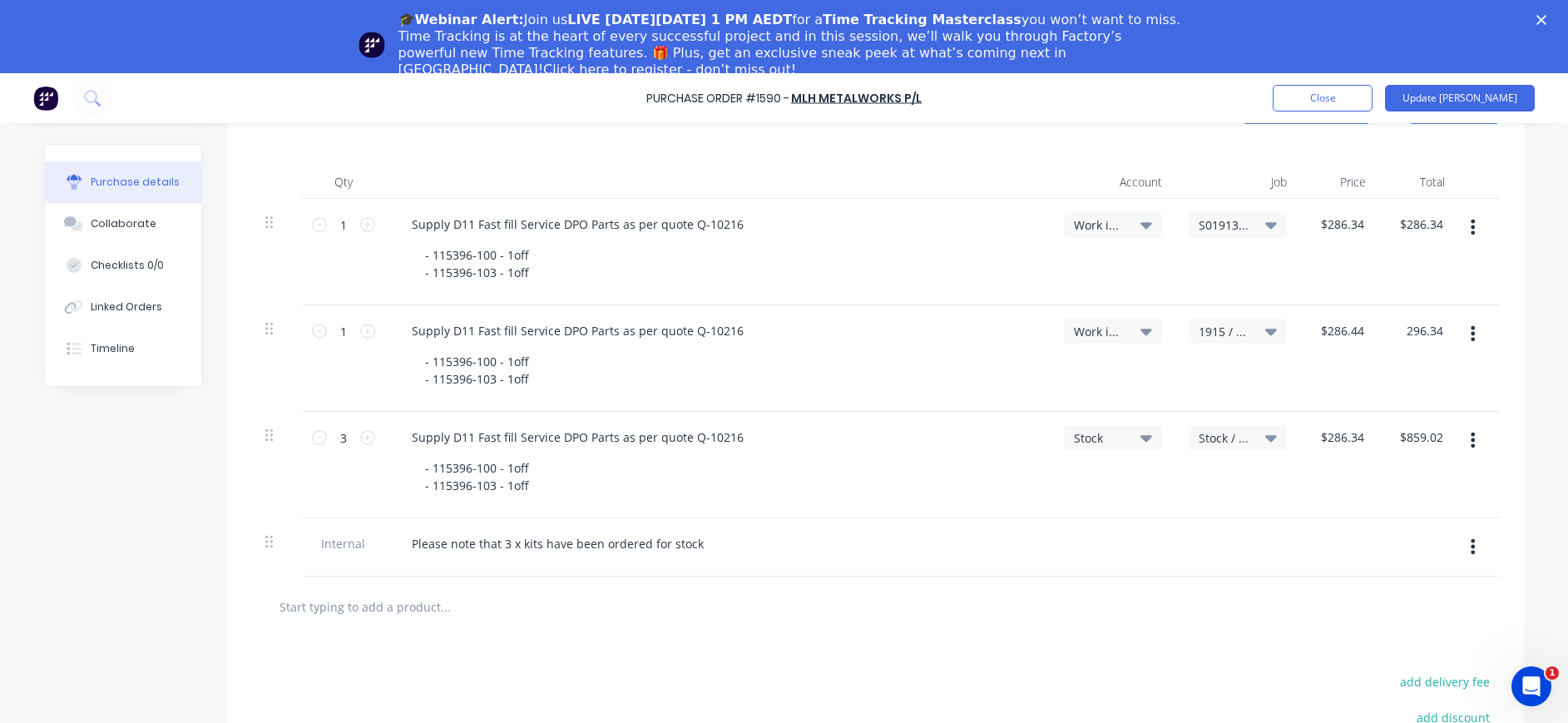
type input "296.34"
type textarea "x"
type input "$296.34"
click at [1453, 336] on button "button" at bounding box center [1473, 333] width 39 height 30
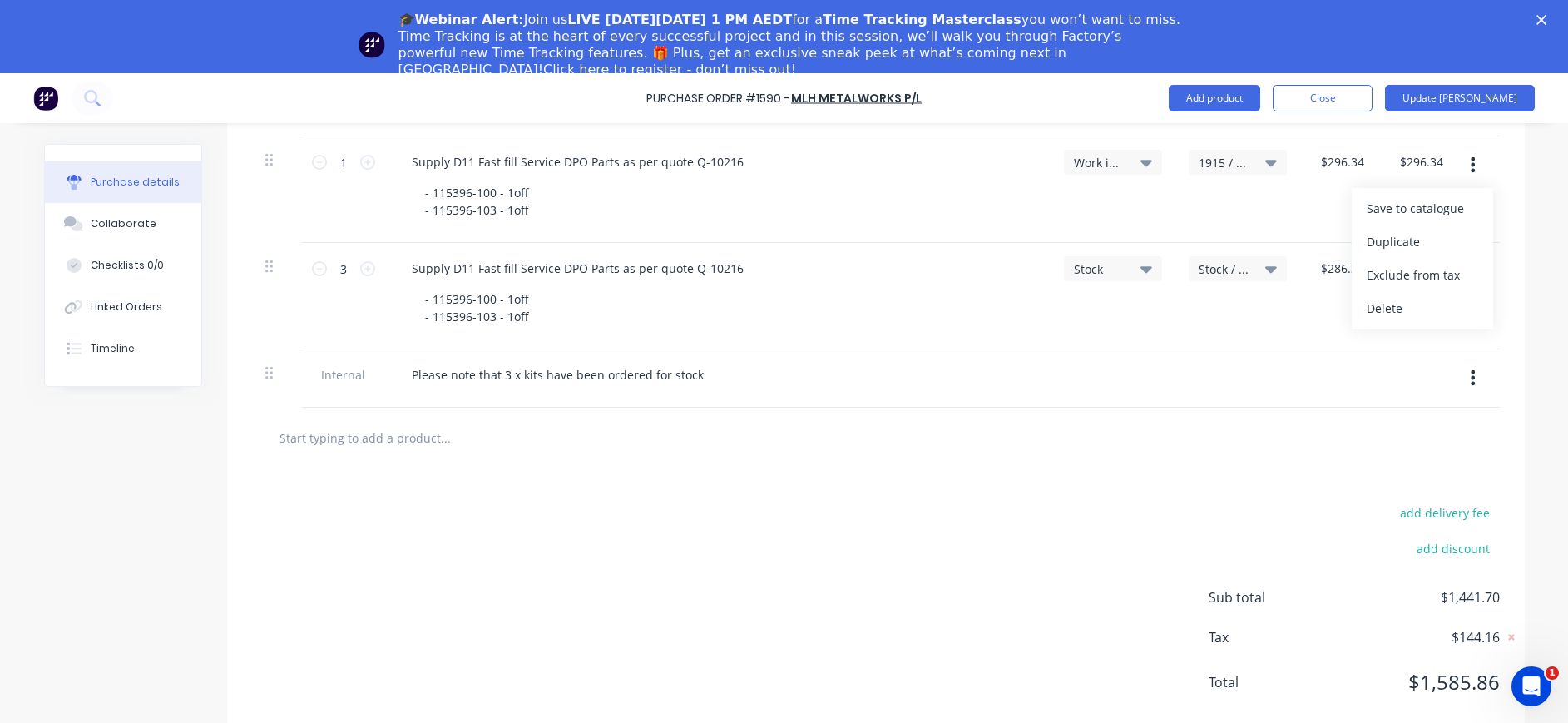
scroll to position [537, 0]
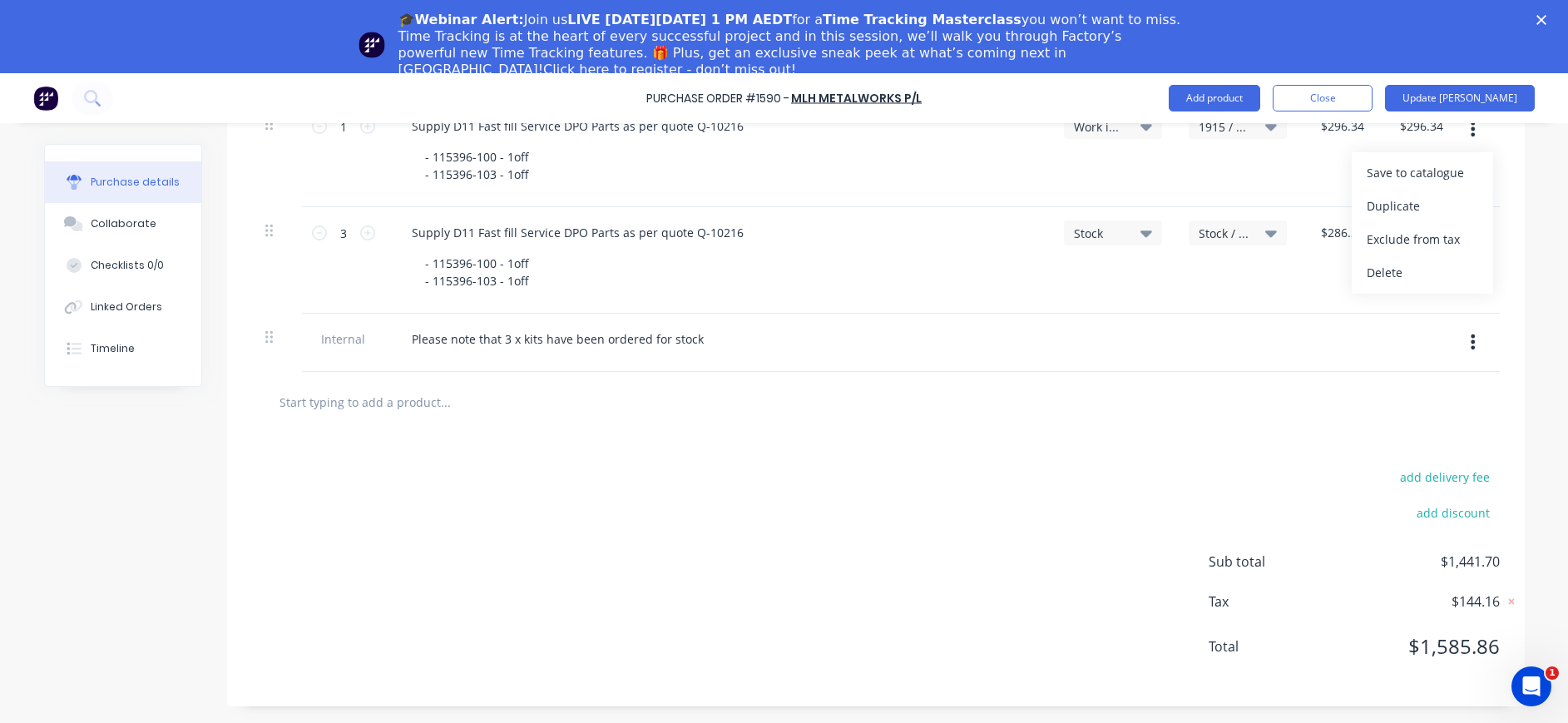
click at [1209, 481] on div "add delivery fee" at bounding box center [1354, 476] width 291 height 21
click at [119, 222] on div "Collaborate" at bounding box center [123, 224] width 66 height 15
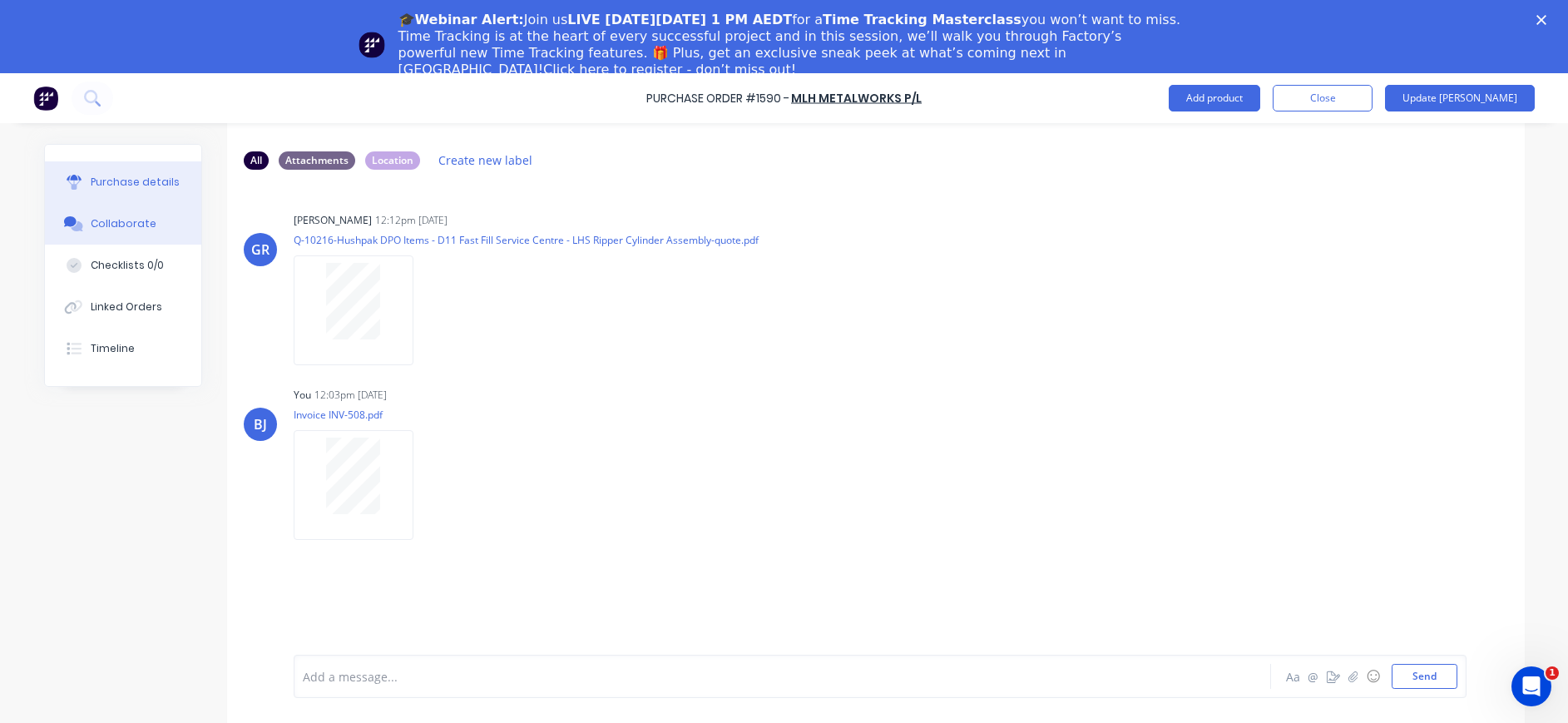
drag, startPoint x: 177, startPoint y: 190, endPoint x: 157, endPoint y: 187, distance: 20.2
click at [171, 189] on button "Purchase details" at bounding box center [122, 182] width 156 height 42
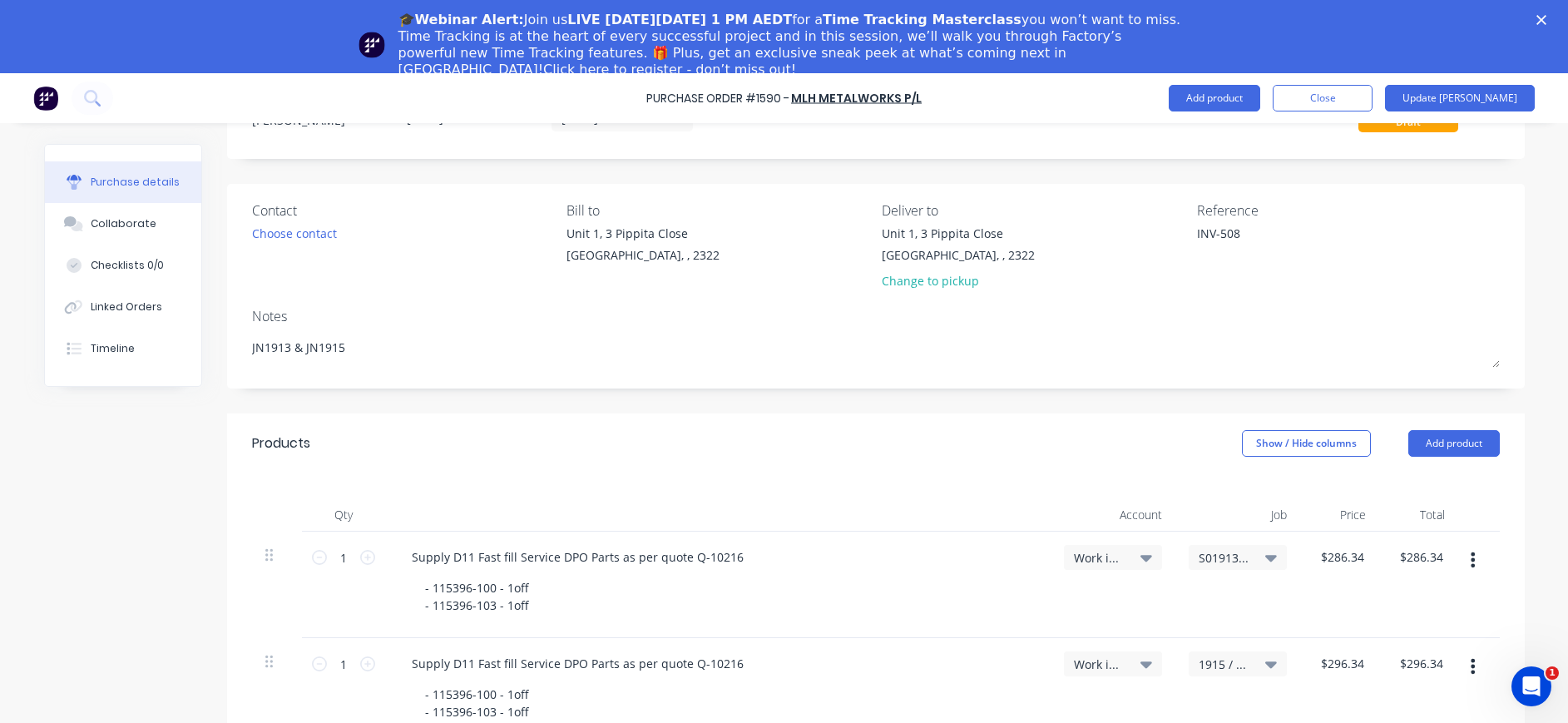
click at [144, 183] on div "Purchase details" at bounding box center [135, 182] width 89 height 15
click at [1265, 558] on icon at bounding box center [1271, 558] width 12 height 7
type textarea "x"
click at [1185, 603] on input at bounding box center [1182, 607] width 170 height 33
type input "1913"
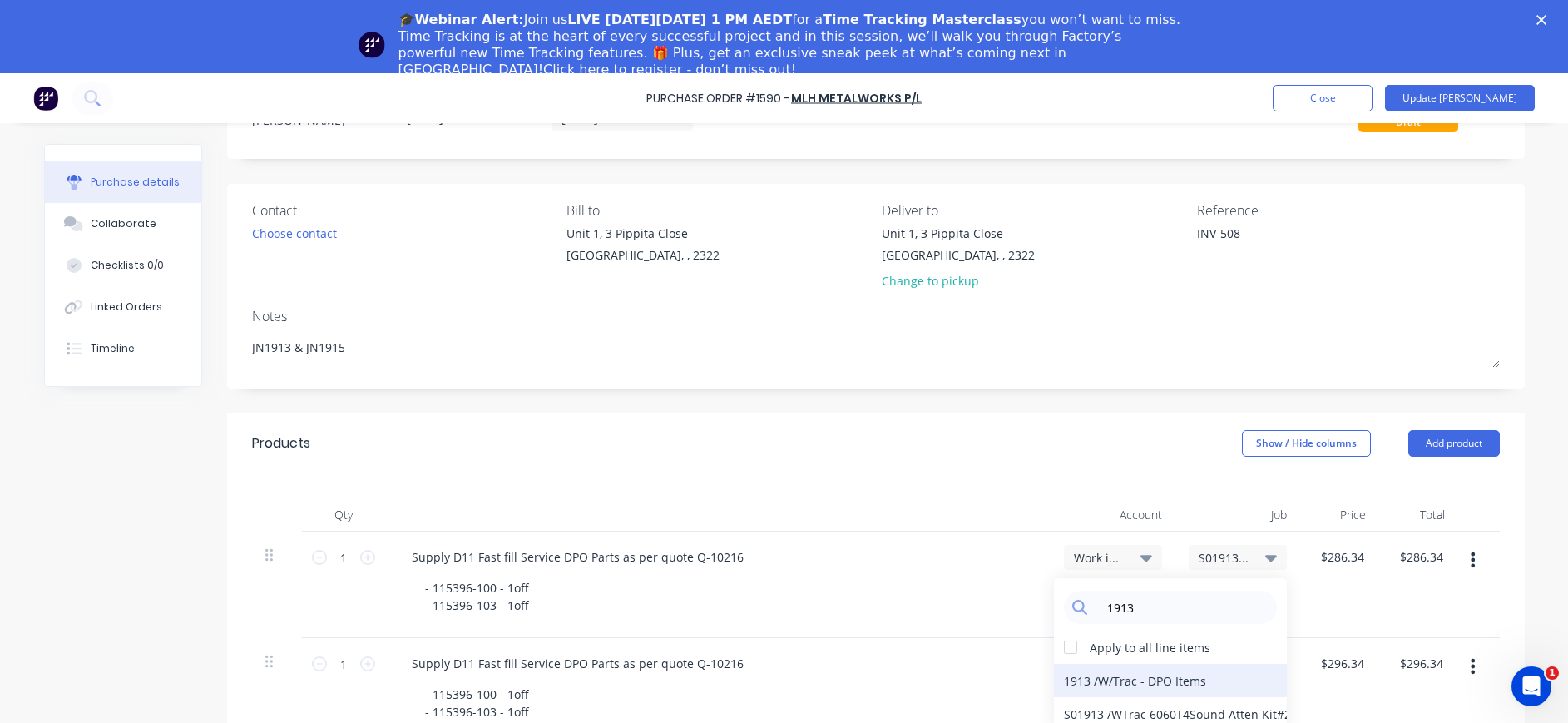
click at [1153, 673] on div "1913 / W/Trac - DPO Items" at bounding box center [1171, 680] width 233 height 33
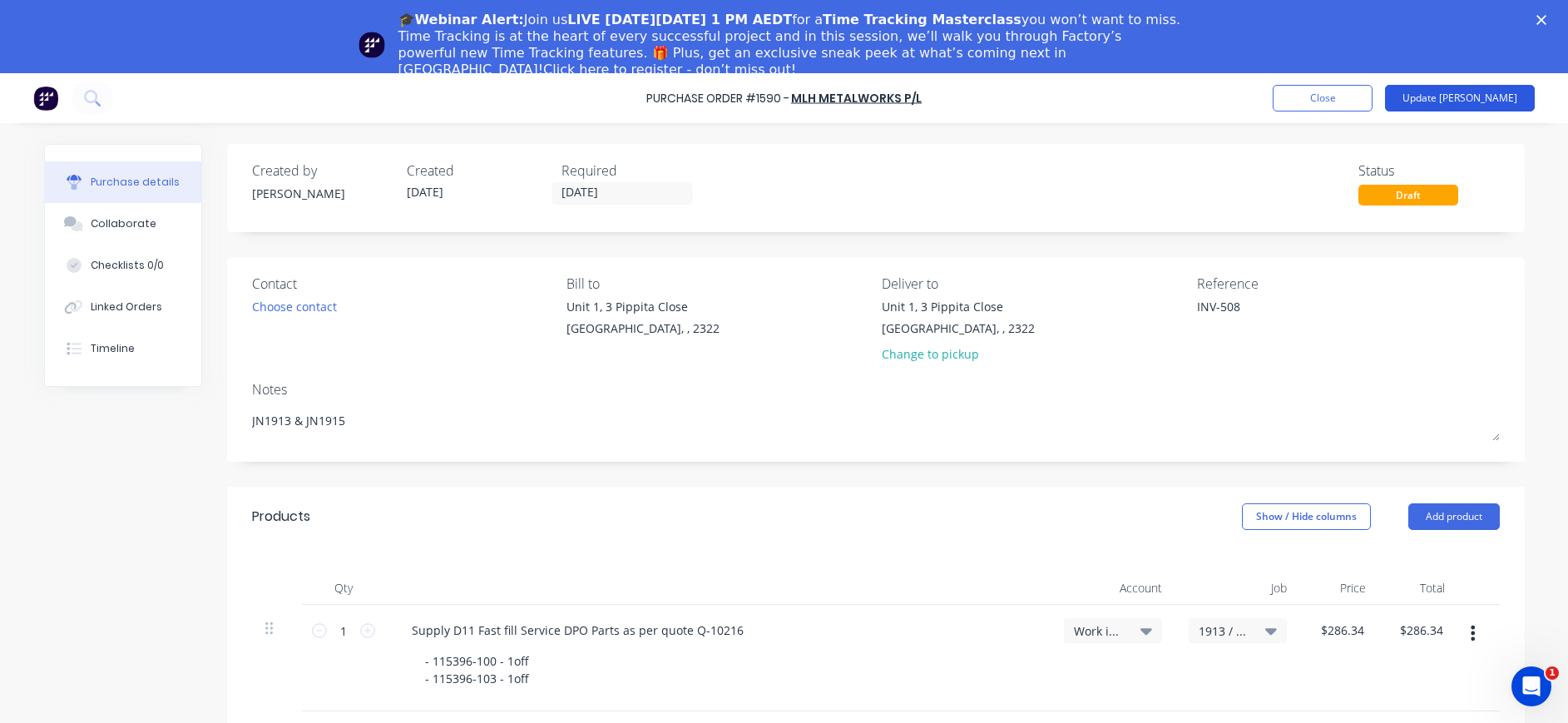
click at [1494, 97] on button "Update [PERSON_NAME]" at bounding box center [1459, 97] width 150 height 26
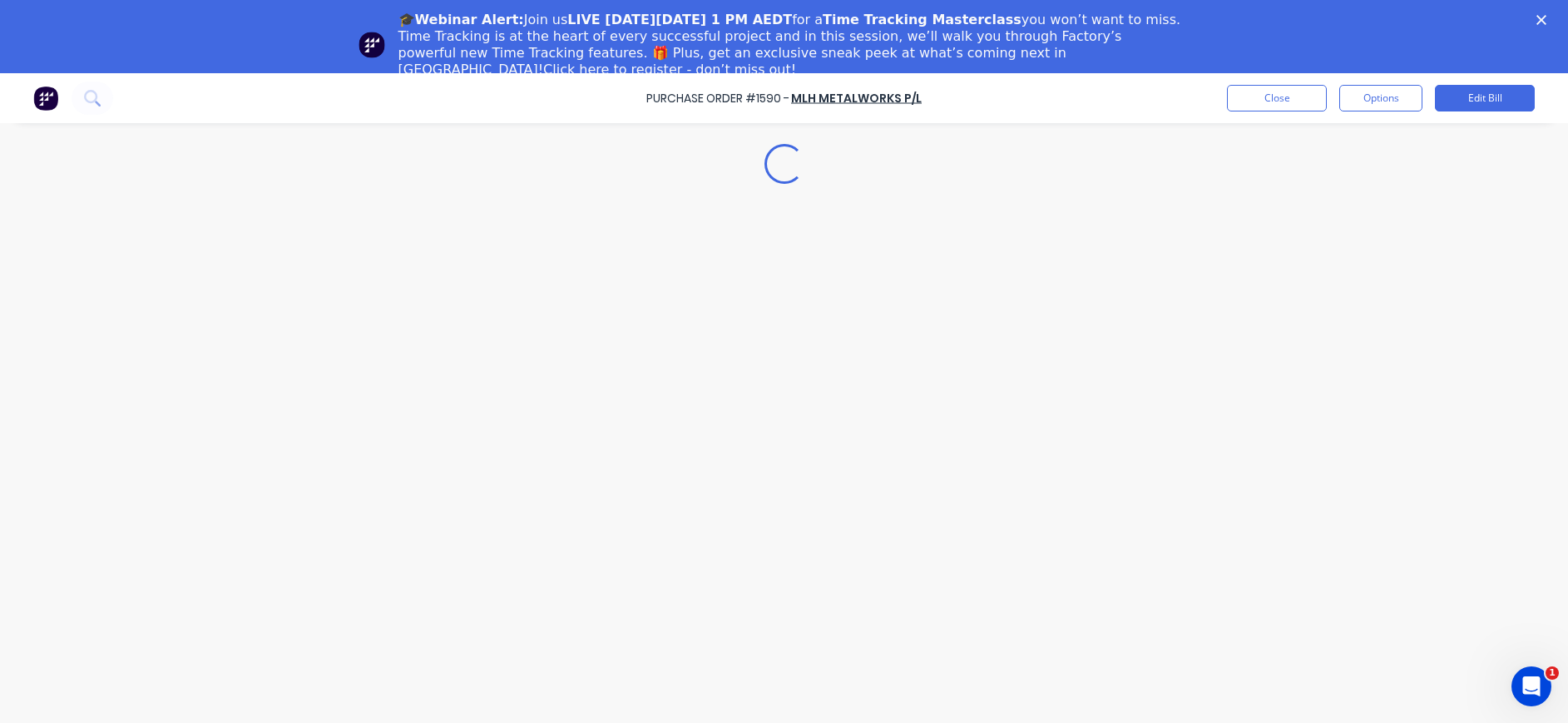
type textarea "x"
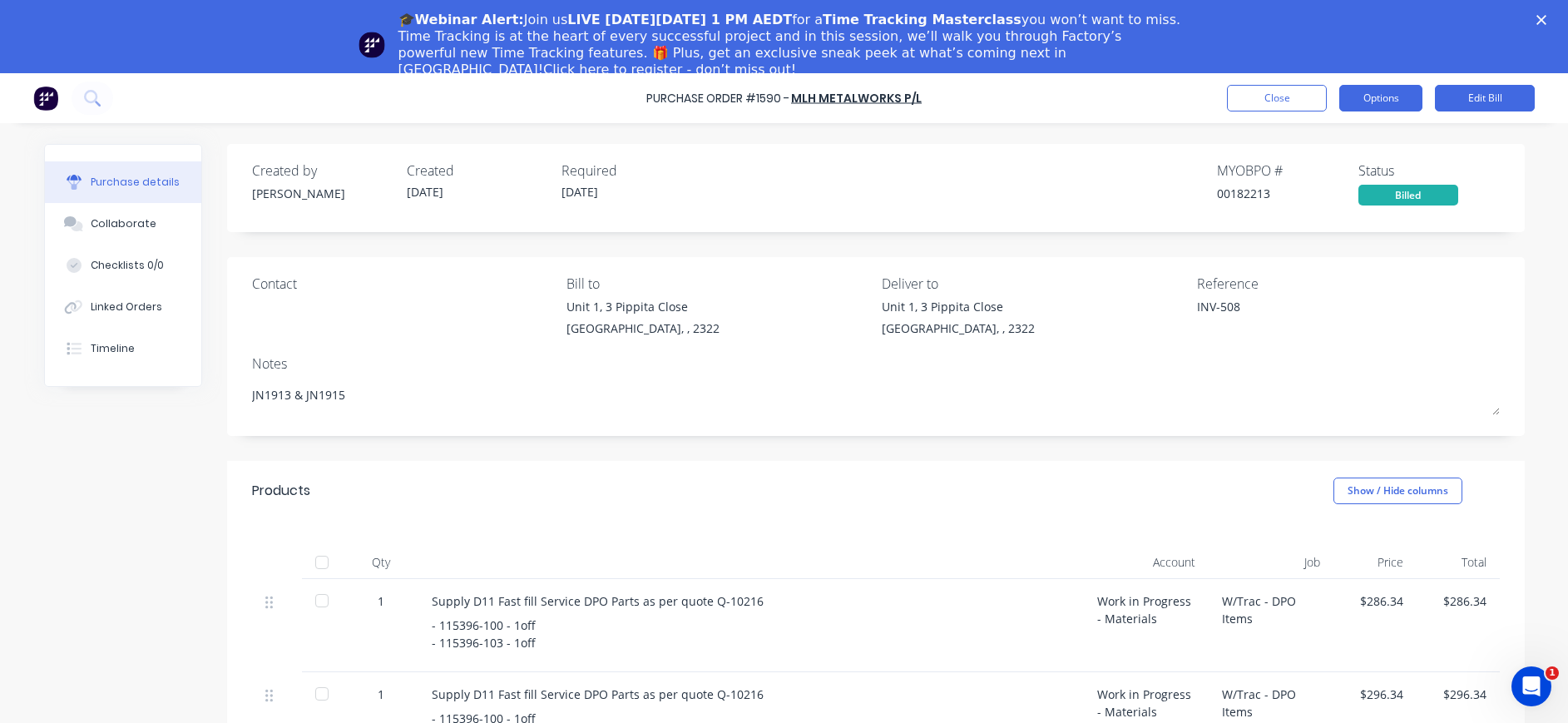
click at [1403, 99] on button "Options" at bounding box center [1381, 97] width 84 height 26
click at [1472, 145] on div "Created by [PERSON_NAME] Created [DATE] Required [DATE] MYOB PO # 00182213 Stat…" at bounding box center [875, 188] width 1297 height 88
click at [1287, 96] on button "Close" at bounding box center [1277, 97] width 100 height 26
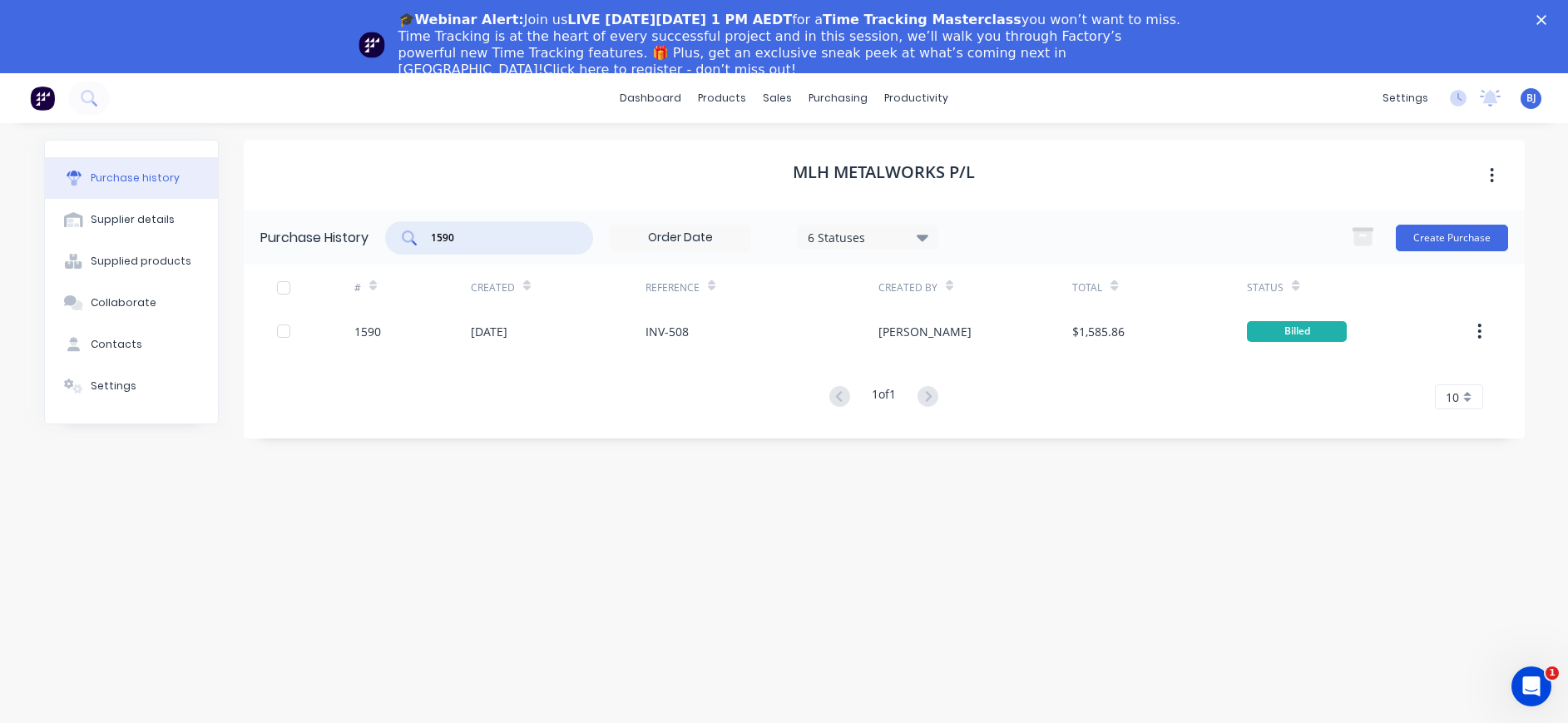
click at [477, 231] on input "1590" at bounding box center [498, 237] width 138 height 17
type input "1594"
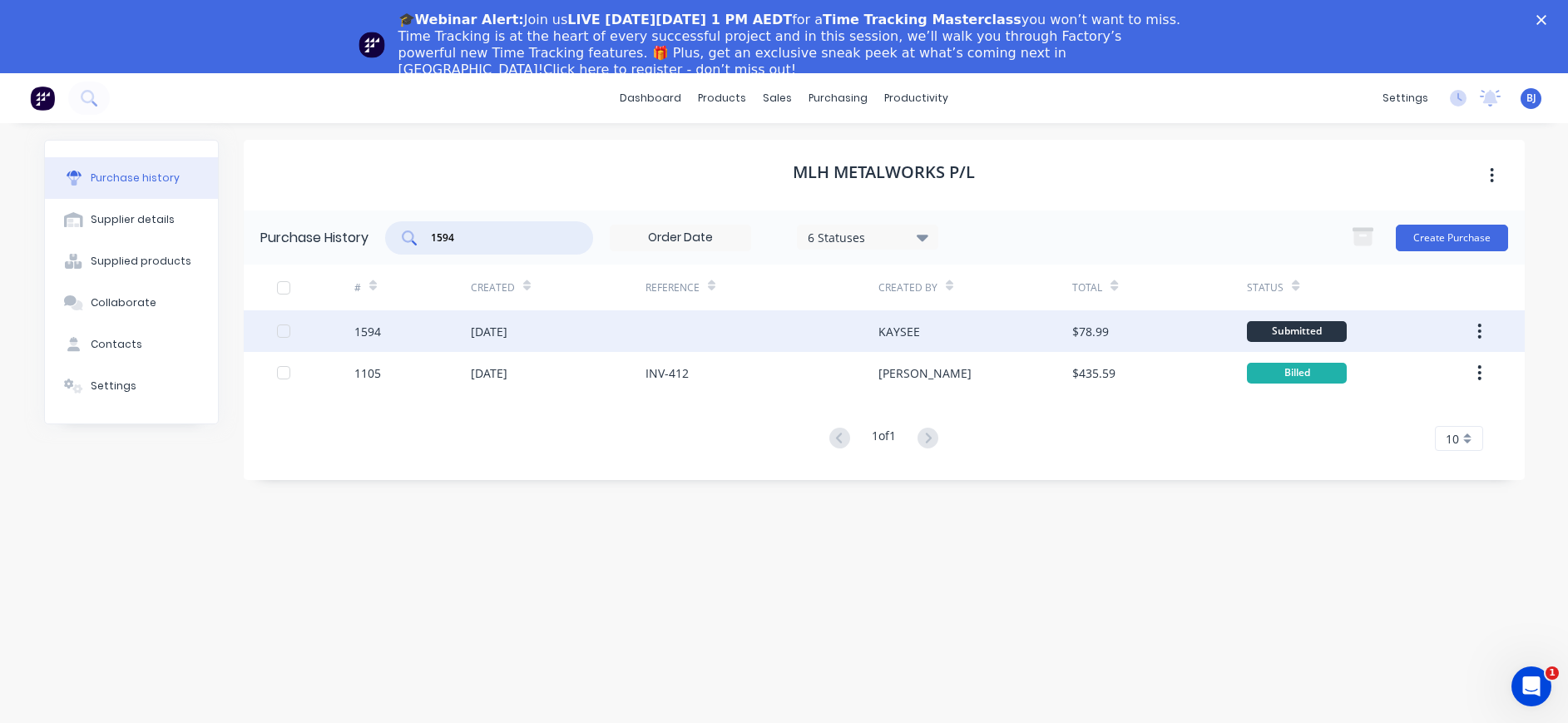
click at [507, 337] on div "[DATE]" at bounding box center [490, 331] width 37 height 17
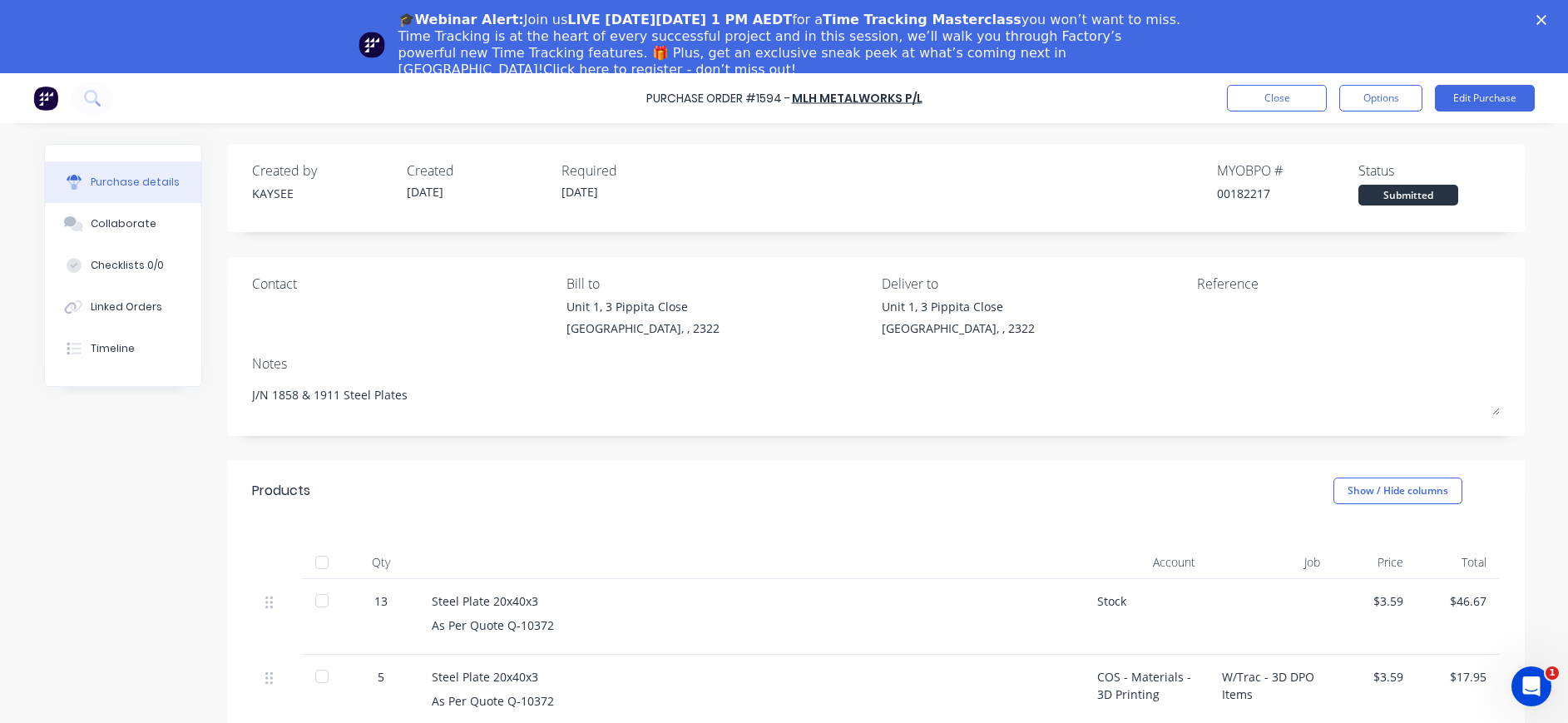
drag, startPoint x: 1181, startPoint y: 314, endPoint x: 1209, endPoint y: 303, distance: 30.1
click at [1197, 314] on div at bounding box center [1301, 318] width 208 height 42
click at [1499, 93] on button "Edit Purchase" at bounding box center [1484, 97] width 100 height 26
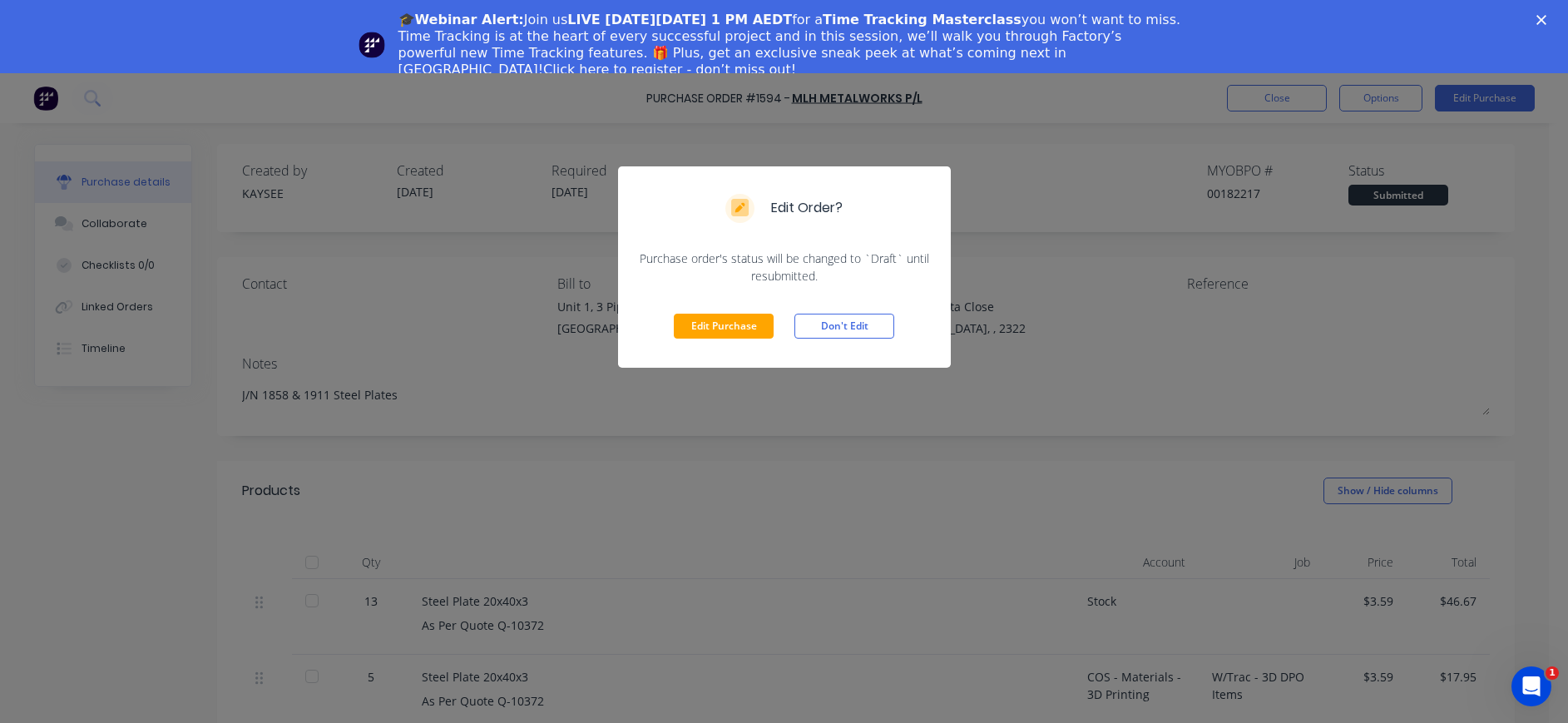
drag, startPoint x: 757, startPoint y: 323, endPoint x: 910, endPoint y: 336, distance: 153.6
click at [762, 325] on button "Edit Purchase" at bounding box center [723, 327] width 100 height 25
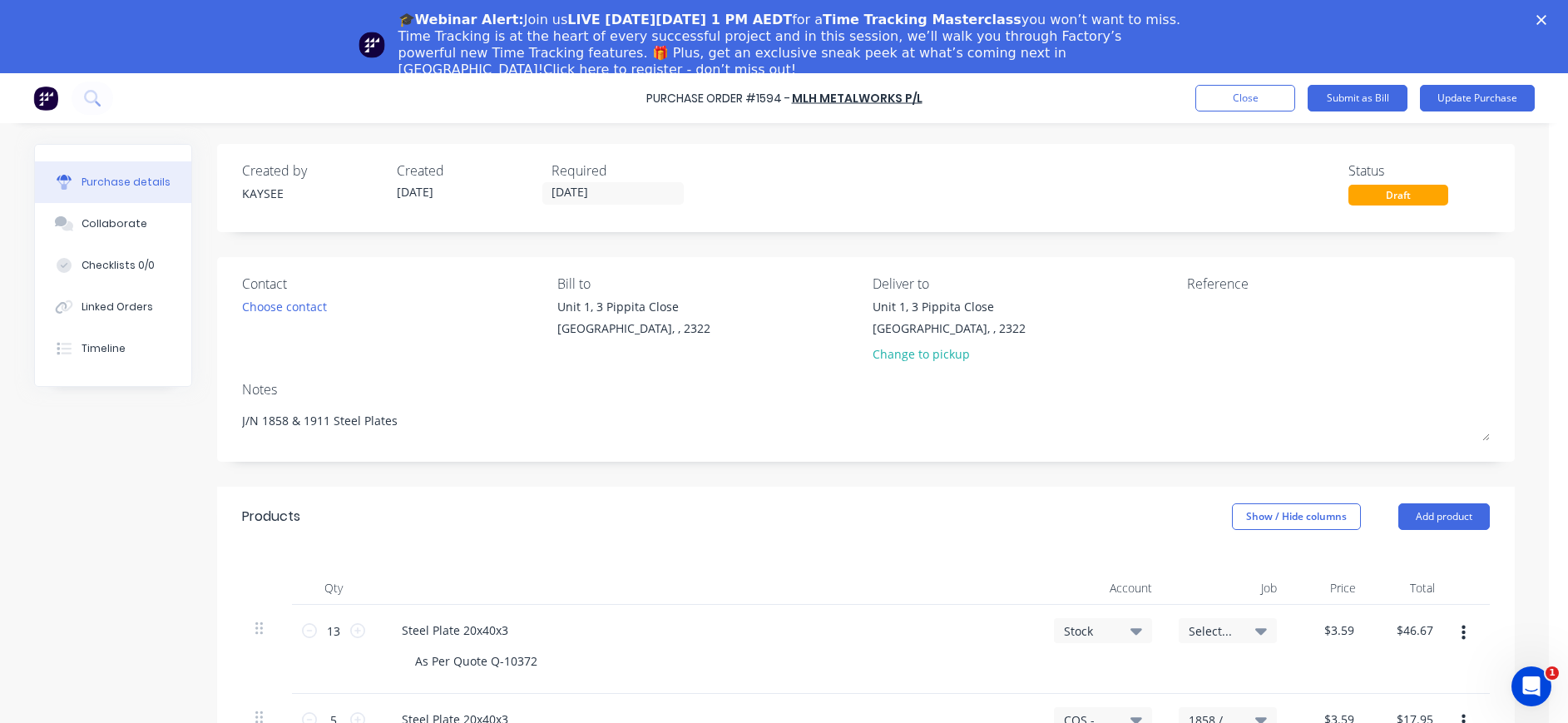
type textarea "x"
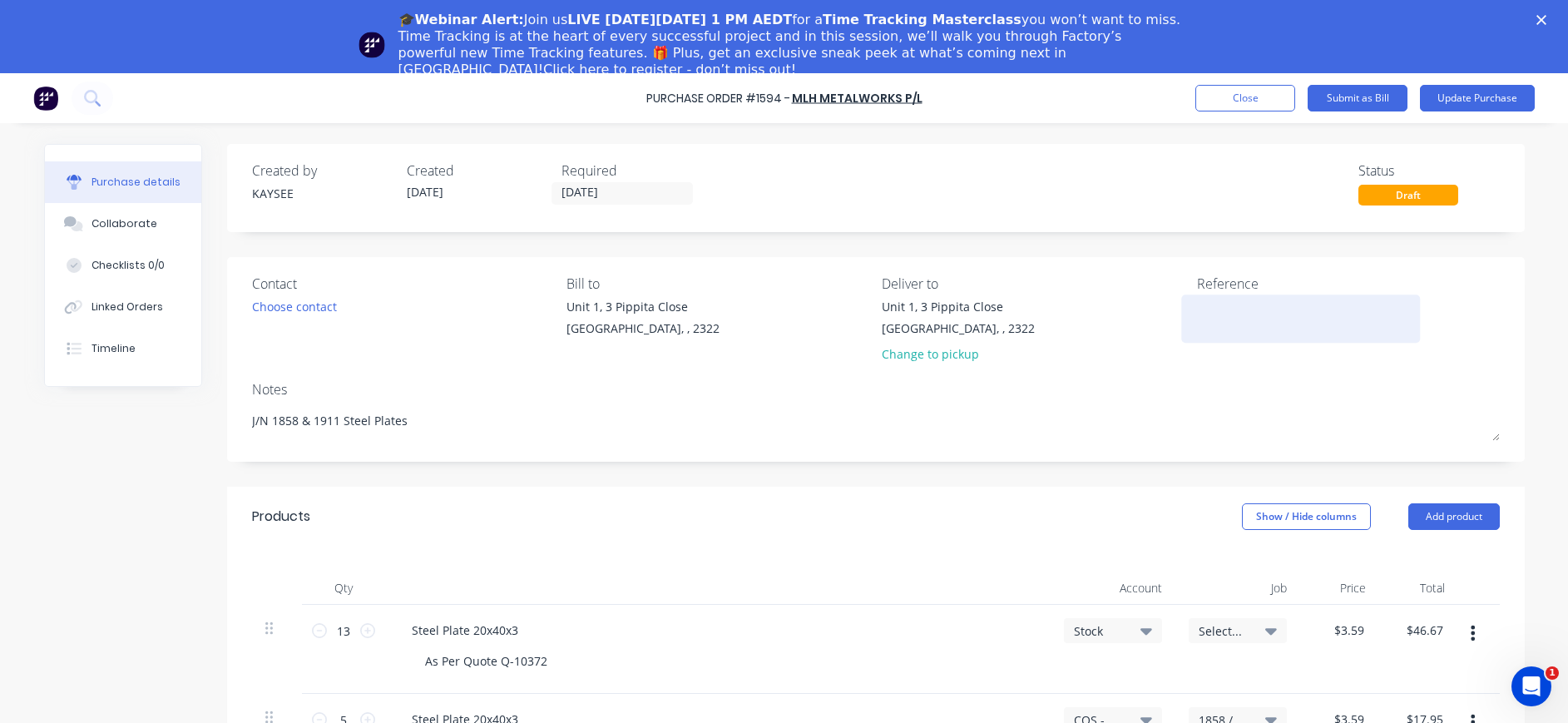
click at [1197, 309] on textarea at bounding box center [1301, 316] width 208 height 38
type textarea "INV-"
type textarea "x"
type textarea "INV-5"
type textarea "x"
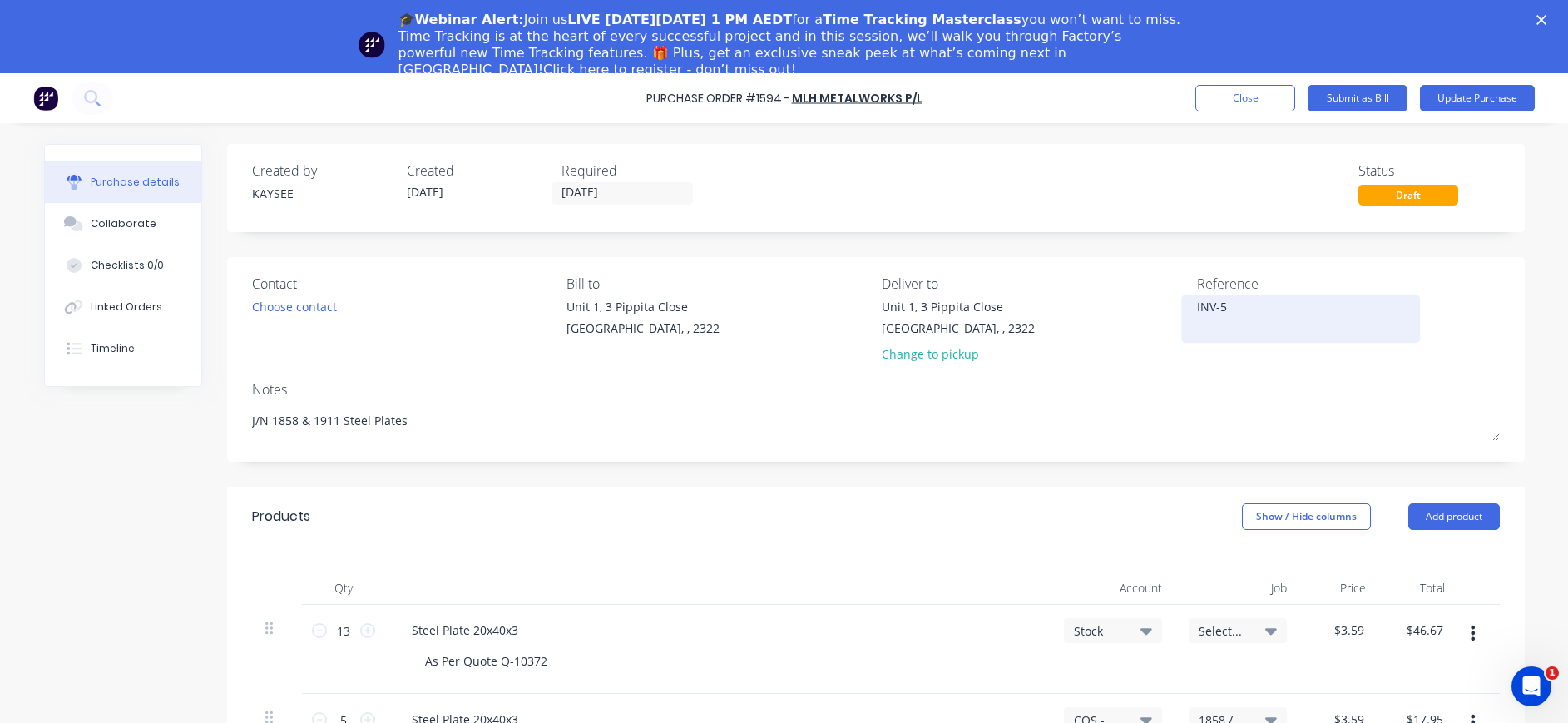
type textarea "INV-50"
type textarea "x"
type textarea "INV-509"
type textarea "x"
click at [1285, 316] on textarea "INV-509" at bounding box center [1301, 316] width 208 height 38
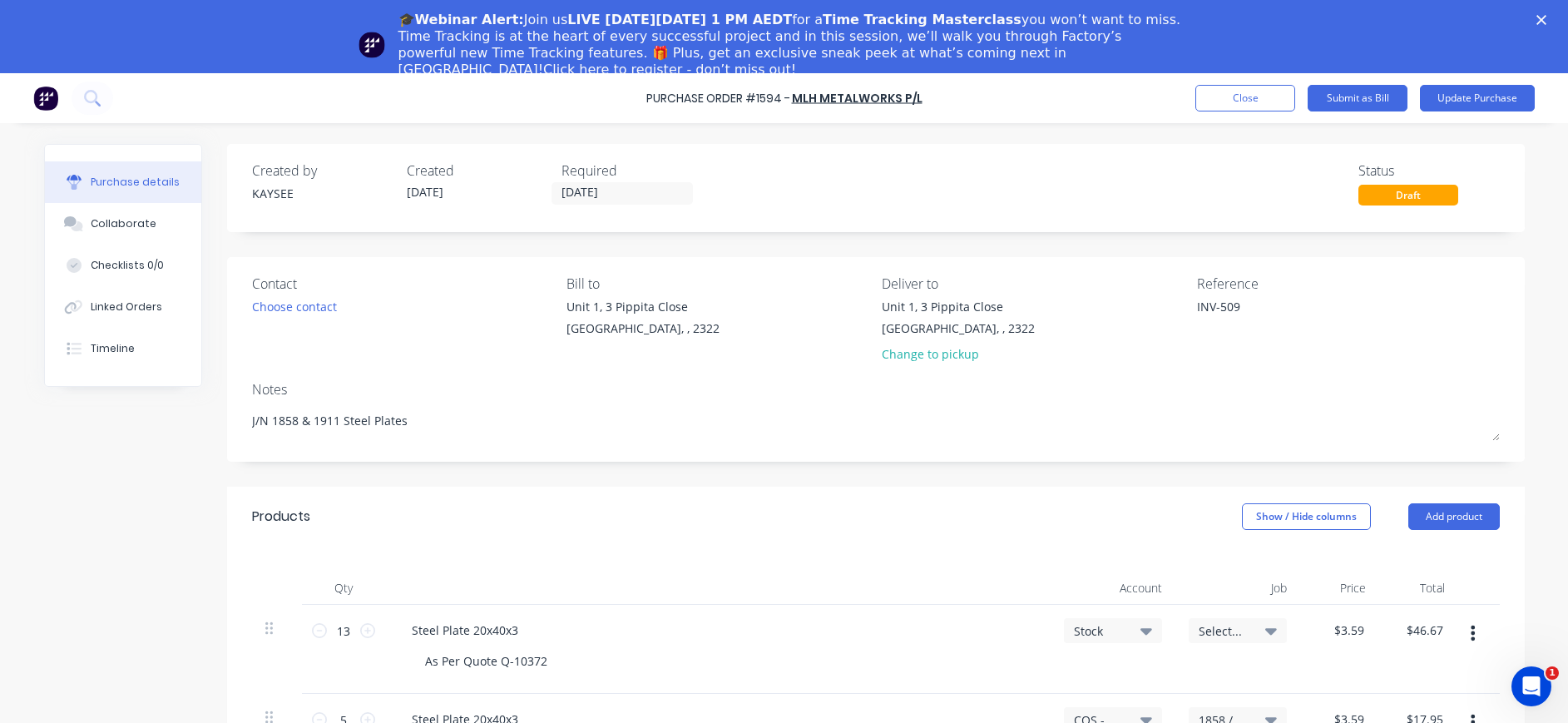
type textarea "INV-509"
type textarea "x"
type textarea "INV-509"
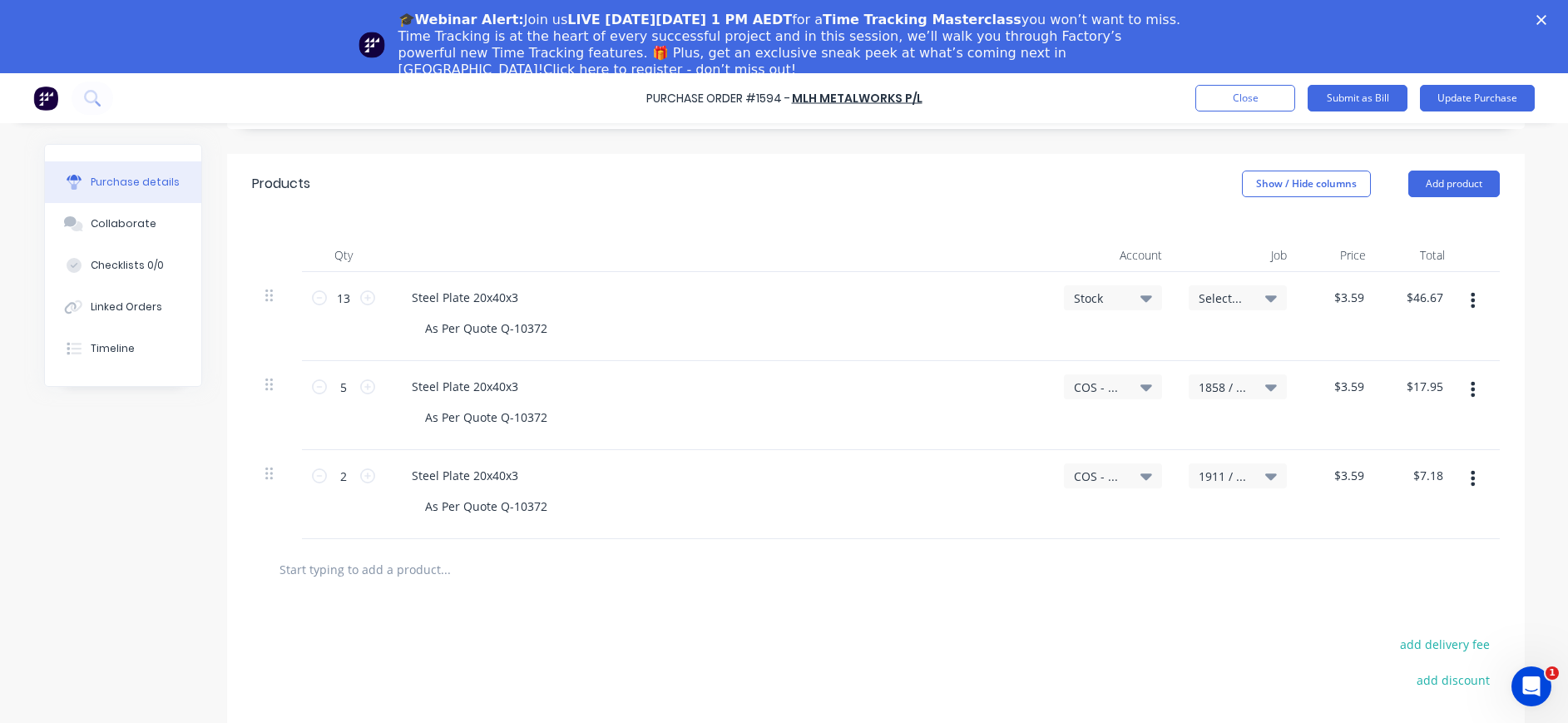
click at [1265, 298] on icon at bounding box center [1271, 298] width 12 height 7
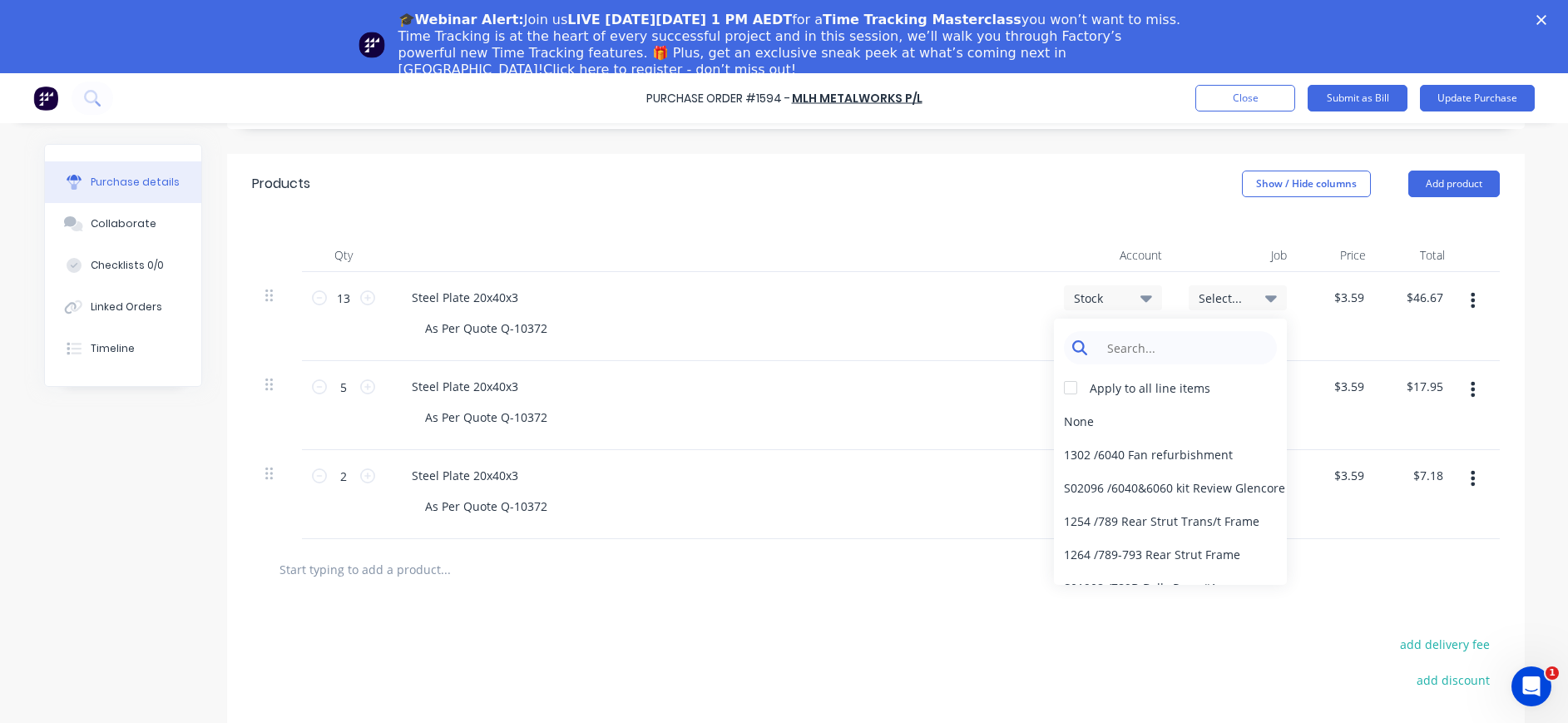
type textarea "x"
click at [1192, 340] on input at bounding box center [1182, 348] width 170 height 33
type input "stock"
click at [1166, 515] on div "Stock / Stock" at bounding box center [1171, 521] width 233 height 33
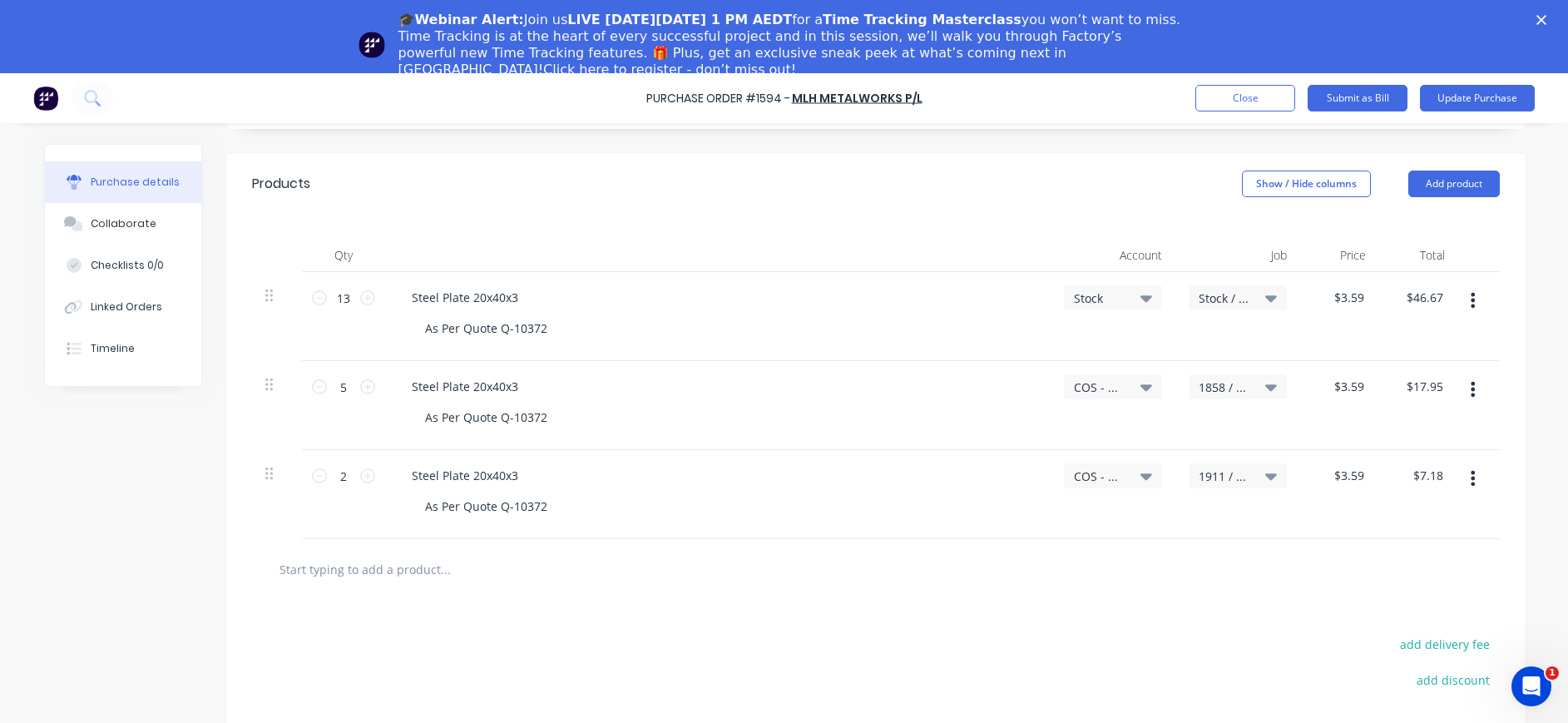
scroll to position [0, 0]
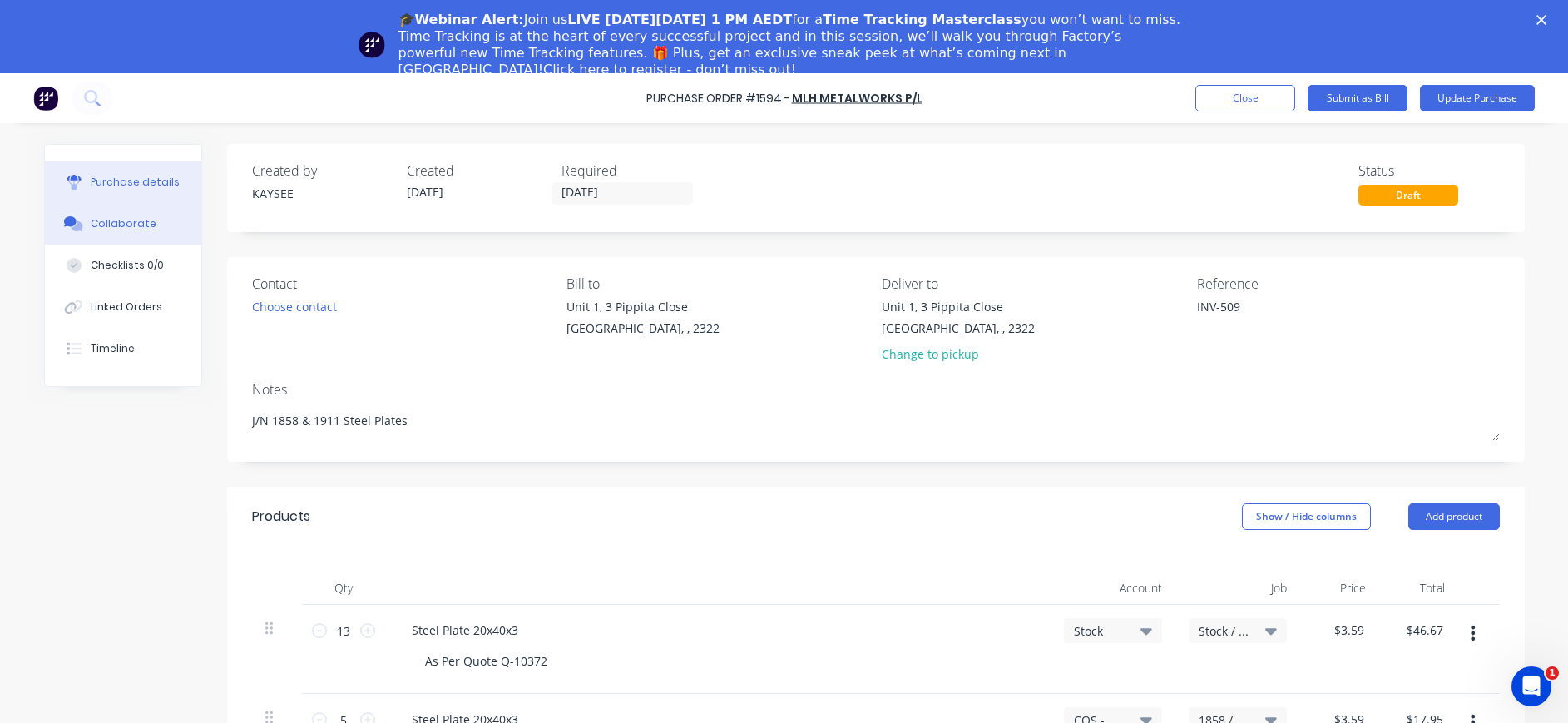
click at [127, 220] on div "Collaborate" at bounding box center [123, 224] width 66 height 15
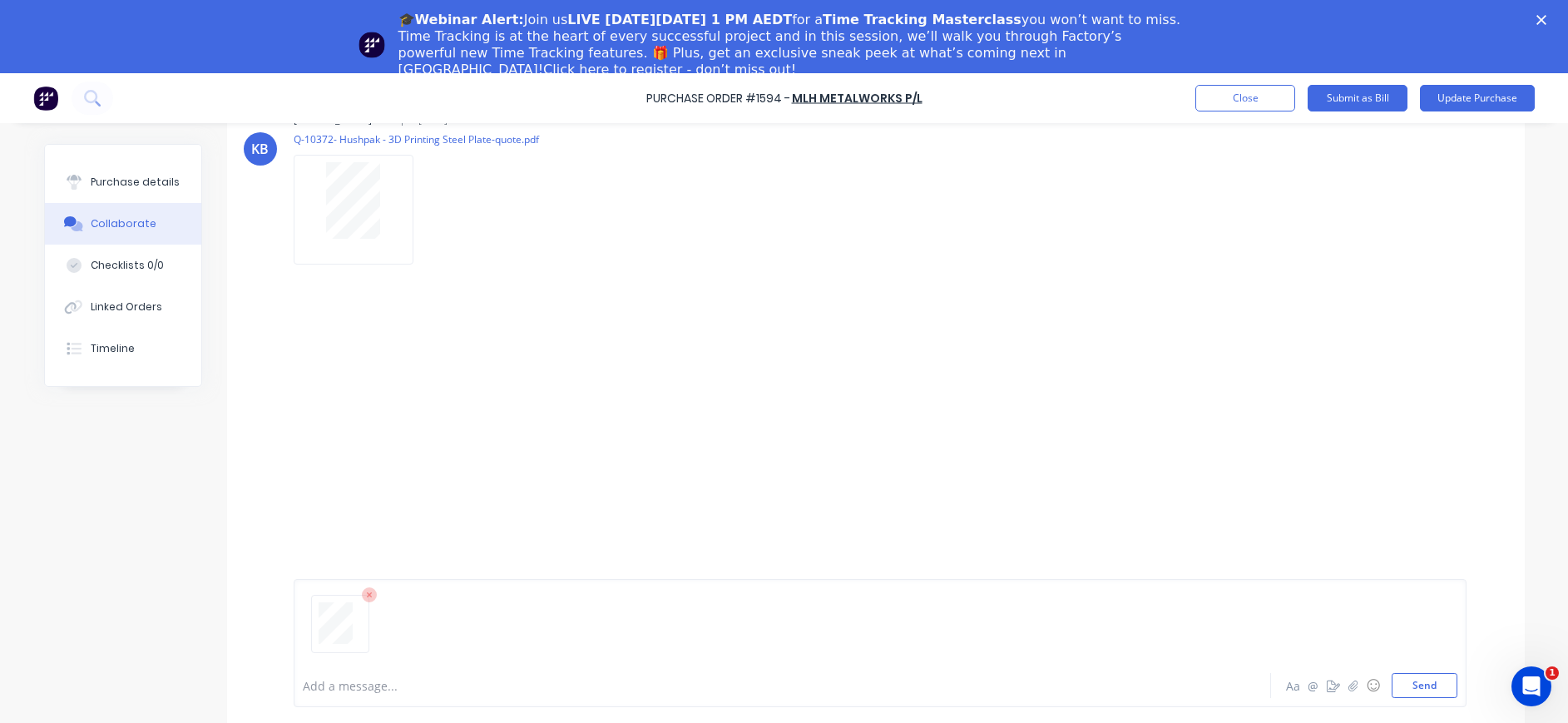
scroll to position [73, 0]
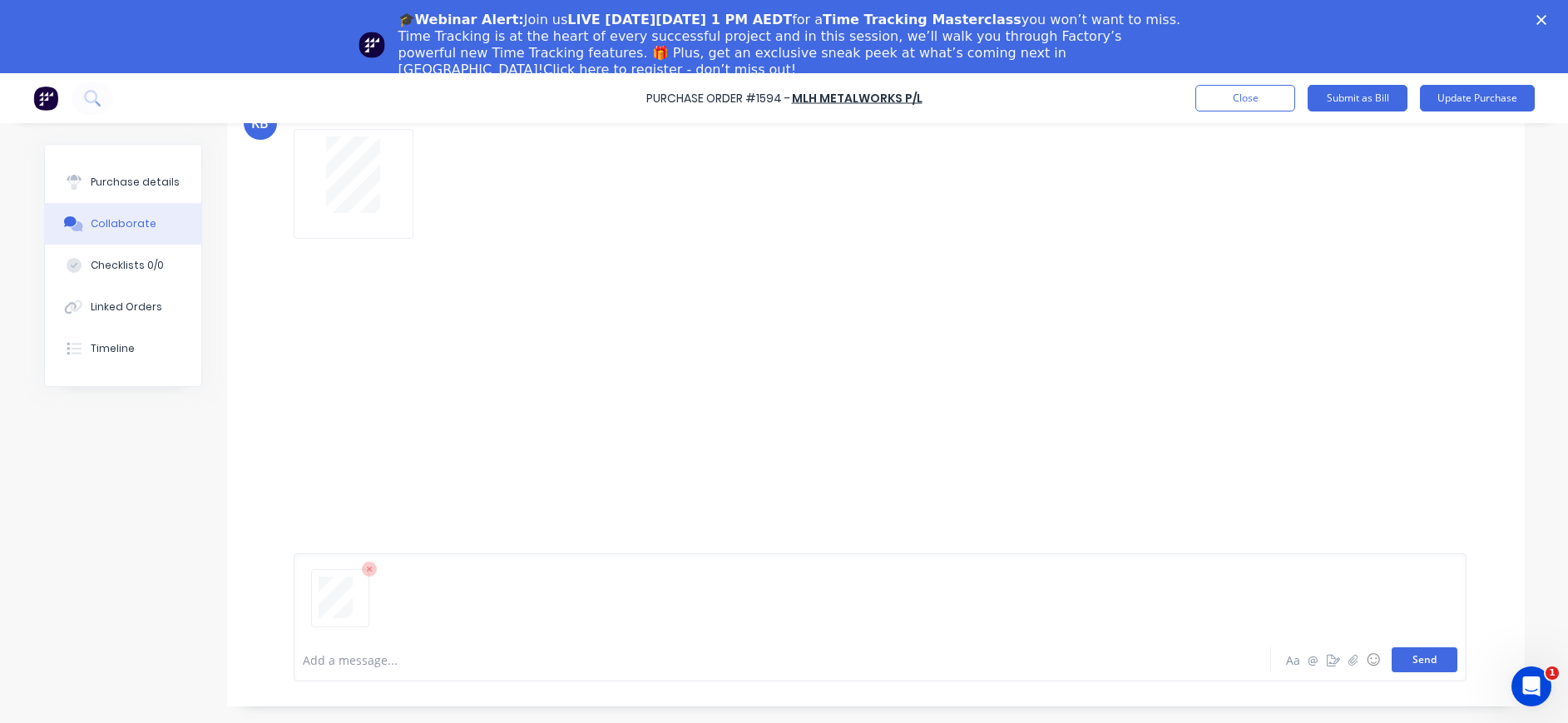
click at [1430, 651] on button "Send" at bounding box center [1424, 660] width 66 height 25
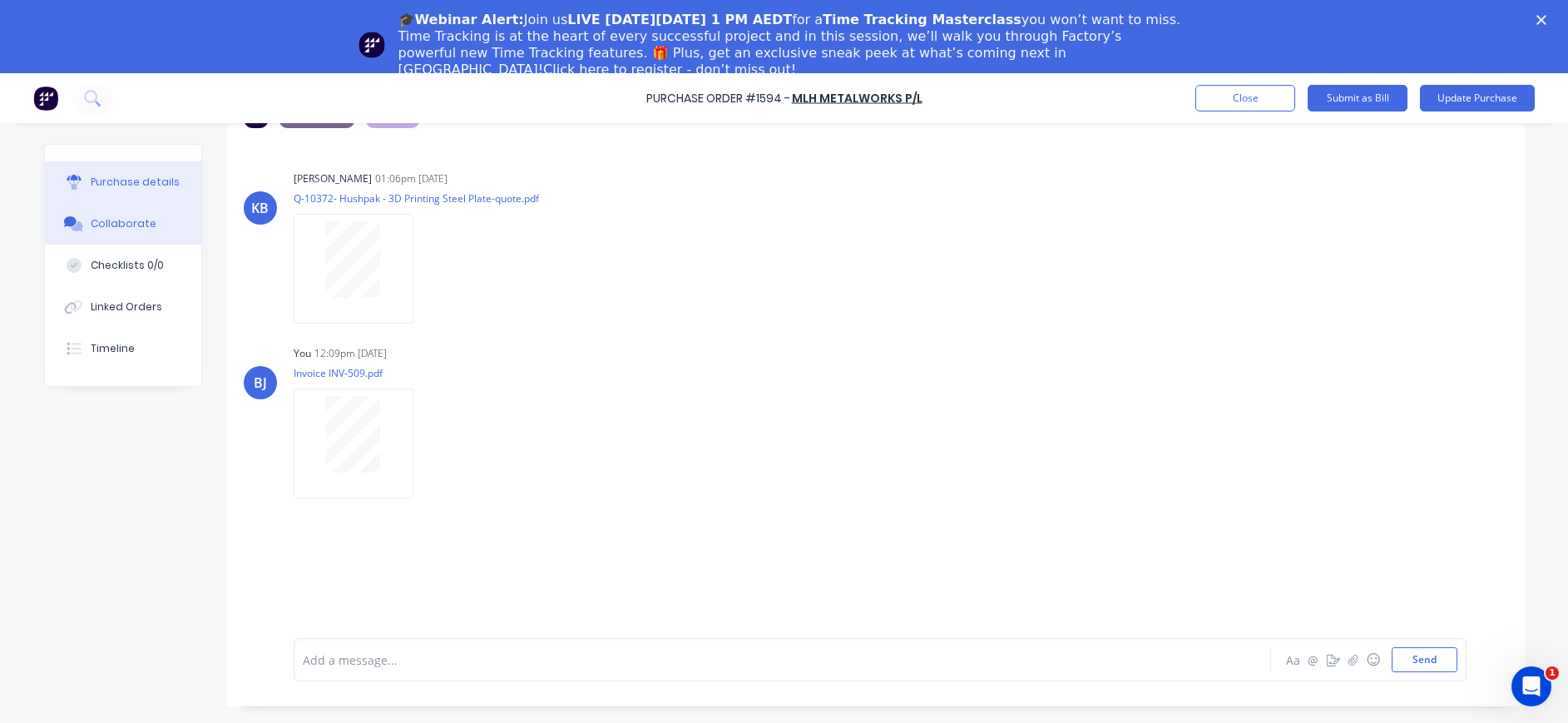
click at [95, 176] on div "Purchase details" at bounding box center [135, 182] width 89 height 15
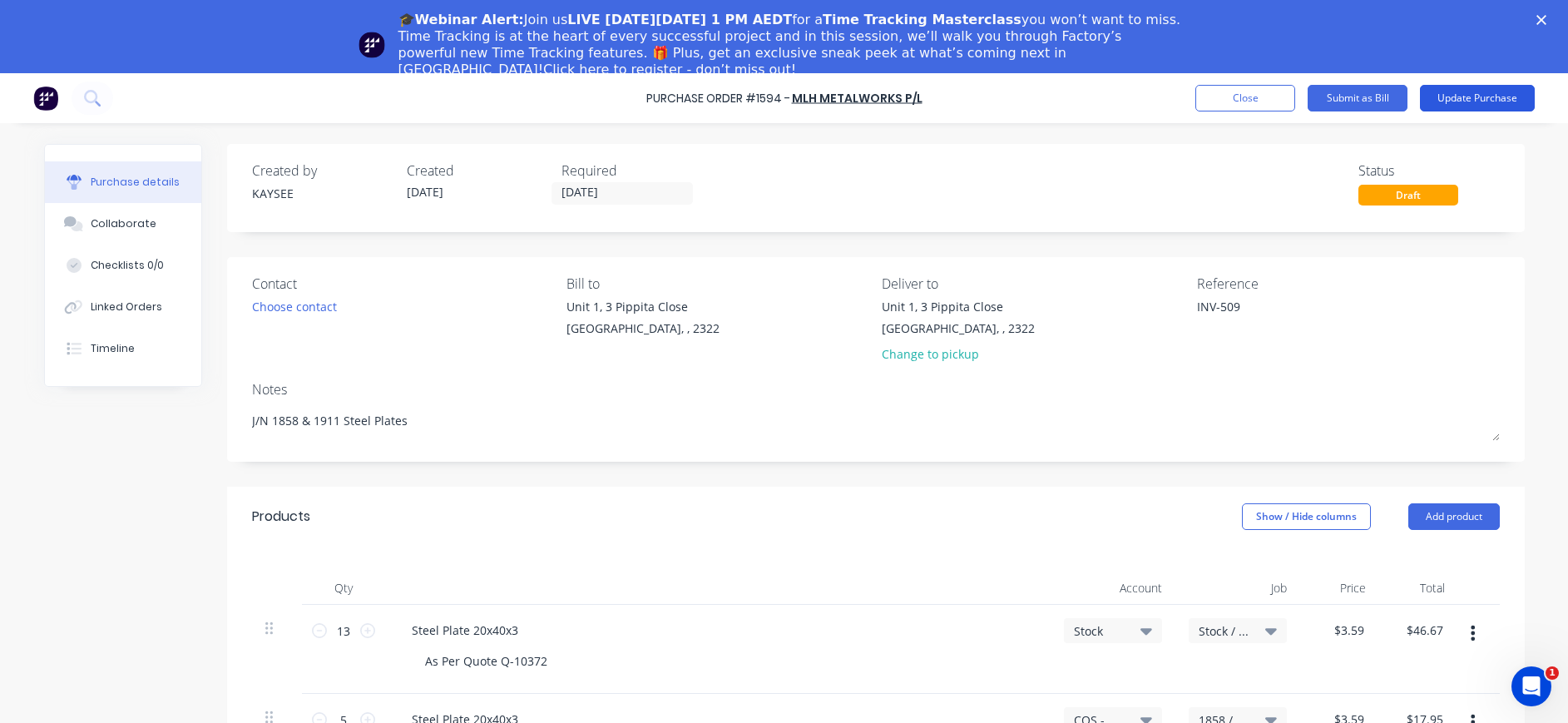
click at [1473, 102] on button "Update Purchase" at bounding box center [1477, 97] width 115 height 26
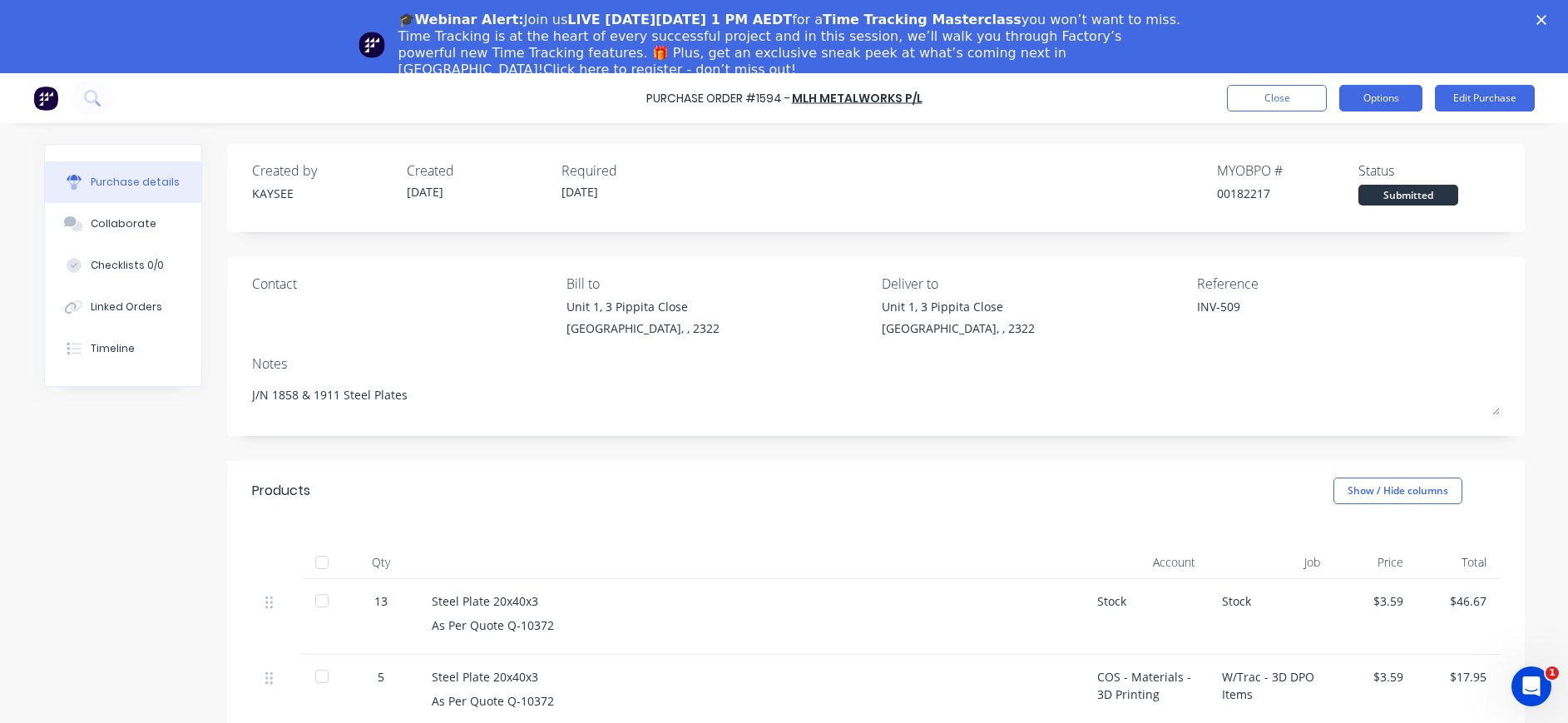
click at [1391, 97] on button "Options" at bounding box center [1381, 97] width 84 height 26
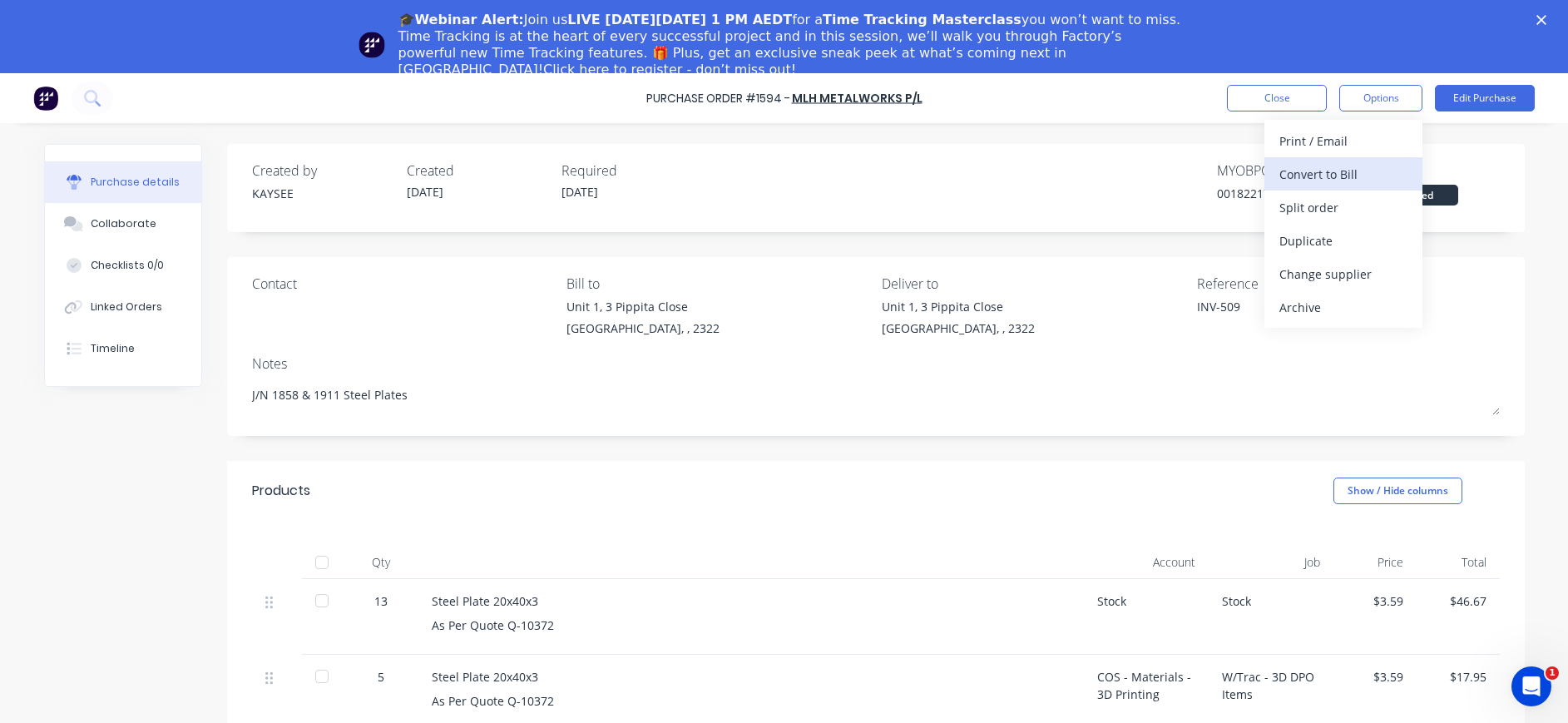
click at [1358, 182] on div "Convert to Bill" at bounding box center [1344, 174] width 128 height 24
type textarea "x"
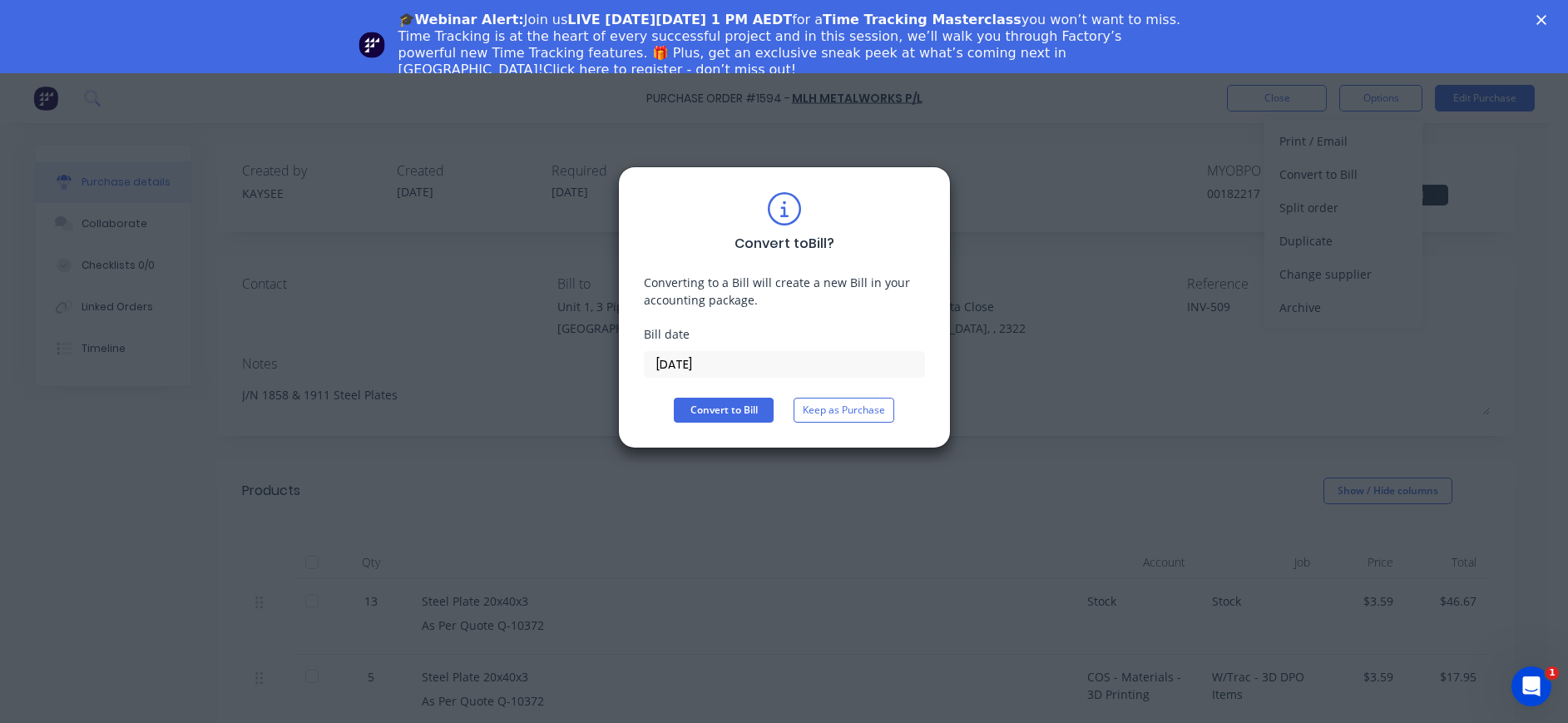
click at [667, 362] on input "[DATE]" at bounding box center [784, 364] width 280 height 25
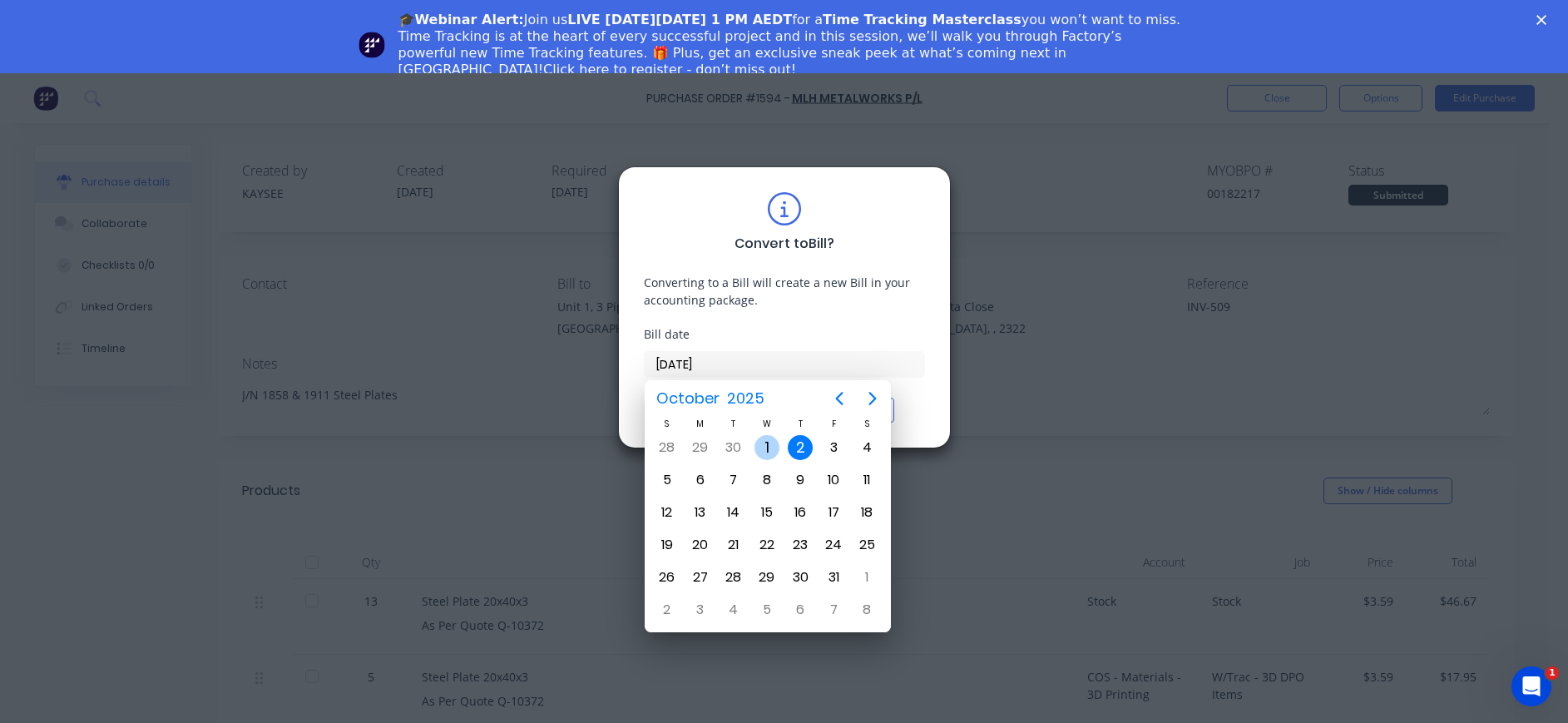
click at [764, 448] on div "1" at bounding box center [767, 448] width 25 height 25
type input "[DATE]"
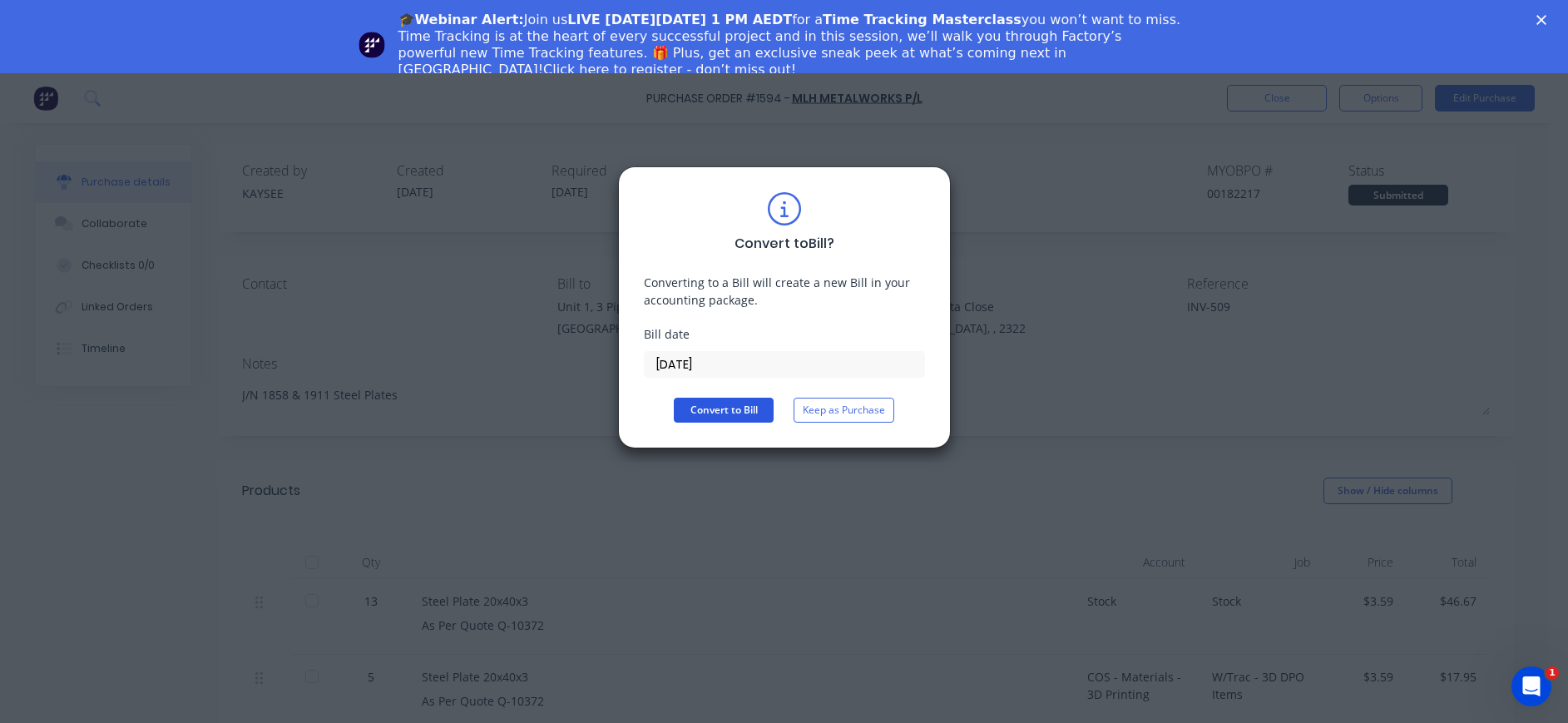
click at [699, 399] on button "Convert to Bill" at bounding box center [723, 410] width 100 height 25
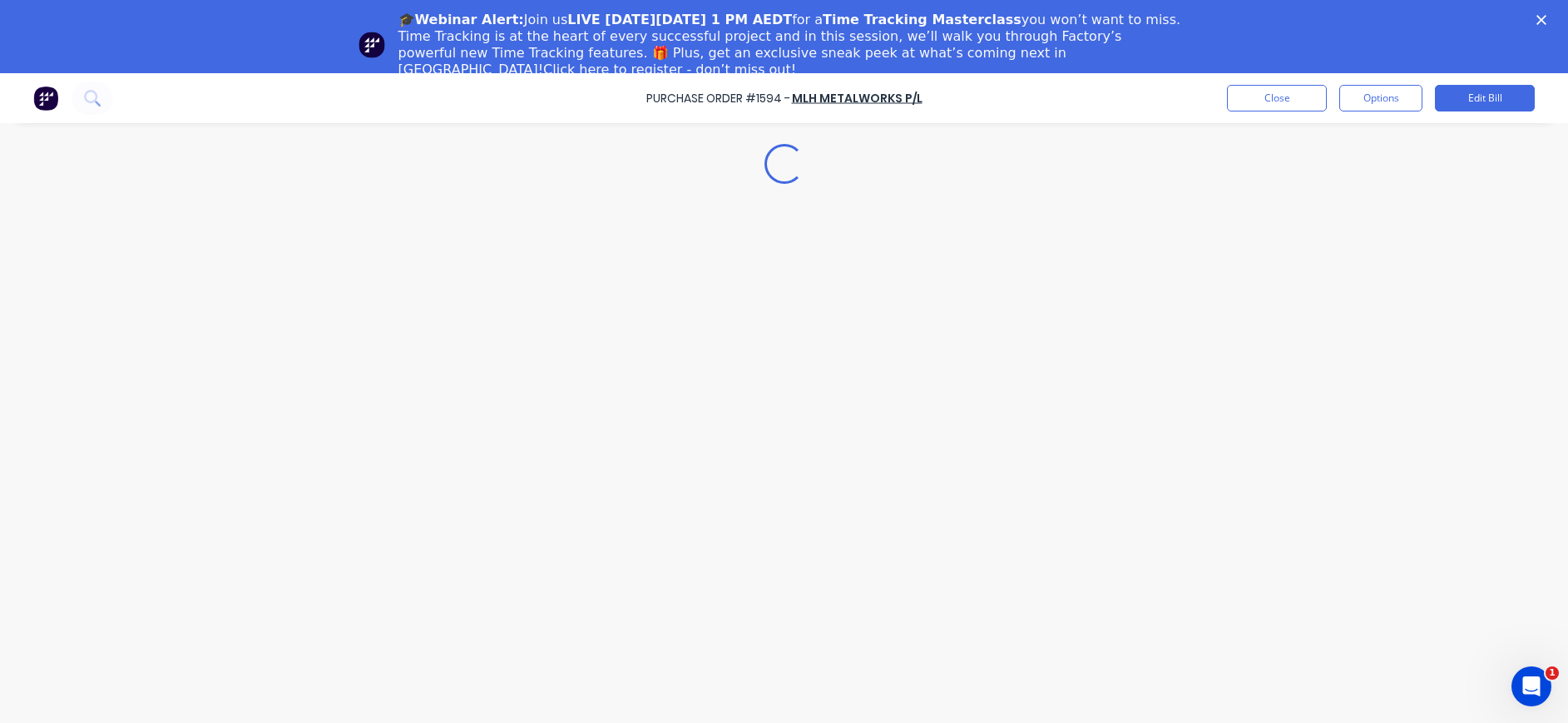
type textarea "x"
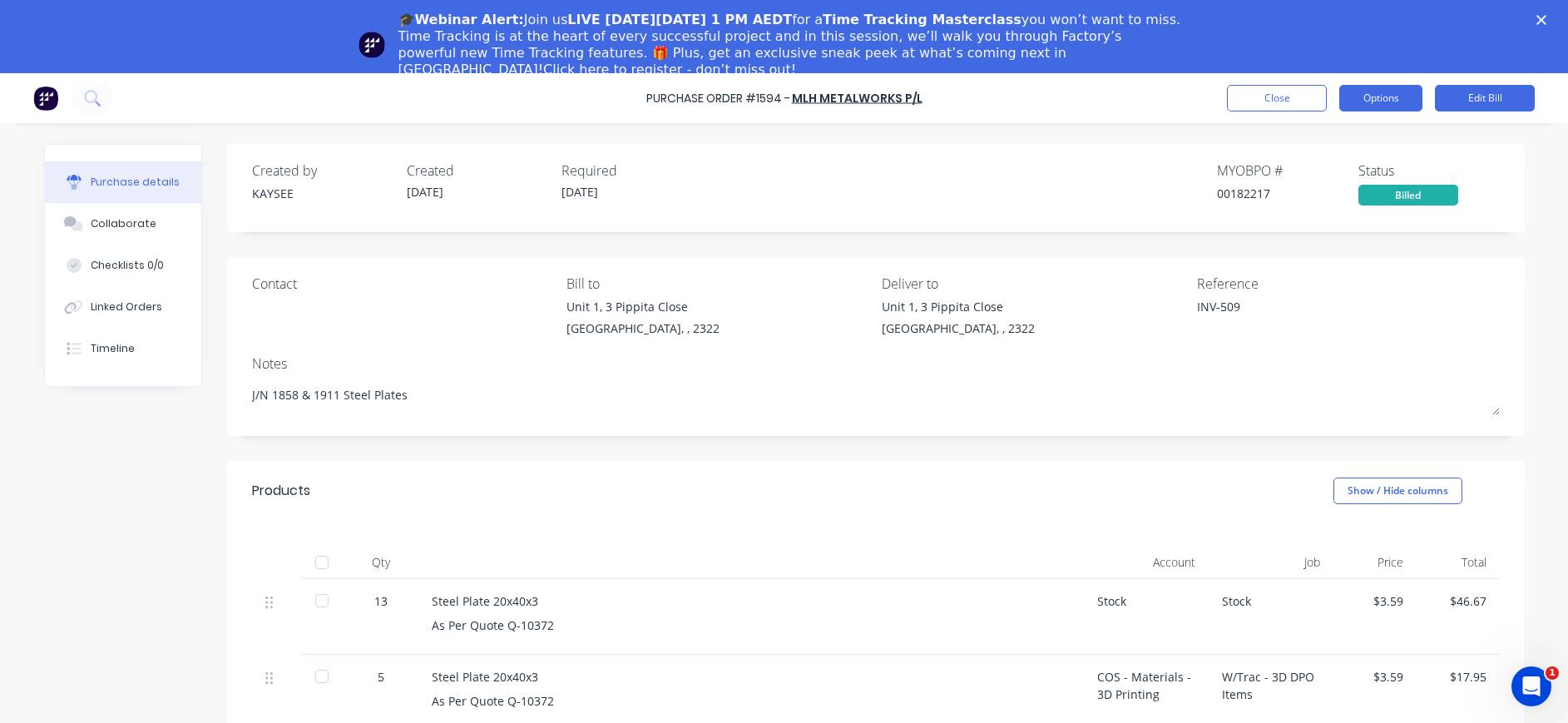
click at [1383, 96] on button "Options" at bounding box center [1381, 97] width 84 height 26
click at [1454, 306] on div "INV-509" at bounding box center [1348, 318] width 303 height 42
click at [1269, 101] on button "Close" at bounding box center [1277, 97] width 100 height 26
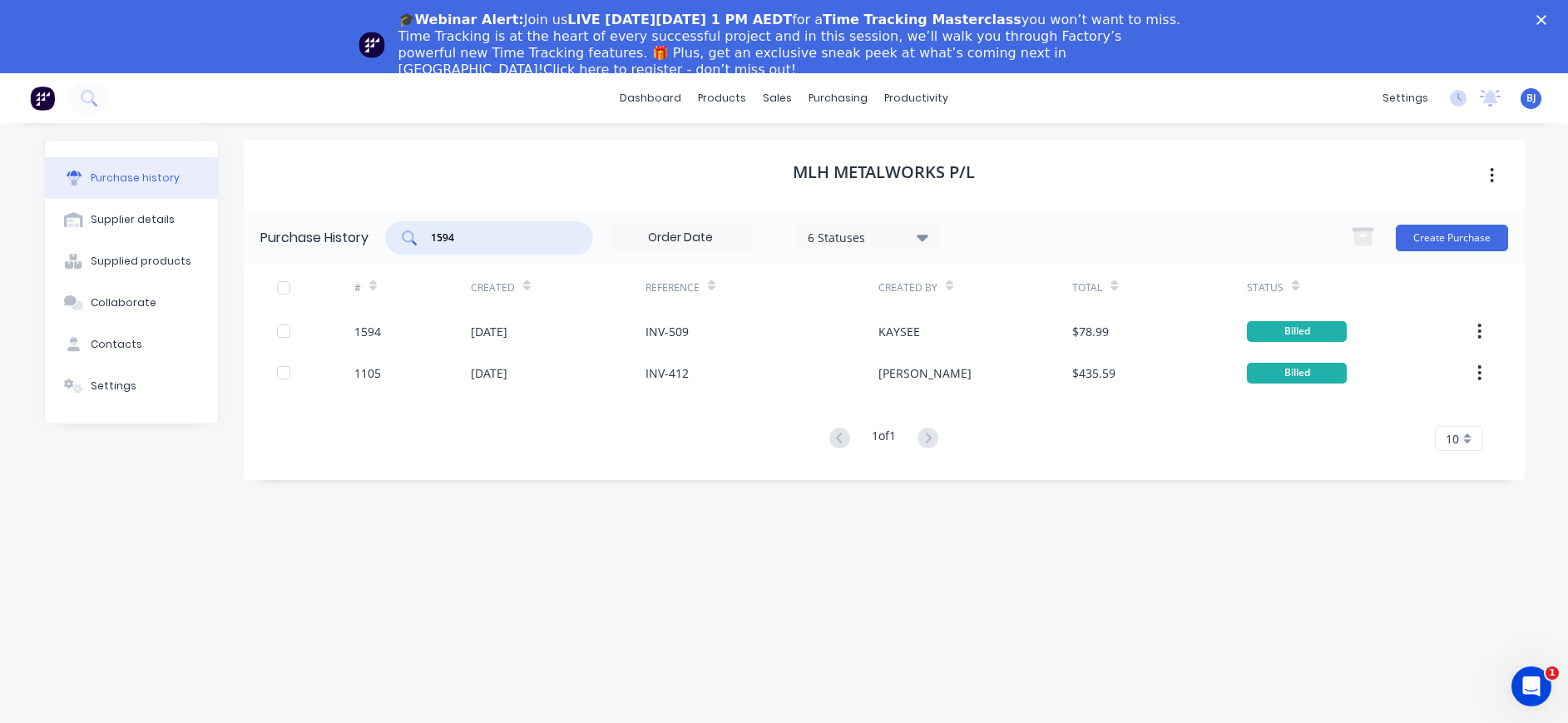
drag, startPoint x: 534, startPoint y: 246, endPoint x: 407, endPoint y: 237, distance: 127.3
click at [407, 237] on div "1594" at bounding box center [489, 238] width 208 height 33
type input "1596"
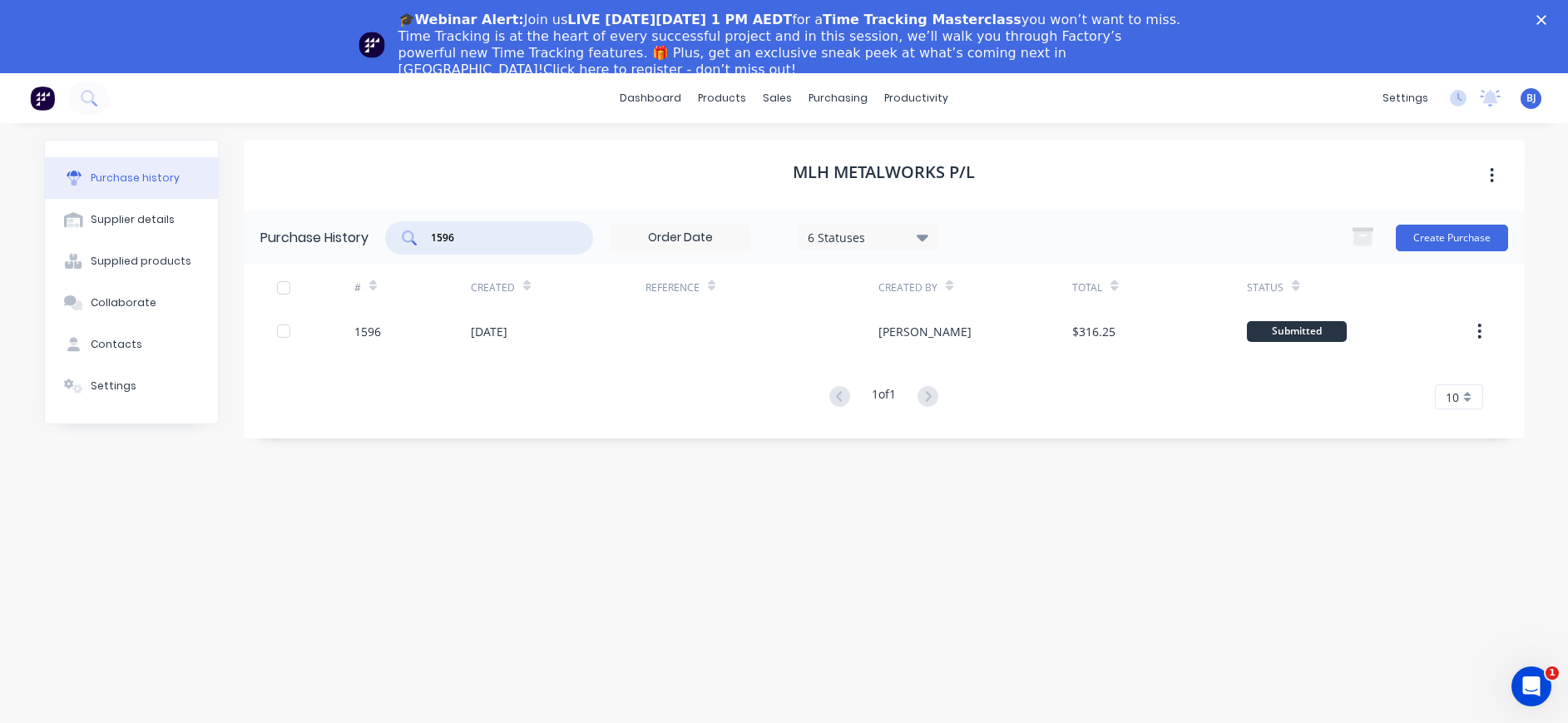
click at [501, 239] on input "1596" at bounding box center [498, 237] width 138 height 17
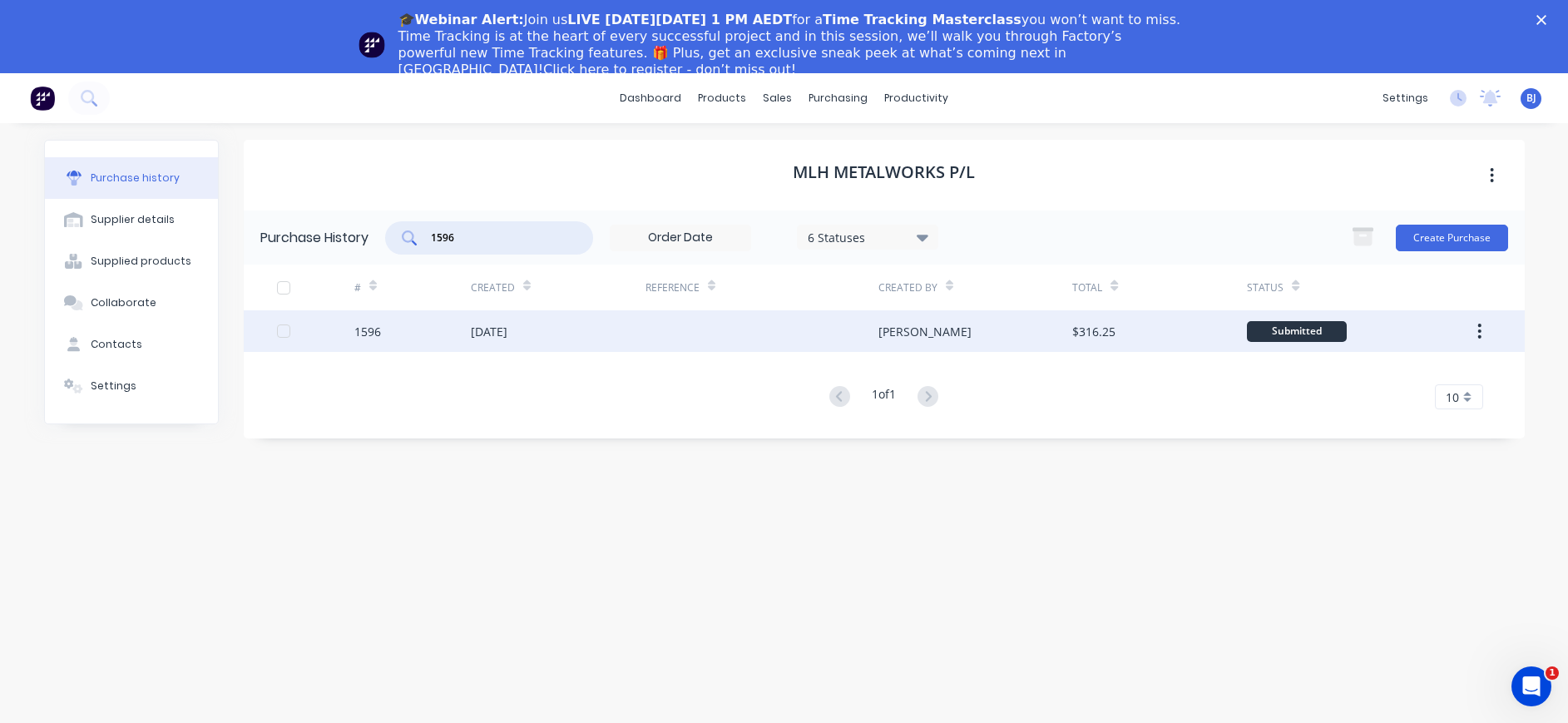
click at [505, 331] on div "[DATE]" at bounding box center [490, 331] width 37 height 17
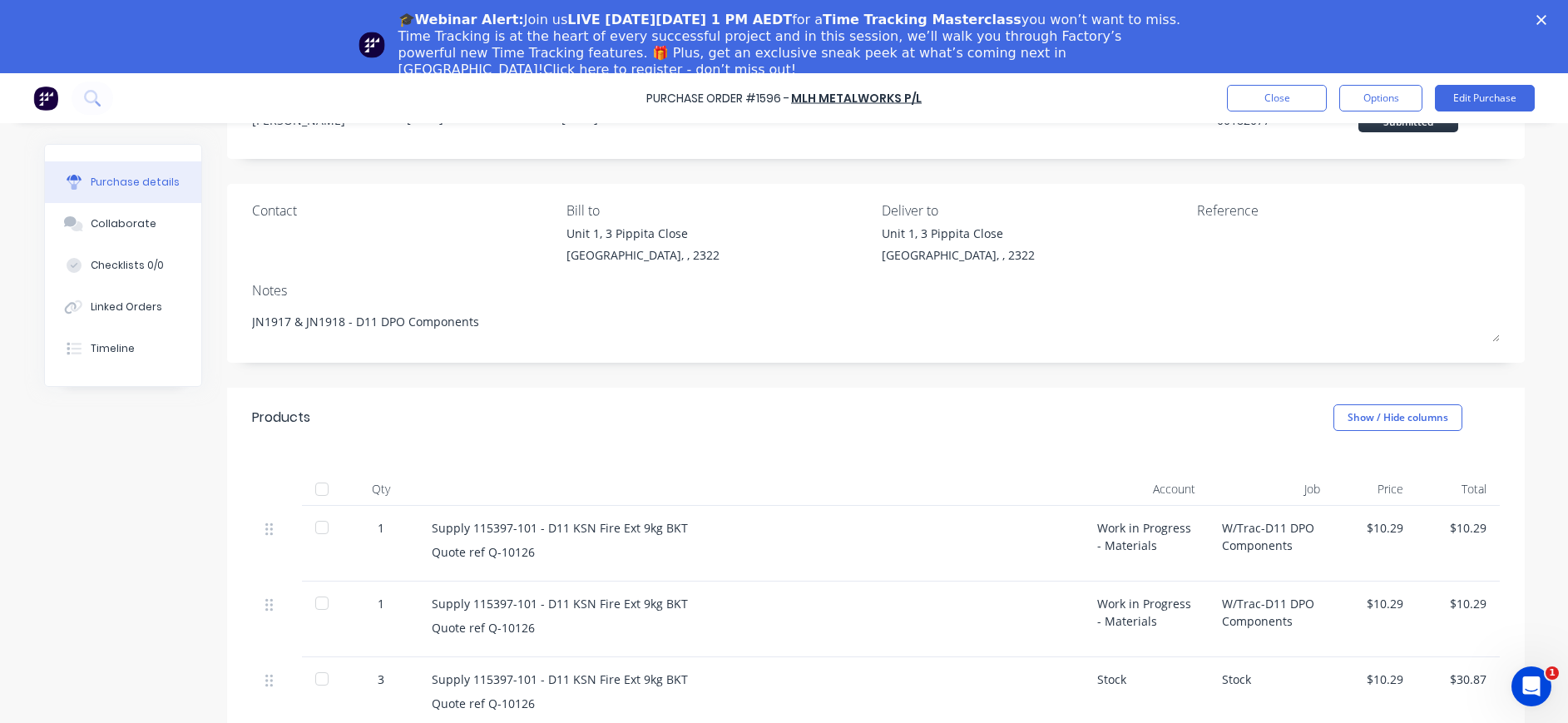
click at [1197, 245] on div at bounding box center [1301, 245] width 208 height 42
click at [1228, 259] on div at bounding box center [1301, 245] width 208 height 42
click at [1499, 98] on button "Edit Purchase" at bounding box center [1484, 97] width 100 height 26
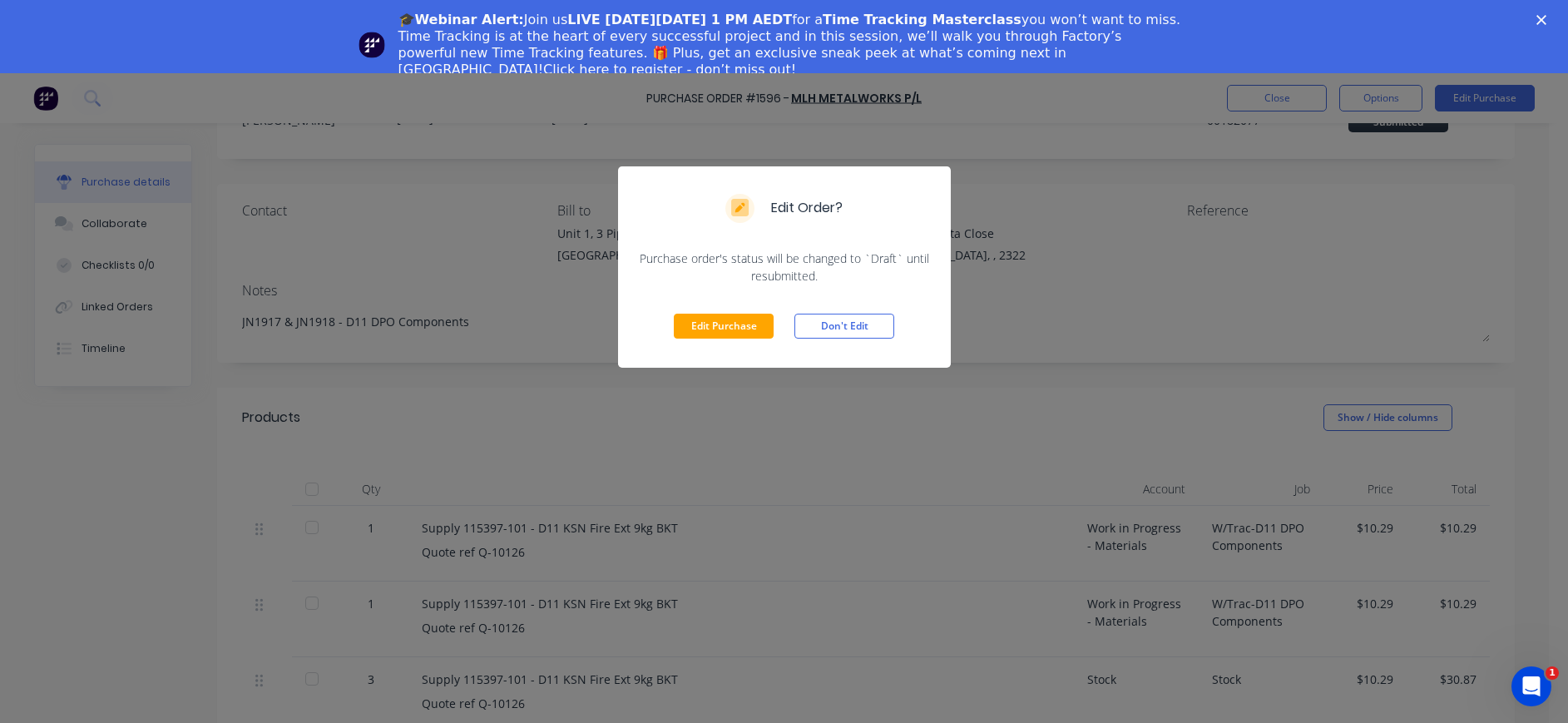
drag, startPoint x: 708, startPoint y: 326, endPoint x: 867, endPoint y: 327, distance: 159.0
click at [714, 327] on button "Edit Purchase" at bounding box center [723, 327] width 100 height 25
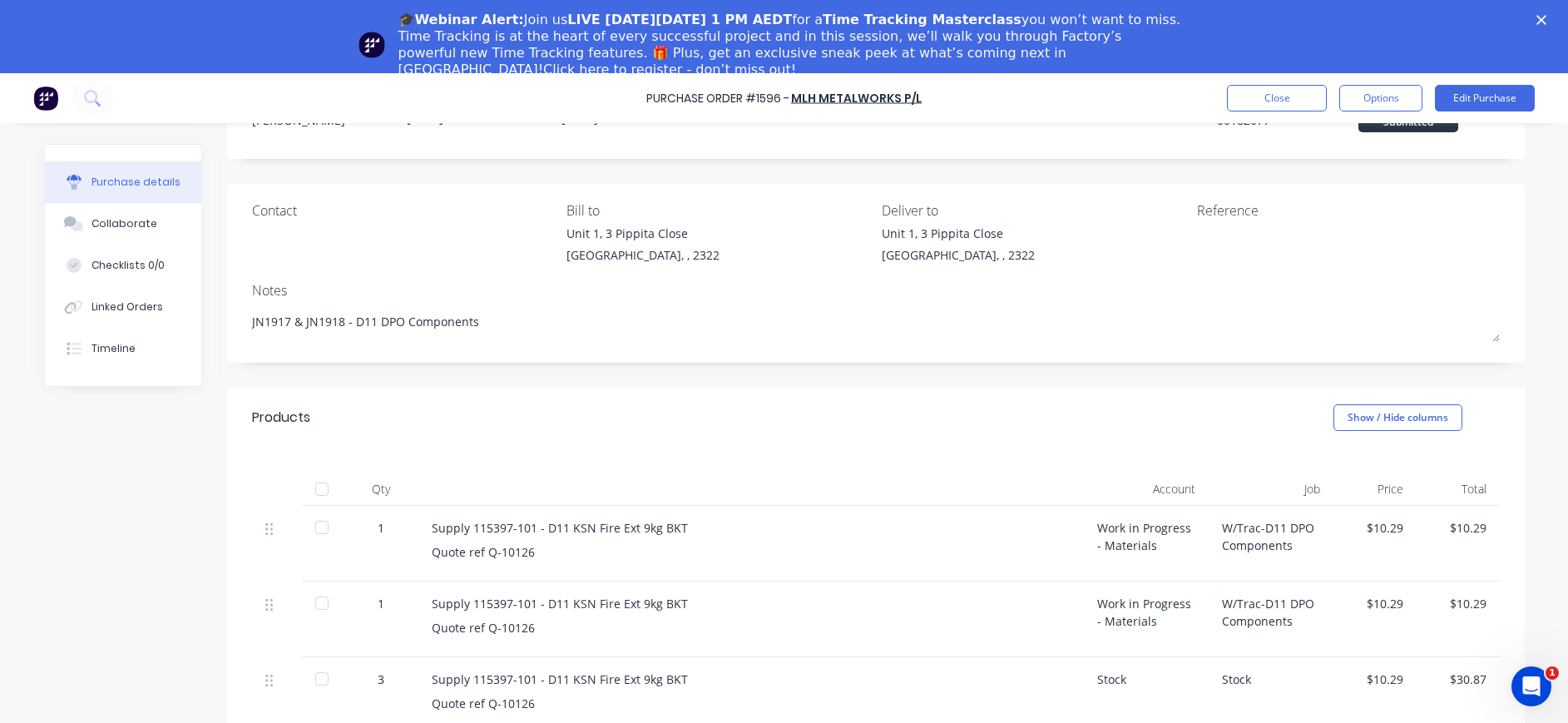
click at [1225, 239] on textarea at bounding box center [1301, 243] width 208 height 38
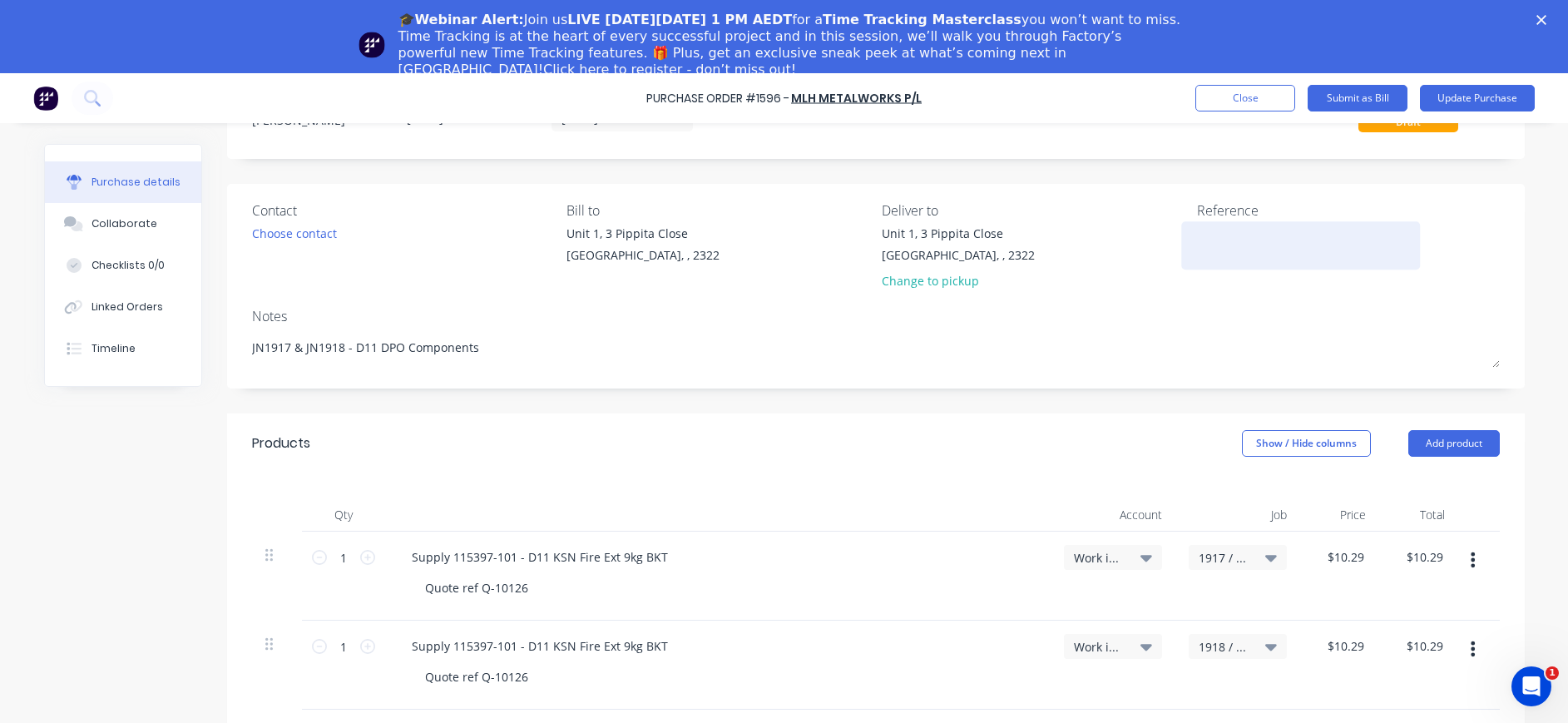
type textarea "x"
type textarea "INV-511"
type textarea "x"
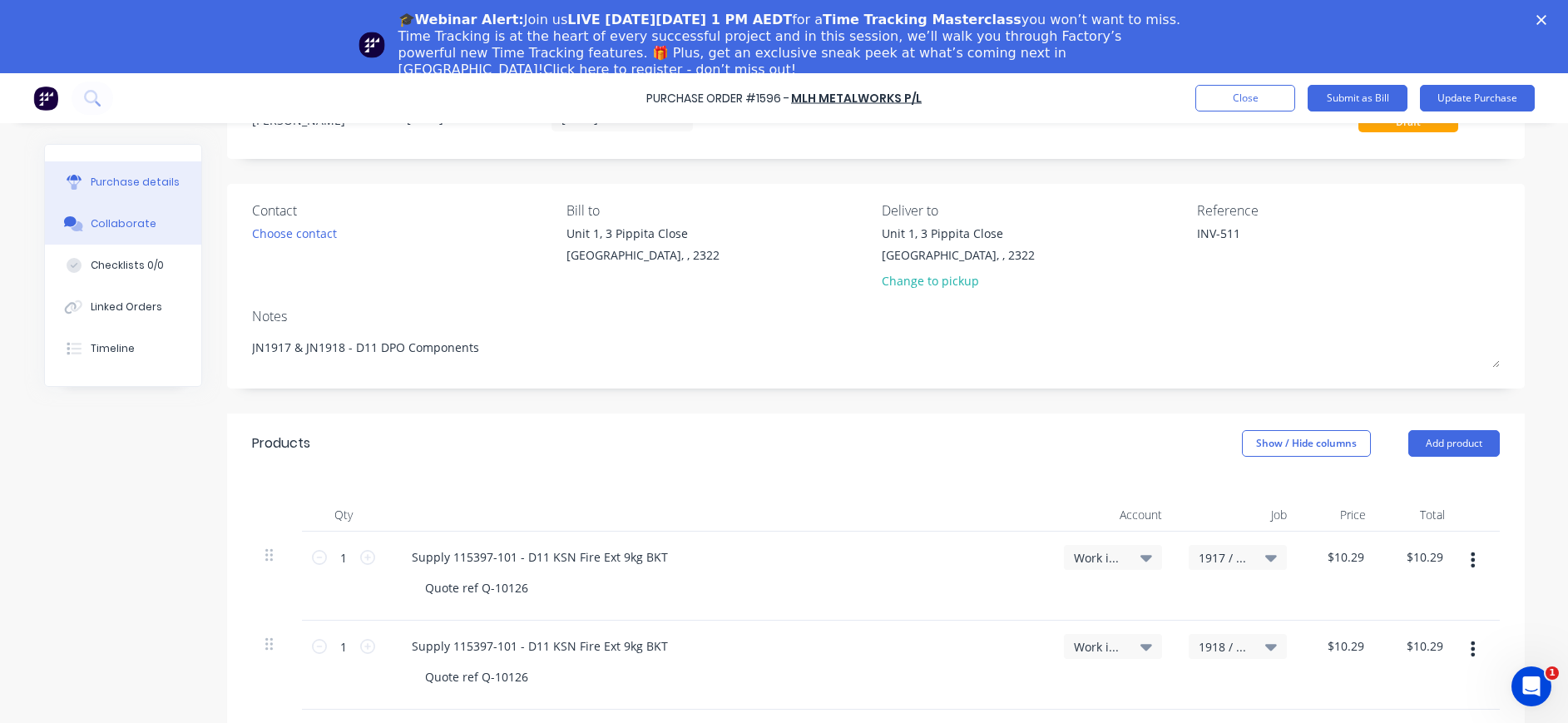
type textarea "INV-511"
type textarea "x"
type textarea "INV-511"
drag, startPoint x: 148, startPoint y: 224, endPoint x: 170, endPoint y: 230, distance: 22.8
click at [148, 225] on button "Collaborate" at bounding box center [122, 224] width 156 height 42
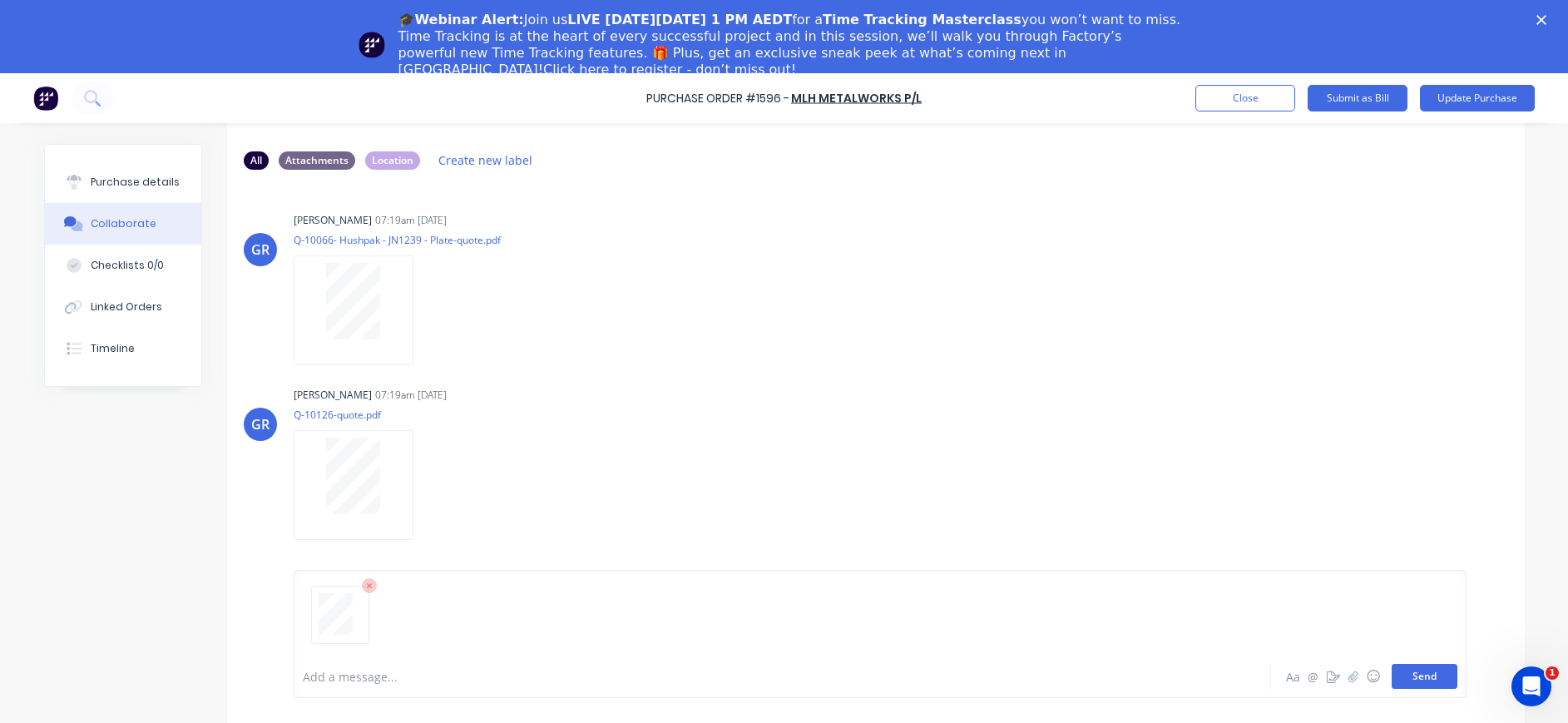
click at [1407, 679] on button "Send" at bounding box center [1424, 676] width 66 height 25
click at [123, 180] on div "Purchase details" at bounding box center [135, 182] width 89 height 15
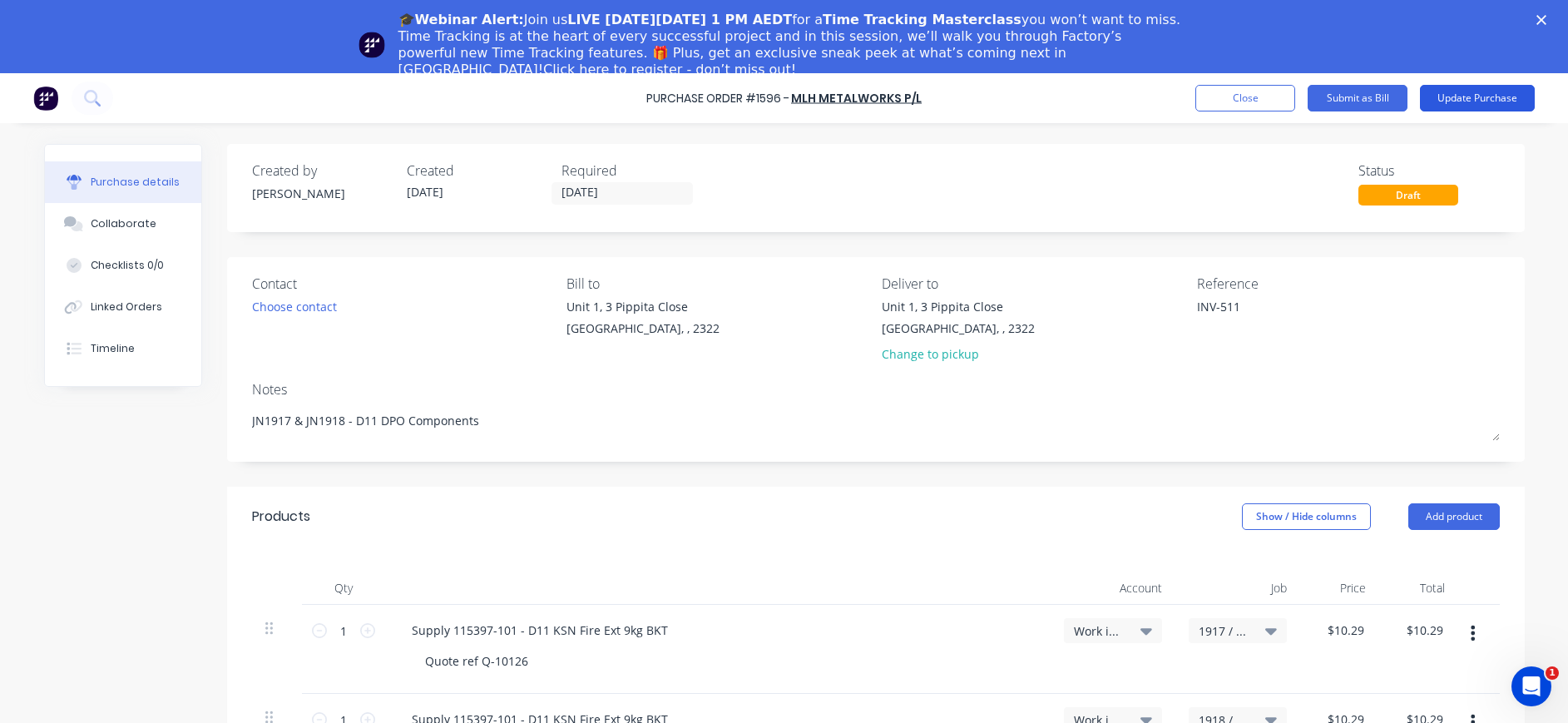
click at [1455, 99] on button "Update Purchase" at bounding box center [1477, 97] width 115 height 26
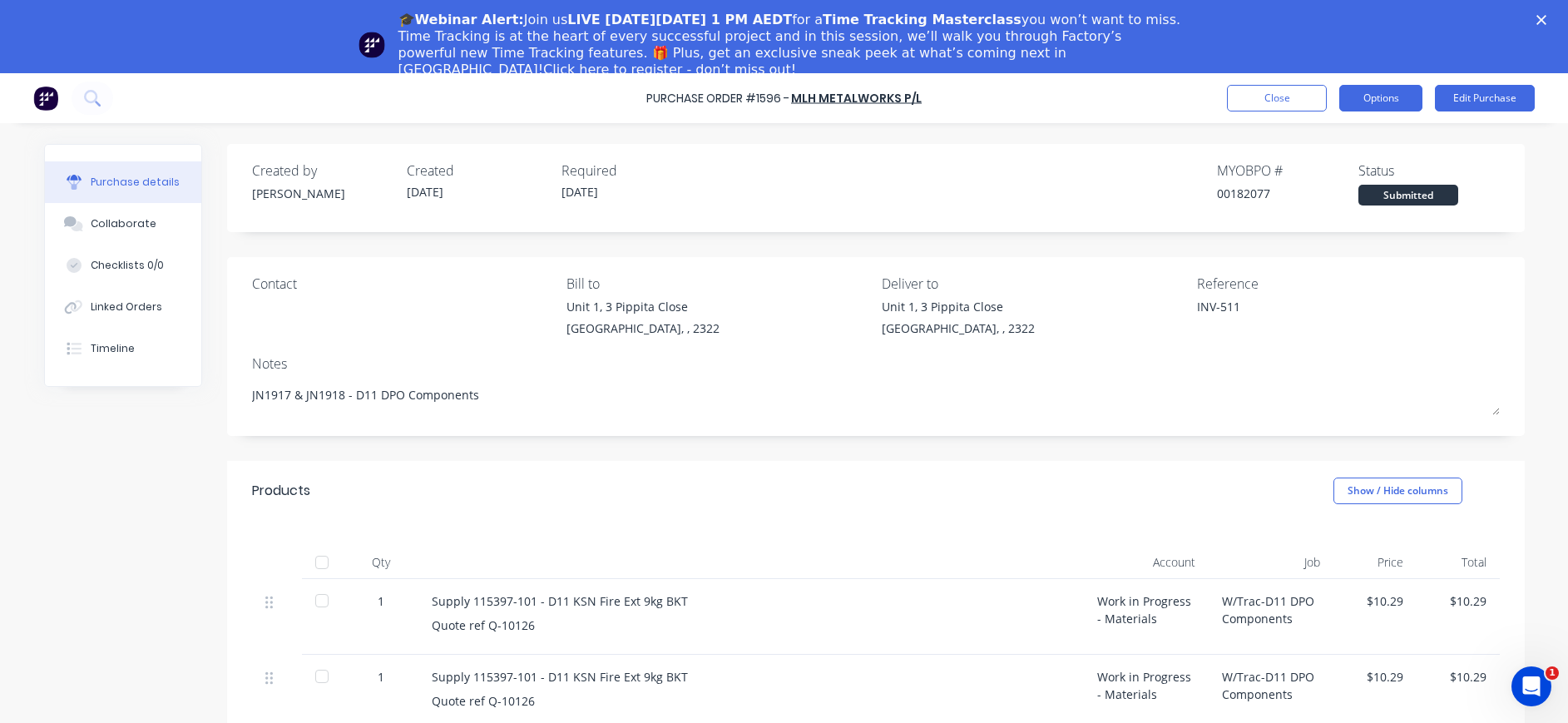
click at [1393, 99] on button "Options" at bounding box center [1381, 97] width 84 height 26
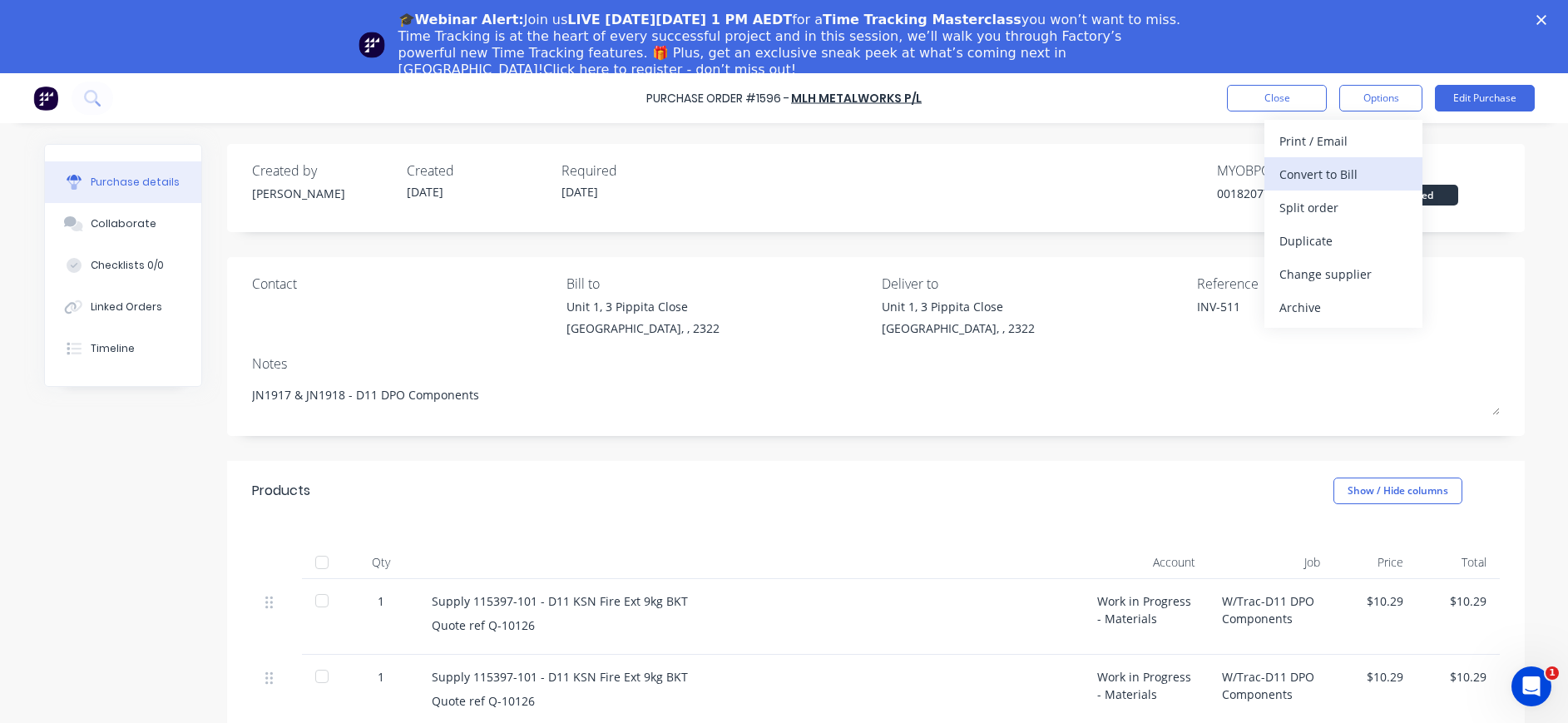
click at [1345, 182] on div "Convert to Bill" at bounding box center [1344, 174] width 128 height 24
type textarea "x"
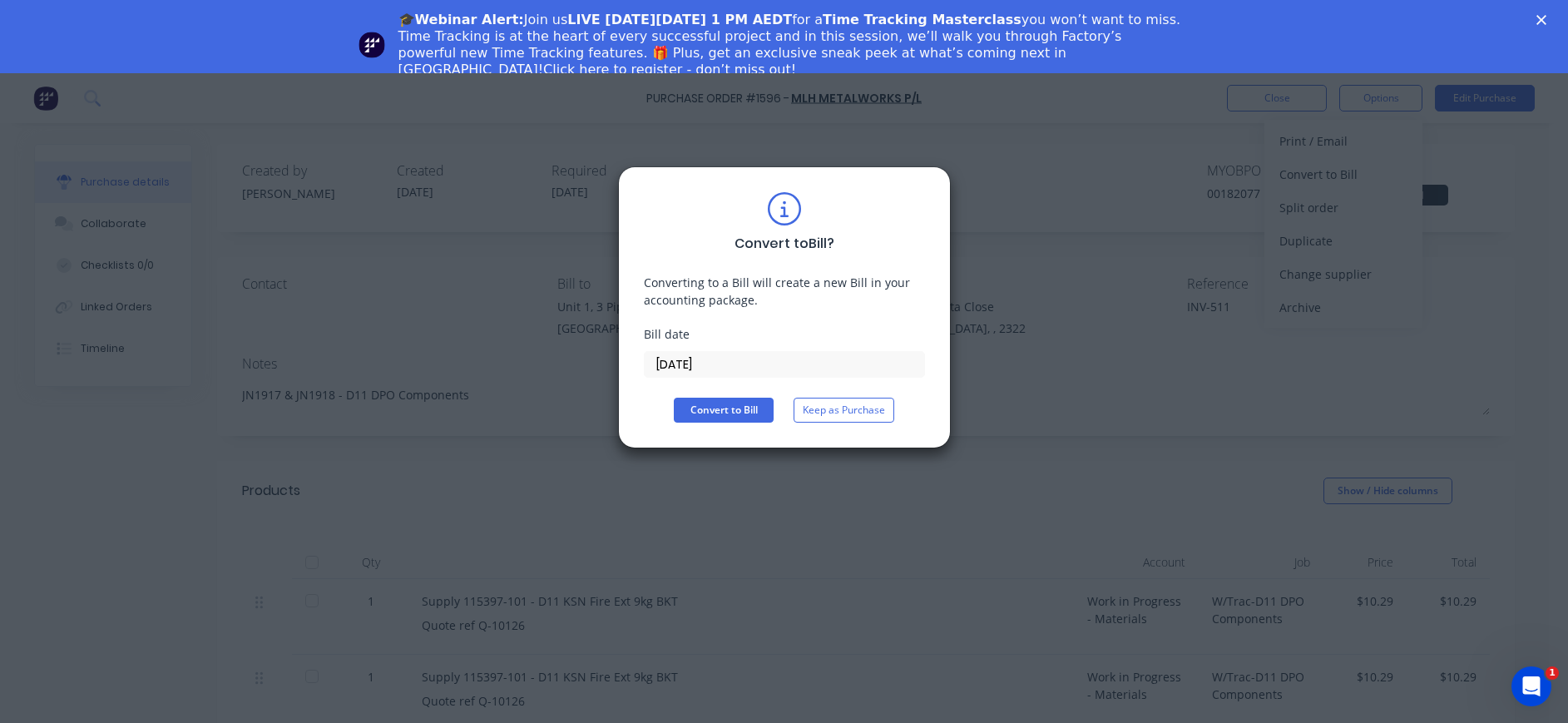
click at [685, 362] on input "[DATE]" at bounding box center [784, 364] width 280 height 25
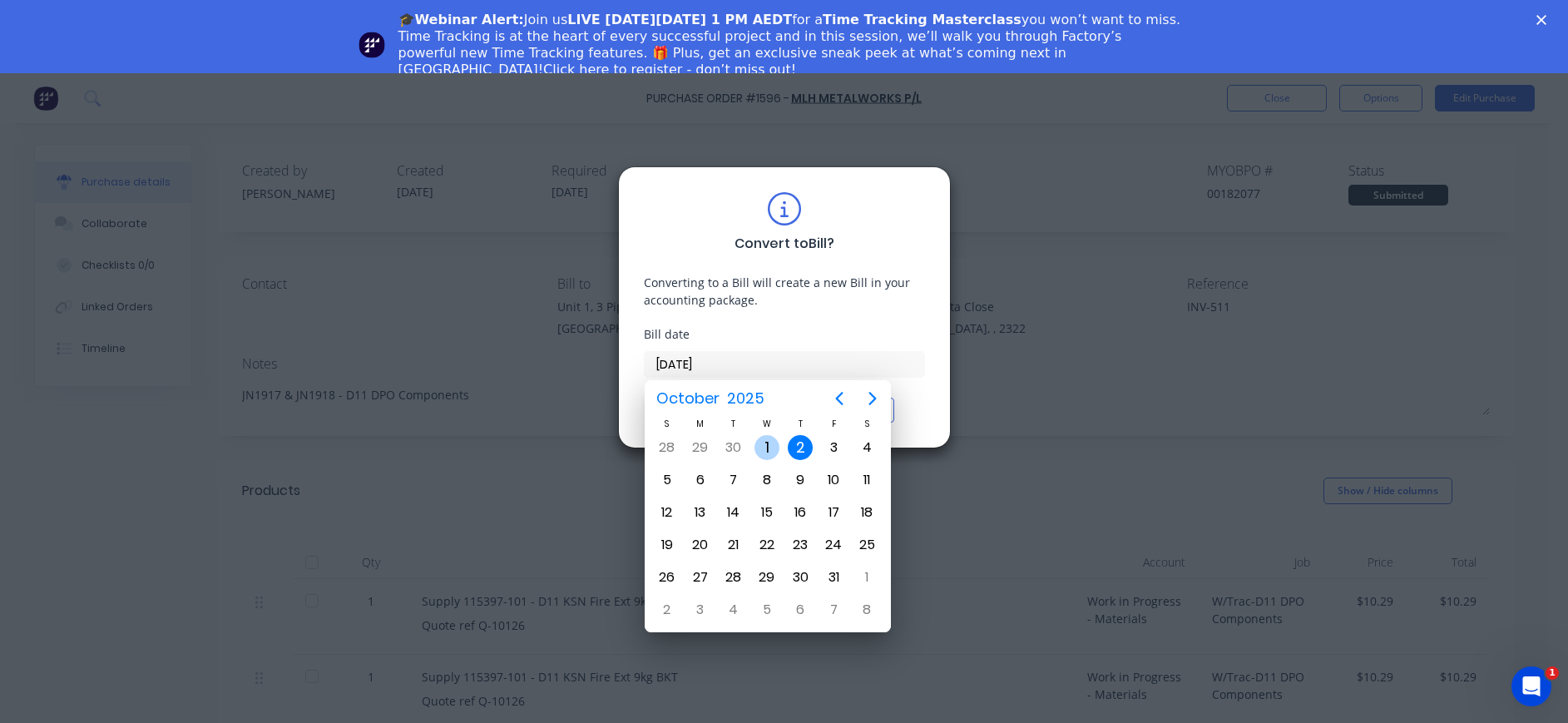
click at [768, 441] on div "1" at bounding box center [767, 448] width 25 height 25
type input "[DATE]"
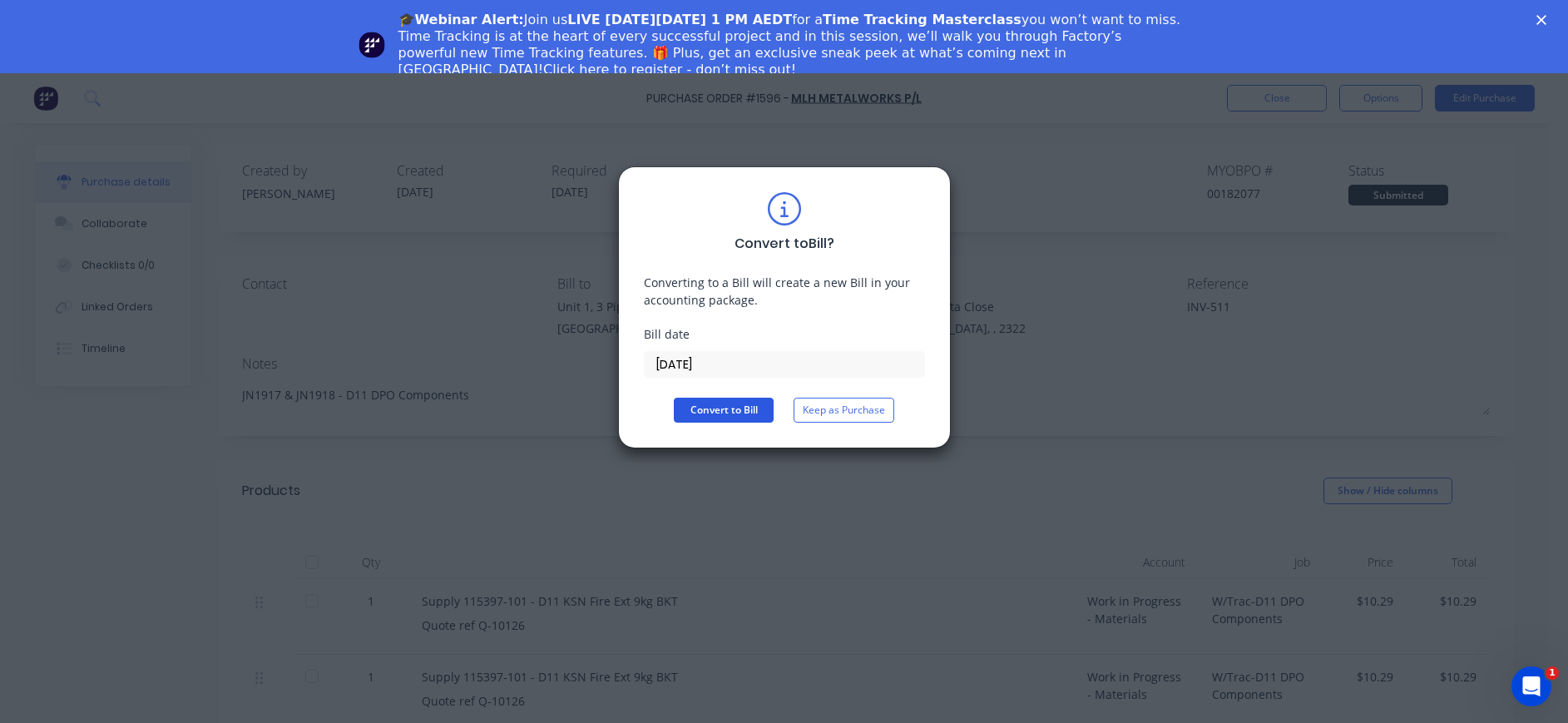
click at [731, 404] on button "Convert to Bill" at bounding box center [723, 410] width 100 height 25
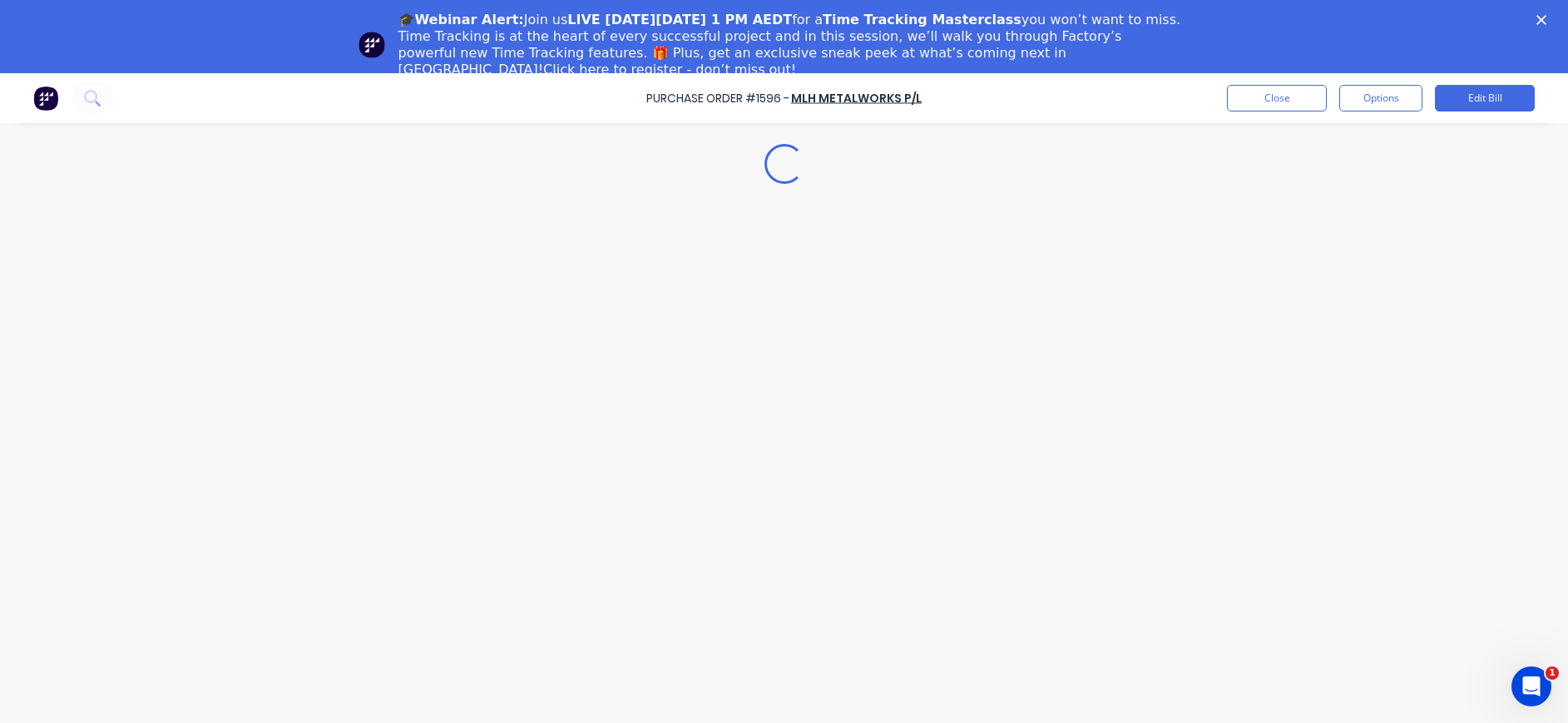
type textarea "x"
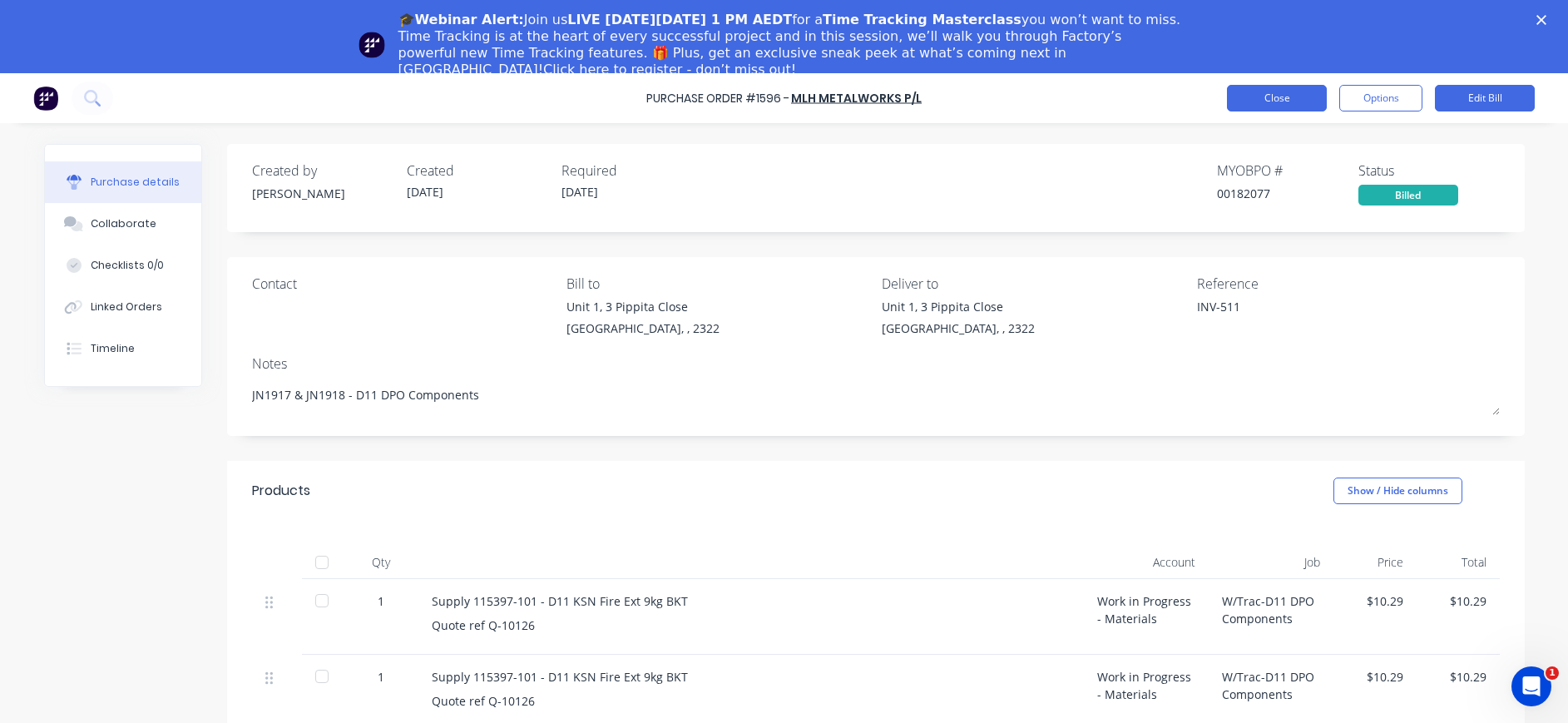
click at [1291, 98] on button "Close" at bounding box center [1277, 97] width 100 height 26
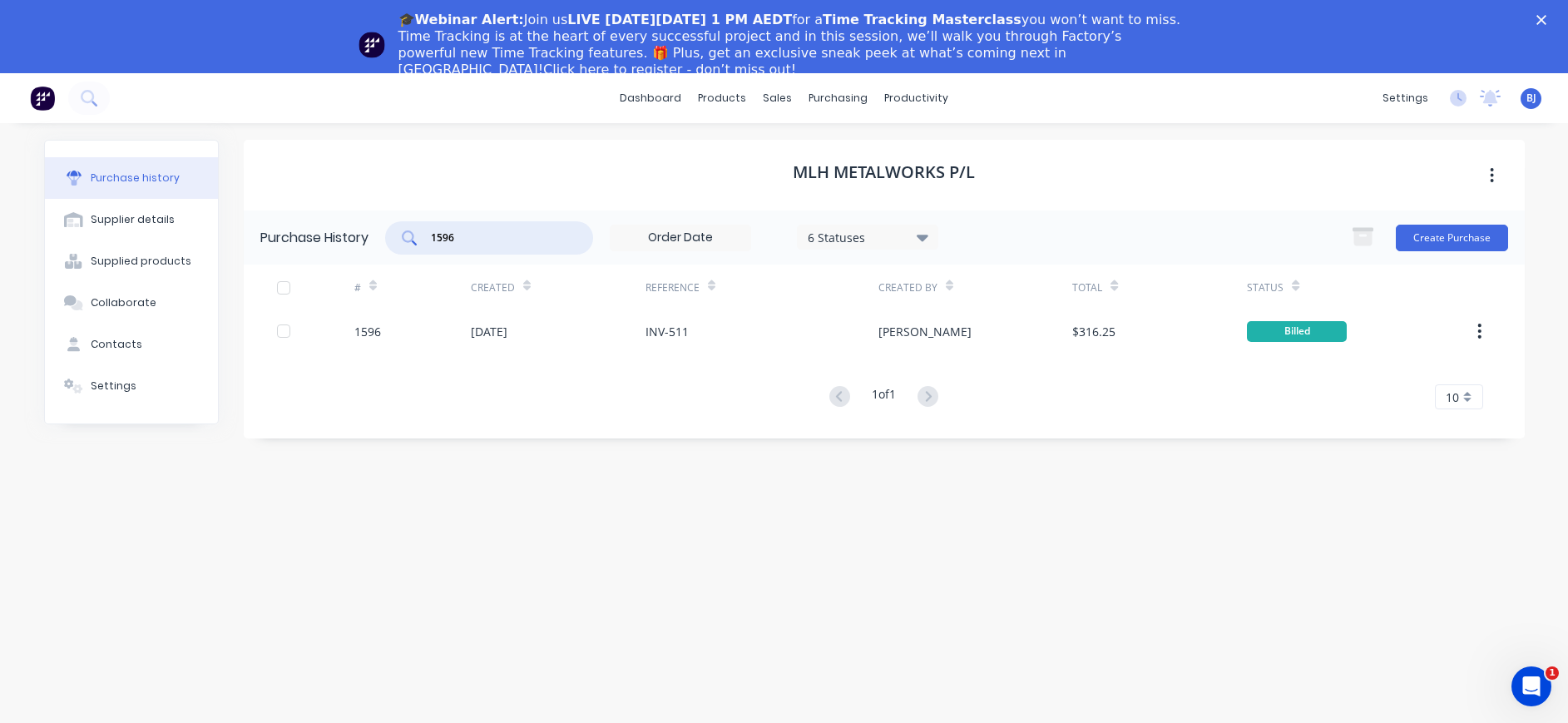
click at [510, 232] on input "1596" at bounding box center [498, 237] width 138 height 17
drag, startPoint x: 480, startPoint y: 234, endPoint x: 413, endPoint y: 238, distance: 67.1
click at [413, 238] on div "1596" at bounding box center [489, 238] width 208 height 33
type input "1601"
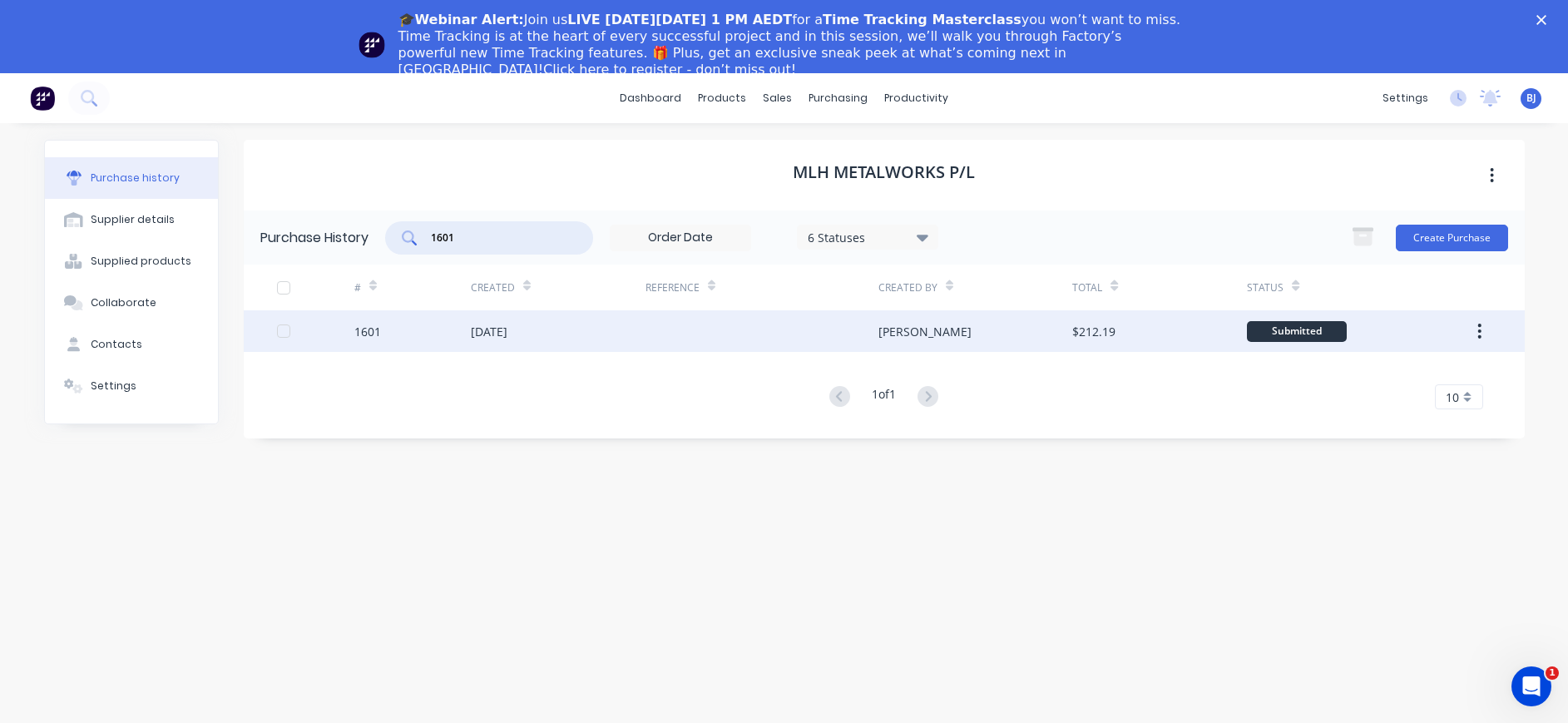
click at [490, 337] on div "[DATE]" at bounding box center [490, 331] width 37 height 17
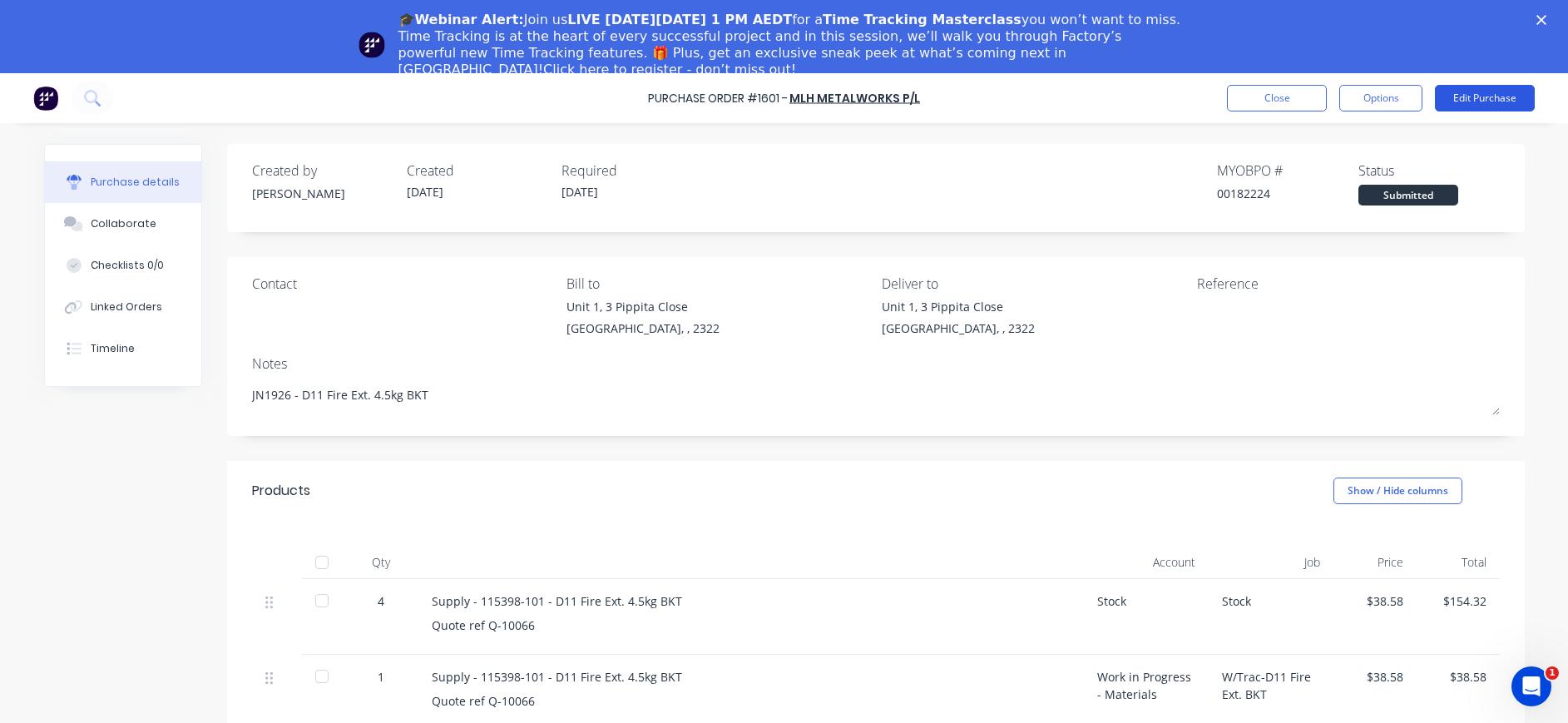
click at [1488, 96] on button "Edit Purchase" at bounding box center [1484, 97] width 100 height 26
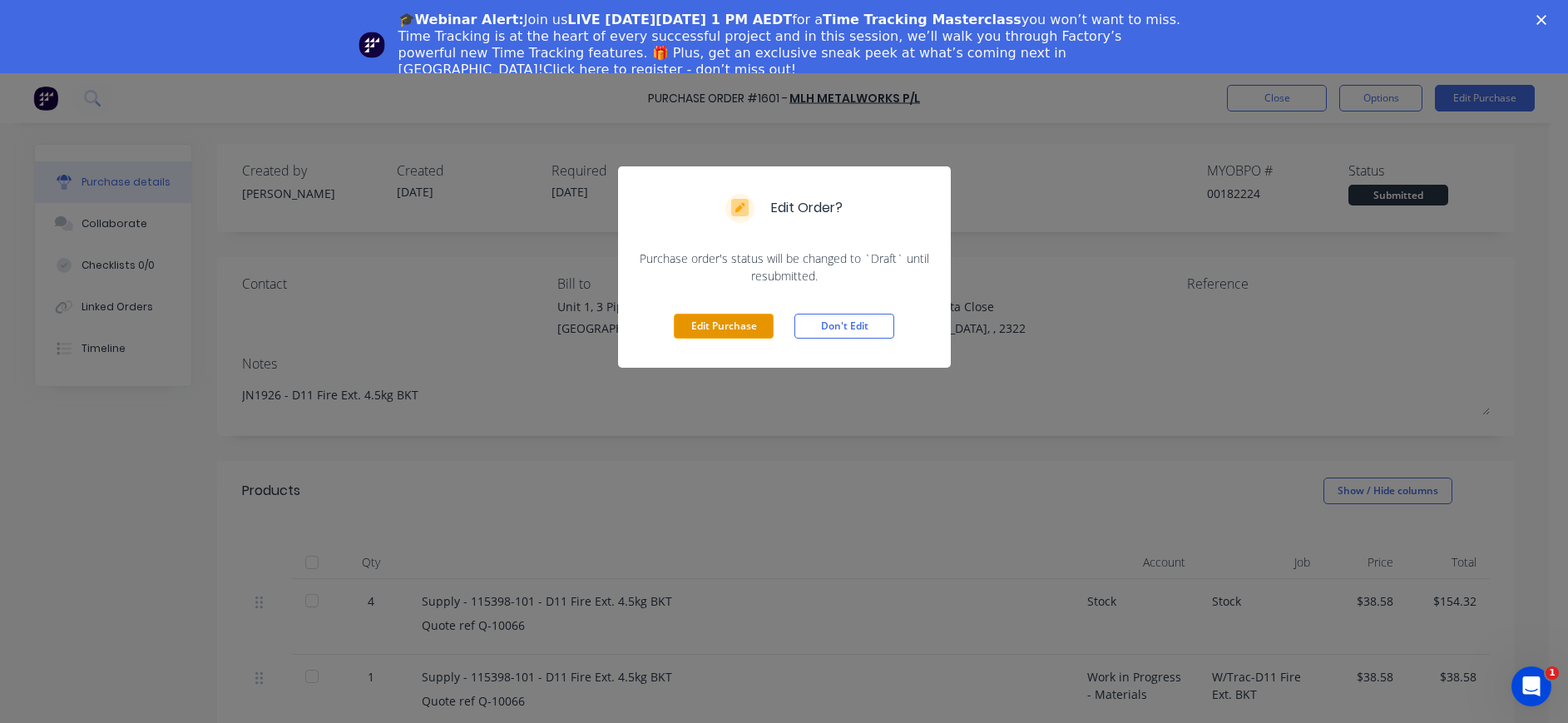
click at [713, 332] on button "Edit Purchase" at bounding box center [723, 327] width 100 height 25
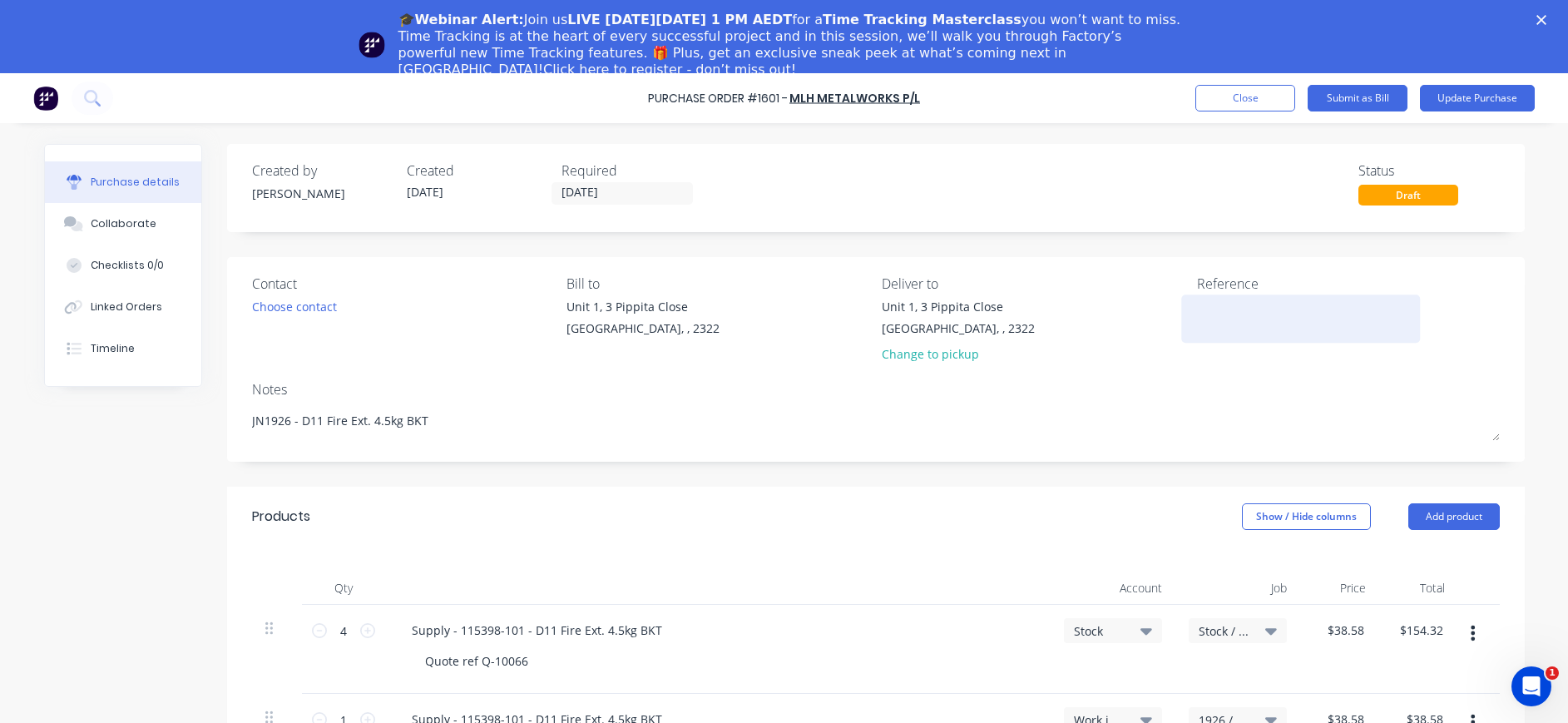
click at [1197, 309] on div at bounding box center [1301, 318] width 208 height 42
type textarea "x"
click at [1197, 323] on div at bounding box center [1301, 318] width 208 height 42
click at [1210, 308] on textarea at bounding box center [1301, 316] width 208 height 38
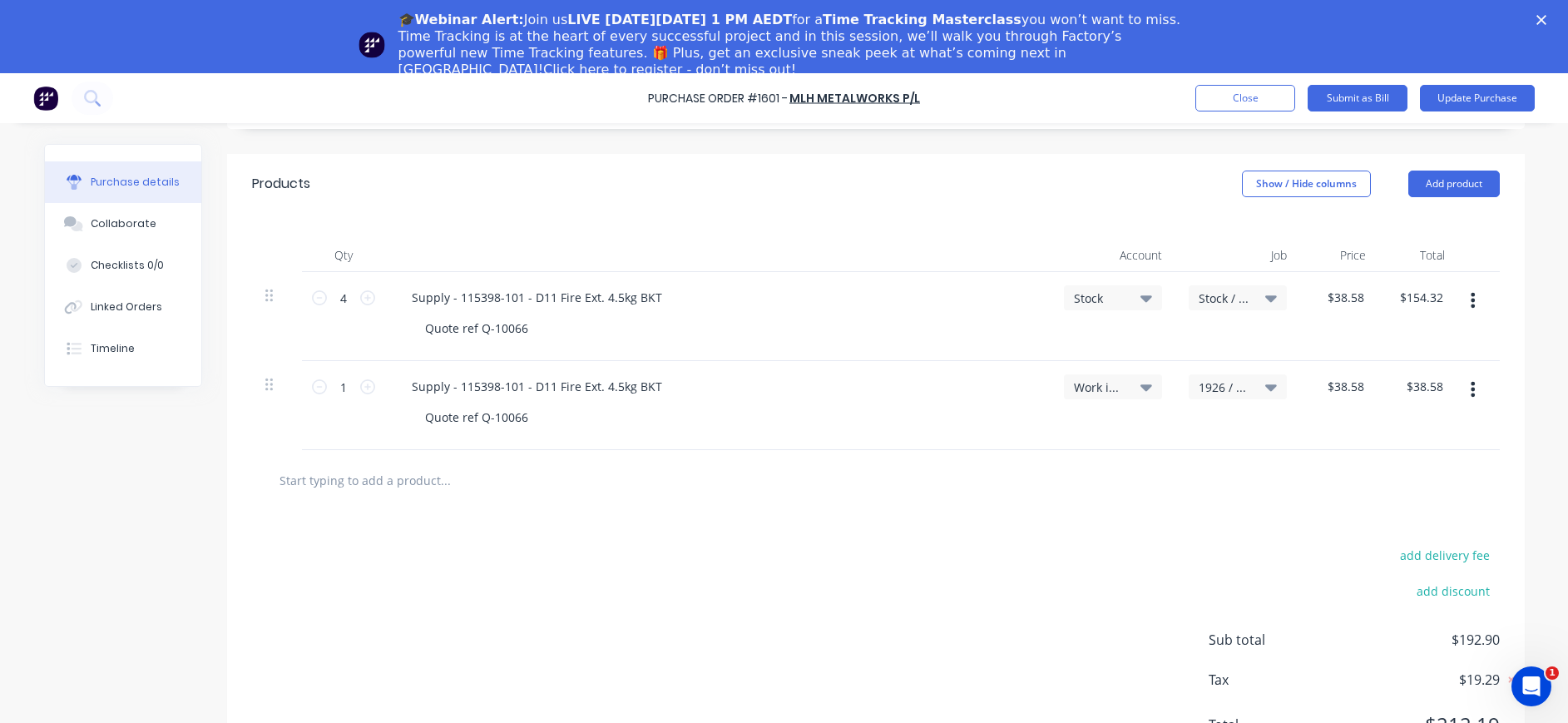
type textarea "INV-512"
type textarea "x"
type textarea "INV-512"
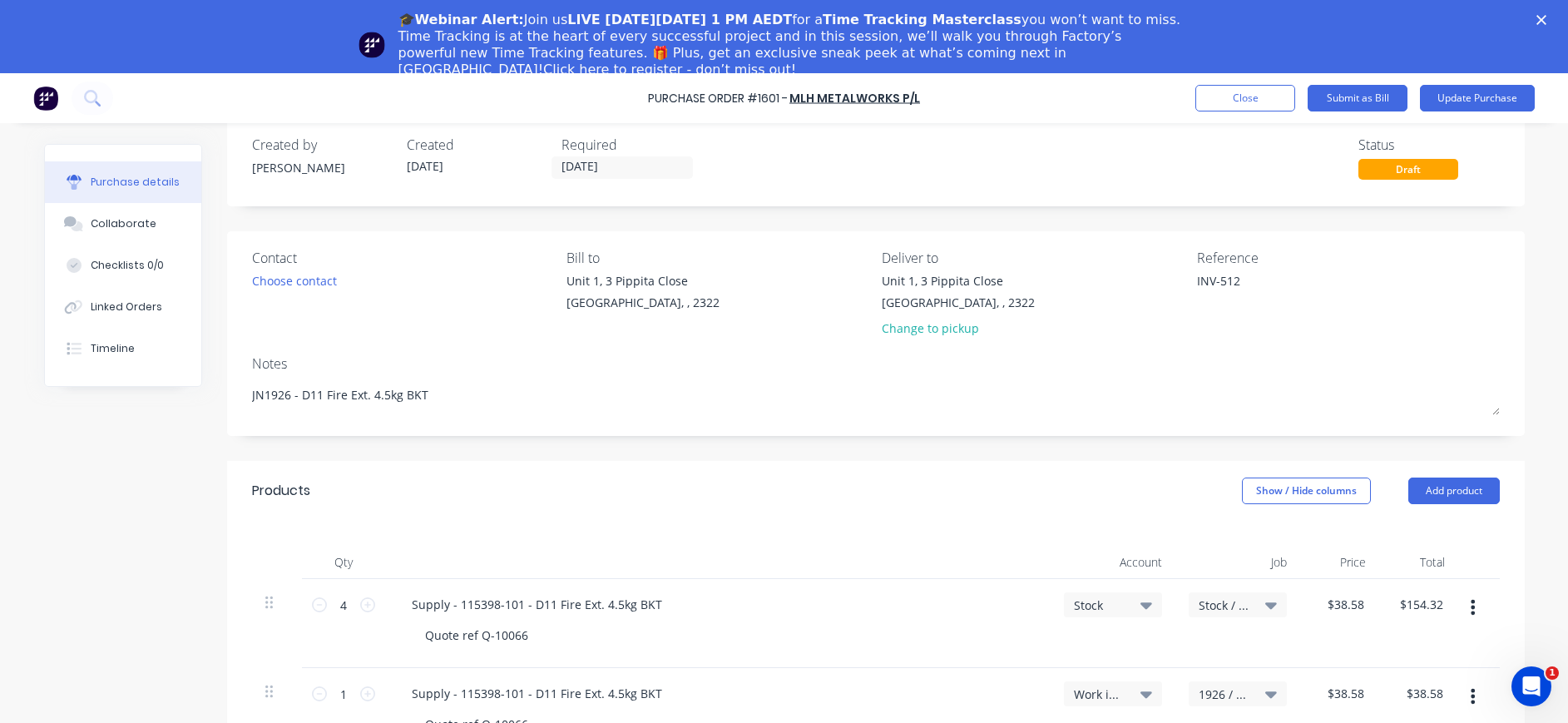
scroll to position [0, 0]
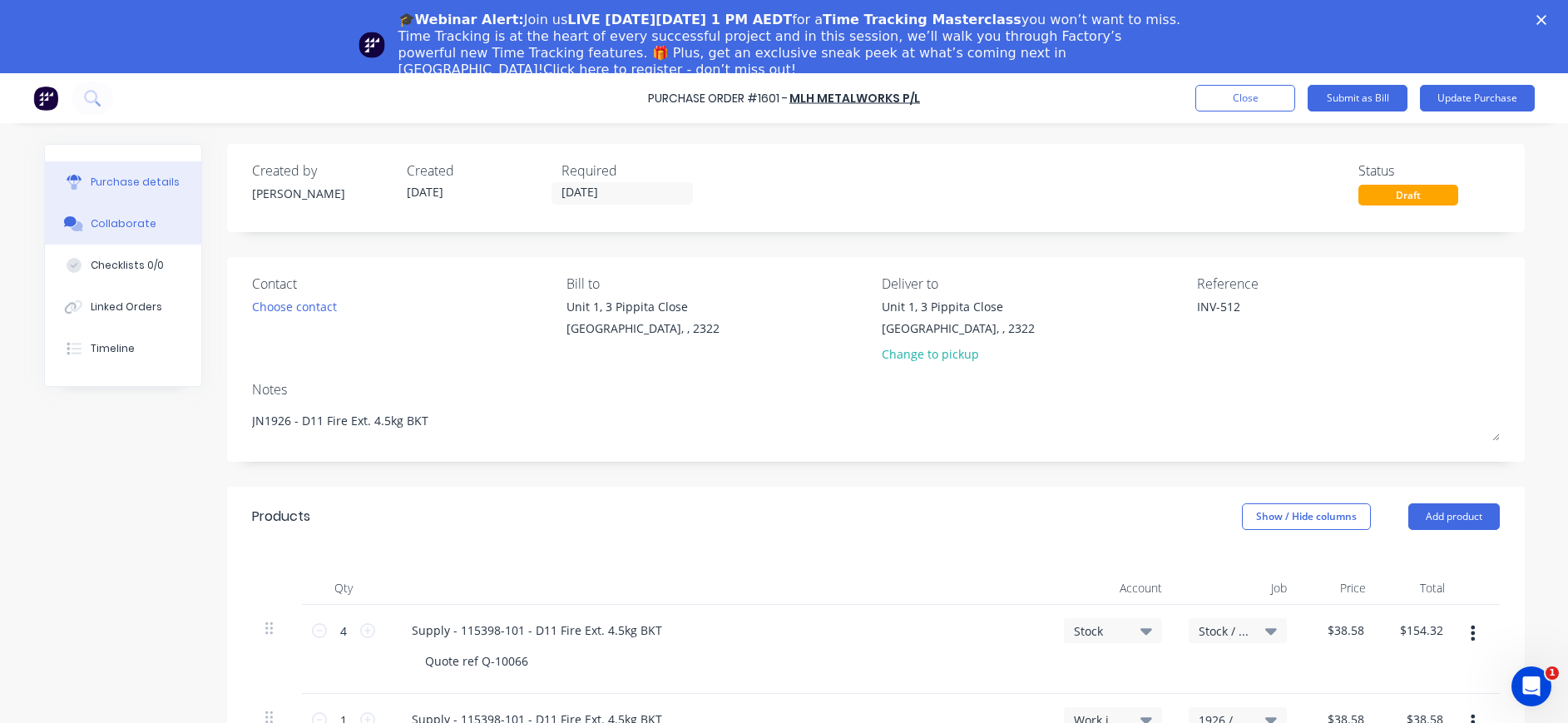
click at [107, 217] on div "Collaborate" at bounding box center [123, 224] width 66 height 15
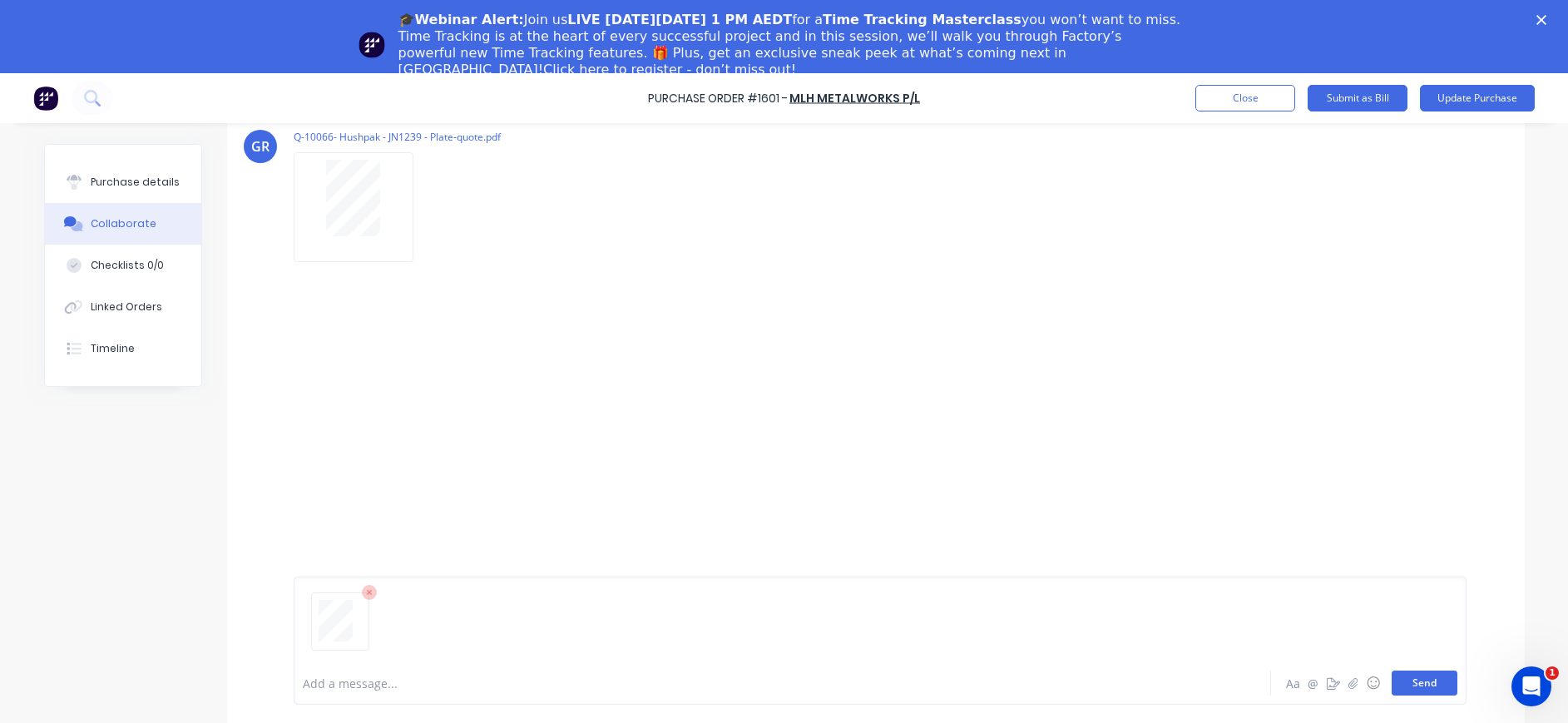
scroll to position [73, 0]
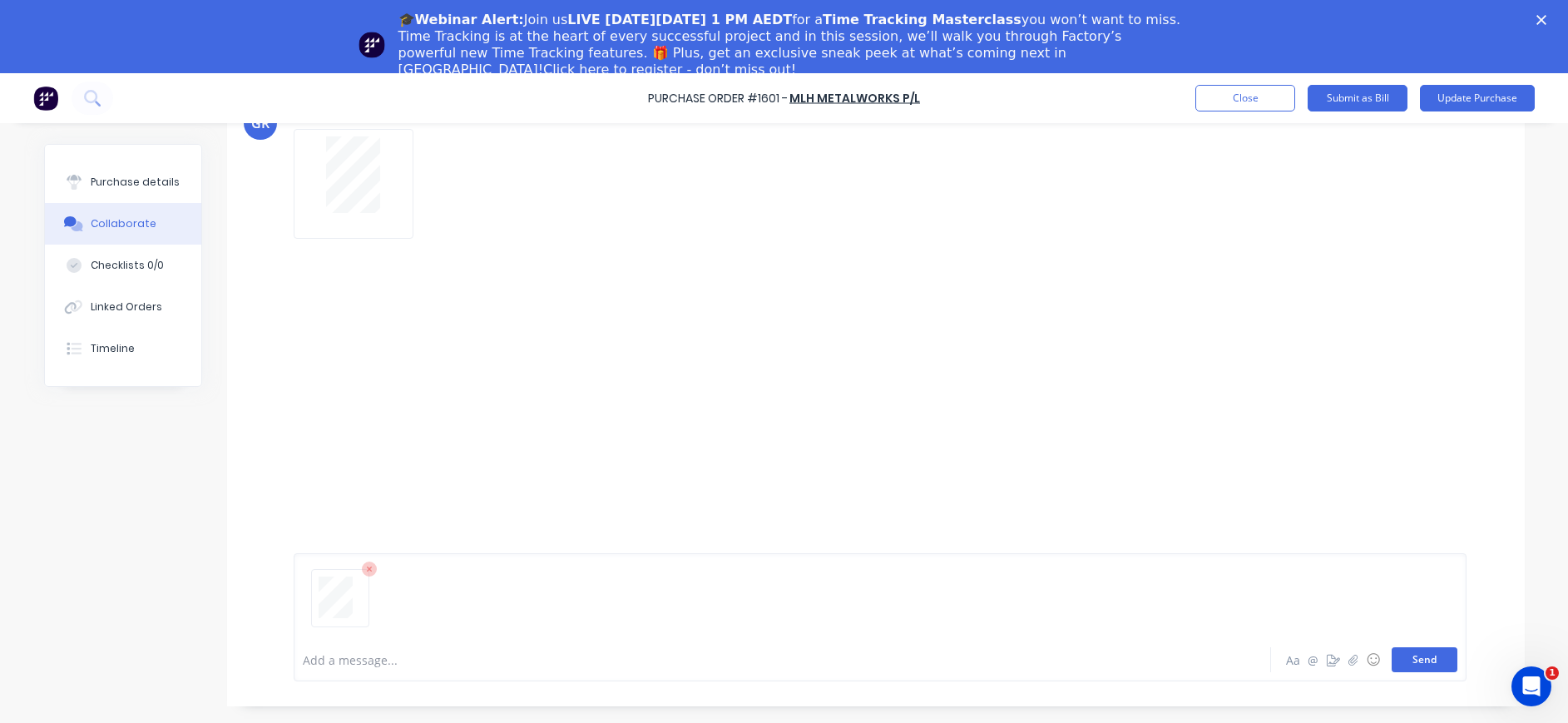
click at [1400, 671] on button "Send" at bounding box center [1424, 660] width 66 height 25
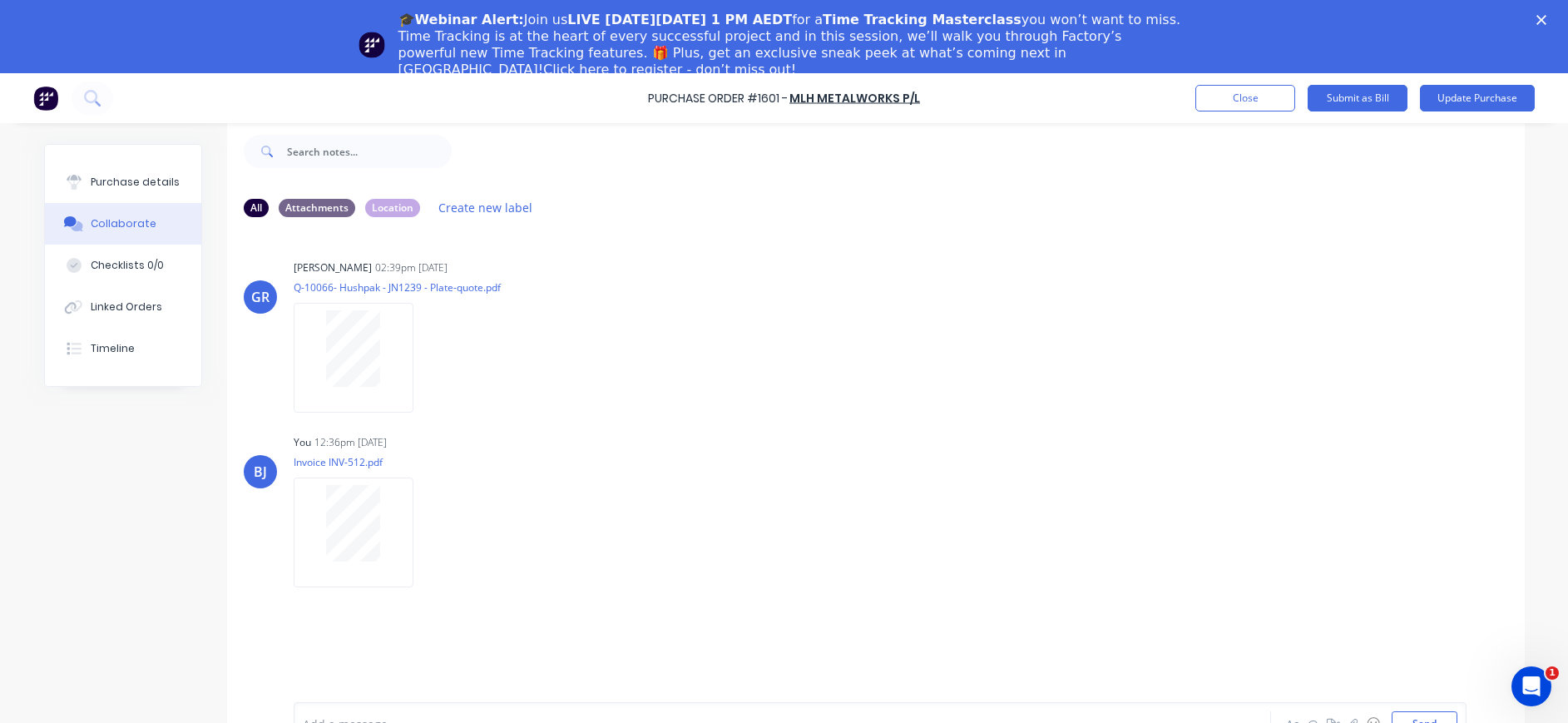
scroll to position [0, 0]
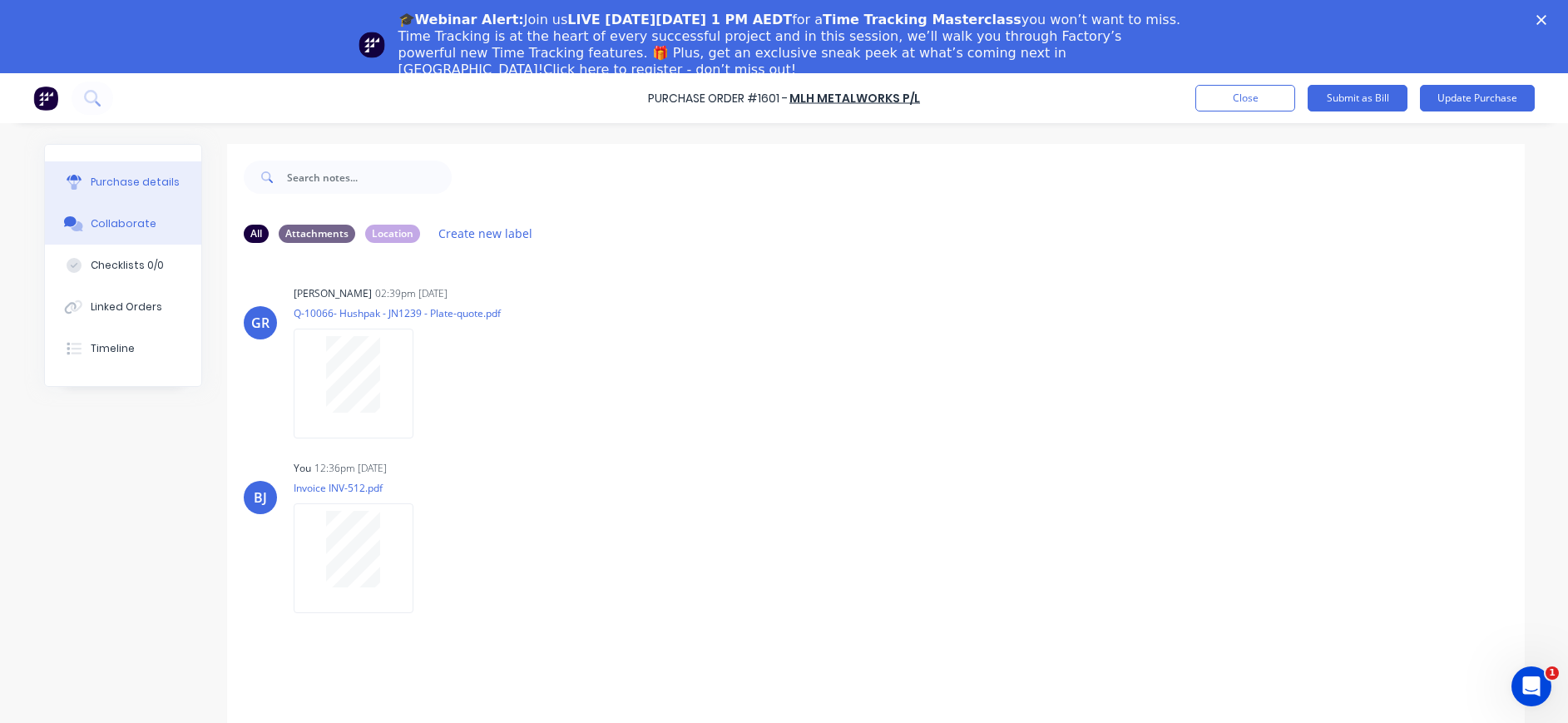
click at [68, 182] on icon at bounding box center [73, 185] width 14 height 9
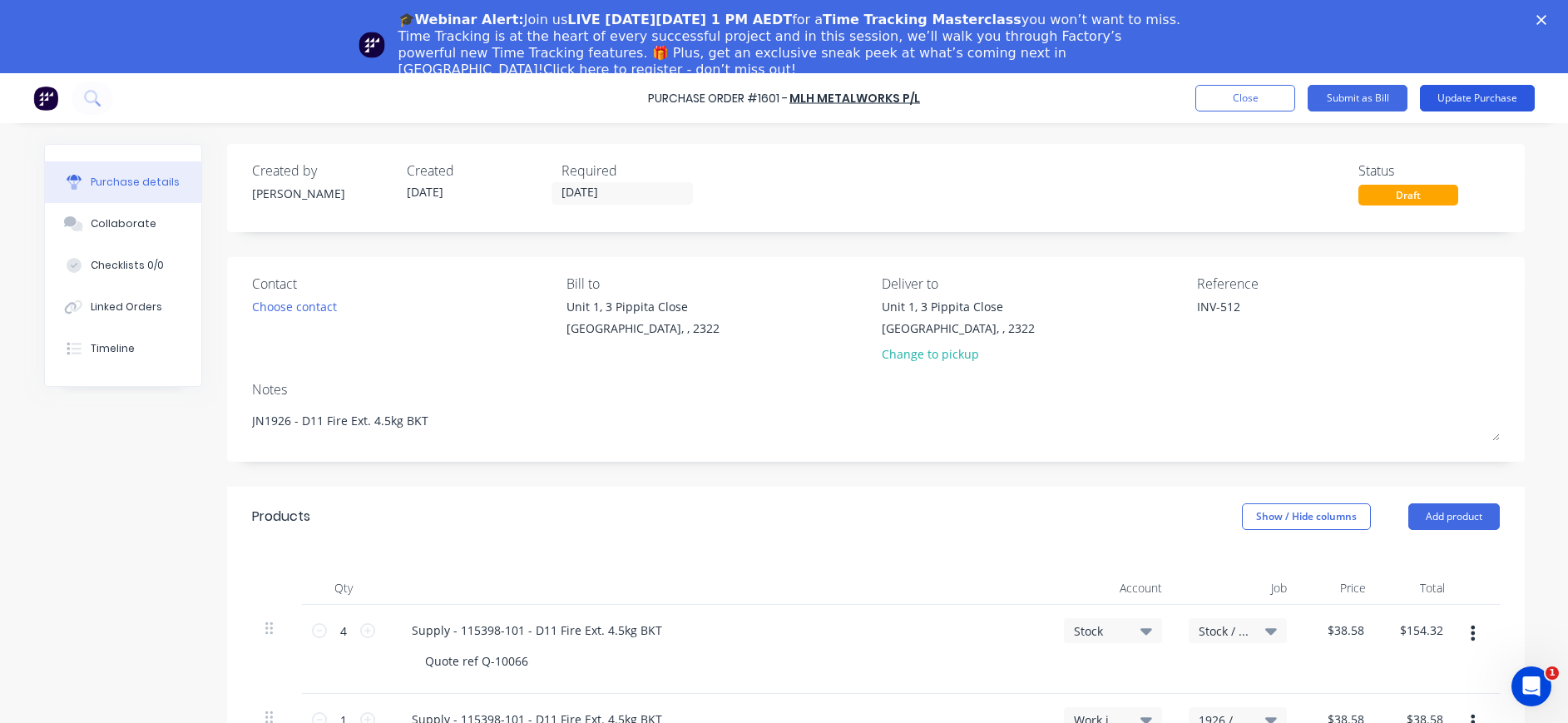
click at [1466, 101] on button "Update Purchase" at bounding box center [1477, 97] width 115 height 26
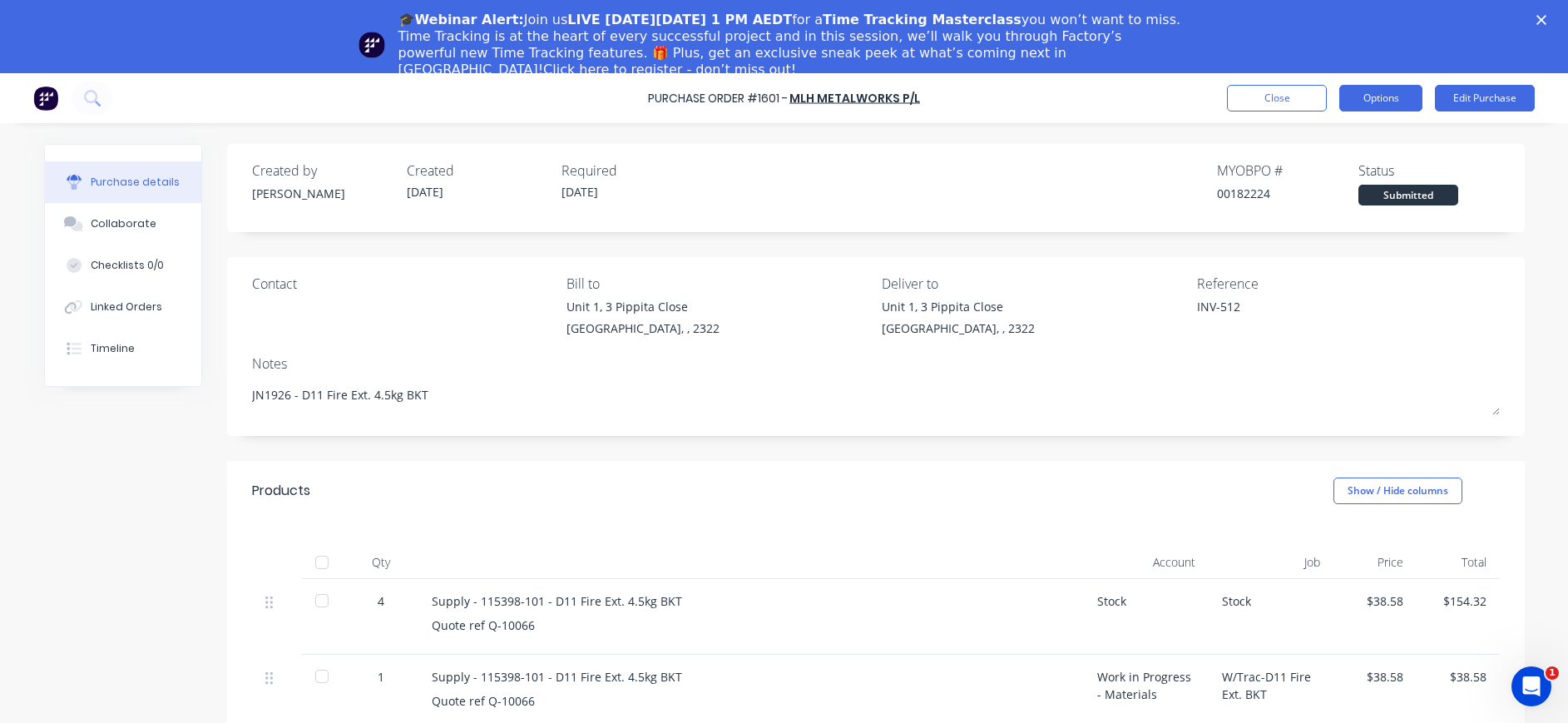
click at [1385, 95] on button "Options" at bounding box center [1381, 97] width 84 height 26
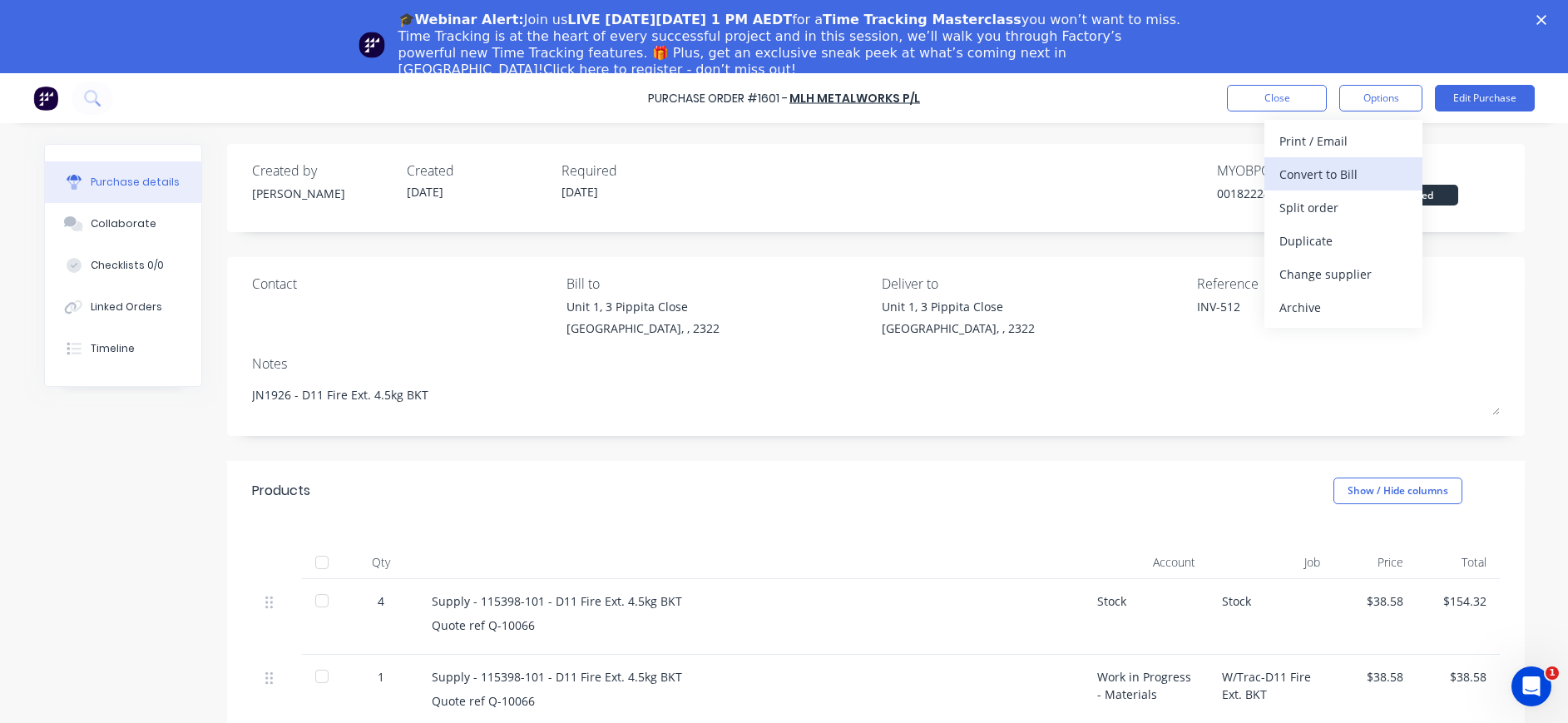
click at [1355, 166] on div "Convert to Bill" at bounding box center [1344, 174] width 128 height 24
type textarea "x"
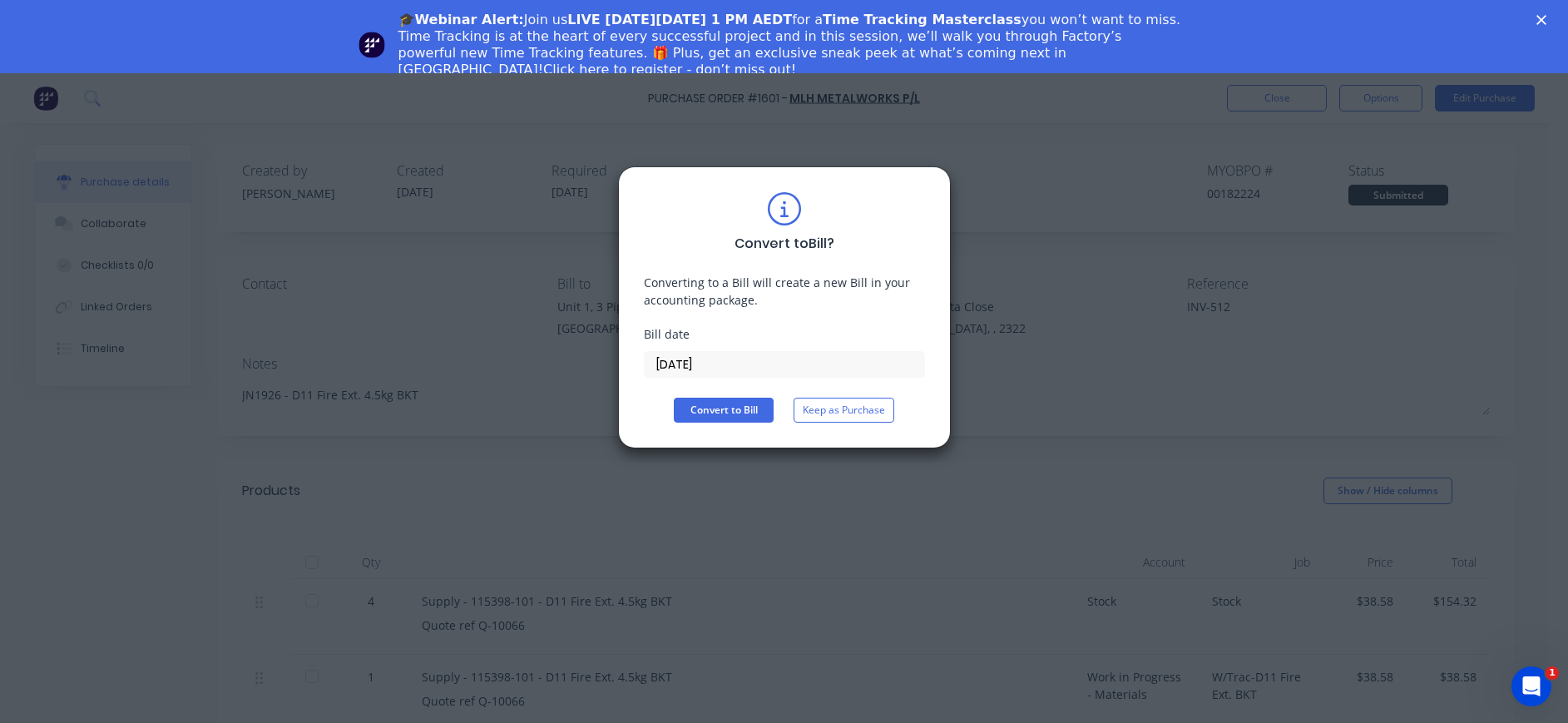
click at [674, 367] on input "[DATE]" at bounding box center [784, 364] width 280 height 25
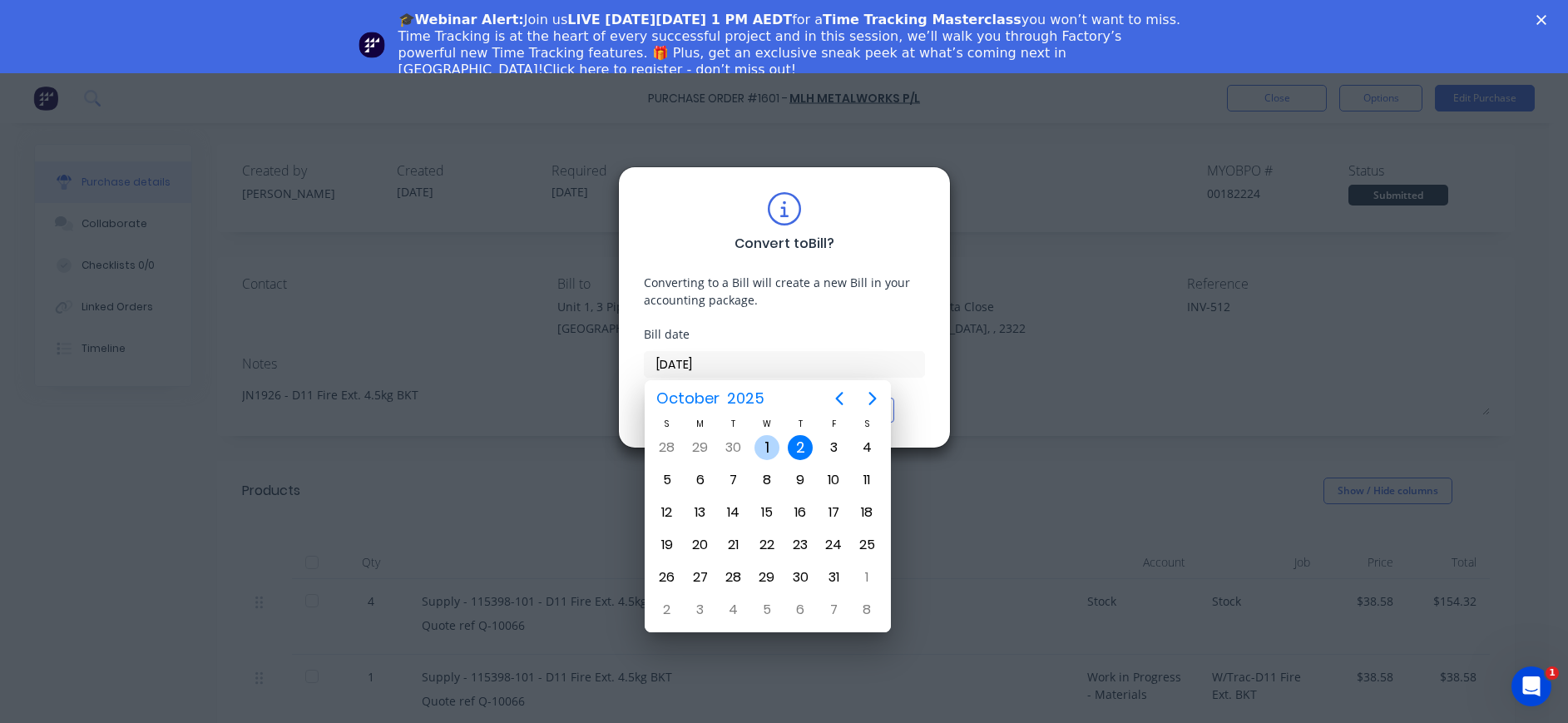
click at [767, 444] on div "1" at bounding box center [767, 448] width 25 height 25
type input "[DATE]"
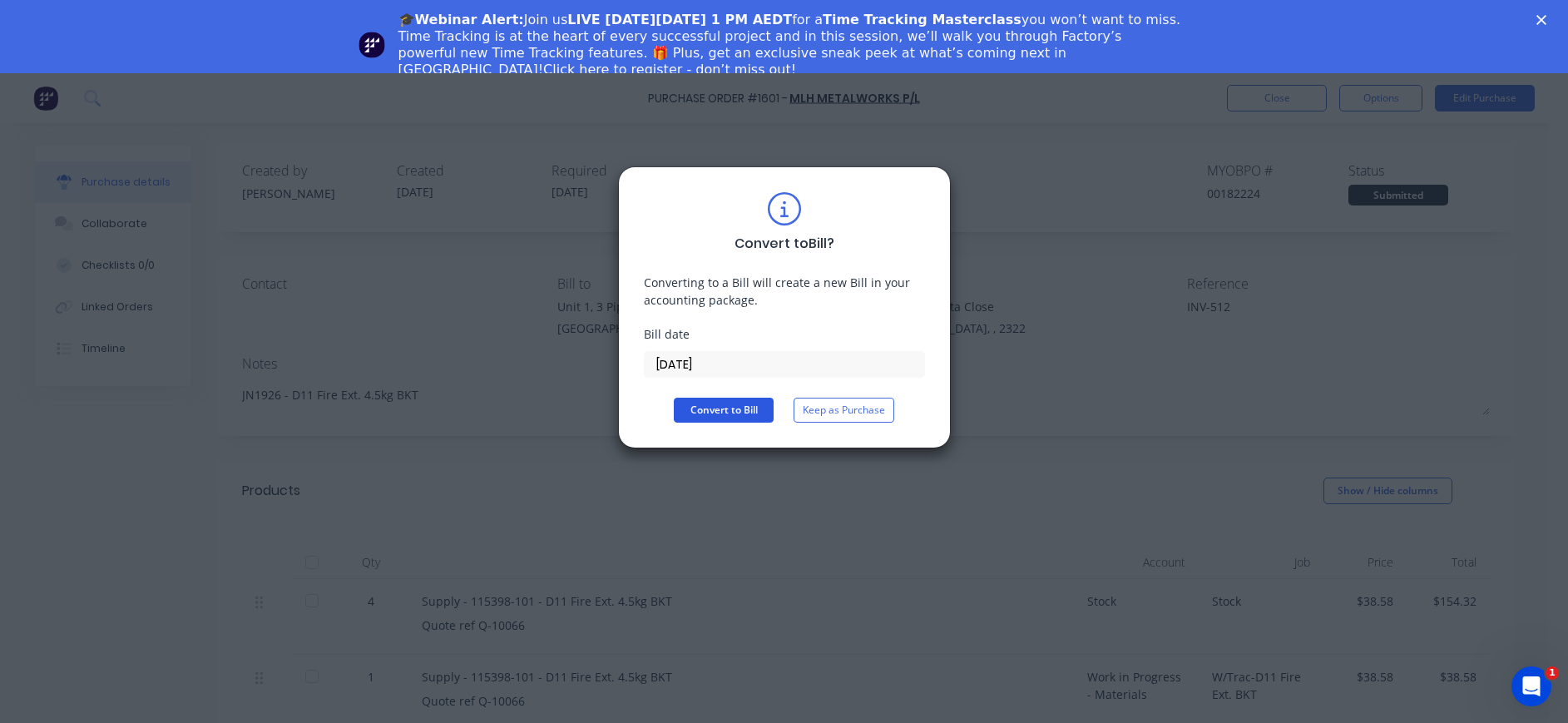
click at [747, 407] on button "Convert to Bill" at bounding box center [723, 410] width 100 height 25
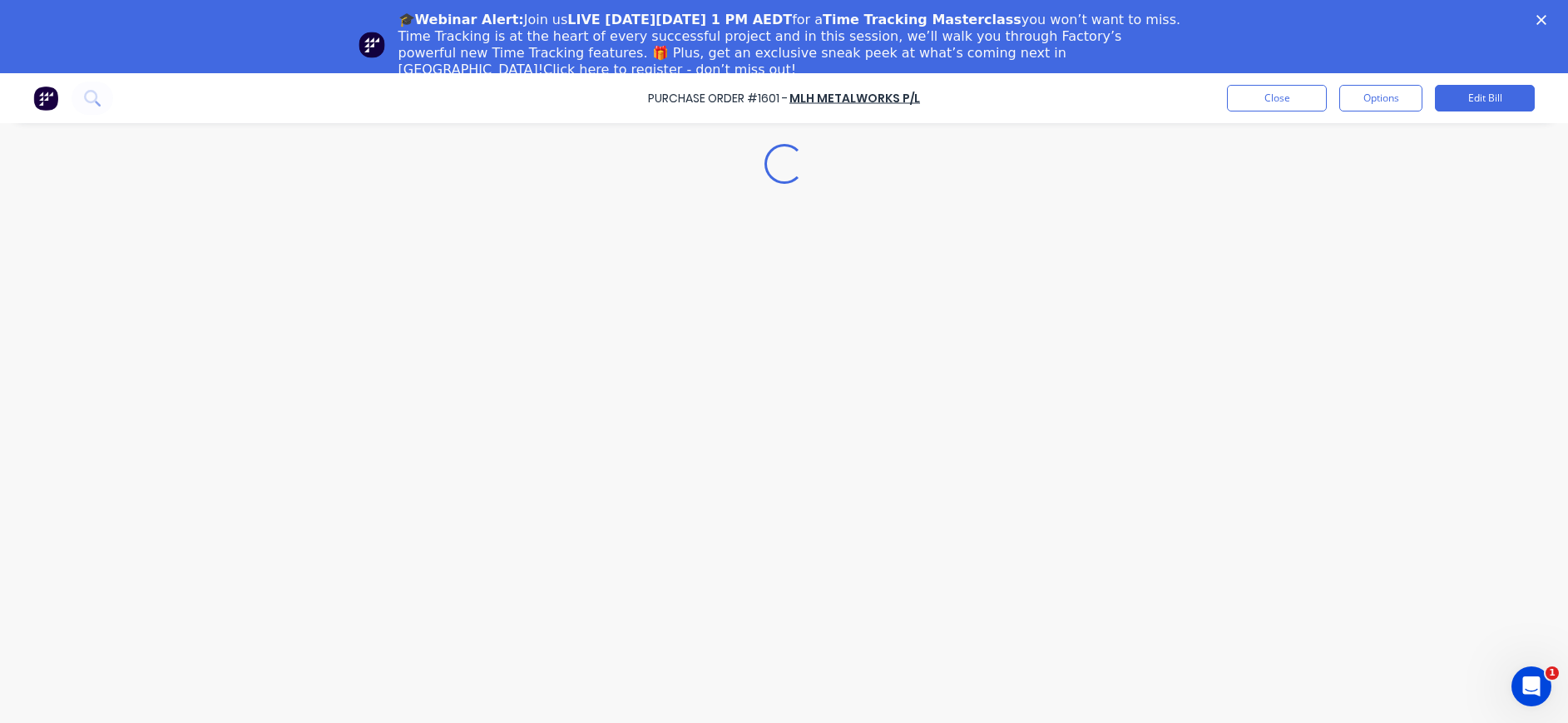
type textarea "x"
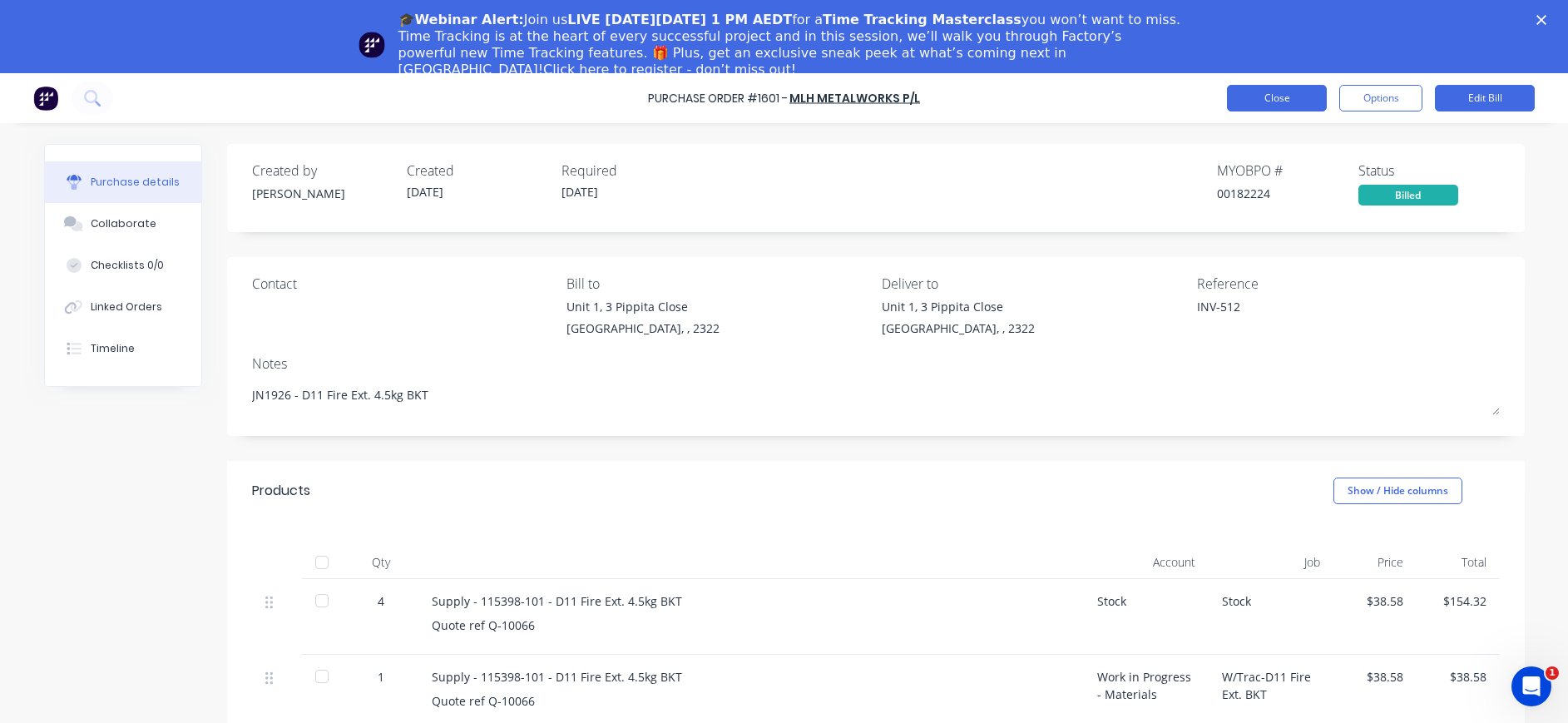
click at [1262, 95] on button "Close" at bounding box center [1277, 97] width 100 height 26
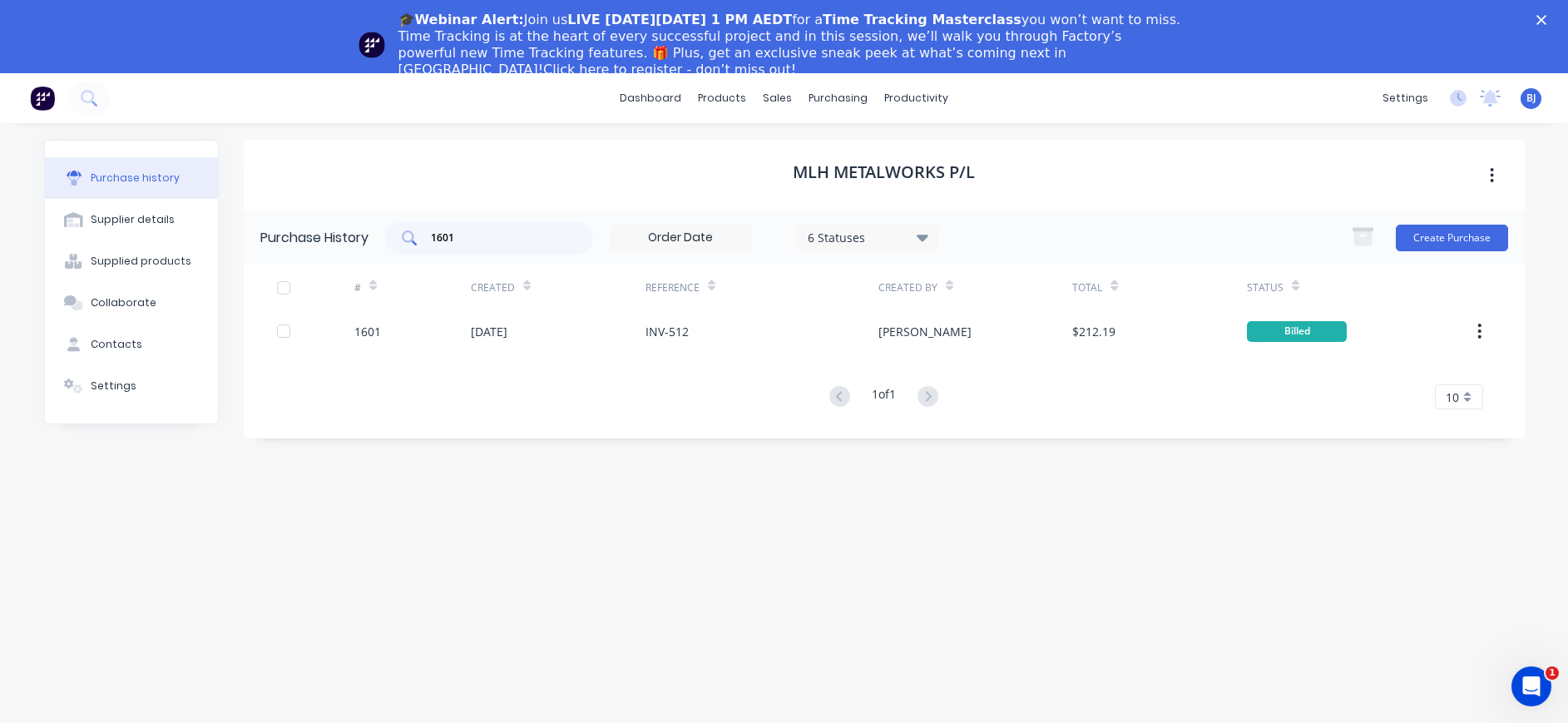
click at [528, 236] on input "1601" at bounding box center [498, 237] width 138 height 17
drag, startPoint x: 477, startPoint y: 242, endPoint x: 319, endPoint y: 250, distance: 158.2
click at [377, 241] on div "Purchase History 1601 6 Statuses 6 Statuses Create Purchase" at bounding box center [884, 238] width 1280 height 54
click at [461, 240] on input "1650" at bounding box center [498, 237] width 138 height 17
drag, startPoint x: 448, startPoint y: 237, endPoint x: 393, endPoint y: 234, distance: 55.1
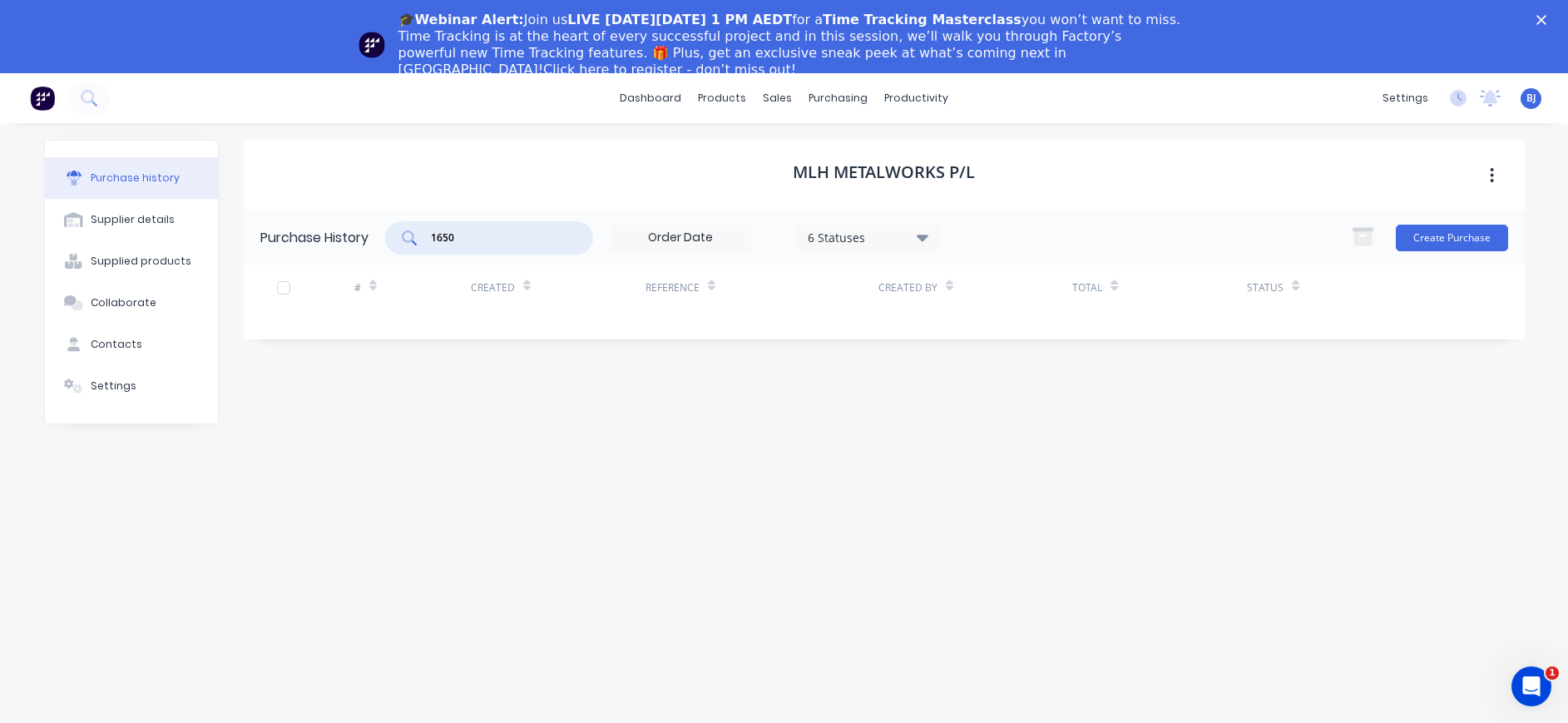
click at [395, 235] on div "1650" at bounding box center [489, 238] width 208 height 33
type input "1650"
click at [820, 102] on div "purchasing" at bounding box center [838, 98] width 76 height 25
click at [846, 145] on link "Purchase Orders" at bounding box center [907, 153] width 221 height 33
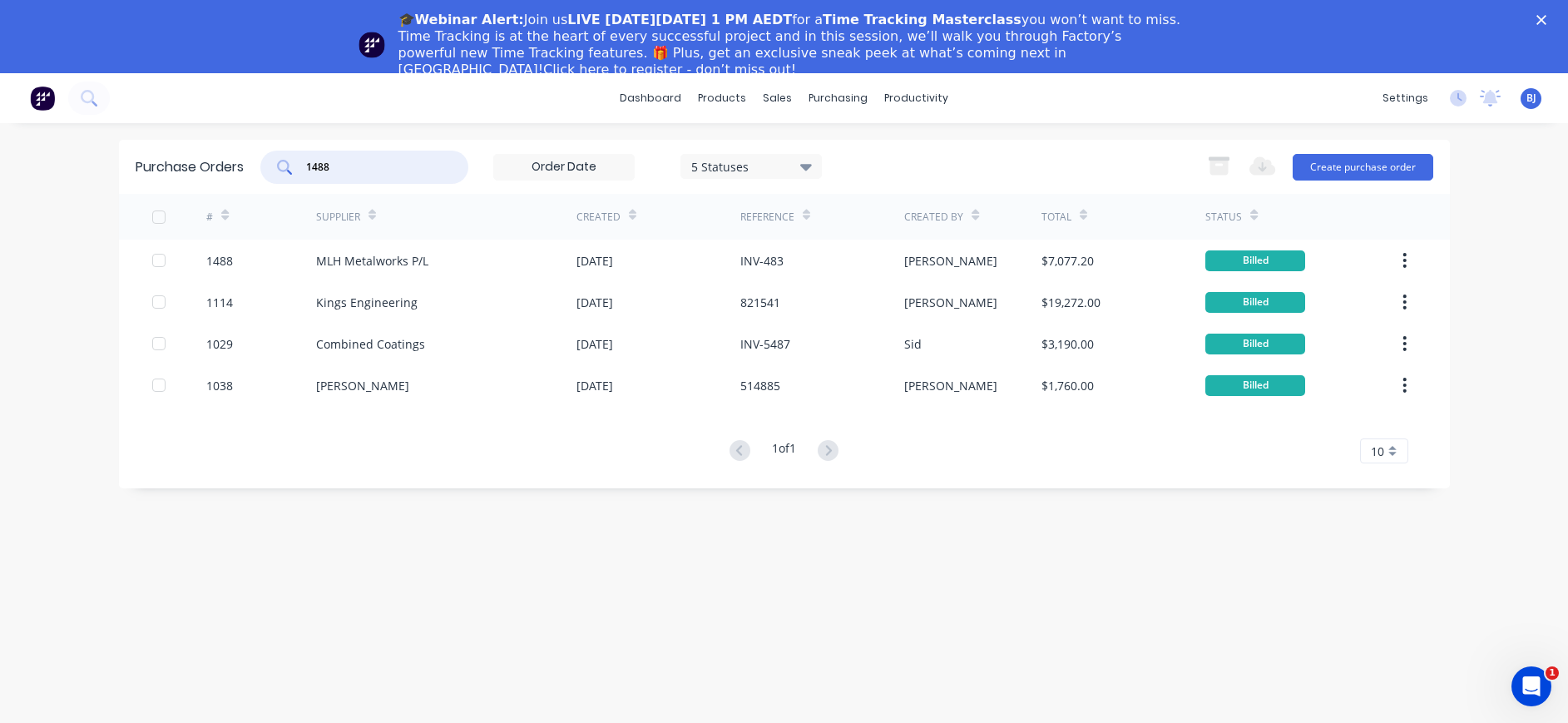
click at [333, 169] on input "1488" at bounding box center [373, 167] width 138 height 17
drag, startPoint x: 318, startPoint y: 165, endPoint x: 187, endPoint y: 160, distance: 131.1
click at [290, 164] on div "1488" at bounding box center [364, 167] width 208 height 33
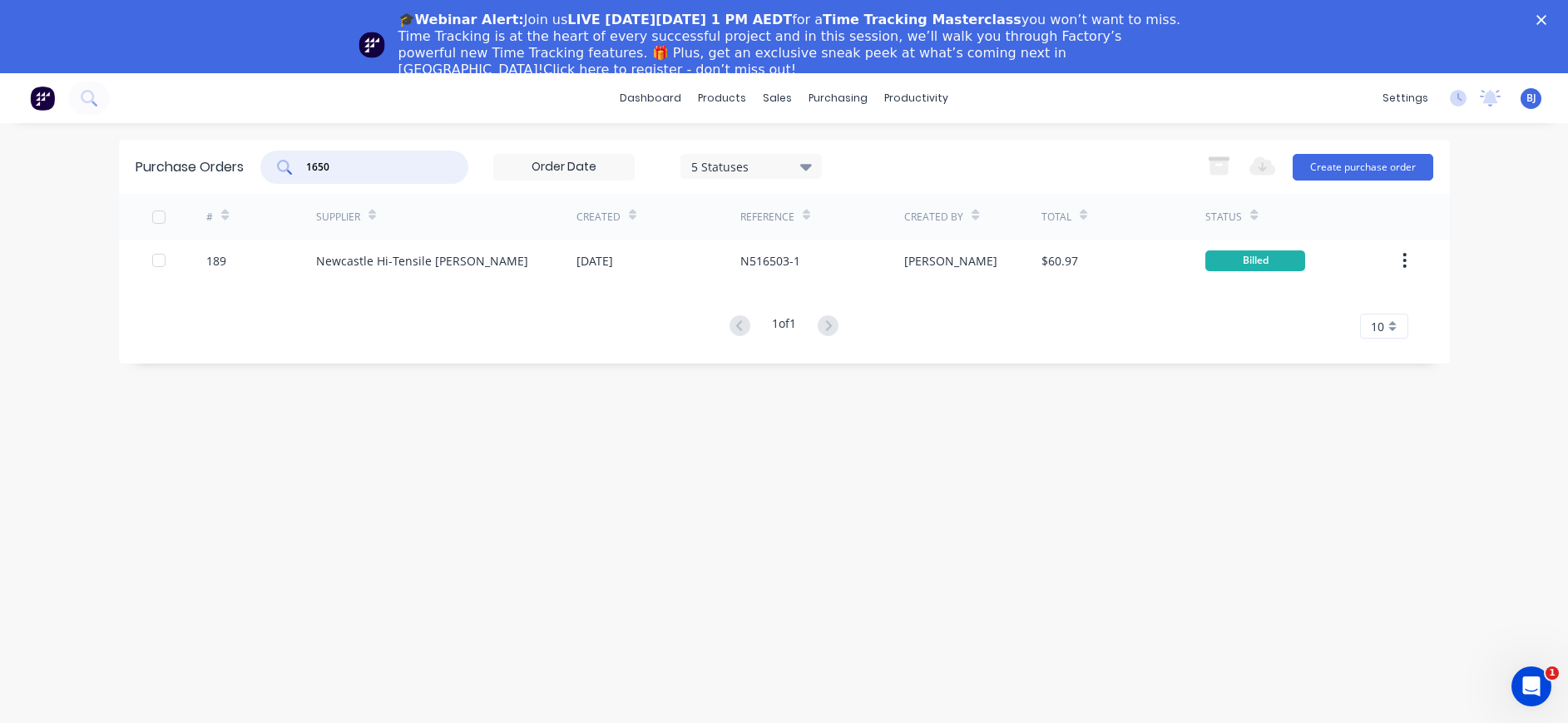
drag, startPoint x: 372, startPoint y: 161, endPoint x: 300, endPoint y: 159, distance: 72.0
click at [300, 159] on div "1650" at bounding box center [364, 167] width 208 height 33
click at [807, 485] on div "Purchase Orders 1650 5 Statuses 5 Statuses Export to Excel (XLSX) Create purcha…" at bounding box center [784, 460] width 1331 height 639
click at [386, 186] on div "Purchase Orders 1650 5 Statuses 5 Statuses Export to Excel (XLSX) Create purcha…" at bounding box center [784, 167] width 1331 height 54
drag, startPoint x: 360, startPoint y: 168, endPoint x: 248, endPoint y: 162, distance: 112.2
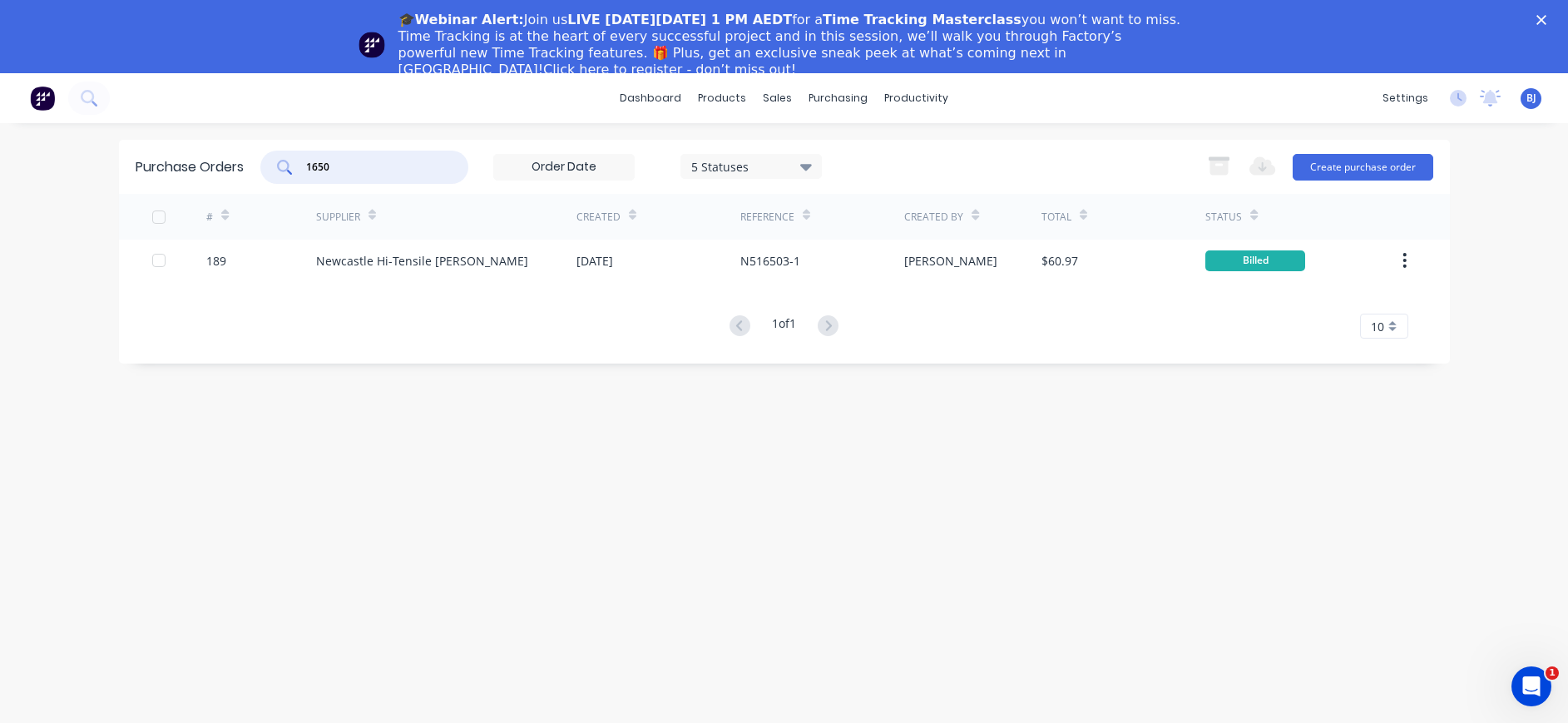
click at [248, 162] on div "Purchase Orders 1650 5 Statuses 5 Statuses Export to Excel (XLSX) Create purcha…" at bounding box center [784, 167] width 1331 height 54
type input "1598"
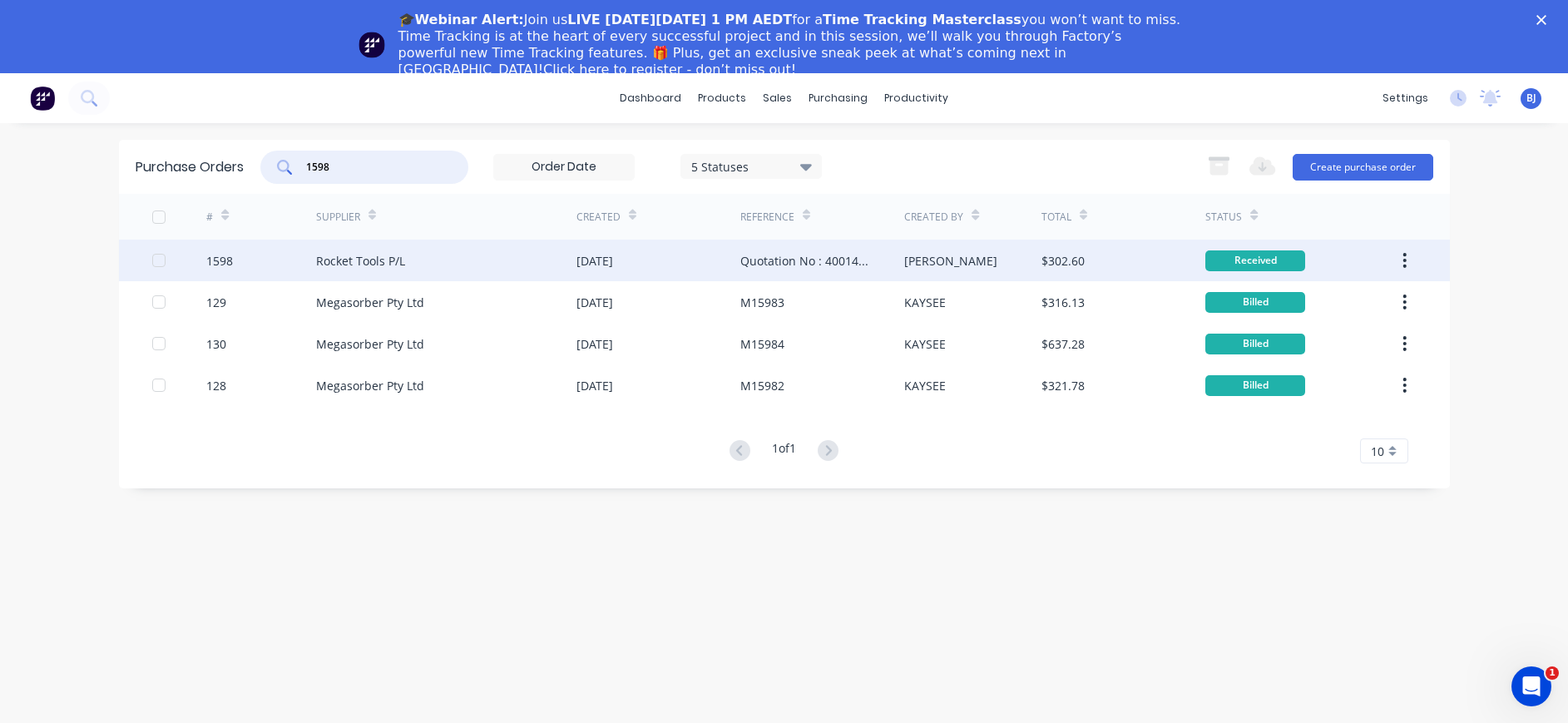
click at [382, 261] on div "Rocket Tools P/L" at bounding box center [360, 260] width 89 height 17
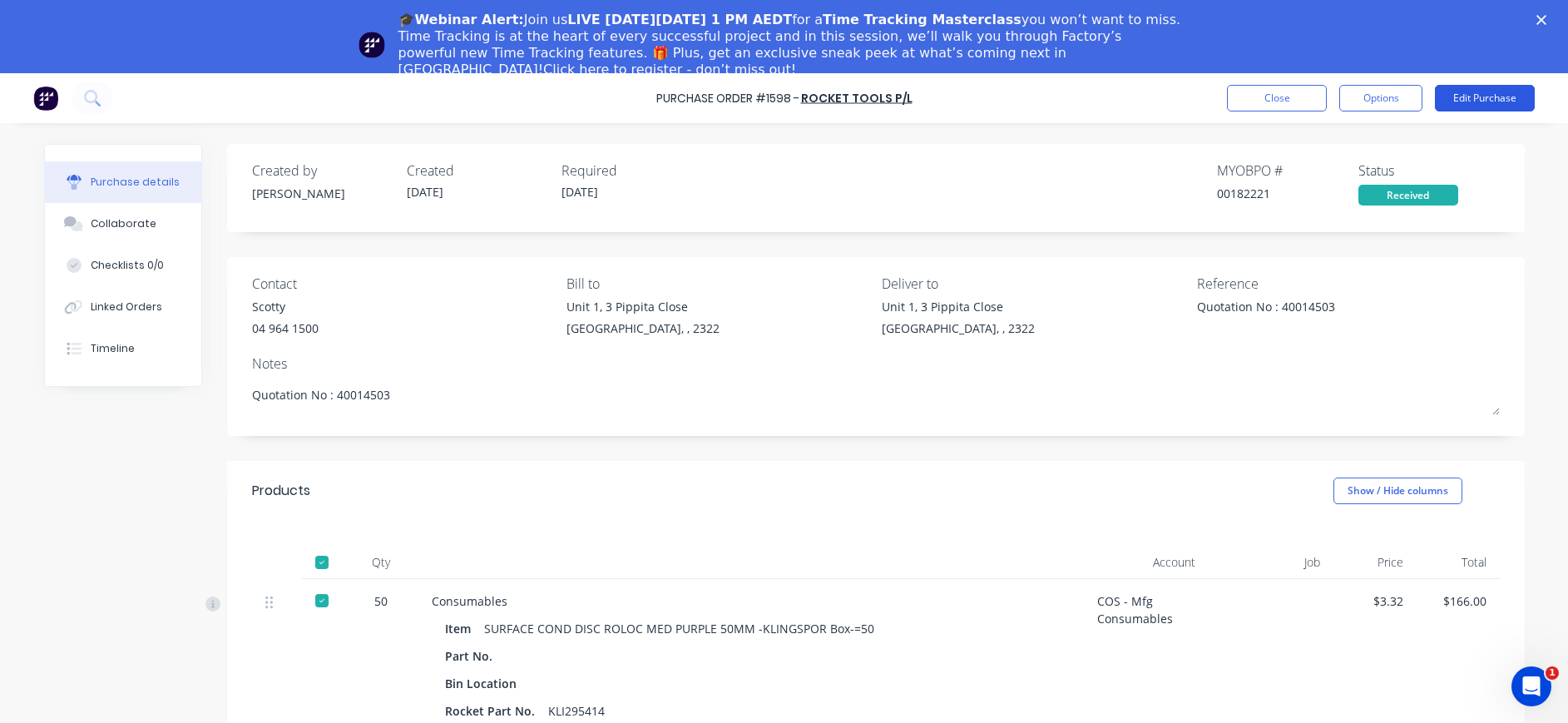
click at [1468, 101] on button "Edit Purchase" at bounding box center [1484, 97] width 100 height 26
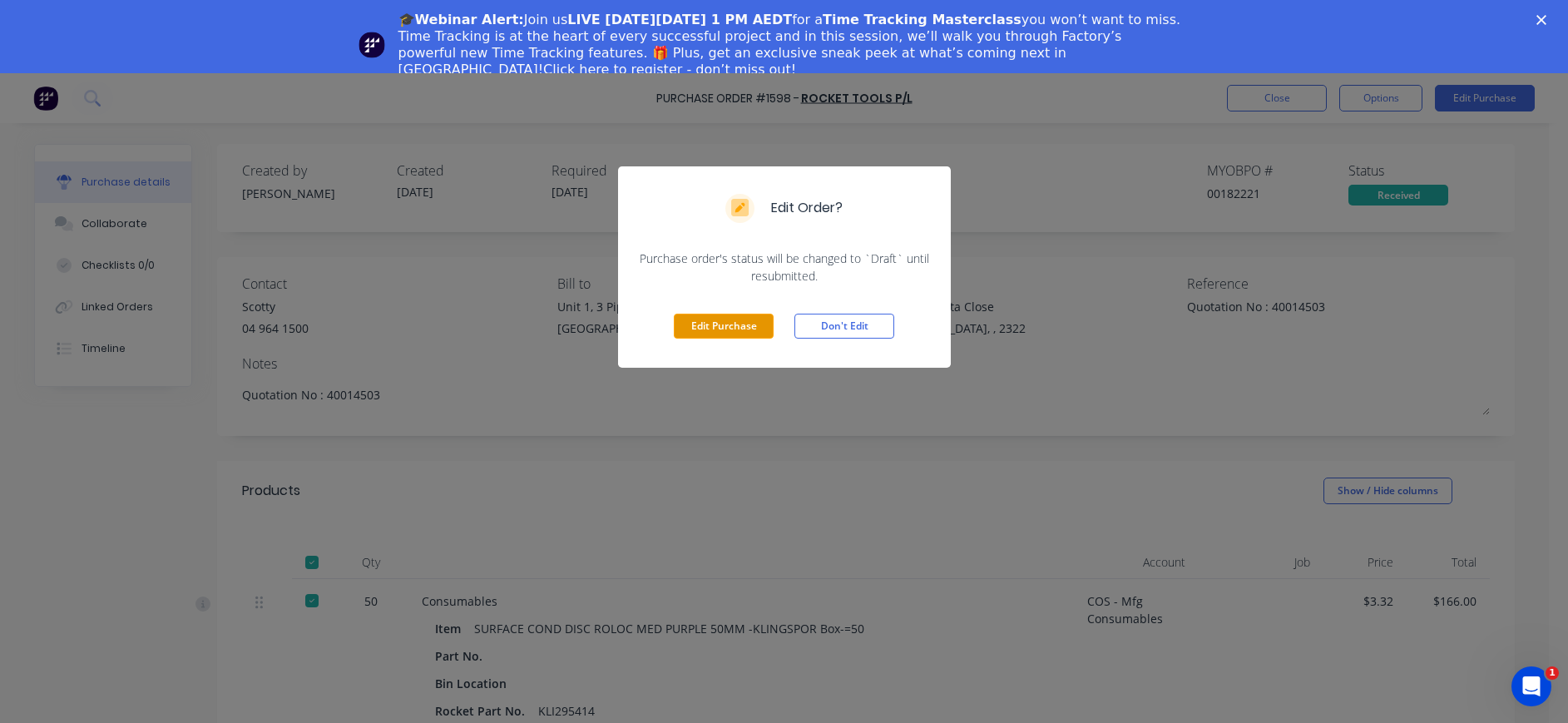
click at [690, 327] on button "Edit Purchase" at bounding box center [723, 327] width 100 height 25
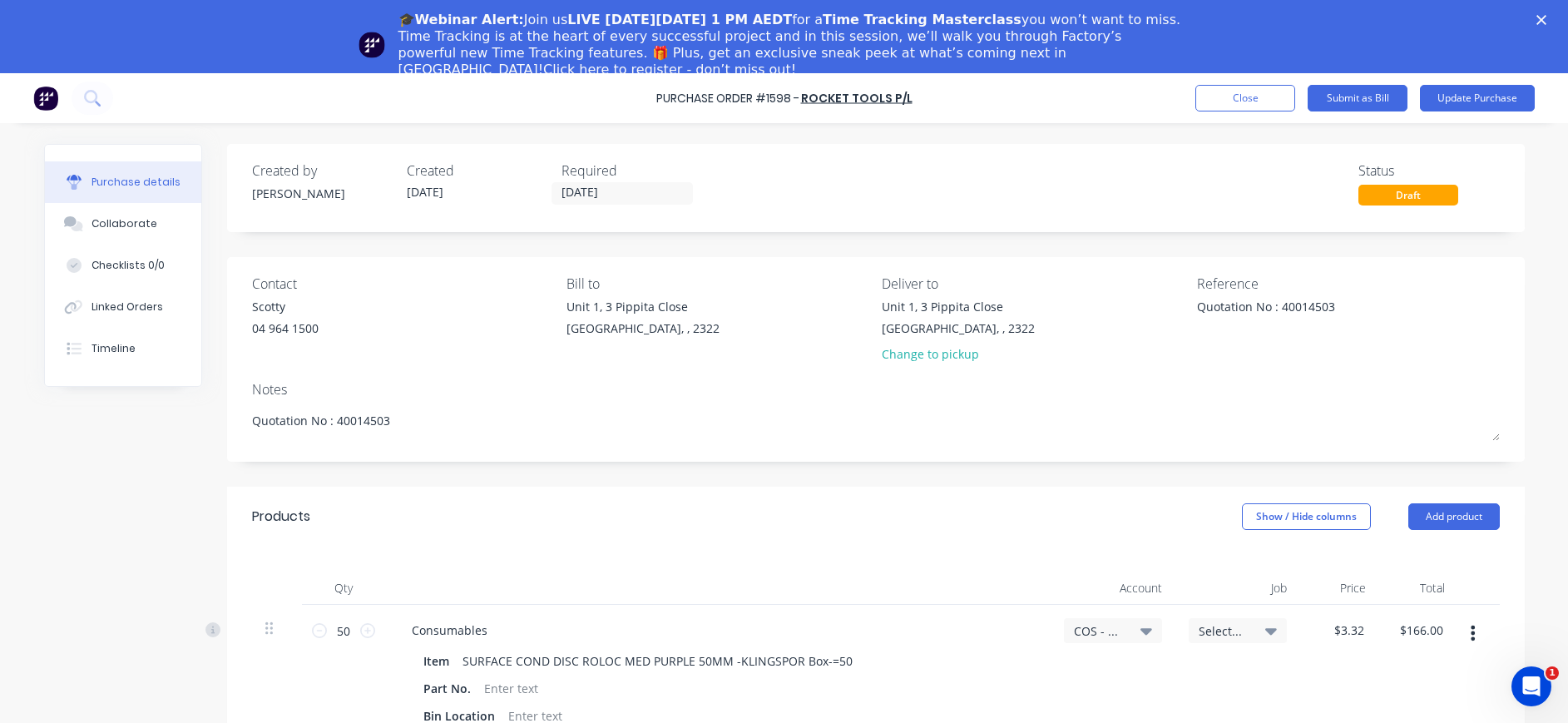
type textarea "x"
drag, startPoint x: 1332, startPoint y: 308, endPoint x: 1141, endPoint y: 306, distance: 191.0
click at [1141, 306] on div "Contact Scotty [PHONE_NUMBER] Bill to [STREET_ADDRESS] Deliver to [STREET_ADDRE…" at bounding box center [875, 323] width 1247 height 97
type textarea "x"
type textarea "4"
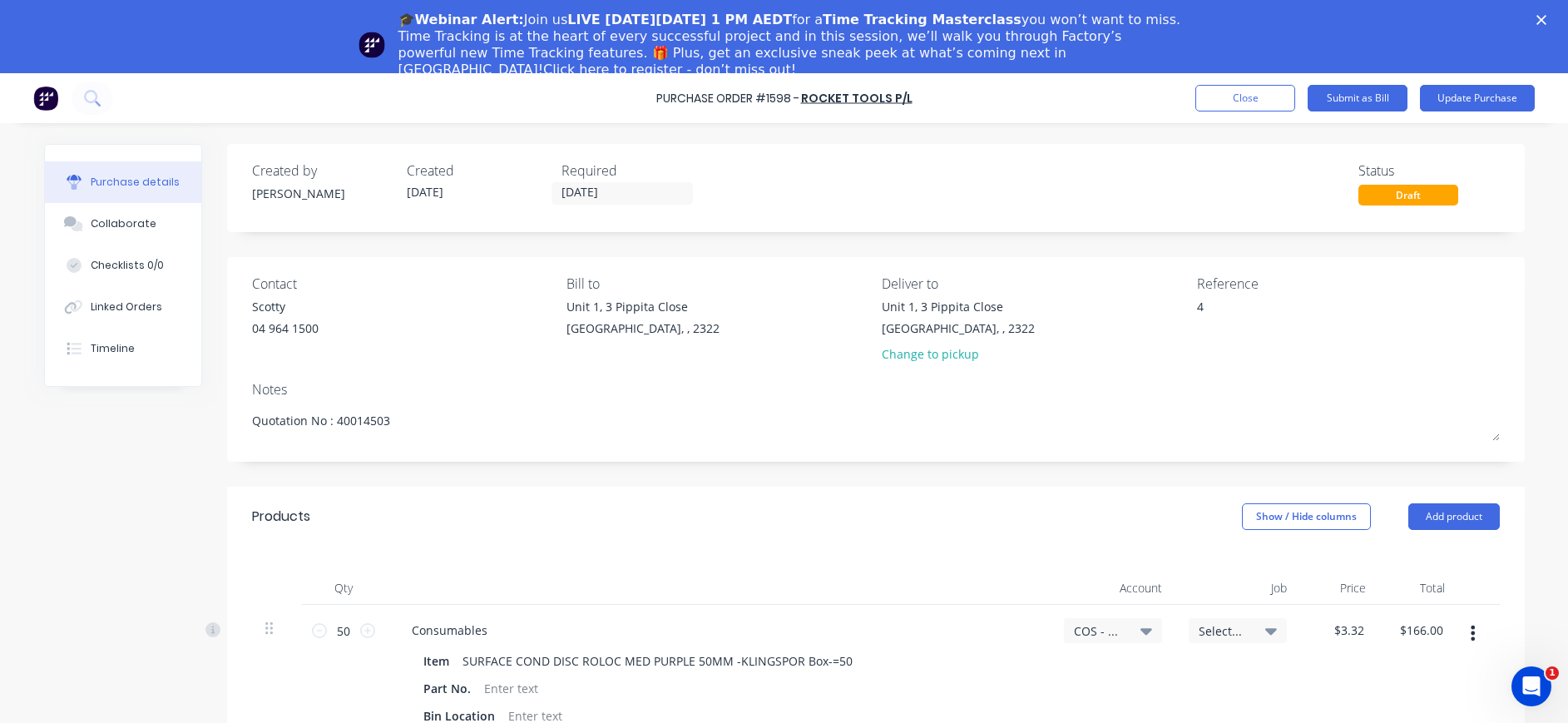
type textarea "x"
type textarea "40"
type textarea "x"
type textarea "401"
type textarea "x"
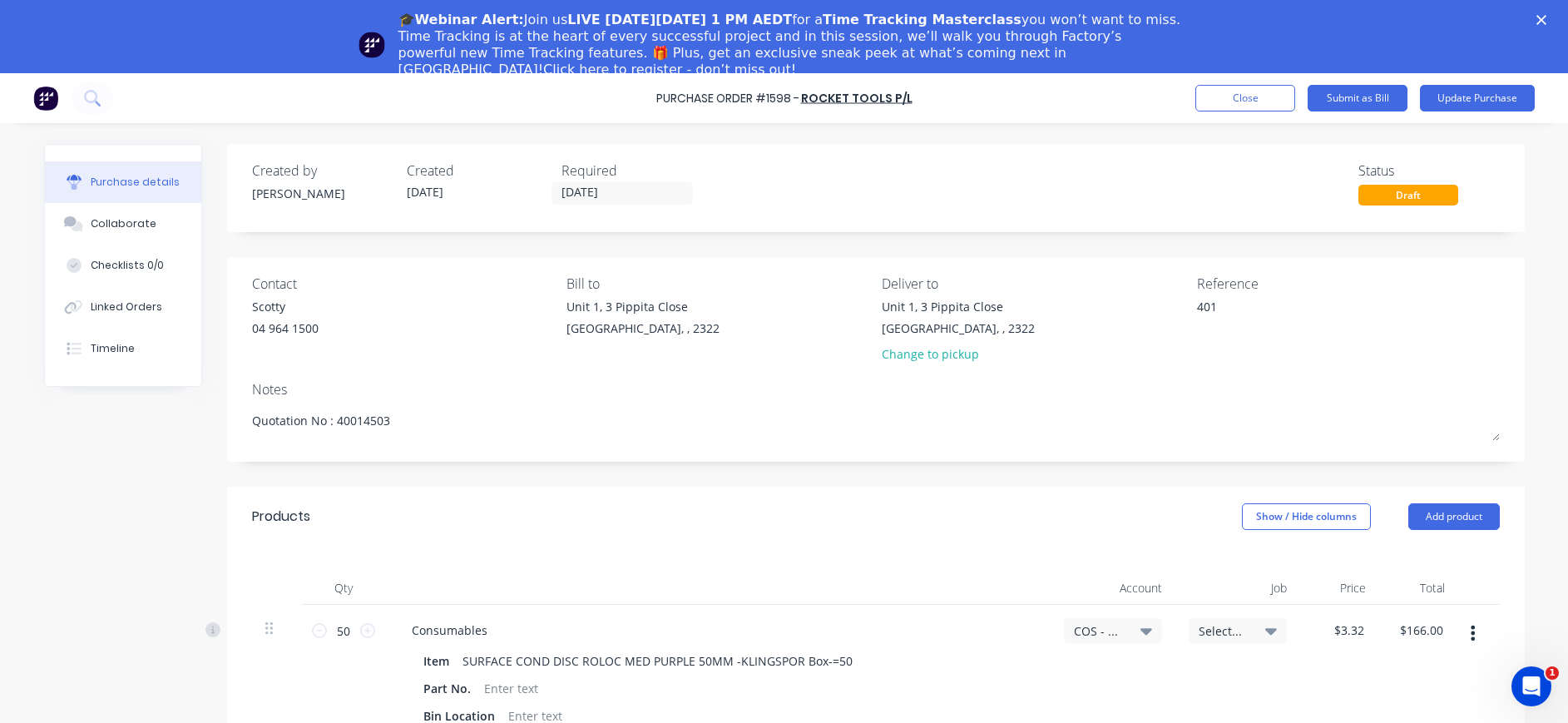
type textarea "4010"
type textarea "x"
type textarea "40103"
type textarea "x"
type textarea "401035"
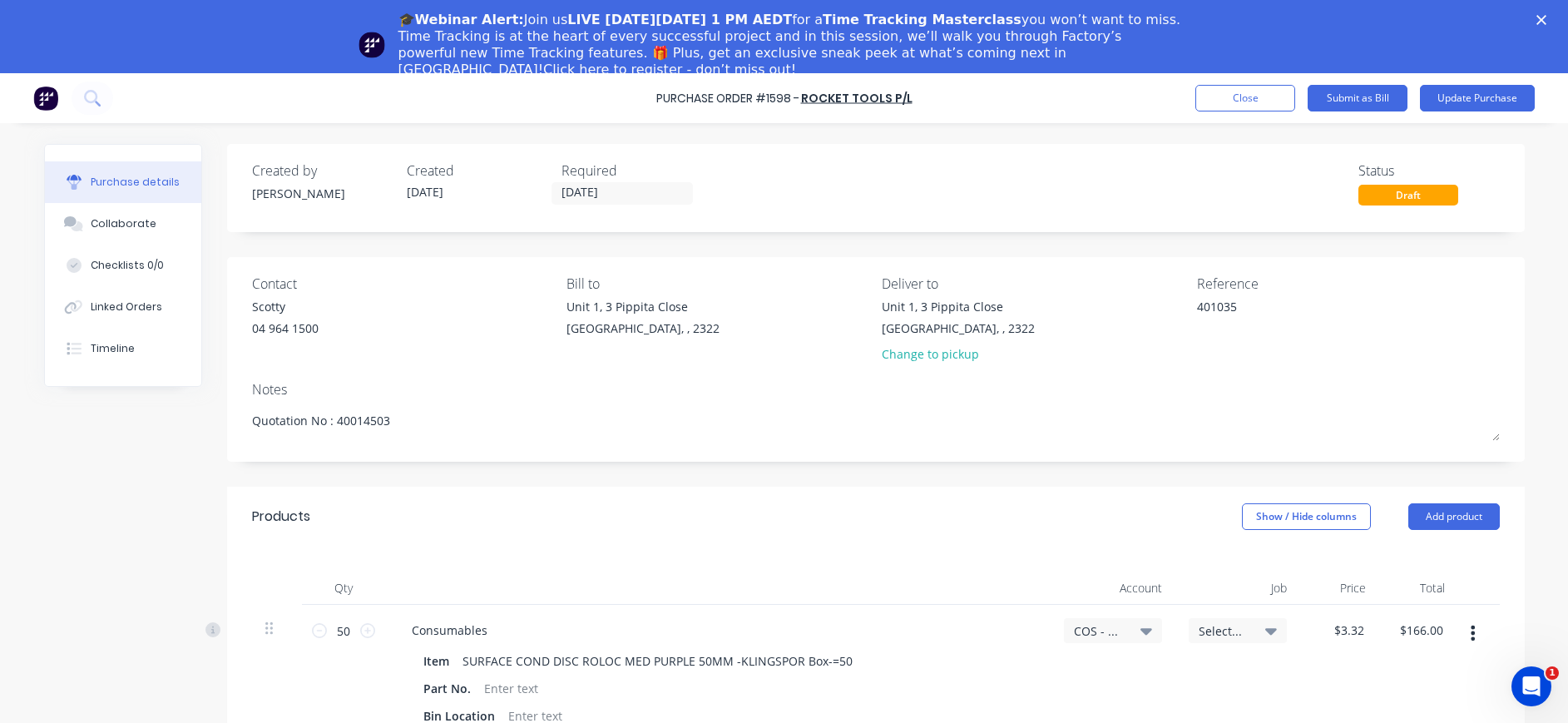
type textarea "x"
type textarea "4010351"
type textarea "x"
type textarea "40103518"
type textarea "x"
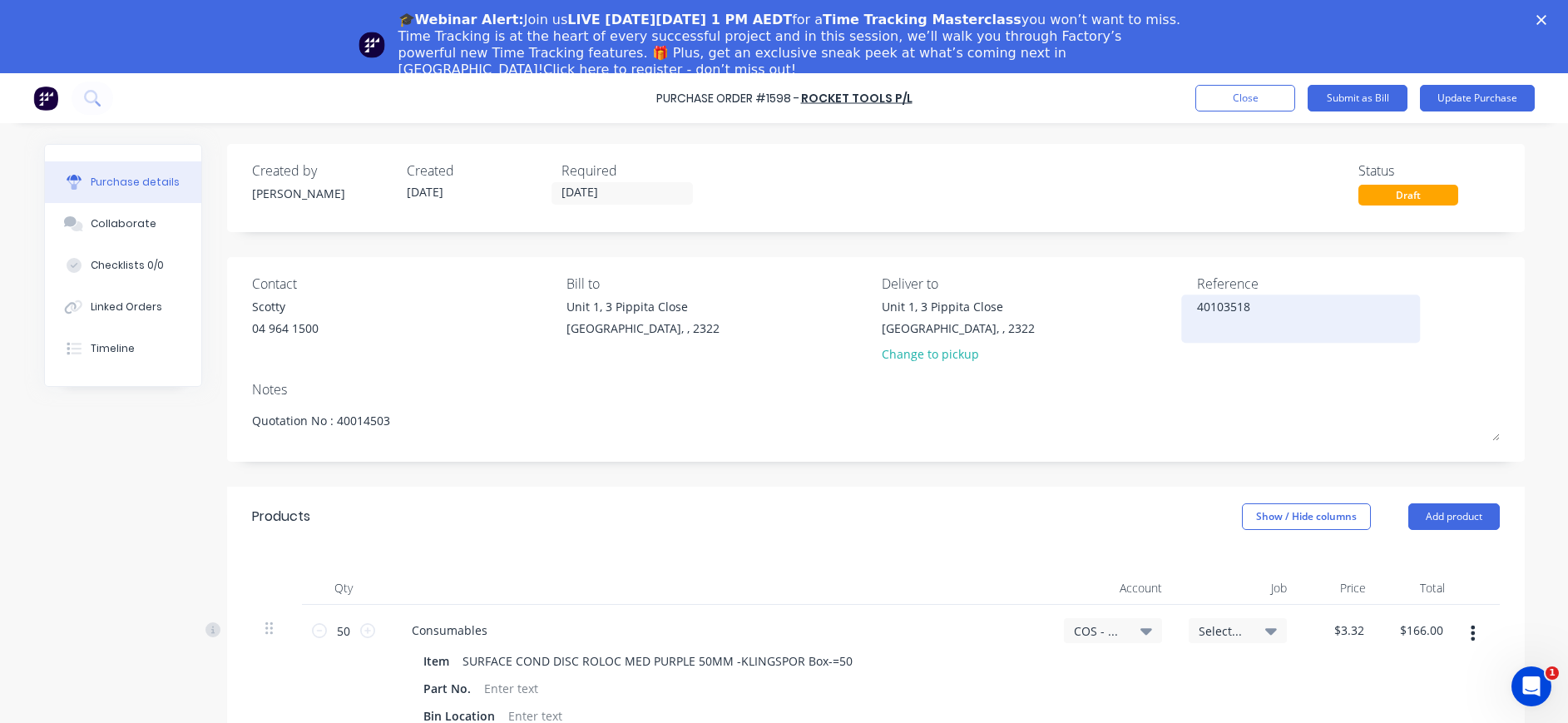
type textarea "40103518"
click at [1308, 339] on div "40103518" at bounding box center [1301, 318] width 208 height 42
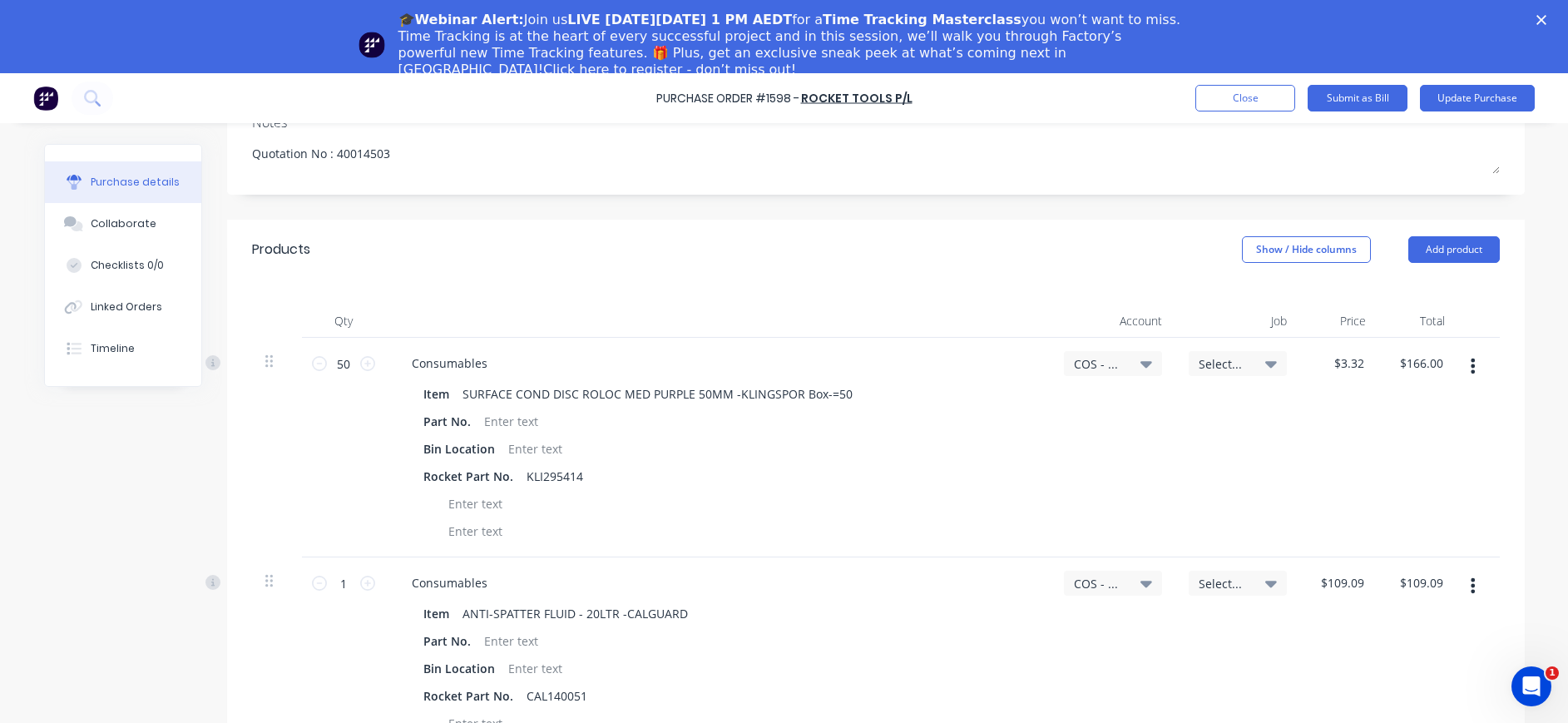
scroll to position [266, 0]
click at [1141, 360] on icon at bounding box center [1146, 364] width 12 height 18
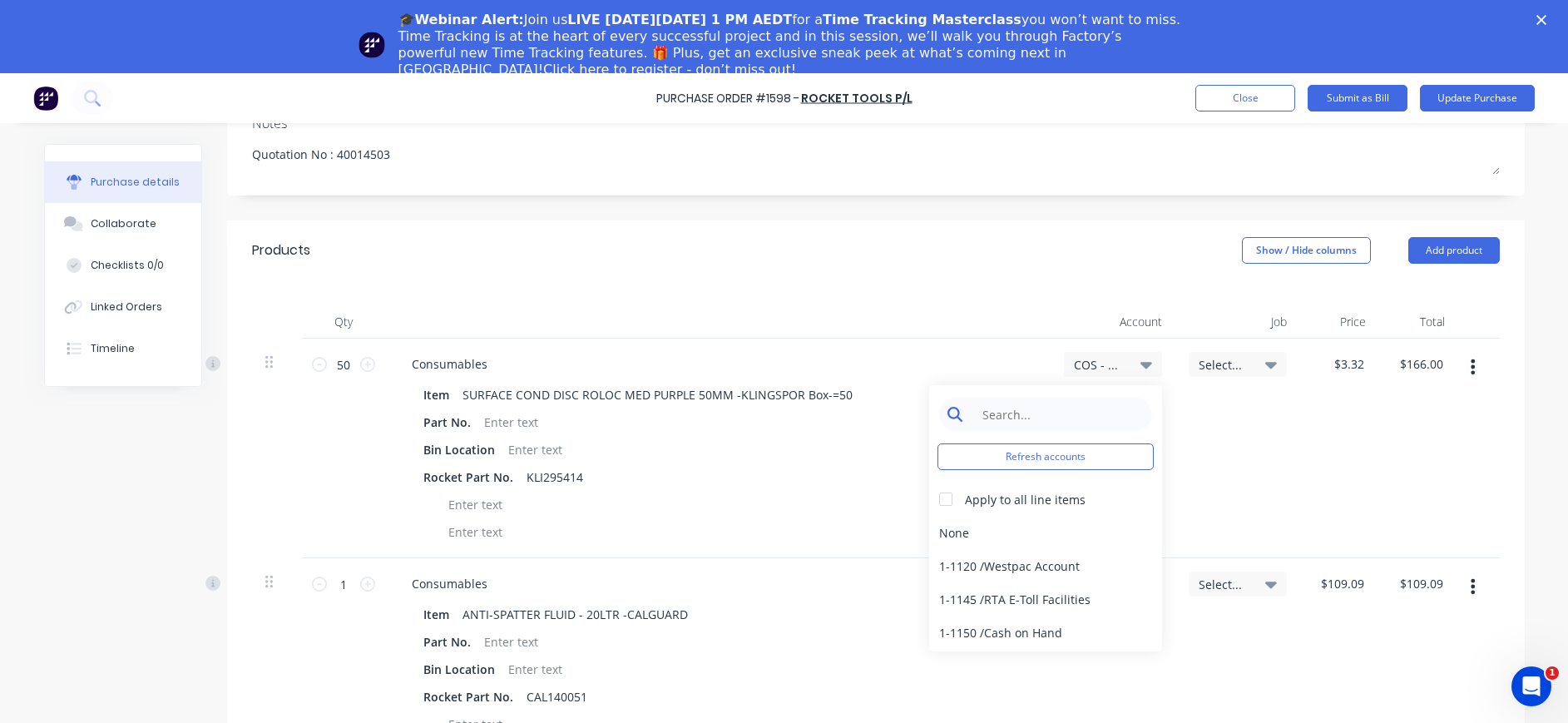
type textarea "x"
click at [1083, 407] on input at bounding box center [1058, 414] width 170 height 33
type input "5-80"
click at [1081, 564] on div "5-8050 / COS - Mfg Consumables" at bounding box center [1045, 566] width 233 height 33
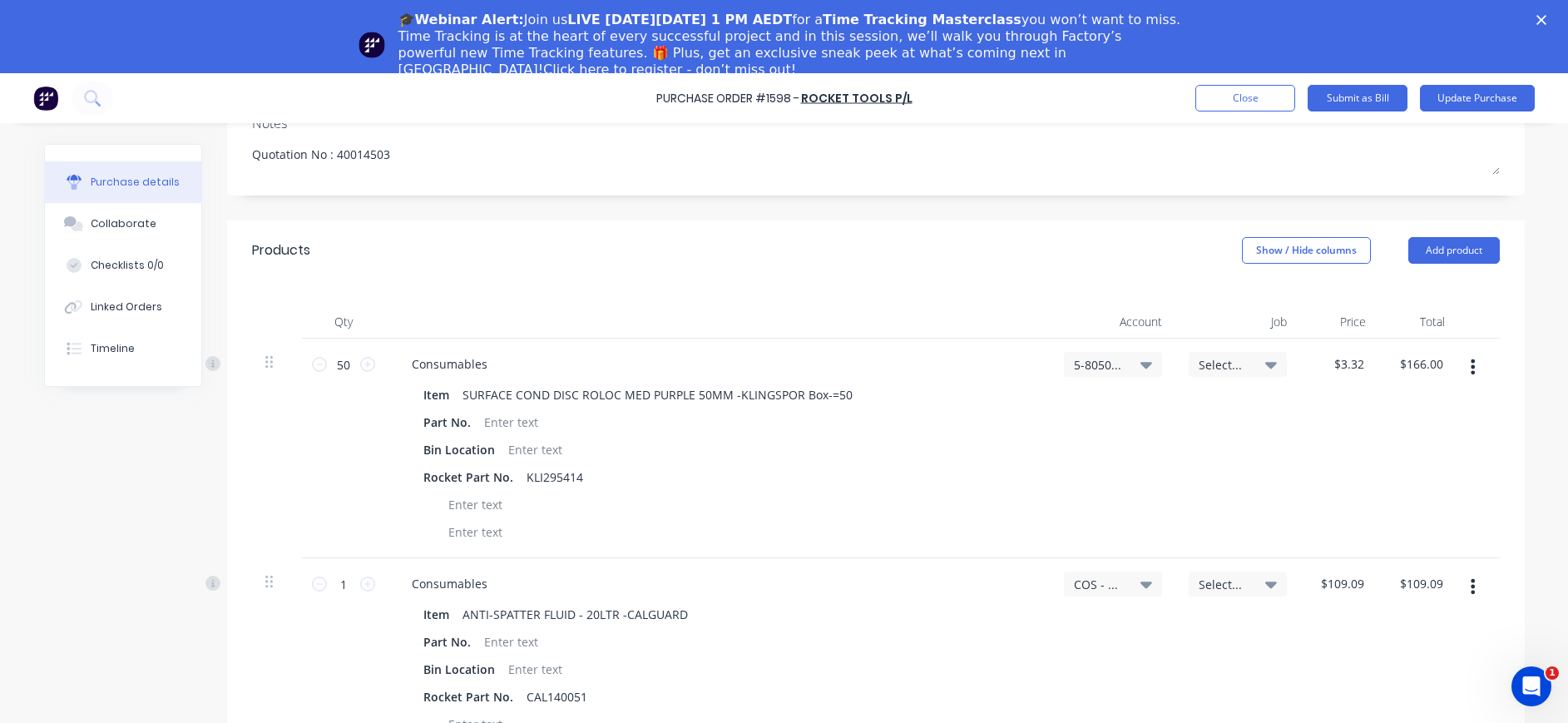
click at [1098, 581] on span "COS - Mfg Consumables" at bounding box center [1098, 584] width 50 height 17
type textarea "x"
click at [1080, 629] on input at bounding box center [1058, 634] width 170 height 33
type input "5-8050"
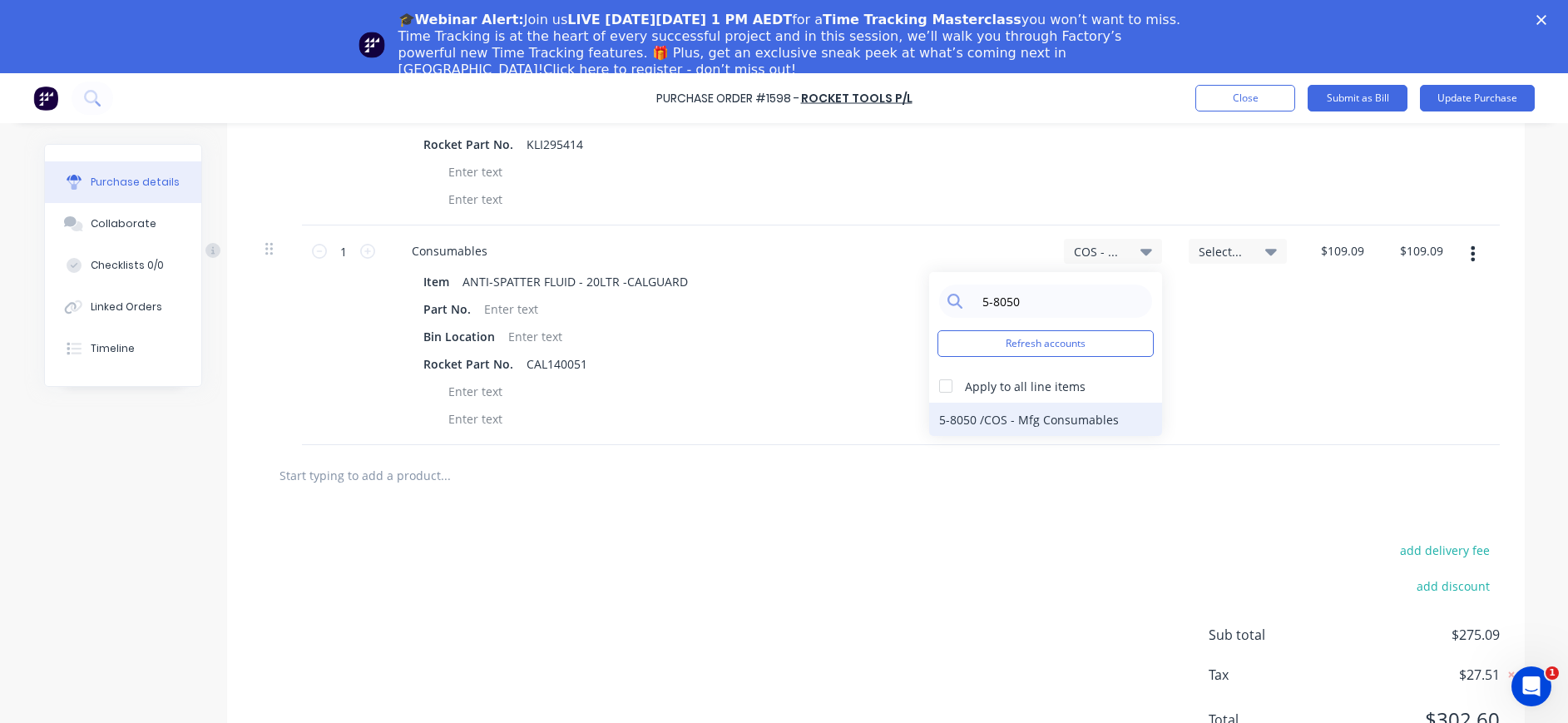
click at [1027, 410] on div "5-8050 / COS - Mfg Consumables" at bounding box center [1045, 419] width 233 height 33
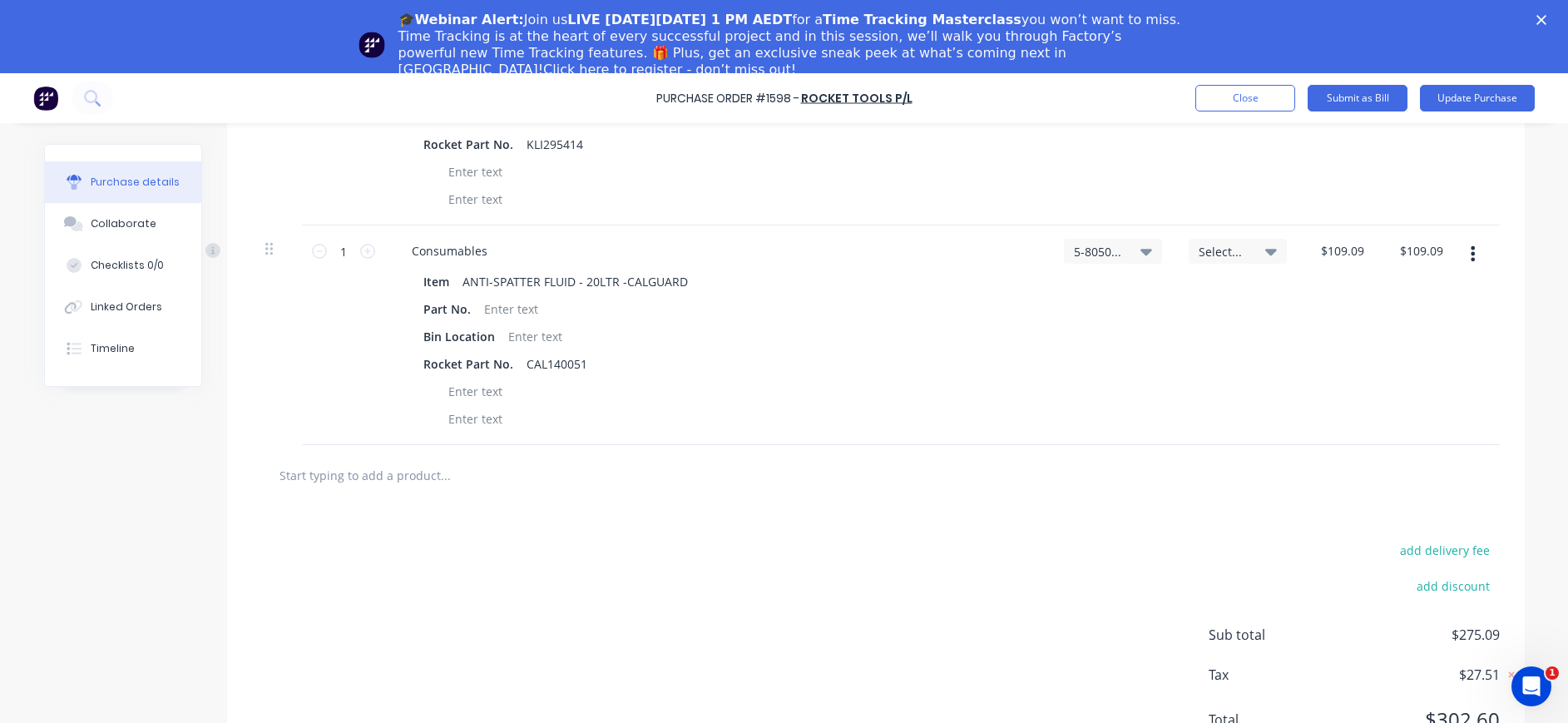
scroll to position [266, 0]
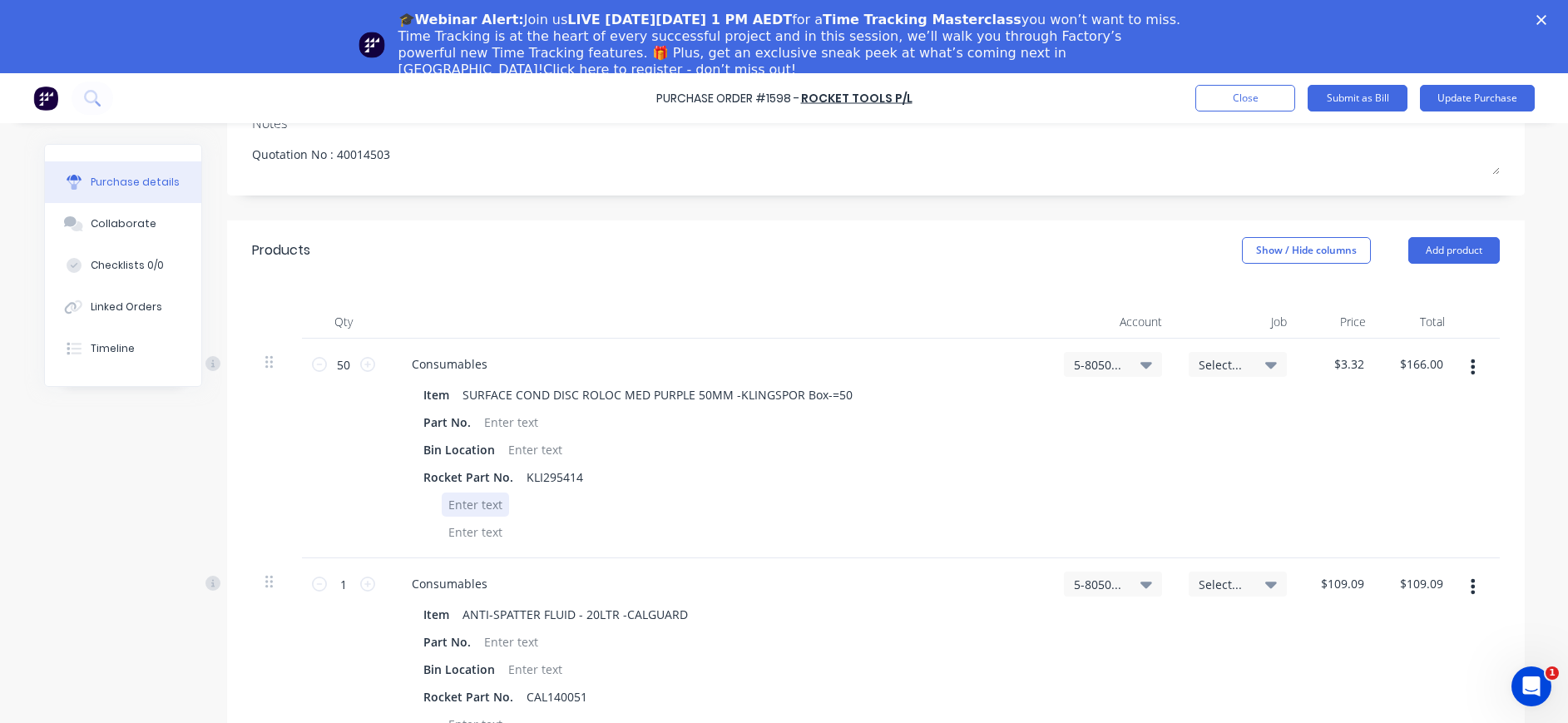
click at [497, 507] on div at bounding box center [475, 504] width 67 height 24
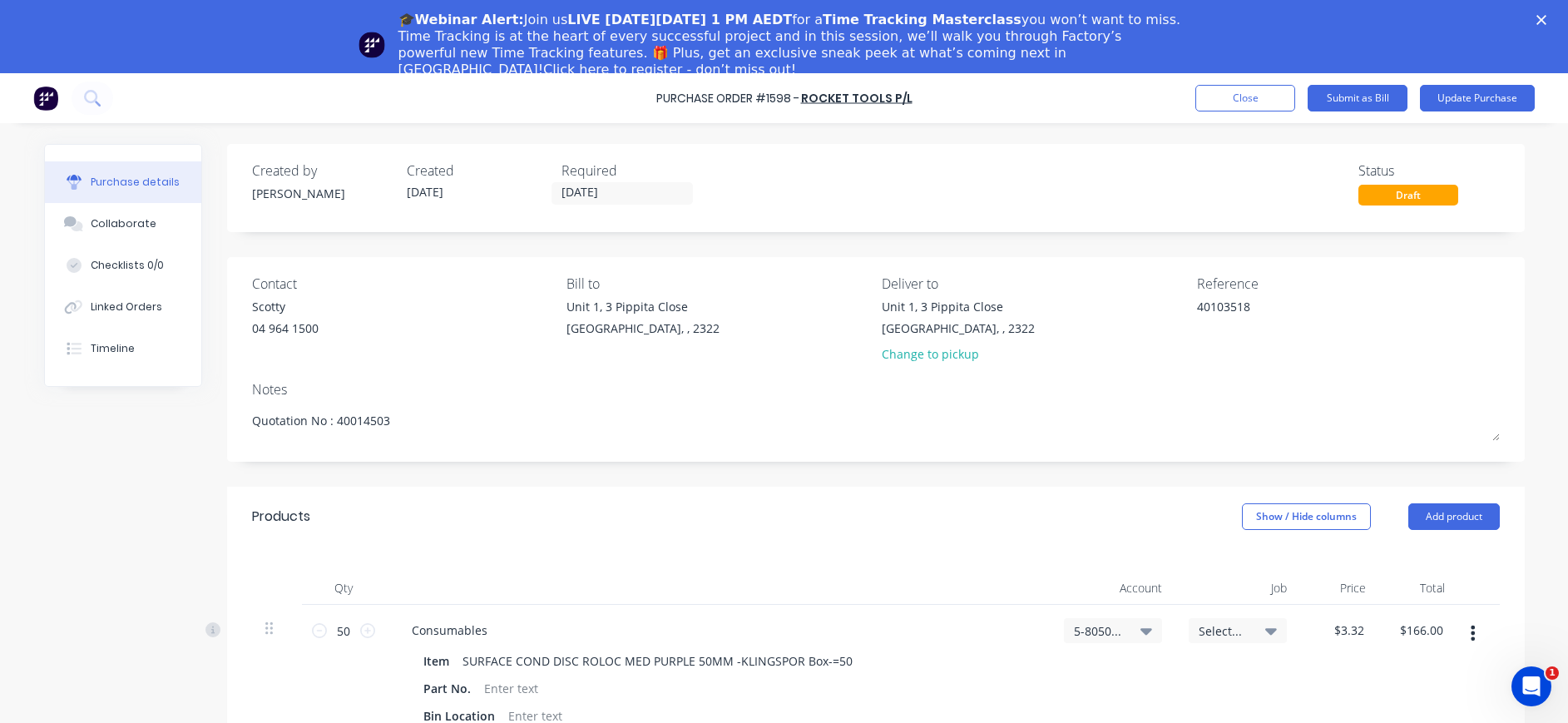
scroll to position [332, 0]
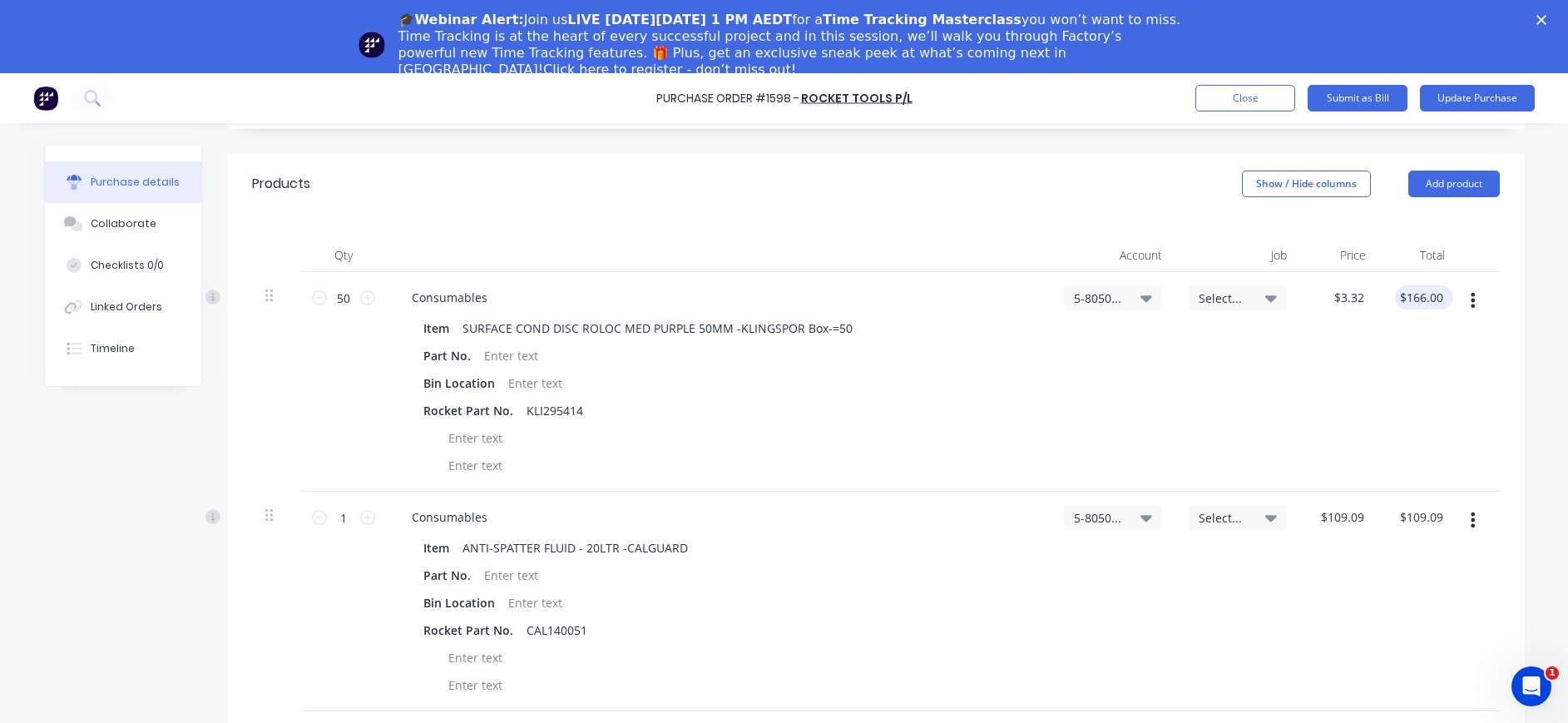
type textarea "x"
drag, startPoint x: 1436, startPoint y: 298, endPoint x: 1375, endPoint y: 294, distance: 61.1
click at [1379, 294] on div "166.00 166.00" at bounding box center [1417, 382] width 79 height 220
type input "165.91"
type textarea "x"
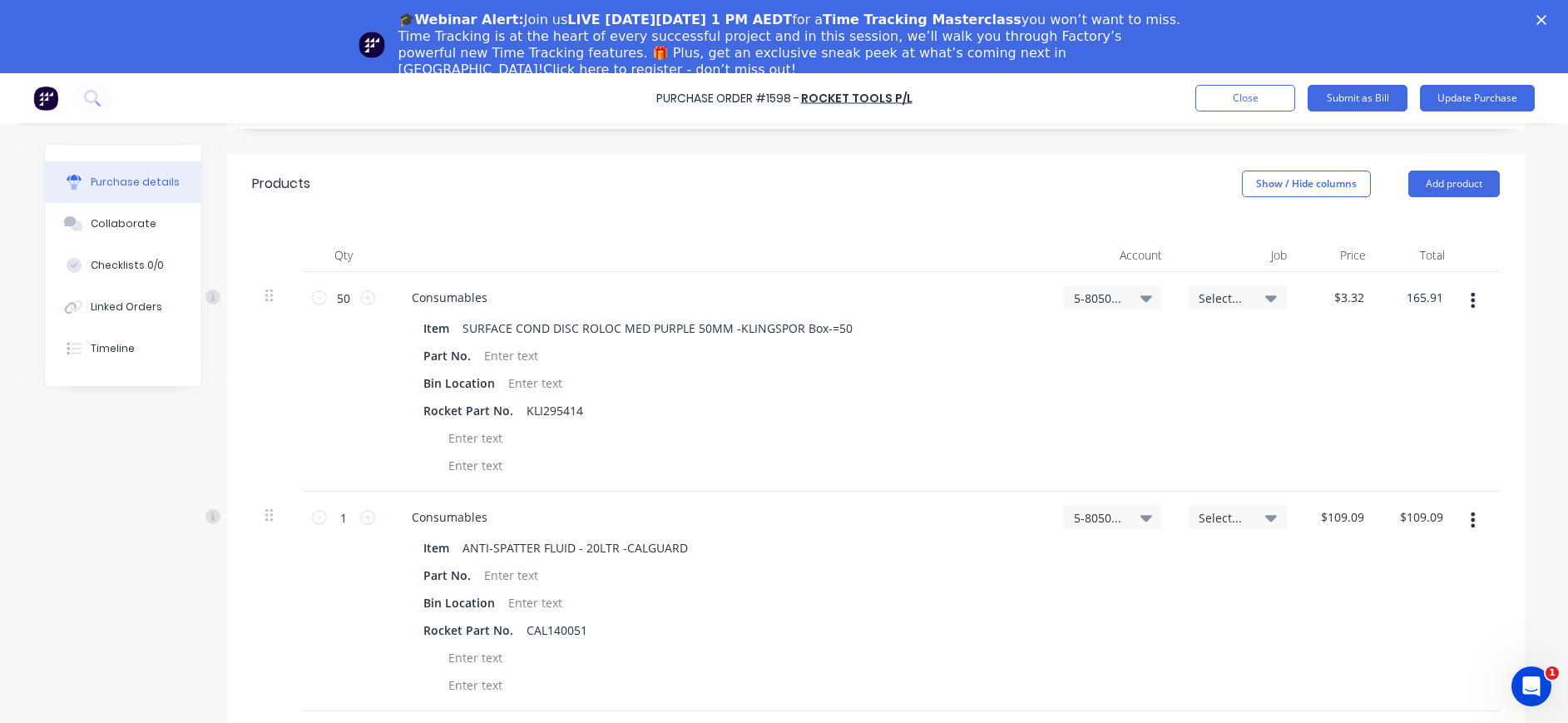
type input "$3.3182"
type input "$165.91"
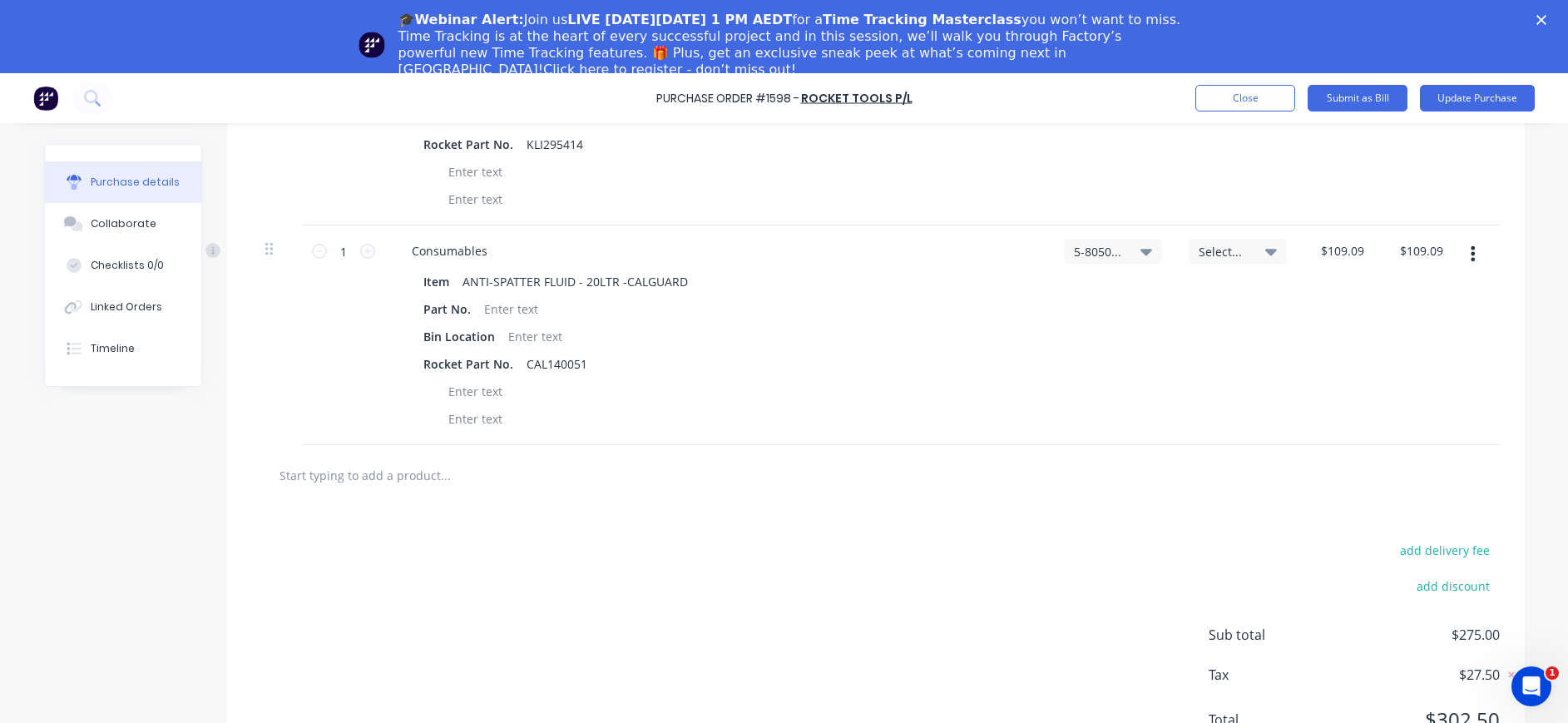
scroll to position [0, 0]
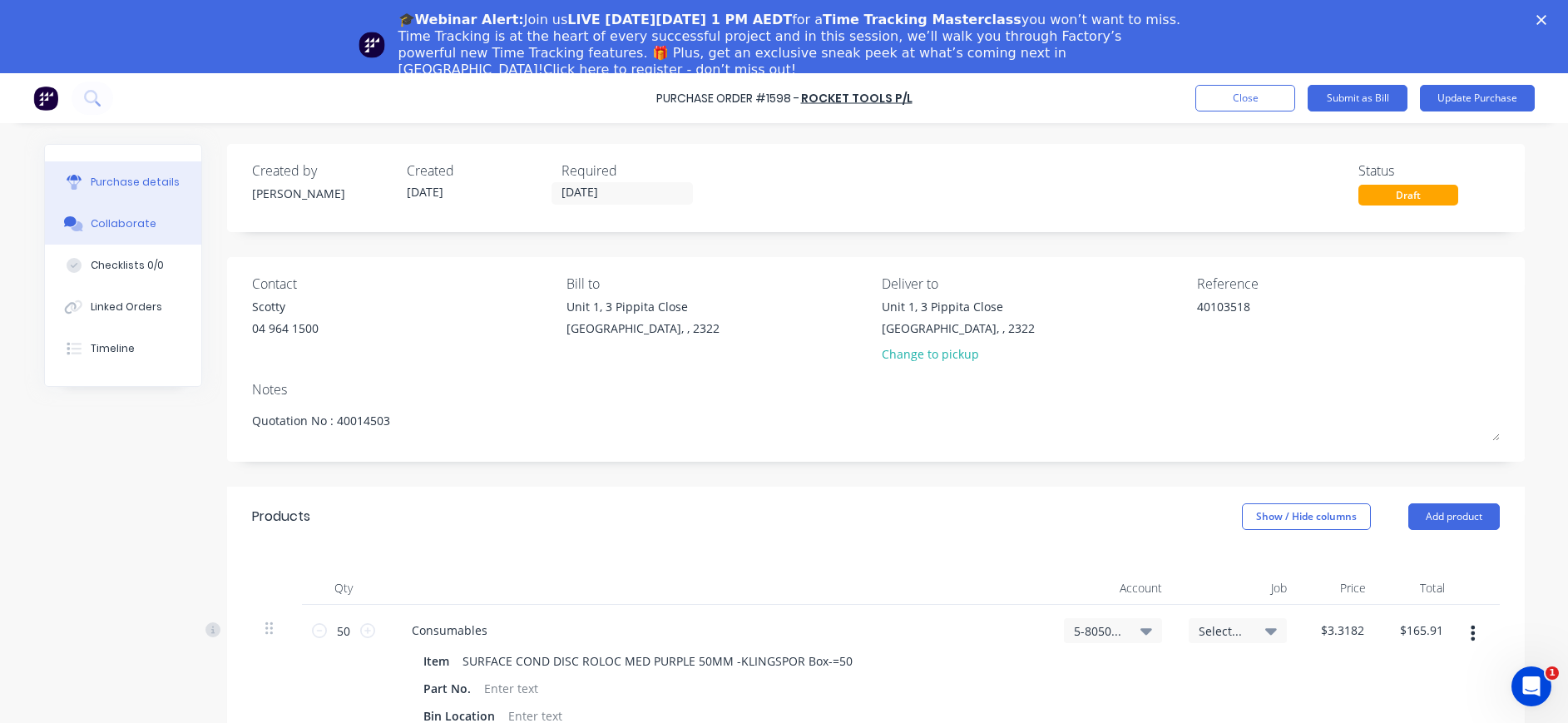
click at [91, 224] on div "Collaborate" at bounding box center [123, 224] width 66 height 15
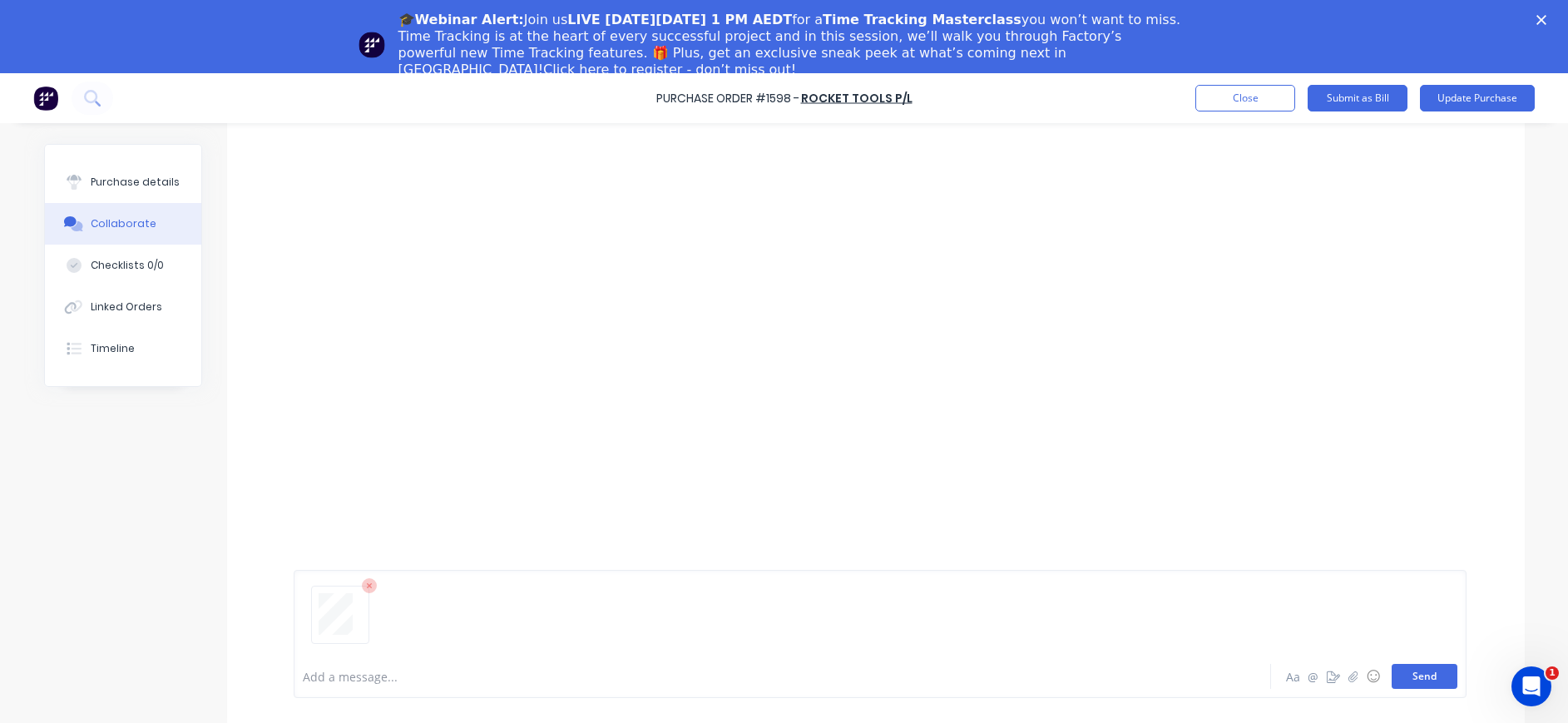
scroll to position [73, 0]
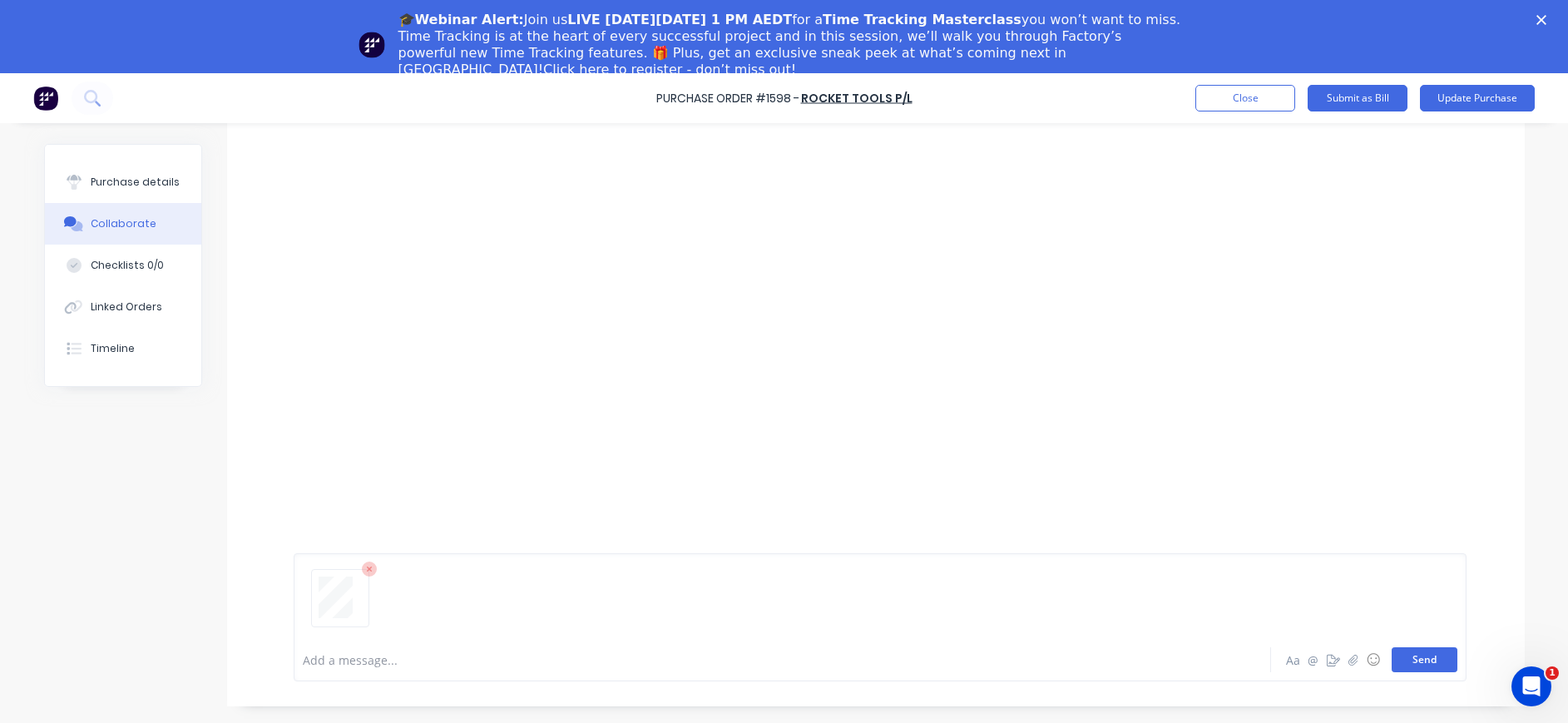
click at [1401, 656] on button "Send" at bounding box center [1424, 660] width 66 height 25
click at [109, 180] on div "Purchase details" at bounding box center [135, 182] width 89 height 15
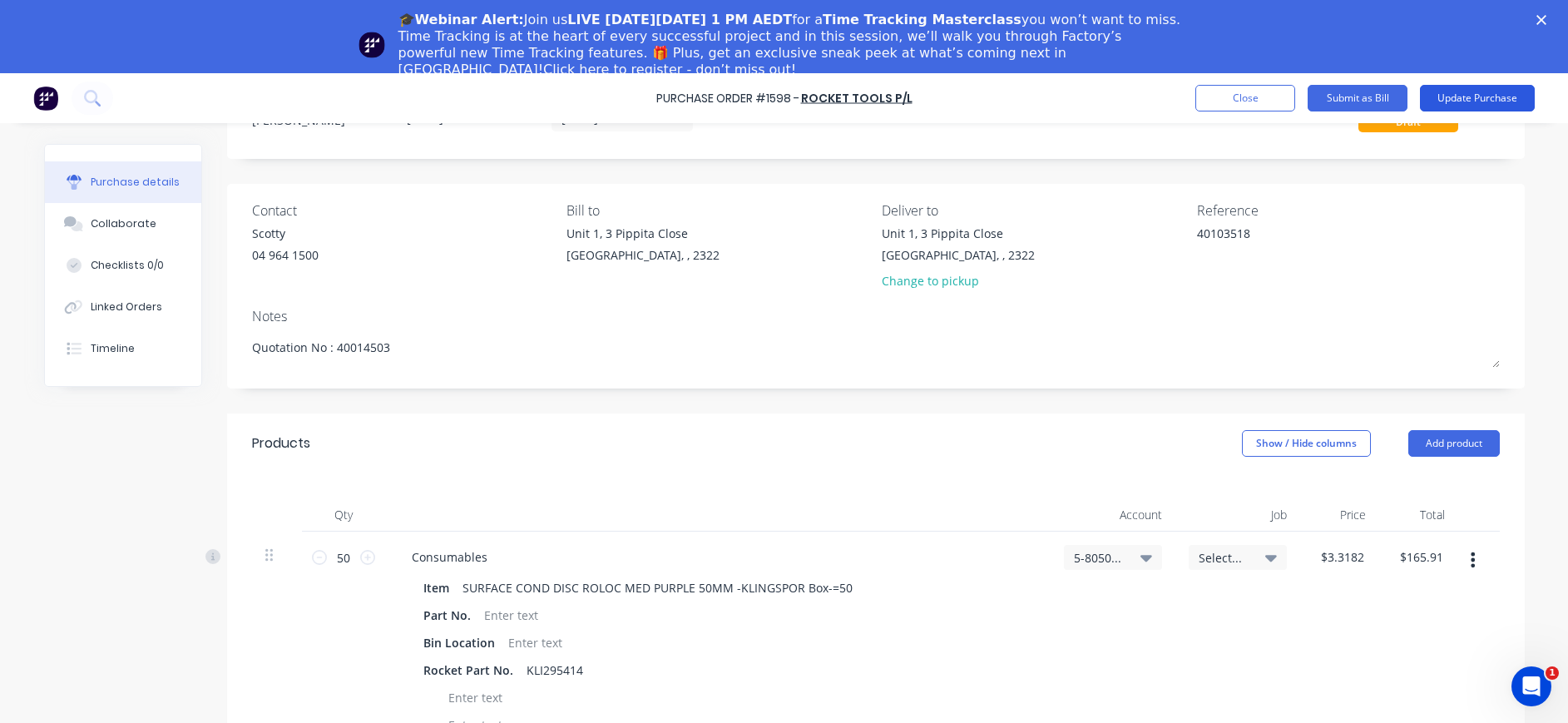
click at [1480, 90] on button "Update Purchase" at bounding box center [1477, 97] width 115 height 26
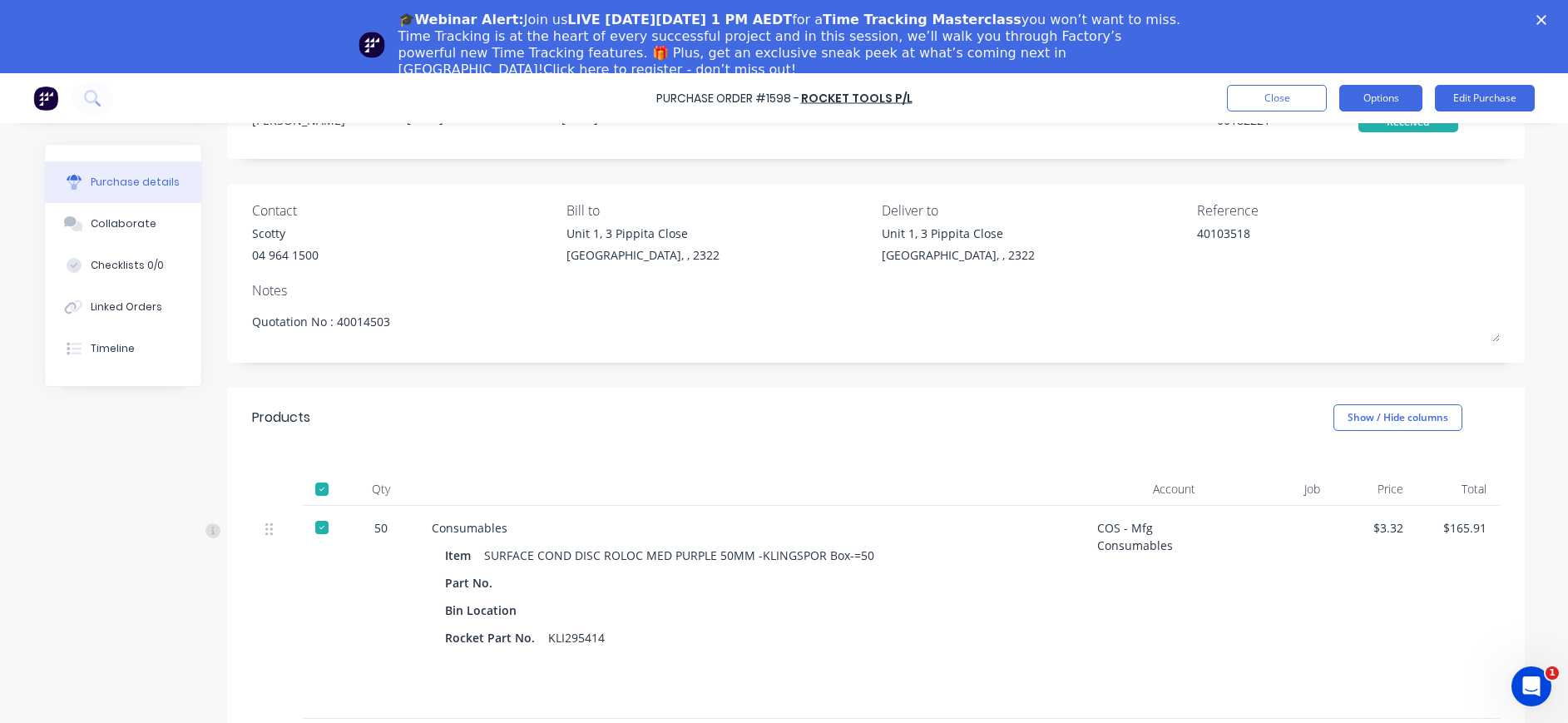
drag, startPoint x: 1377, startPoint y: 94, endPoint x: 1383, endPoint y: 102, distance: 10.0
click at [1379, 95] on button "Options" at bounding box center [1381, 97] width 84 height 26
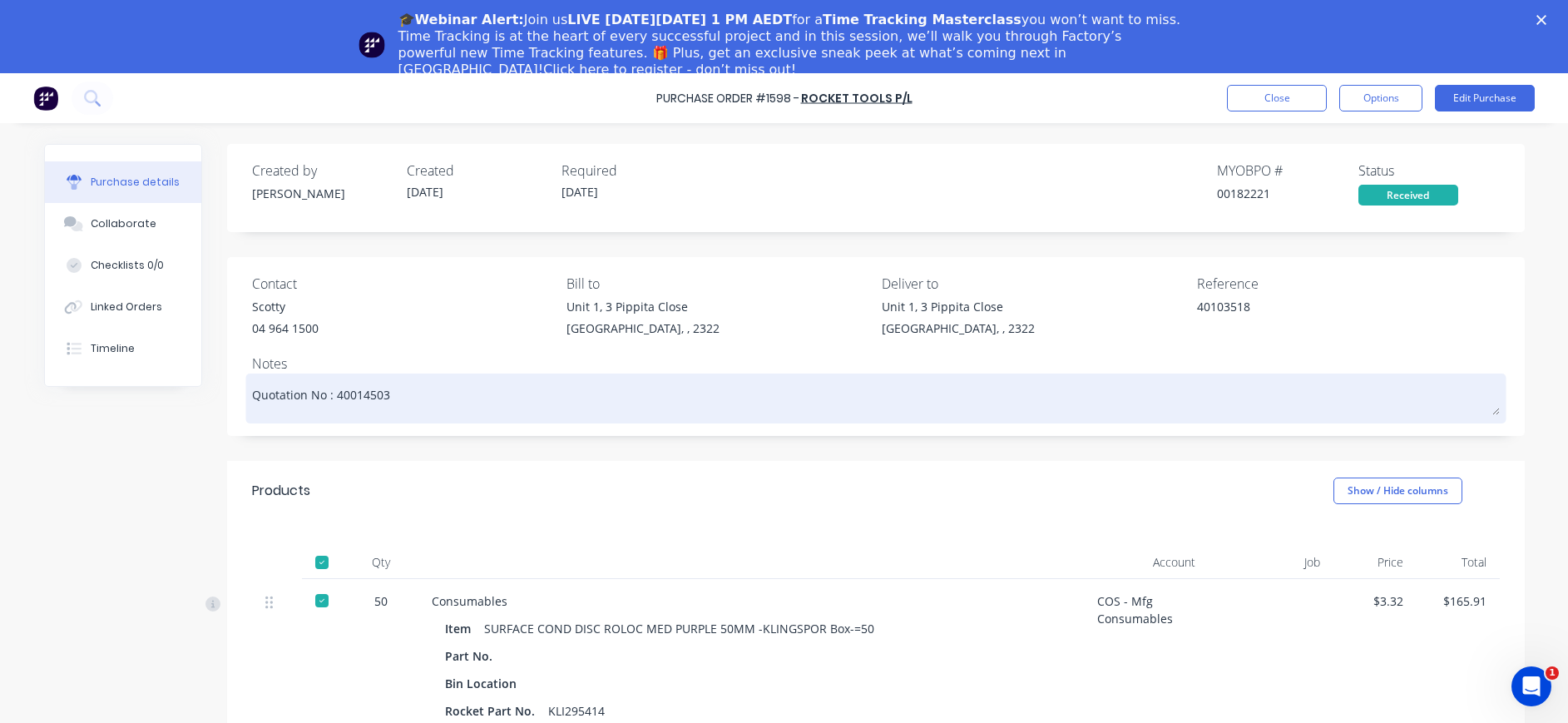
click at [976, 395] on textarea "Quotation No : 40014503" at bounding box center [875, 396] width 1247 height 38
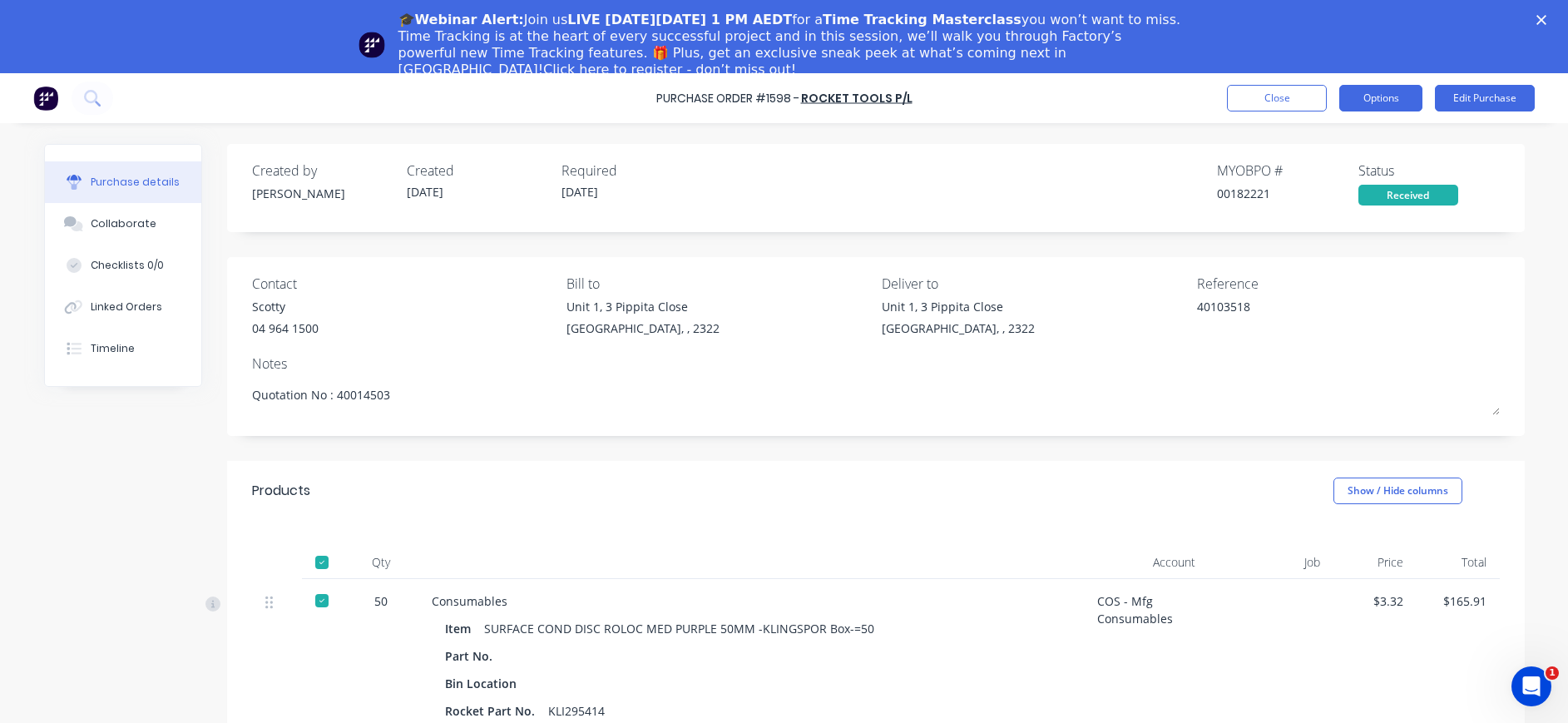
click at [1373, 89] on button "Options" at bounding box center [1381, 97] width 84 height 26
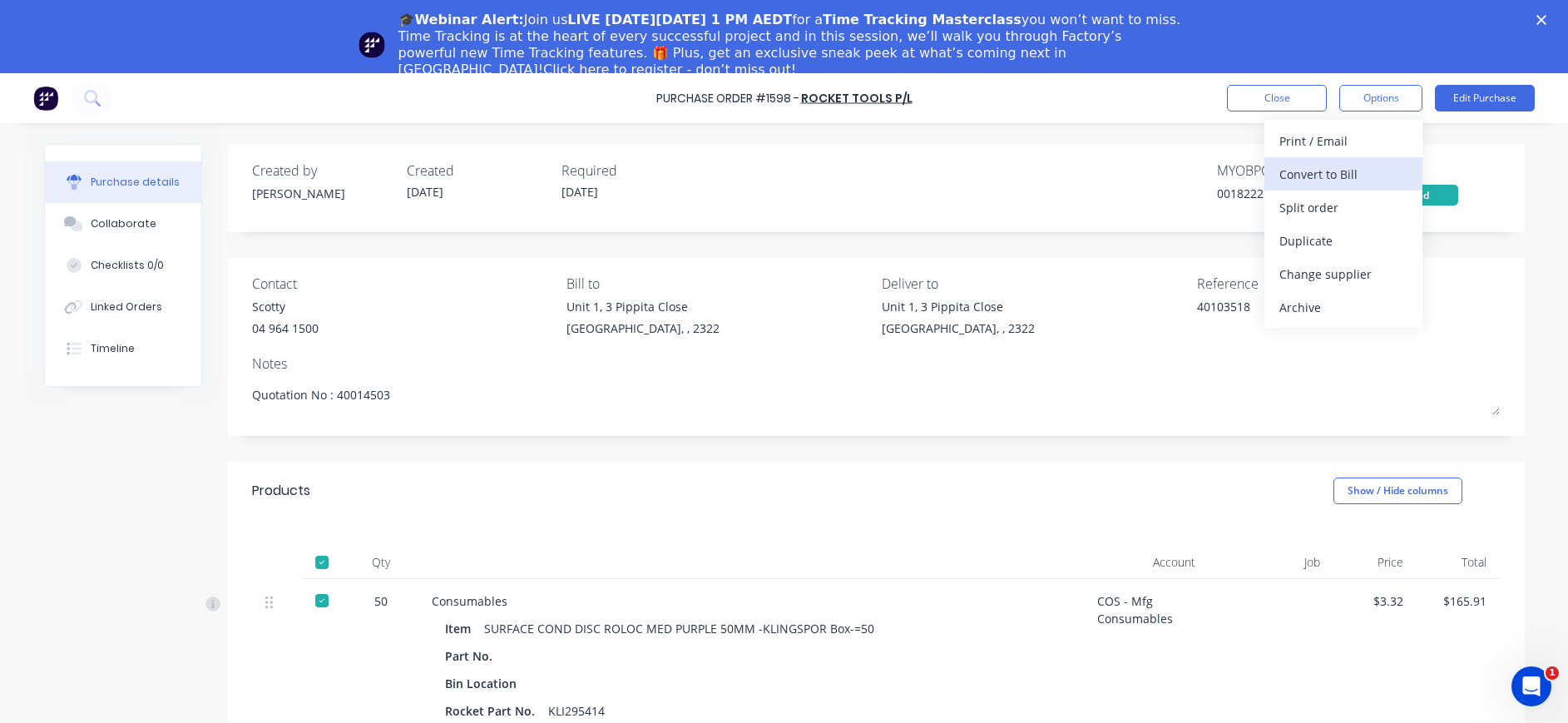
click at [1327, 172] on div "Convert to Bill" at bounding box center [1344, 174] width 128 height 24
type textarea "x"
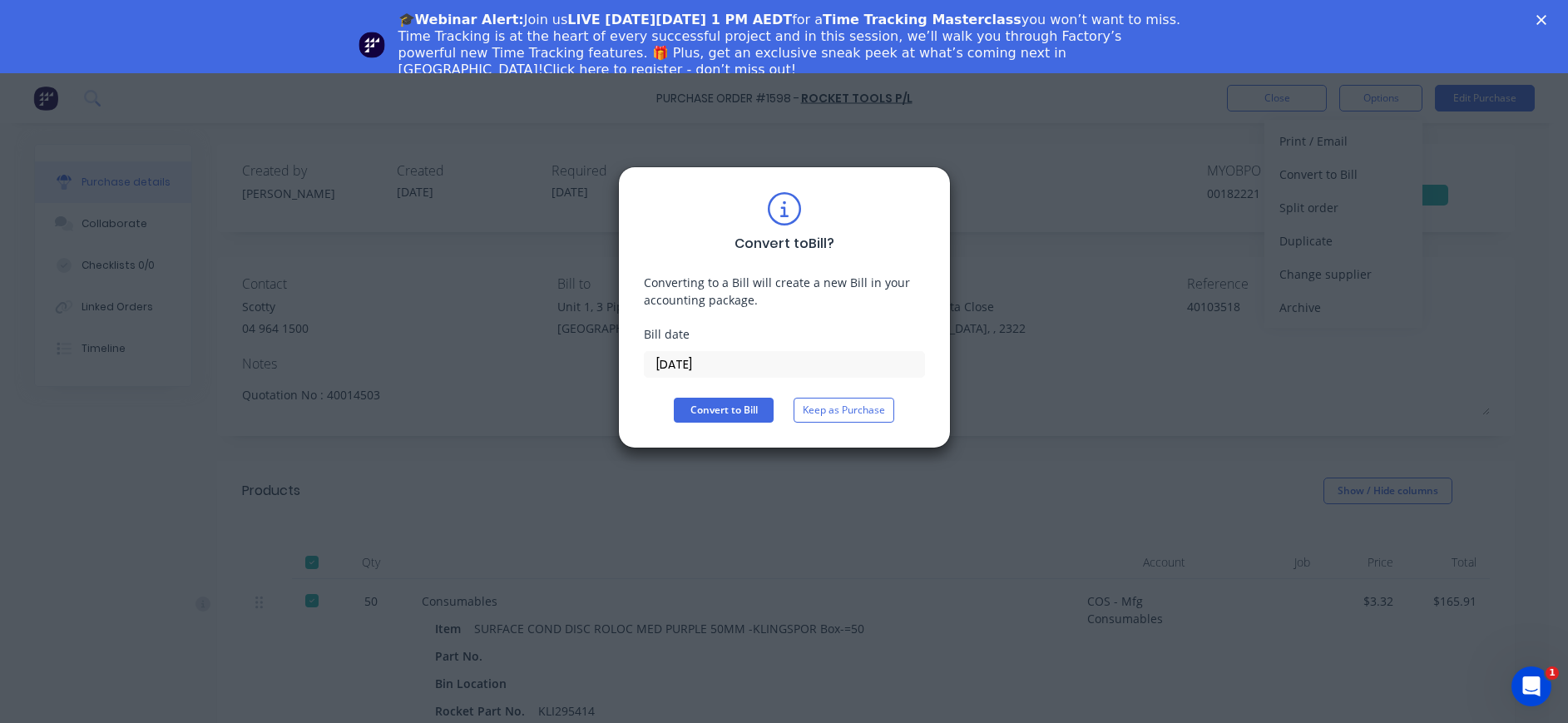
click at [719, 356] on input "[DATE]" at bounding box center [784, 364] width 280 height 25
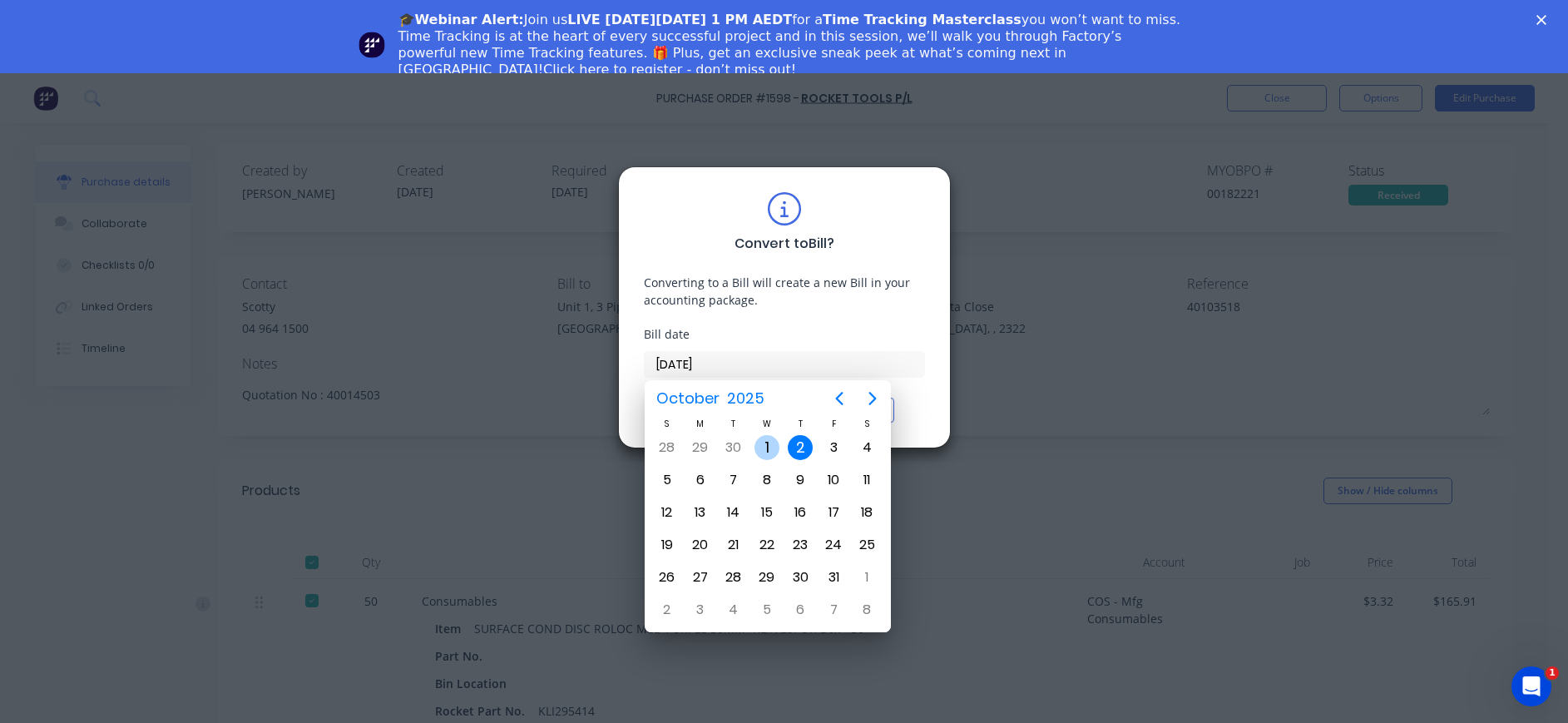
click at [771, 449] on div "1" at bounding box center [767, 448] width 25 height 25
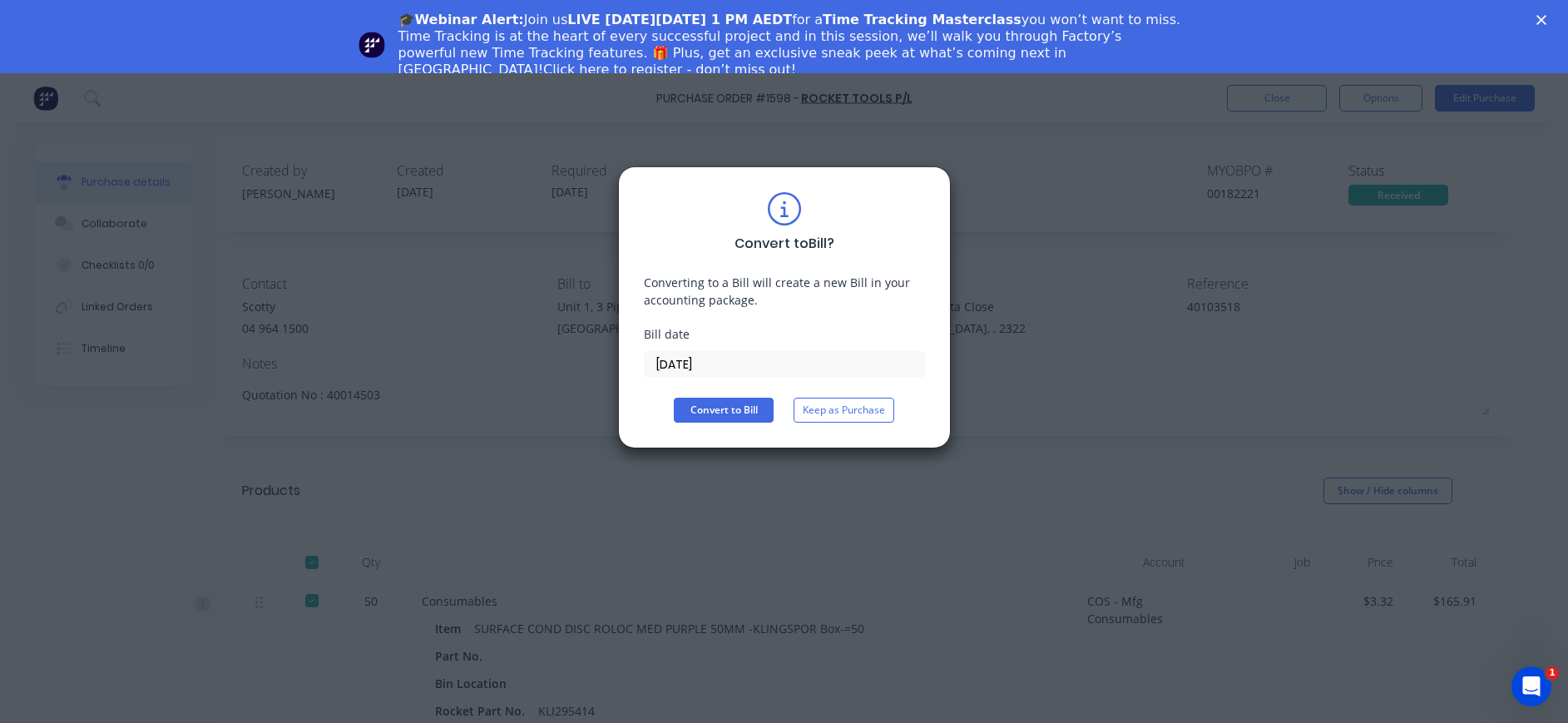
type input "[DATE]"
click at [745, 416] on button "Convert to Bill" at bounding box center [723, 410] width 100 height 25
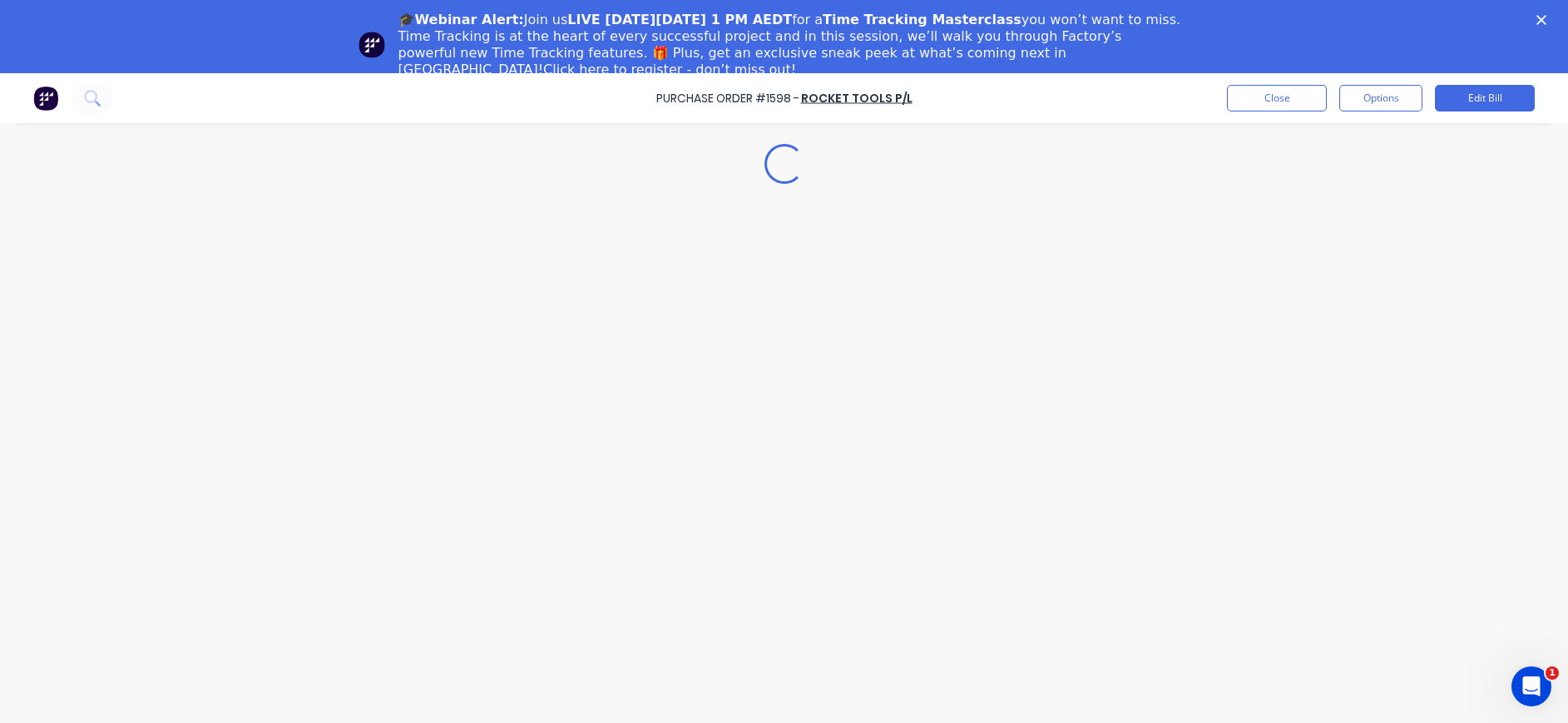
type textarea "x"
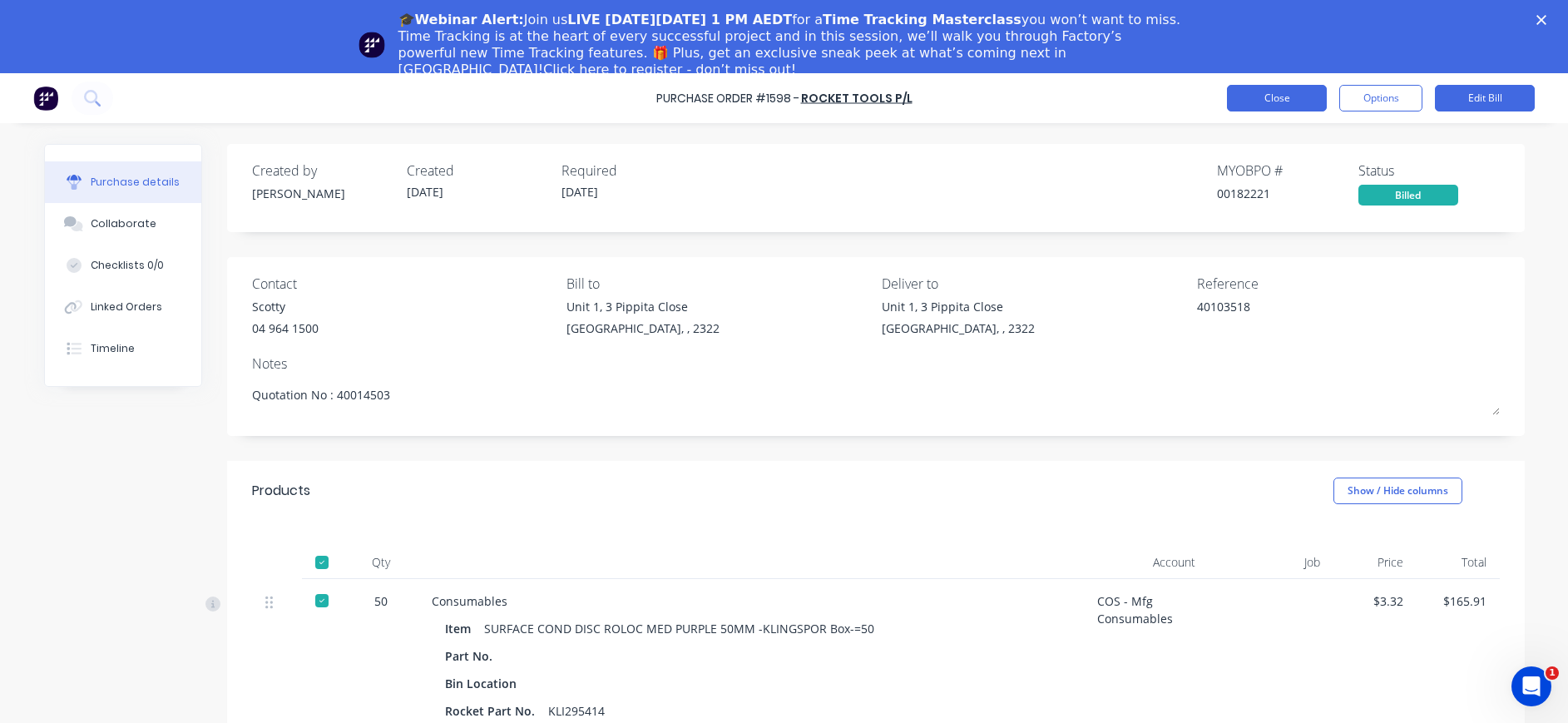
click at [1274, 96] on button "Close" at bounding box center [1277, 97] width 100 height 26
